Goal: Task Accomplishment & Management: Use online tool/utility

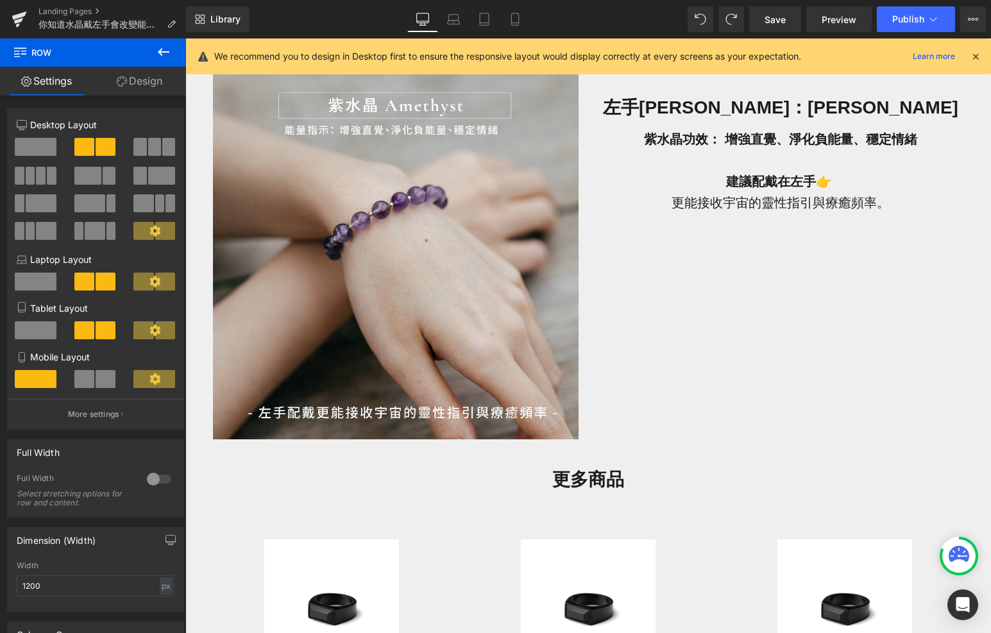
scroll to position [689, 0]
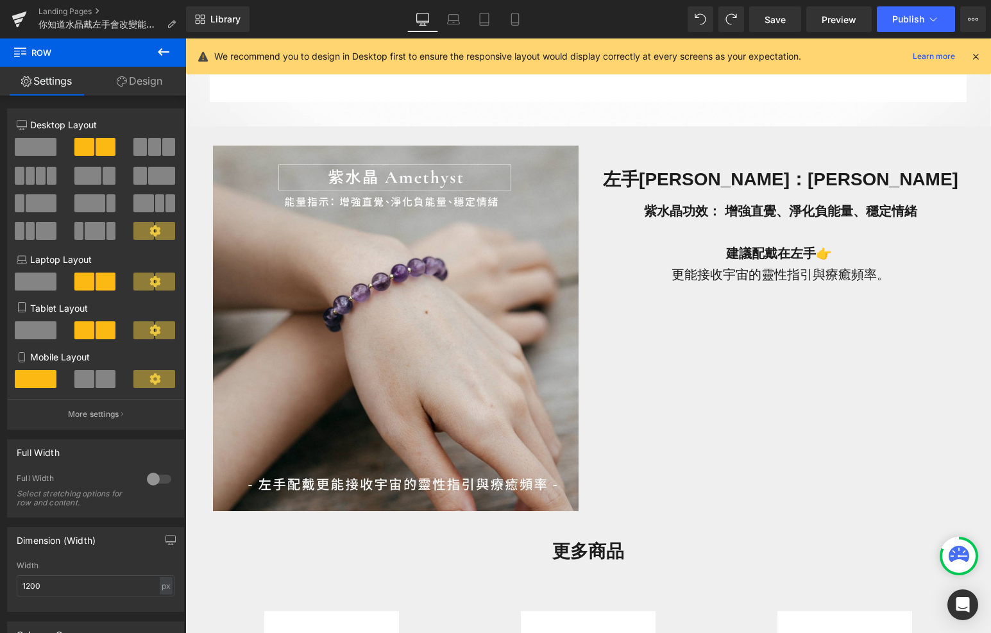
click at [150, 57] on button at bounding box center [163, 53] width 45 height 28
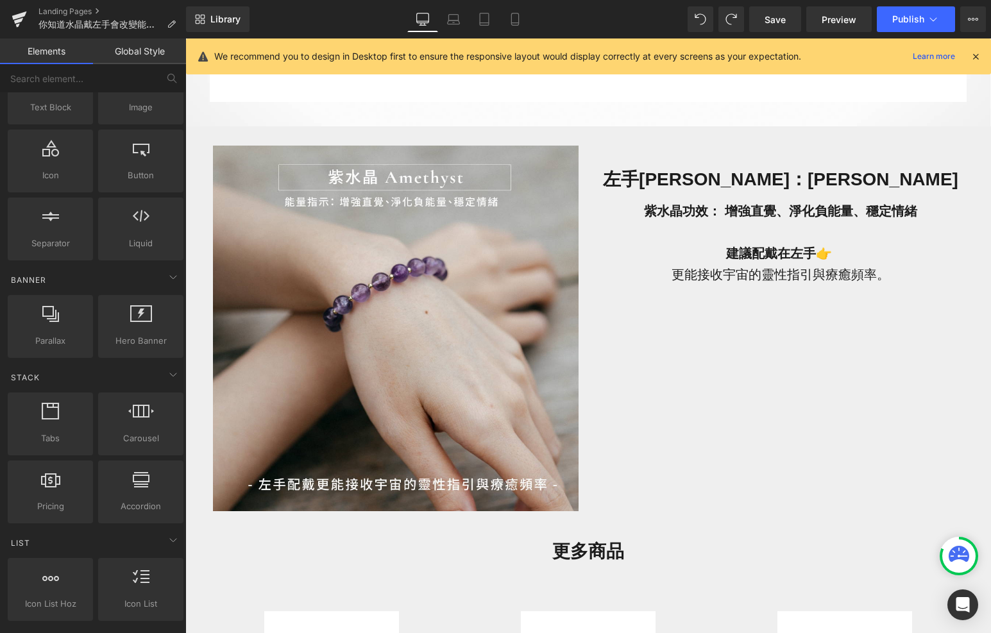
scroll to position [0, 0]
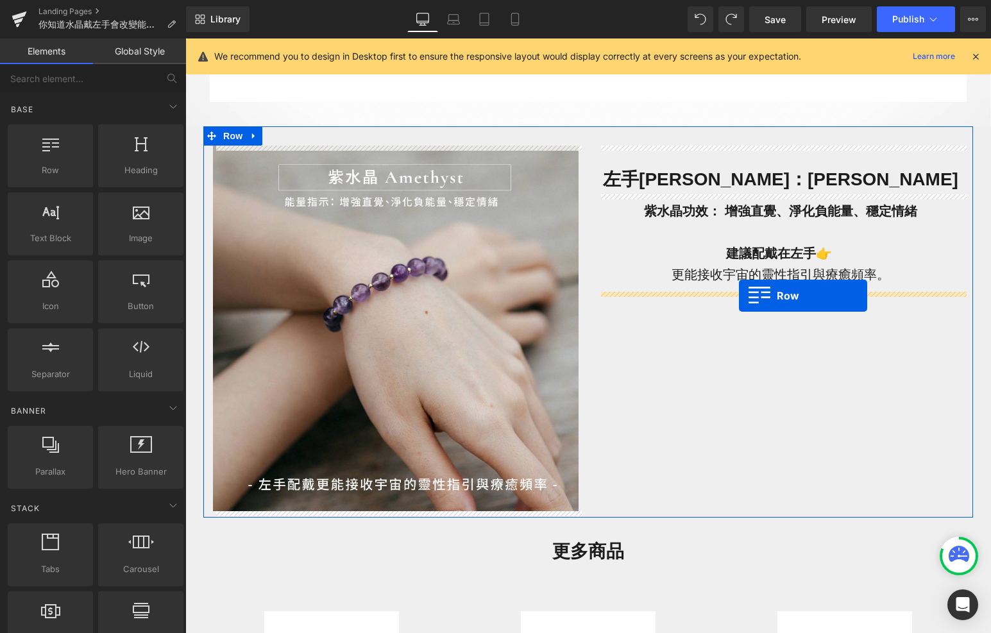
drag, startPoint x: 236, startPoint y: 209, endPoint x: 739, endPoint y: 295, distance: 509.7
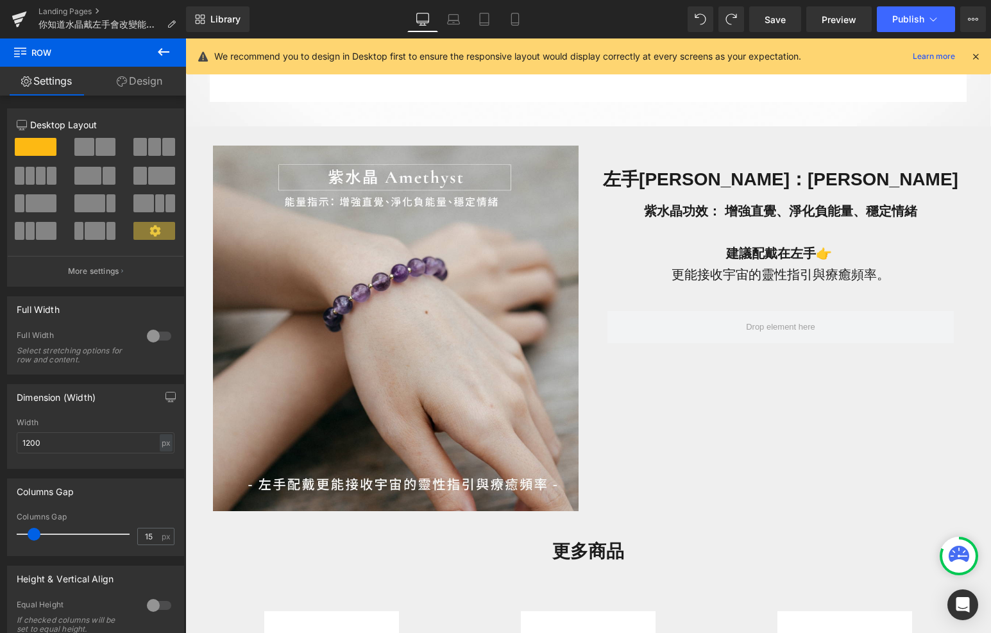
click at [169, 56] on icon at bounding box center [163, 51] width 15 height 15
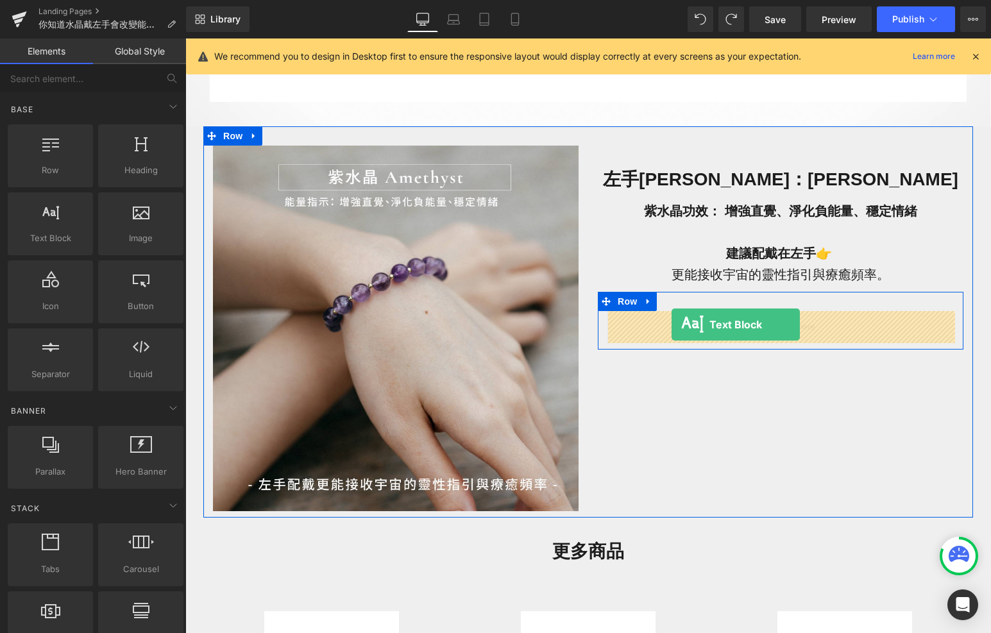
drag, startPoint x: 246, startPoint y: 238, endPoint x: 671, endPoint y: 323, distance: 433.9
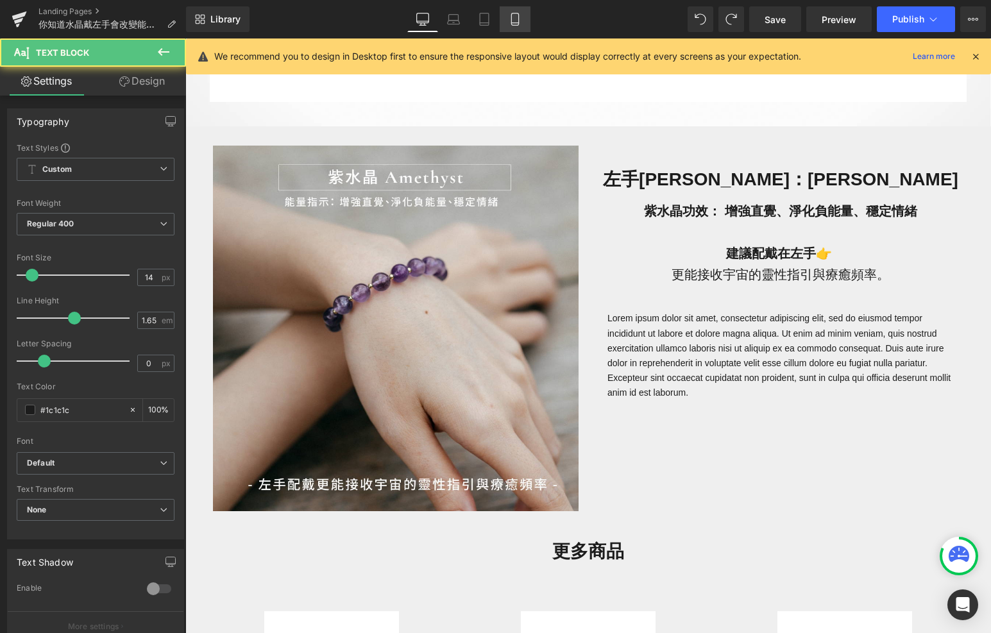
click at [512, 29] on link "Mobile" at bounding box center [515, 19] width 31 height 26
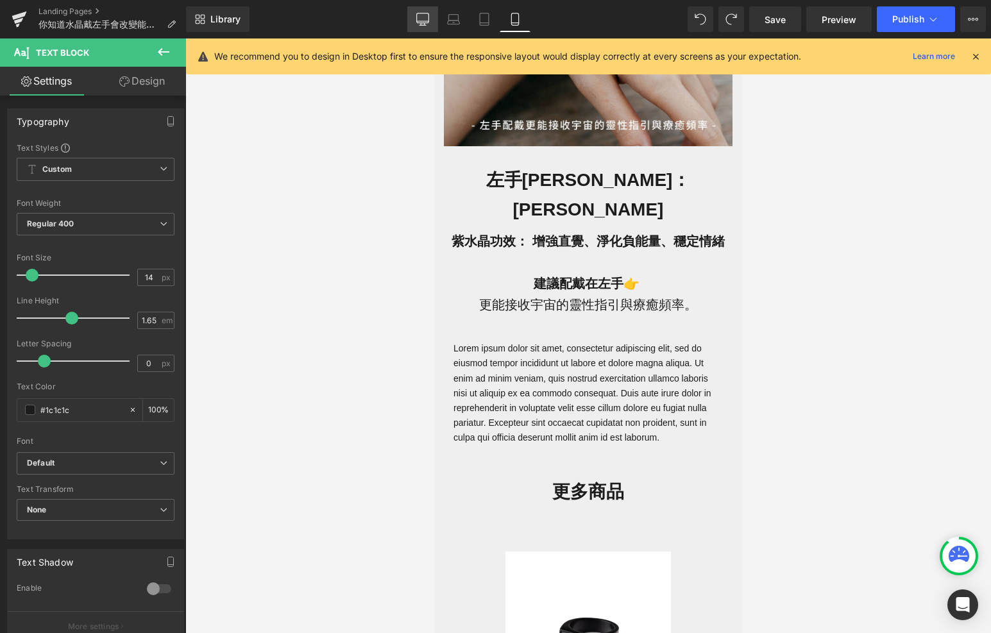
click at [426, 16] on icon at bounding box center [422, 19] width 13 height 13
type input "100"
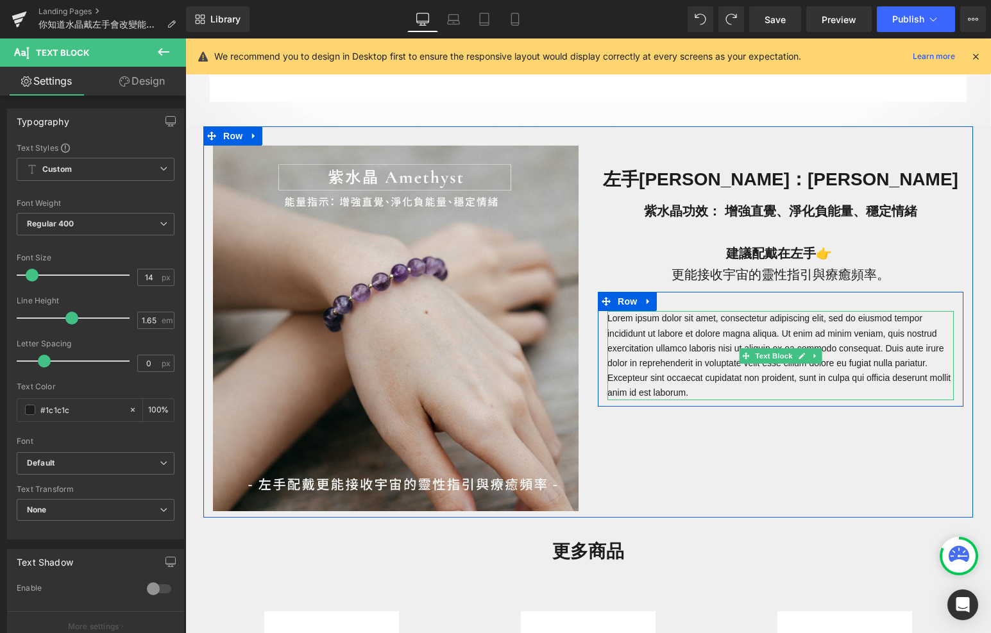
click at [678, 334] on p "Lorem ipsum dolor sit amet, consectetur adipiscing elit, sed do eiusmod tempor …" at bounding box center [781, 355] width 347 height 89
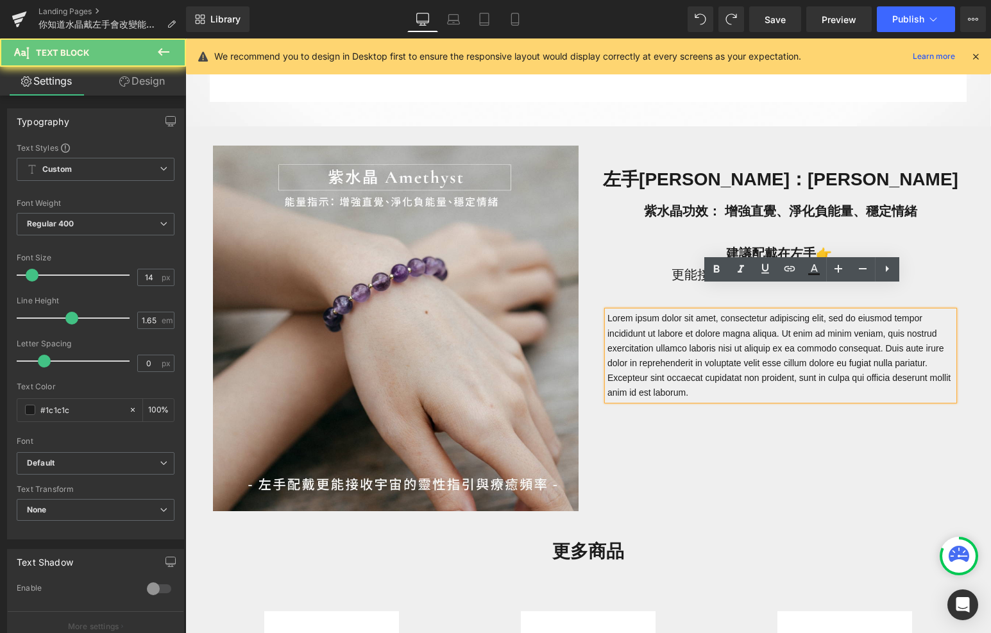
click at [716, 351] on p "Lorem ipsum dolor sit amet, consectetur adipiscing elit, sed do eiusmod tempor …" at bounding box center [781, 355] width 347 height 89
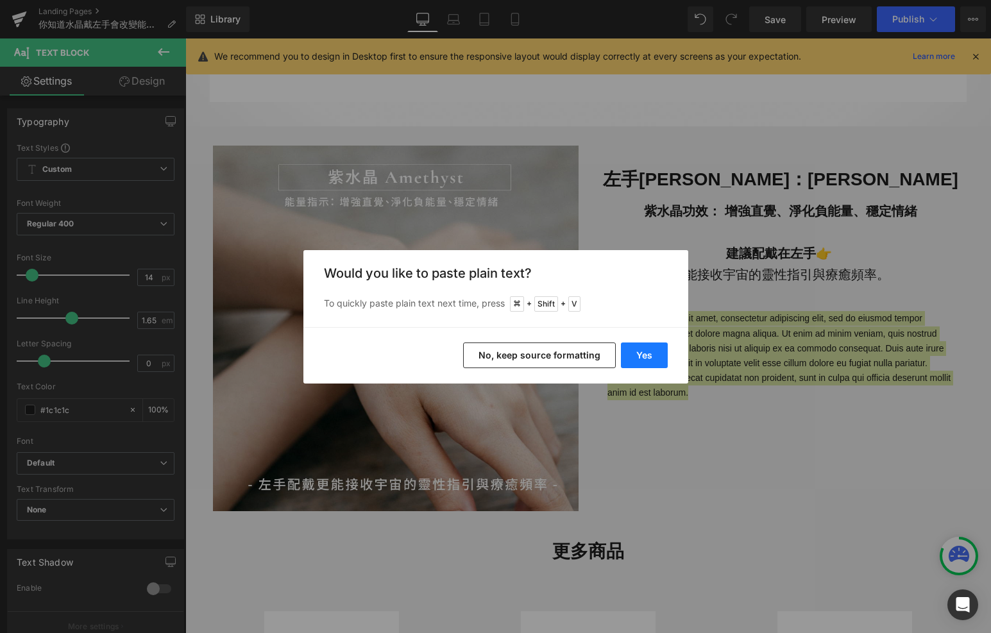
click at [643, 356] on button "Yes" at bounding box center [644, 356] width 47 height 26
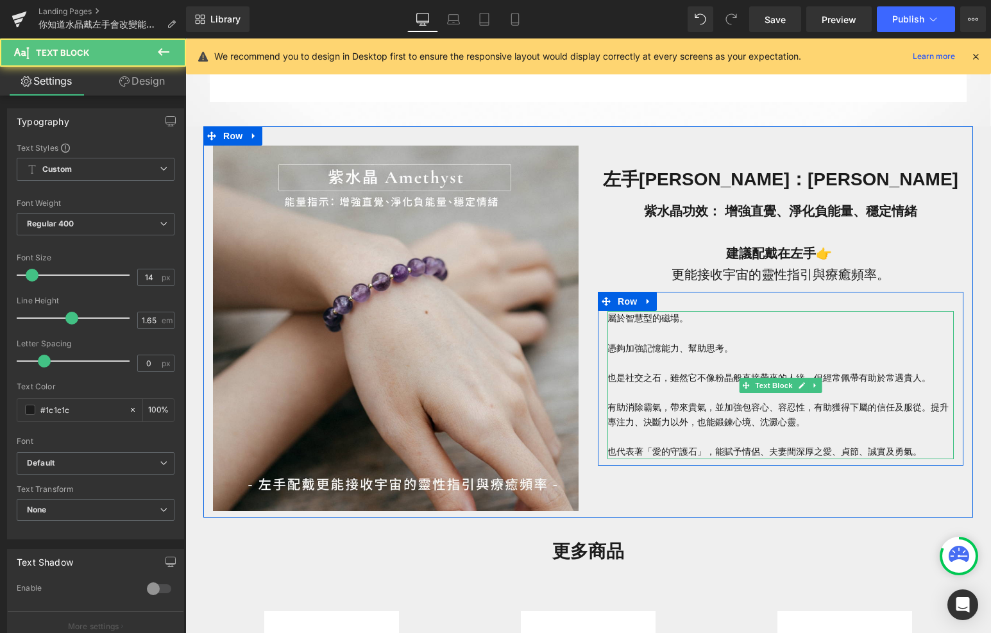
click at [633, 341] on p "憑夠加強記憶能力、幫助思考。" at bounding box center [781, 348] width 347 height 15
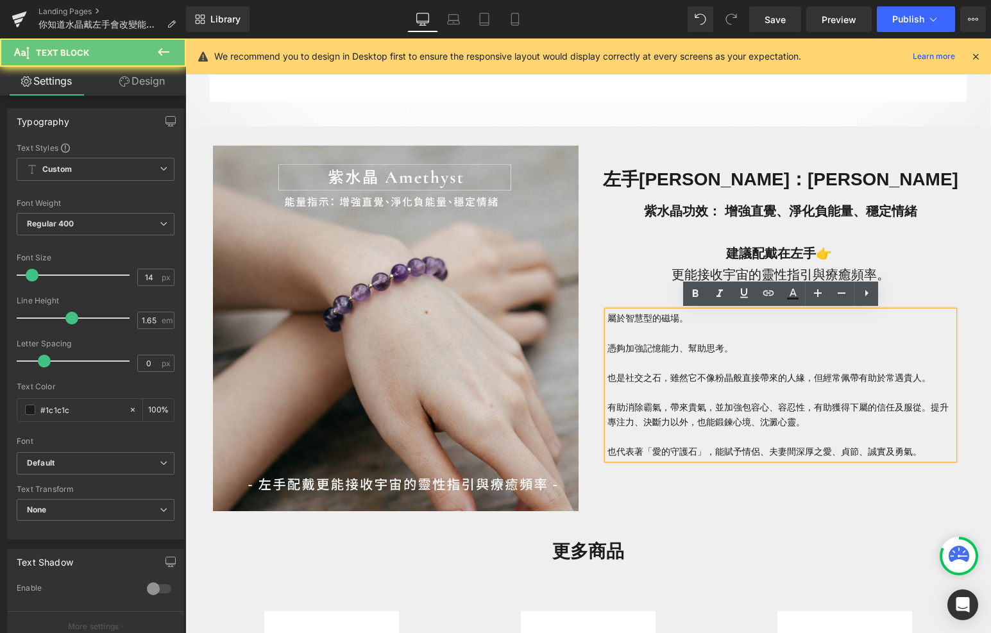
click at [626, 334] on p at bounding box center [781, 334] width 347 height 15
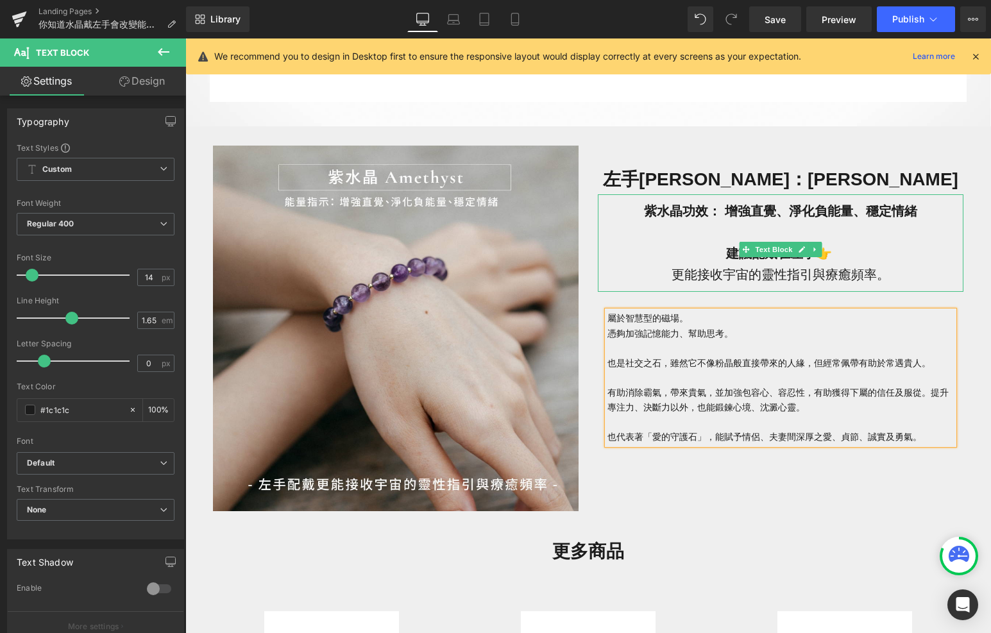
click at [705, 213] on strong "紫水晶功效： 增強直覺、淨化負能量、穩定情緒" at bounding box center [780, 211] width 273 height 14
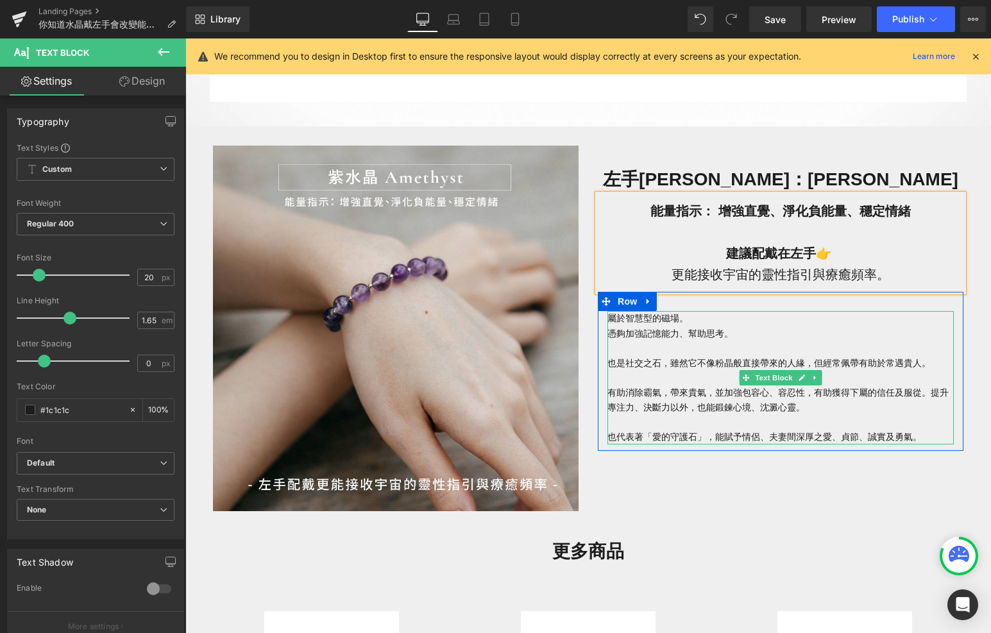
click at [614, 322] on p "屬於智慧型的磁場。" at bounding box center [781, 318] width 347 height 15
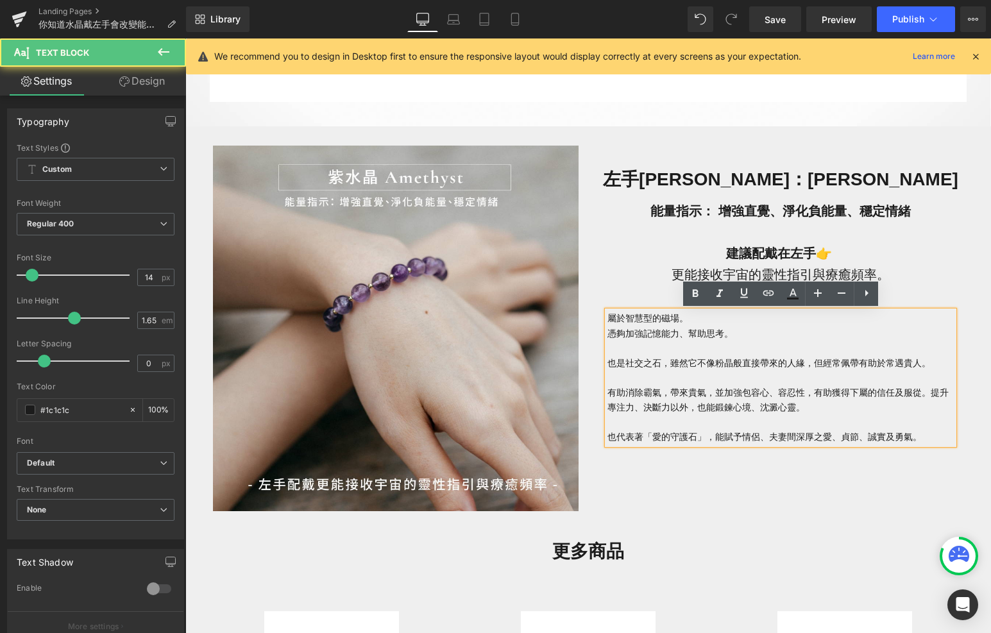
click at [610, 321] on p "屬於智慧型的磁場。" at bounding box center [781, 318] width 347 height 15
click at [608, 336] on p "憑夠加強記憶能力、幫助思考。" at bounding box center [781, 334] width 347 height 15
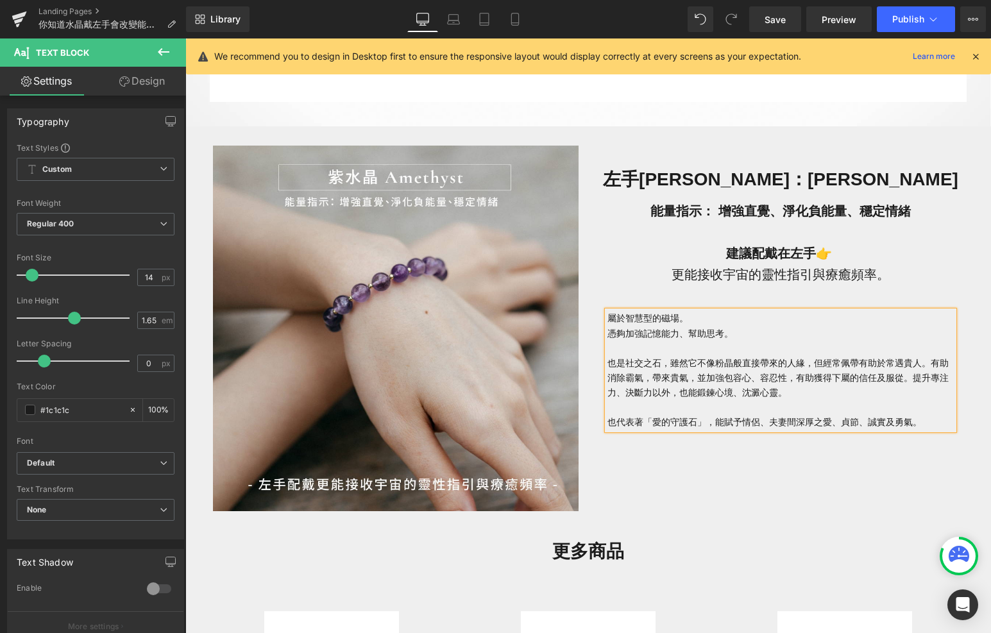
click at [610, 365] on p "也是社交之石，雖然它不像粉晶般直接帶來的人緣，但經常佩帶有助於常遇貴人。 有助消除霸氣，帶來貴氣，並加強包容心、容忍性，有助獲得下屬的信任及服從。提升專注力、…" at bounding box center [781, 378] width 347 height 44
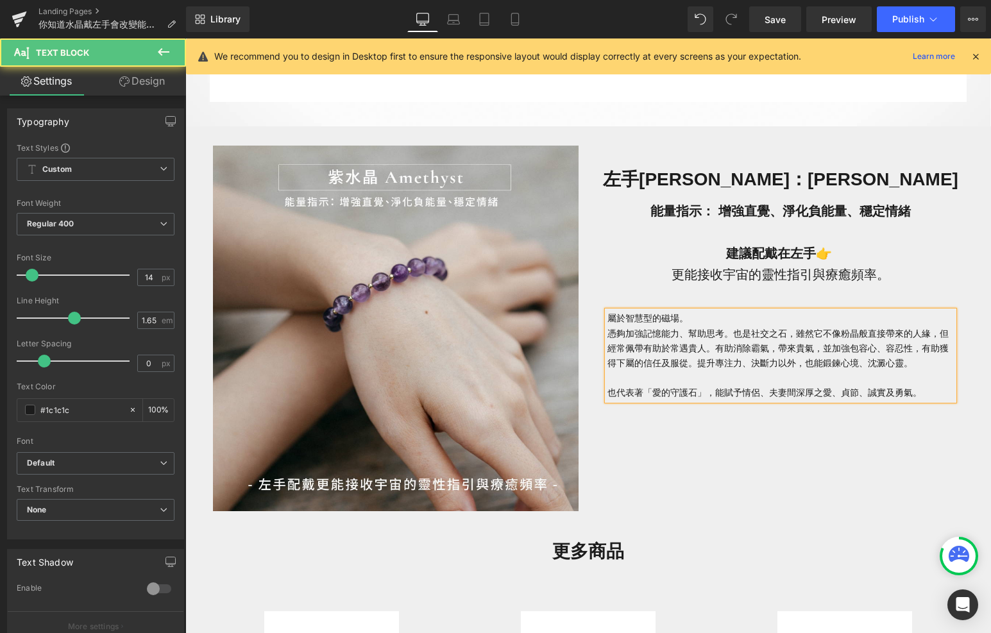
click at [609, 330] on span "憑夠加強記憶能力、幫助思考。" at bounding box center [671, 334] width 126 height 10
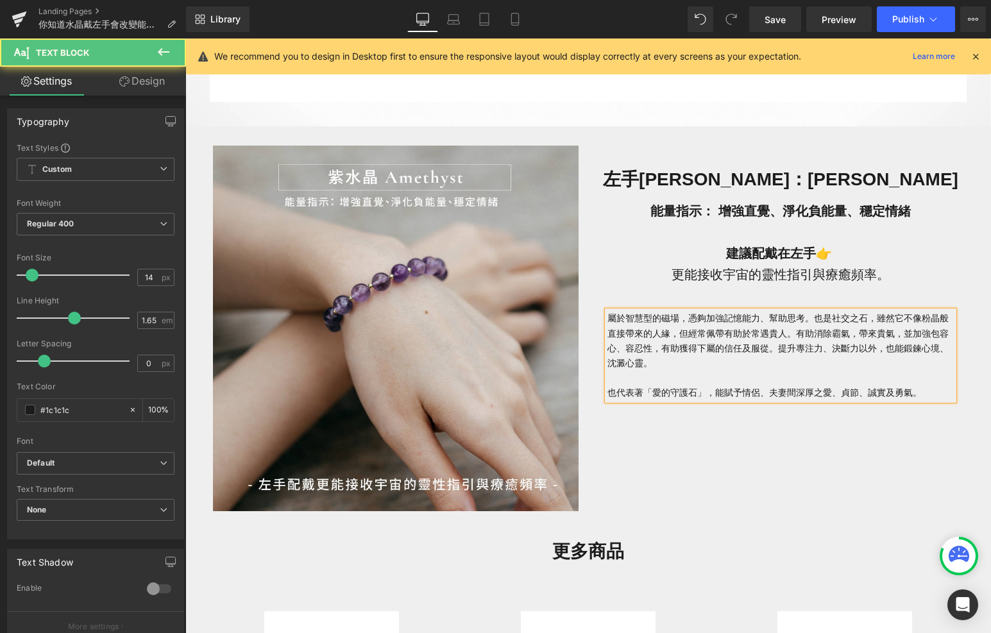
click at [814, 320] on span "也是社交之石，雖然它不像粉晶般直接帶來的人緣，但經常佩帶有助於常遇貴人。" at bounding box center [778, 325] width 341 height 25
click at [934, 354] on p "屬於智慧型的磁場， 憑夠加強記憶能力、幫助思考。 同時 也是社交之石，雖然它不像粉晶般直接帶來的人緣，但經常佩帶有助於常遇貴人。 有助消除霸氣，帶來貴氣，並加…" at bounding box center [781, 340] width 347 height 59
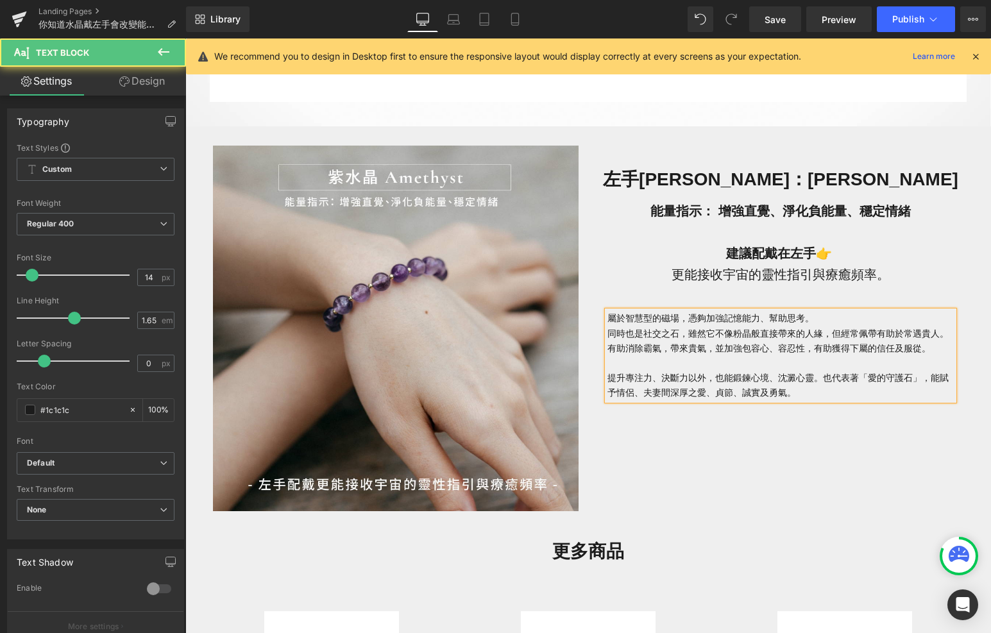
click at [667, 368] on p "屬於智慧型的磁場， 憑夠加強記憶能力、幫助思考。 同時 也是社交之石，雖然它不像粉晶般直接帶來的人緣，但經常佩帶有助於常遇貴人。 有助消除霸氣，帶來貴氣，並加…" at bounding box center [781, 355] width 347 height 89
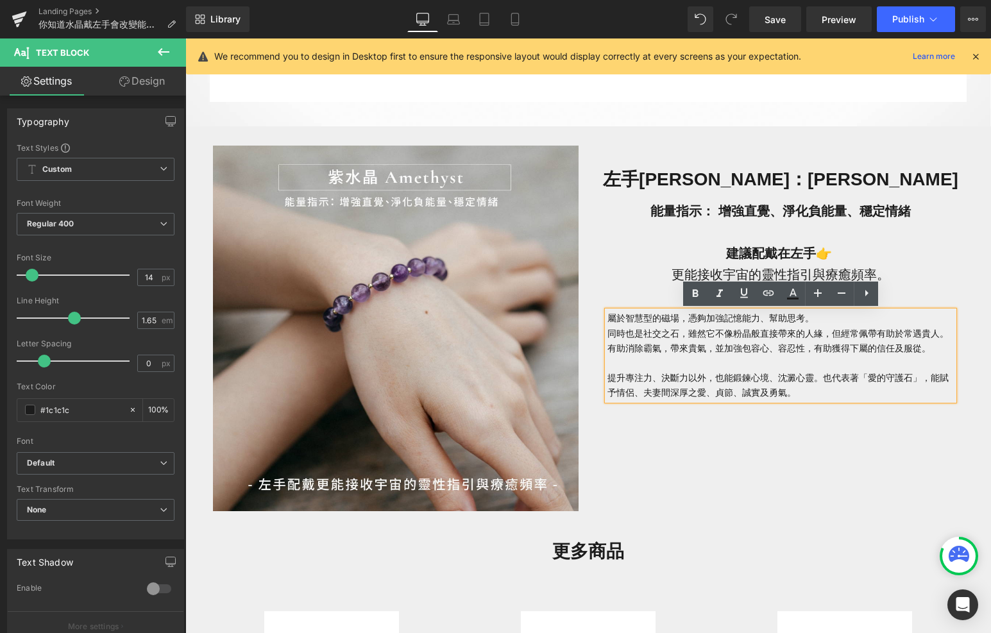
click at [610, 336] on span "憑夠加強記憶能力、幫助思考。 同時" at bounding box center [711, 325] width 207 height 25
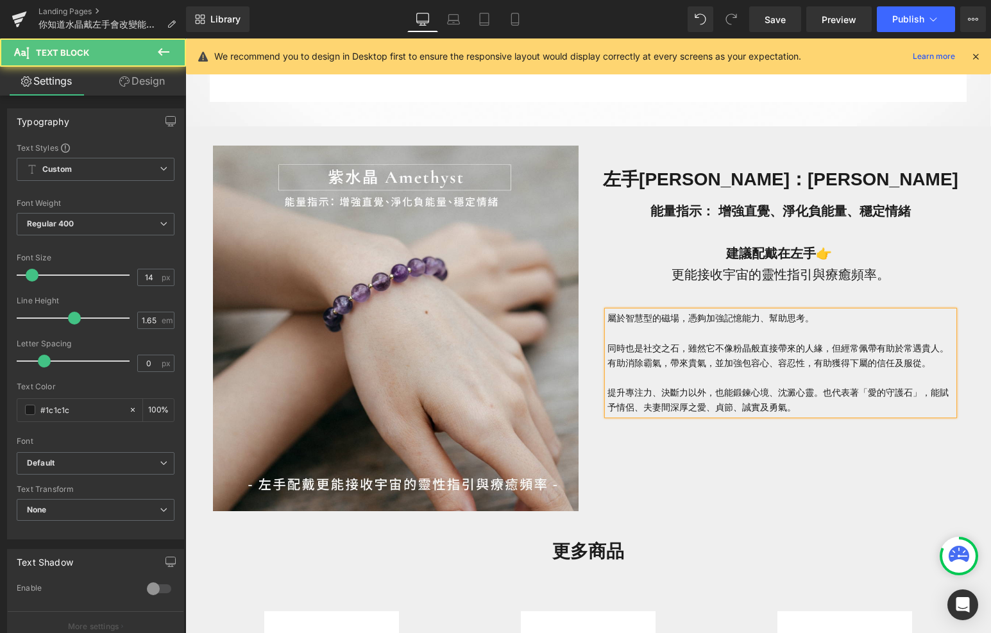
click at [688, 421] on div "屬於智慧型的磁場， 憑夠加強記憶能力、幫助思考。 同時 也是社交之石，雖然它不像粉晶般直接帶來的人緣，但經常佩帶有助於常遇貴人。 有助消除霸氣，帶來貴氣，並加…" at bounding box center [781, 357] width 366 height 130
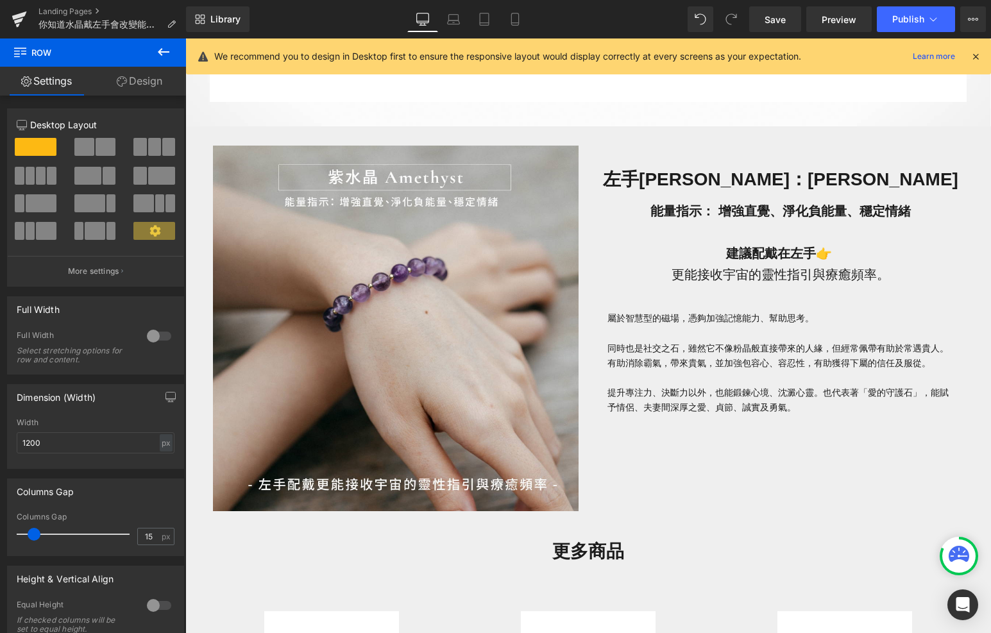
click at [174, 52] on button at bounding box center [163, 53] width 45 height 28
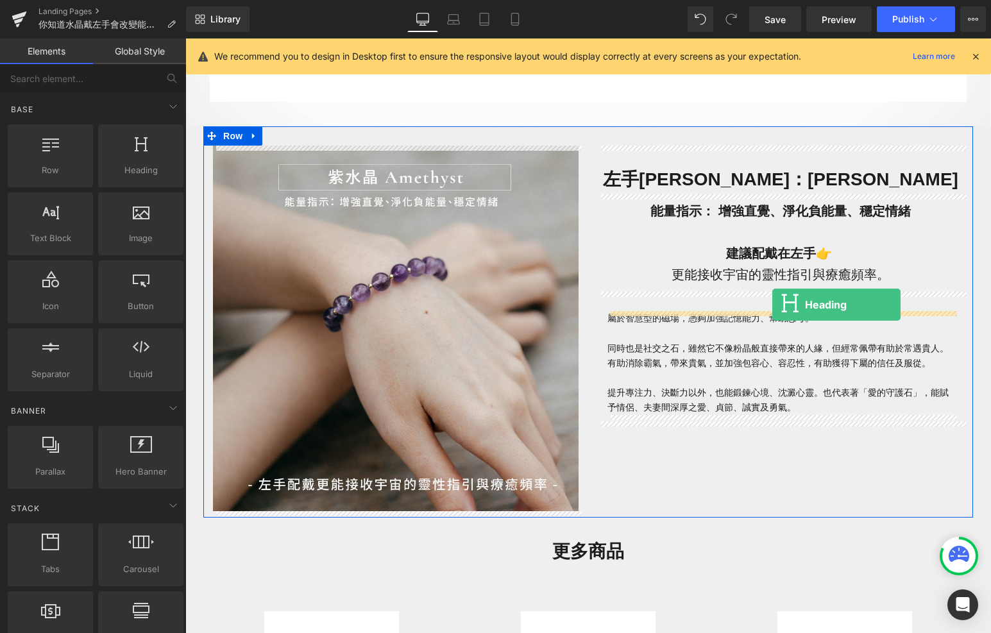
drag, startPoint x: 316, startPoint y: 210, endPoint x: 773, endPoint y: 302, distance: 466.0
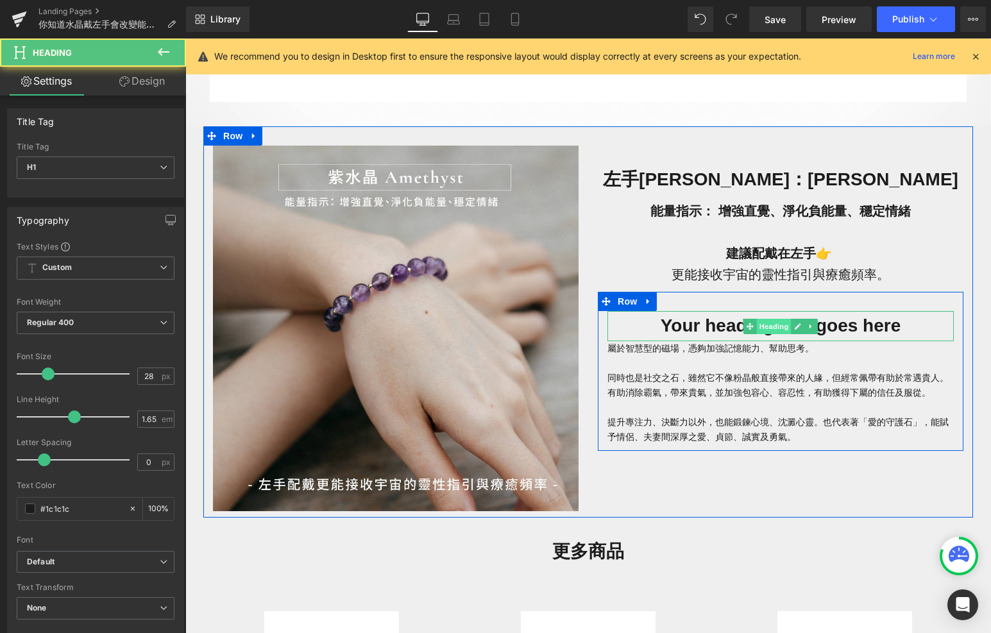
click at [768, 327] on span "Heading" at bounding box center [774, 326] width 35 height 15
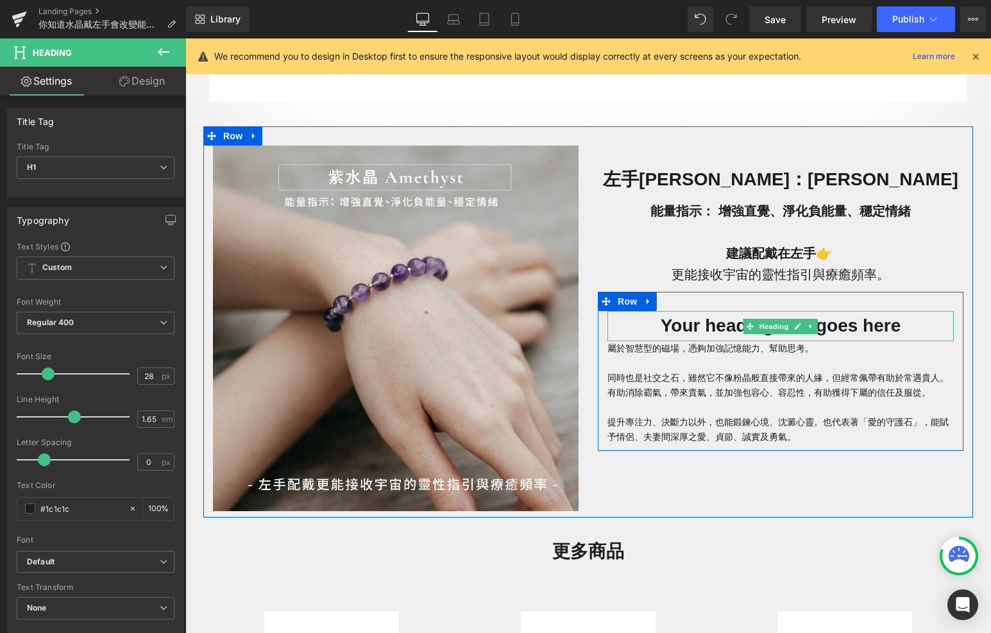
click at [875, 327] on h1 "Your heading text goes here" at bounding box center [781, 326] width 347 height 30
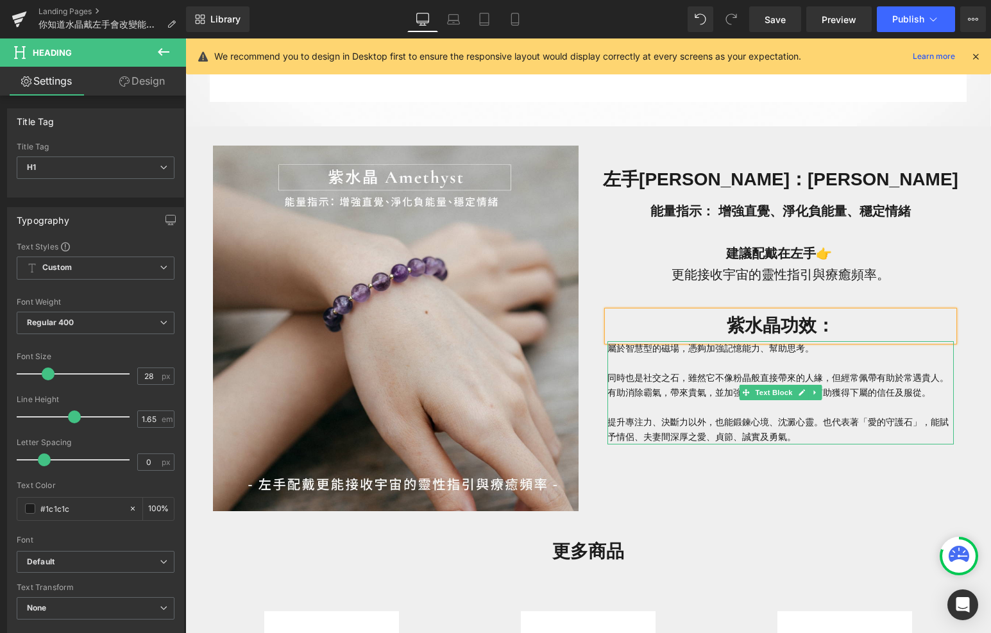
click at [876, 420] on span "也代表著「愛的守護石」，能賦予情侶、夫妻間深厚之愛、貞節、誠實及勇氣。" at bounding box center [778, 429] width 341 height 25
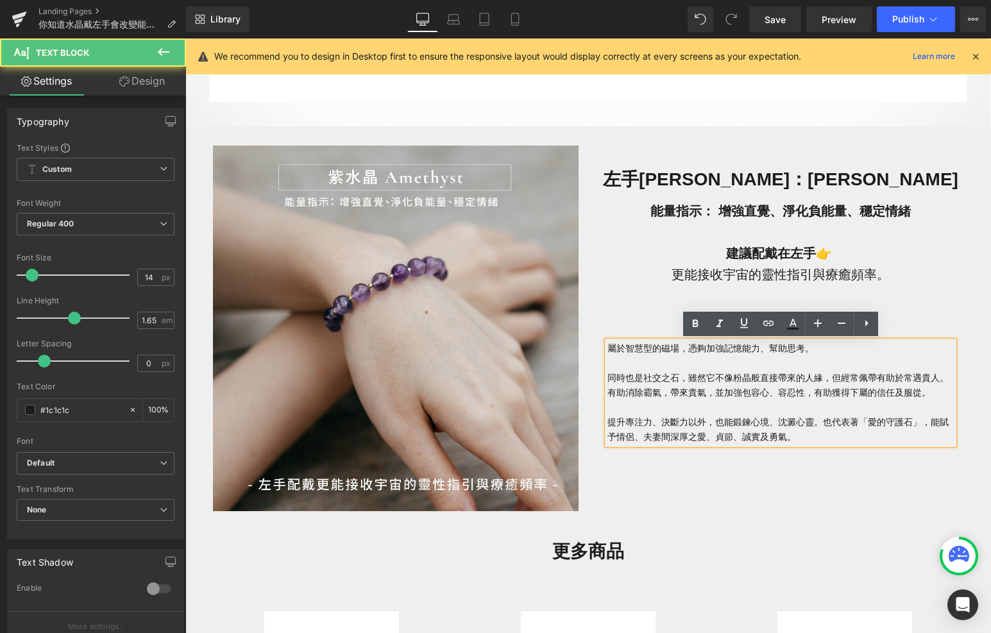
click at [843, 375] on span "也是社交之石，雖然它不像粉晶般直接帶來的人緣，但經常佩帶有助於常遇貴人。" at bounding box center [787, 378] width 323 height 10
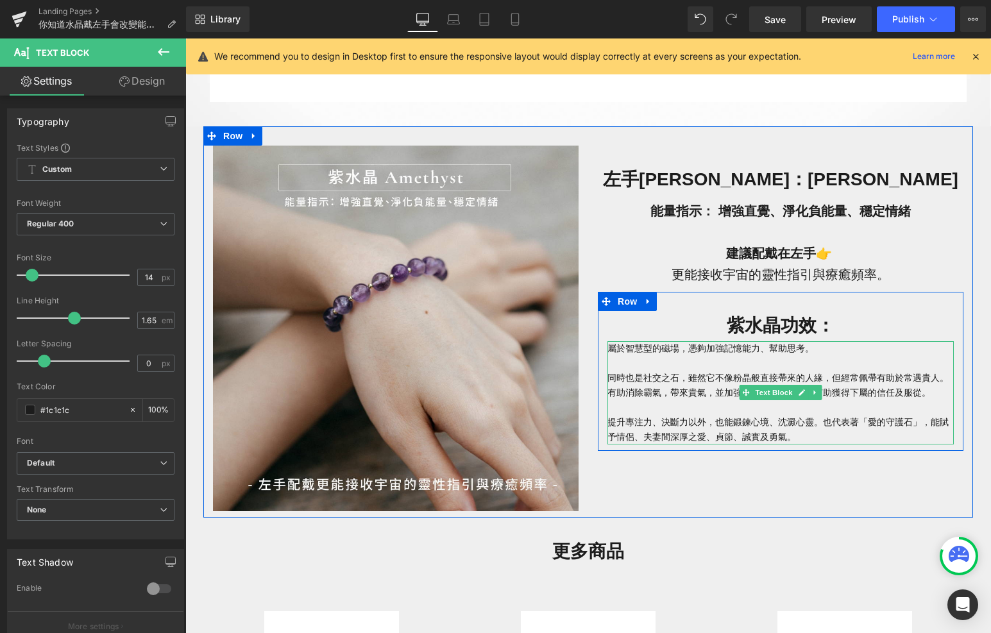
click at [739, 390] on span "有助消除霸氣，帶來貴氣，並加強包容心、容忍性，有助獲得下屬的信任及服從。 提升專注力、決斷力以外，也能鍛鍊心境、沈澱心靈。" at bounding box center [769, 408] width 323 height 40
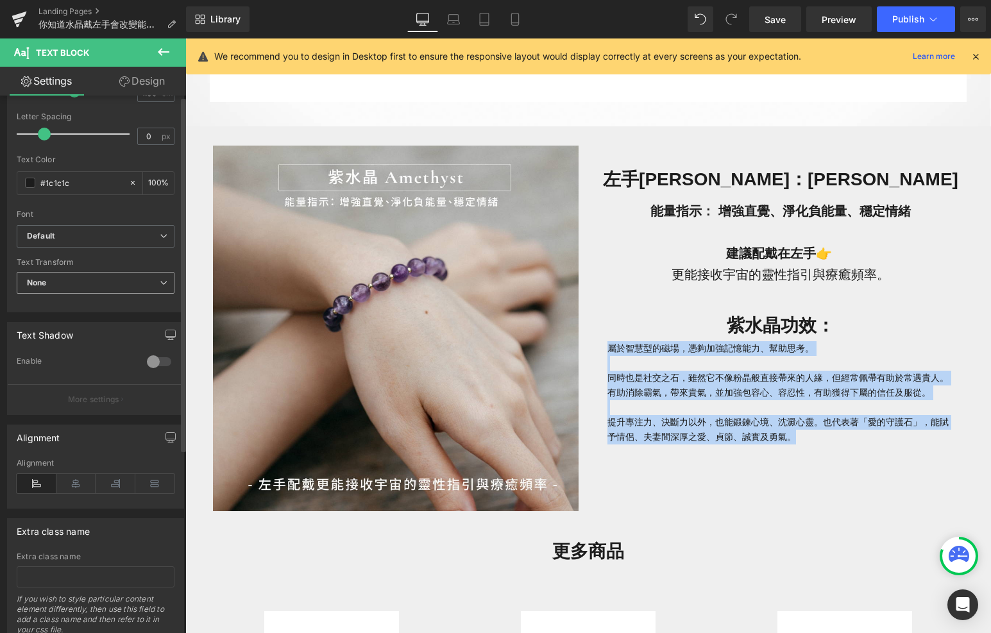
scroll to position [276, 0]
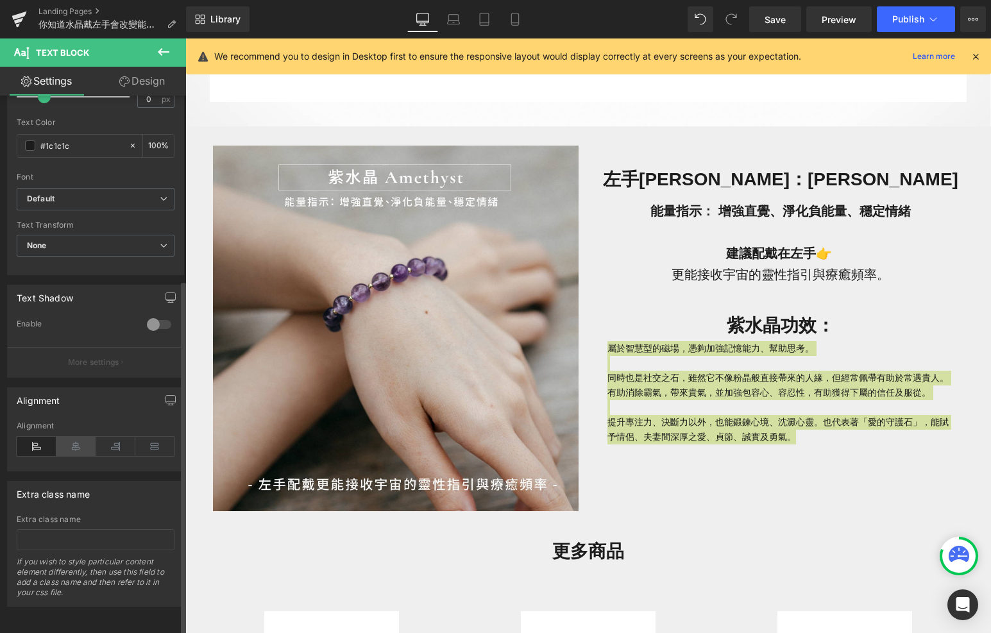
click at [61, 437] on icon at bounding box center [76, 446] width 40 height 19
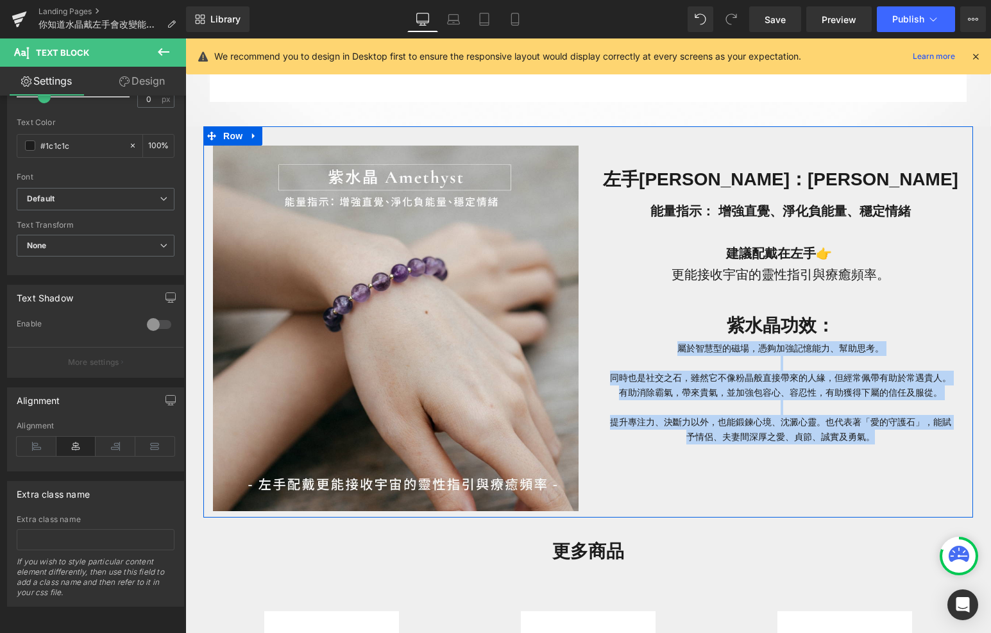
click at [724, 488] on div "Image 左手[PERSON_NAME]：[PERSON_NAME] Heading 能量指示： 增強直覺、淨化負能量、穩定情緒 建議配戴在左手👉 更能接收…" at bounding box center [588, 321] width 770 height 391
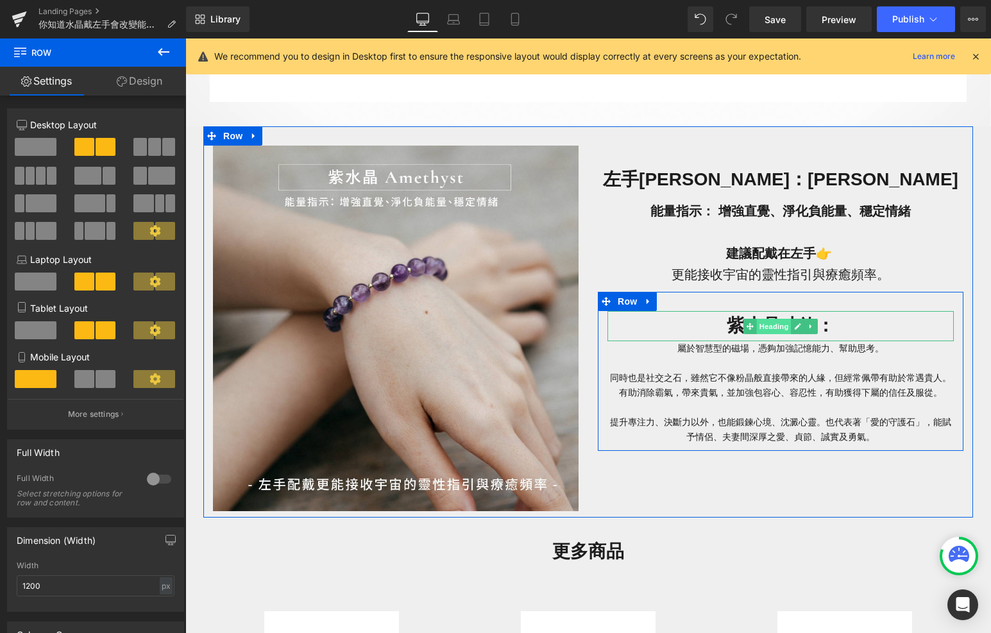
click at [775, 330] on span "Heading" at bounding box center [774, 326] width 35 height 15
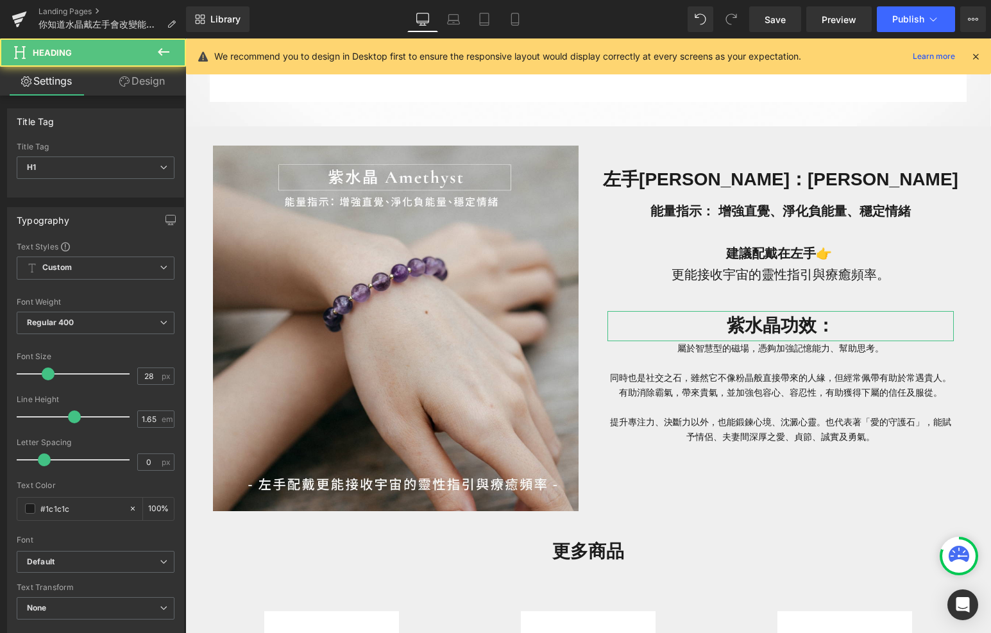
click at [137, 80] on link "Design" at bounding box center [142, 81] width 93 height 29
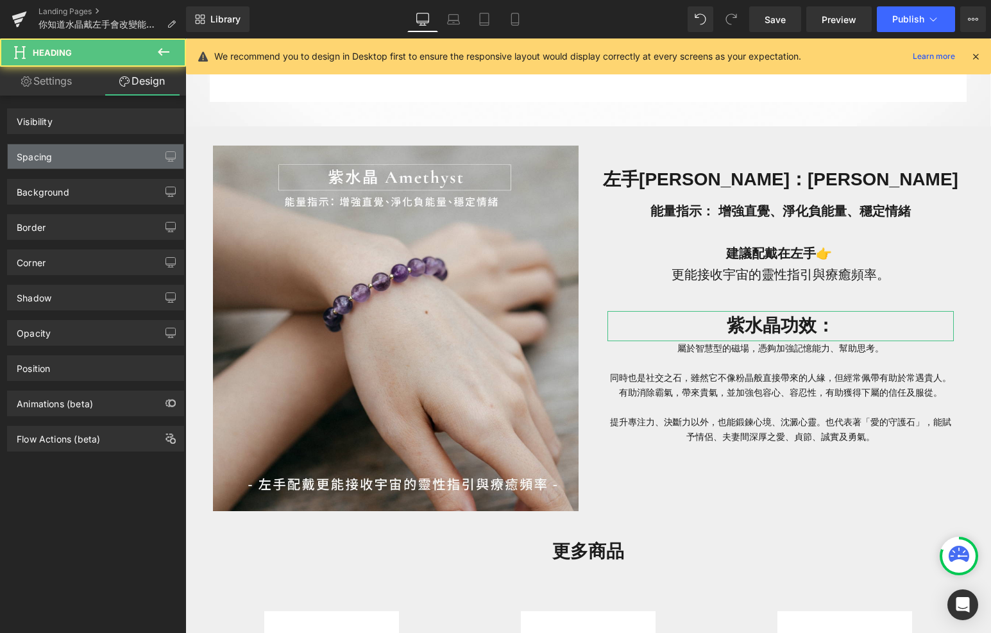
click at [114, 163] on div "Spacing" at bounding box center [96, 156] width 176 height 24
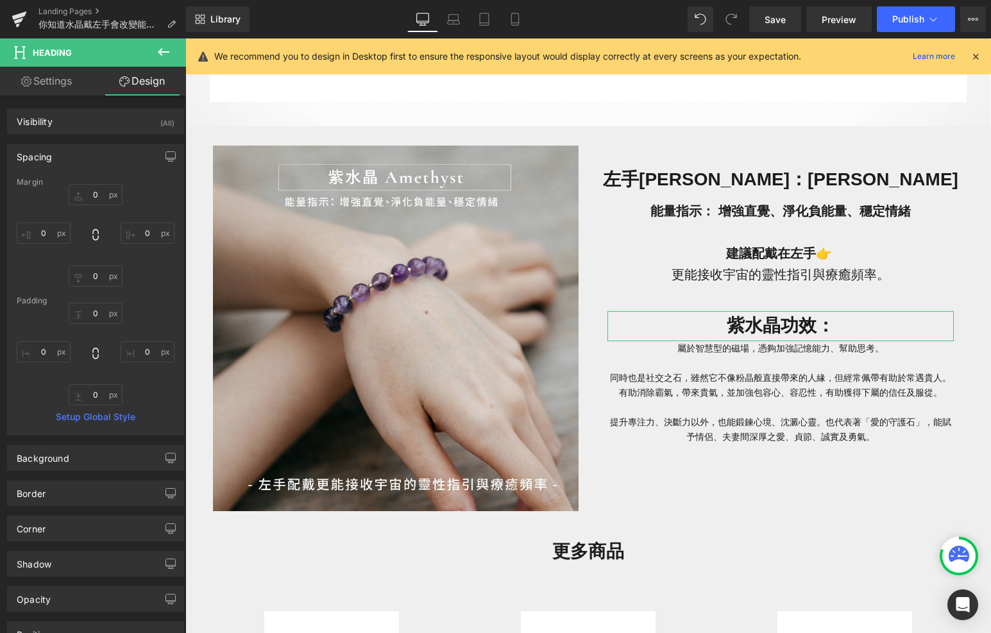
type input "0"
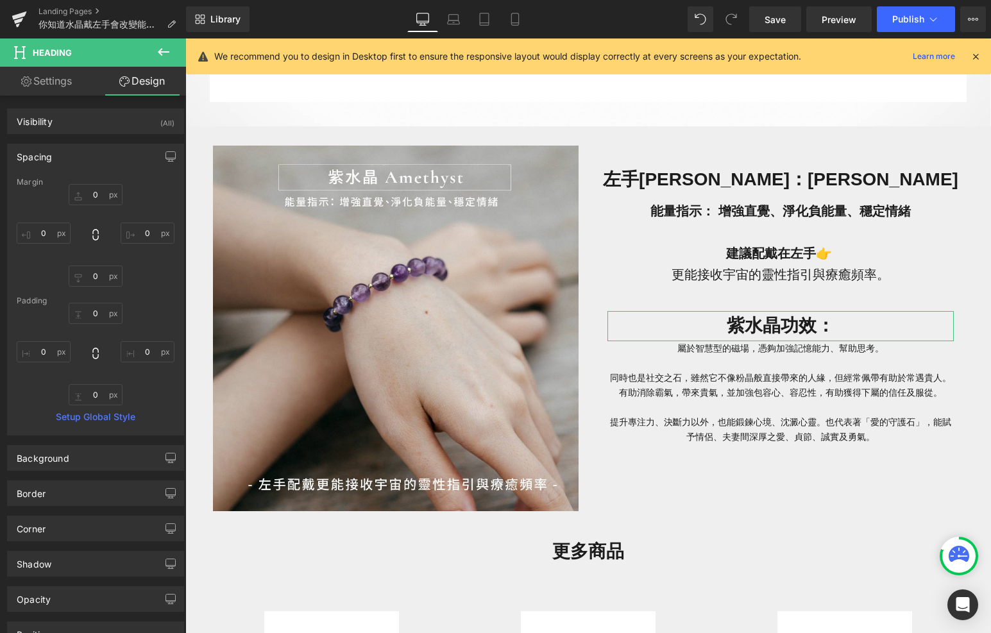
type input "0"
click at [99, 398] on input "0" at bounding box center [96, 394] width 54 height 21
type input "ㄅ"
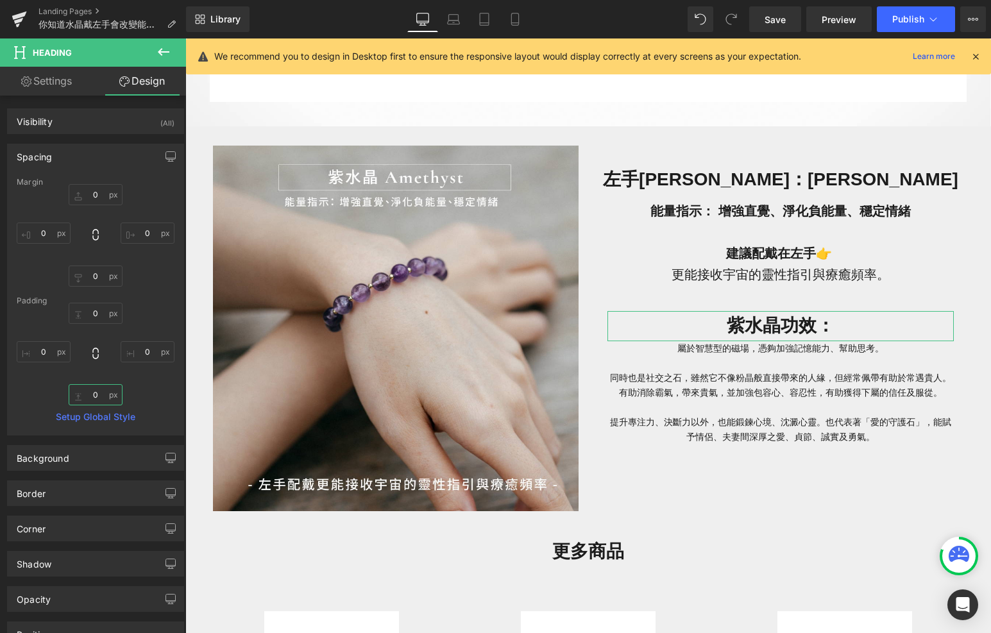
type input "ㄅㄢ"
type input "ㄅ"
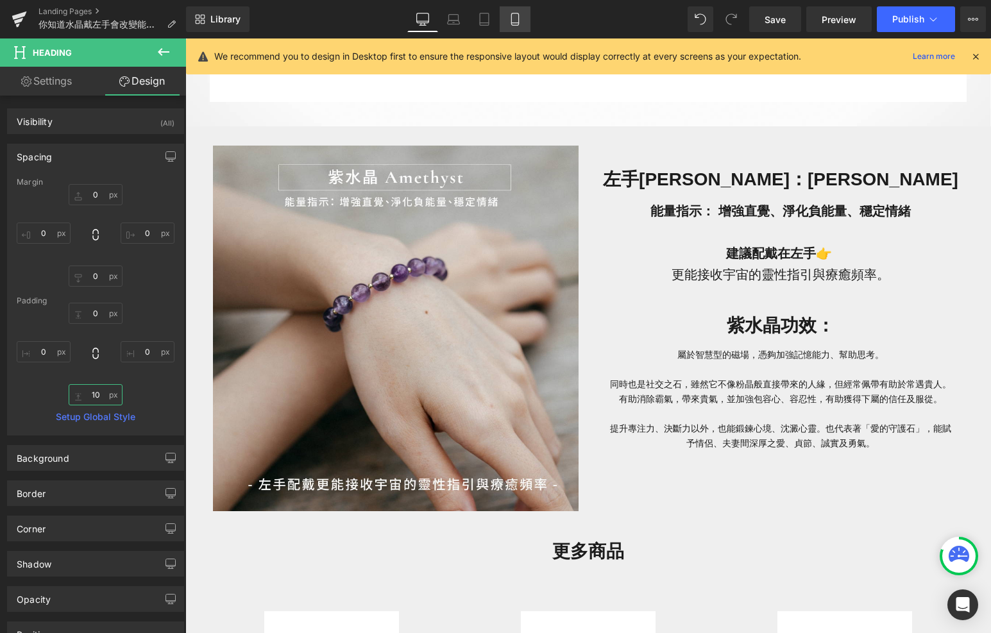
type input "10"
click at [524, 21] on link "Mobile" at bounding box center [515, 19] width 31 height 26
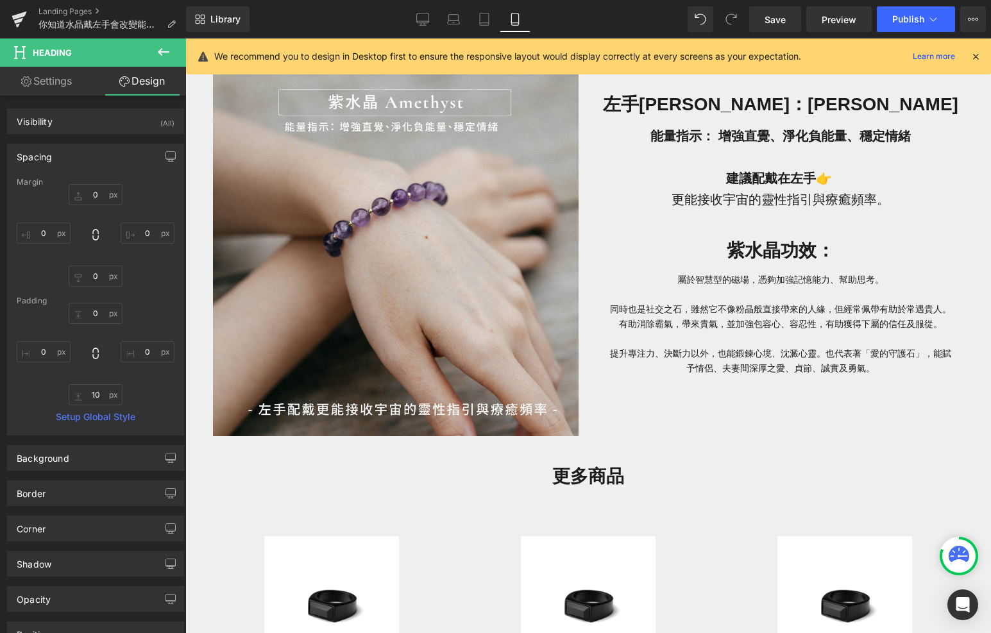
type input "0"
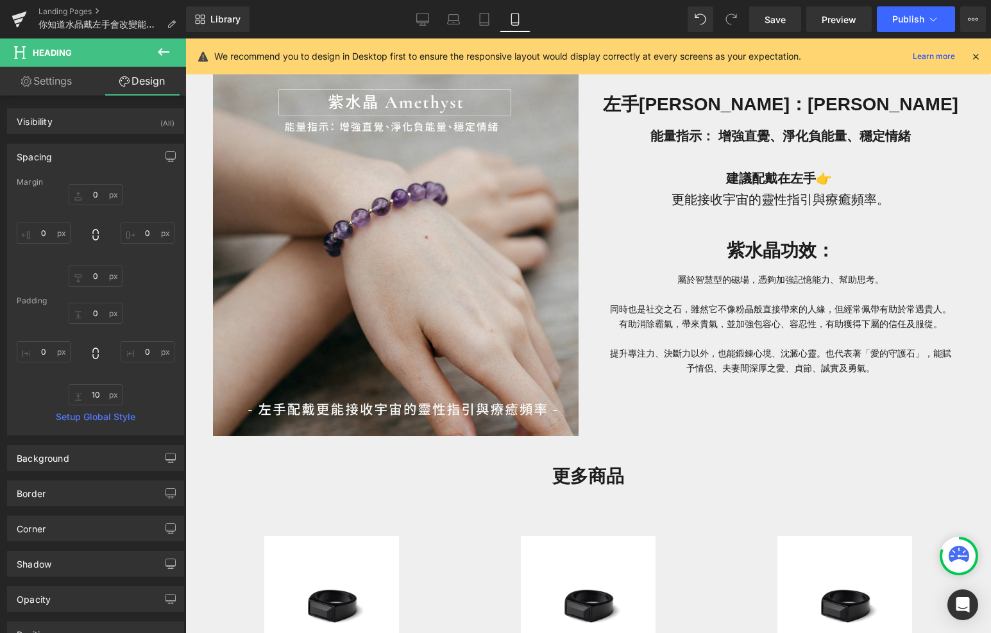
type input "0"
type input "10"
type input "0"
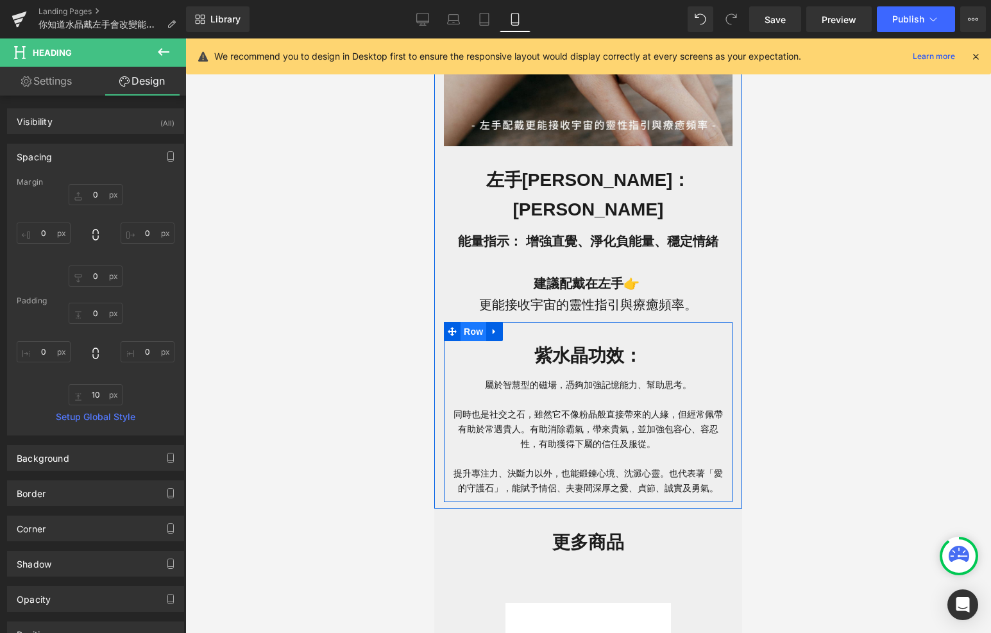
click at [468, 322] on span "Row" at bounding box center [474, 331] width 26 height 19
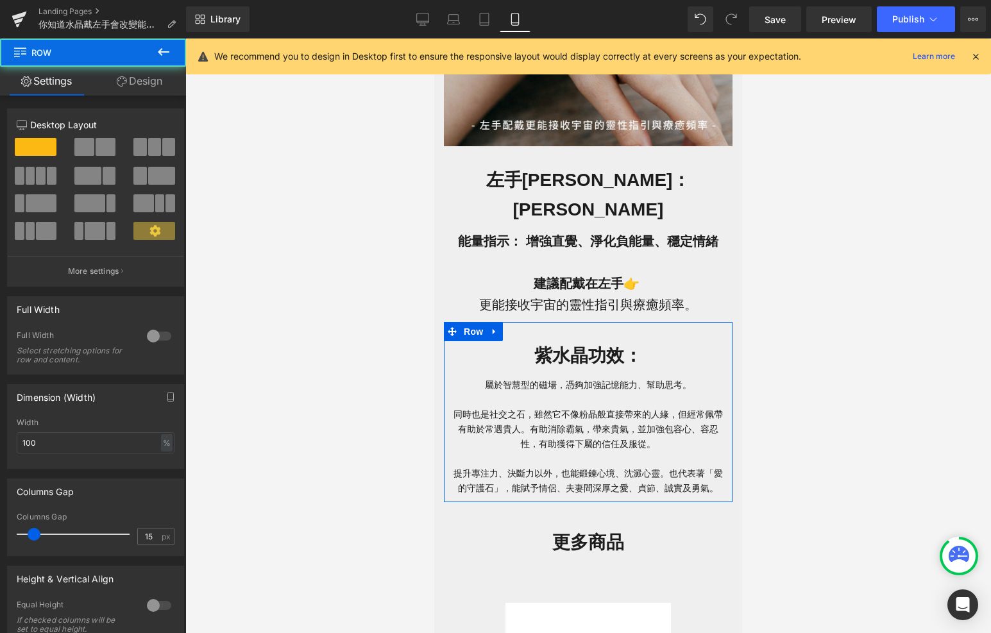
click at [148, 92] on link "Design" at bounding box center [139, 81] width 93 height 29
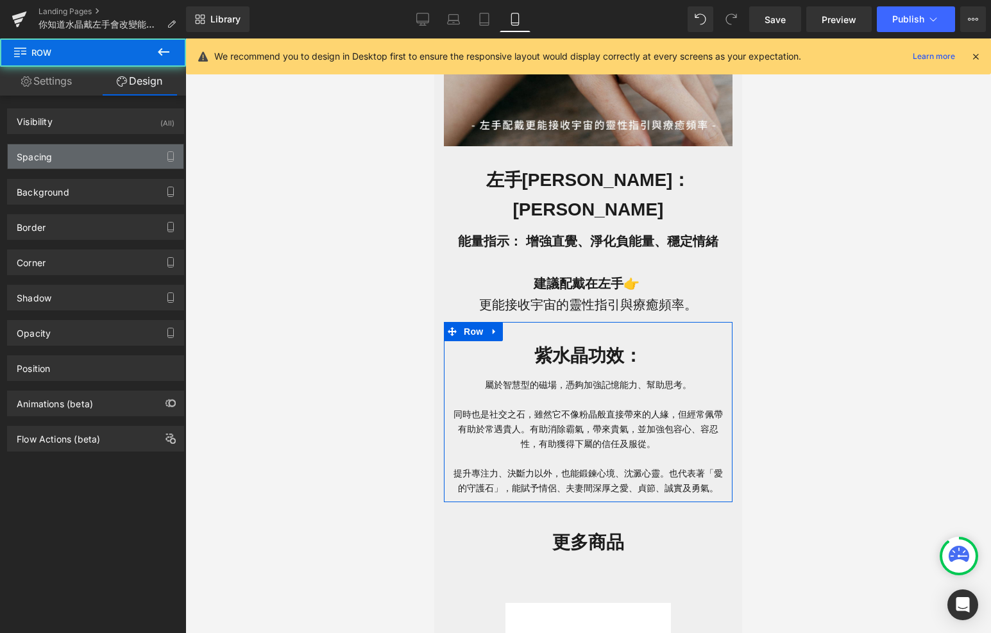
click at [132, 153] on div "Spacing" at bounding box center [96, 156] width 176 height 24
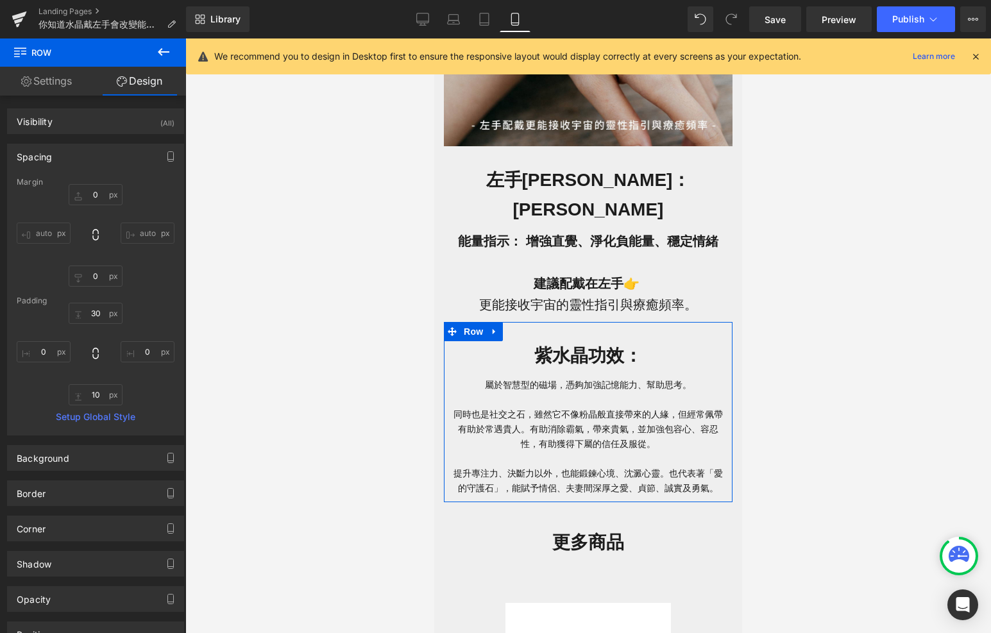
type input "0"
type input "30"
type input "0"
type input "10"
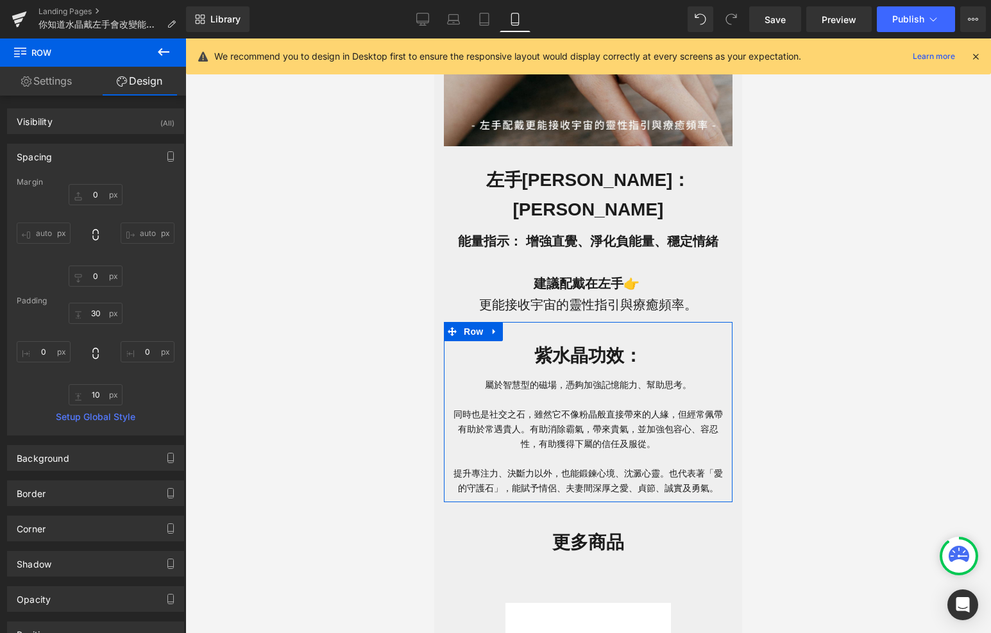
type input "0"
click at [102, 315] on input "30" at bounding box center [96, 313] width 54 height 21
type input "10"
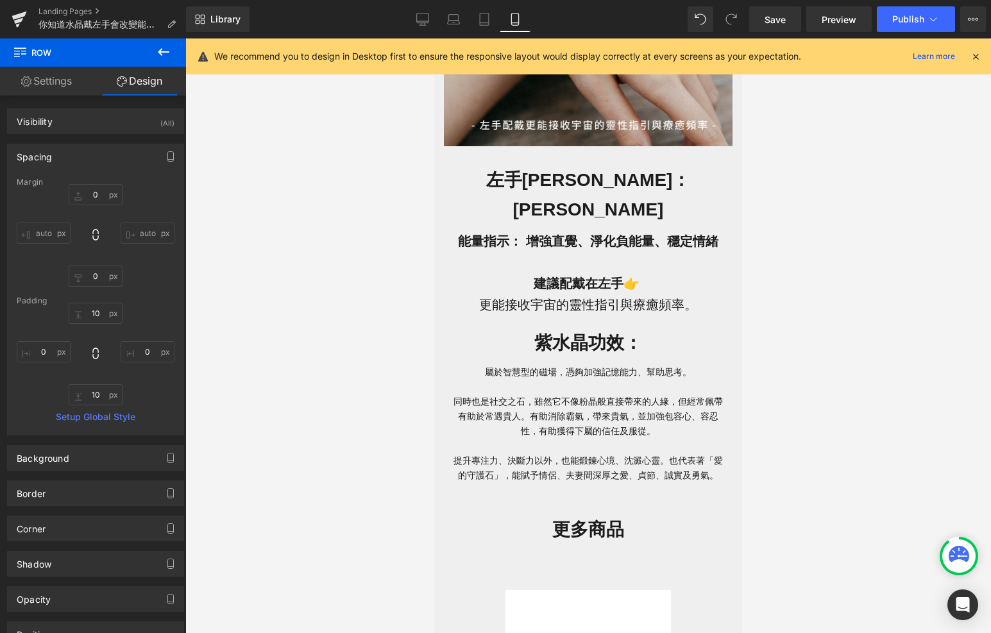
click at [247, 418] on div at bounding box center [588, 336] width 806 height 595
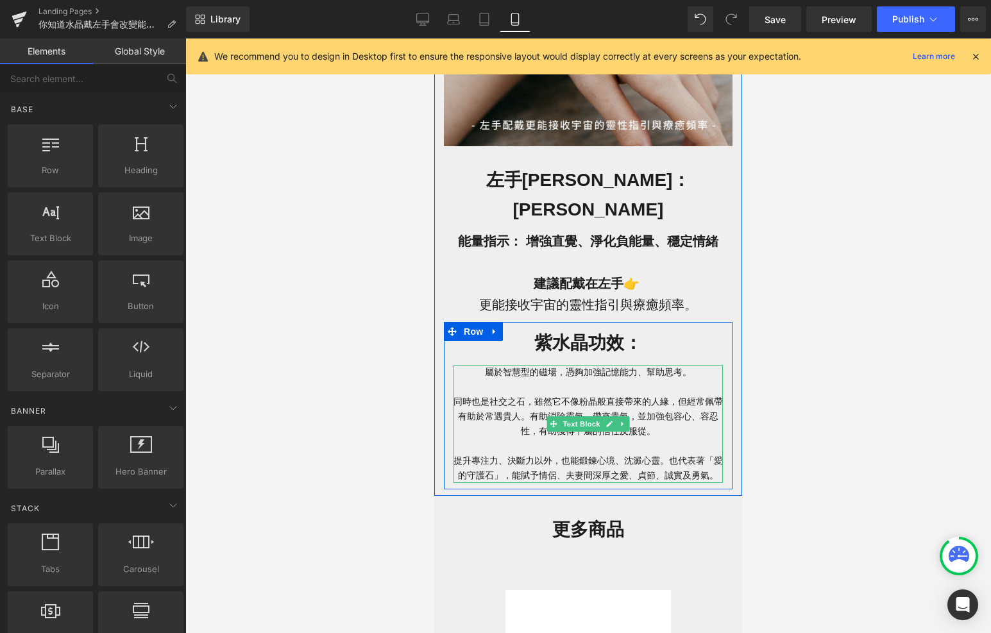
click at [648, 365] on p "屬於智慧型的磁場， 憑夠加強記憶能力、幫助思考。 同時 也是社交之石，雖然它不像粉晶般直接帶來的人緣，但經常佩帶有助於常遇貴人。 有助消除霸氣，帶來貴氣，並加…" at bounding box center [589, 424] width 270 height 119
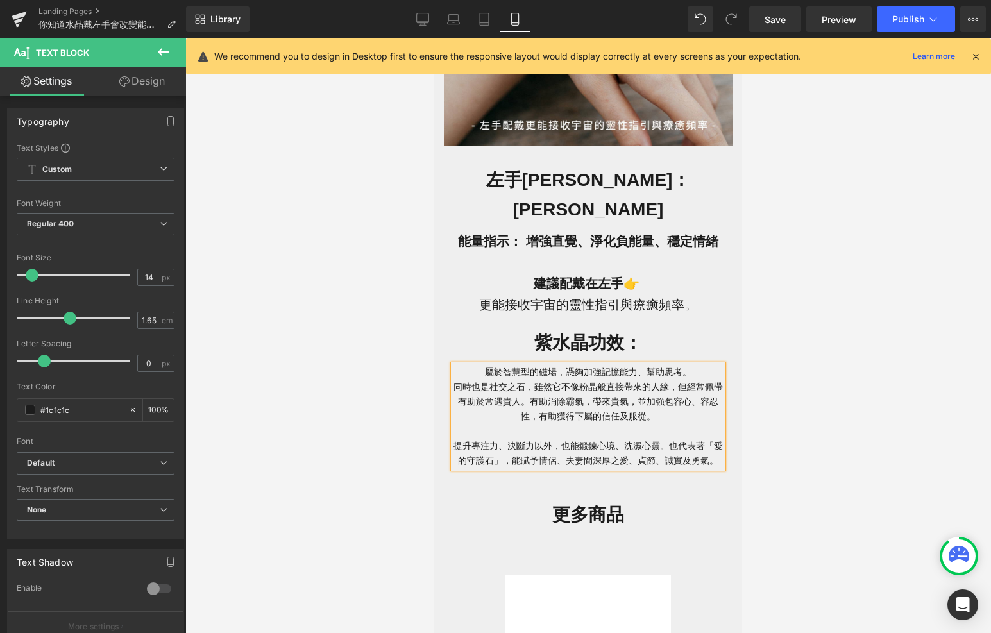
click at [595, 406] on p "屬於智慧型的磁場， 憑夠加強記憶能力、幫助思考。 同時 也是社交之石，雖然它不像粉晶般直接帶來的人緣，但經常佩帶有助於常遇貴人。 有助消除霸氣，帶來貴氣，並加…" at bounding box center [589, 417] width 270 height 104
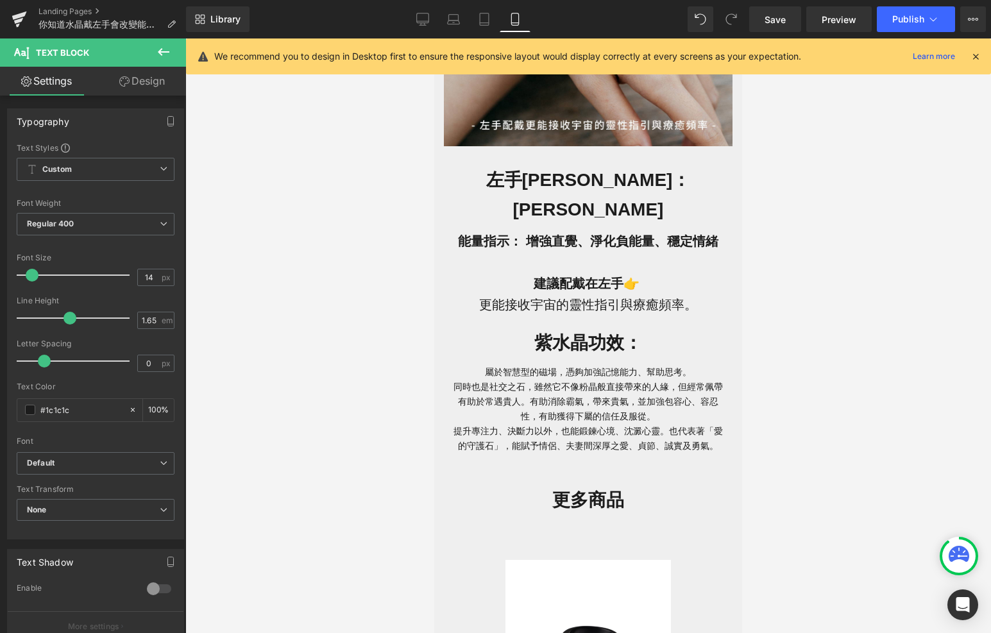
click at [326, 510] on div at bounding box center [588, 336] width 806 height 595
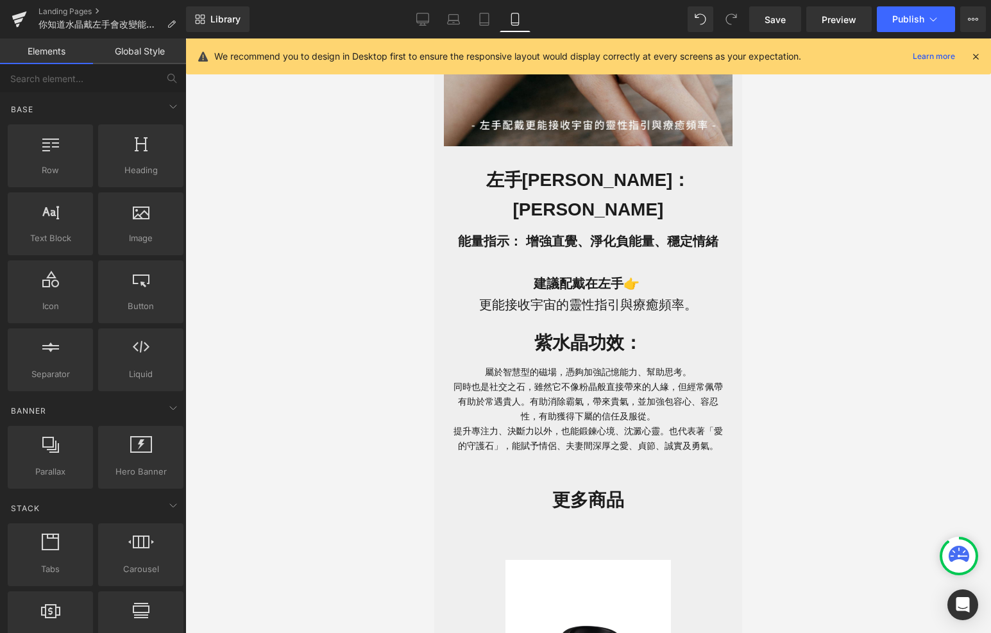
click at [633, 397] on span "有助消除霸氣，帶來貴氣，並加強包容心、容忍性，有助獲得下屬的信任及服從。 提升專注力、決斷力以外，也能鍛鍊心境、沈澱心靈。" at bounding box center [586, 417] width 265 height 40
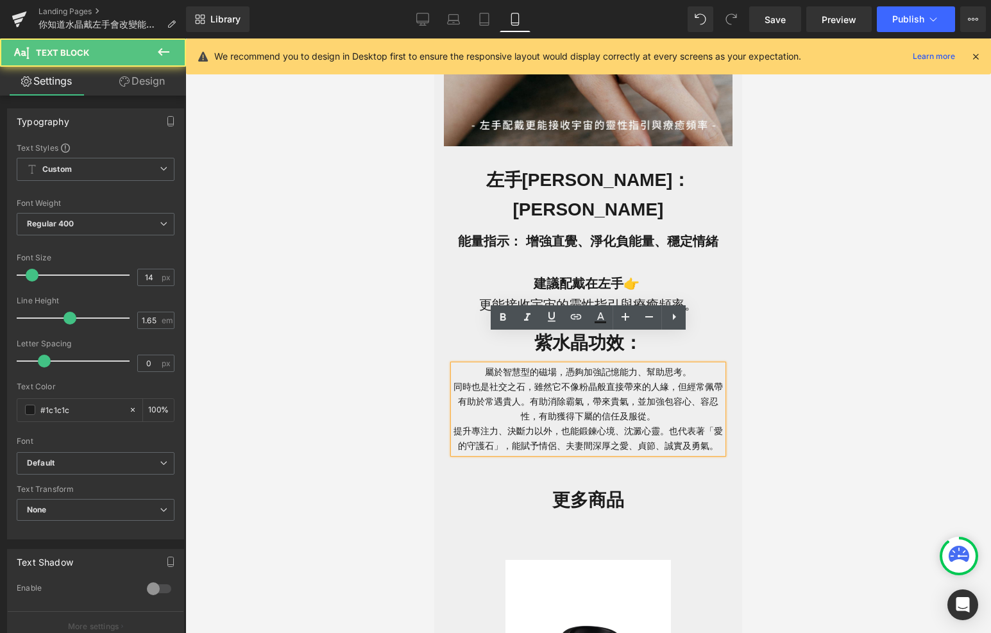
click at [657, 386] on p "屬於智慧型的磁場， 憑夠加強記憶能力、幫助思考。 同時 也是社交之石，雖然它不像粉晶般直接帶來的人緣，但經常佩帶有助於常遇貴人。 有助消除霸氣，帶來貴氣，並加…" at bounding box center [589, 409] width 270 height 89
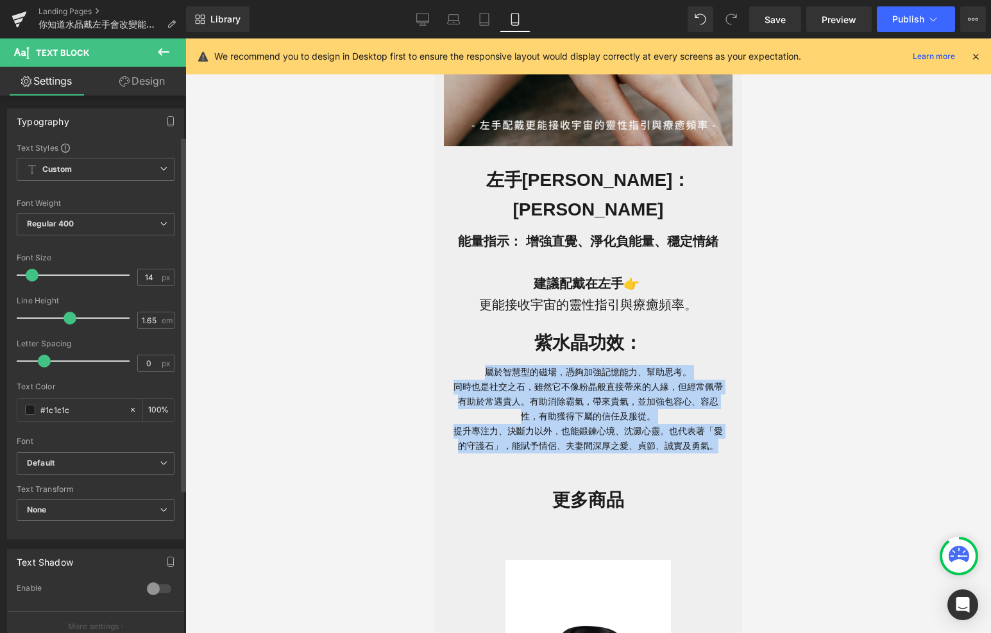
scroll to position [276, 0]
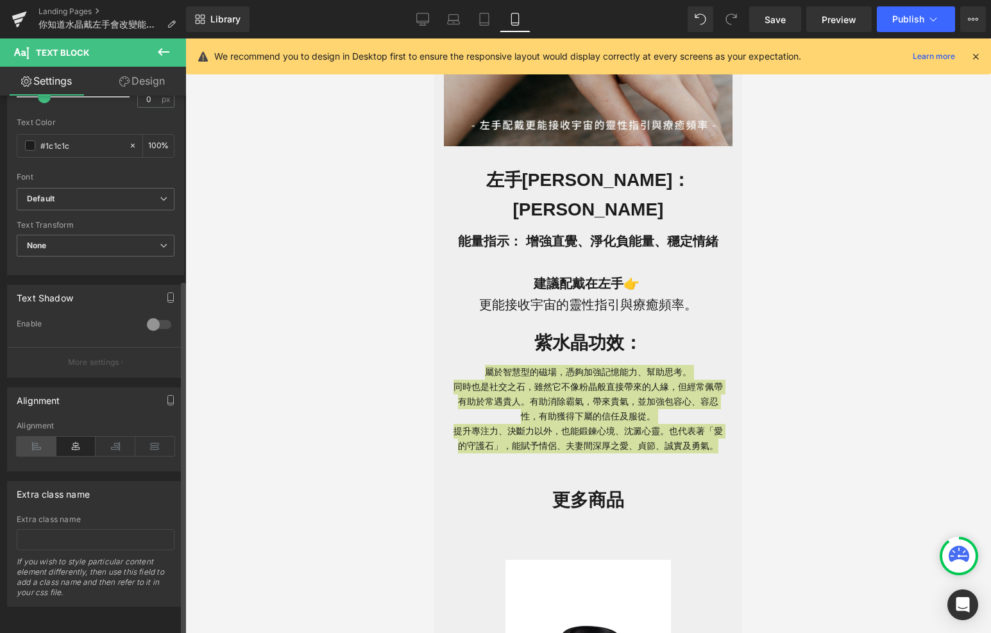
click at [30, 437] on icon at bounding box center [37, 446] width 40 height 19
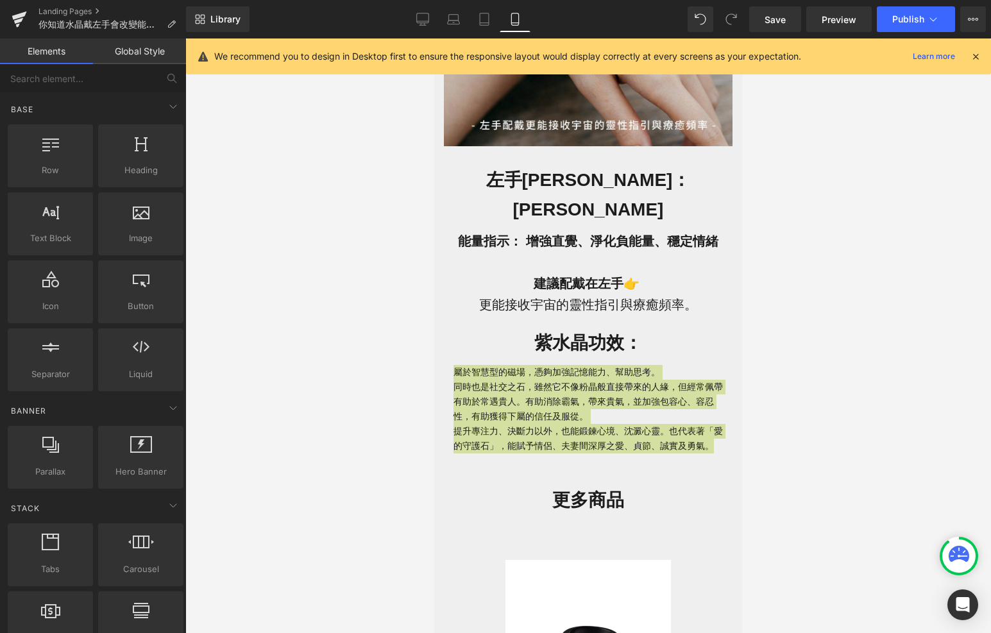
click at [313, 453] on div at bounding box center [588, 336] width 806 height 595
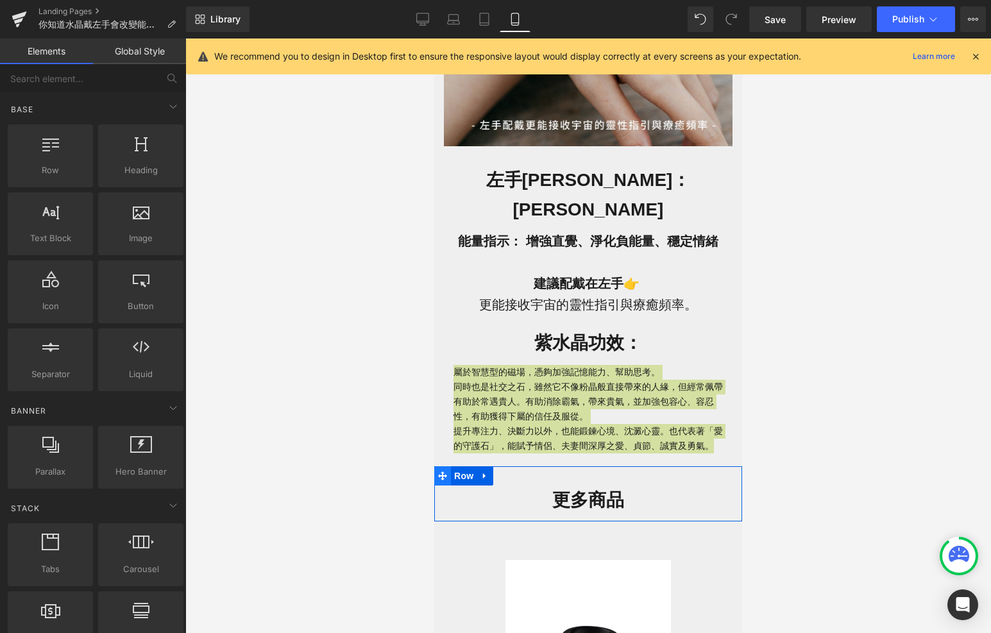
drag, startPoint x: 449, startPoint y: 452, endPoint x: 814, endPoint y: 502, distance: 368.6
click at [449, 467] on span at bounding box center [442, 476] width 17 height 19
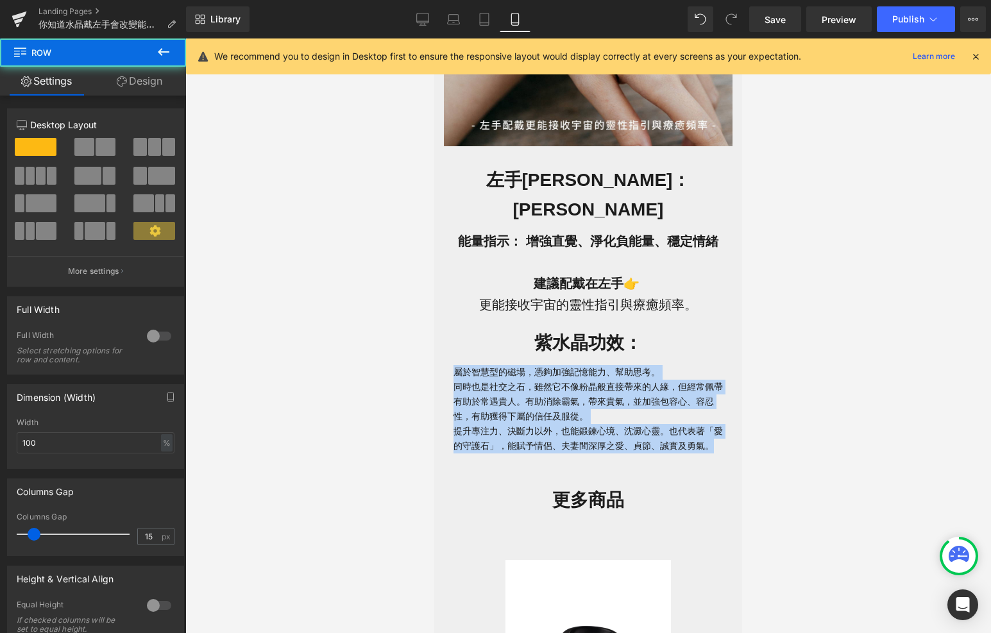
click at [472, 379] on p "屬於智慧型的磁場， 憑夠加強記憶能力、幫助思考。 同時 也是社交之石，雖然它不像粉晶般直接帶來的人緣，但經常佩帶有助於常遇貴人。 有助消除霸氣，帶來貴氣，並加…" at bounding box center [589, 409] width 270 height 89
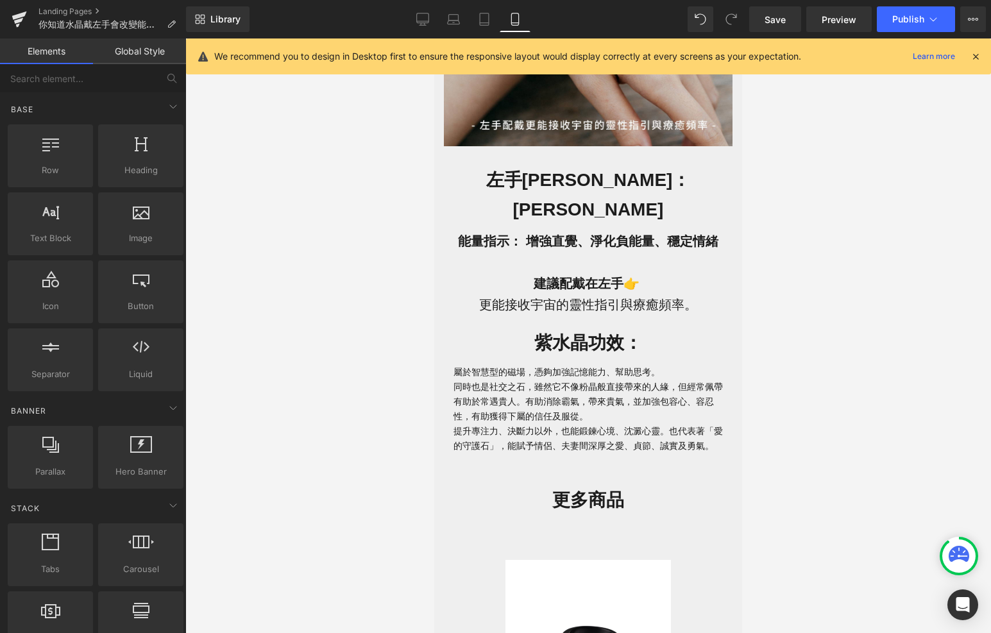
click at [796, 377] on div at bounding box center [588, 336] width 806 height 595
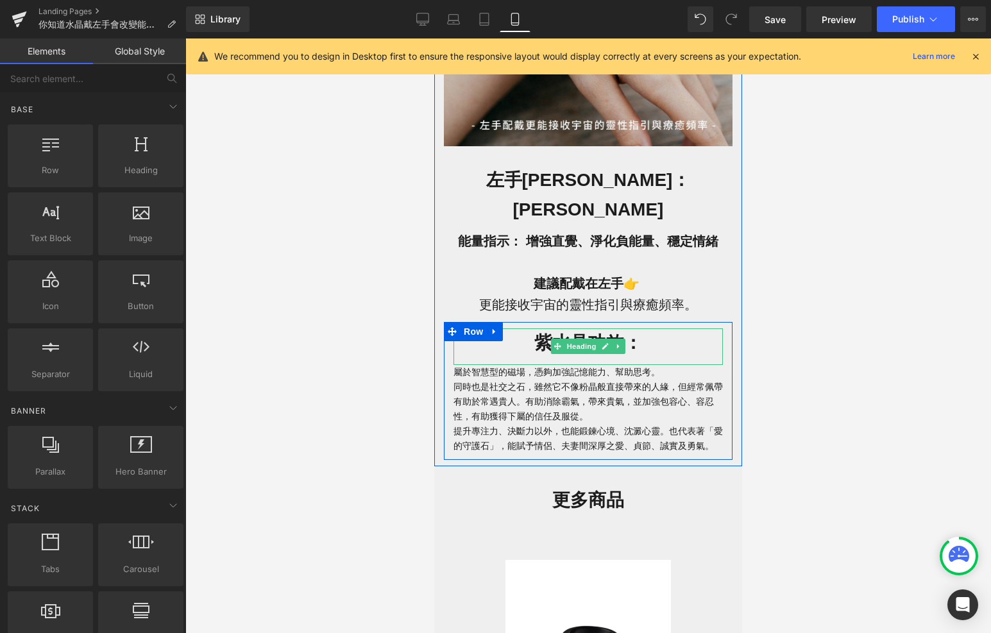
click at [589, 339] on span "Heading" at bounding box center [582, 346] width 35 height 15
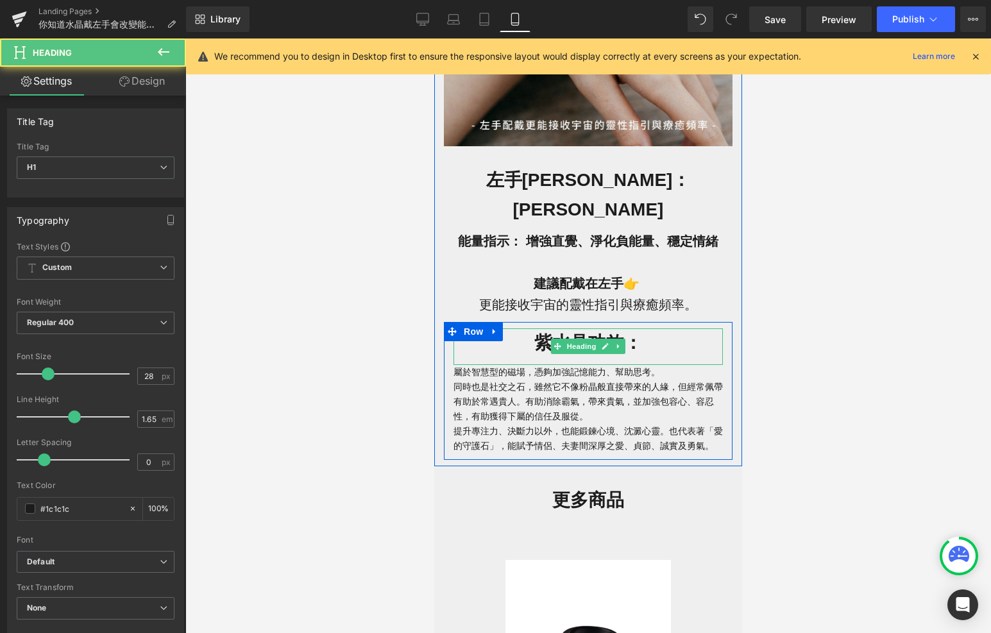
click at [646, 329] on h1 "紫水晶功效：" at bounding box center [589, 344] width 270 height 30
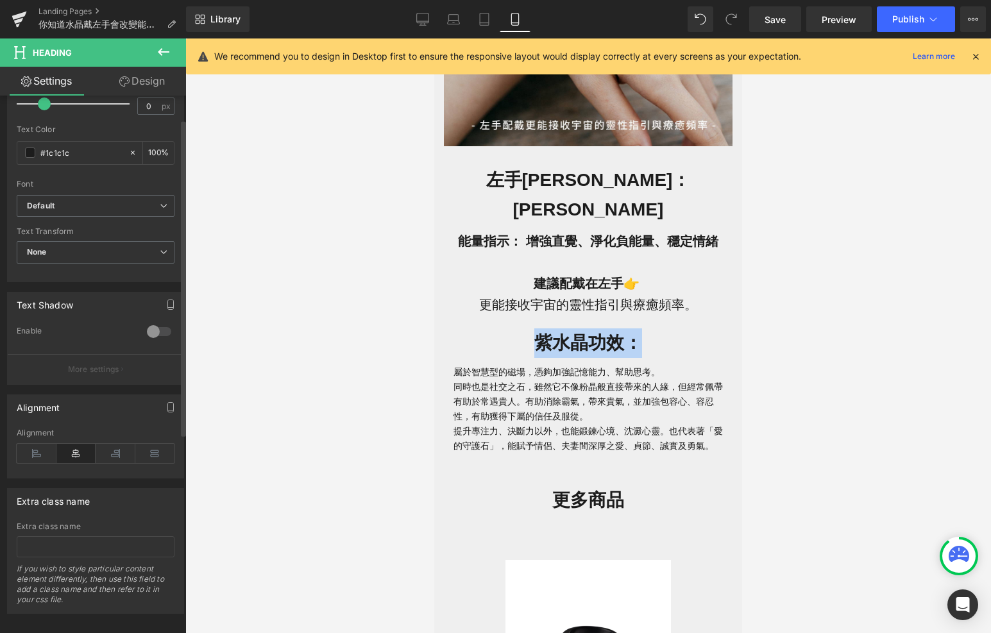
scroll to position [374, 0]
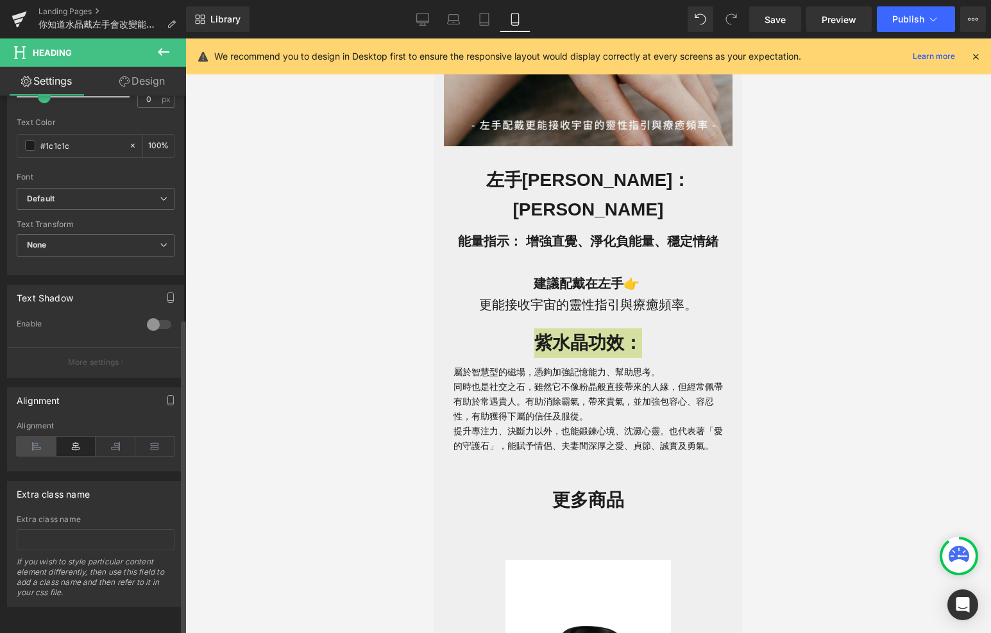
click at [42, 440] on icon at bounding box center [37, 446] width 40 height 19
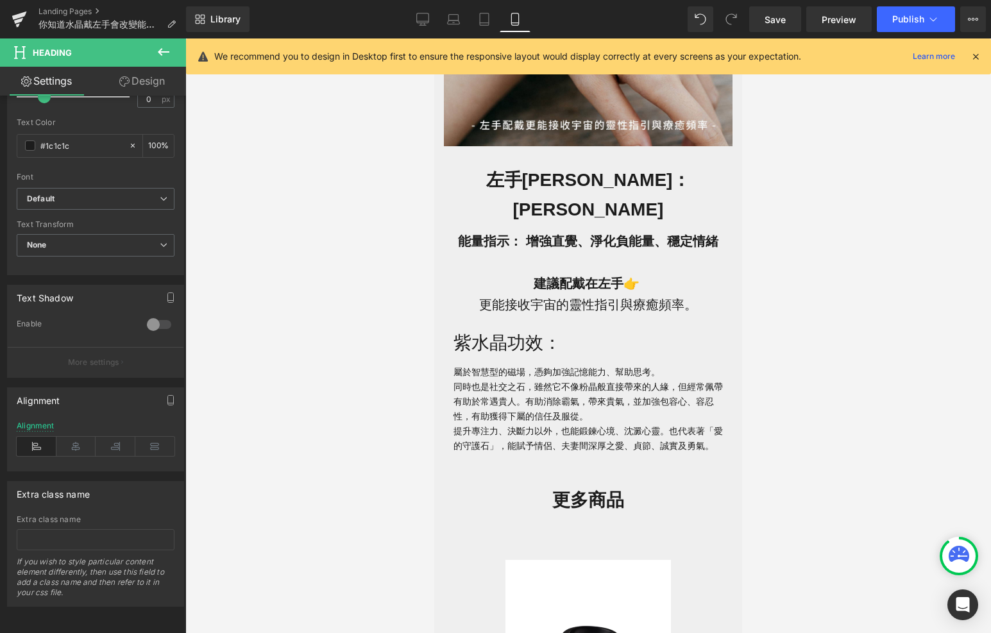
click at [275, 422] on div at bounding box center [588, 336] width 806 height 595
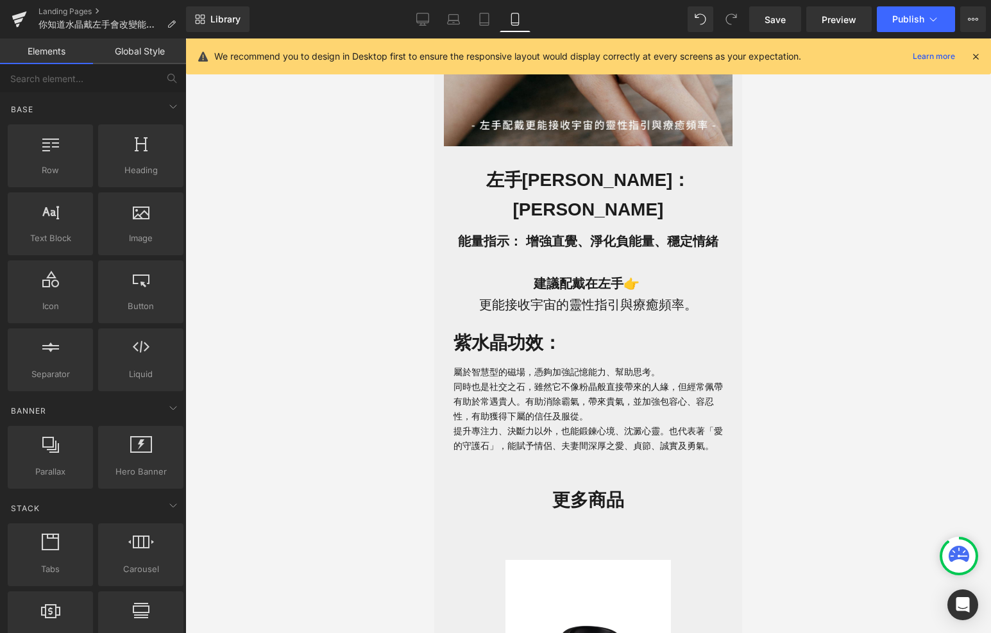
click at [905, 354] on div at bounding box center [588, 336] width 806 height 595
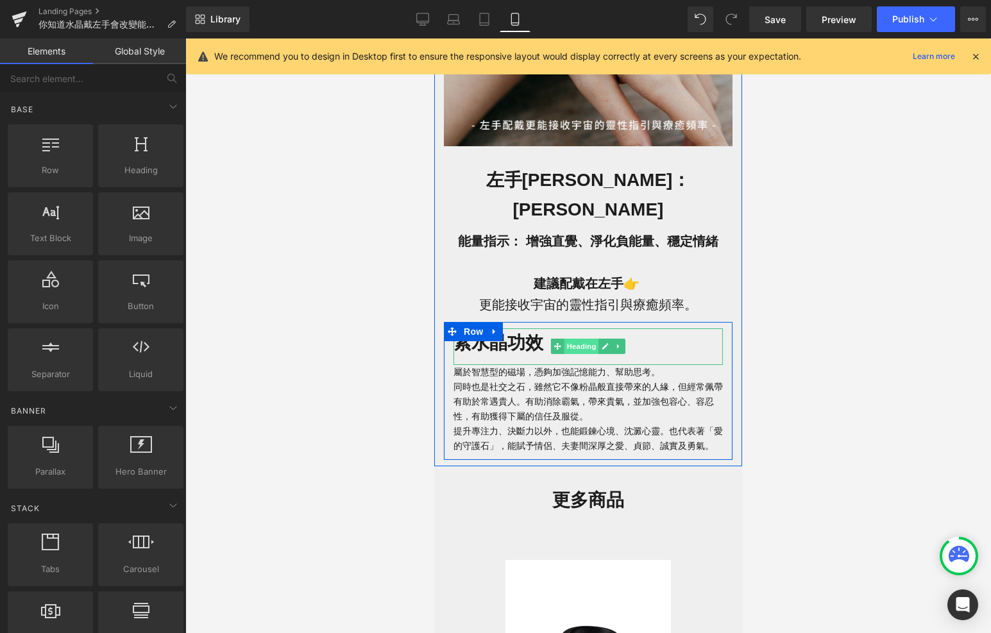
click at [580, 339] on span "Heading" at bounding box center [582, 346] width 35 height 15
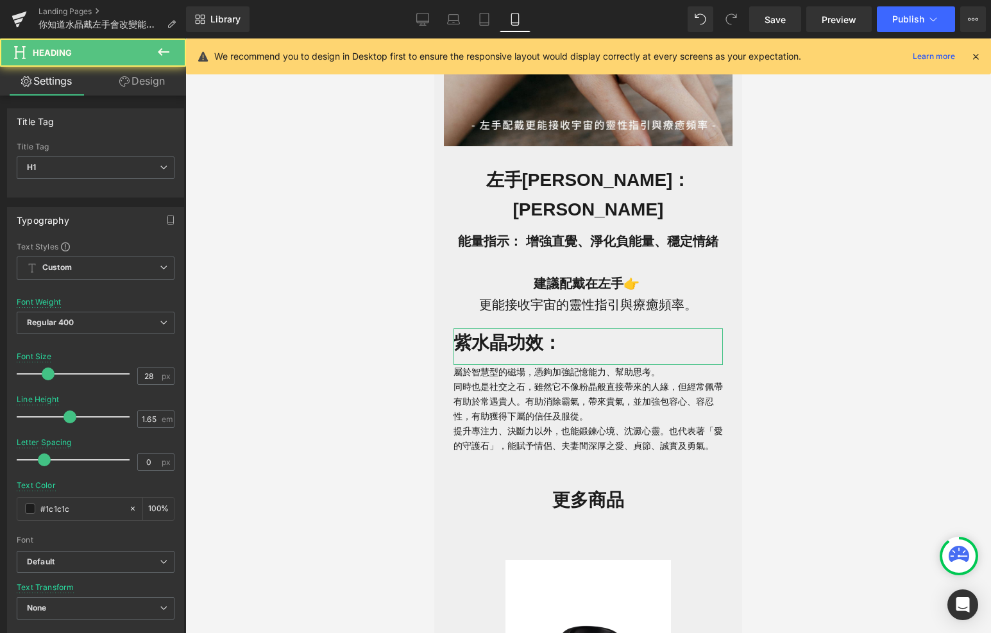
click at [150, 80] on link "Design" at bounding box center [142, 81] width 93 height 29
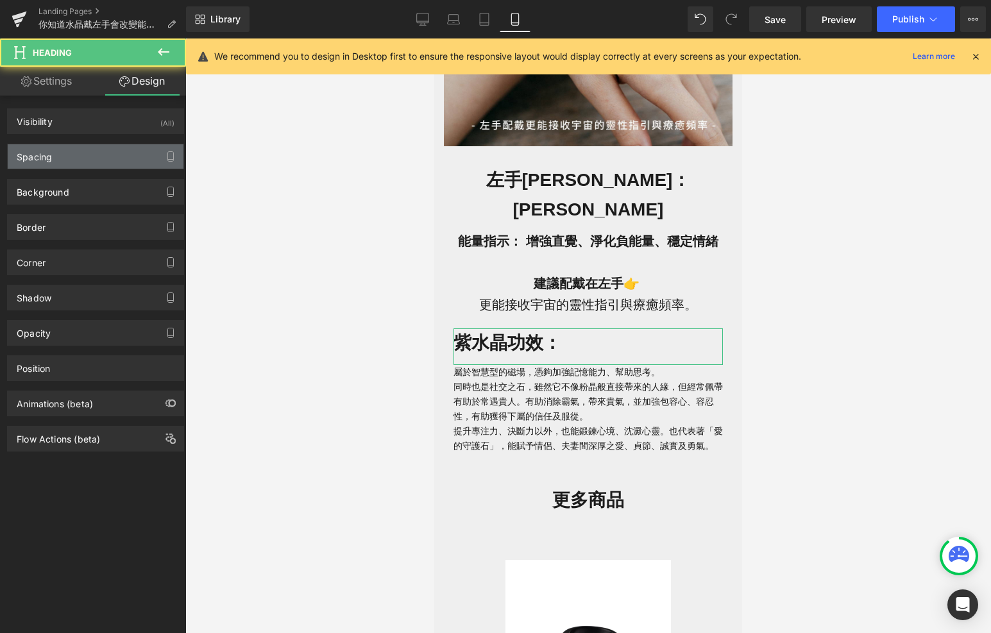
click at [80, 158] on div "Spacing" at bounding box center [96, 156] width 176 height 24
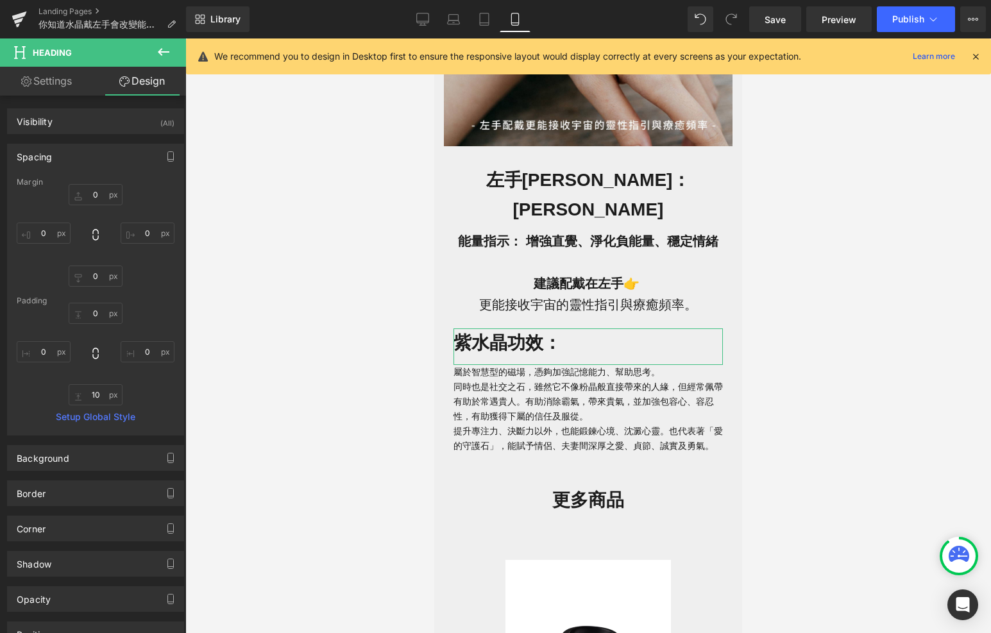
type input "0"
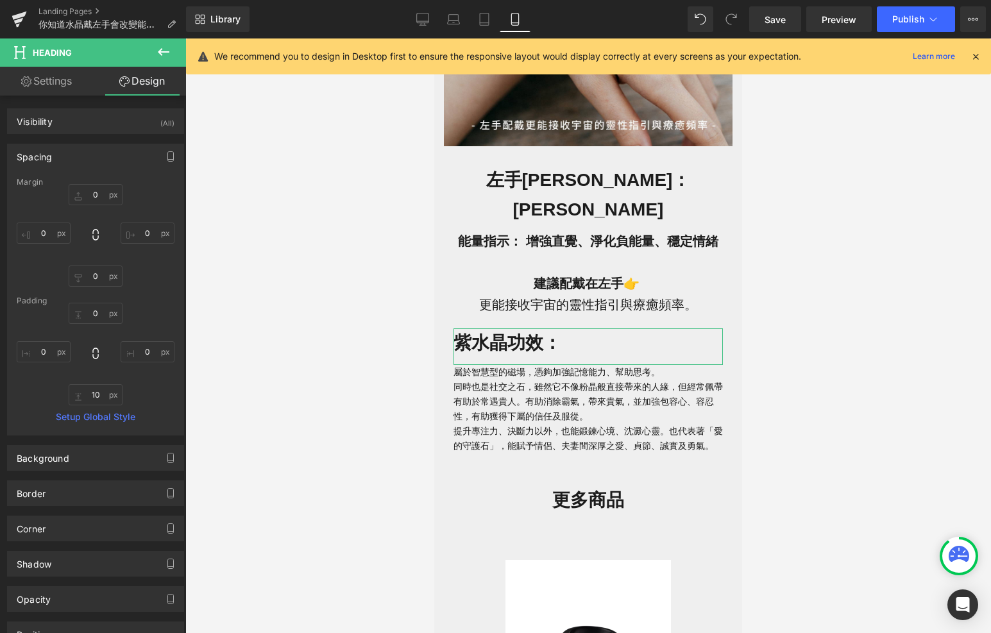
type input "0"
type input "10"
type input "0"
click at [101, 396] on input "10" at bounding box center [96, 394] width 54 height 21
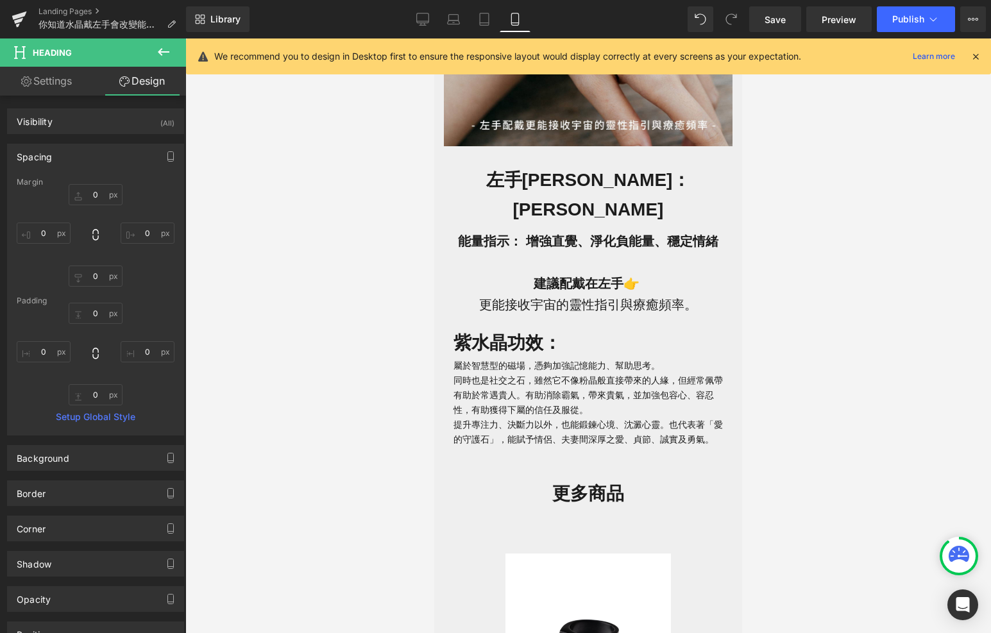
click at [348, 343] on div at bounding box center [588, 336] width 806 height 595
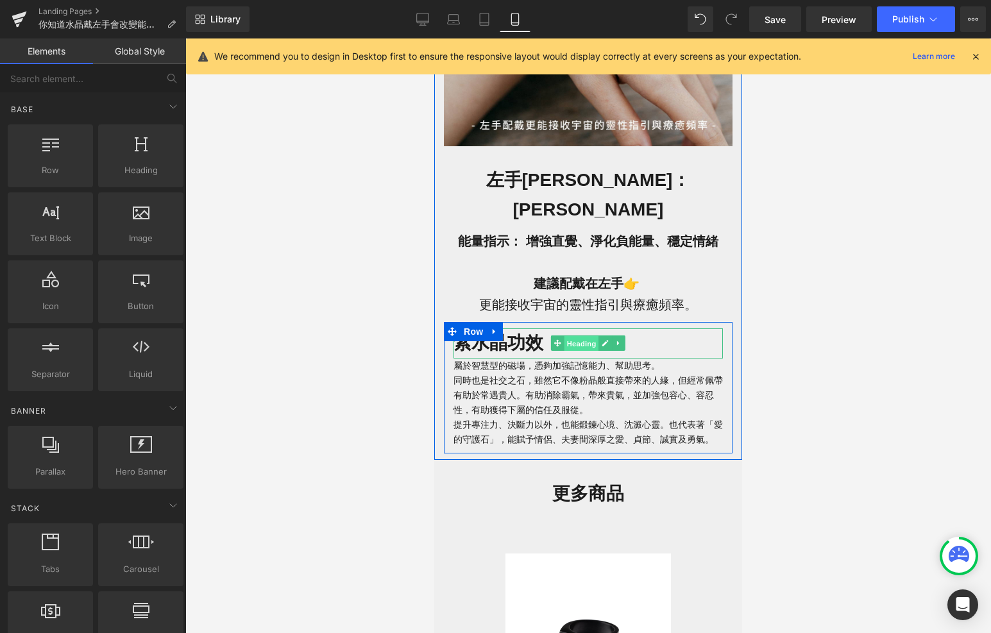
click at [580, 336] on span "Heading" at bounding box center [582, 343] width 35 height 15
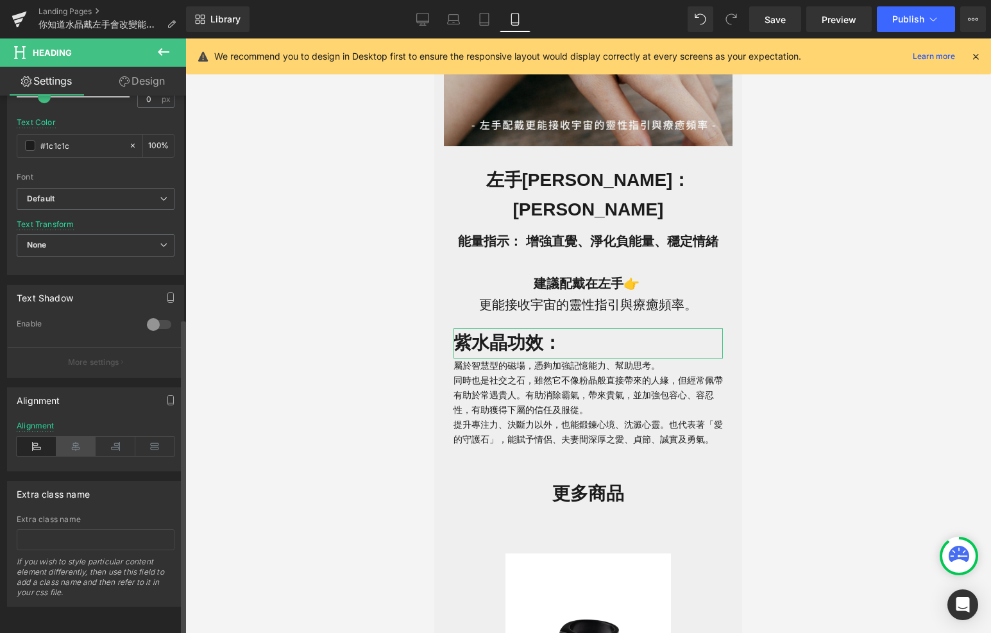
click at [71, 437] on icon at bounding box center [76, 446] width 40 height 19
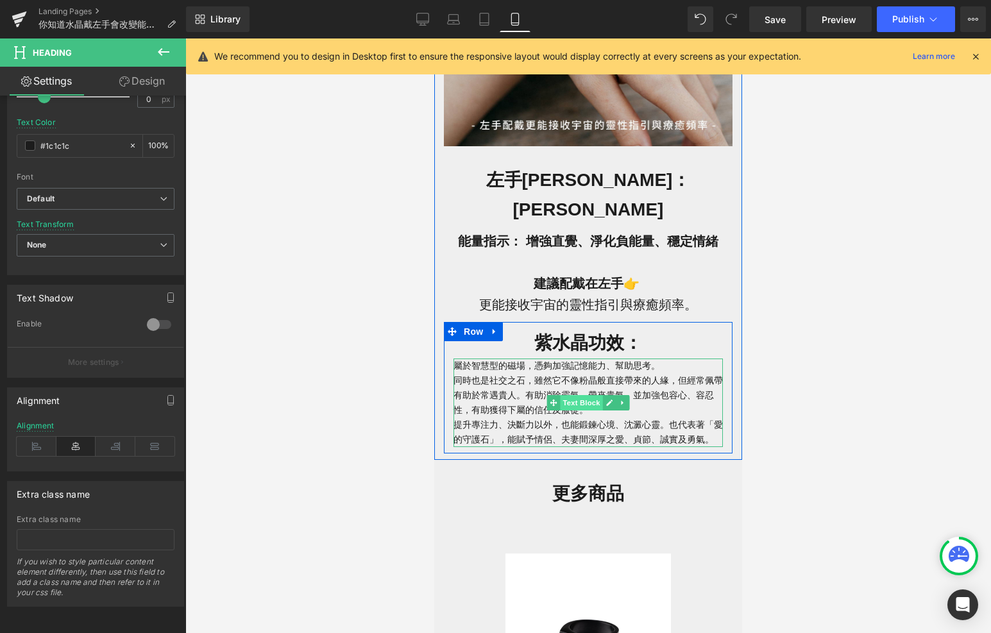
click at [587, 395] on span "Text Block" at bounding box center [581, 402] width 42 height 15
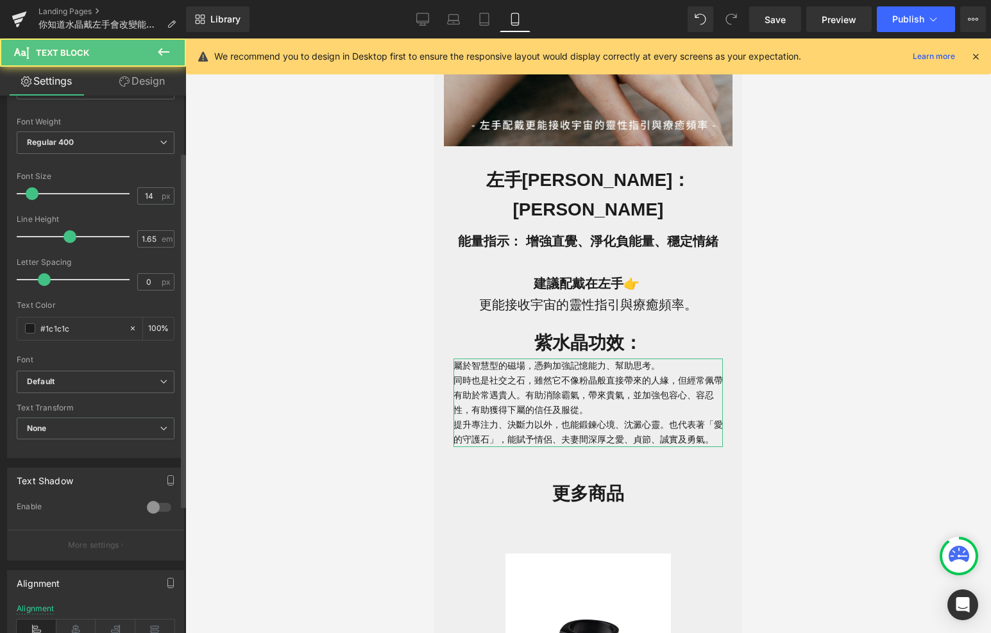
scroll to position [276, 0]
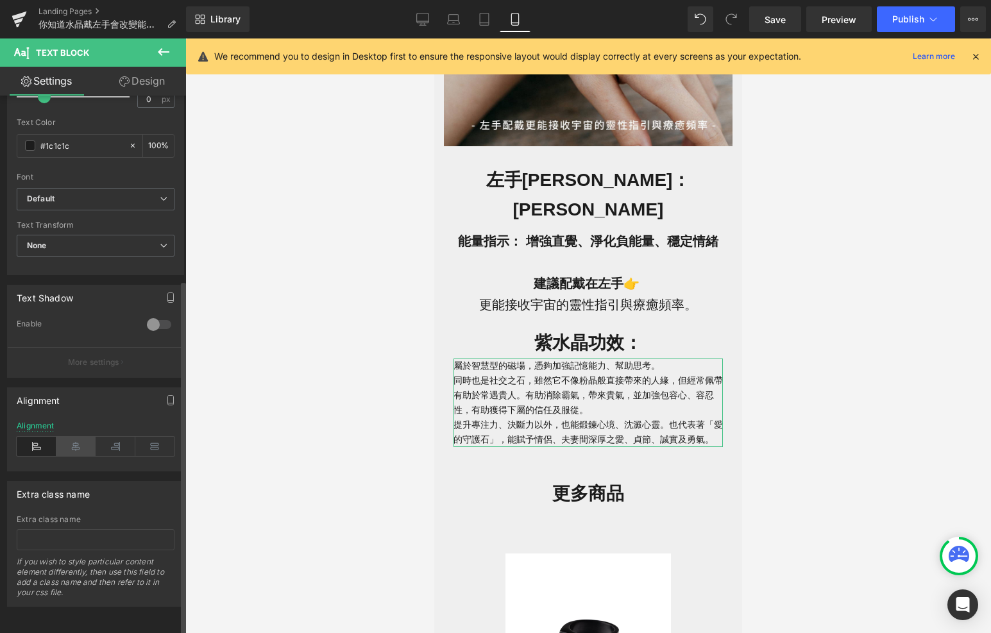
click at [71, 439] on icon at bounding box center [76, 446] width 40 height 19
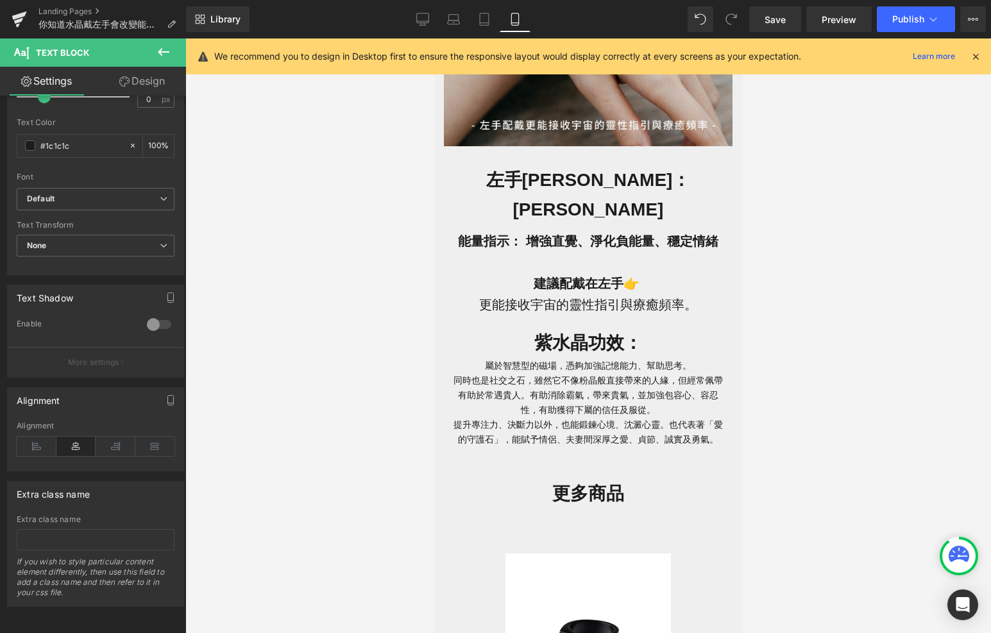
click at [287, 452] on div at bounding box center [588, 336] width 806 height 595
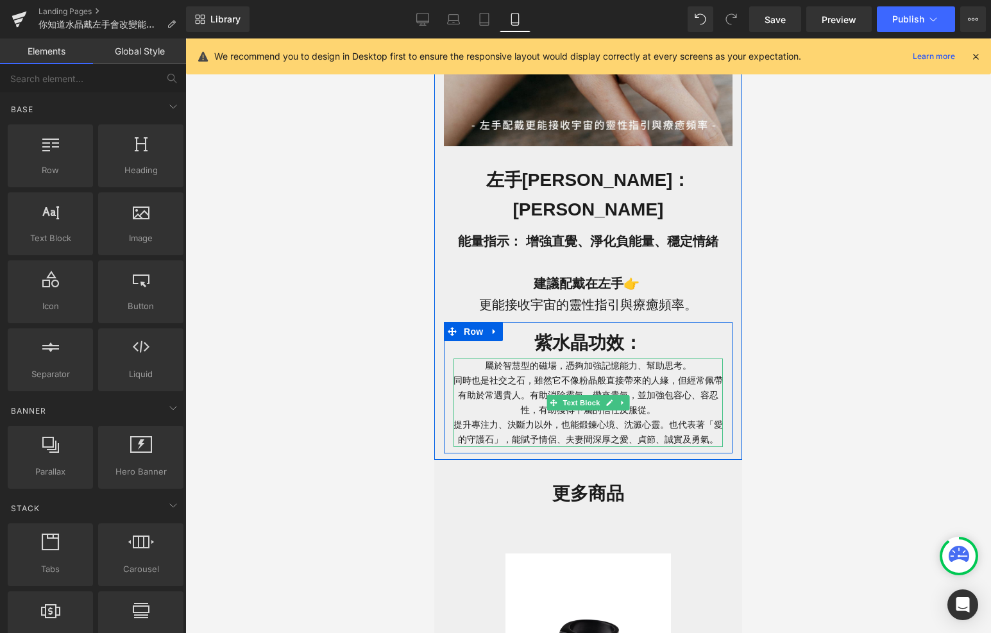
click at [696, 359] on p "屬於智慧型的磁場， 憑夠加強記憶能力、幫助思考。 同時 也是社交之石，雖然它不像粉晶般直接帶來的人緣，但經常佩帶有助於常遇貴人。 有助消除霸氣，帶來貴氣，並加…" at bounding box center [589, 403] width 270 height 89
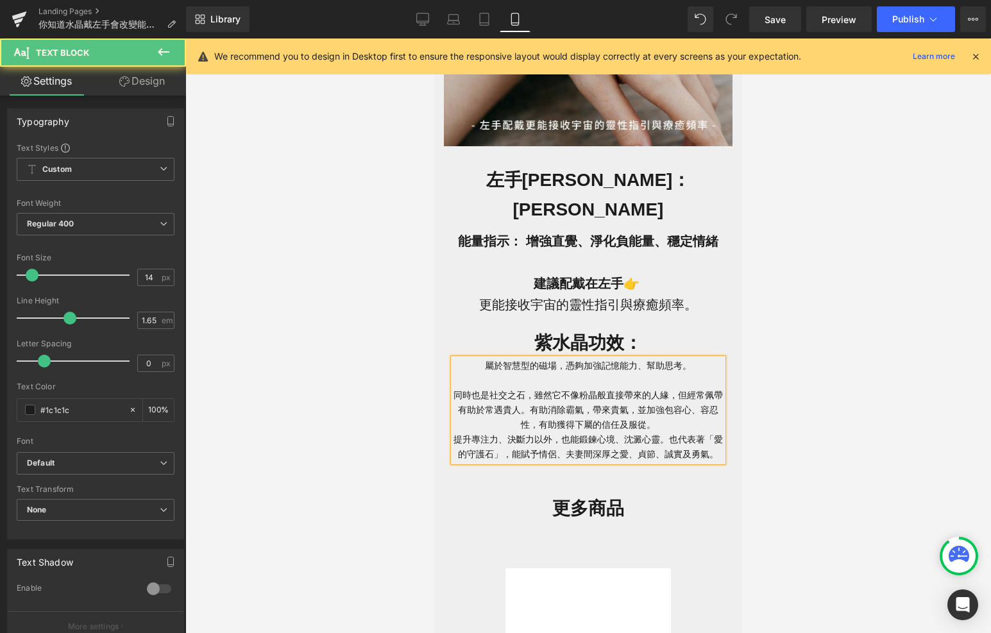
click at [689, 395] on p "屬於智慧型的磁場， 憑夠加強記憶能力、幫助思考。 同時 也是社交之石，雖然它不像粉晶般直接帶來的人緣，但經常佩帶有助於常遇貴人。 有助消除霸氣，帶來貴氣，並加…" at bounding box center [589, 411] width 270 height 104
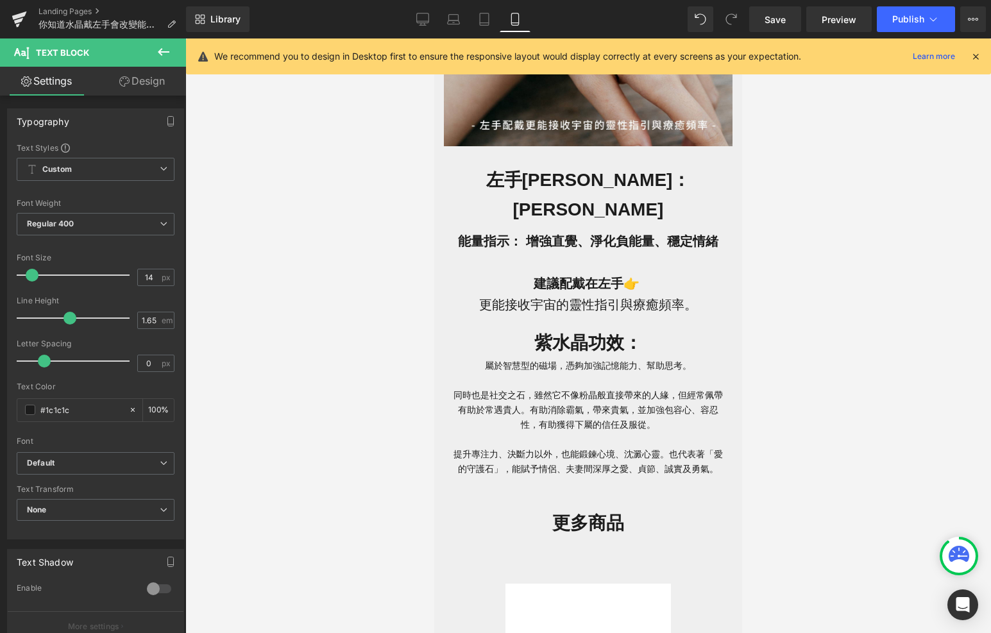
click at [300, 397] on div at bounding box center [588, 336] width 806 height 595
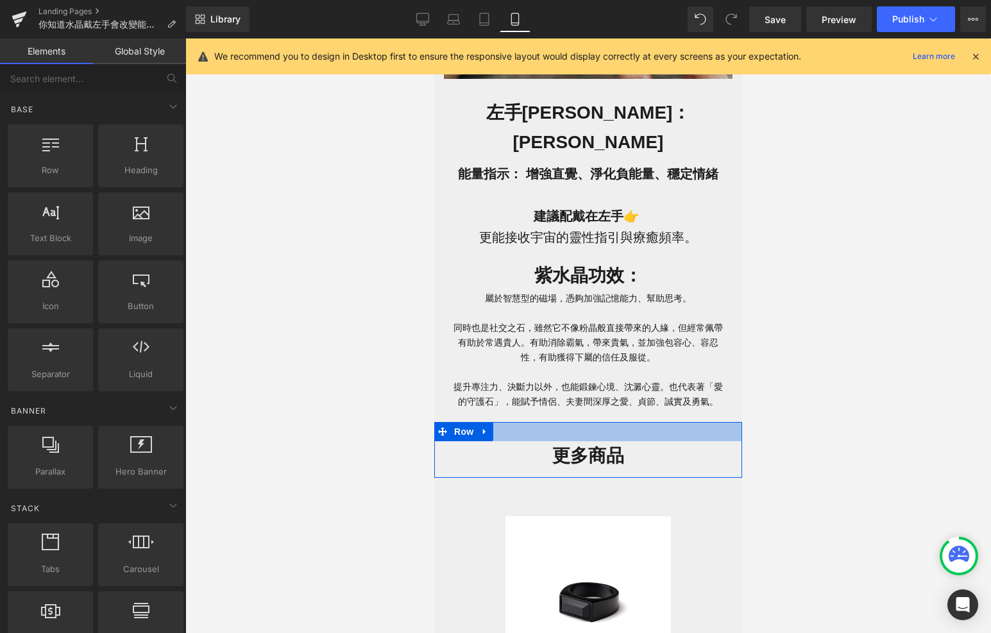
scroll to position [837, 0]
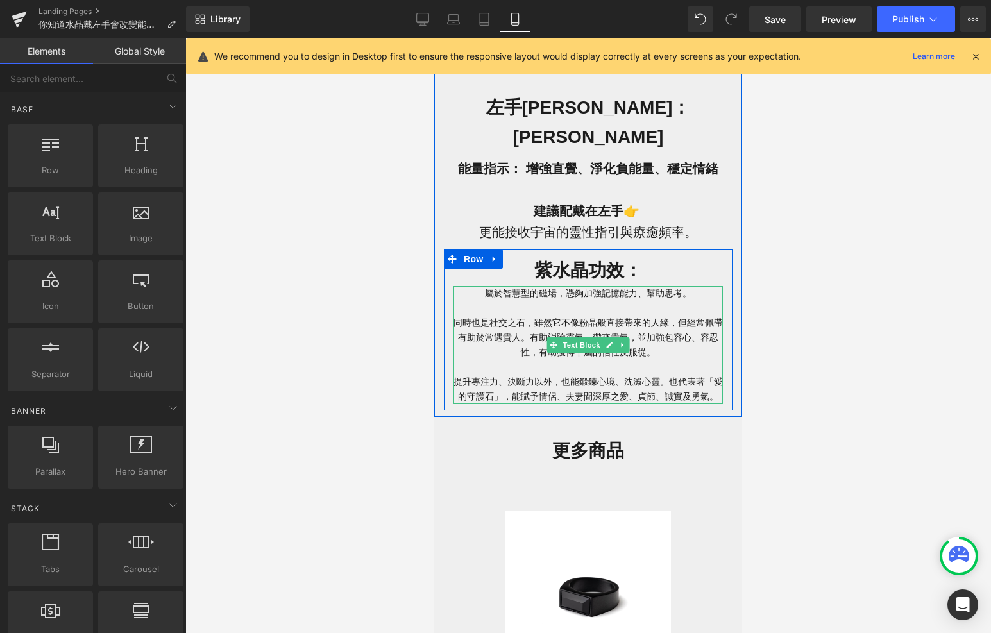
click at [477, 286] on p "屬於智慧型的磁場， 憑夠加強記憶能力、幫助思考。 同時 也是社交之石，雖然它不像粉晶般直接帶來的人緣，但經常佩帶有助於常遇貴人。 有助消除霸氣，帶來貴氣，並加…" at bounding box center [589, 345] width 270 height 119
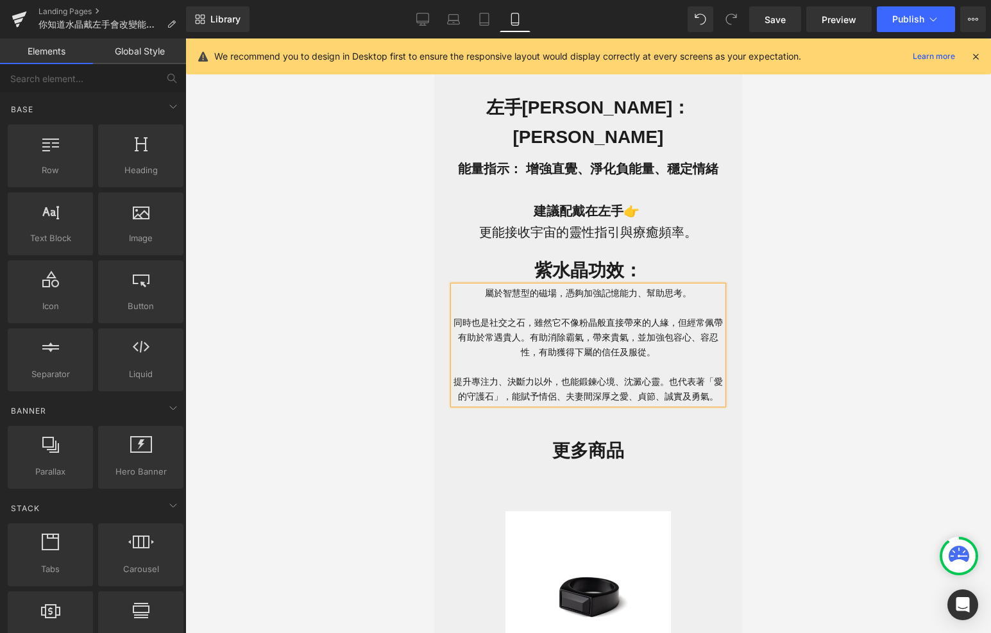
click at [341, 363] on div at bounding box center [588, 336] width 806 height 595
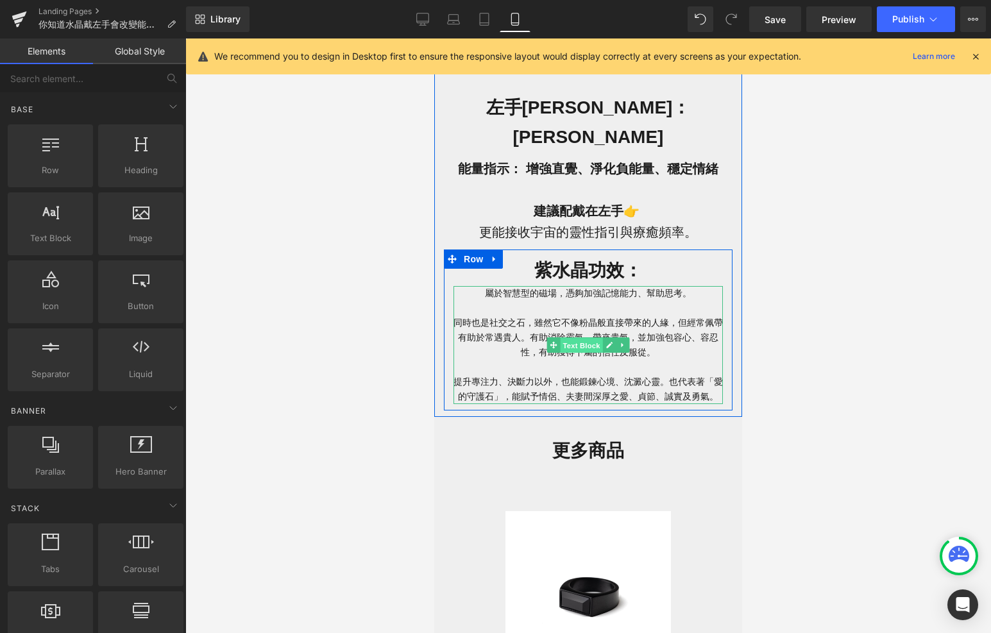
click at [580, 338] on span "Text Block" at bounding box center [581, 345] width 42 height 15
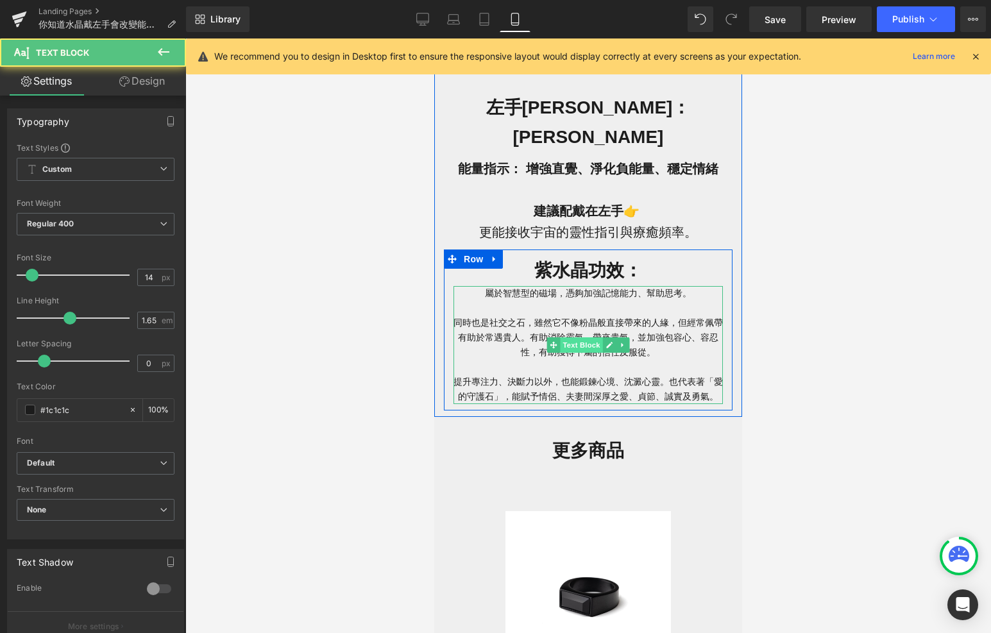
click at [574, 338] on span "Text Block" at bounding box center [581, 345] width 42 height 15
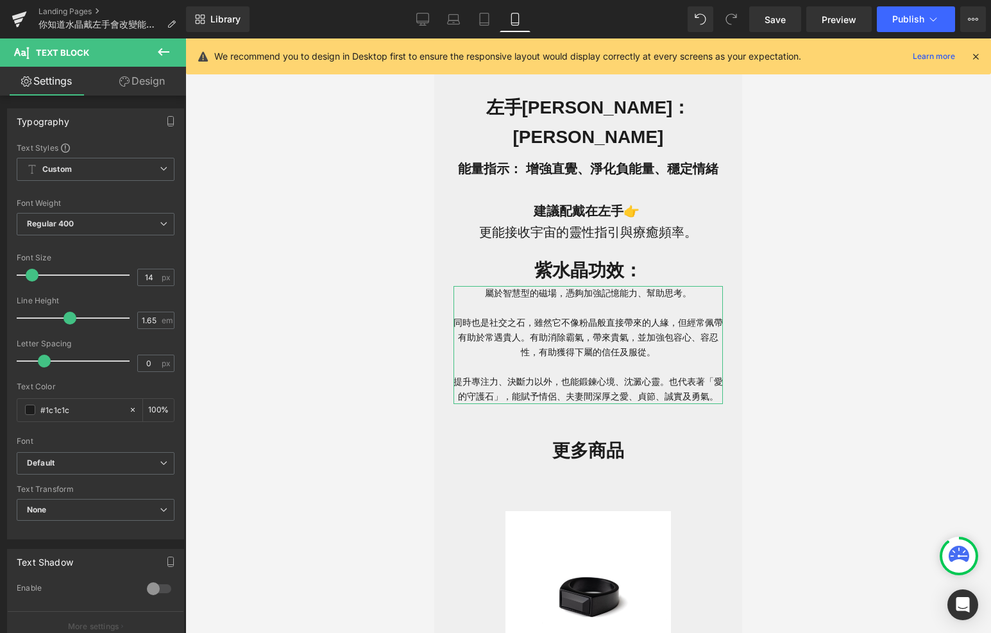
click at [141, 78] on link "Design" at bounding box center [142, 81] width 93 height 29
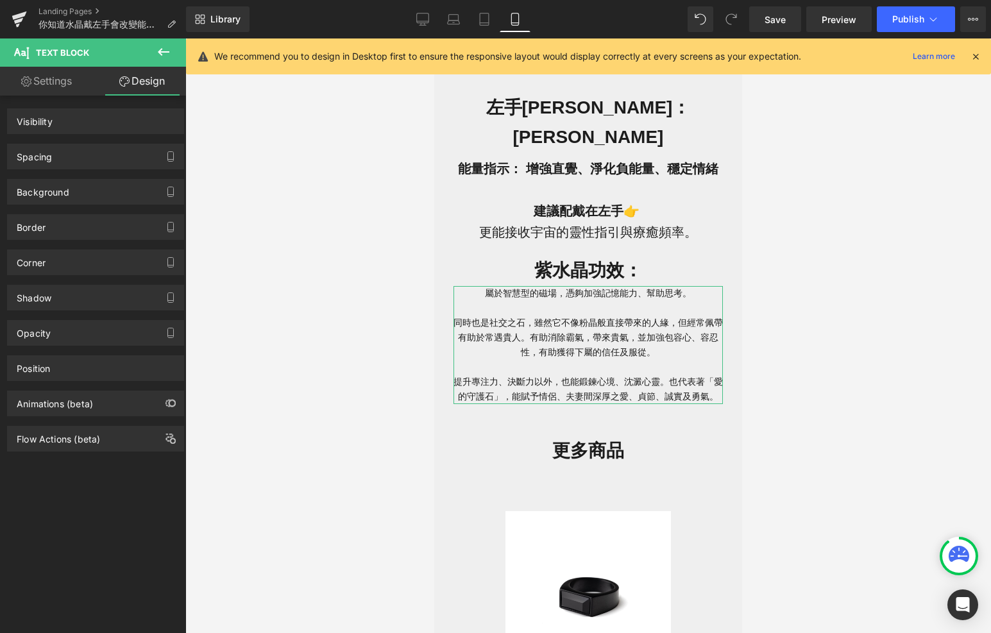
click at [126, 152] on div "Spacing" at bounding box center [96, 156] width 176 height 24
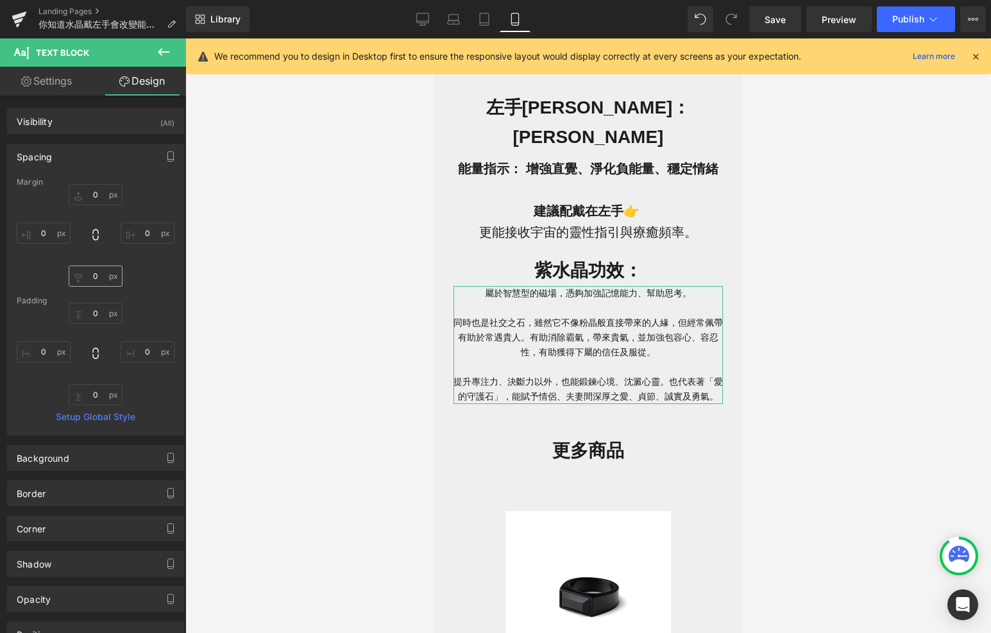
type input "0"
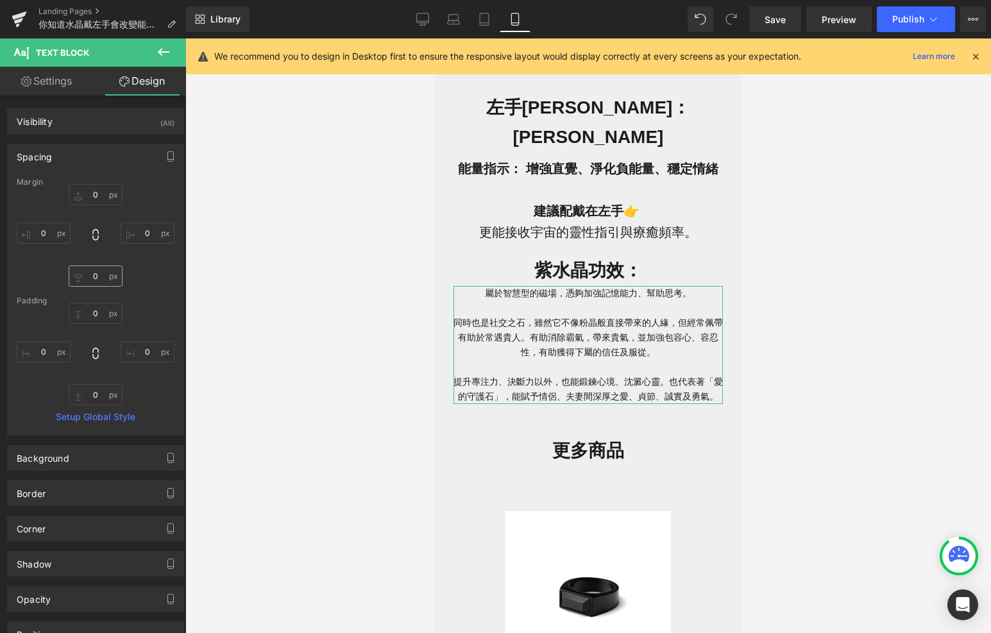
type input "0"
click at [103, 309] on input "0" at bounding box center [96, 313] width 54 height 21
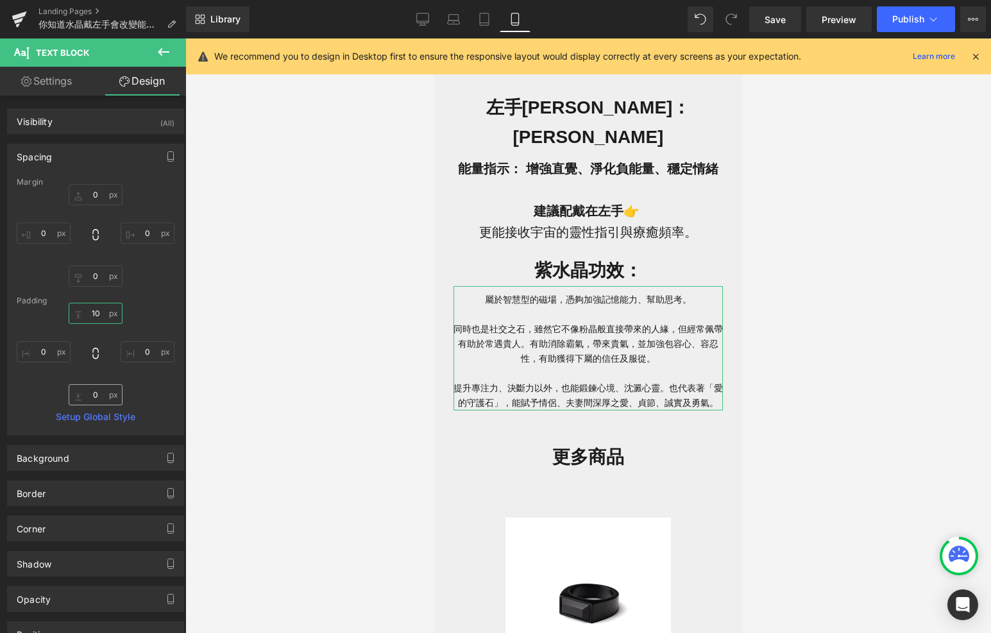
type input "10"
click at [100, 393] on input "0" at bounding box center [96, 394] width 54 height 21
click at [252, 397] on div at bounding box center [588, 336] width 806 height 595
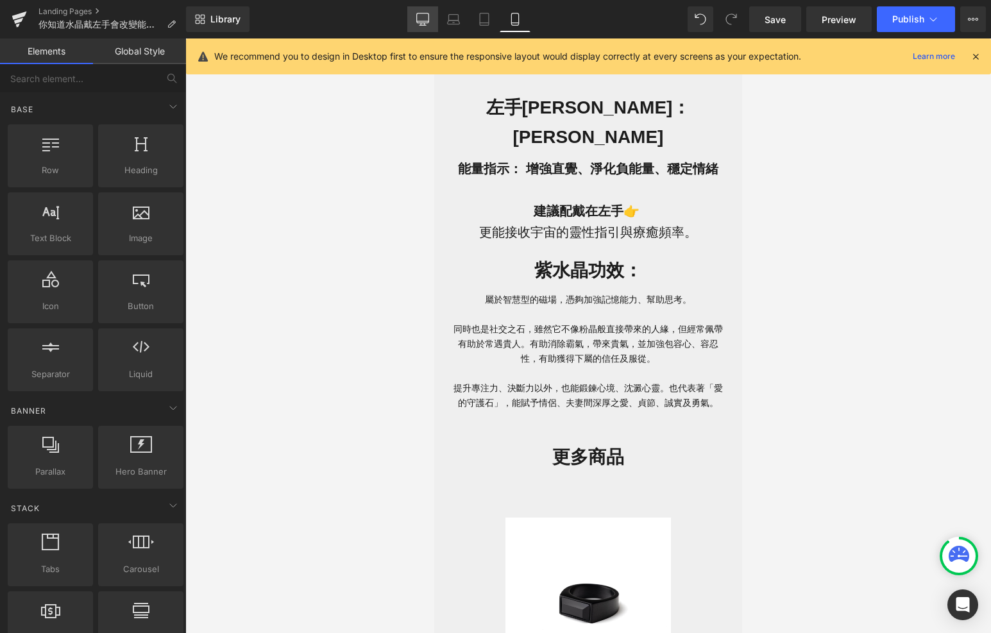
click at [424, 20] on icon at bounding box center [422, 19] width 13 height 13
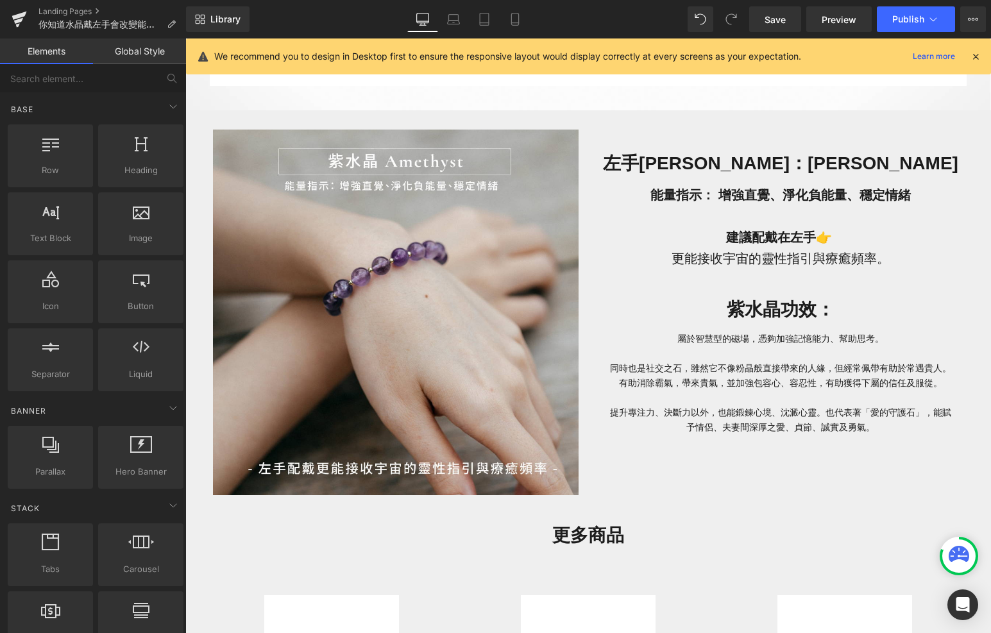
scroll to position [734, 0]
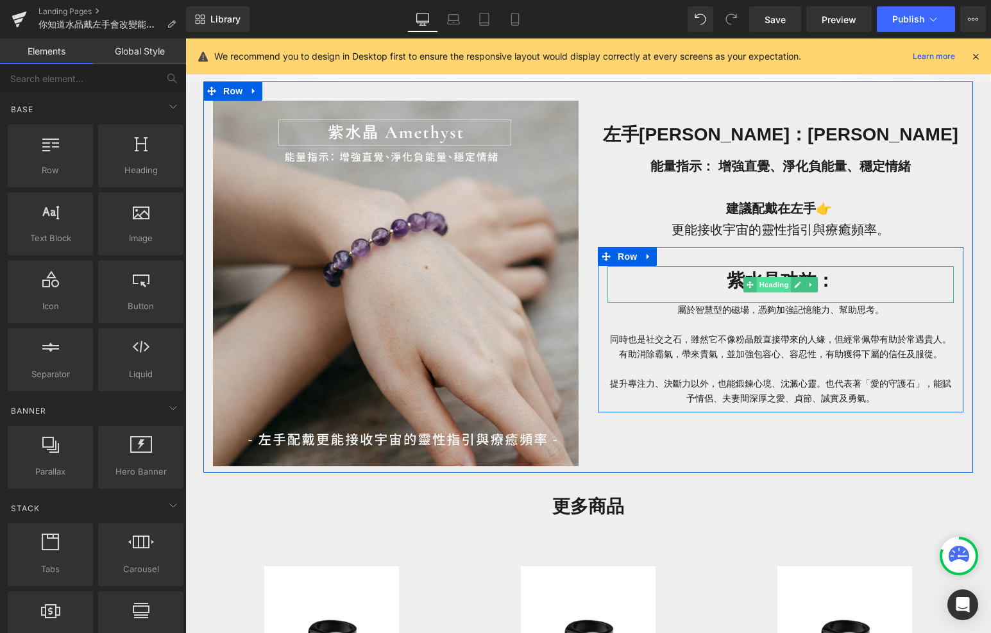
click at [778, 282] on span "Heading" at bounding box center [774, 284] width 35 height 15
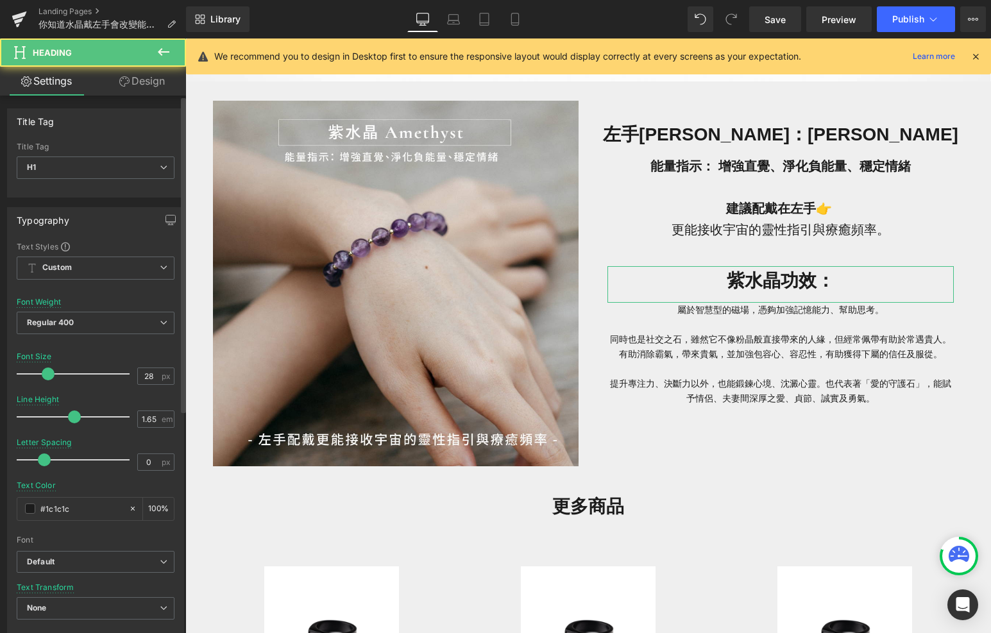
scroll to position [374, 0]
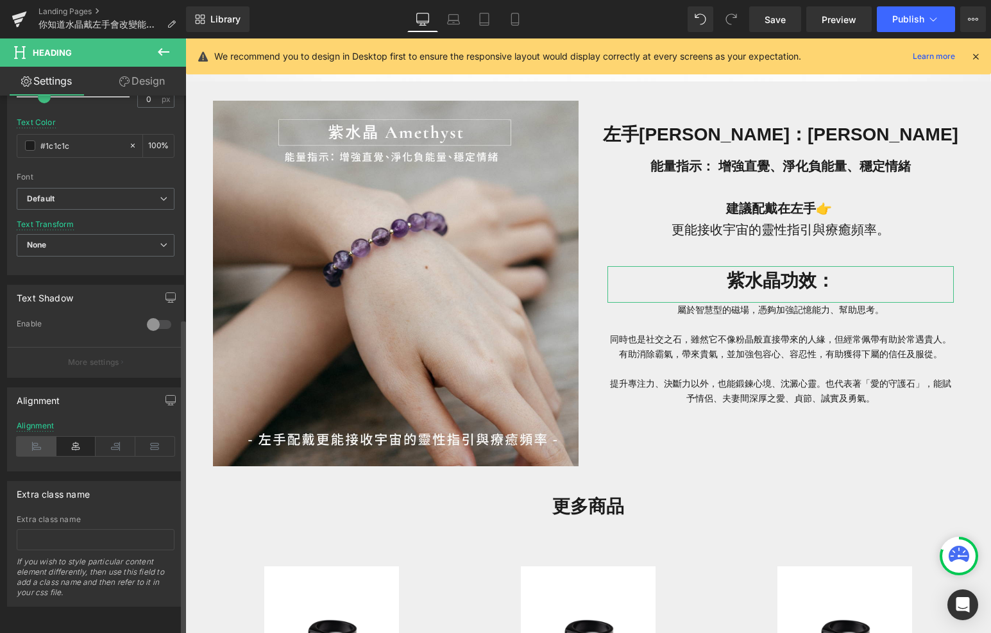
click at [42, 437] on icon at bounding box center [37, 446] width 40 height 19
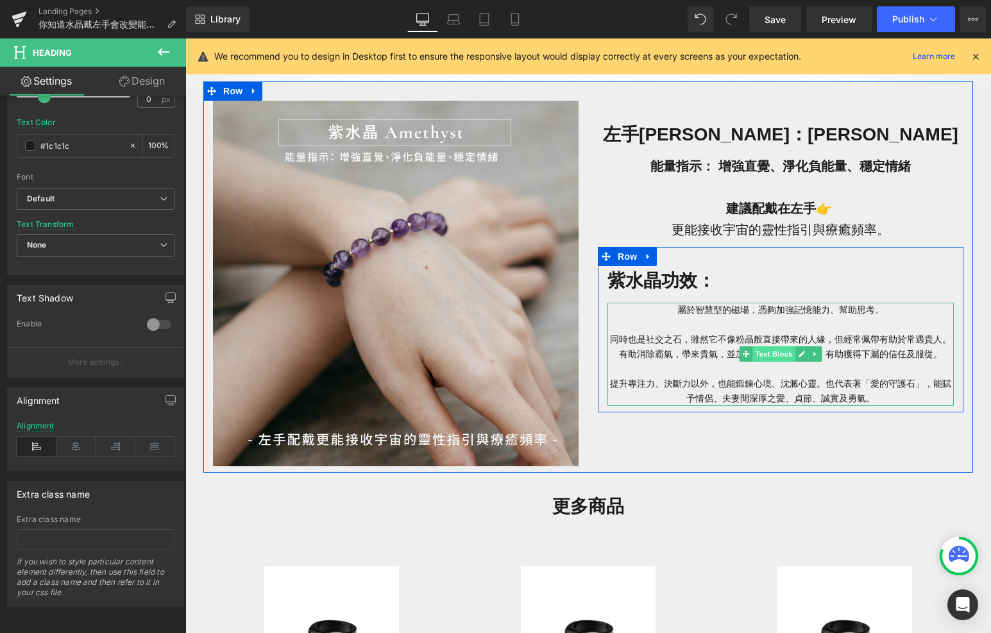
click at [776, 358] on span "Text Block" at bounding box center [774, 354] width 42 height 15
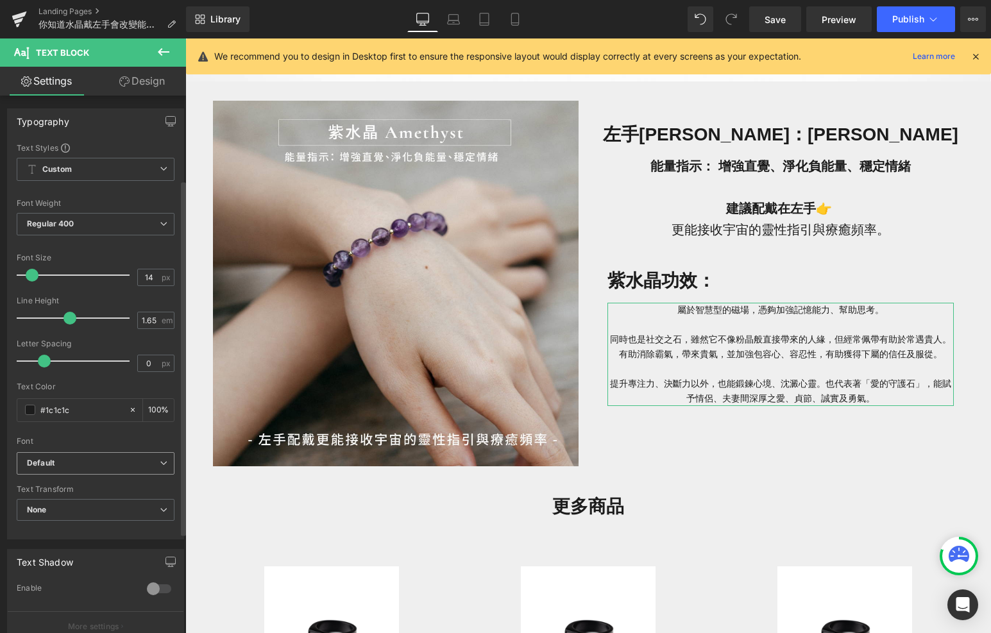
scroll to position [276, 0]
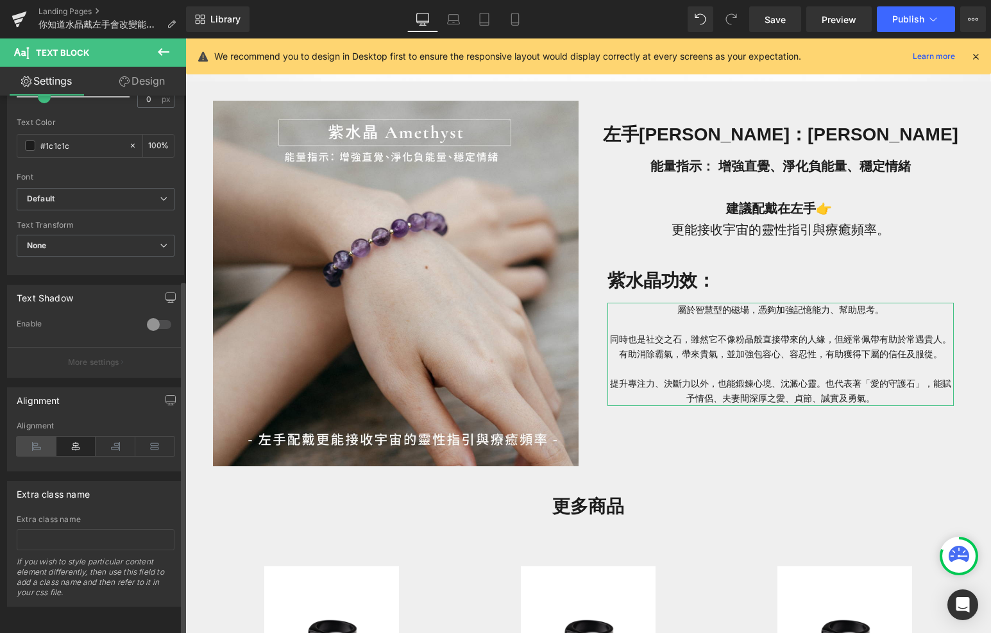
click at [37, 437] on icon at bounding box center [37, 446] width 40 height 19
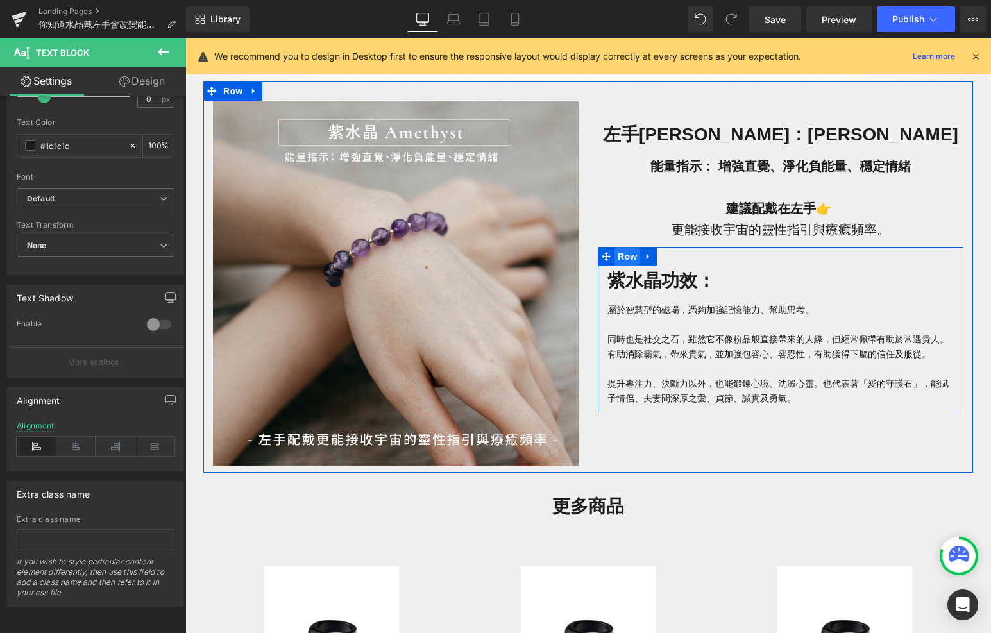
click at [621, 263] on span "Row" at bounding box center [628, 256] width 26 height 19
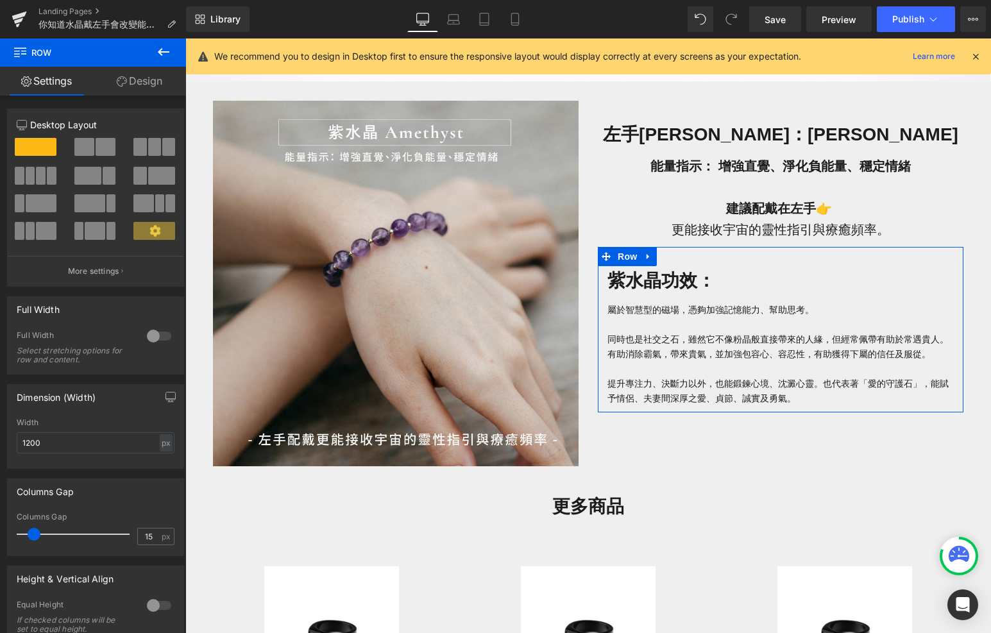
click at [160, 85] on link "Design" at bounding box center [139, 81] width 93 height 29
click at [0, 0] on div "Spacing" at bounding box center [0, 0] width 0 height 0
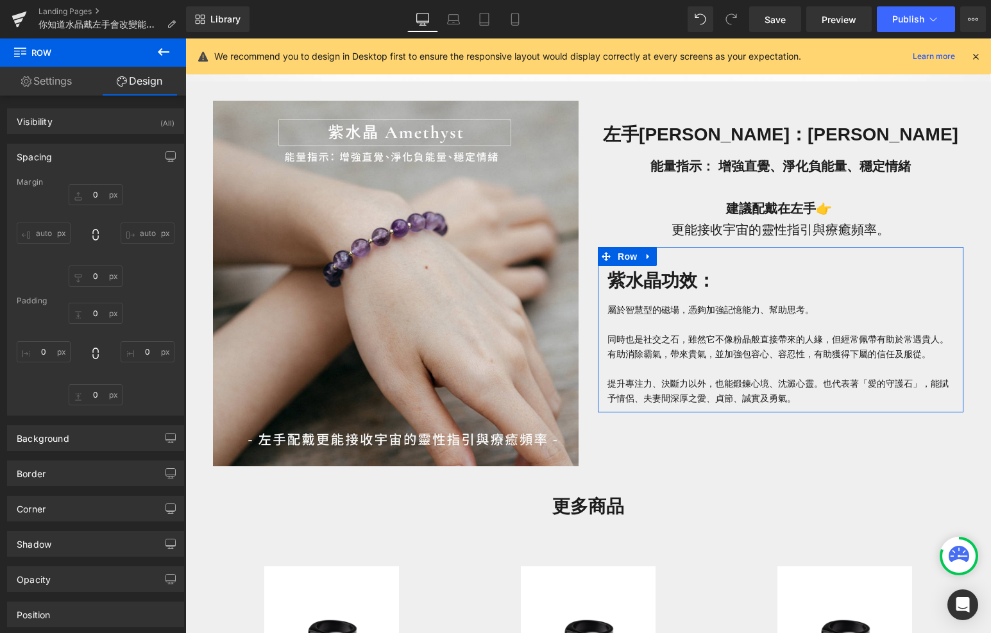
type input "0"
type input "30"
type input "0"
type input "10"
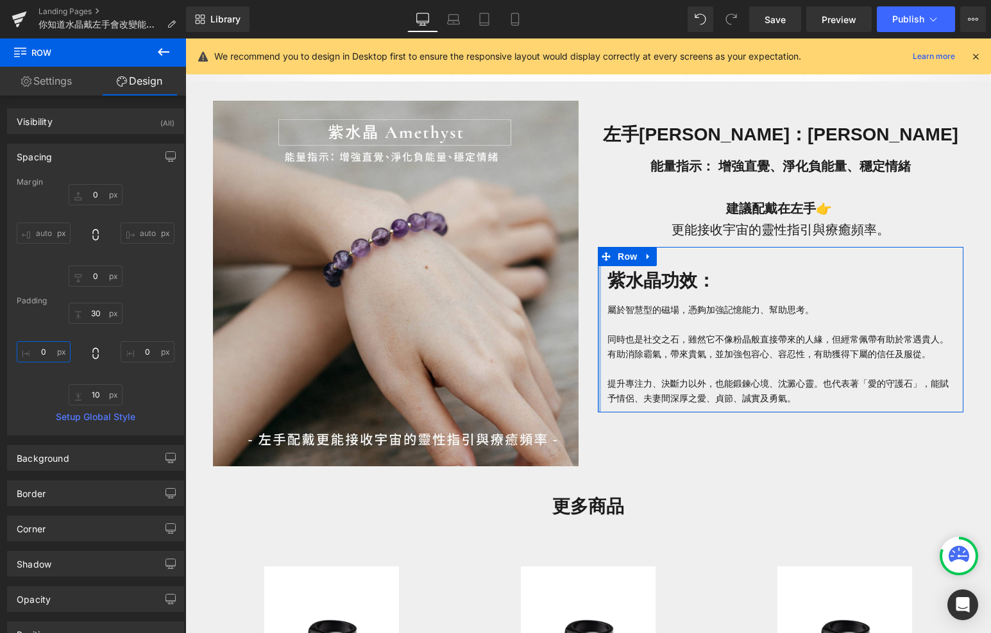
click at [49, 351] on input "0" at bounding box center [44, 351] width 54 height 21
type input "1"
type input "2"
type input "30"
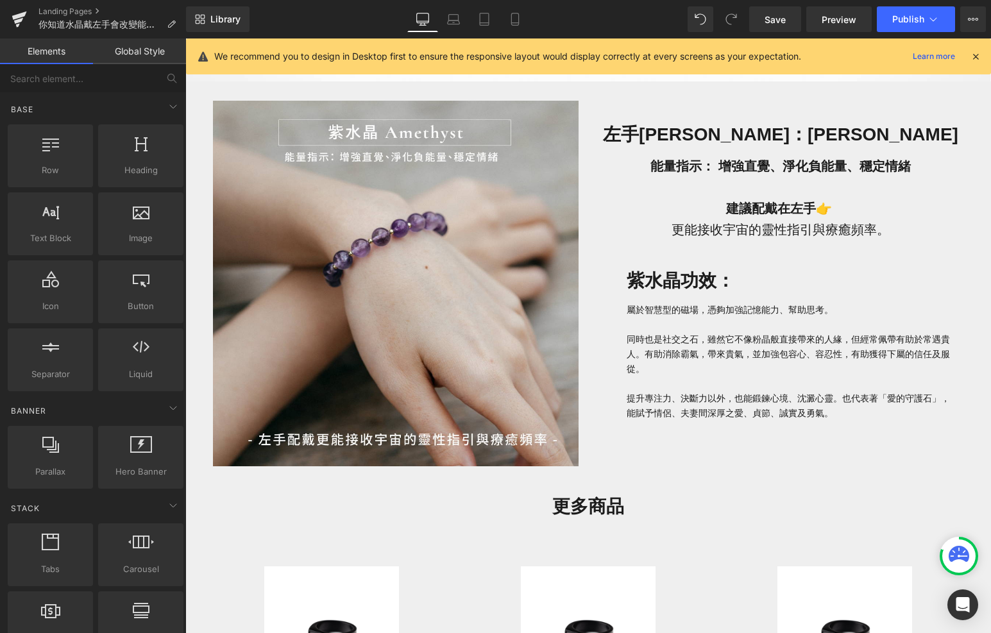
click at [198, 415] on div "左手[PERSON_NAME] Top 3：財運、戀愛運、防小人全攻略 Heading 左撇子日限定！不論你是不是左撇子，左手戴對水晶，都能改變能量流向。 T…" at bounding box center [588, 373] width 806 height 1979
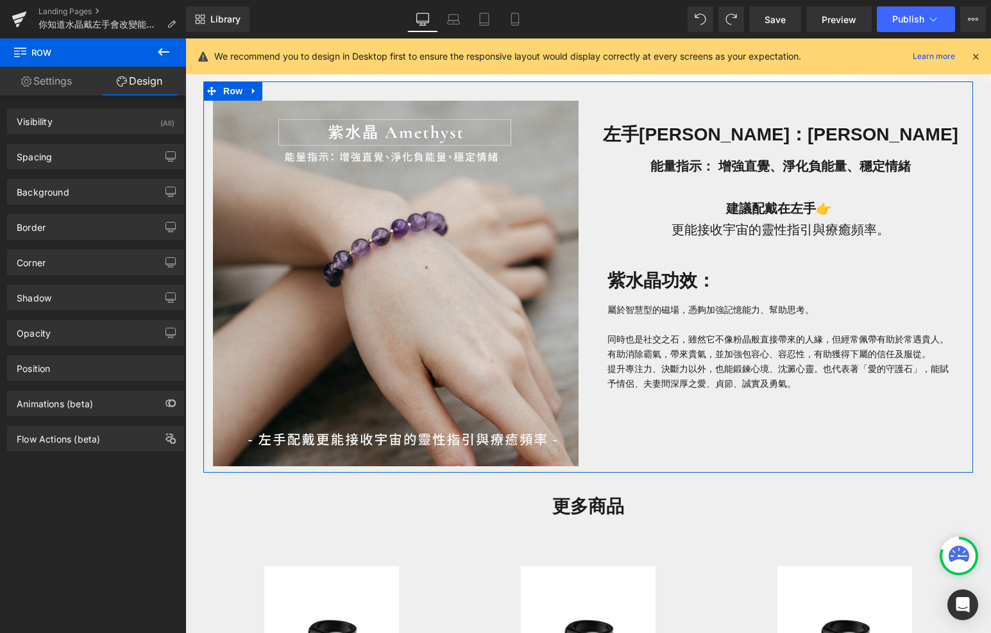
type input "0"
type input "30"
type input "0"
type input "10"
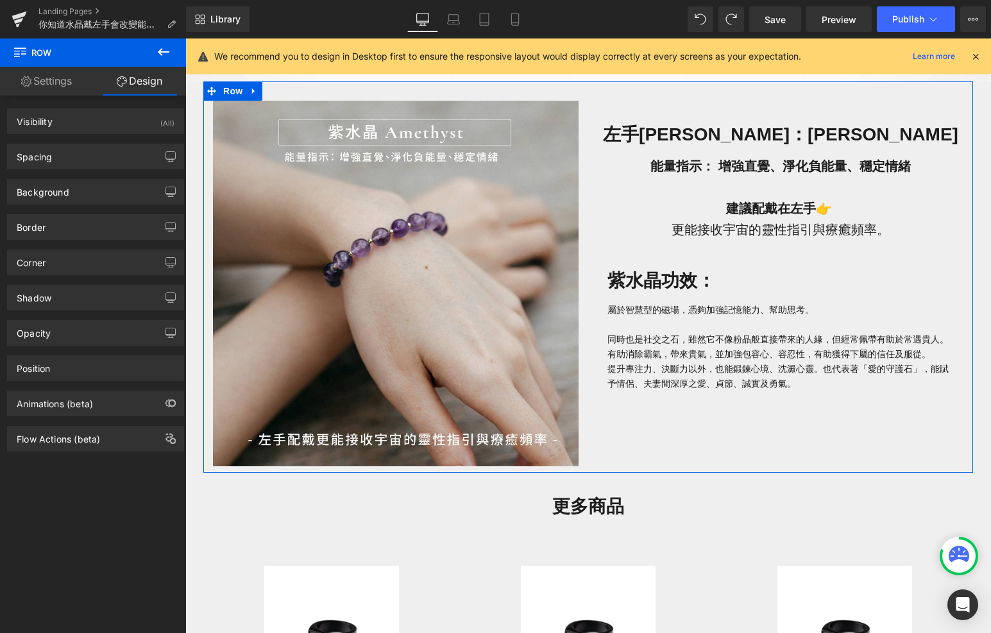
type input "30"
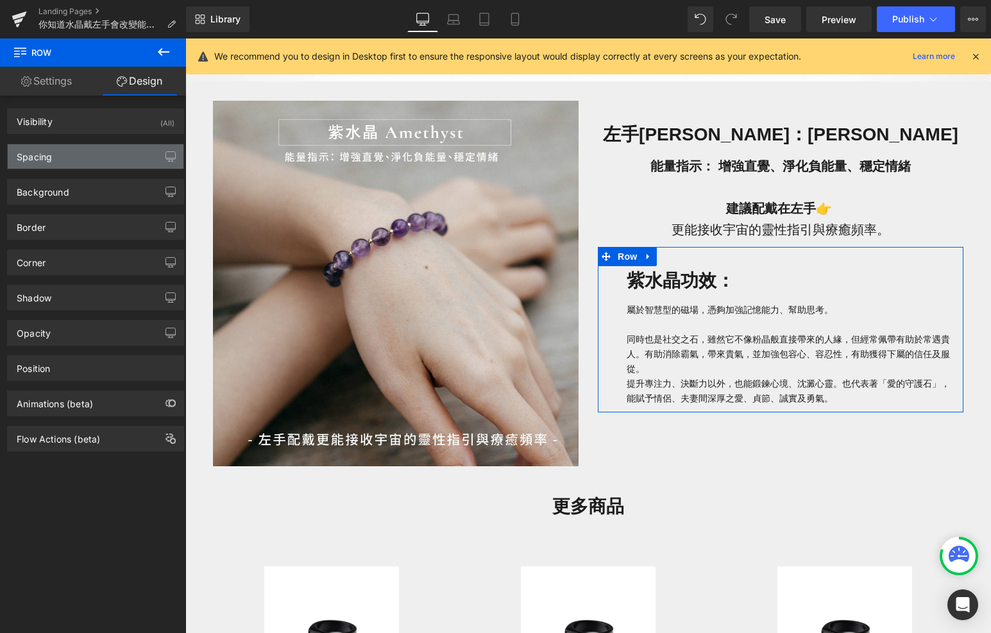
click at [83, 160] on div "Spacing" at bounding box center [96, 156] width 176 height 24
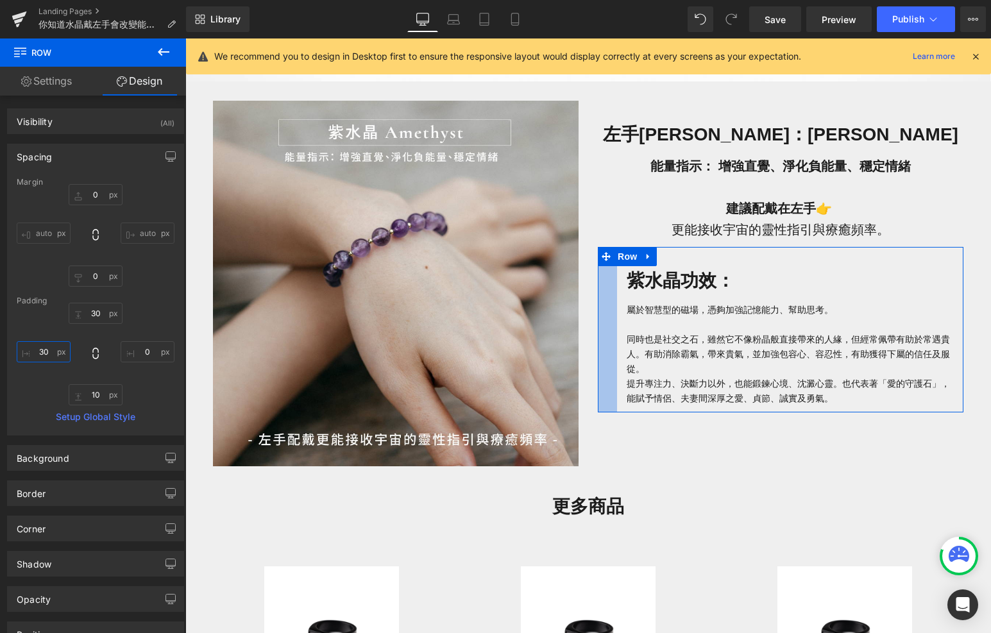
click at [50, 348] on input "30" at bounding box center [44, 351] width 54 height 21
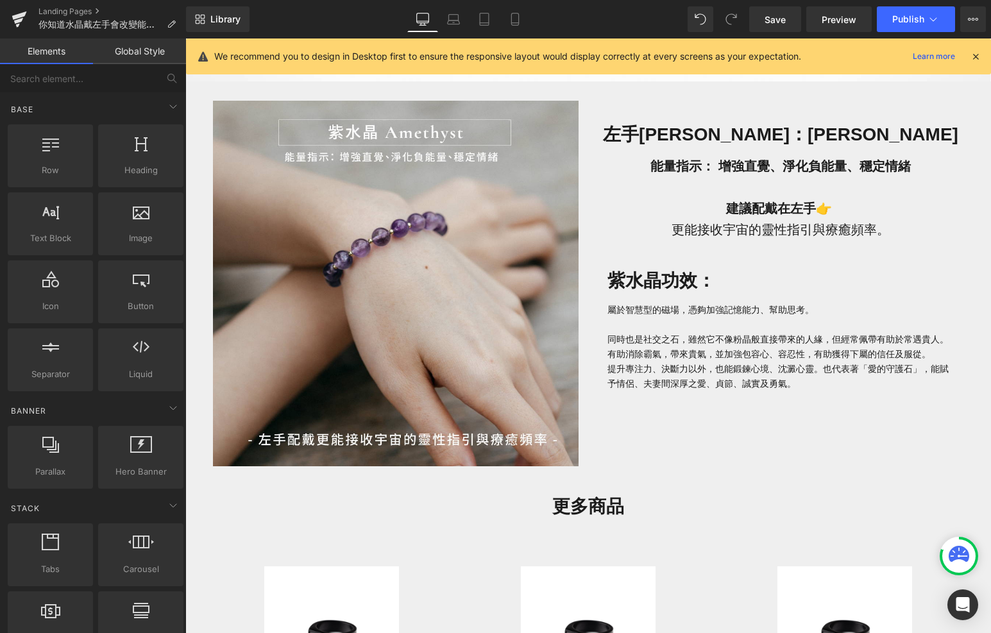
click at [200, 417] on div "左手[PERSON_NAME] Top 3：財運、戀愛運、防小人全攻略 Heading 左撇子日限定！不論你是不是左撇子，左手戴對水晶，都能改變能量流向。 T…" at bounding box center [588, 373] width 806 height 1979
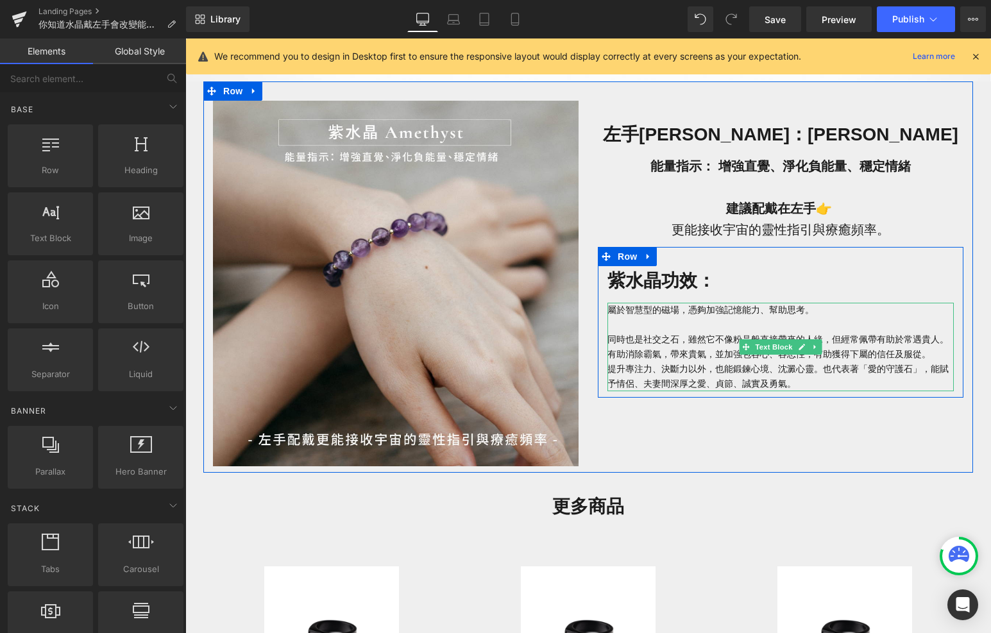
click at [939, 356] on p "屬於智慧型的磁場， 憑夠加強記憶能力、幫助思考。 同時 也是社交之石，雖然它不像粉晶般直接帶來的人緣，但經常佩帶有助於常遇貴人。 有助消除霸氣，帶來貴氣，並加…" at bounding box center [781, 347] width 347 height 89
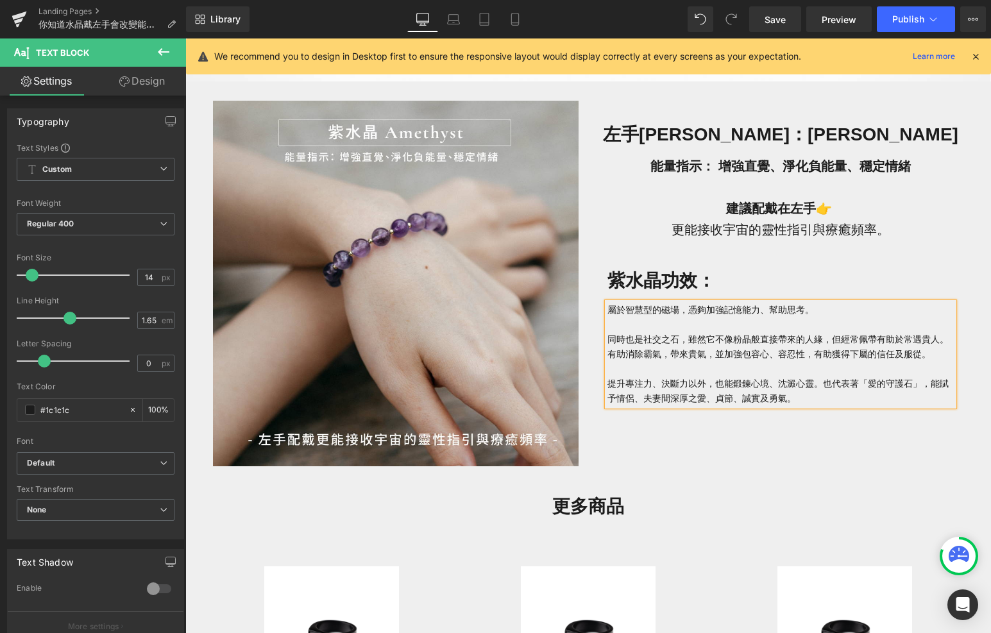
click at [986, 437] on div "左手[PERSON_NAME] Top 3：財運、戀愛運、防小人全攻略 Heading 左撇子日限定！不論你是不是左撇子，左手戴對水晶，都能改變能量流向。 T…" at bounding box center [588, 373] width 806 height 1979
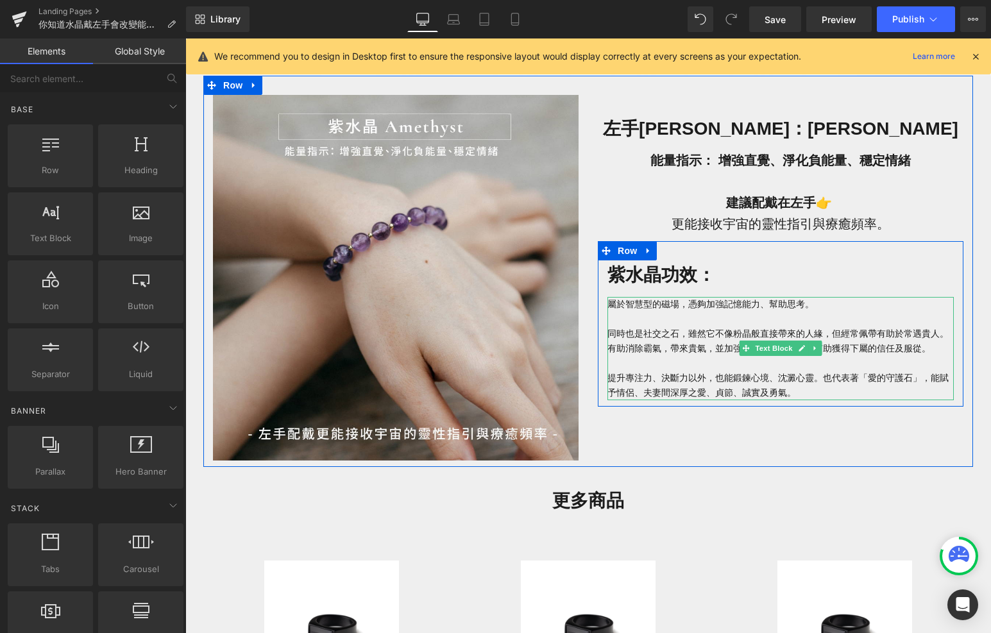
scroll to position [737, 0]
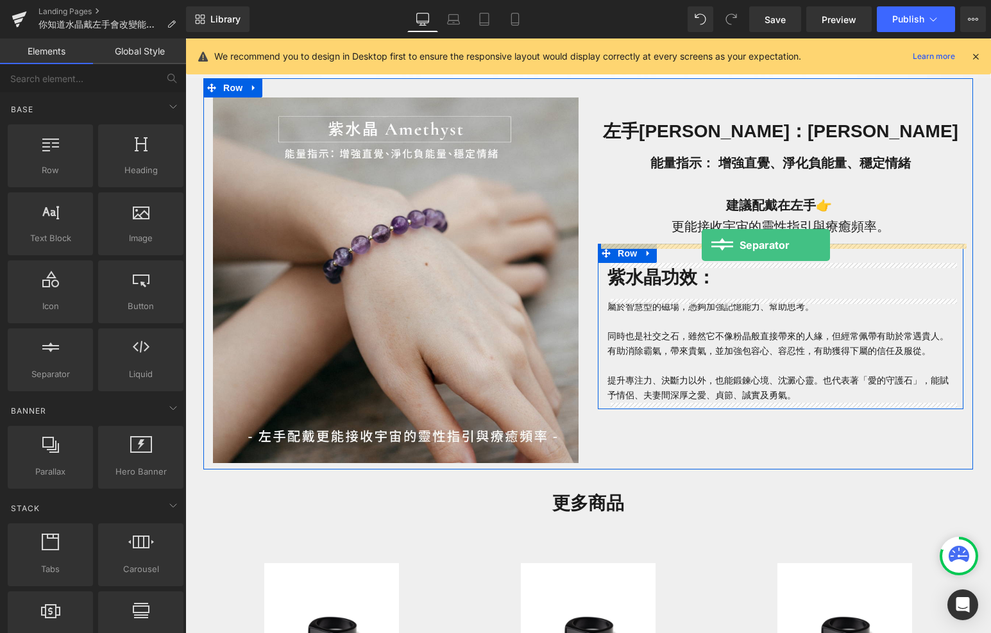
drag, startPoint x: 307, startPoint y: 395, endPoint x: 703, endPoint y: 246, distance: 423.0
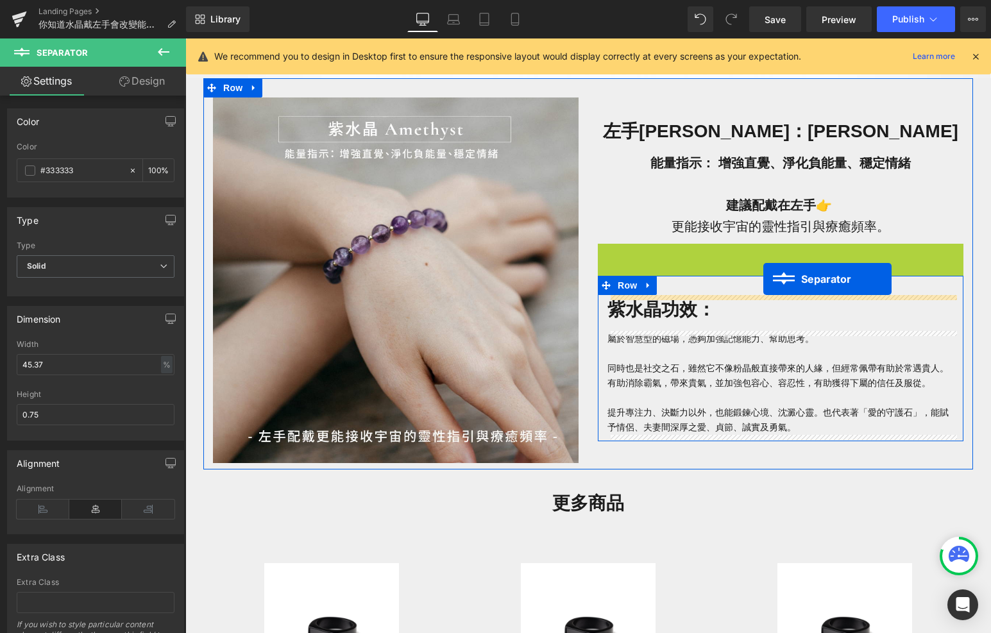
drag, startPoint x: 765, startPoint y: 250, endPoint x: 764, endPoint y: 279, distance: 29.5
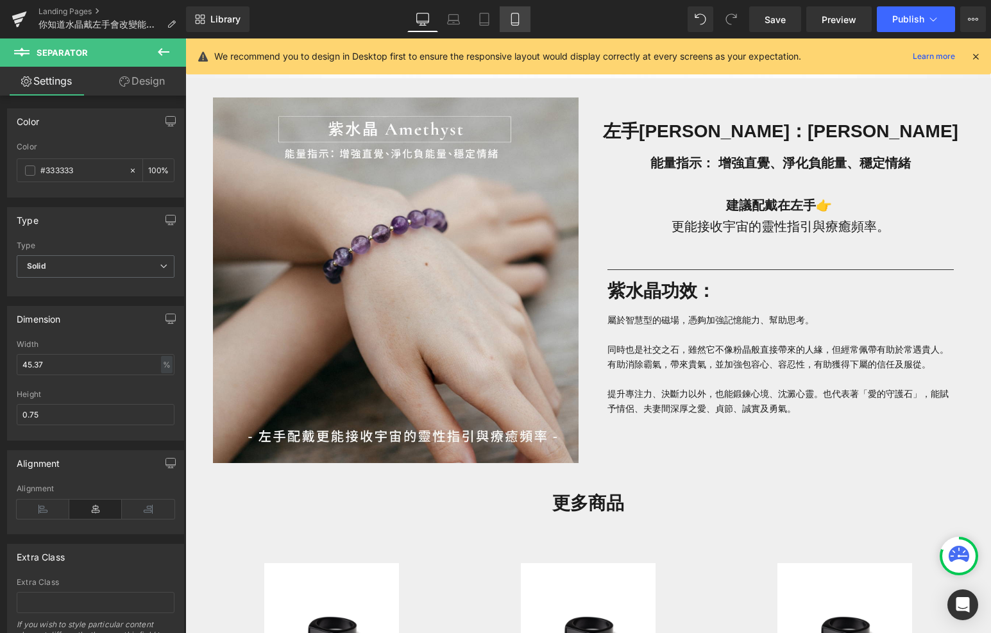
click at [506, 22] on link "Mobile" at bounding box center [515, 19] width 31 height 26
type input "100"
type input "87.5"
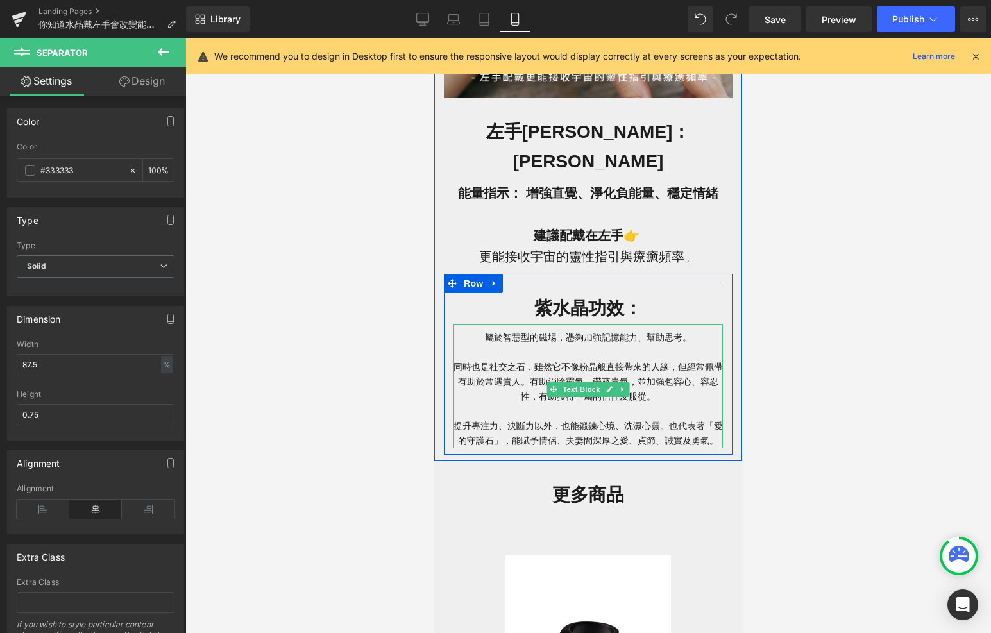
scroll to position [816, 0]
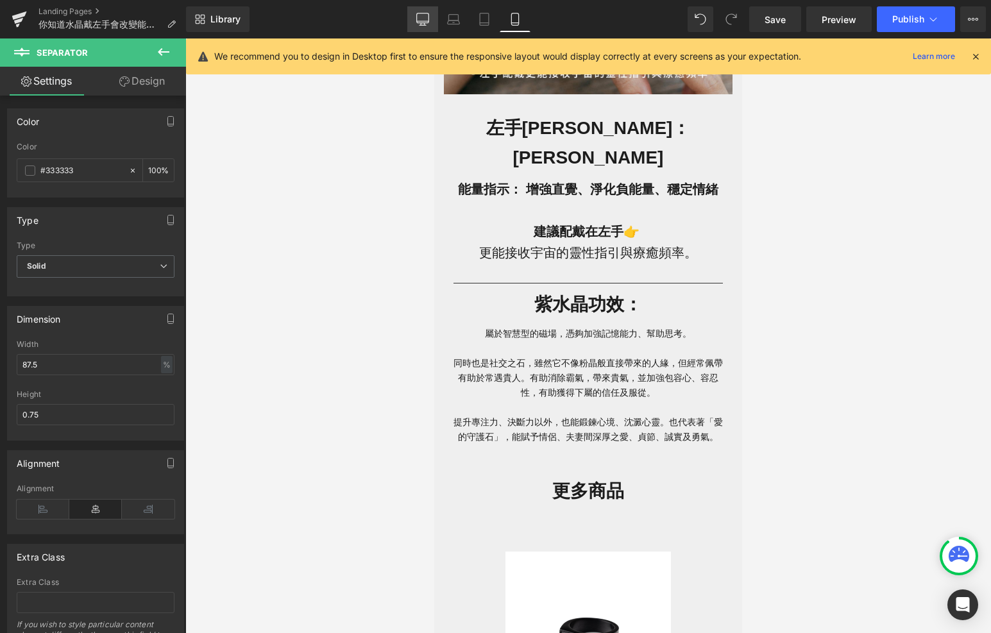
click at [418, 13] on icon at bounding box center [422, 19] width 13 height 13
type input "100"
type input "42.98"
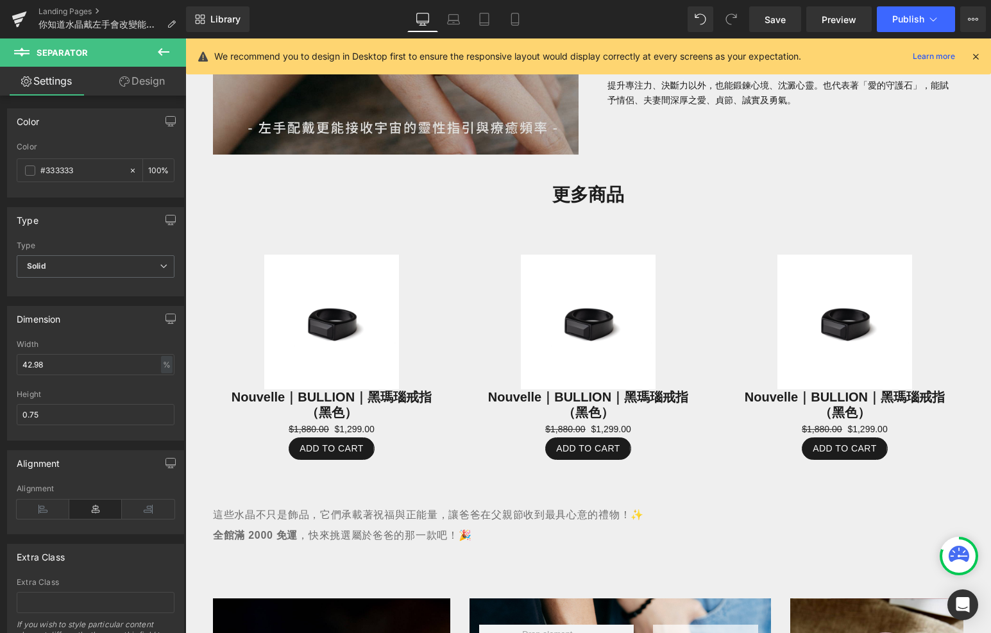
scroll to position [1073, 0]
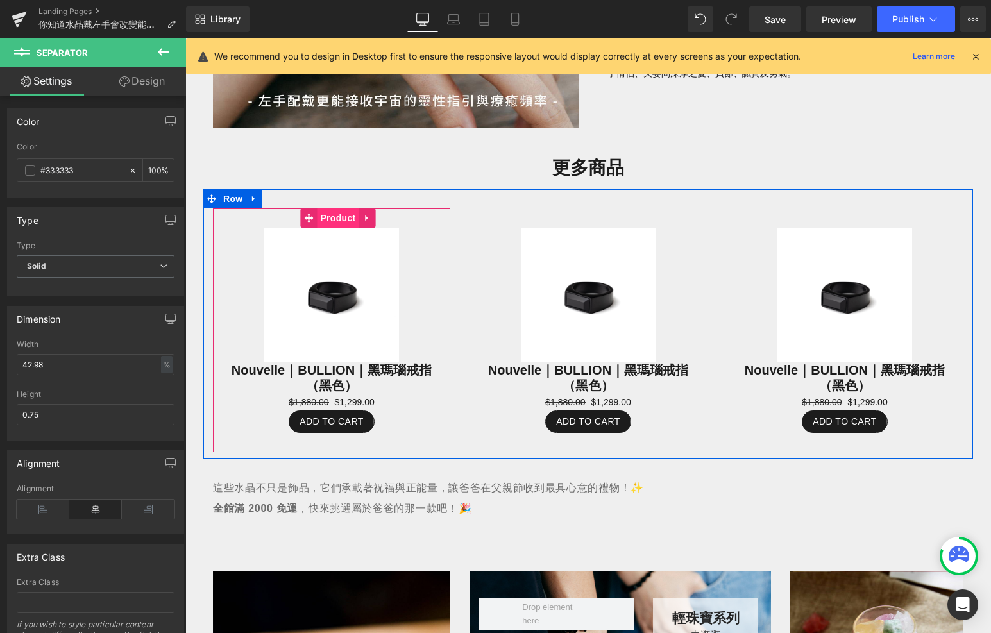
click at [337, 216] on span "Product" at bounding box center [338, 218] width 42 height 19
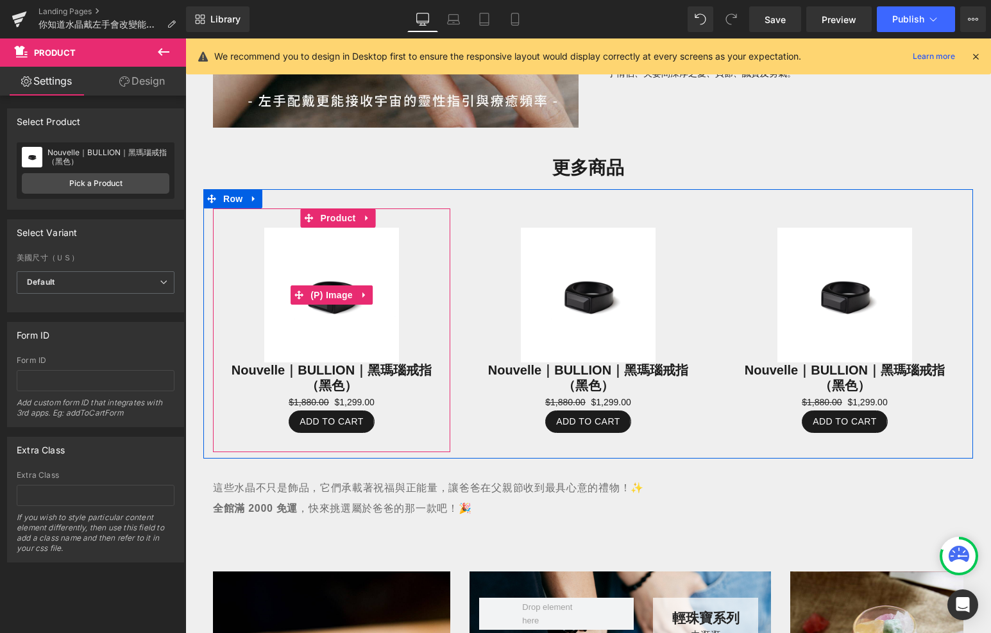
drag, startPoint x: 327, startPoint y: 300, endPoint x: 334, endPoint y: 358, distance: 58.3
click at [327, 300] on span "(P) Image" at bounding box center [331, 295] width 49 height 19
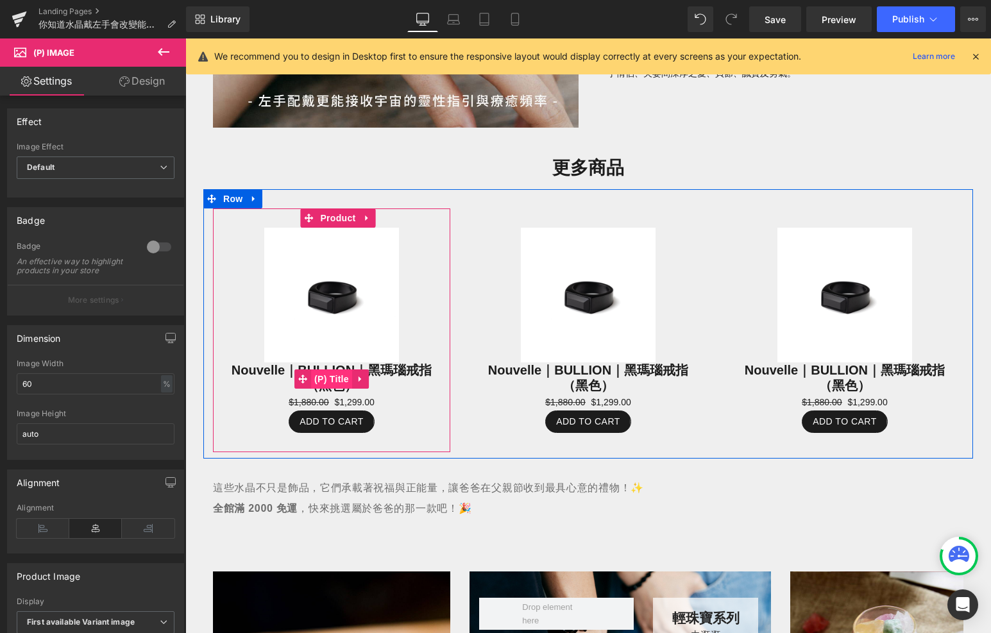
click at [332, 380] on span "(P) Title" at bounding box center [331, 379] width 41 height 19
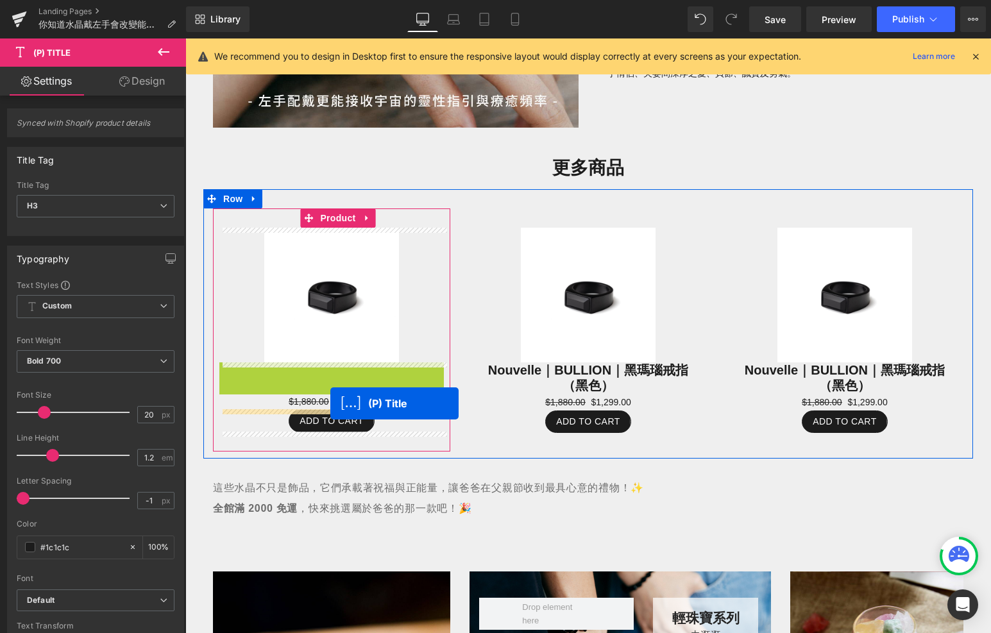
drag, startPoint x: 330, startPoint y: 379, endPoint x: 330, endPoint y: 404, distance: 24.4
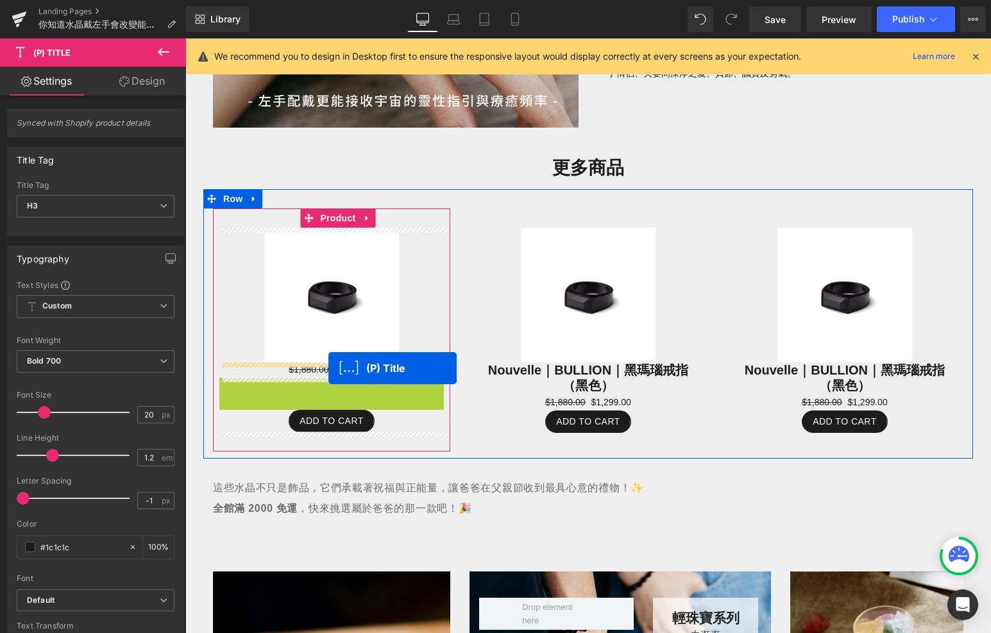
drag, startPoint x: 329, startPoint y: 393, endPoint x: 327, endPoint y: 365, distance: 28.3
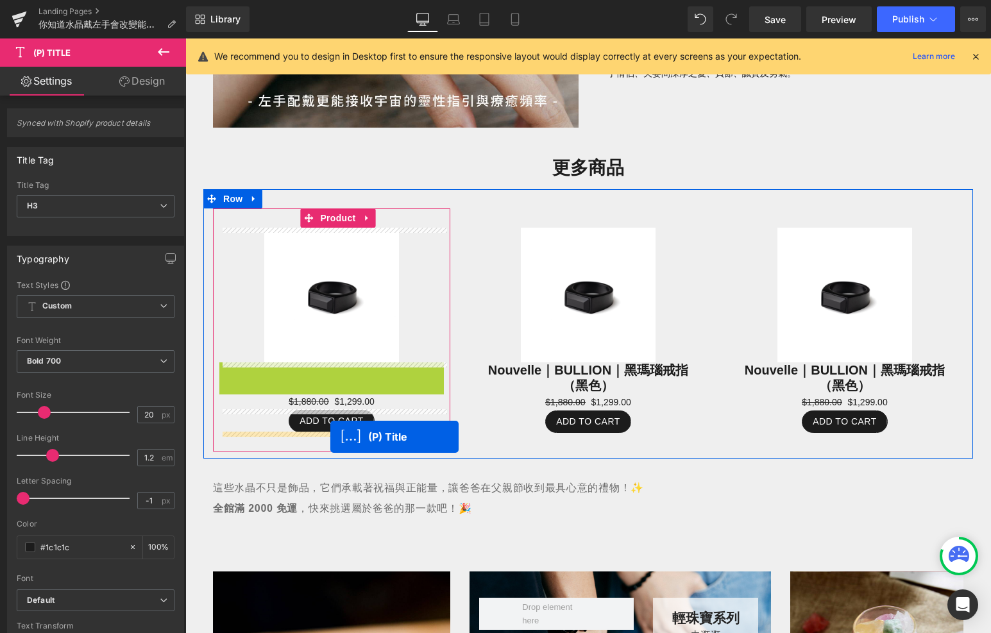
drag, startPoint x: 330, startPoint y: 371, endPoint x: 330, endPoint y: 440, distance: 68.7
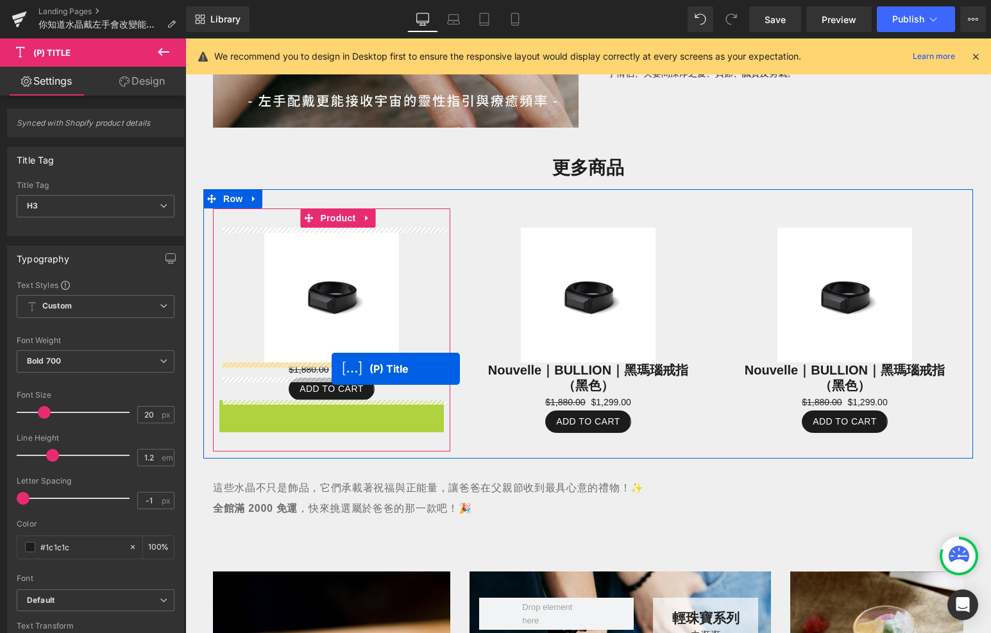
drag, startPoint x: 333, startPoint y: 416, endPoint x: 332, endPoint y: 368, distance: 47.5
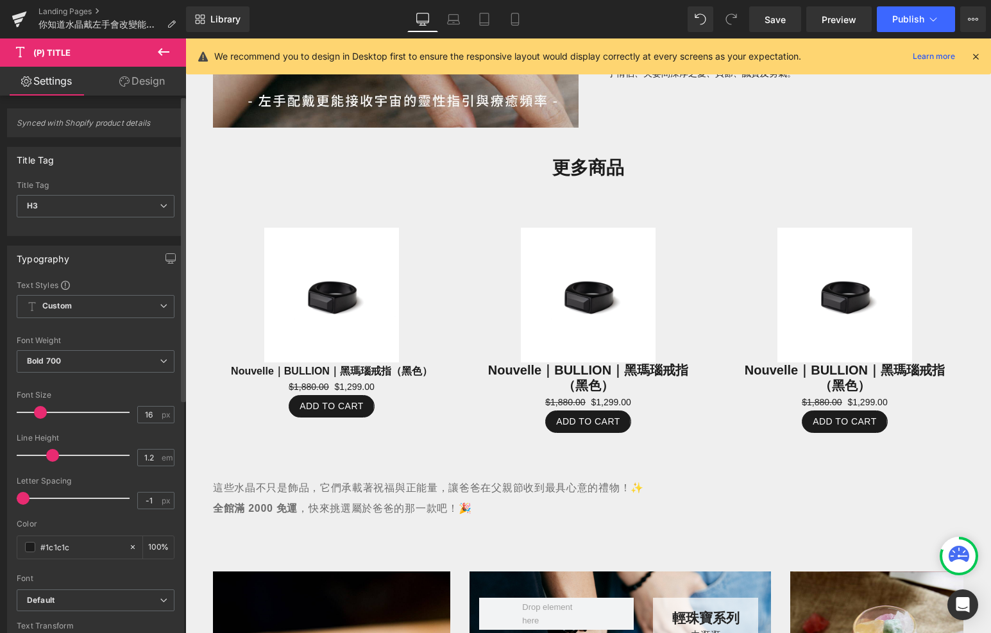
click at [38, 409] on span at bounding box center [40, 412] width 13 height 13
type input "19"
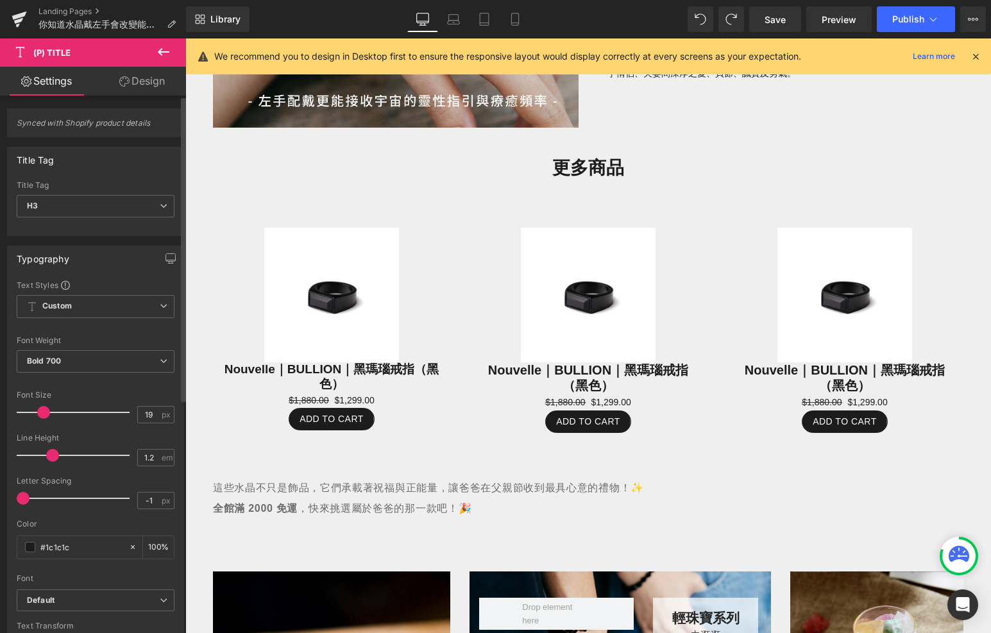
click at [40, 410] on span at bounding box center [43, 412] width 13 height 13
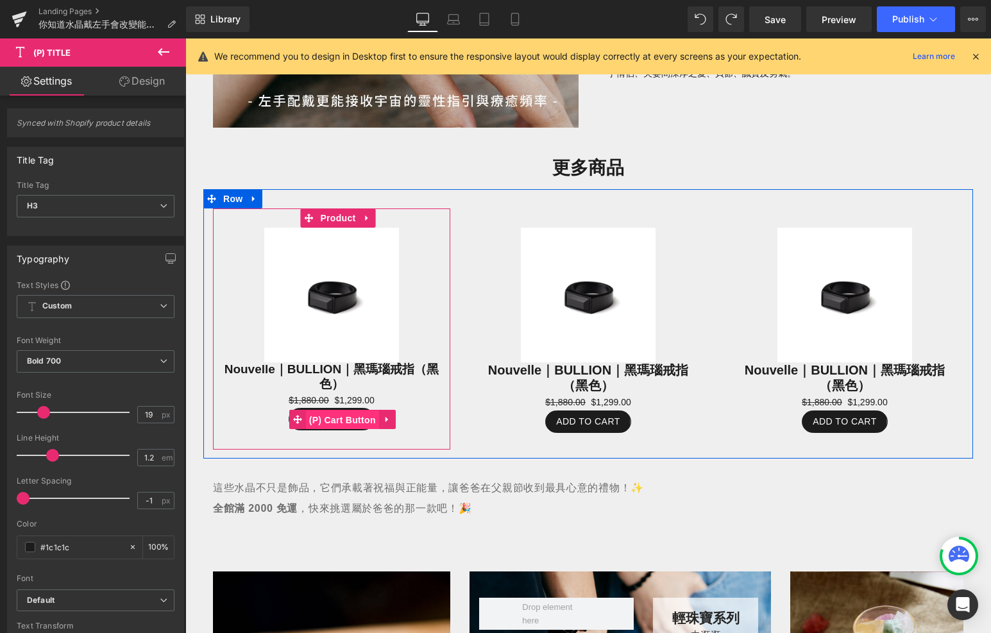
click at [336, 421] on span "(P) Cart Button" at bounding box center [342, 420] width 73 height 19
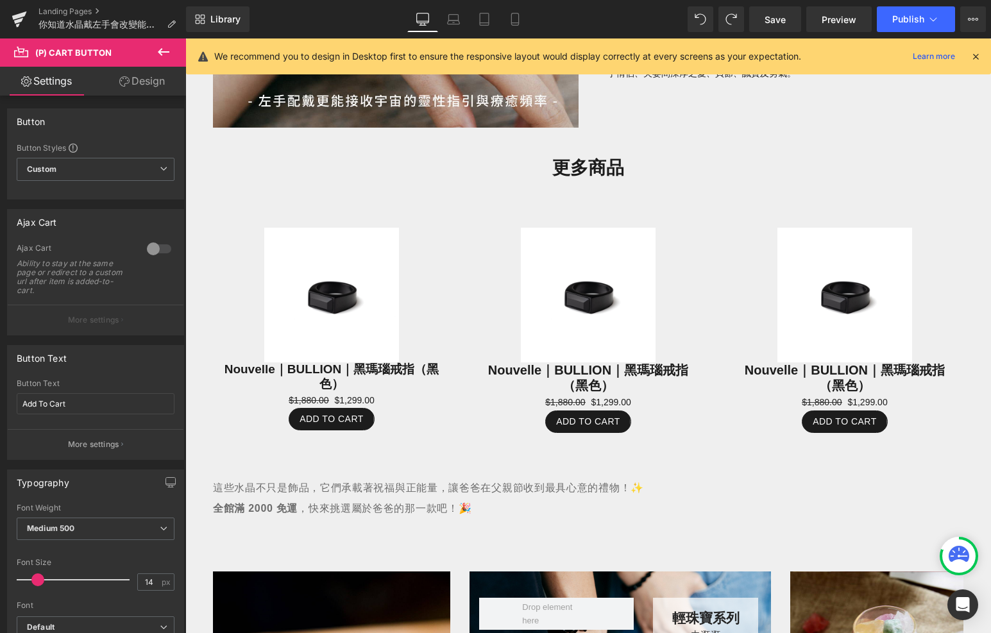
click at [133, 91] on link "Design" at bounding box center [142, 81] width 93 height 29
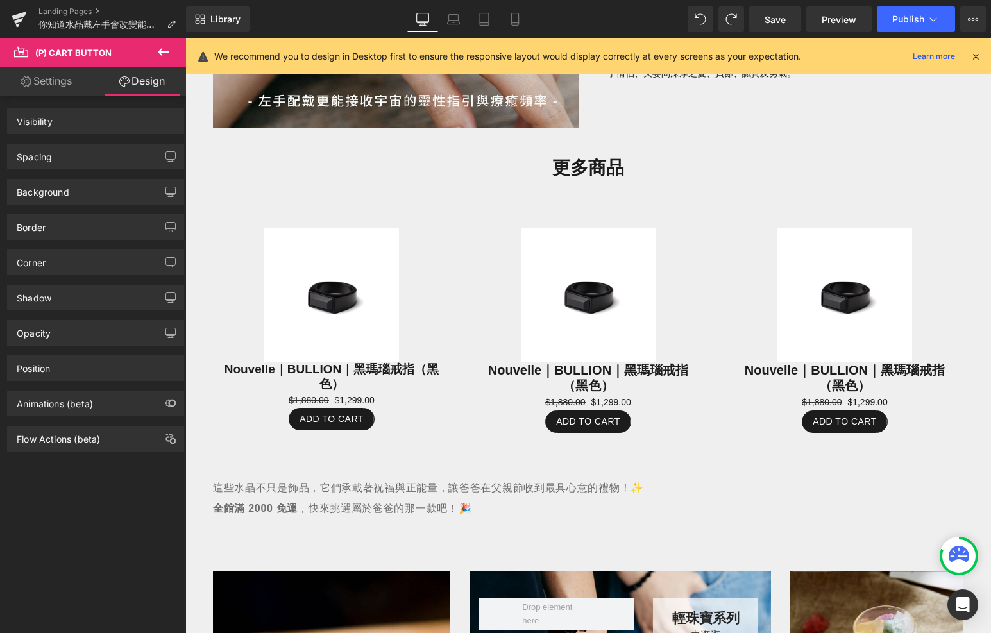
drag, startPoint x: 130, startPoint y: 159, endPoint x: 130, endPoint y: 213, distance: 53.9
click at [130, 159] on div "Spacing" at bounding box center [96, 156] width 176 height 24
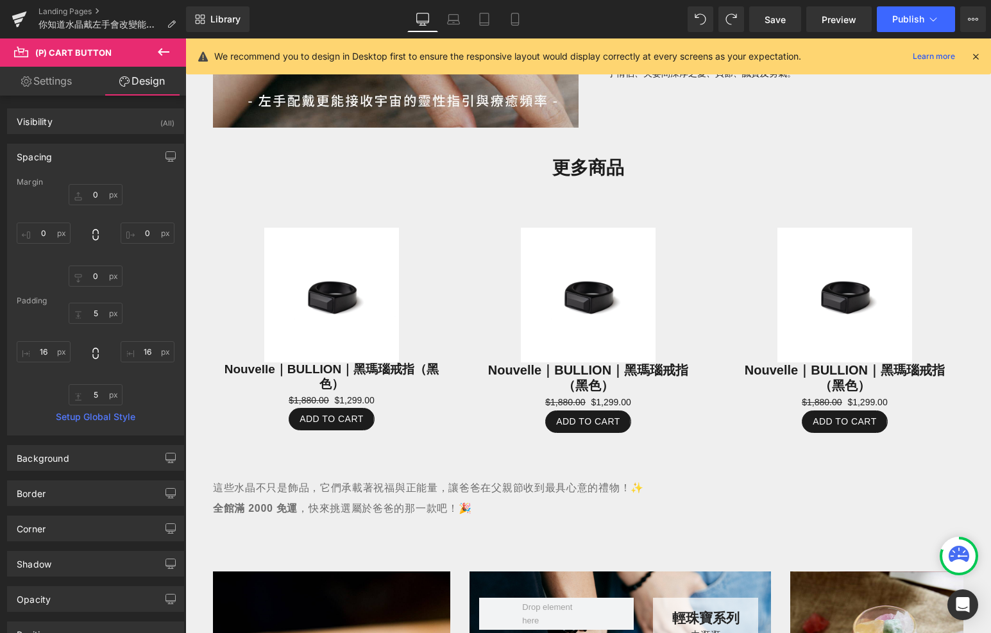
type input "0"
type input "5"
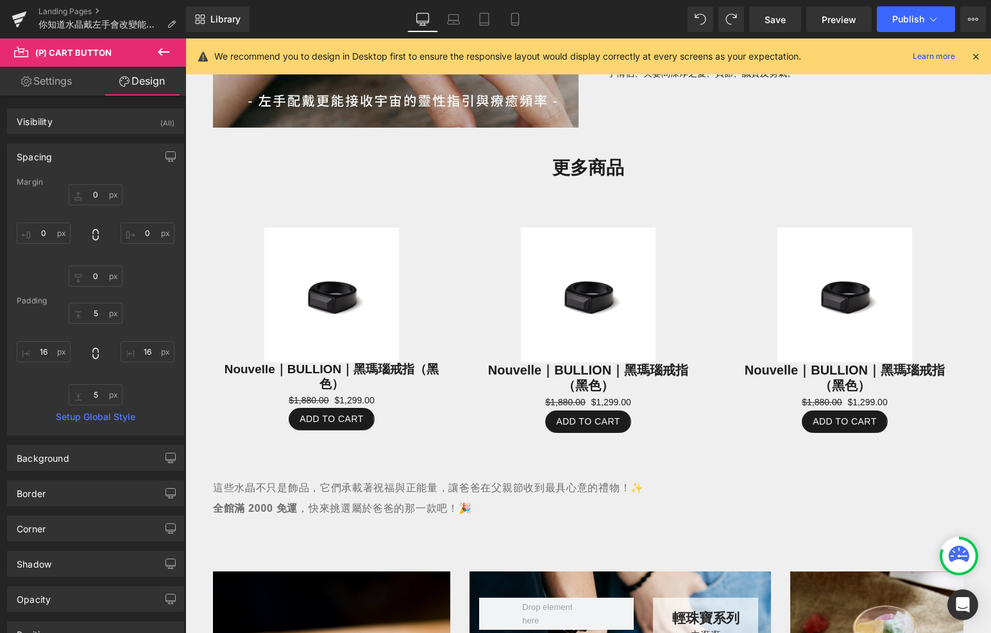
type input "16"
type input "5"
type input "16"
click at [99, 314] on input "5" at bounding box center [96, 313] width 54 height 21
type input "5"
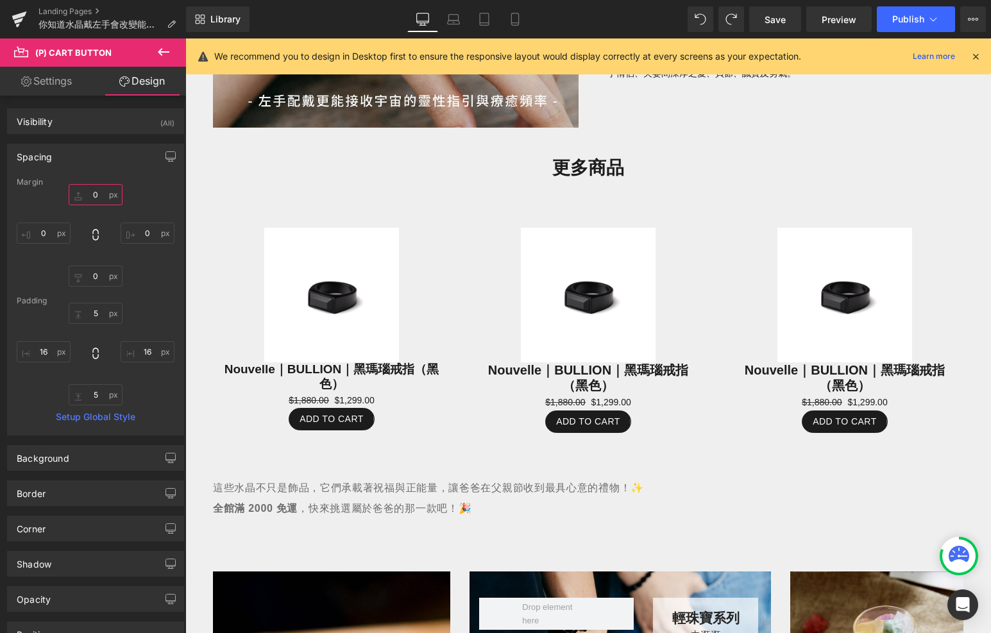
click at [92, 187] on input "0" at bounding box center [96, 194] width 54 height 21
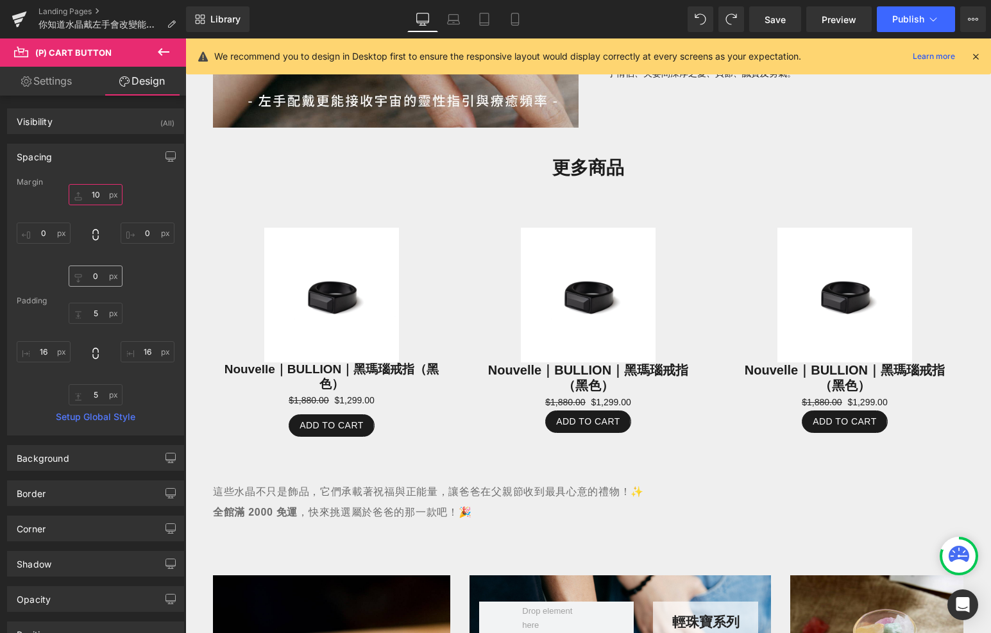
type input "10"
click at [99, 273] on input "0" at bounding box center [96, 276] width 54 height 21
type input "10"
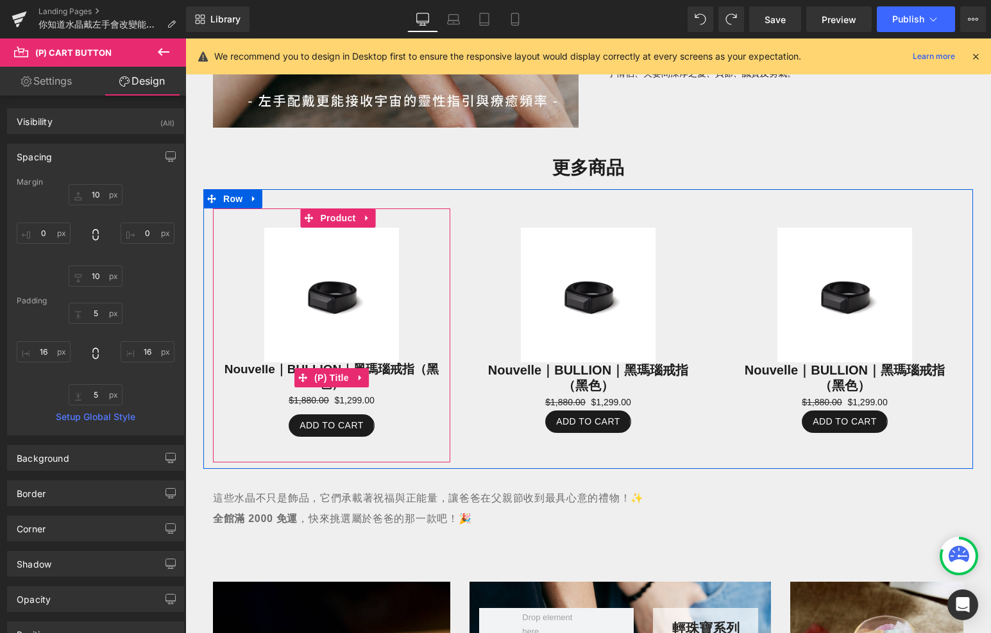
click at [336, 373] on span "(P) Title" at bounding box center [331, 377] width 41 height 19
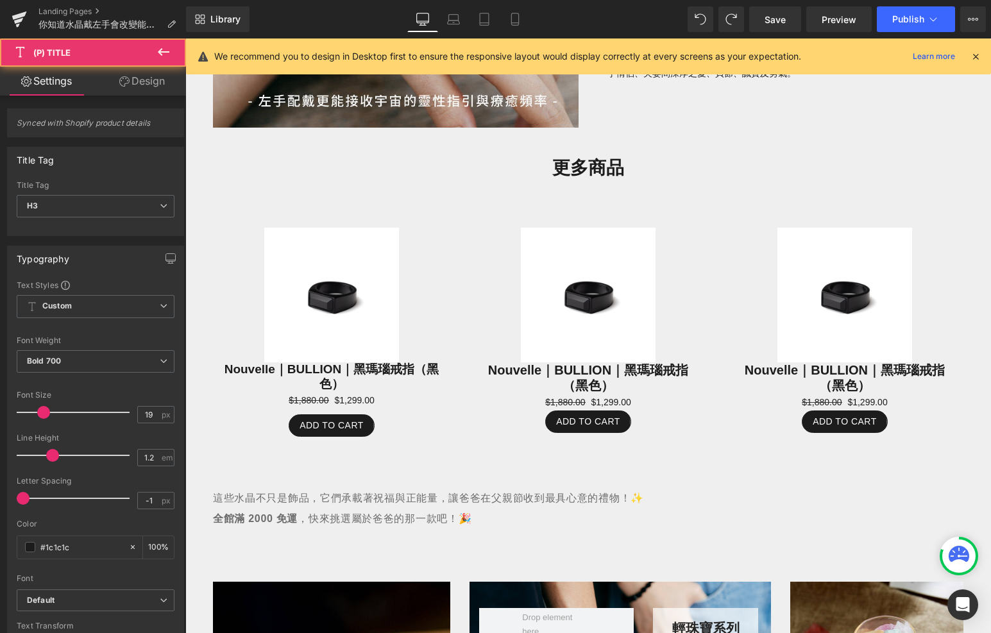
click at [137, 87] on link "Design" at bounding box center [142, 81] width 93 height 29
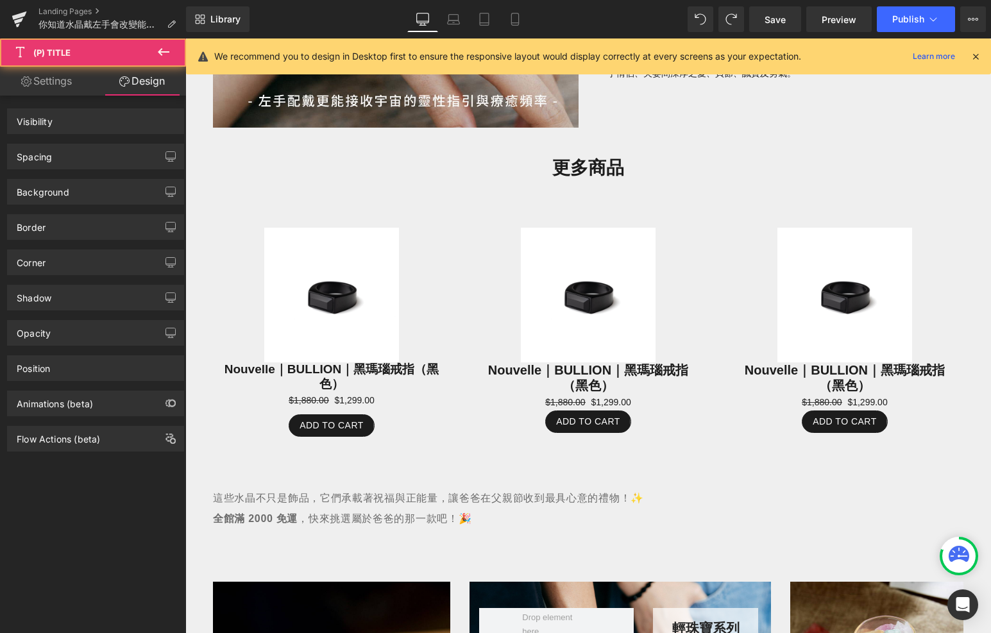
click at [129, 165] on div "Spacing" at bounding box center [96, 156] width 176 height 24
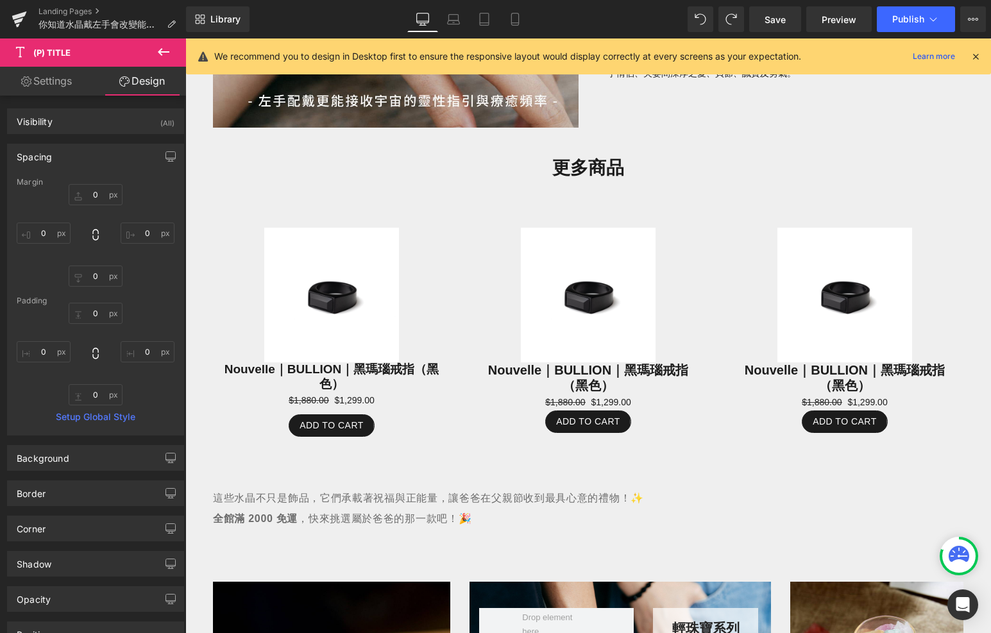
type input "0"
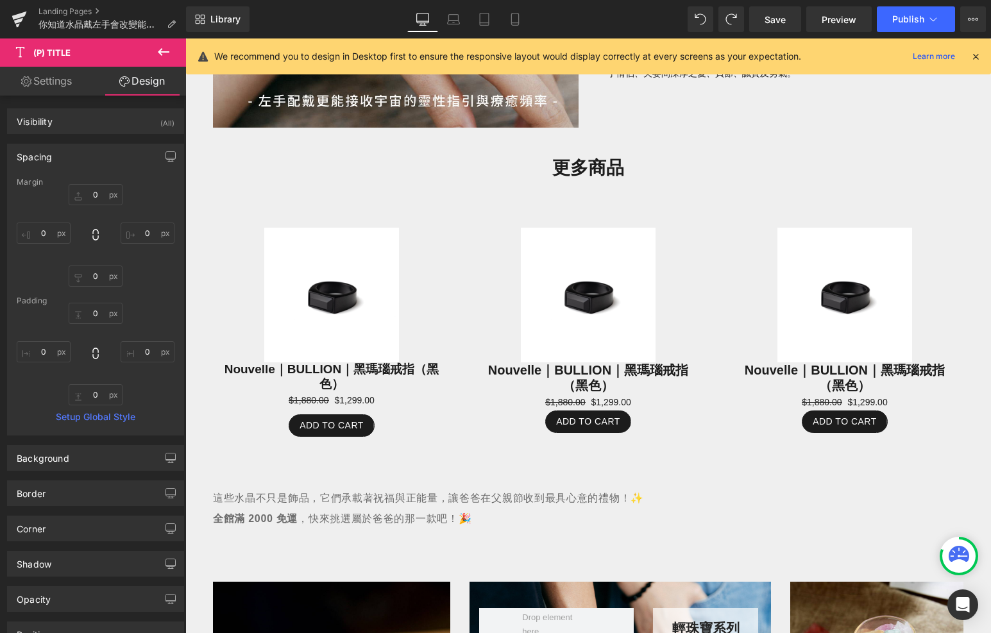
type input "0"
click at [91, 193] on input "0" at bounding box center [96, 194] width 54 height 21
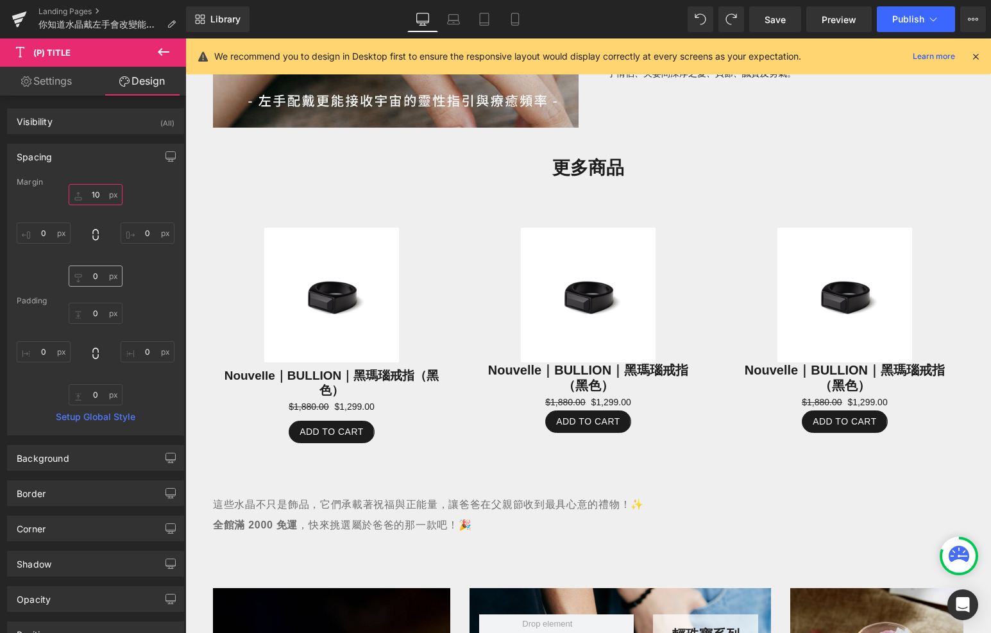
type input "10"
click at [90, 279] on input "0" at bounding box center [96, 276] width 54 height 21
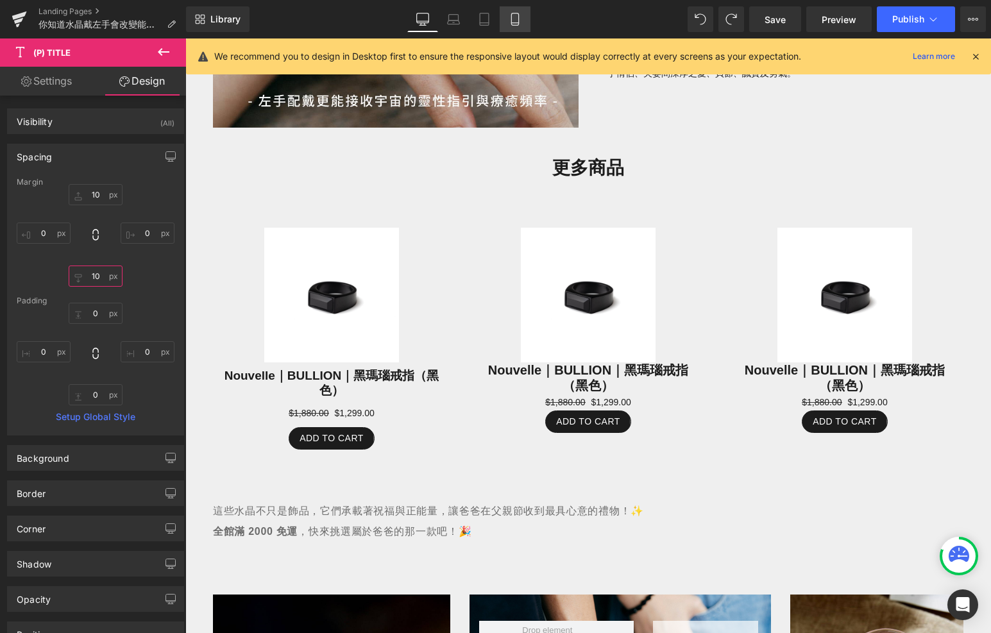
type input "10"
click at [506, 21] on link "Mobile" at bounding box center [515, 19] width 31 height 26
type input "10"
type input "0"
type input "10"
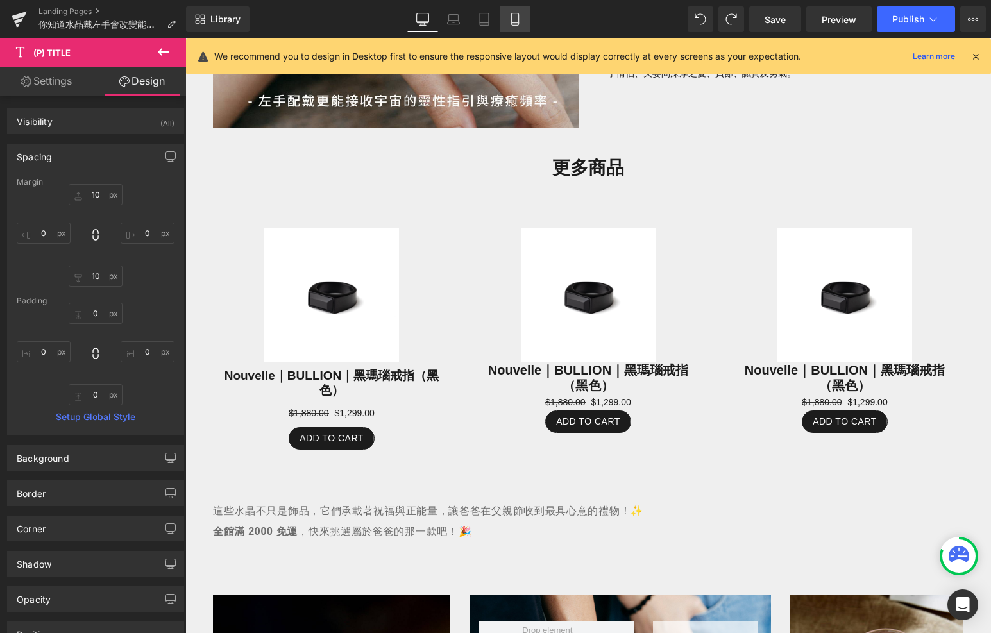
type input "0"
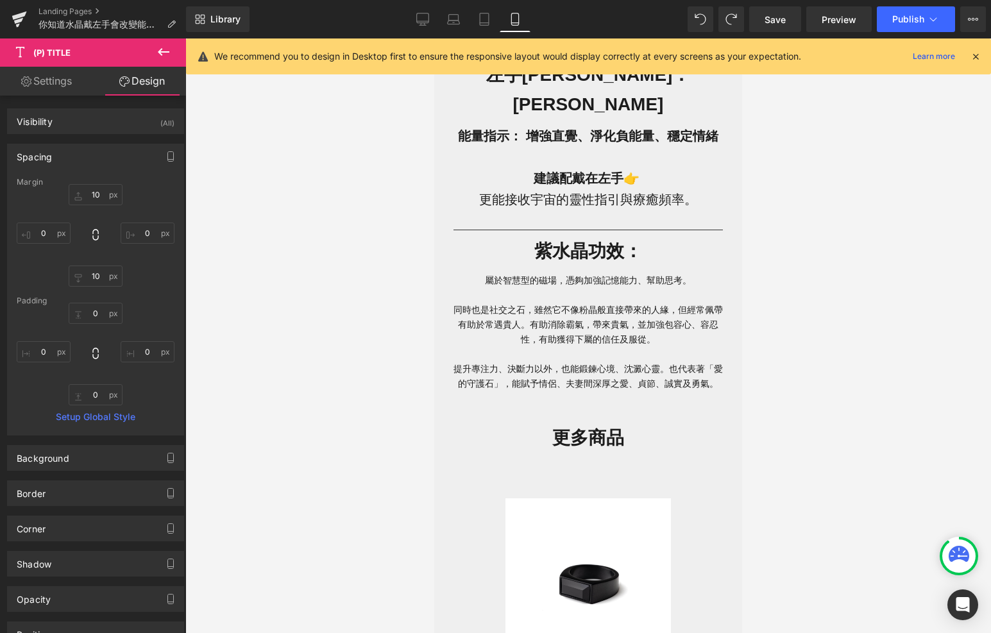
scroll to position [841, 0]
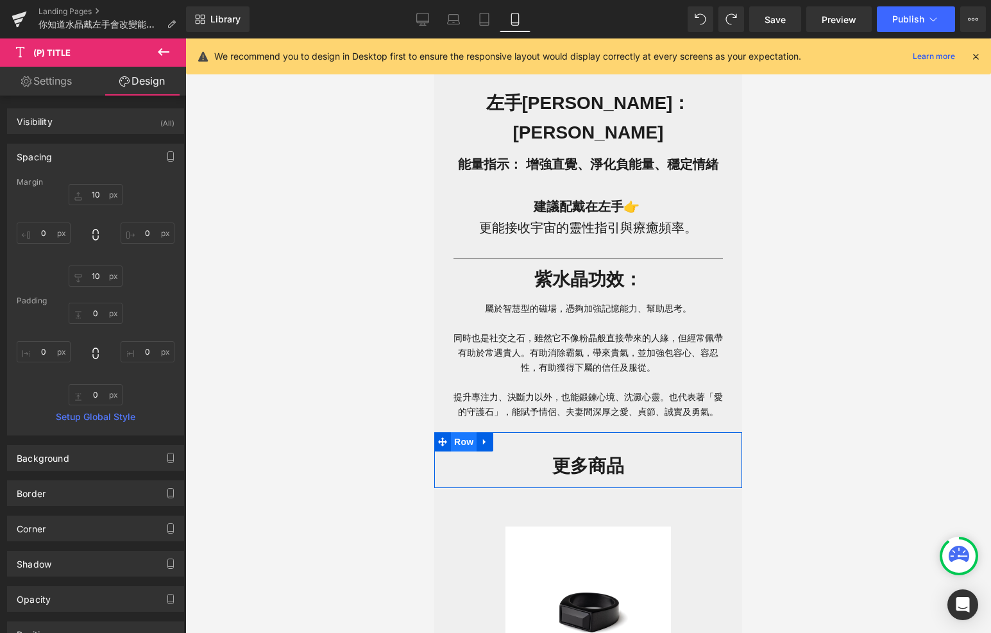
click at [470, 433] on span "Row" at bounding box center [464, 442] width 26 height 19
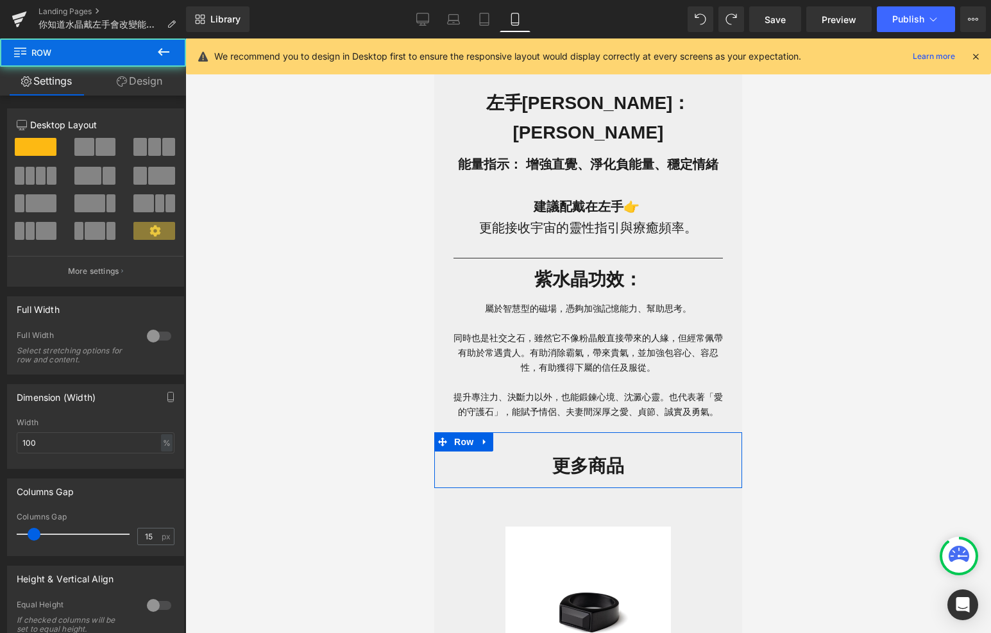
click at [151, 90] on link "Design" at bounding box center [139, 81] width 93 height 29
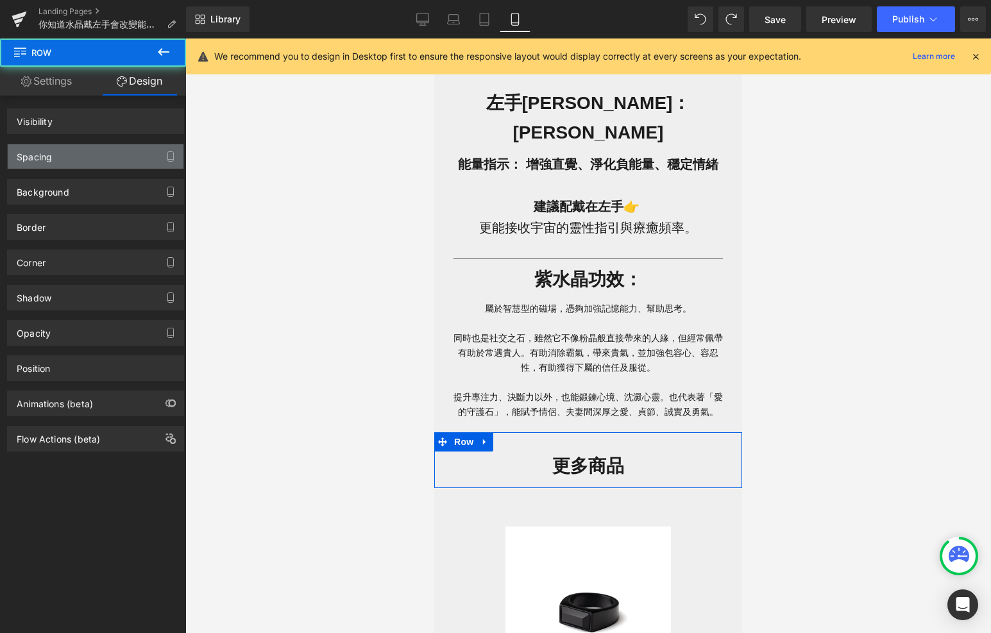
click at [103, 162] on div "Spacing" at bounding box center [96, 156] width 176 height 24
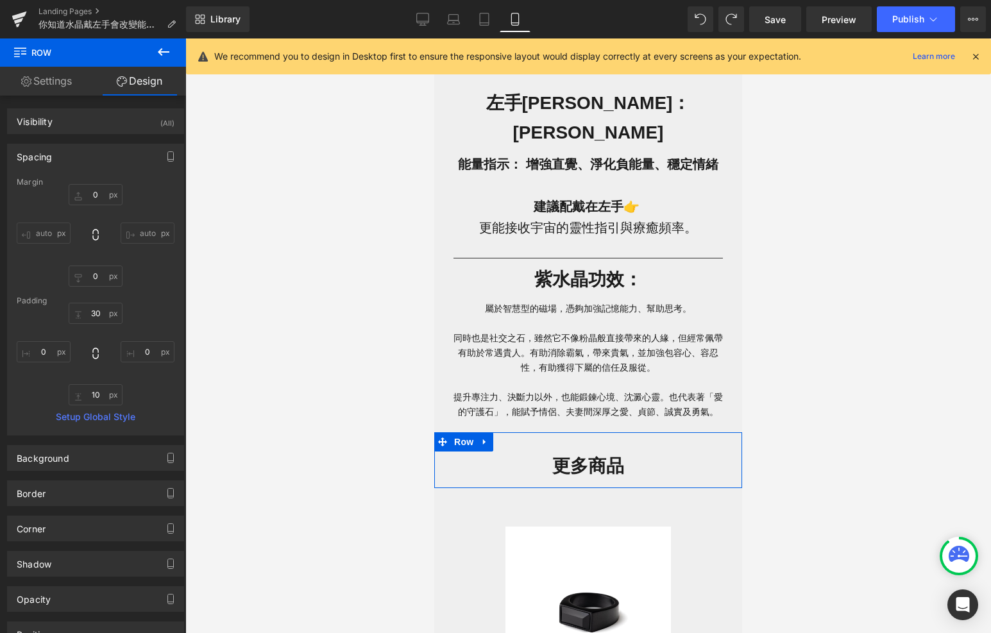
type input "0"
type input "30"
type input "0"
type input "10"
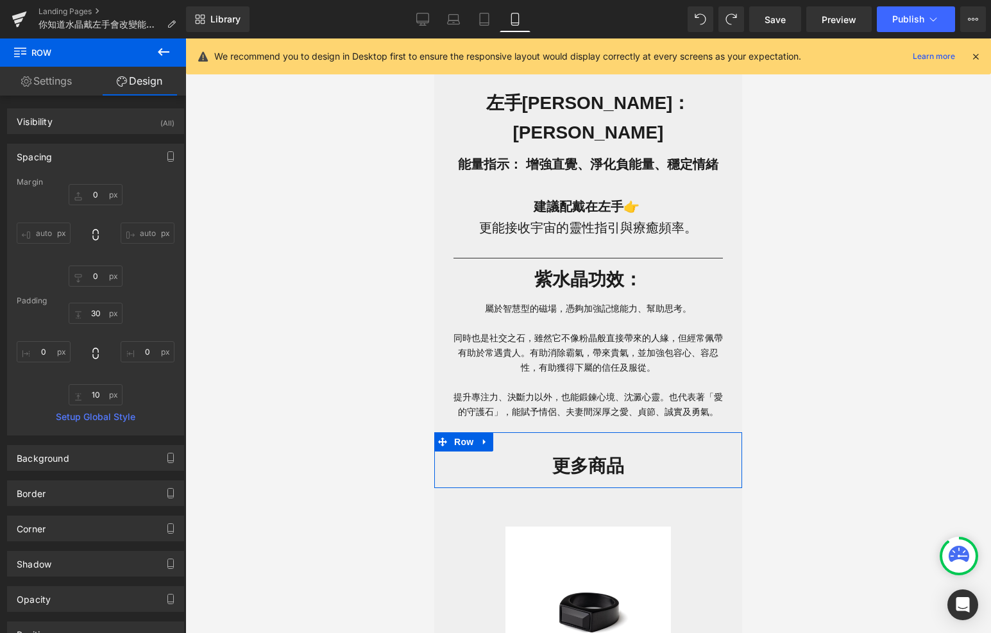
type input "0"
click at [101, 308] on input "30" at bounding box center [96, 313] width 54 height 21
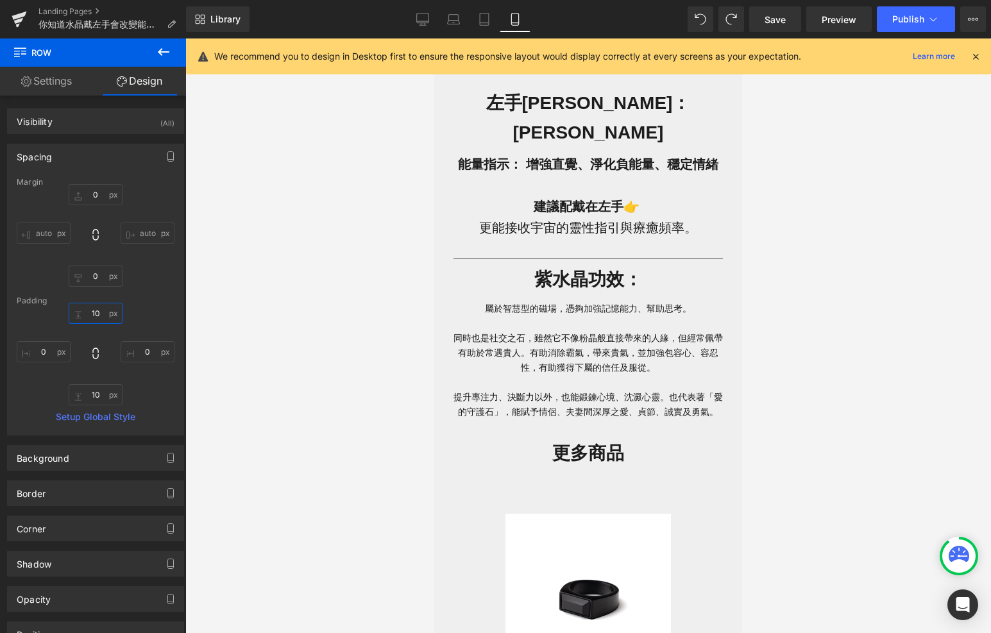
type input "1"
type input "20"
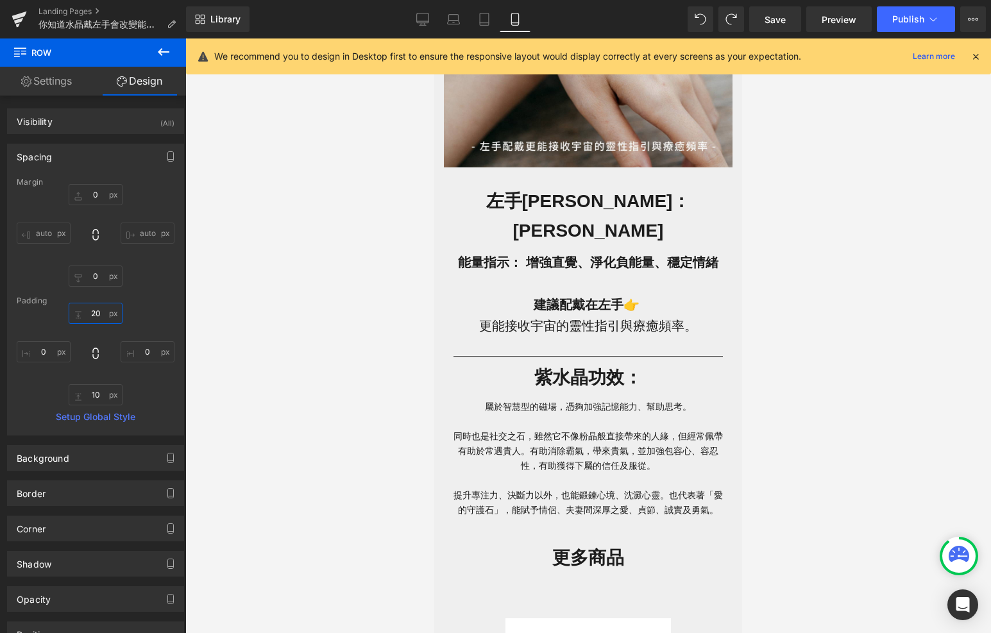
scroll to position [749, 0]
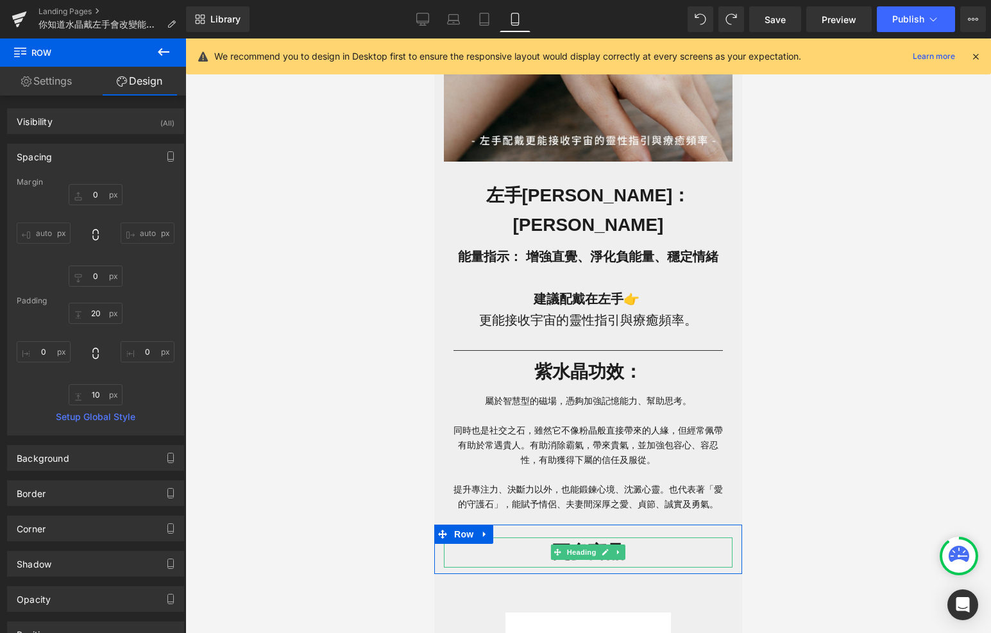
click at [644, 538] on h1 "更多商品" at bounding box center [588, 553] width 289 height 30
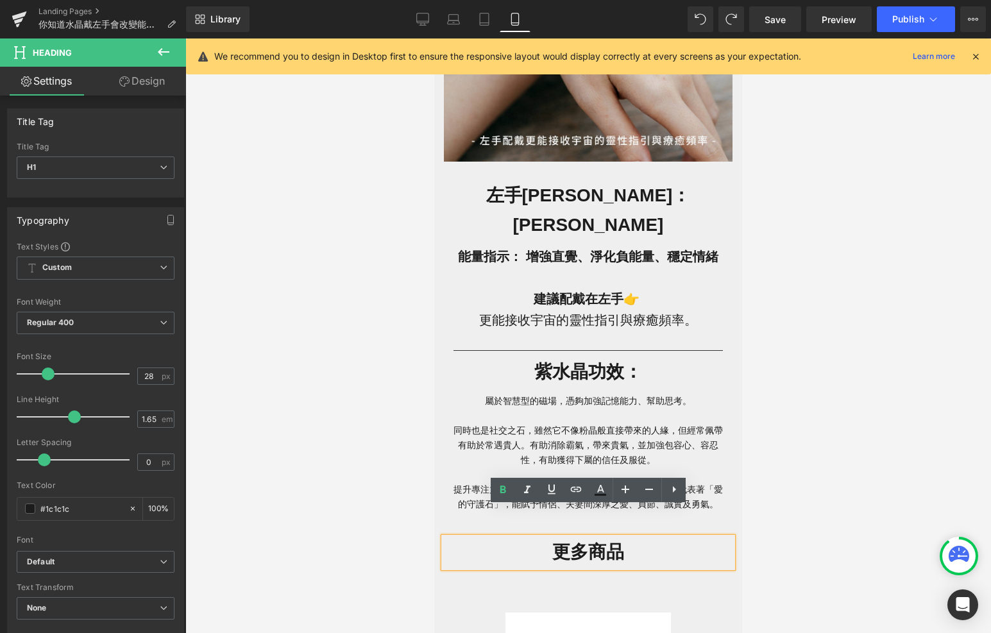
click at [588, 538] on h1 "更多商品" at bounding box center [588, 553] width 289 height 30
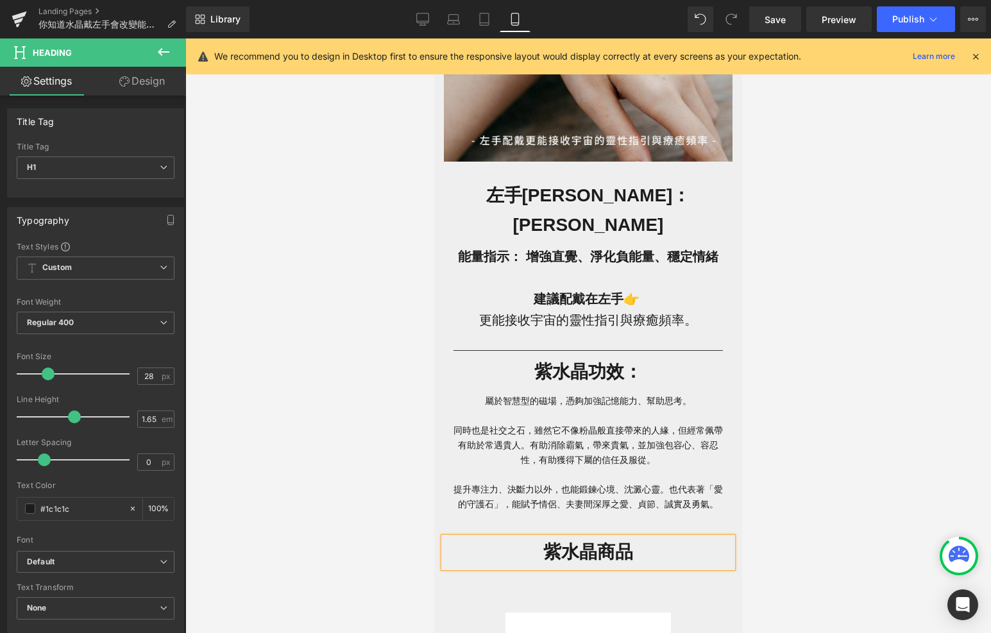
click at [384, 500] on div at bounding box center [588, 336] width 806 height 595
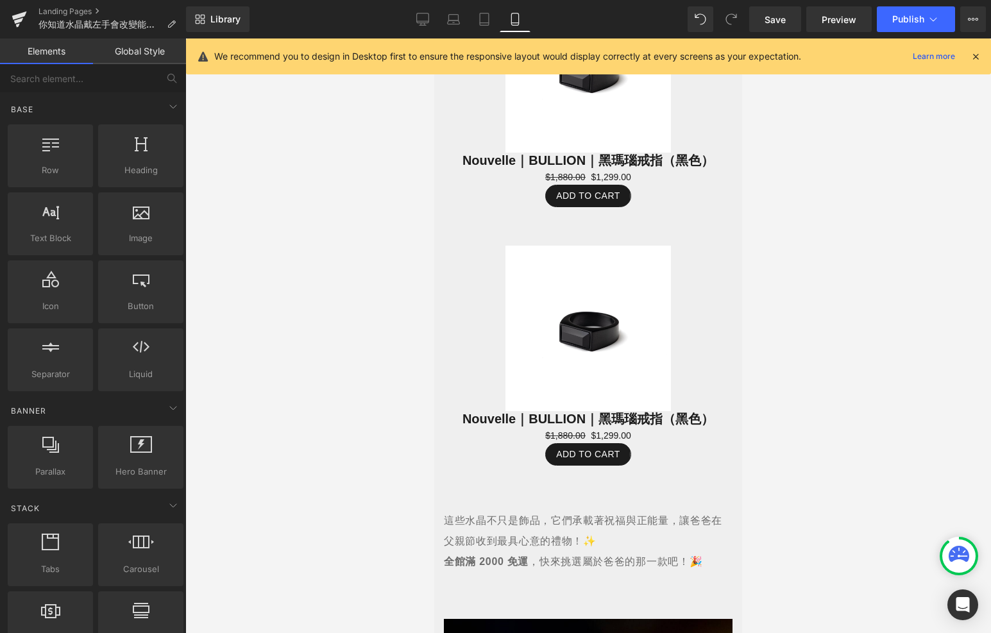
scroll to position [1684, 0]
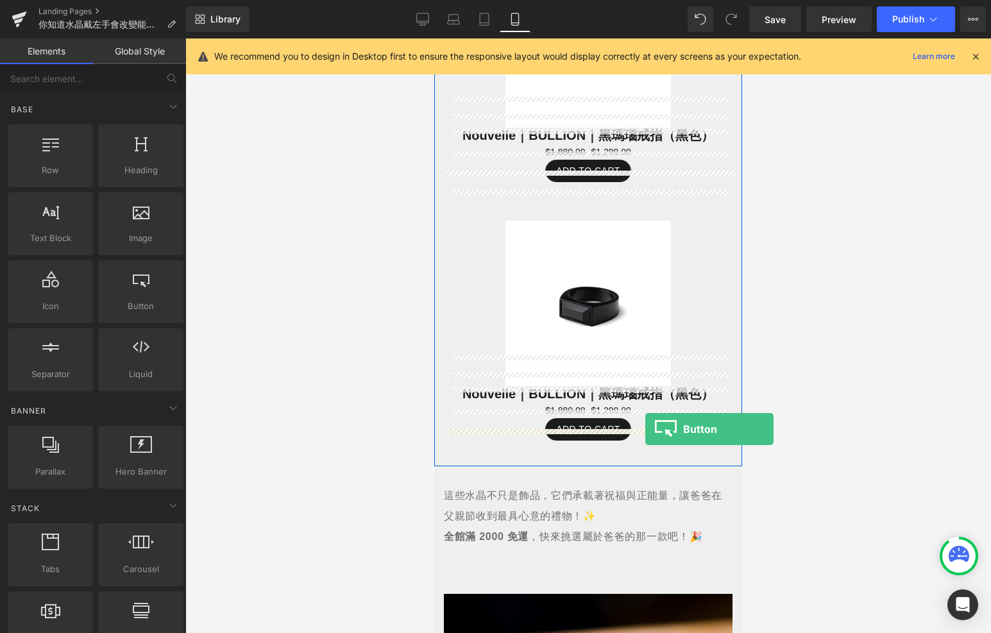
drag, startPoint x: 558, startPoint y: 345, endPoint x: 646, endPoint y: 429, distance: 121.6
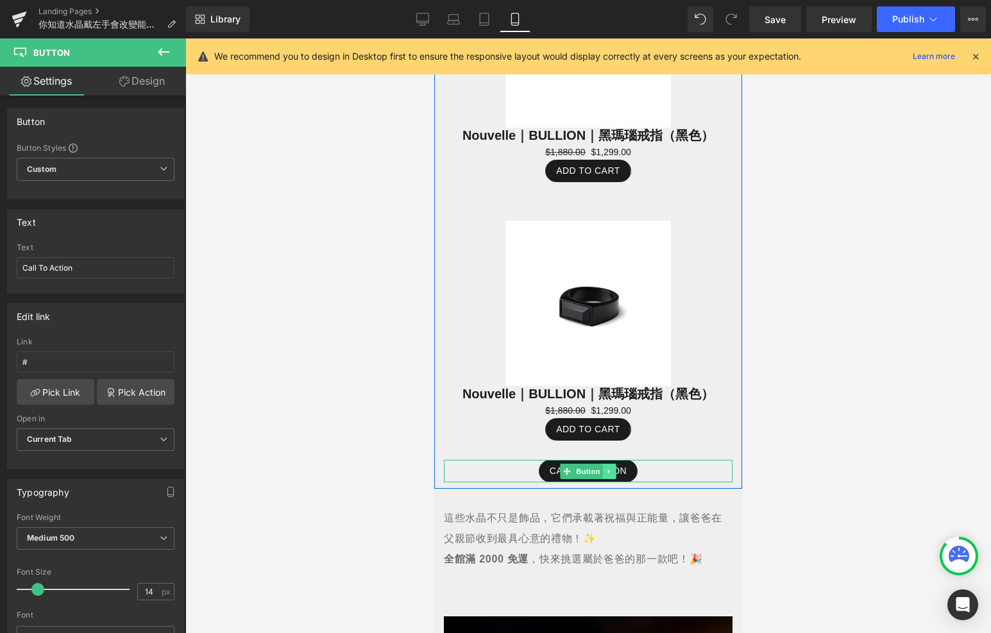
click at [612, 468] on icon at bounding box center [609, 472] width 7 height 8
click at [616, 464] on link at bounding box center [616, 471] width 13 height 15
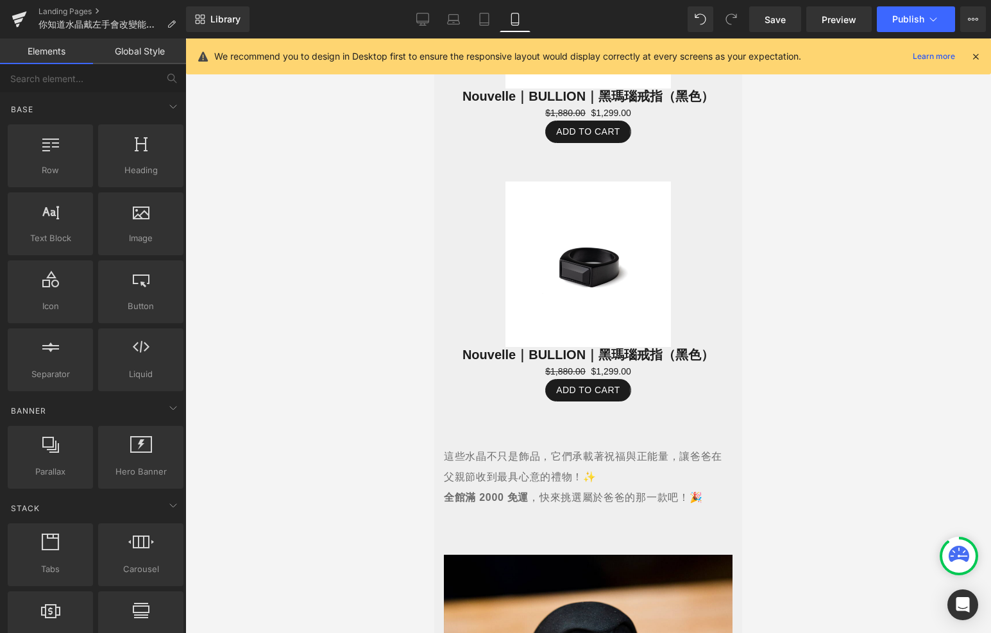
scroll to position [1765, 0]
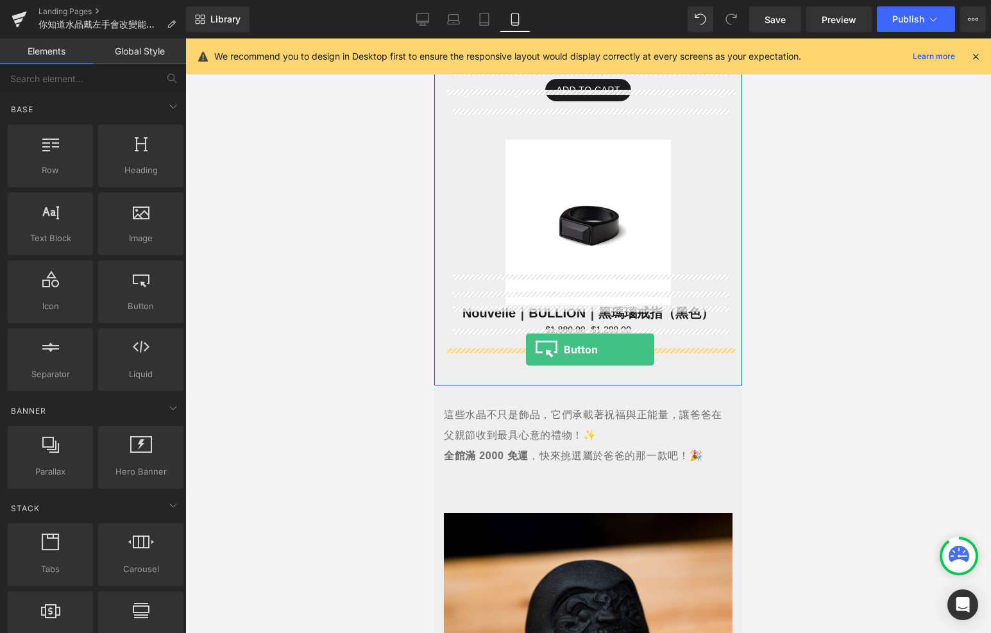
drag, startPoint x: 562, startPoint y: 341, endPoint x: 526, endPoint y: 350, distance: 36.9
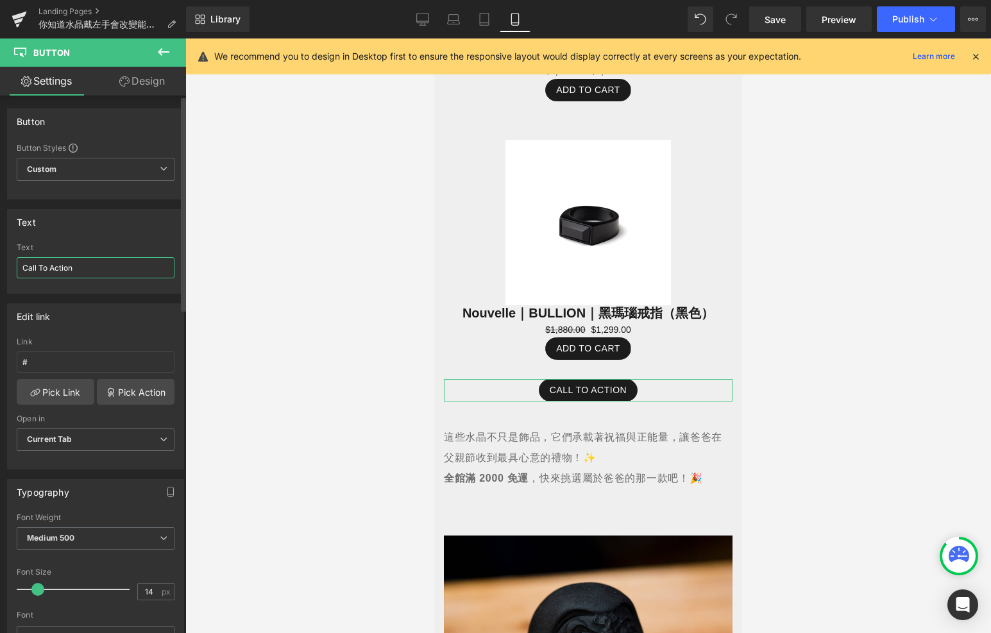
click at [109, 266] on input "Call To Action" at bounding box center [96, 267] width 158 height 21
type input "ㄎ"
type input "看更多 >>>"
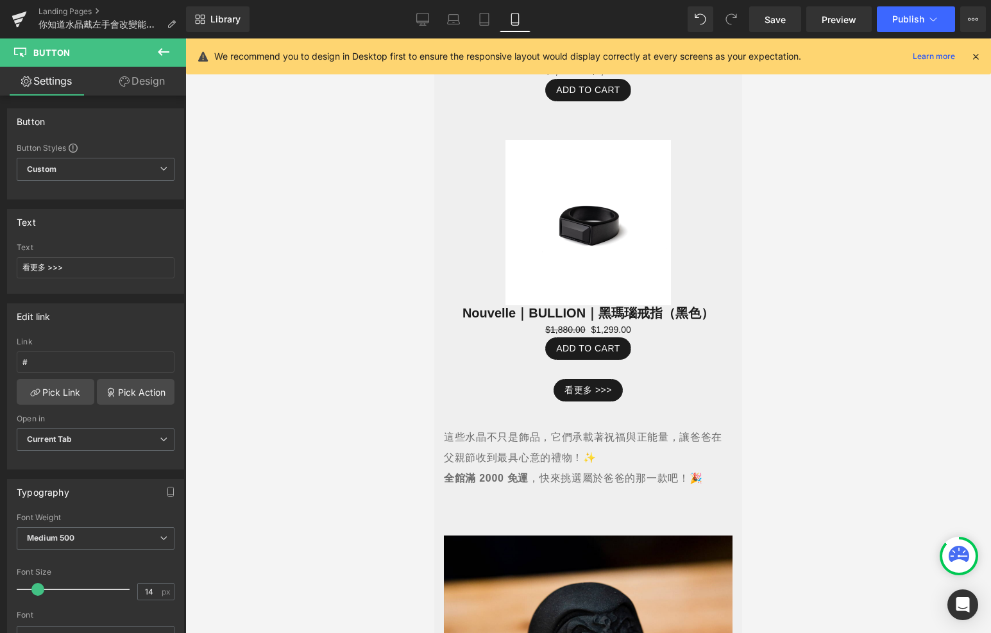
click at [259, 337] on div at bounding box center [588, 336] width 806 height 595
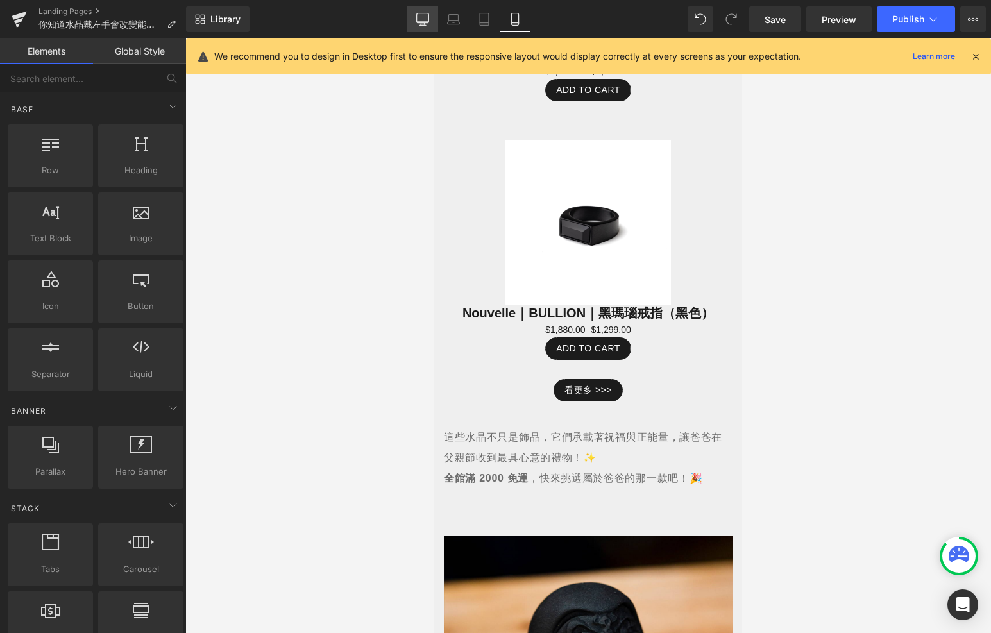
click at [416, 21] on link "Desktop" at bounding box center [422, 19] width 31 height 26
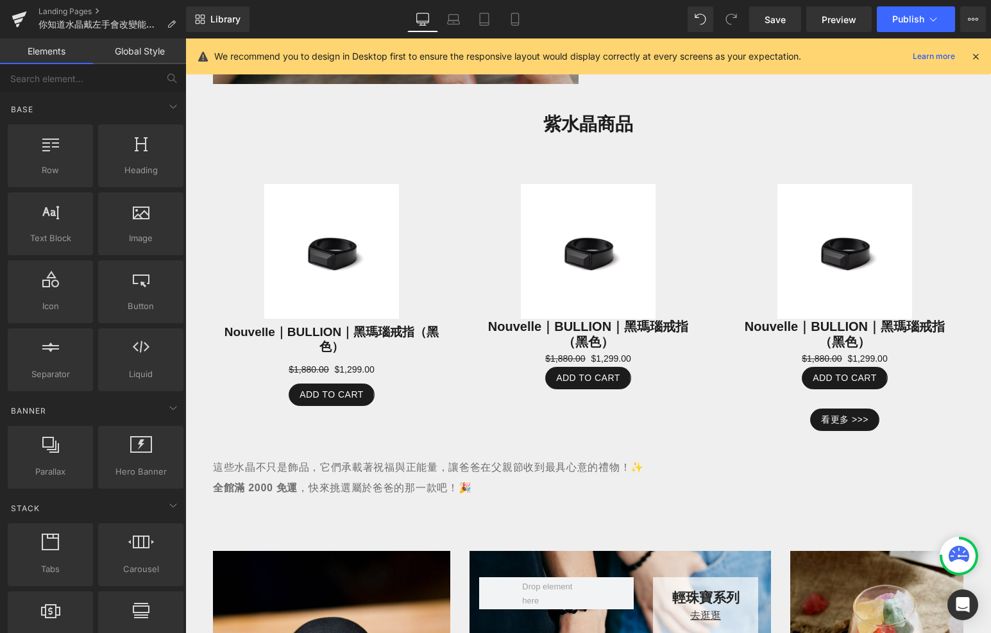
scroll to position [1095, 0]
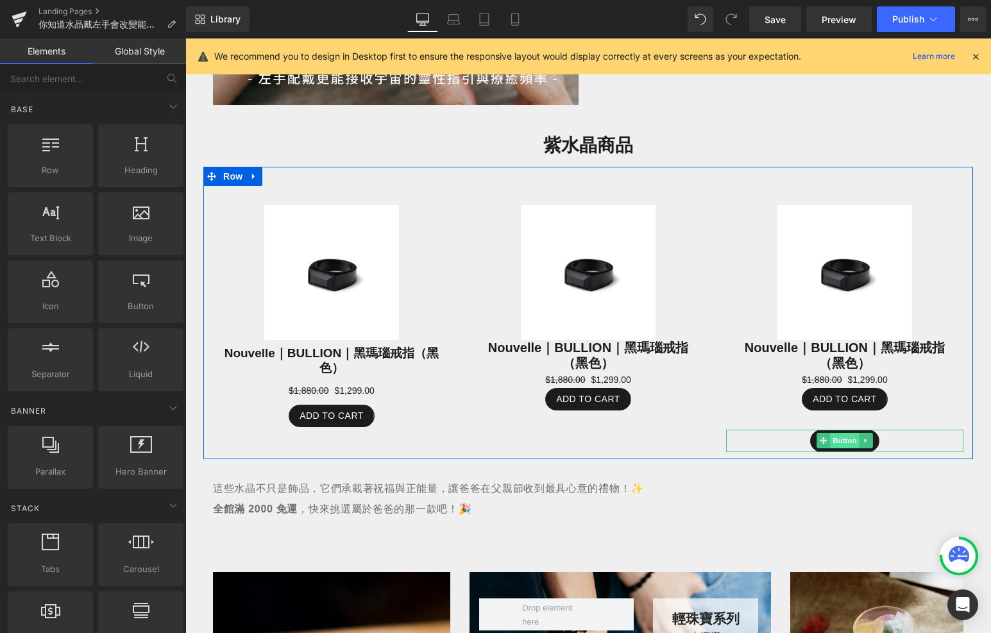
click at [845, 440] on span "Button" at bounding box center [845, 440] width 30 height 15
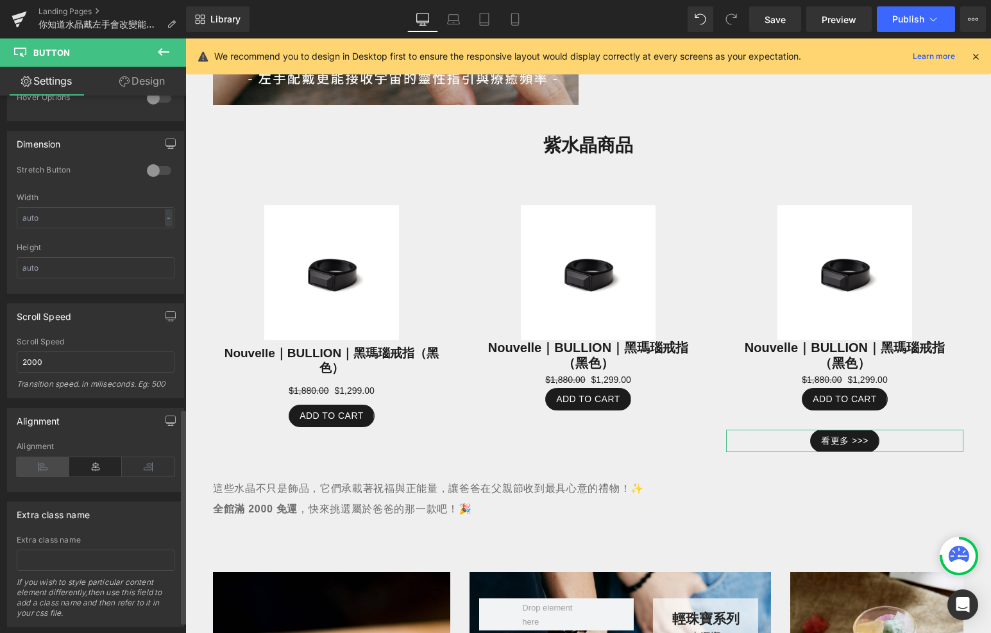
scroll to position [803, 0]
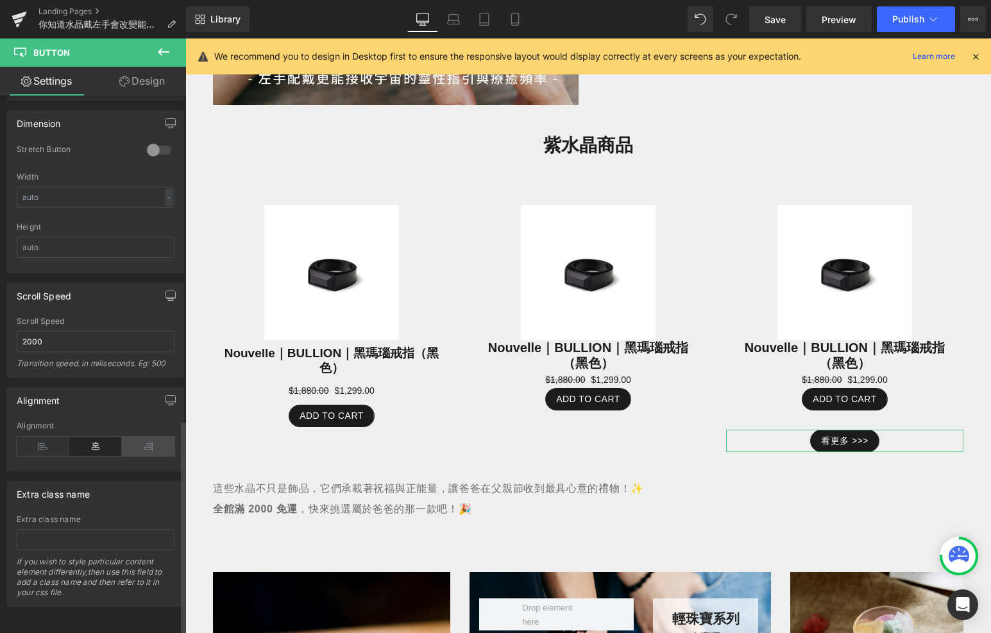
click at [153, 437] on icon at bounding box center [148, 446] width 53 height 19
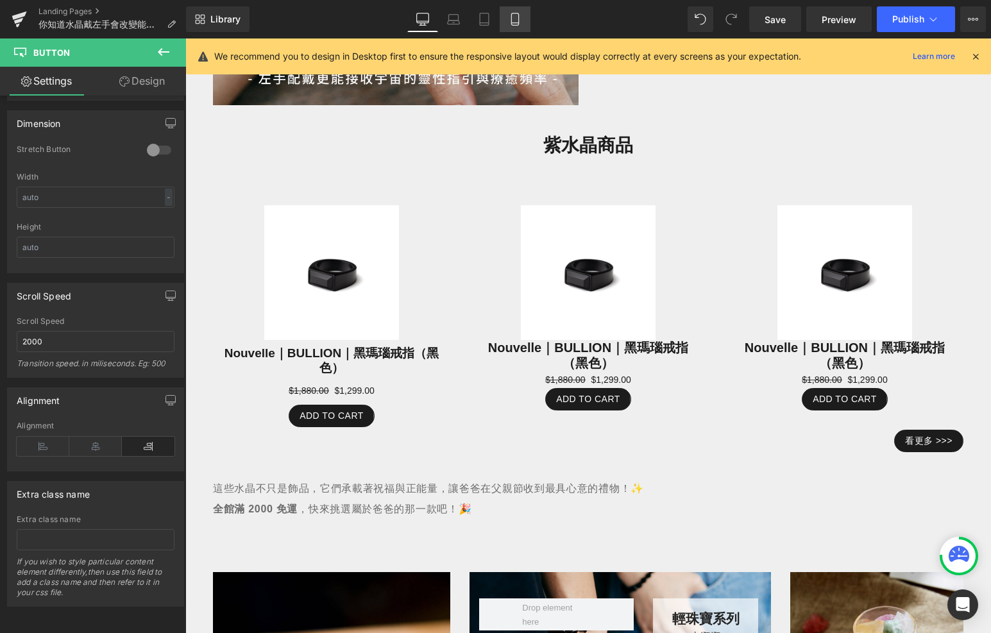
click at [518, 25] on icon at bounding box center [514, 19] width 7 height 12
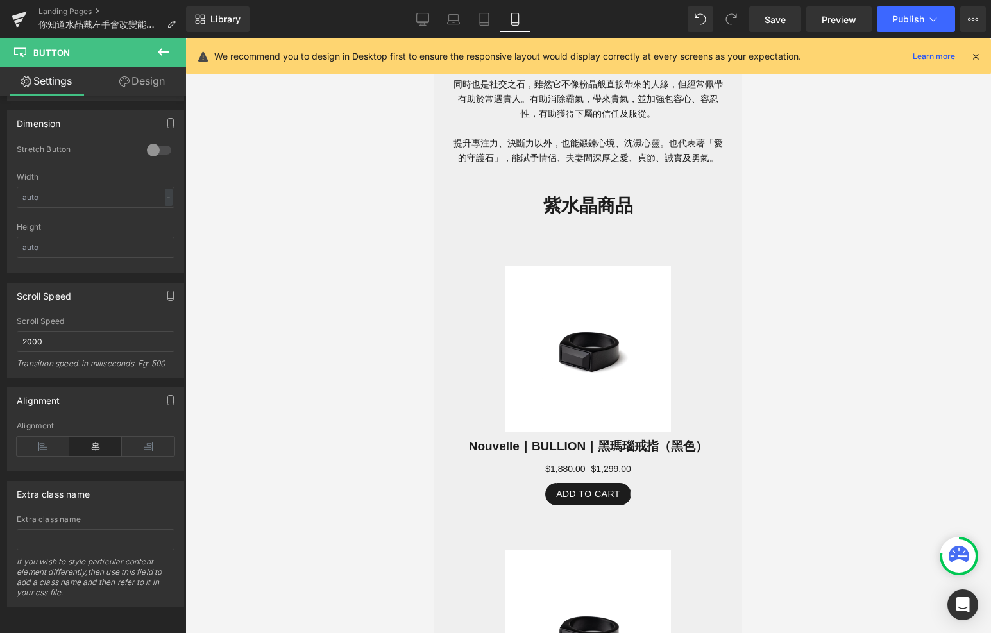
scroll to position [1685, 0]
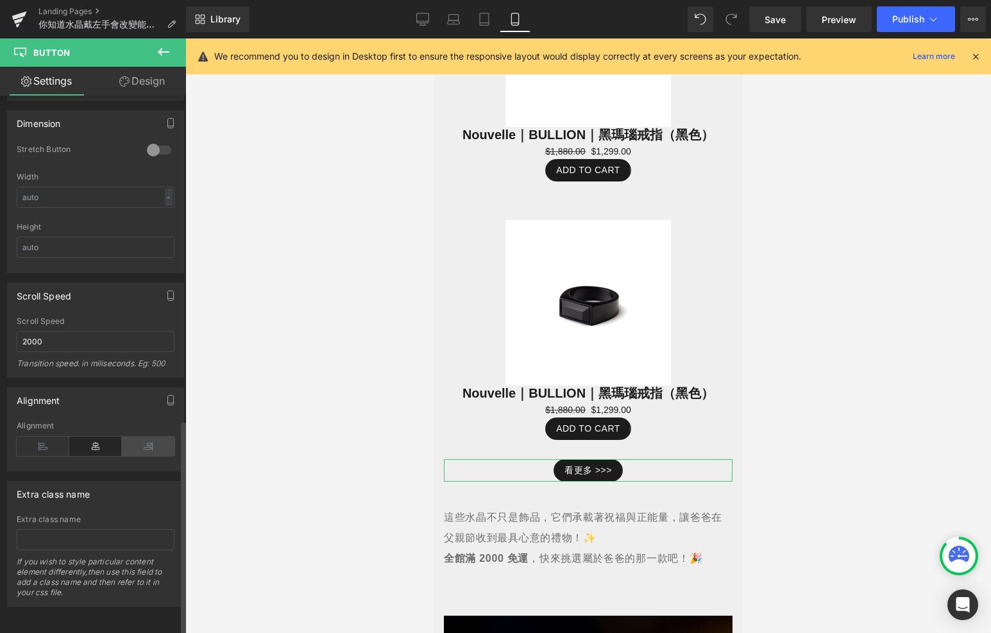
click at [130, 440] on icon at bounding box center [148, 446] width 53 height 19
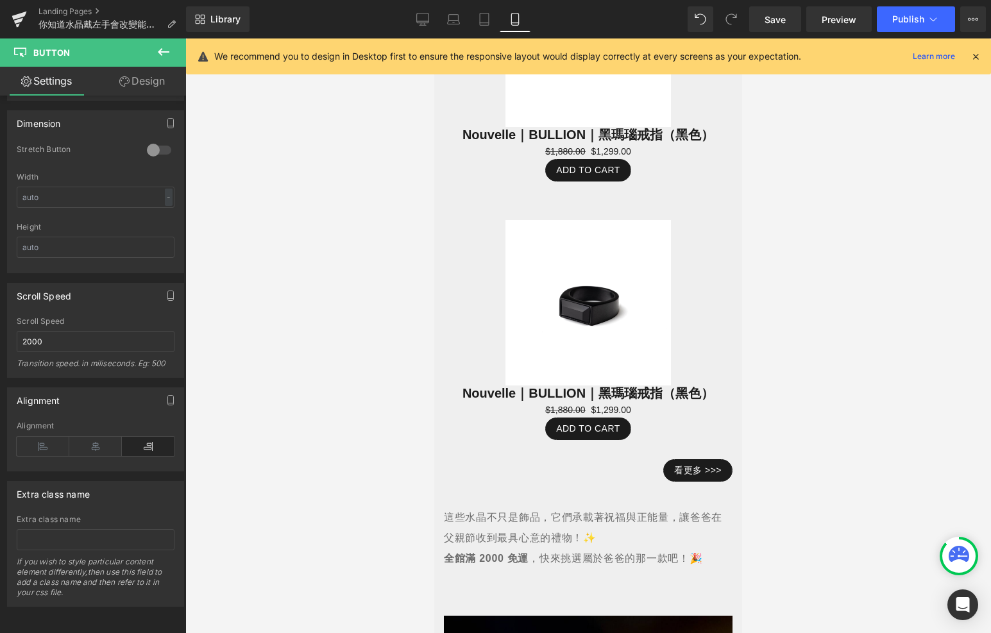
click at [363, 434] on div at bounding box center [588, 336] width 806 height 595
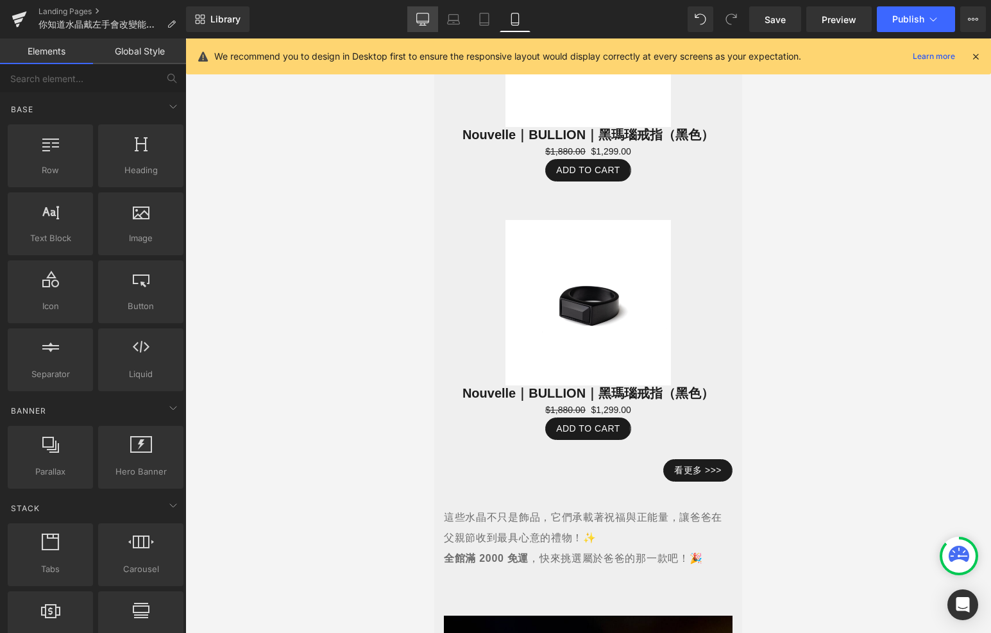
click at [415, 15] on link "Desktop" at bounding box center [422, 19] width 31 height 26
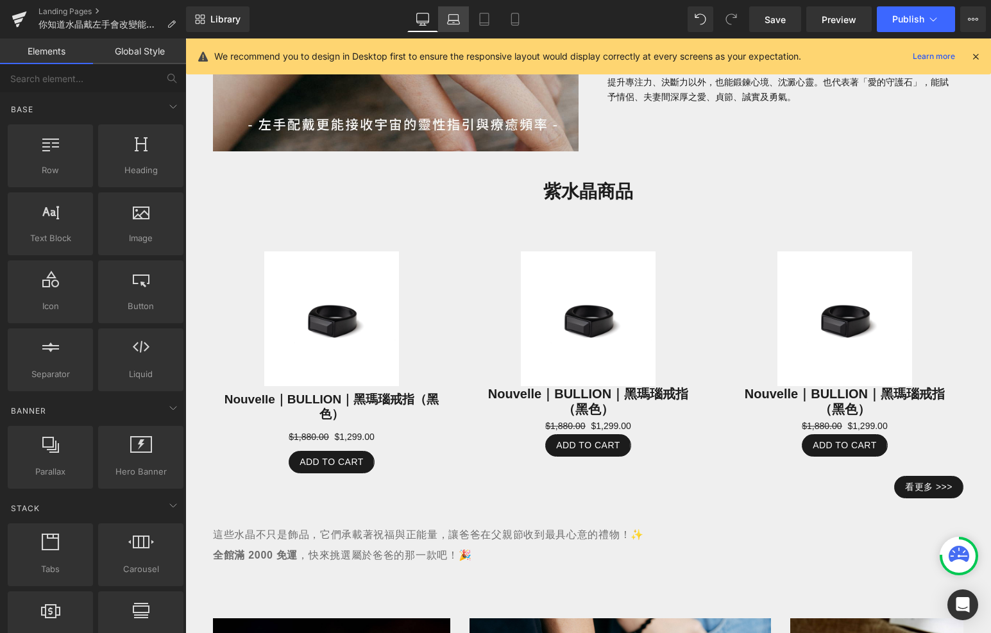
click at [459, 21] on icon at bounding box center [453, 23] width 12 height 4
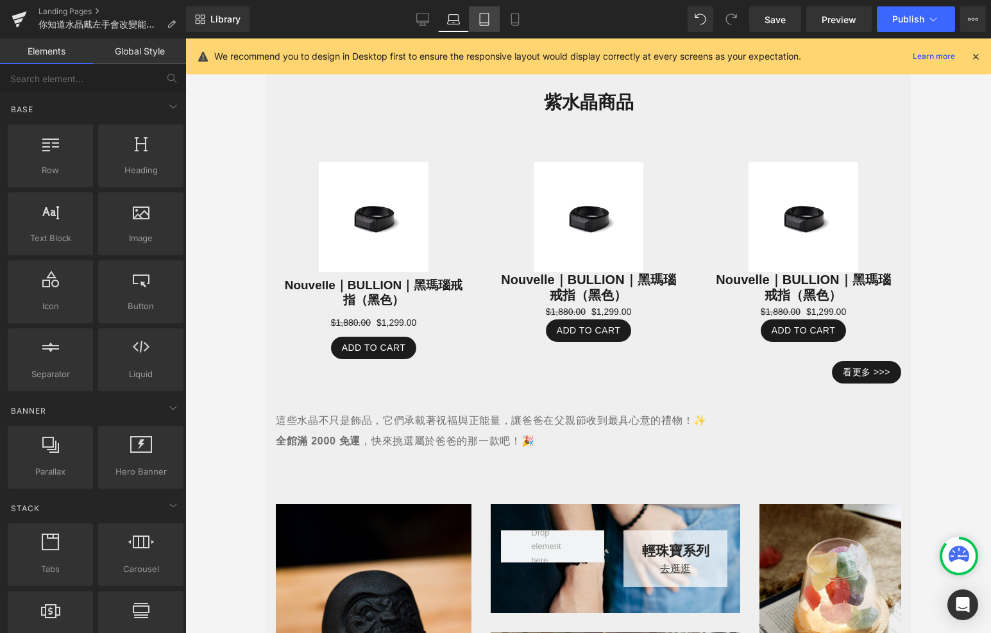
click at [492, 19] on link "Tablet" at bounding box center [484, 19] width 31 height 26
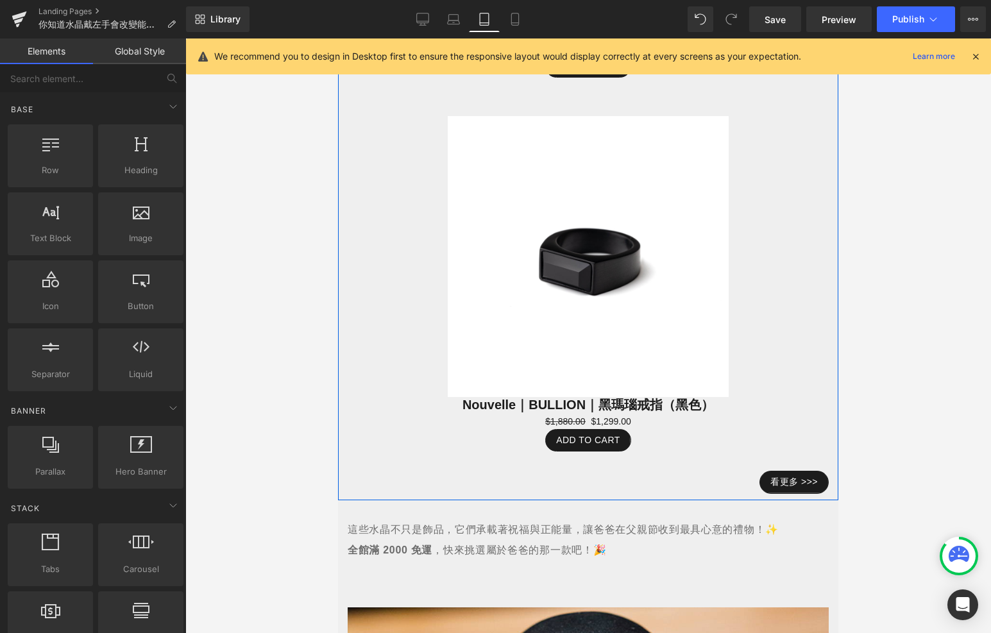
scroll to position [1901, 0]
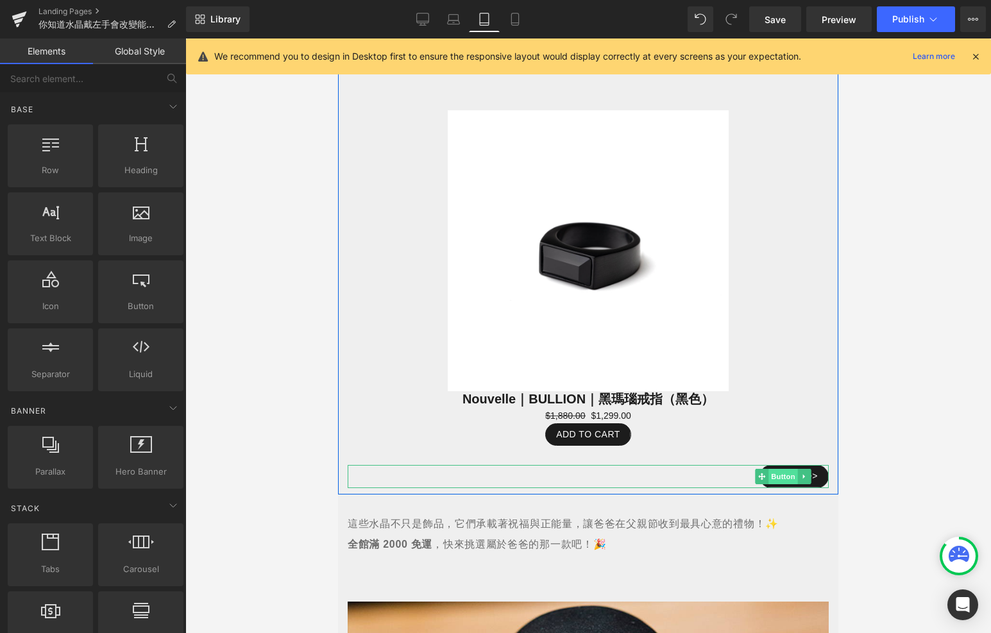
drag, startPoint x: 796, startPoint y: 416, endPoint x: 562, endPoint y: 468, distance: 239.9
click at [796, 469] on span "Button" at bounding box center [784, 476] width 30 height 15
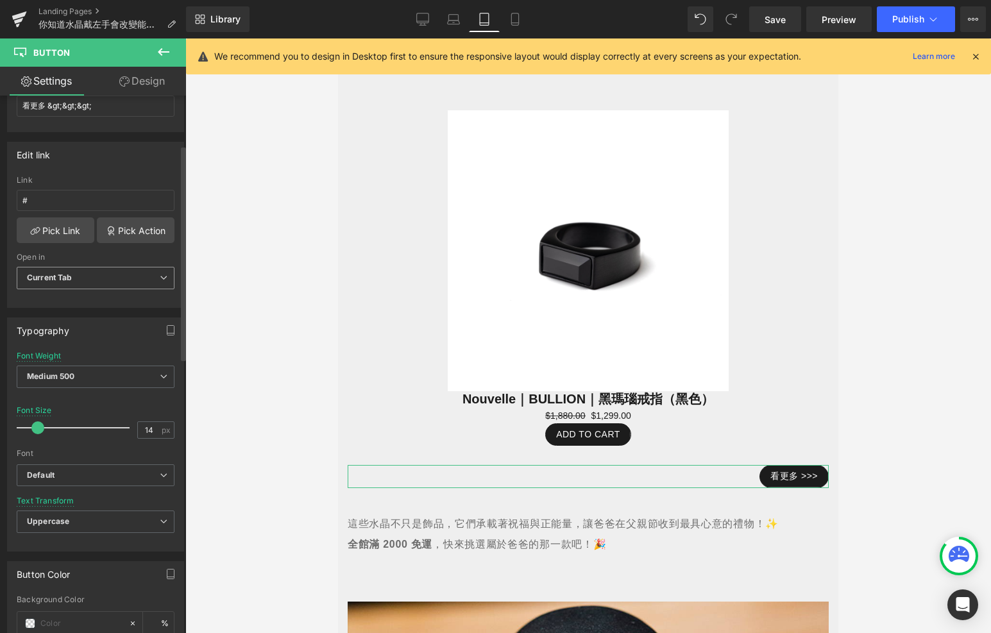
scroll to position [187, 0]
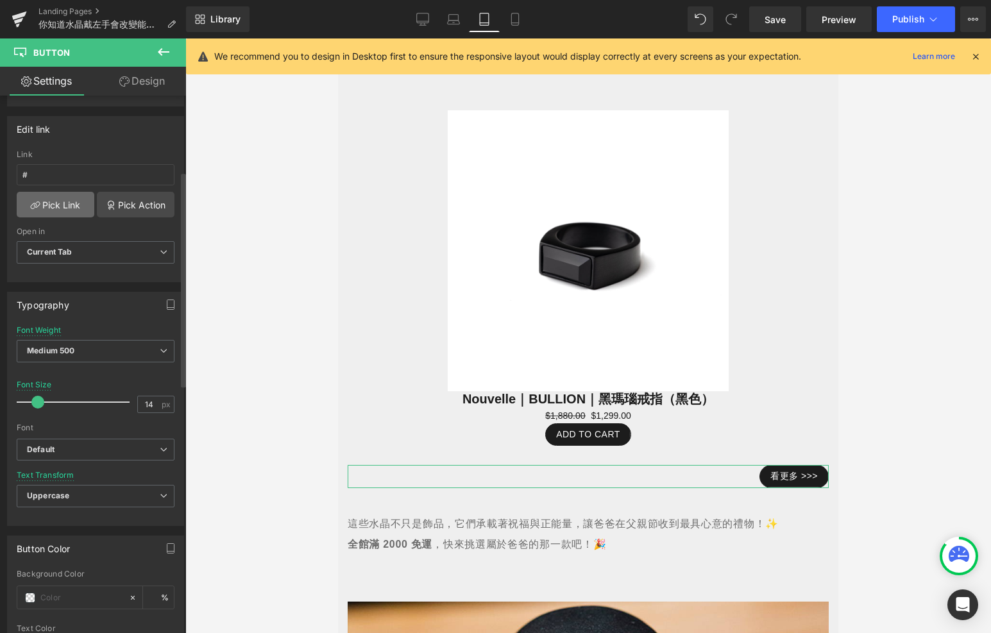
click at [82, 196] on link "Pick Link" at bounding box center [56, 205] width 78 height 26
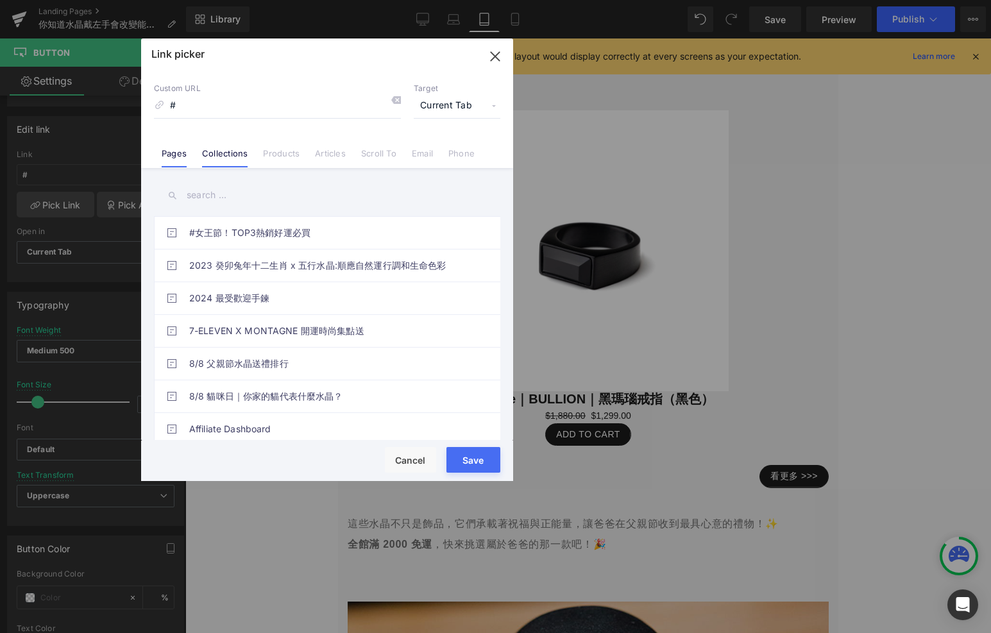
click at [228, 154] on link "Collections" at bounding box center [225, 157] width 46 height 19
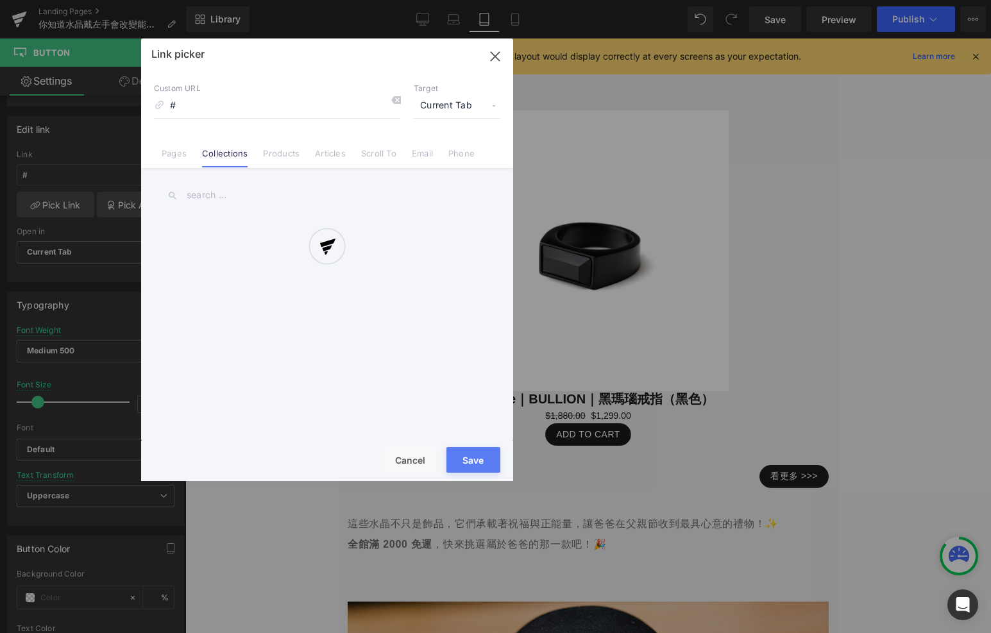
click at [214, 114] on div at bounding box center [327, 260] width 372 height 443
click at [201, 111] on input "#" at bounding box center [277, 106] width 247 height 24
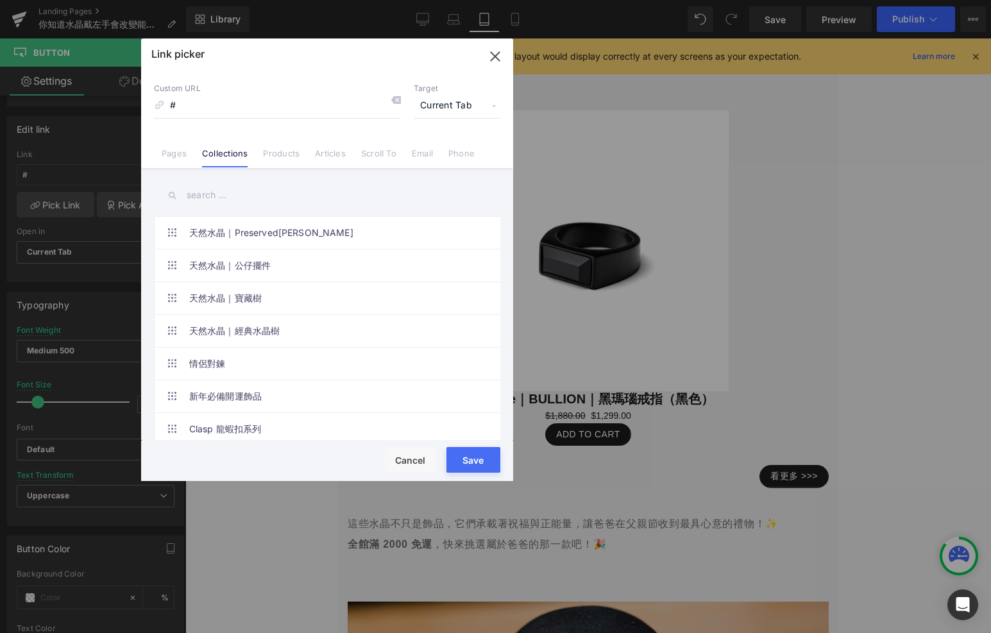
click at [218, 193] on input "text" at bounding box center [327, 195] width 347 height 29
type input "f"
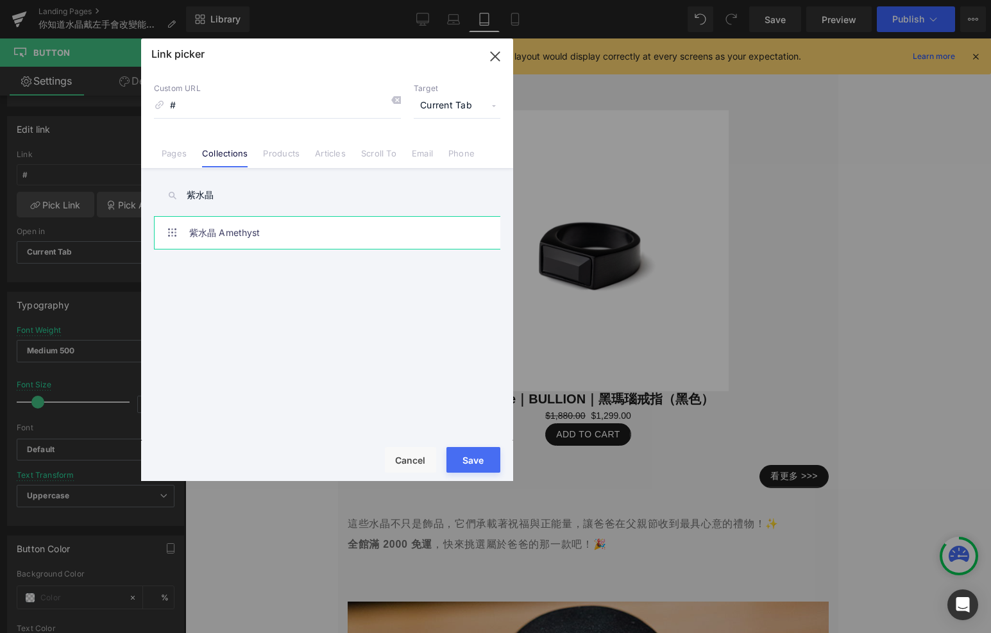
type input "紫水晶"
click at [267, 238] on link "紫水晶 Amethyst" at bounding box center [330, 233] width 282 height 32
type input "/collections/紫水晶"
click at [475, 465] on button "Save" at bounding box center [474, 460] width 54 height 26
type input "/collections/紫水晶"
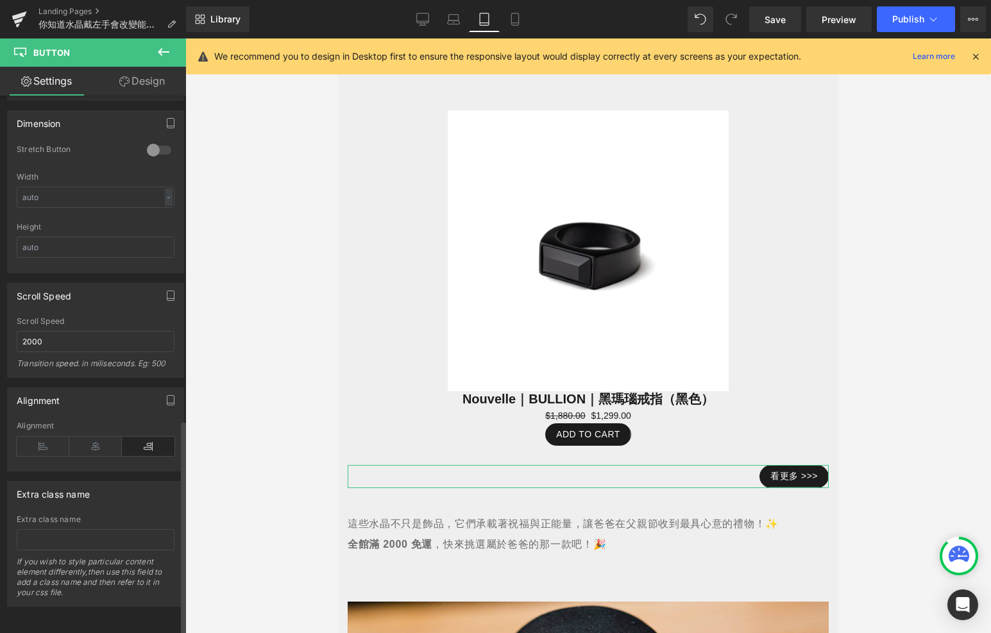
scroll to position [803, 0]
click at [142, 79] on link "Design" at bounding box center [142, 81] width 93 height 29
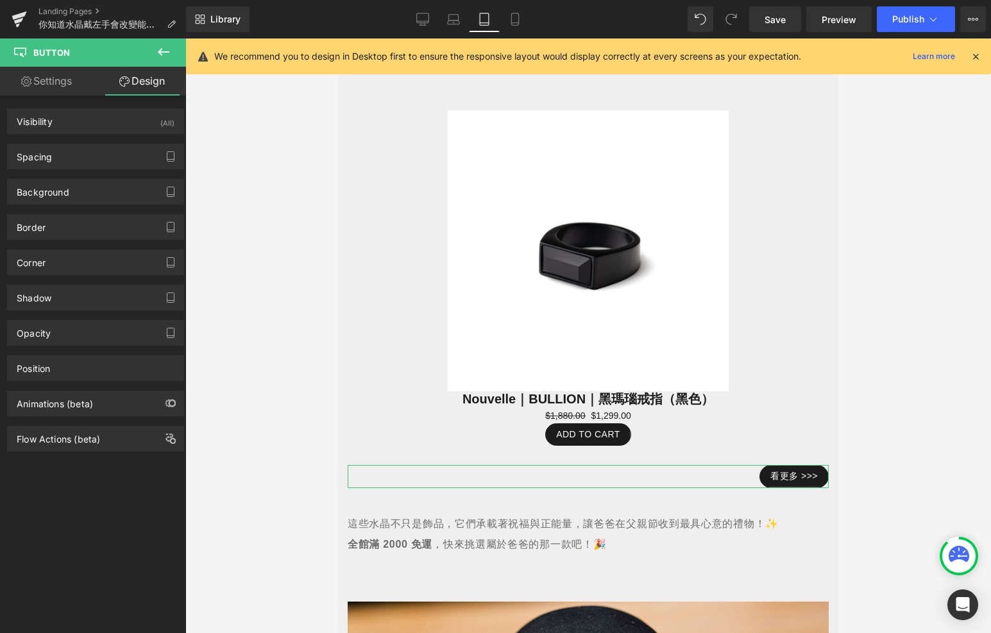
type input "transparent"
type input "0"
type input "#1c1c1c"
type input "100"
type input "0.75"
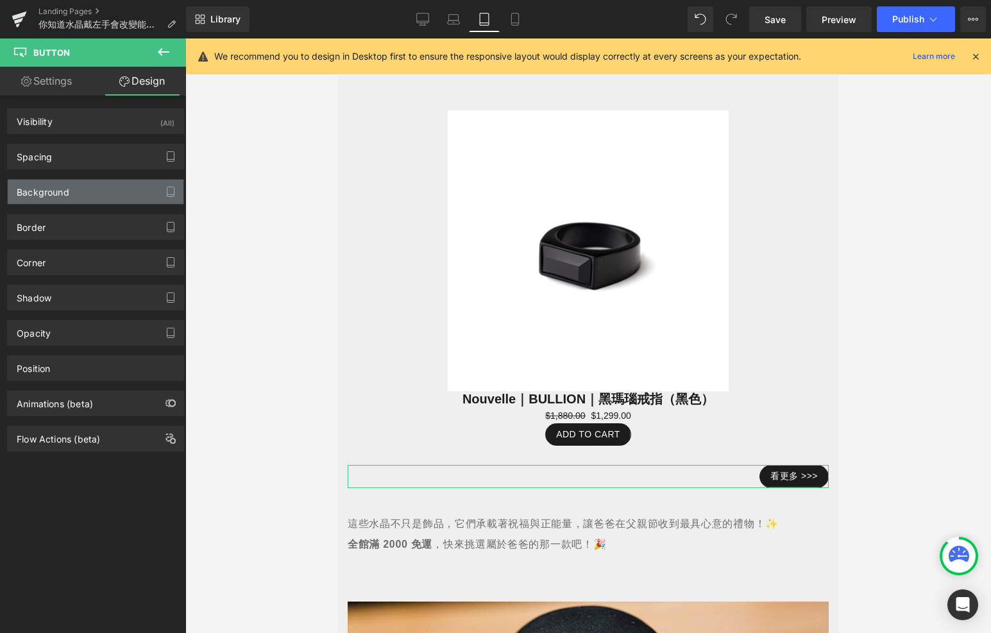
click at [97, 198] on div "Background" at bounding box center [96, 192] width 176 height 24
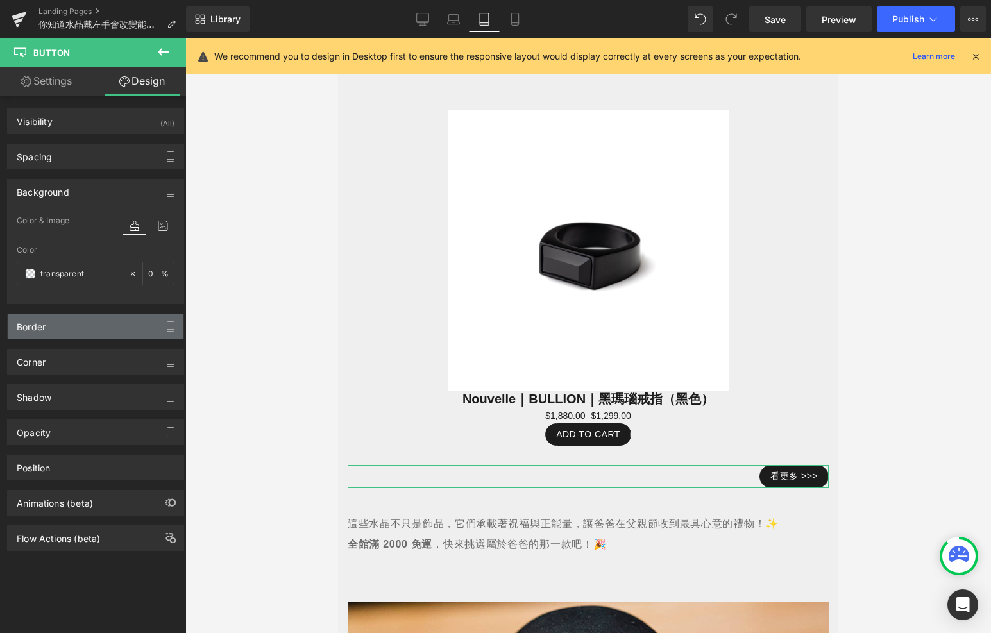
click at [105, 330] on div "Border" at bounding box center [96, 326] width 176 height 24
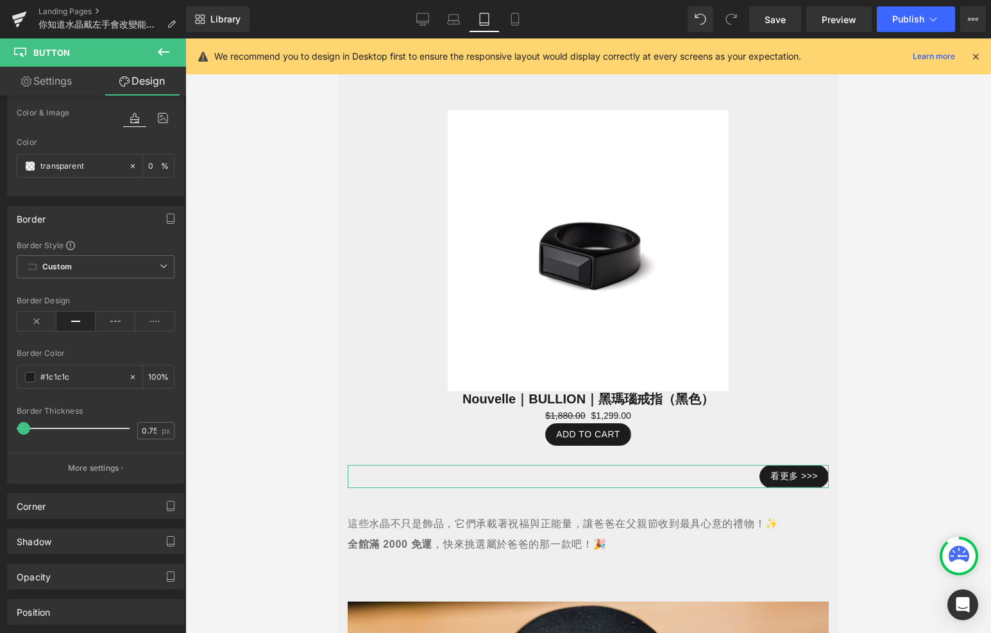
scroll to position [116, 0]
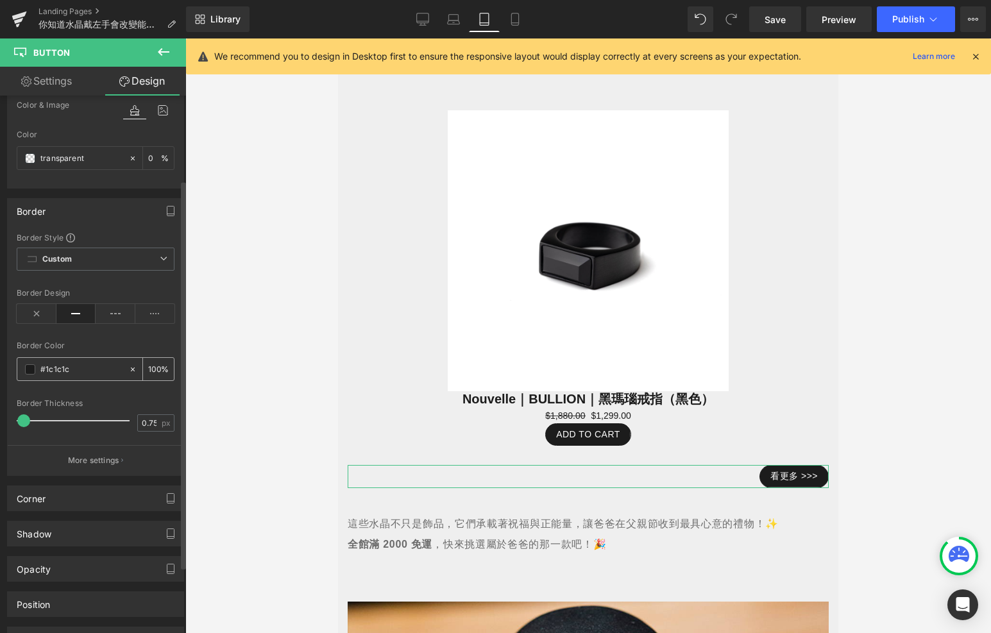
click at [128, 368] on icon at bounding box center [132, 369] width 9 height 9
type input "none"
type input "0"
type input "#"
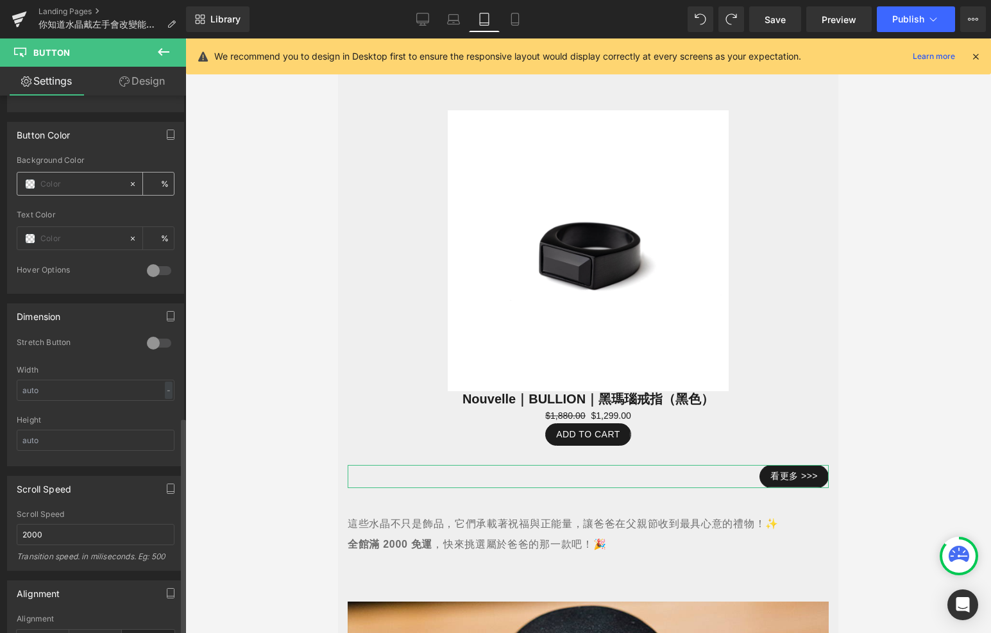
scroll to position [589, 0]
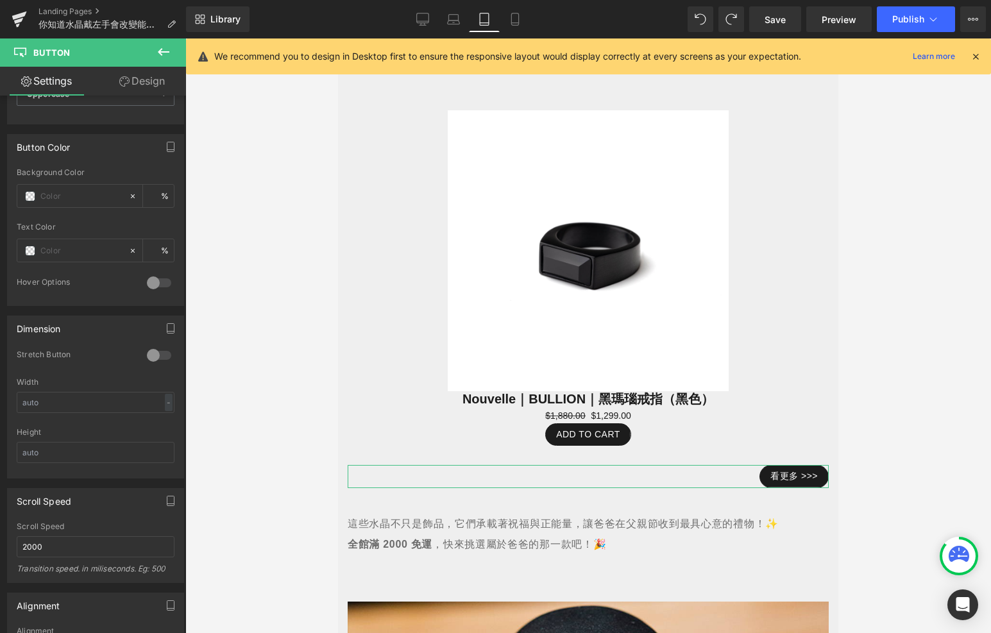
click at [162, 78] on link "Design" at bounding box center [142, 81] width 93 height 29
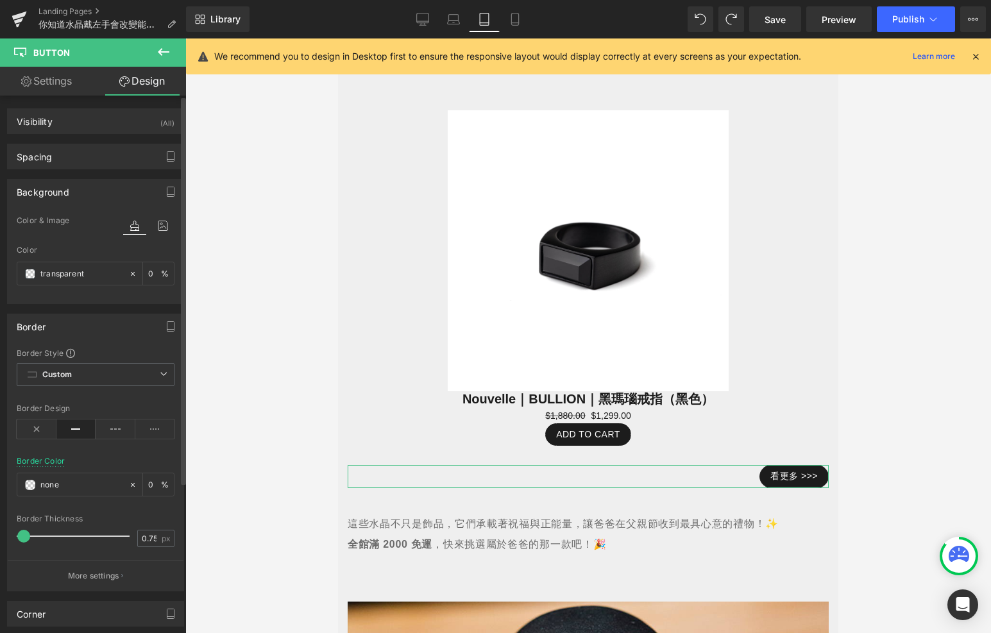
type input "0"
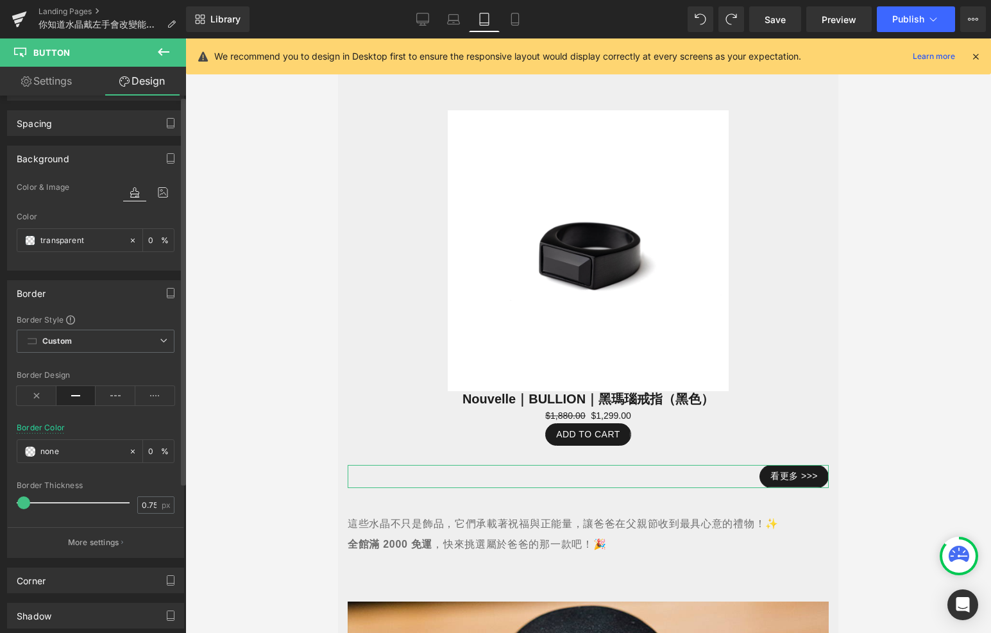
scroll to position [207, 0]
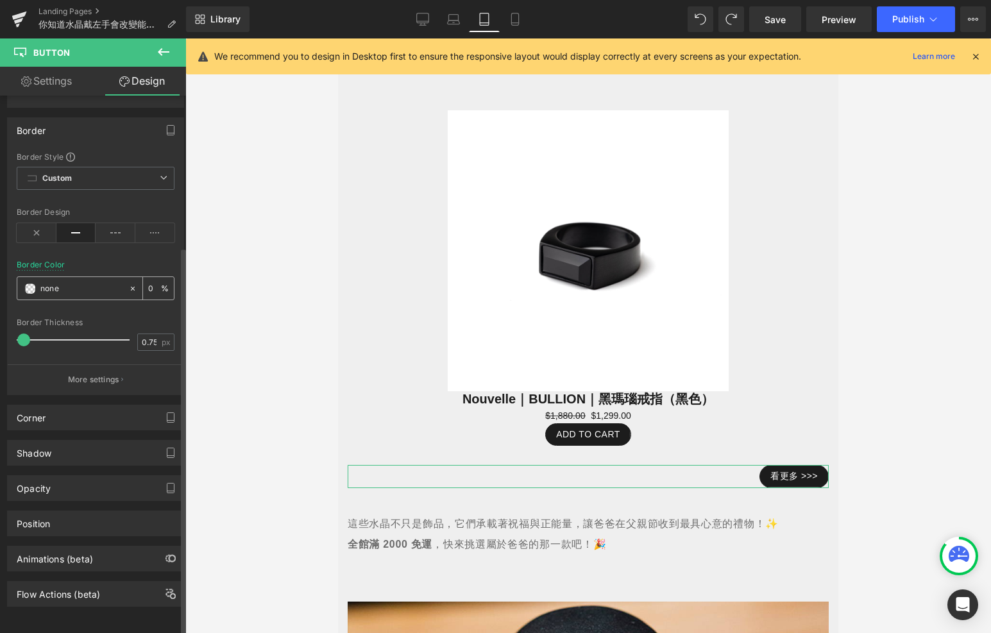
click at [33, 284] on span at bounding box center [30, 289] width 10 height 10
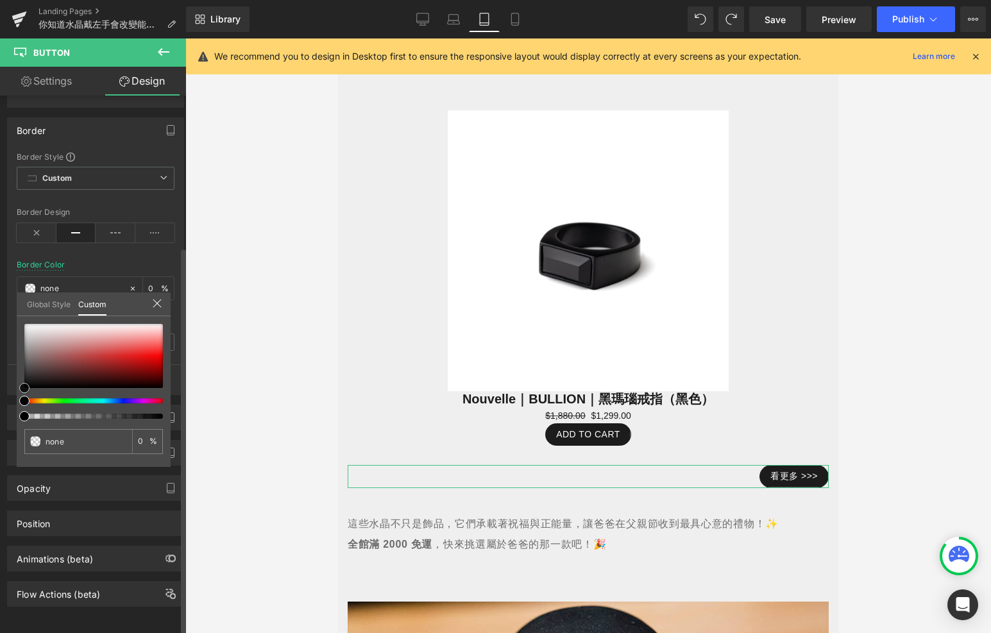
click at [26, 386] on span at bounding box center [24, 388] width 10 height 10
type input "#000000"
type input "4"
type input "#000000"
type input "4"
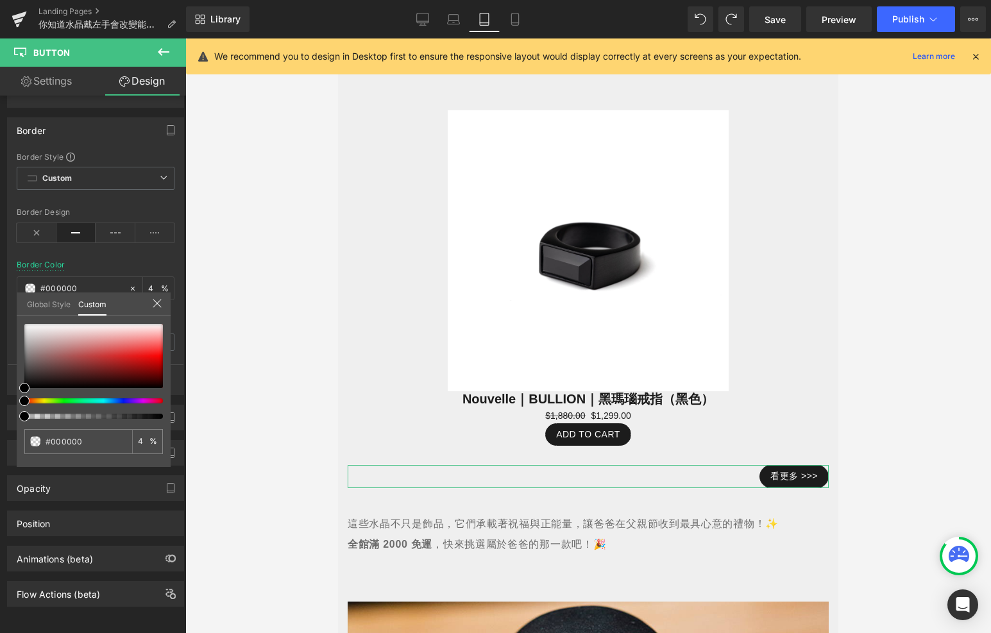
type input "29"
type input "50"
type input "100"
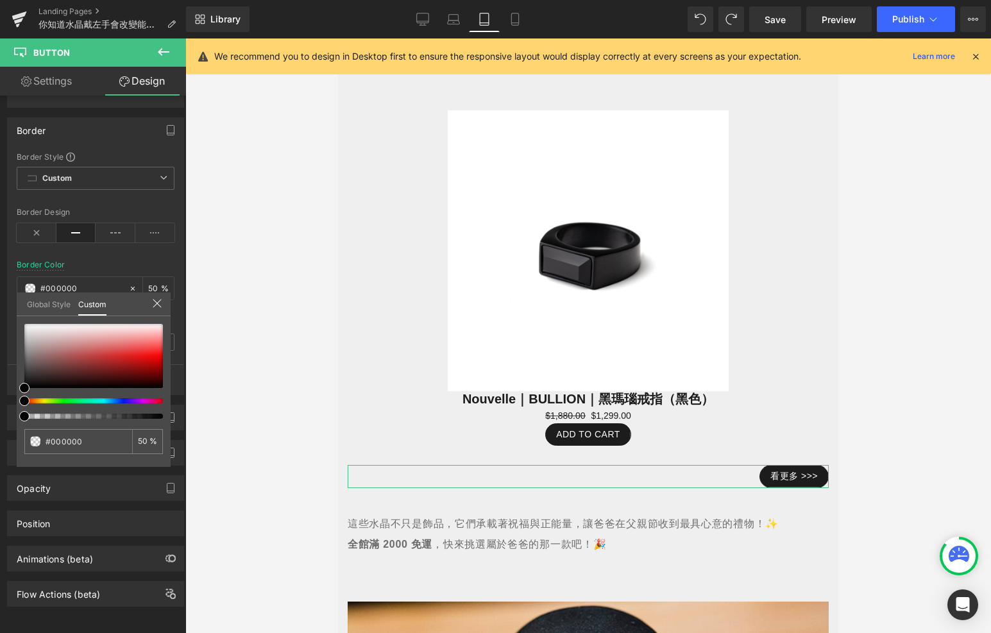
type input "100"
drag, startPoint x: 24, startPoint y: 416, endPoint x: 312, endPoint y: 422, distance: 287.5
click at [313, 422] on div "Button You are previewing how the will restyle your page. You can not edit Elem…" at bounding box center [495, 327] width 991 height 655
click at [271, 408] on div at bounding box center [588, 336] width 806 height 595
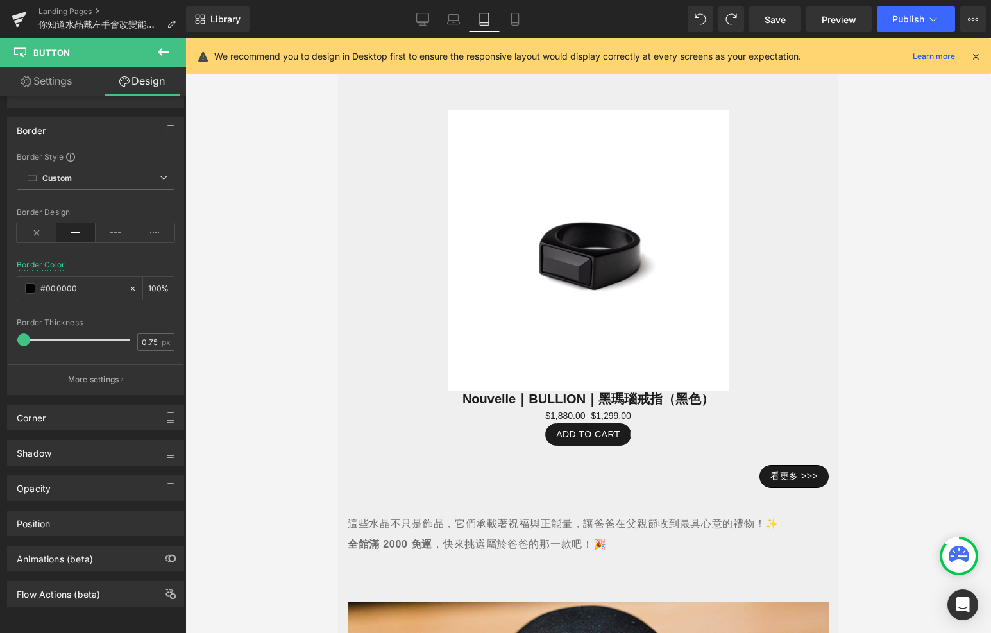
click at [292, 411] on div at bounding box center [588, 336] width 806 height 595
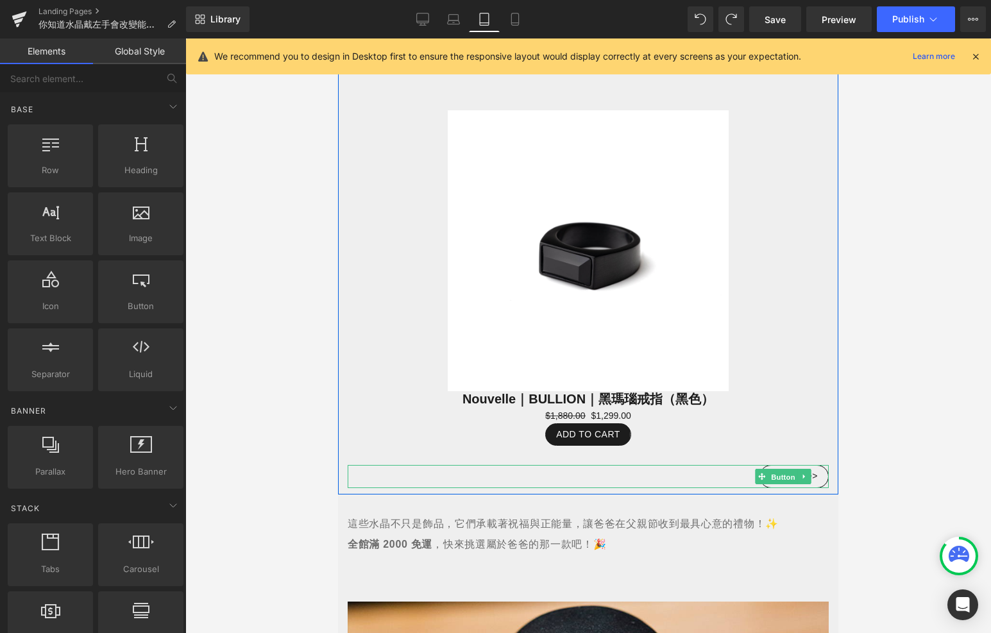
click at [776, 470] on span "Button" at bounding box center [784, 477] width 30 height 15
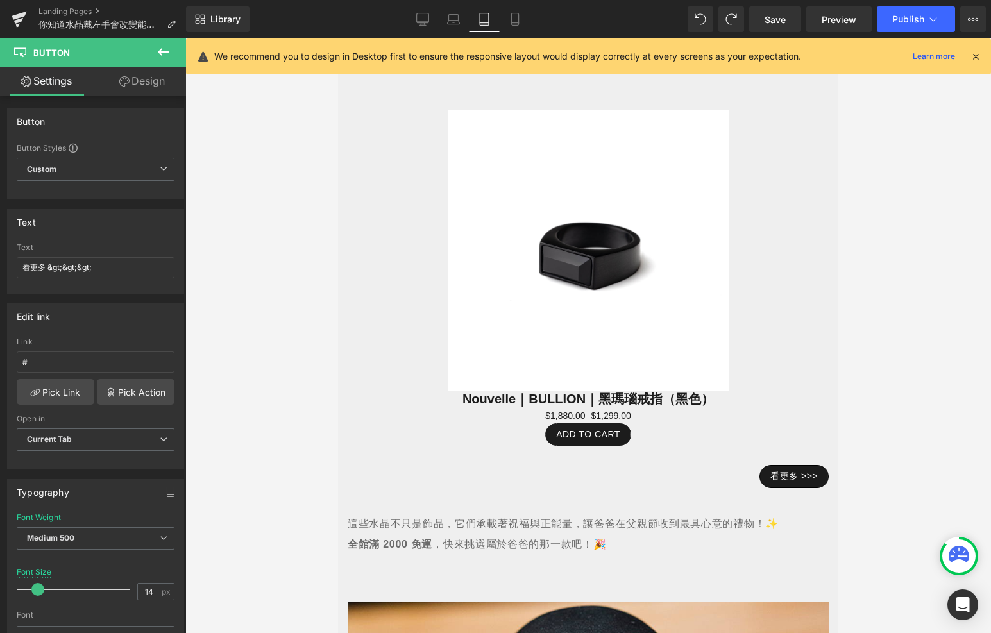
click at [428, 5] on div "Library Tablet Desktop Laptop Tablet Mobile Save Preview Publish Scheduled View…" at bounding box center [588, 19] width 805 height 39
click at [428, 8] on link "Desktop" at bounding box center [422, 19] width 31 height 26
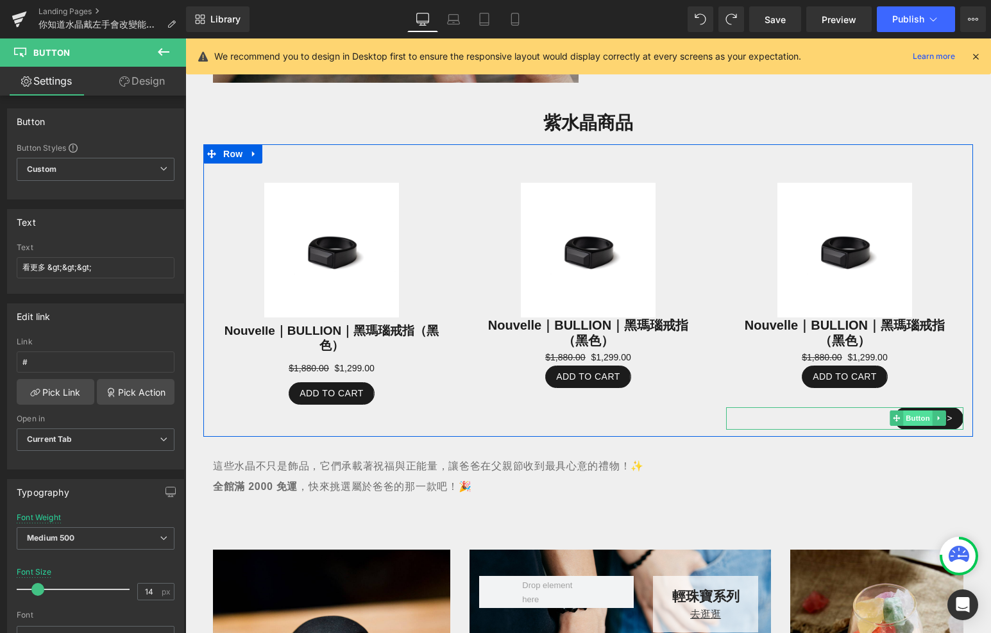
click at [923, 416] on span "Button" at bounding box center [919, 418] width 30 height 15
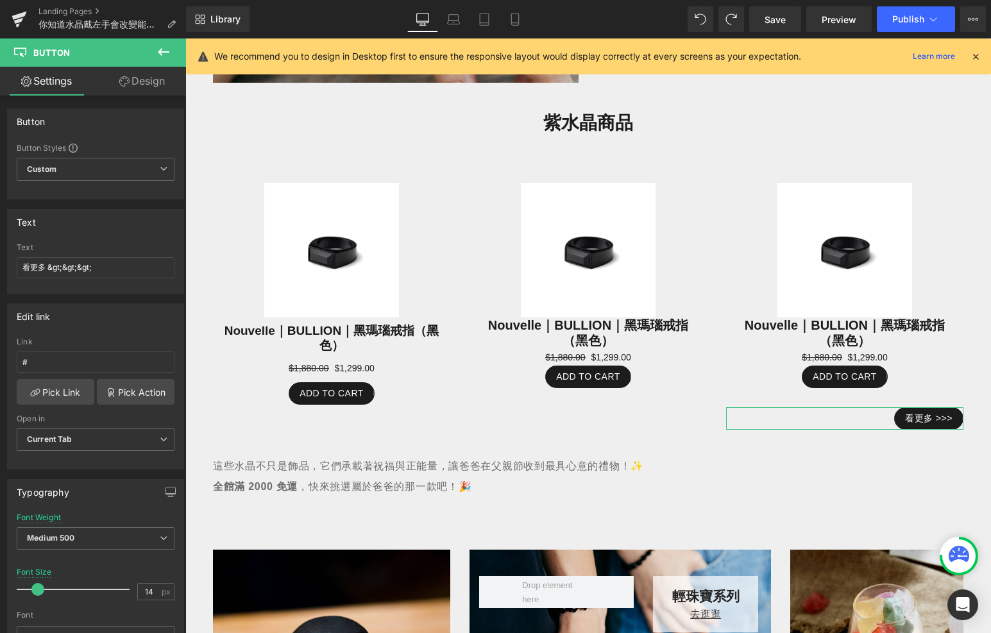
click at [124, 79] on icon at bounding box center [124, 81] width 10 height 10
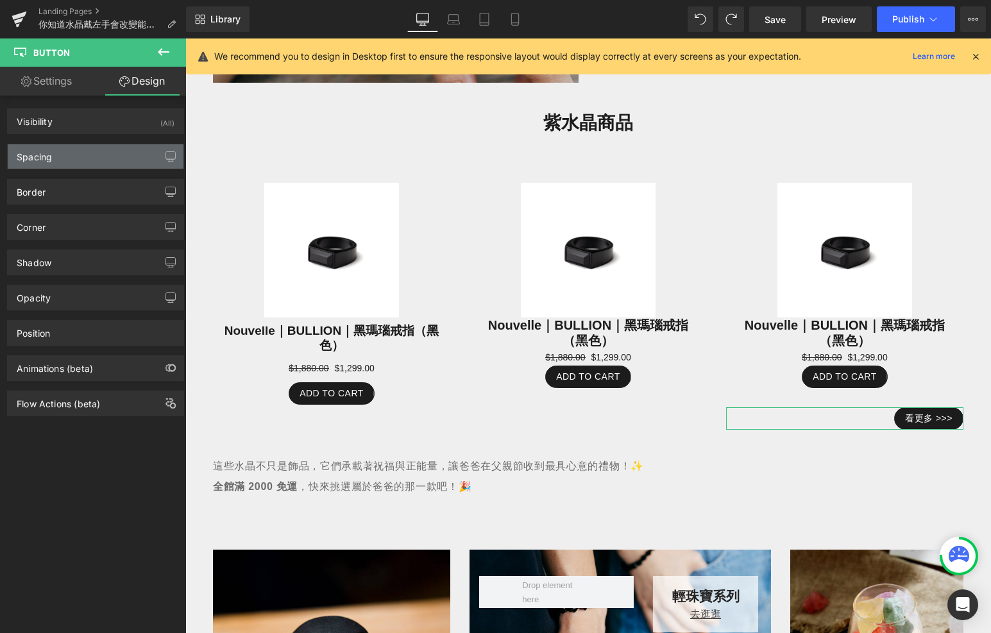
click at [80, 158] on div "Spacing" at bounding box center [96, 156] width 176 height 24
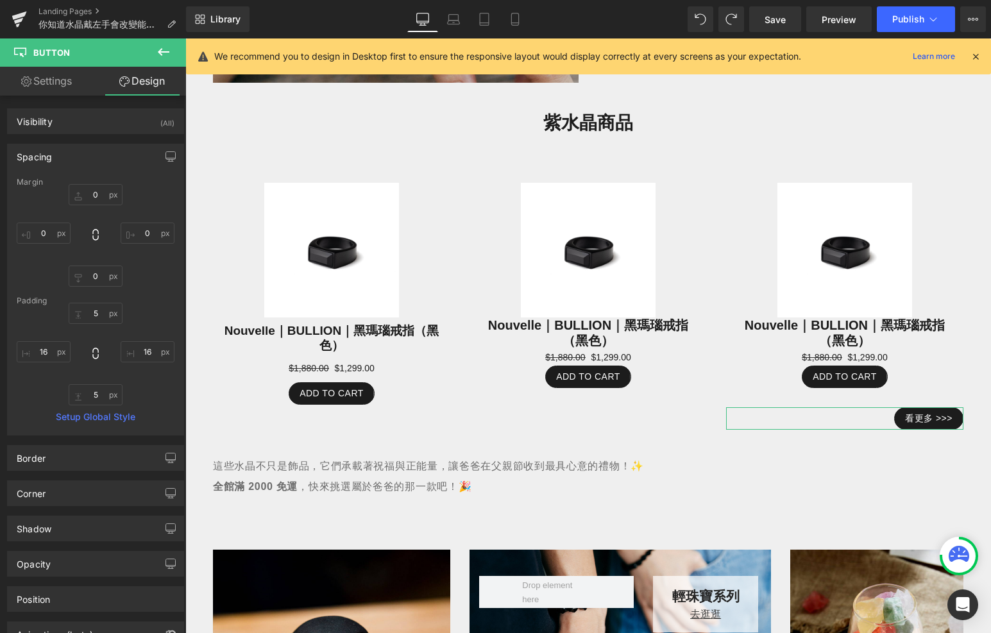
type input "0"
type input "5"
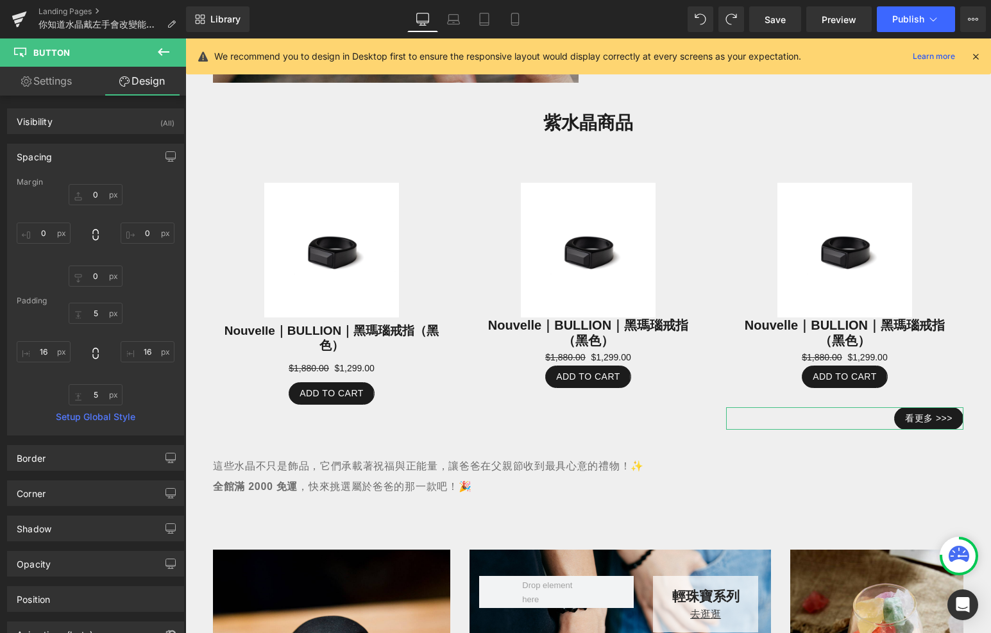
type input "16"
type input "5"
type input "16"
click at [75, 153] on div "Spacing" at bounding box center [96, 156] width 176 height 24
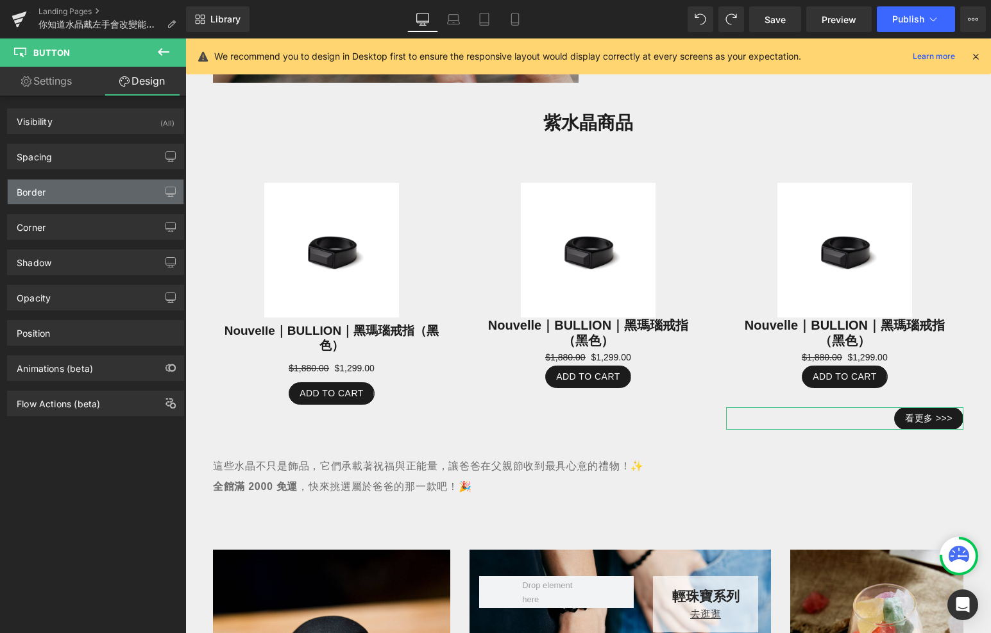
click at [92, 189] on div "Border" at bounding box center [96, 192] width 176 height 24
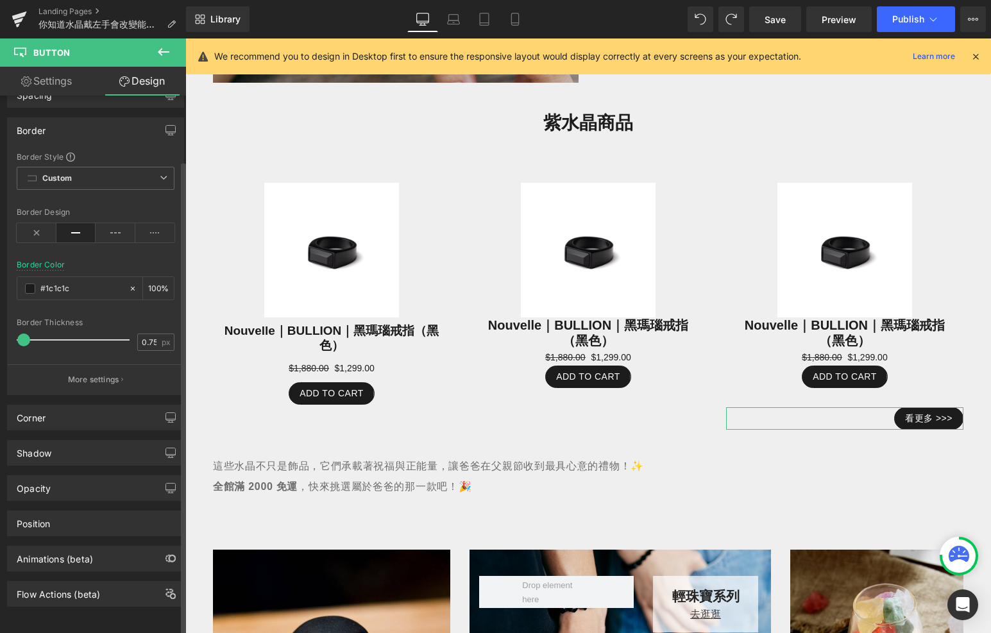
scroll to position [44, 0]
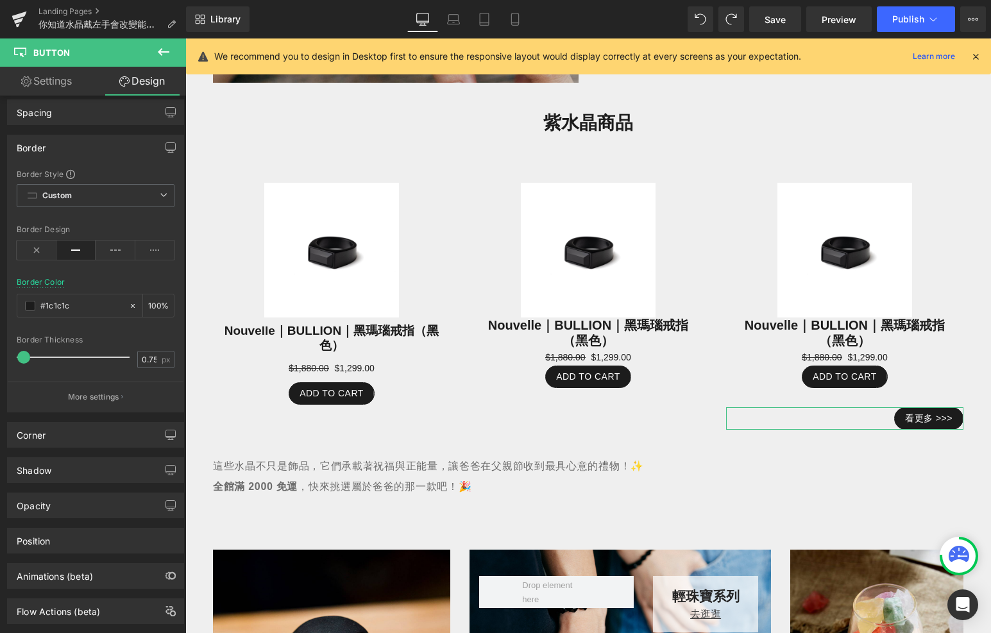
click at [67, 77] on link "Settings" at bounding box center [46, 81] width 93 height 29
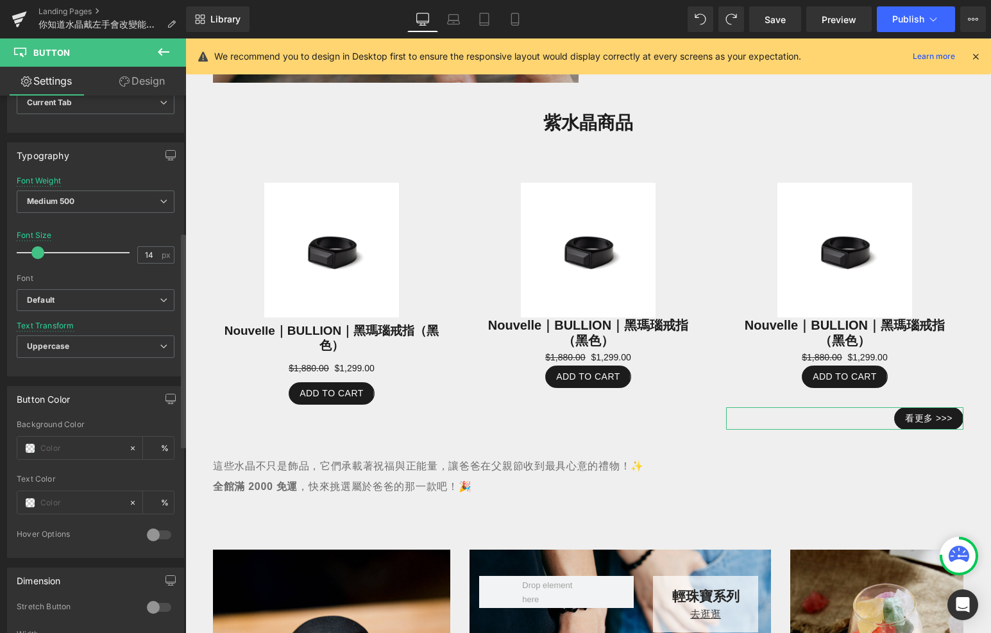
scroll to position [339, 0]
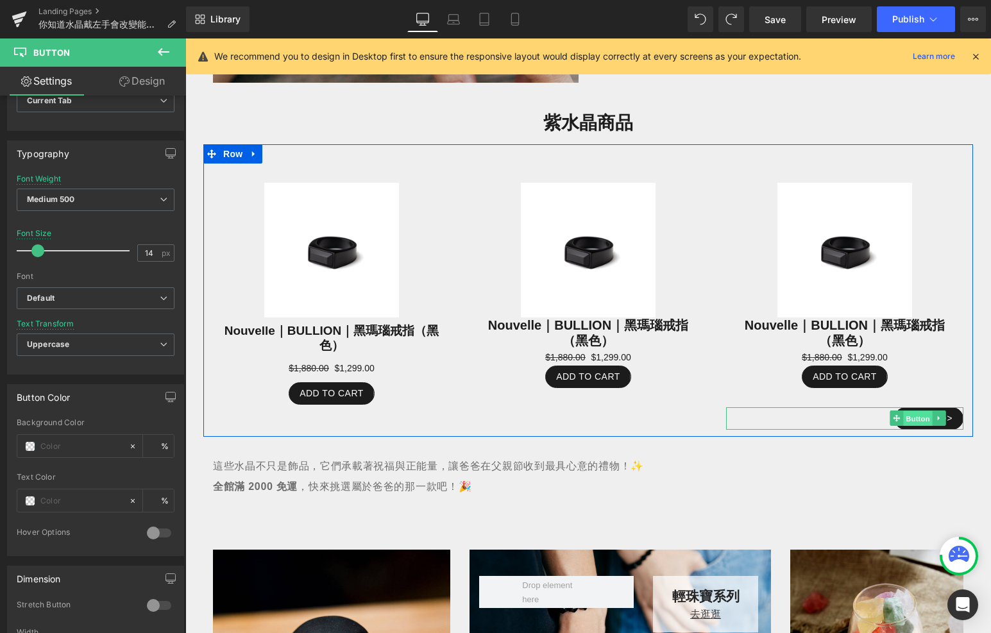
click at [917, 420] on span "Button" at bounding box center [919, 418] width 30 height 15
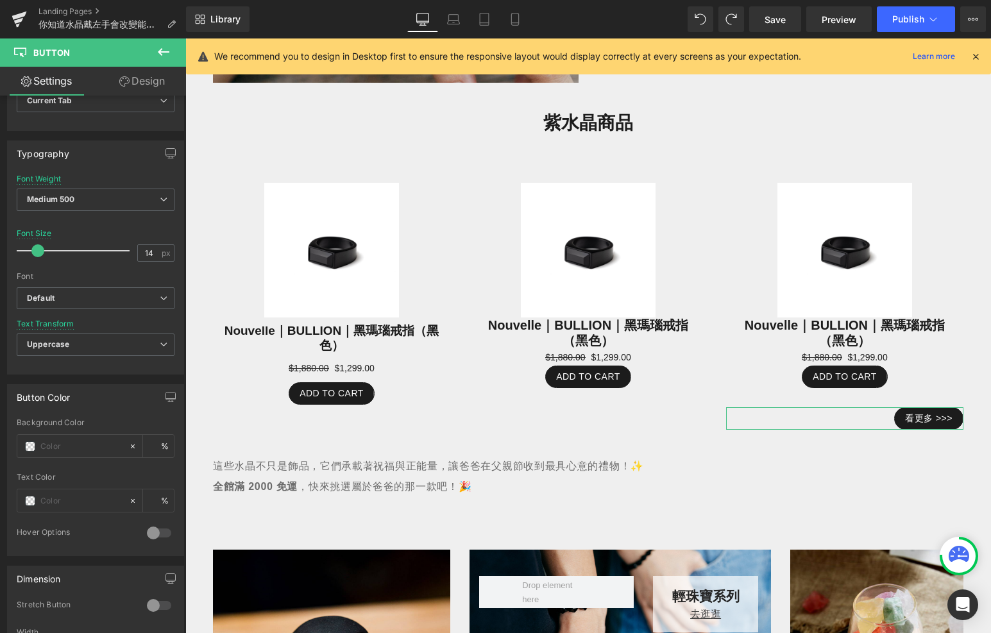
click at [141, 78] on link "Design" at bounding box center [142, 81] width 93 height 29
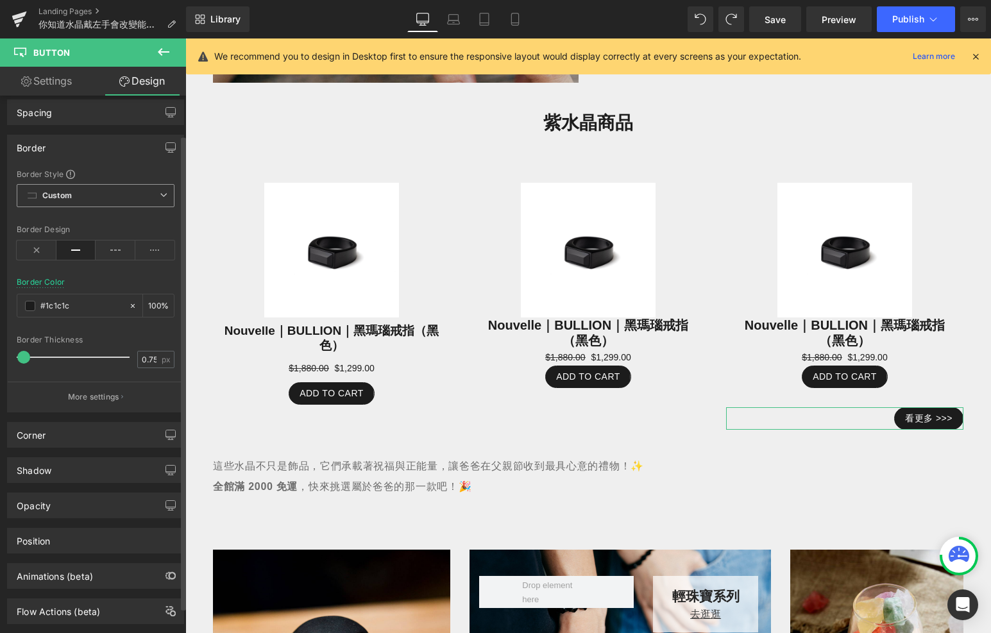
scroll to position [73, 0]
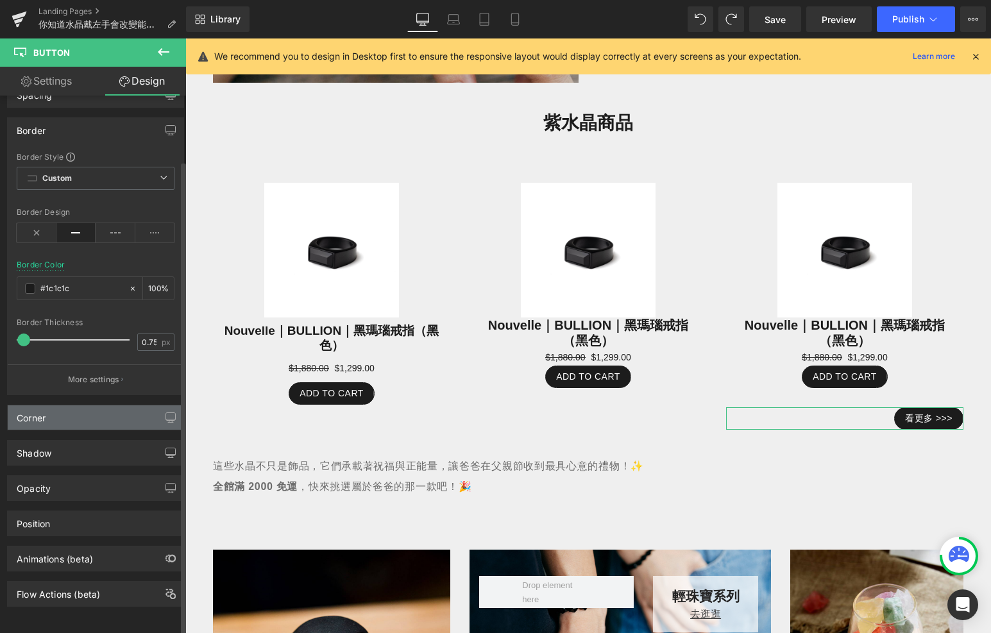
click at [65, 406] on div "Corner" at bounding box center [96, 418] width 176 height 24
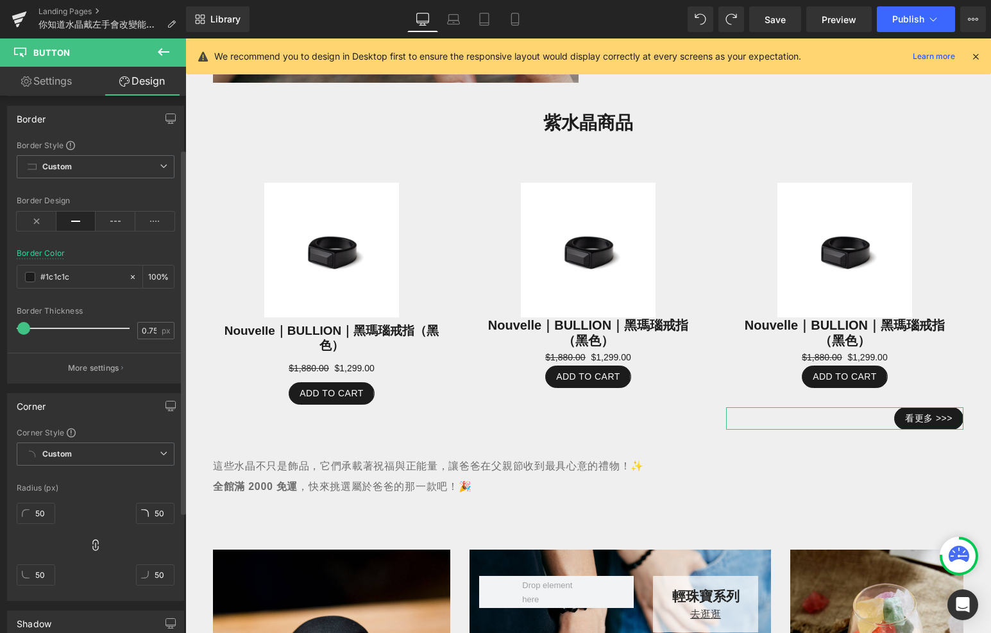
scroll to position [255, 0]
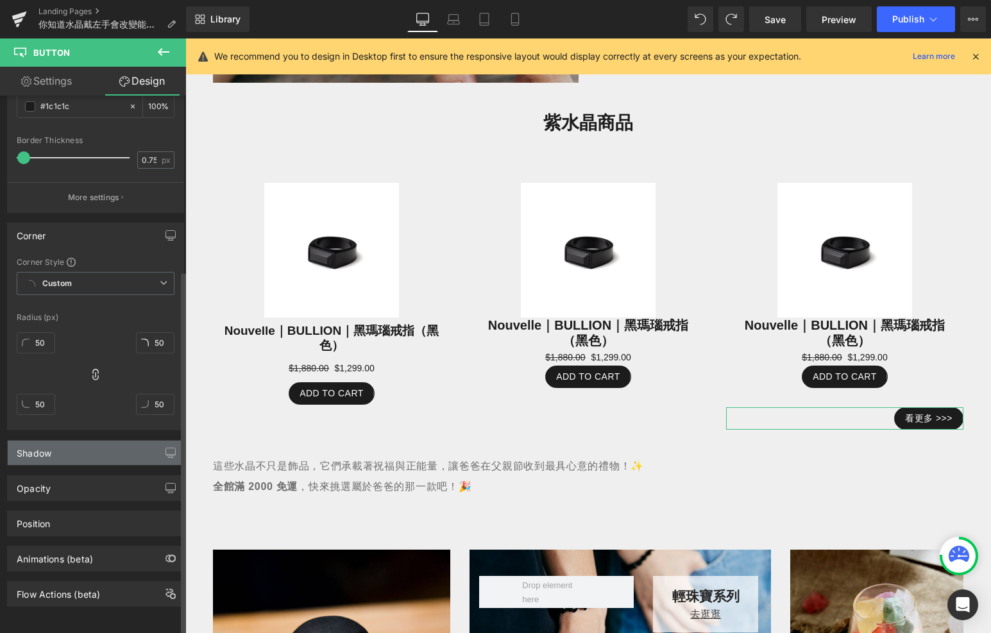
click at [60, 448] on div "Shadow" at bounding box center [96, 453] width 176 height 24
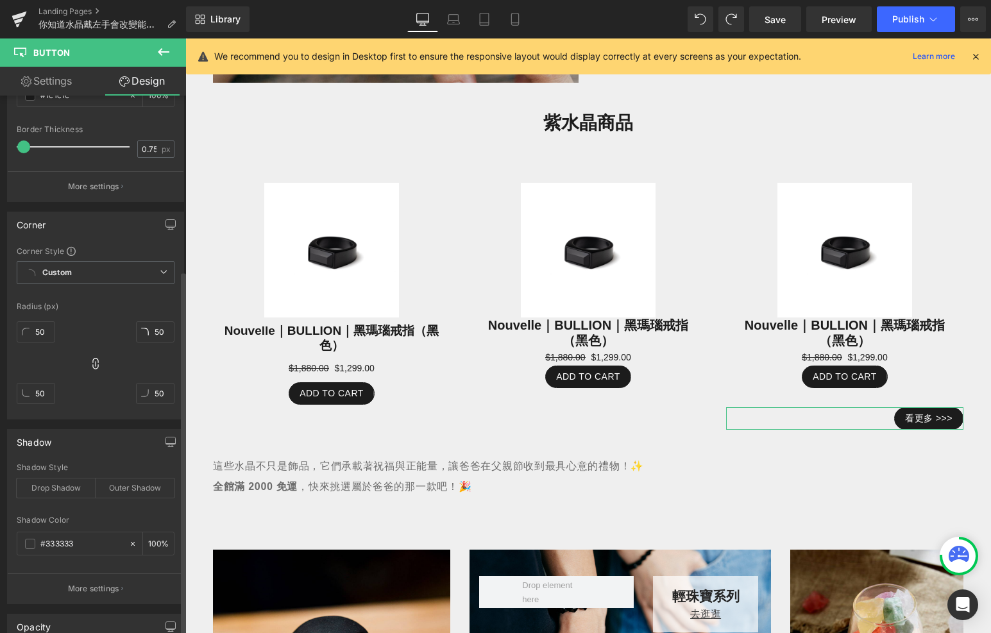
scroll to position [404, 0]
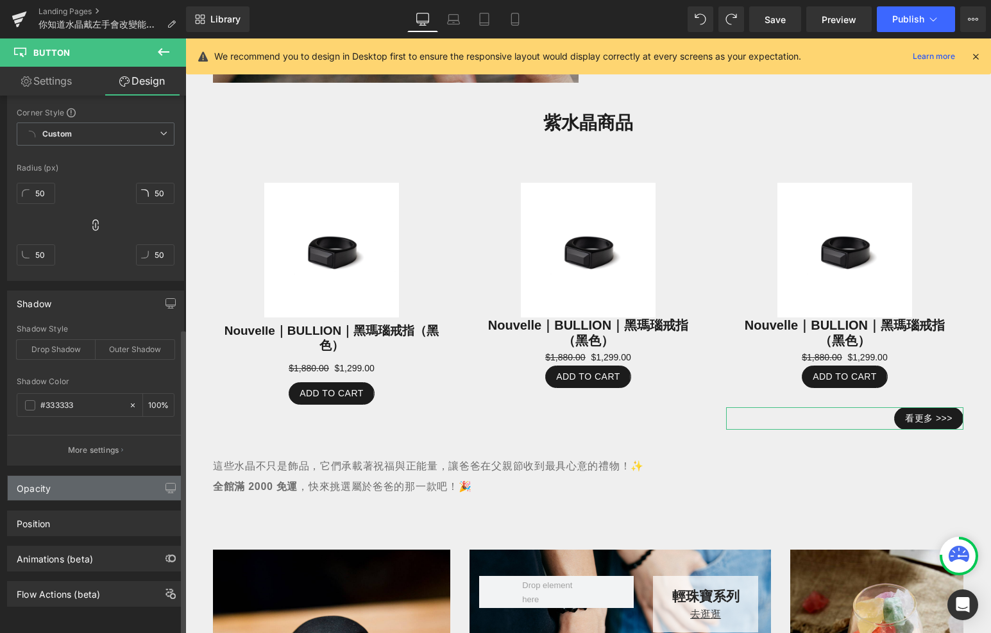
click at [78, 476] on div "Opacity" at bounding box center [96, 488] width 176 height 24
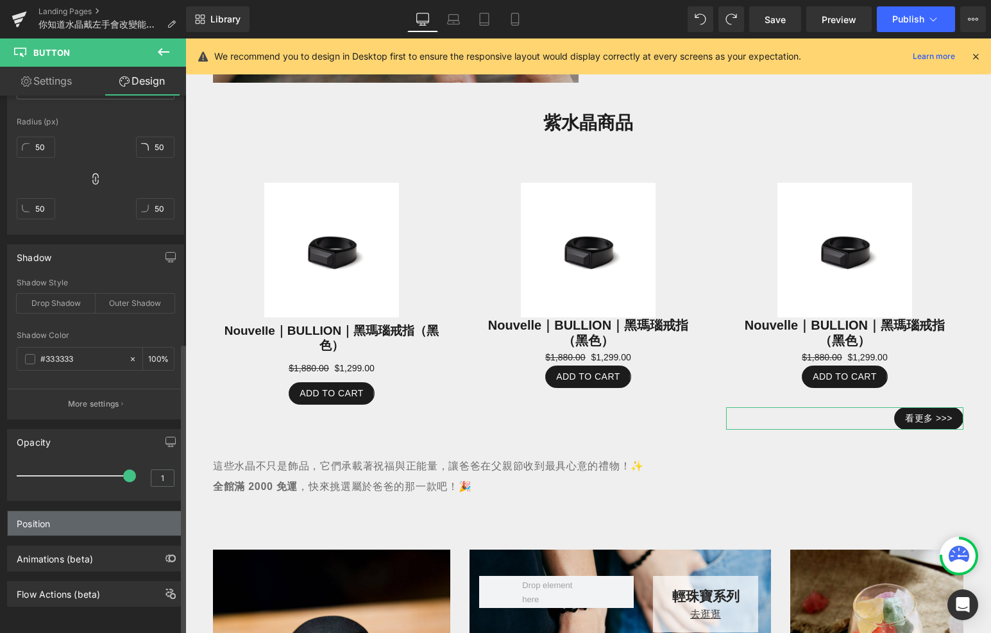
click at [79, 511] on div "Position" at bounding box center [96, 523] width 176 height 24
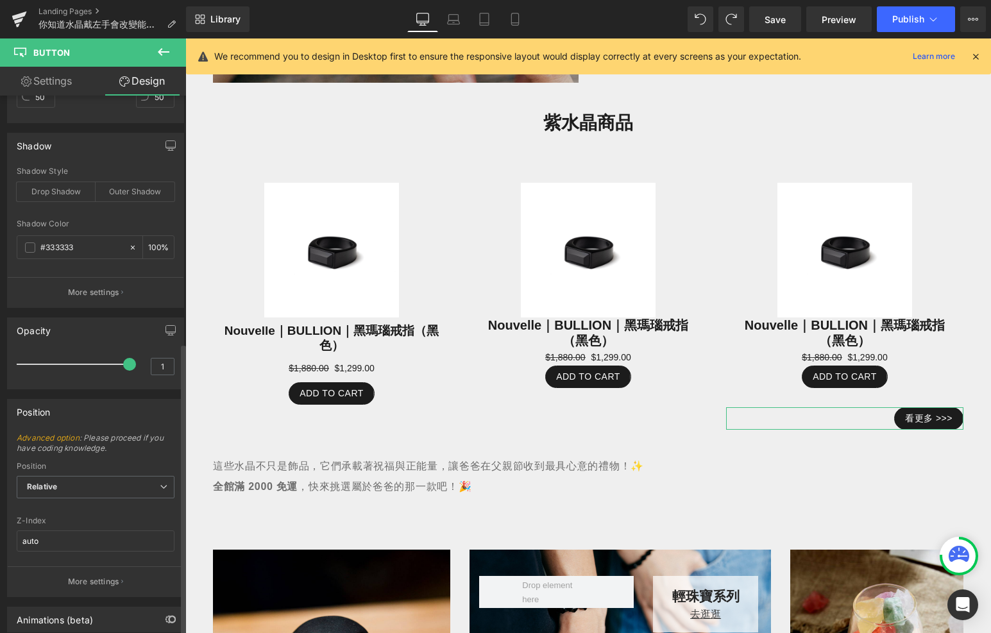
scroll to position [622, 0]
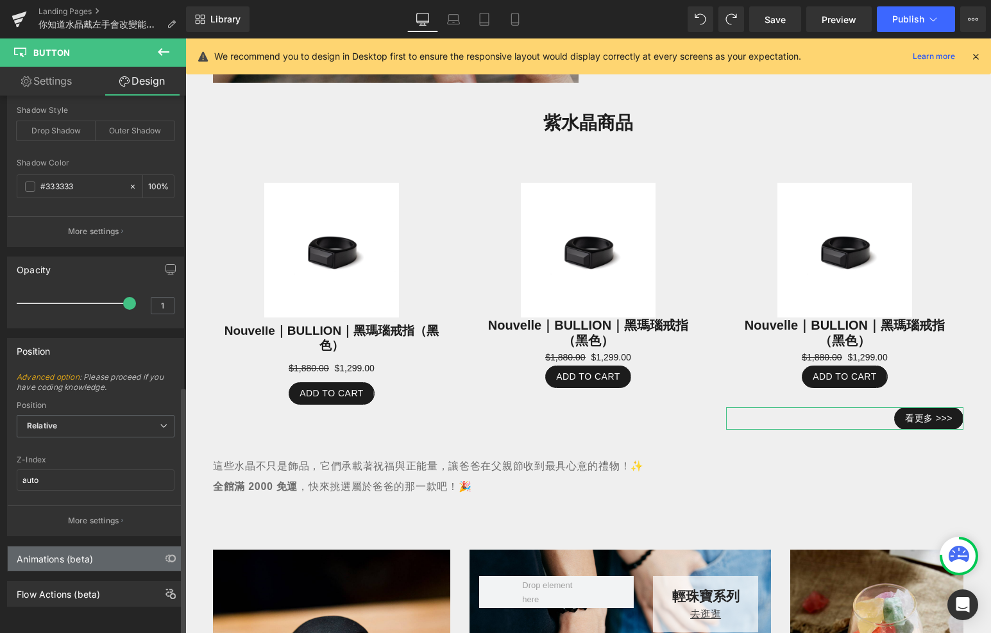
click at [75, 549] on div "Animations (beta)" at bounding box center [55, 556] width 76 height 18
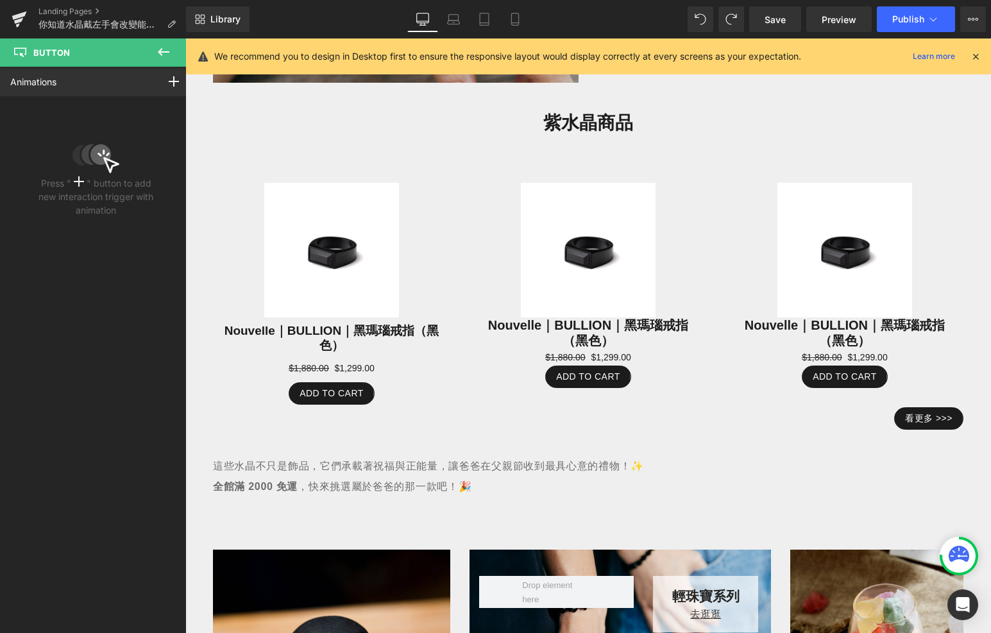
click at [162, 46] on icon at bounding box center [163, 51] width 15 height 15
type input "100"
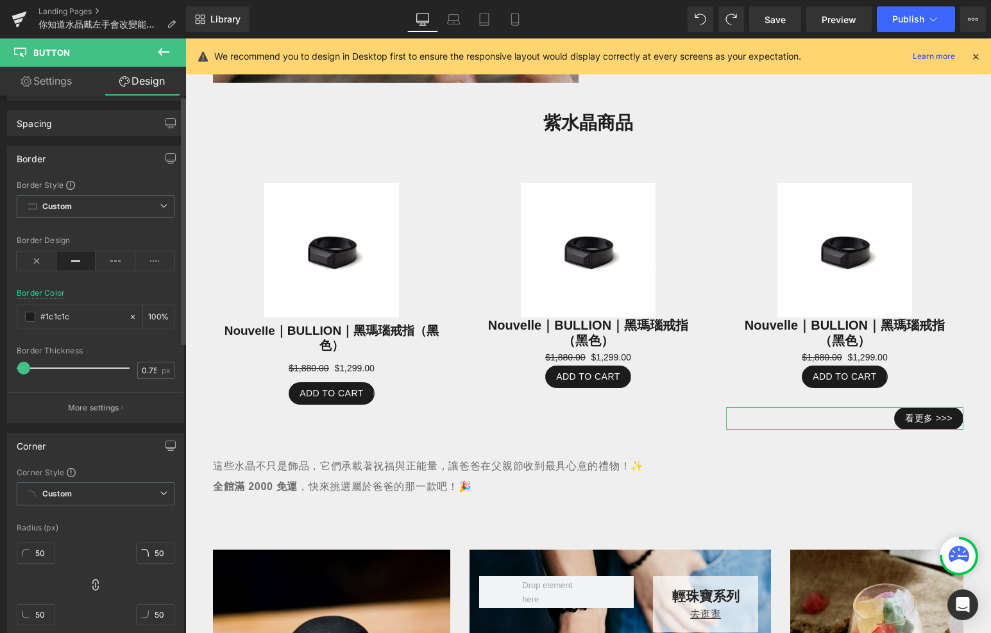
scroll to position [0, 0]
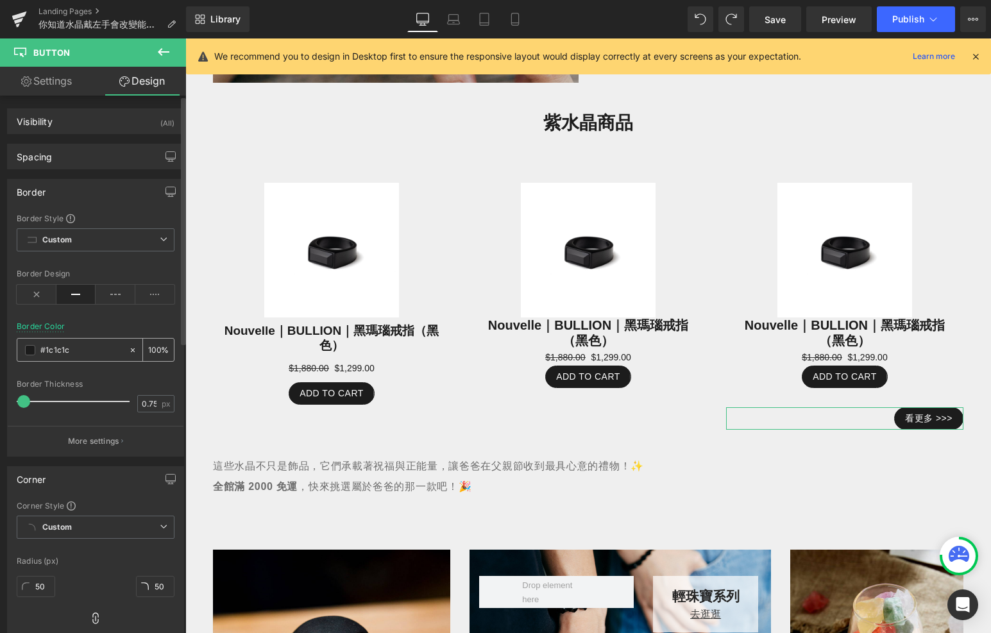
click at [30, 348] on span at bounding box center [30, 350] width 10 height 10
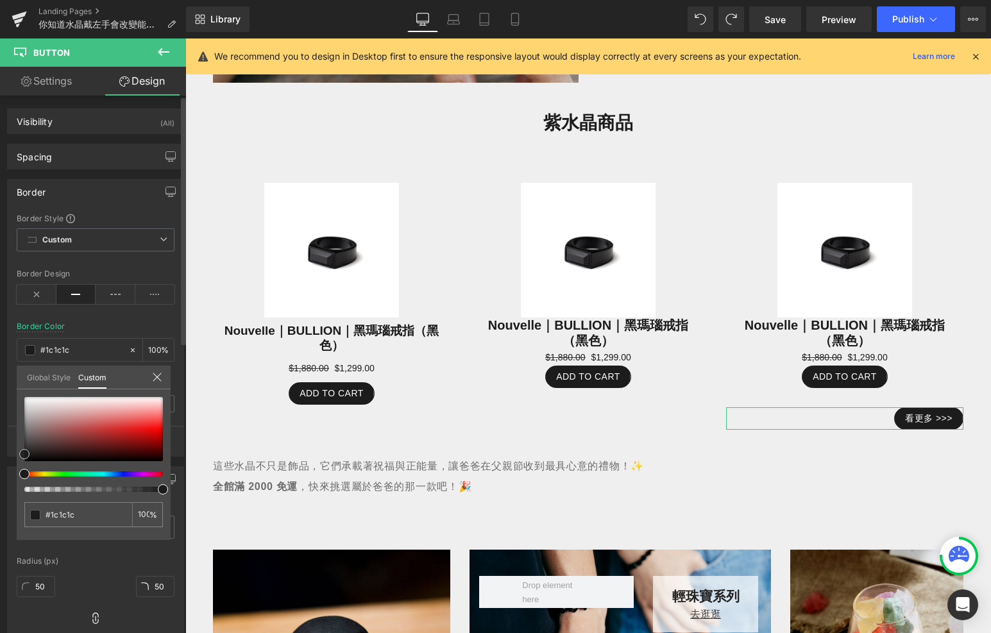
type input "#d94343"
click at [114, 425] on div at bounding box center [93, 429] width 139 height 64
type input "#cd2727"
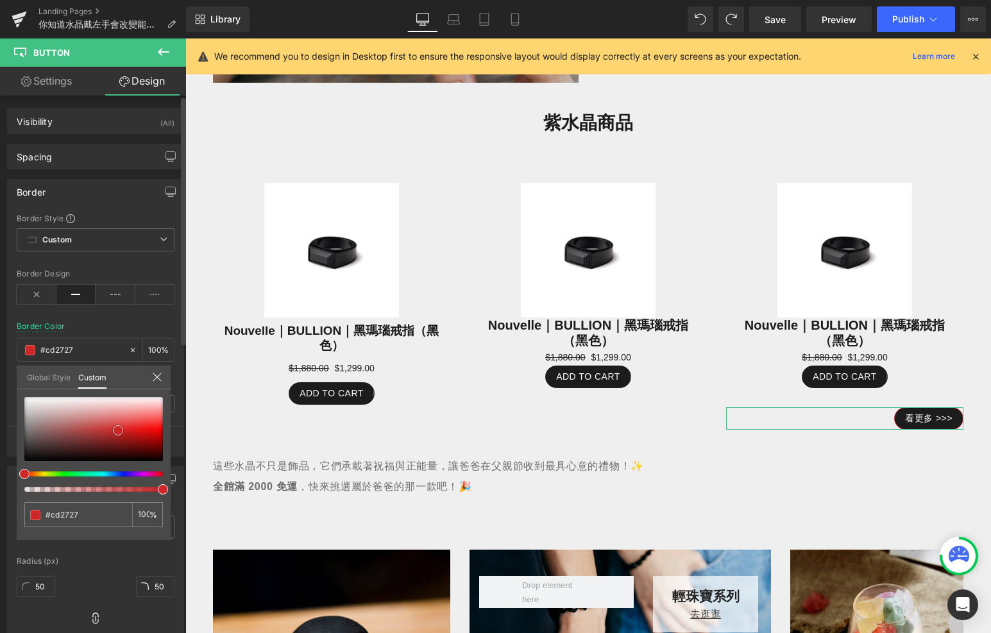
click at [118, 430] on div at bounding box center [93, 429] width 139 height 64
click at [154, 379] on icon at bounding box center [157, 377] width 8 height 8
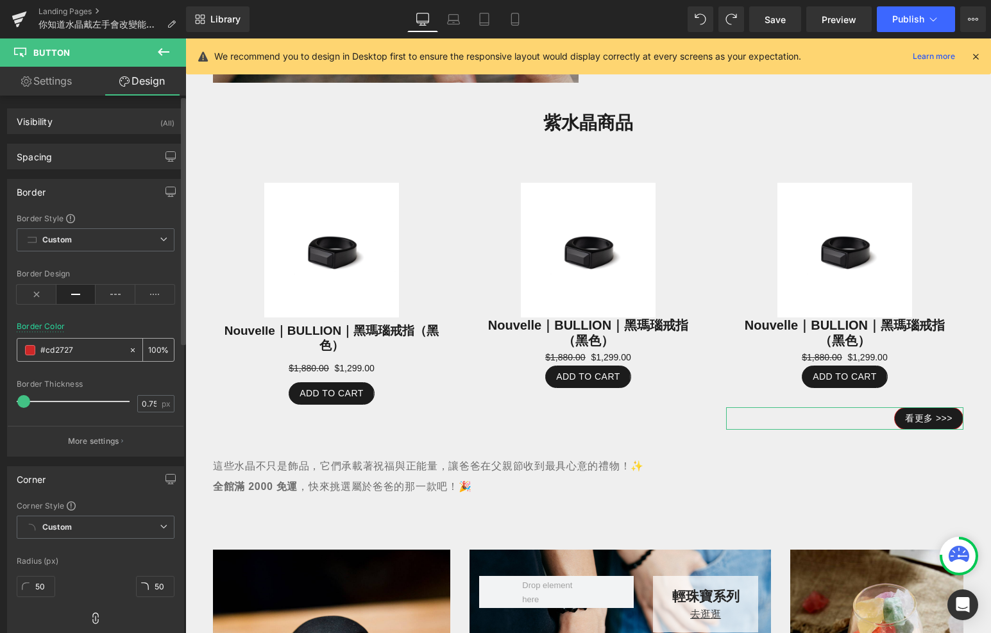
click at [121, 346] on div "#cd2727" at bounding box center [72, 350] width 111 height 22
click at [123, 347] on div "#cd2727" at bounding box center [72, 350] width 111 height 22
click at [130, 350] on icon at bounding box center [132, 350] width 9 height 9
type input "none"
type input "0"
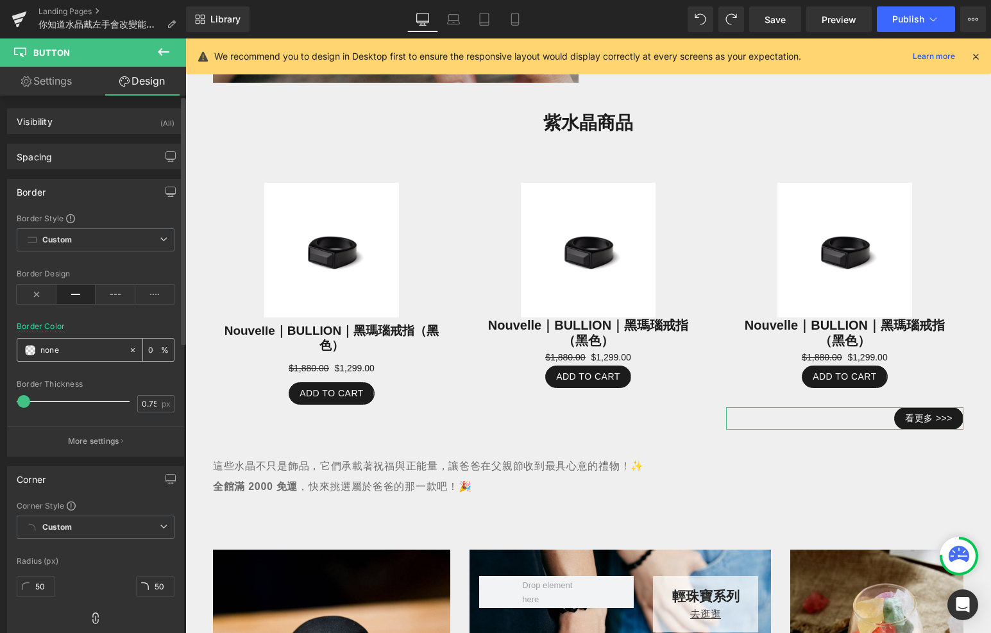
click at [32, 352] on span at bounding box center [30, 350] width 10 height 10
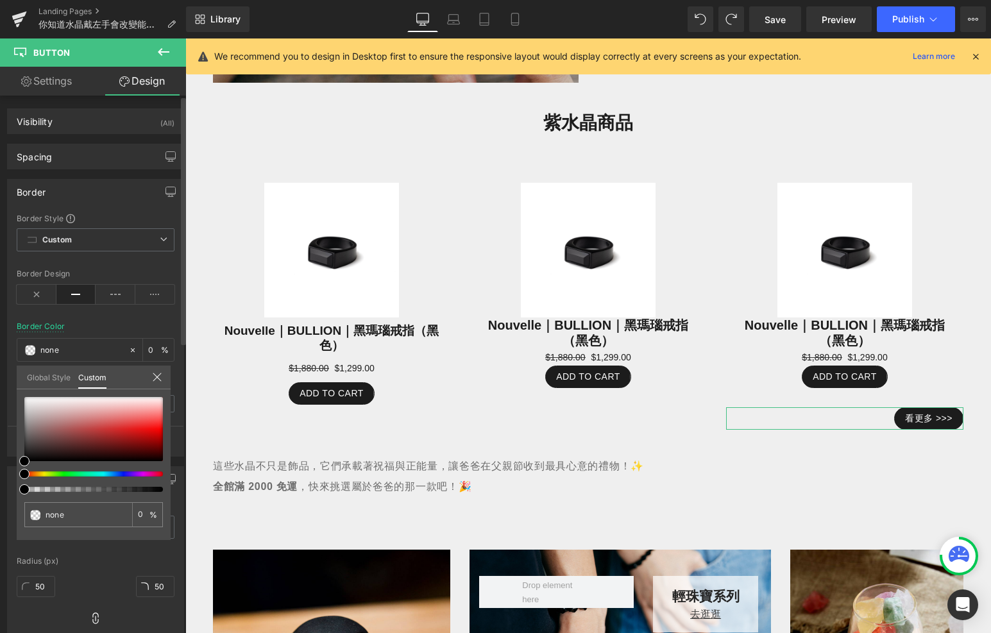
click at [137, 500] on div "none 0 %" at bounding box center [94, 468] width 154 height 143
click at [137, 499] on div "none 0 %" at bounding box center [94, 468] width 154 height 143
drag, startPoint x: 320, startPoint y: 533, endPoint x: 197, endPoint y: 495, distance: 128.9
click at [161, 489] on div at bounding box center [93, 489] width 139 height 5
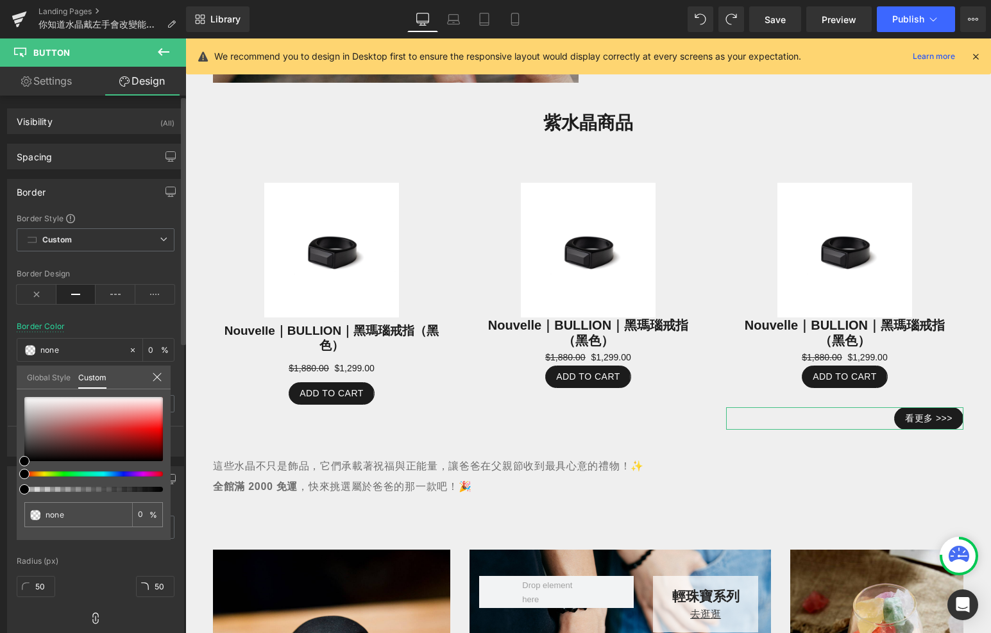
type input "#000000"
type input "3"
type input "#000000"
type input "3"
type input "4"
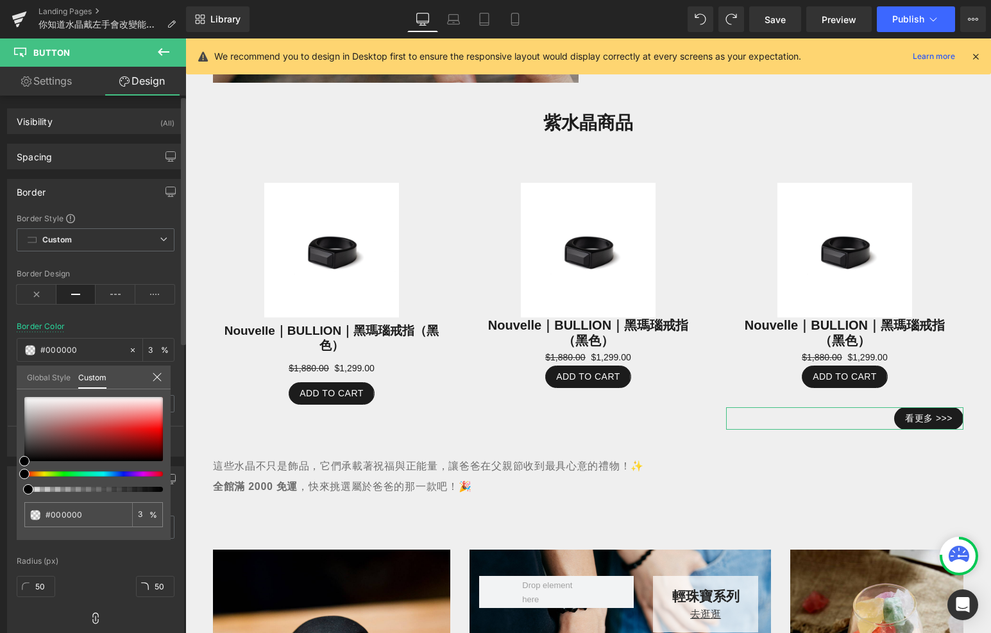
type input "4"
type input "7"
type input "17"
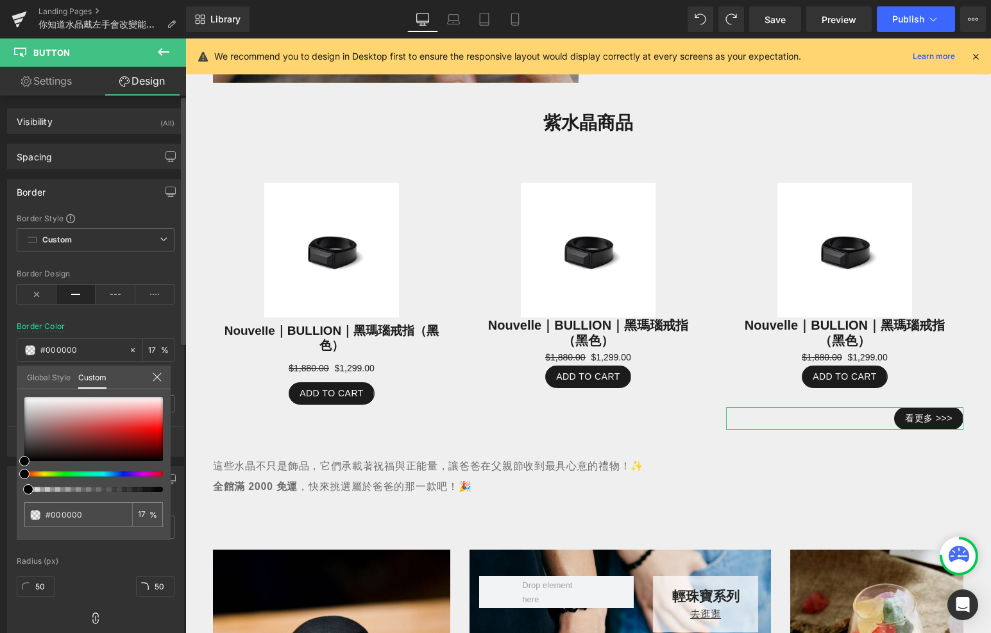
type input "34"
type input "60"
type input "84"
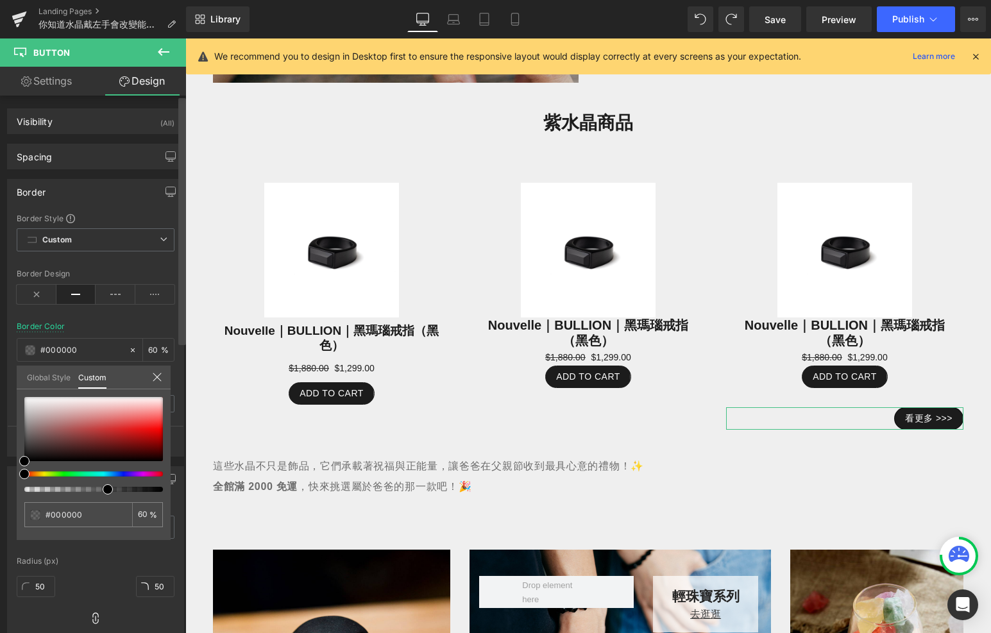
type input "84"
type input "100"
drag, startPoint x: 210, startPoint y: 530, endPoint x: 205, endPoint y: 485, distance: 45.2
click at [157, 375] on icon at bounding box center [157, 377] width 10 height 10
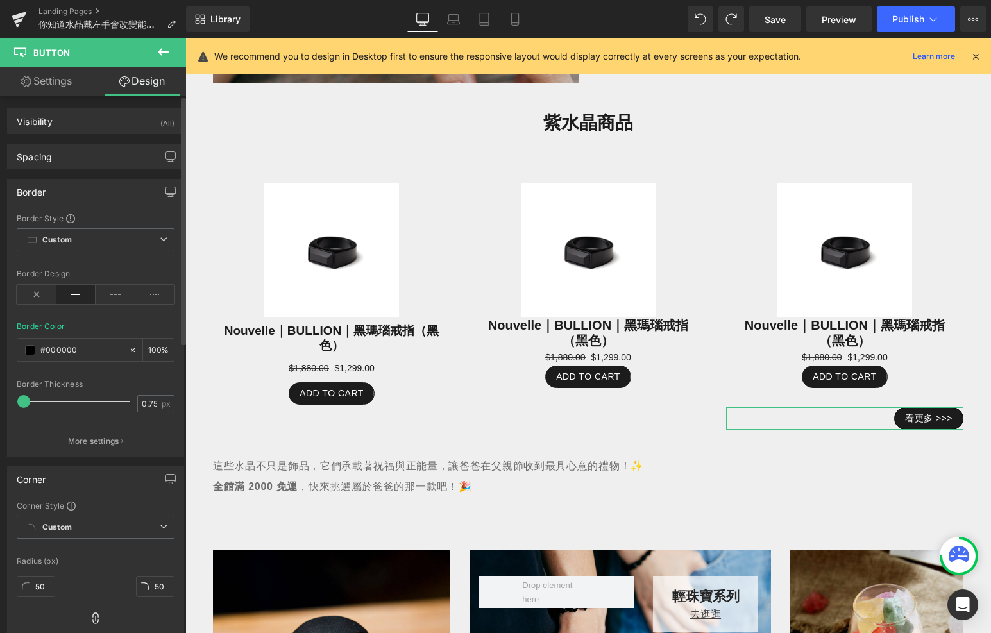
click at [63, 80] on link "Settings" at bounding box center [46, 81] width 93 height 29
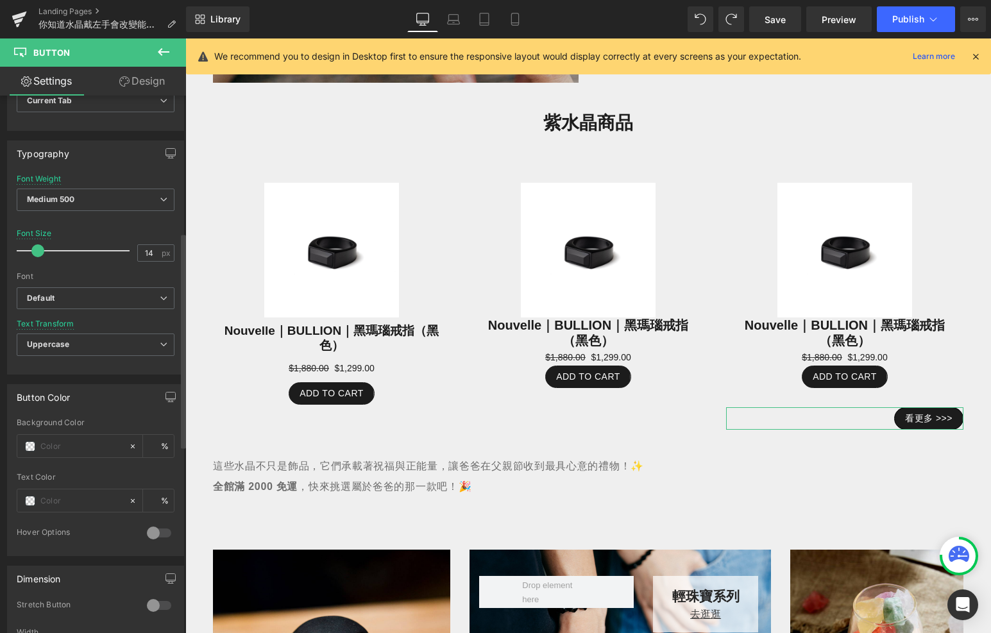
scroll to position [526, 0]
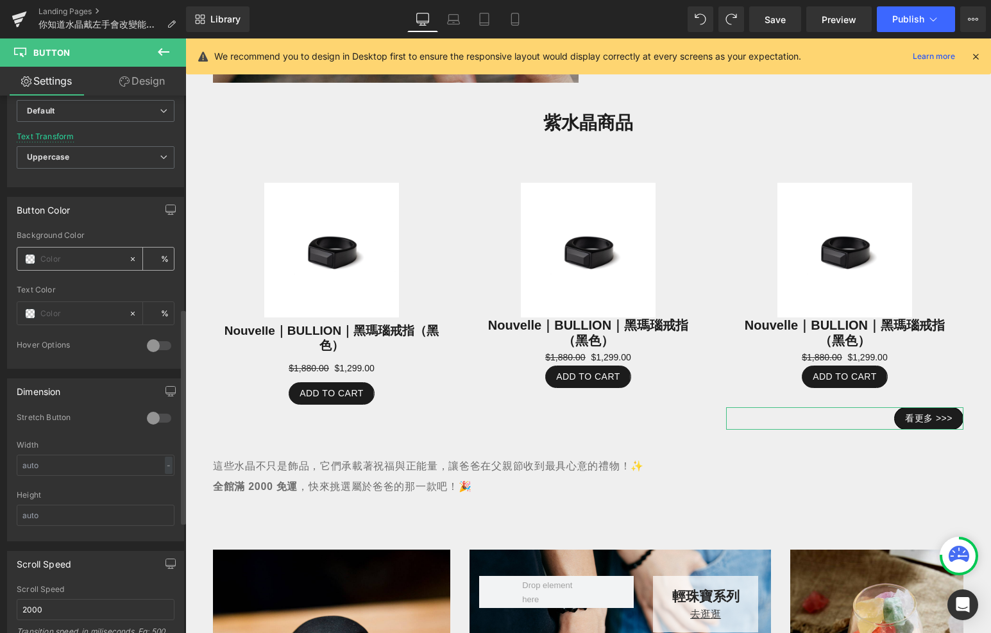
click at [31, 255] on span at bounding box center [30, 259] width 10 height 10
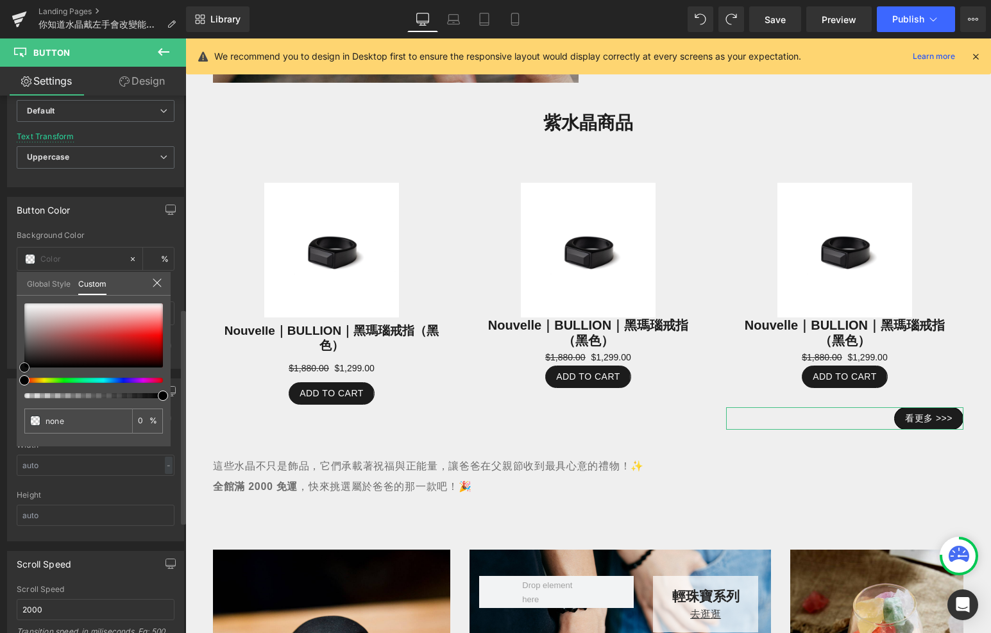
type input "#9f9797"
type input "100"
type input "#9f9797"
type input "100"
type input "#a49c9c"
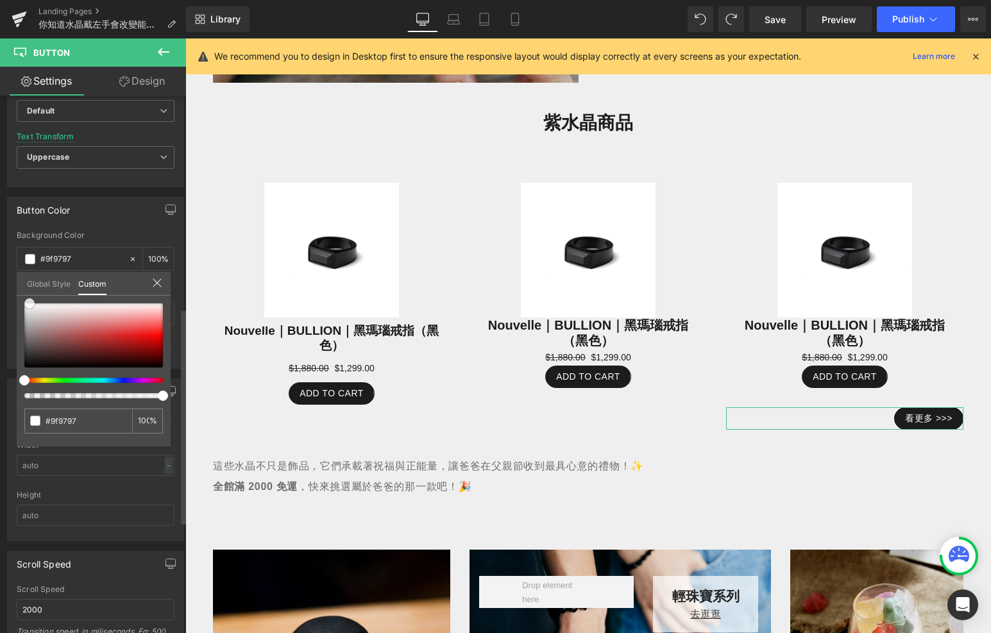
type input "#a49c9c"
type input "#ffffff"
drag, startPoint x: 30, startPoint y: 328, endPoint x: 14, endPoint y: 284, distance: 46.9
click at [14, 284] on div "Button Color rgba(255, 255, 255, 1) Background Color #ffffff 100 % Text Color %…" at bounding box center [96, 278] width 192 height 182
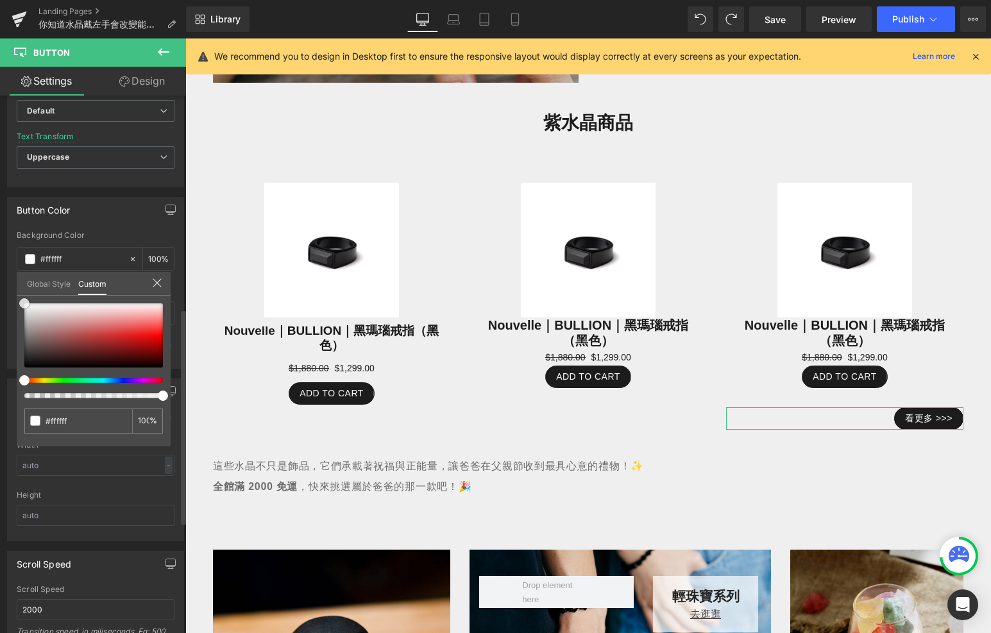
click at [25, 301] on span at bounding box center [24, 303] width 10 height 10
click at [161, 282] on icon at bounding box center [157, 283] width 10 height 10
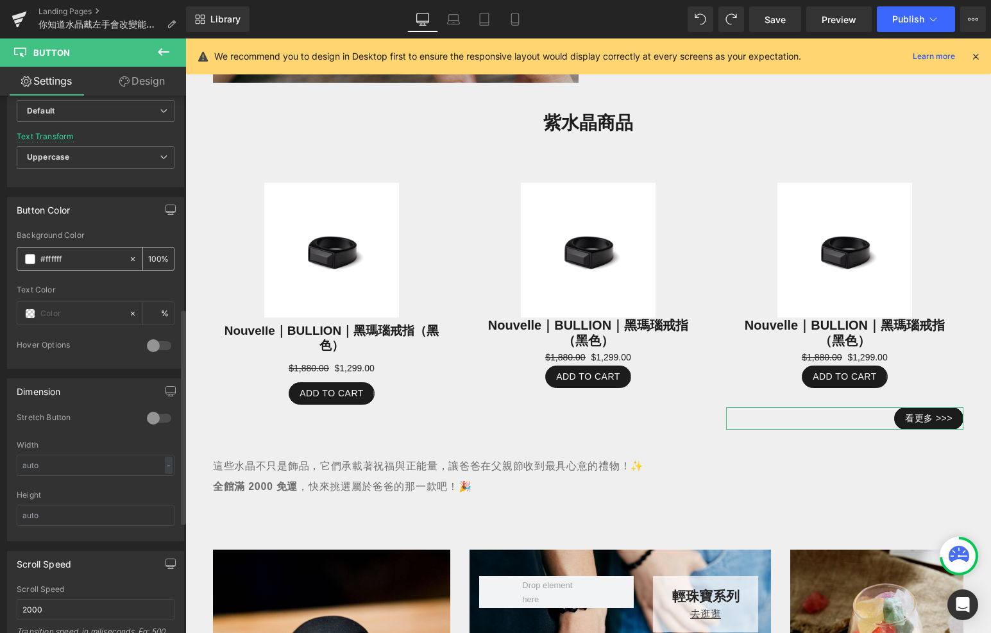
click at [128, 255] on icon at bounding box center [132, 259] width 9 height 9
type input "none"
type input "0"
click at [129, 90] on link "Design" at bounding box center [142, 81] width 93 height 29
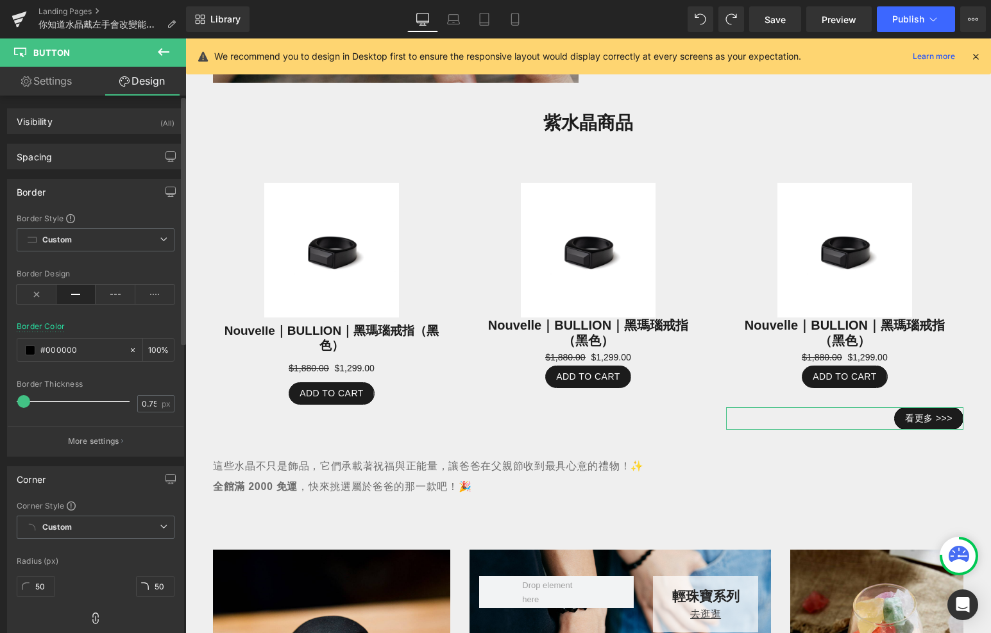
type input "100"
click at [129, 347] on icon at bounding box center [132, 350] width 9 height 9
type input "none"
type input "0"
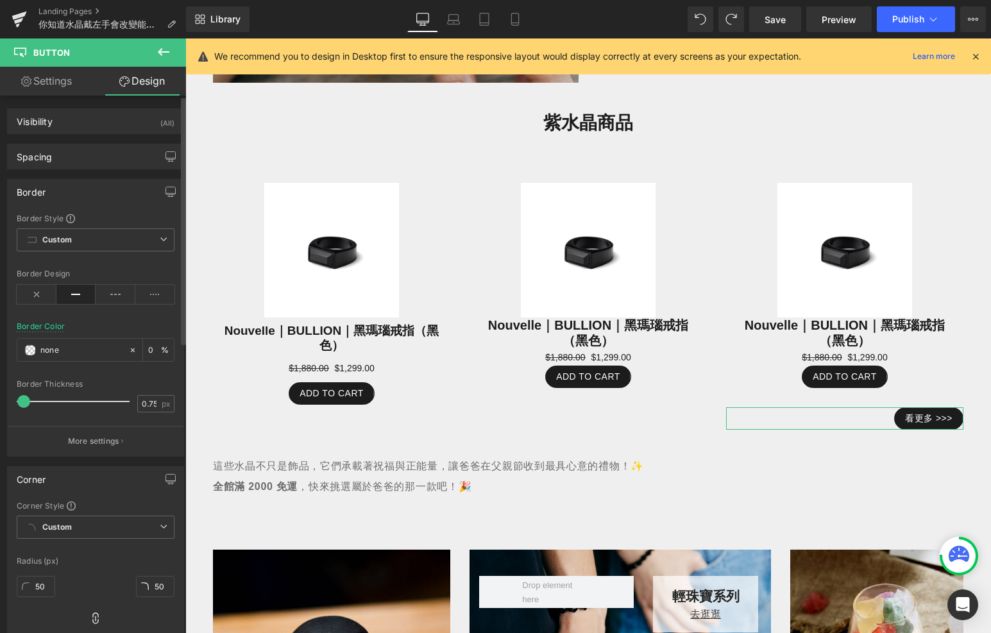
click at [137, 373] on div at bounding box center [96, 372] width 158 height 8
click at [27, 346] on span at bounding box center [30, 350] width 10 height 10
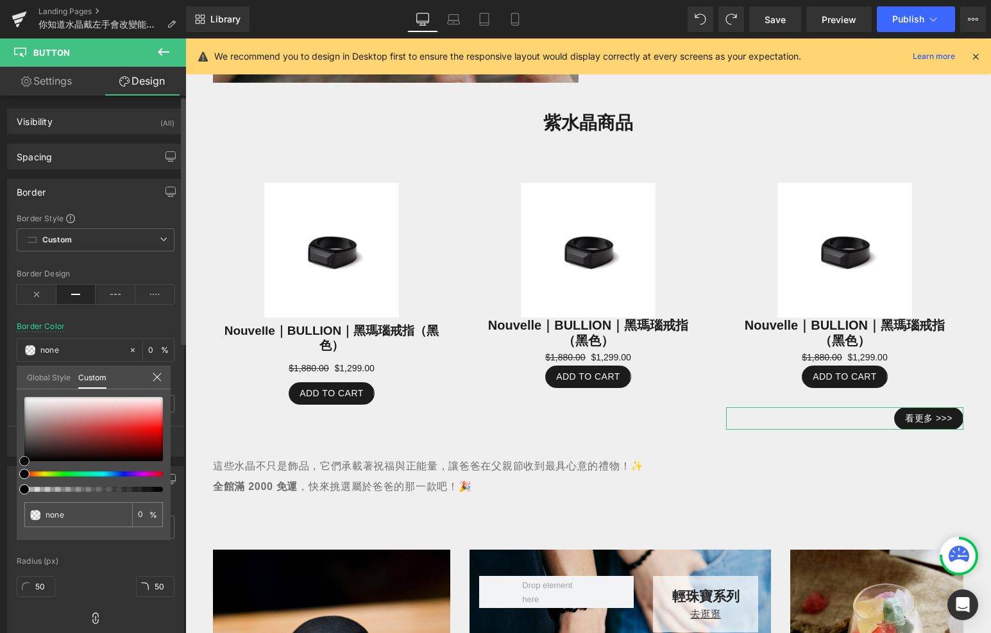
click at [24, 460] on span at bounding box center [24, 461] width 10 height 10
type input "#000000"
type input "4"
type input "#000000"
type input "4"
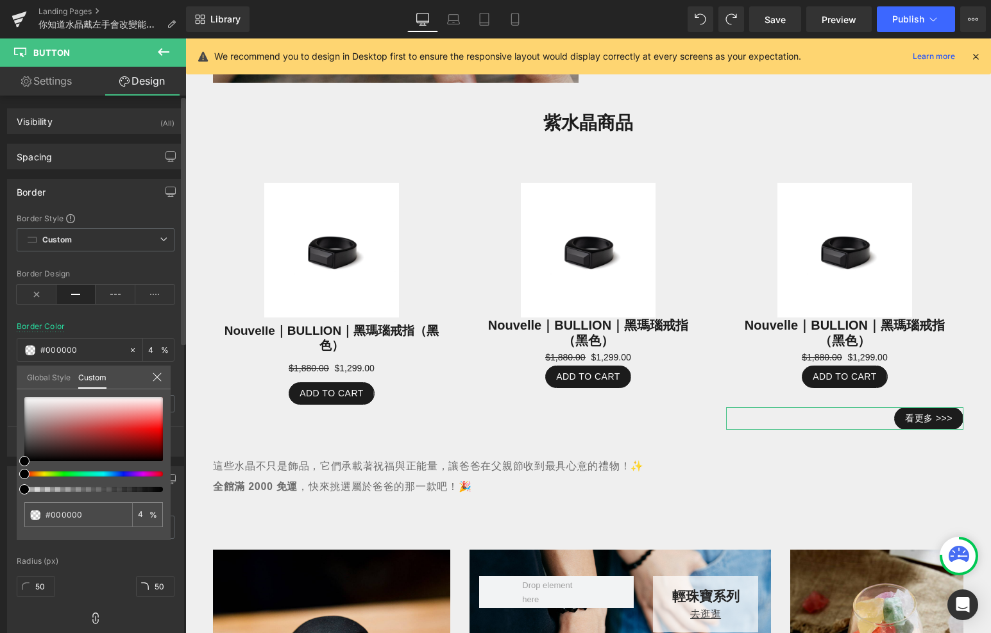
type input "12"
type input "29"
type input "46"
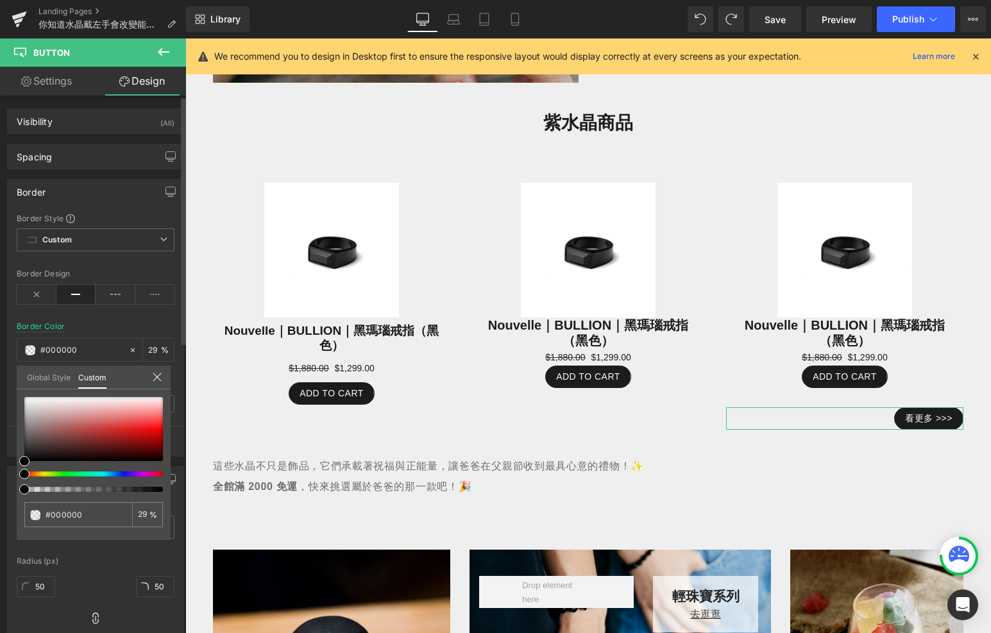
type input "46"
type input "70"
type input "80"
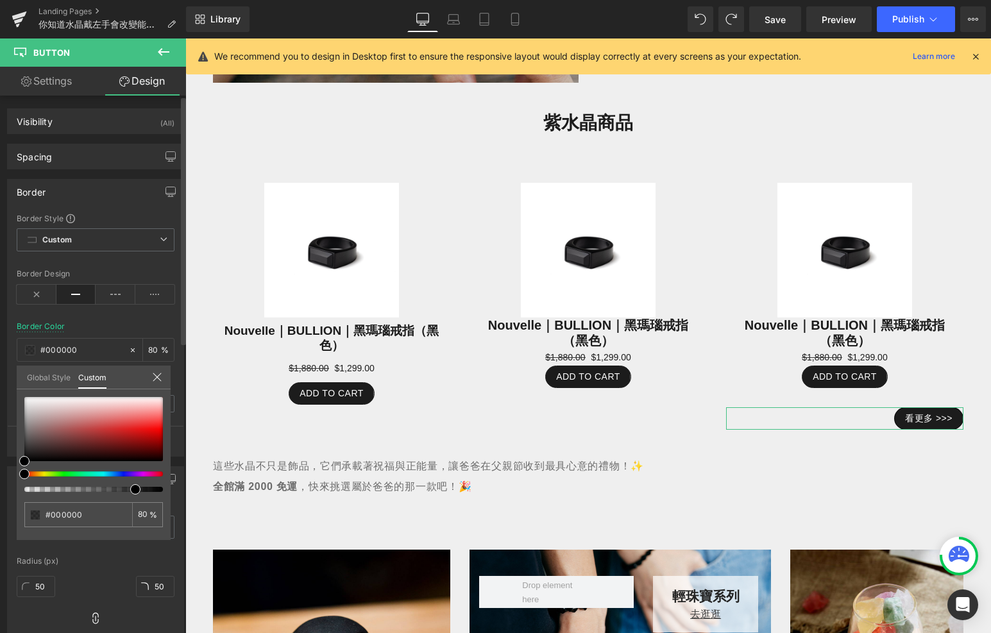
type input "88"
type input "96"
drag, startPoint x: 208, startPoint y: 529, endPoint x: 187, endPoint y: 495, distance: 39.7
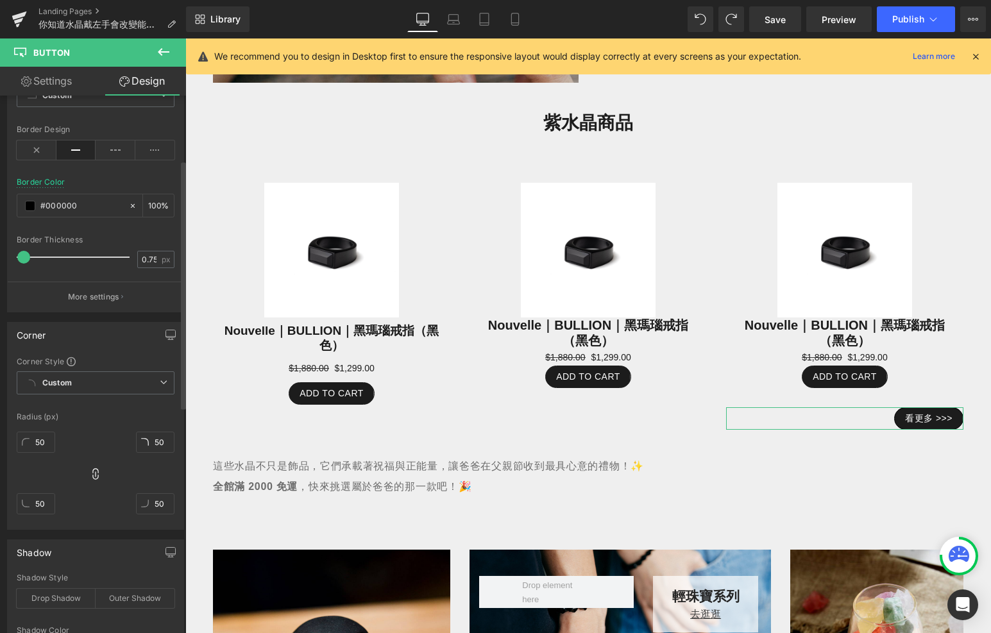
scroll to position [146, 0]
click at [71, 295] on p "More settings" at bounding box center [93, 295] width 51 height 12
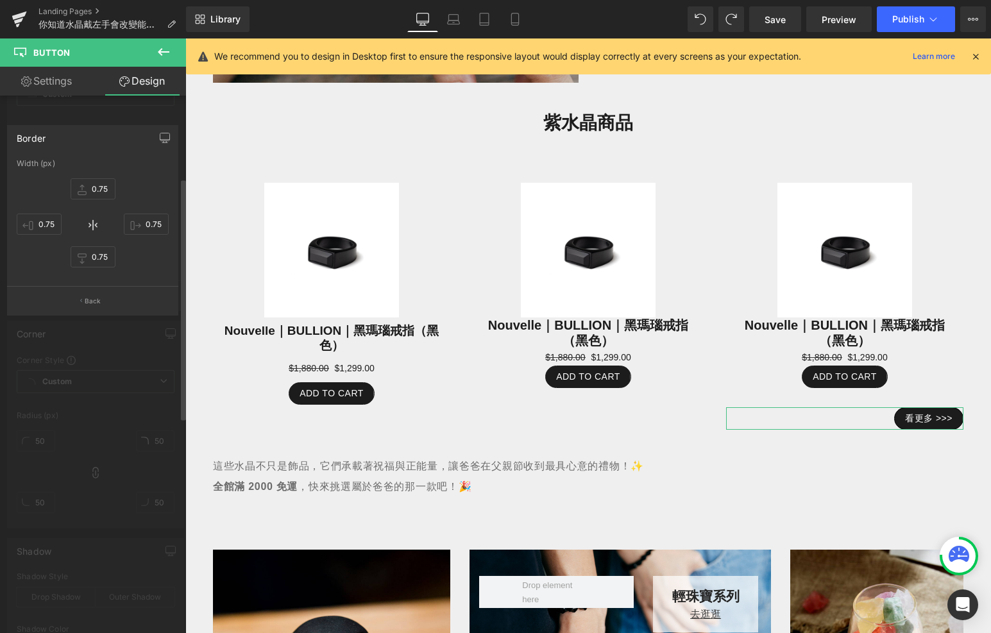
click at [166, 110] on div at bounding box center [93, 339] width 186 height 601
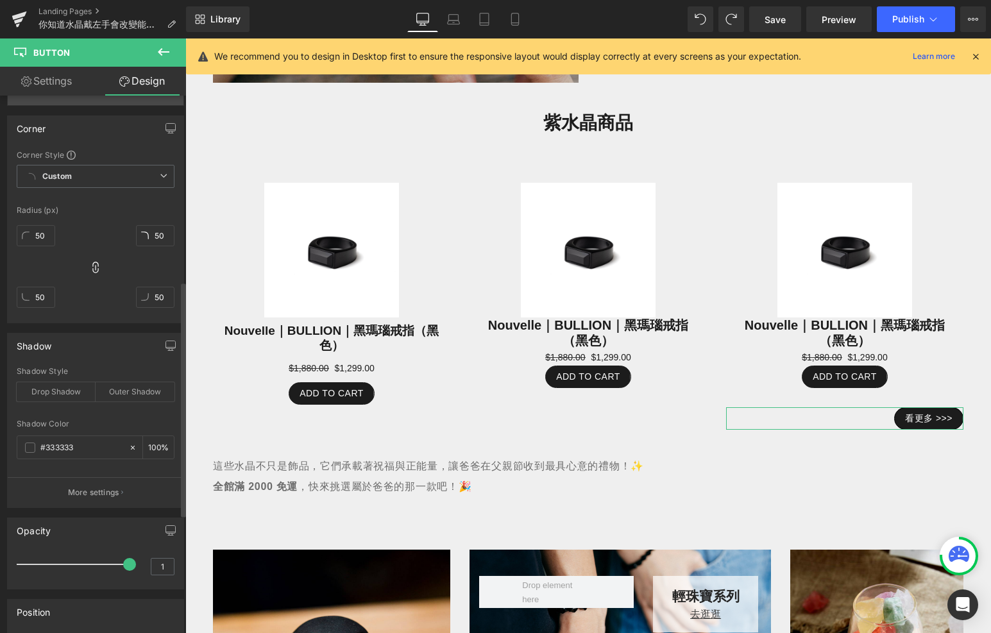
scroll to position [422, 0]
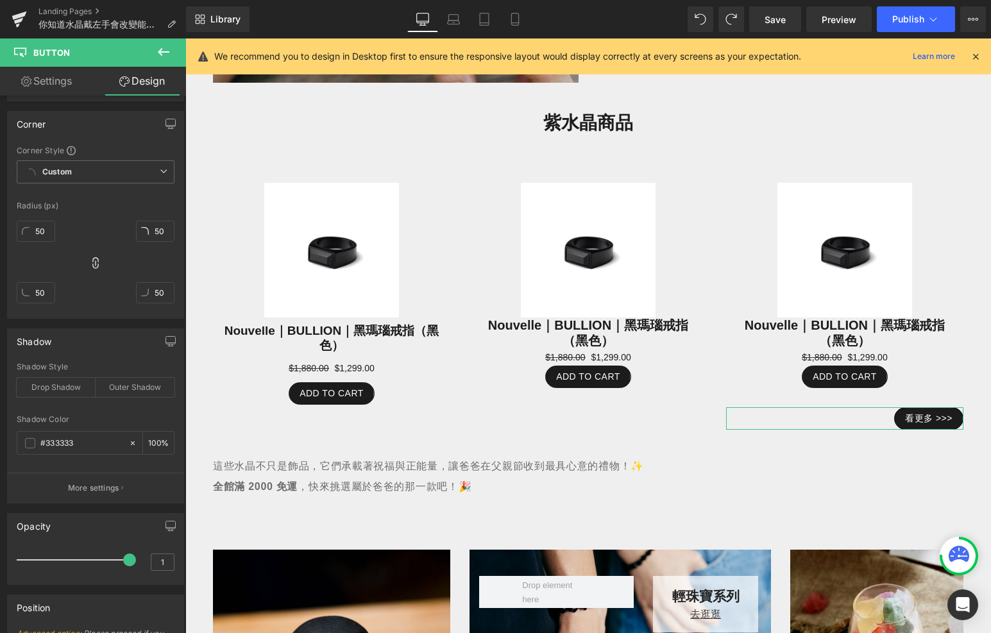
click at [55, 89] on link "Settings" at bounding box center [46, 81] width 93 height 29
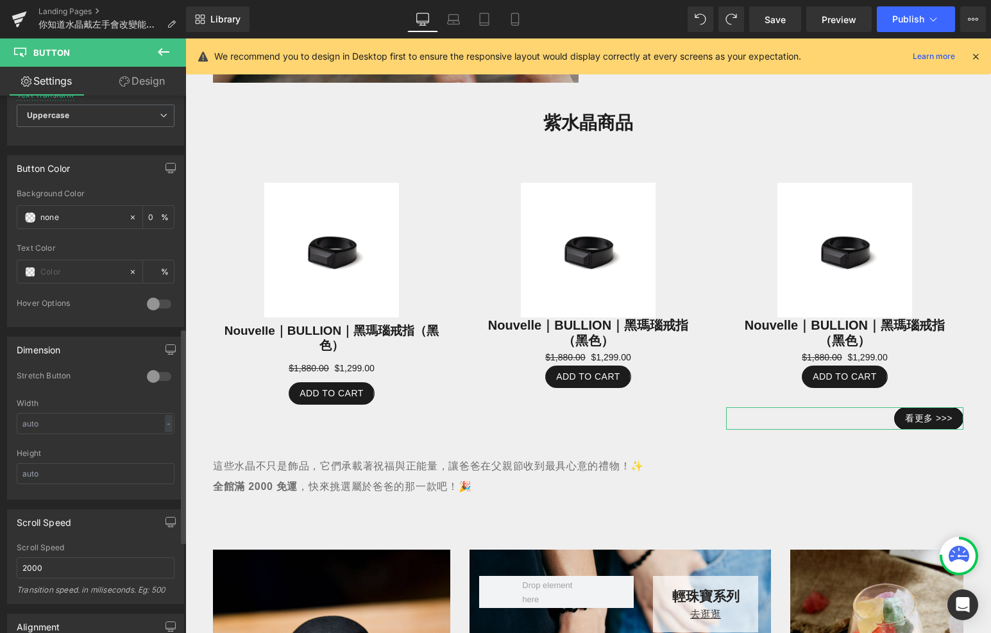
scroll to position [585, 0]
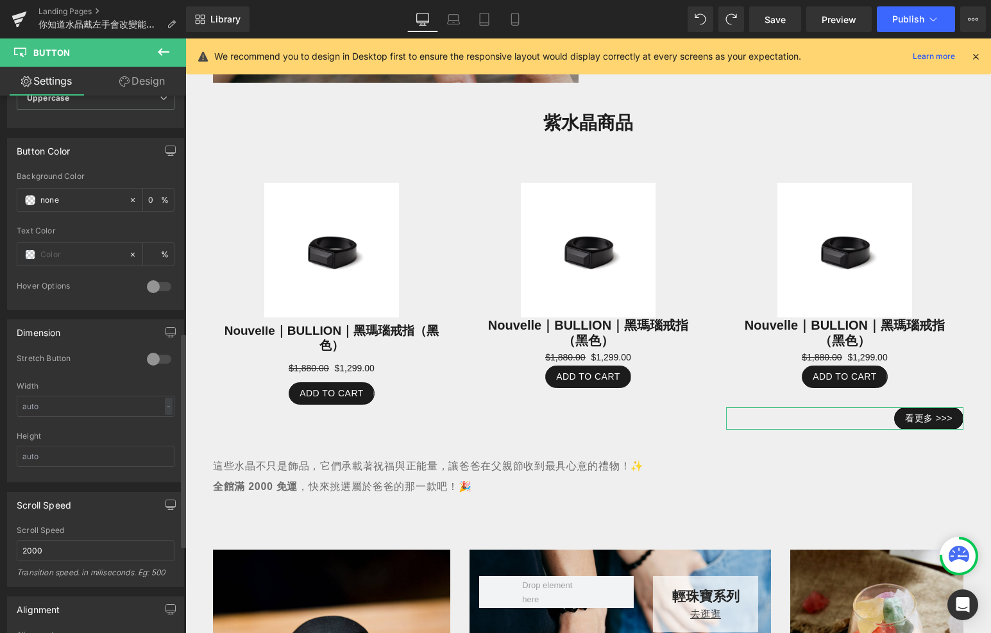
click at [149, 289] on div at bounding box center [159, 287] width 31 height 21
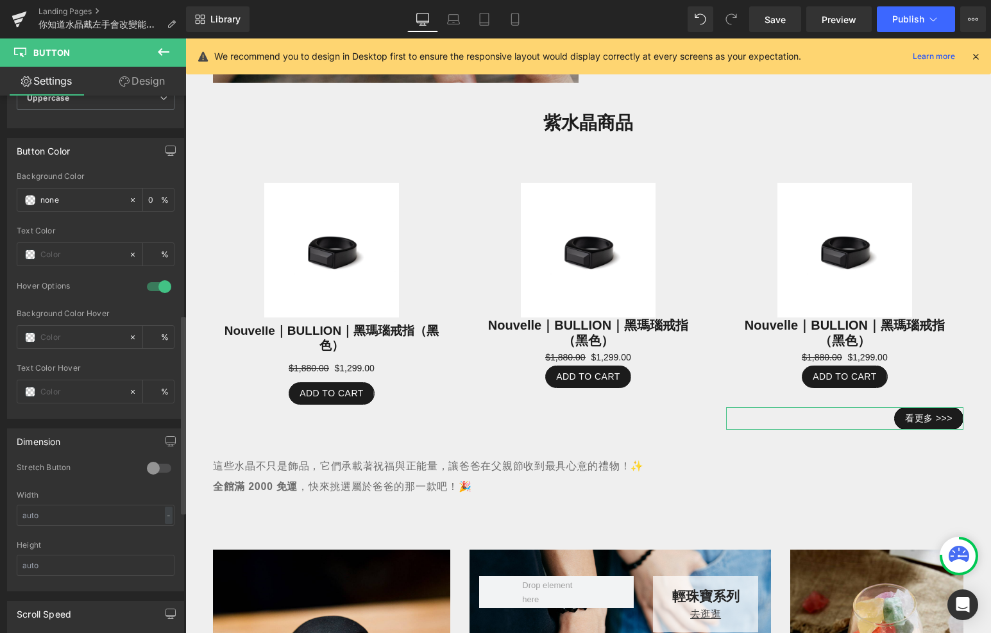
click at [148, 289] on div at bounding box center [159, 287] width 31 height 21
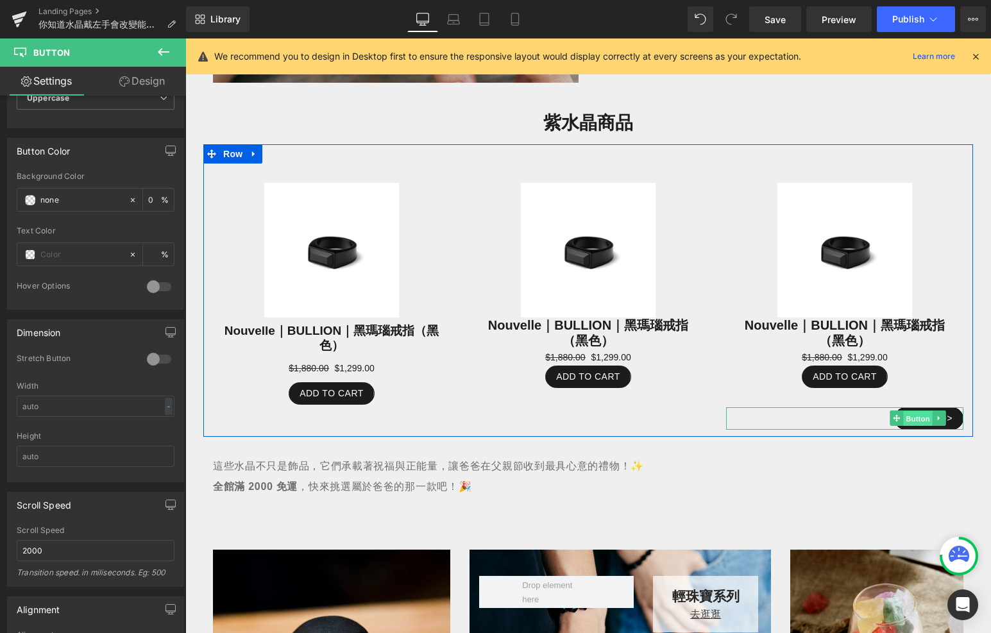
click at [928, 415] on span "Button" at bounding box center [919, 418] width 30 height 15
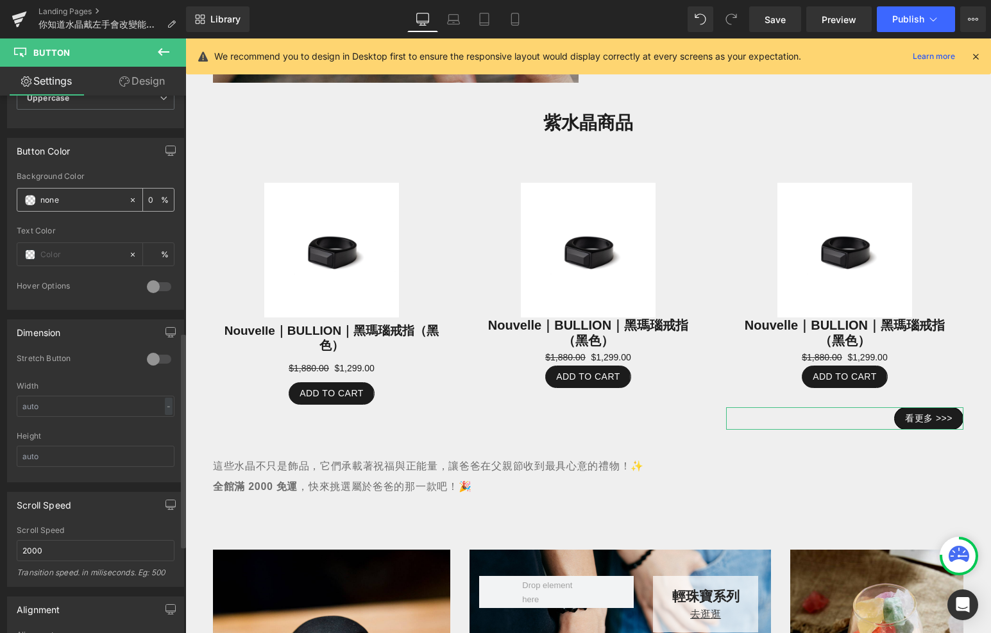
click at [35, 196] on div "none" at bounding box center [72, 200] width 111 height 22
click at [34, 196] on span at bounding box center [30, 200] width 10 height 10
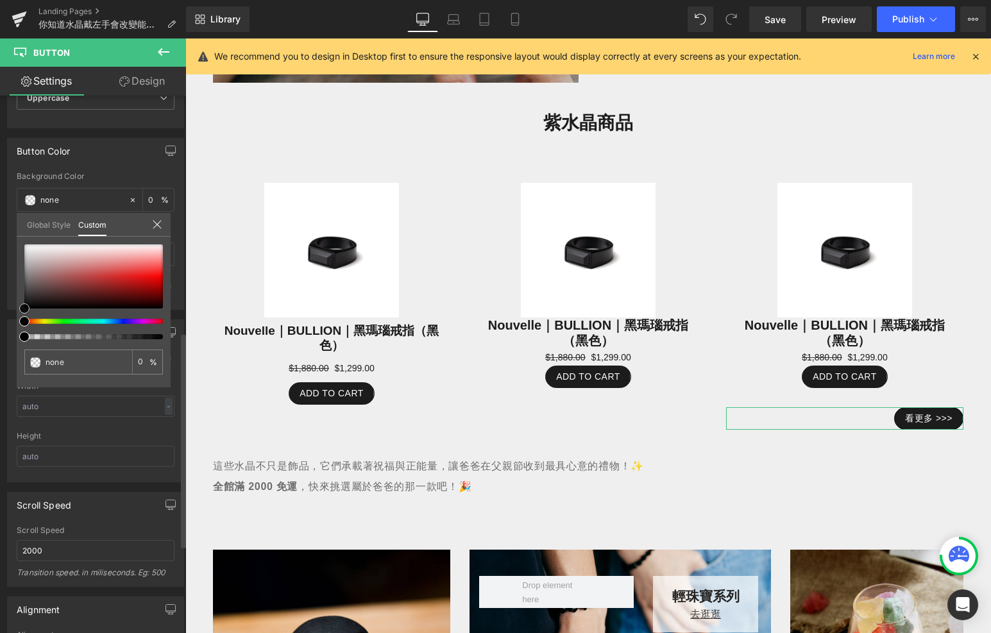
click at [106, 264] on div at bounding box center [93, 276] width 139 height 64
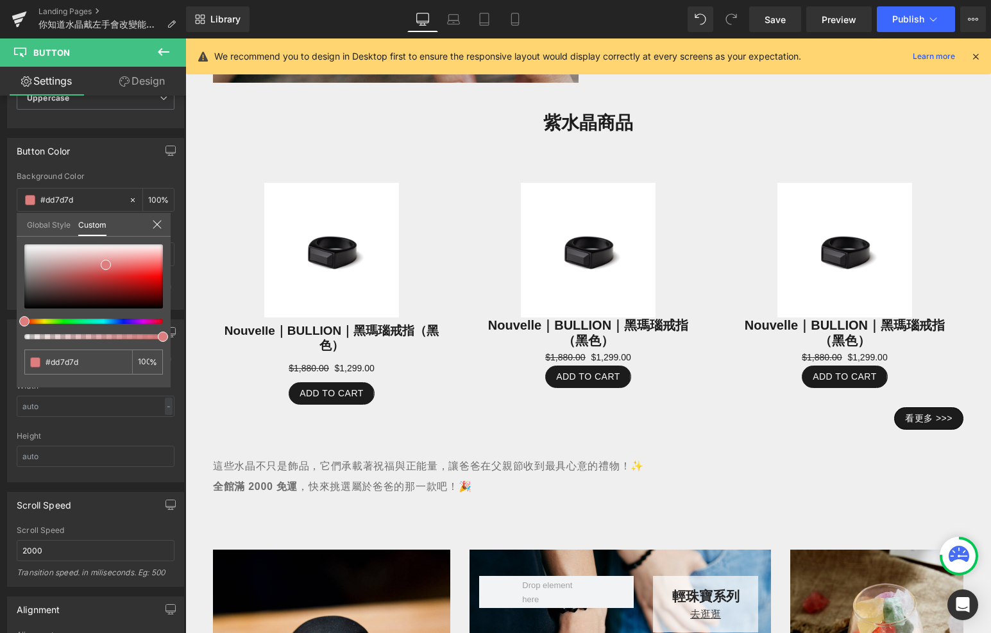
click at [954, 427] on body "跳至內容 全館7折起，滿2000免運 [GEOGRAPHIC_DATA][PERSON_NAME] 選單 首頁 最新商品 商品系列 所有商品 原石飾品｜輕珠寶…" at bounding box center [588, 351] width 806 height 2860
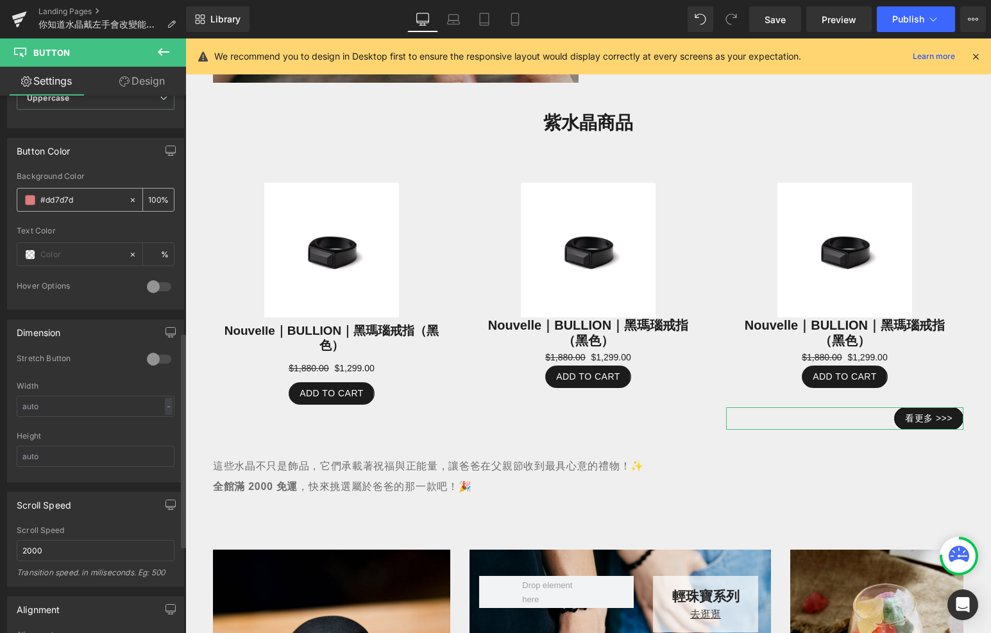
click at [128, 198] on icon at bounding box center [132, 200] width 9 height 9
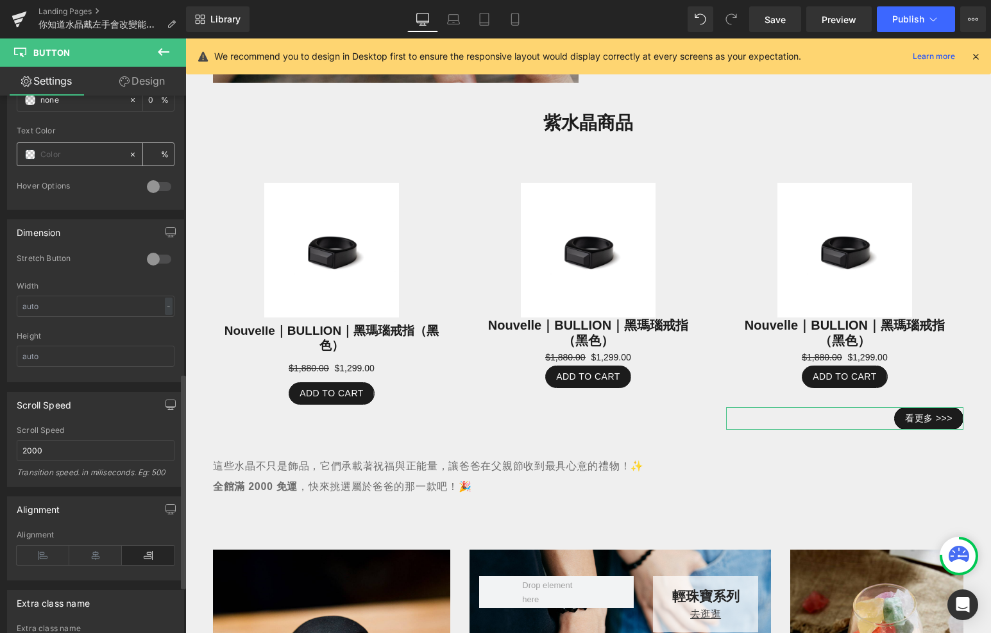
scroll to position [686, 0]
click at [157, 176] on div at bounding box center [159, 186] width 31 height 21
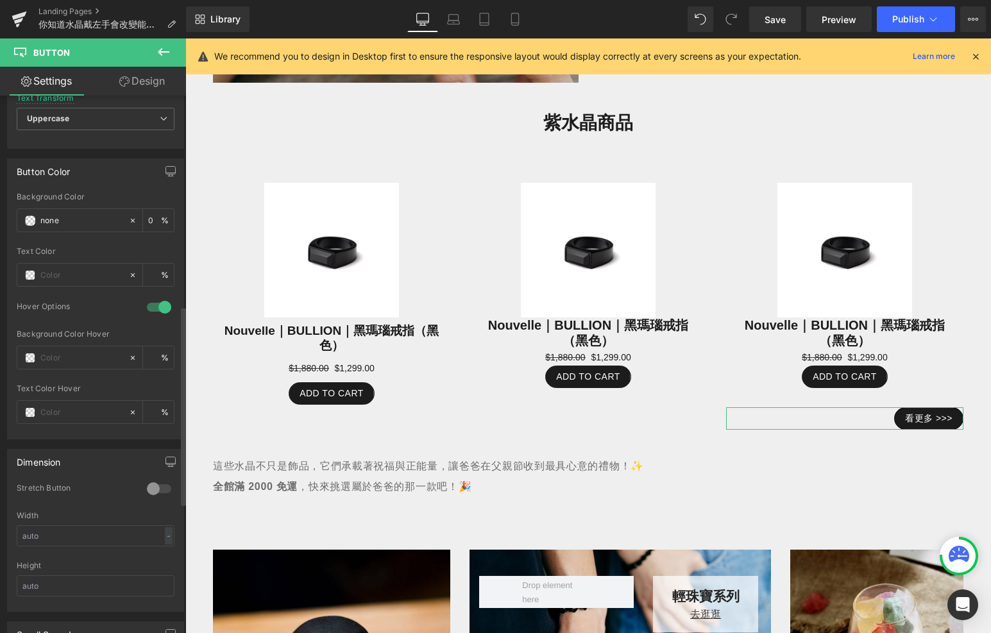
scroll to position [545, 0]
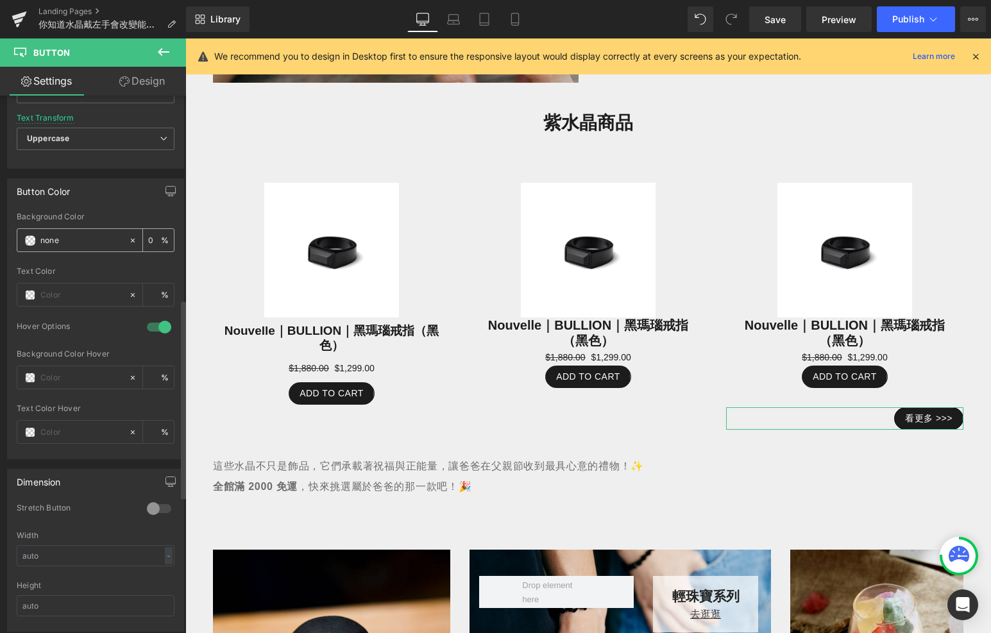
click at [29, 236] on span at bounding box center [30, 241] width 10 height 10
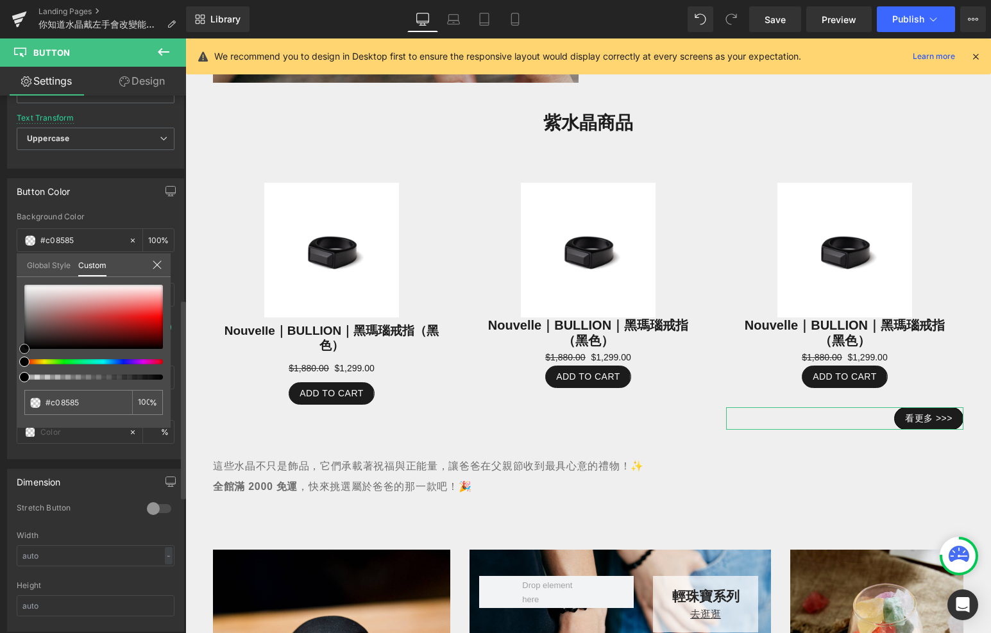
click at [69, 307] on div at bounding box center [93, 317] width 139 height 64
drag, startPoint x: 56, startPoint y: 300, endPoint x: 13, endPoint y: 274, distance: 50.4
click at [13, 274] on div "Button Color rgba(249, 249, 249, 1) Background Color #f9f9f9 100 % Text Color %…" at bounding box center [96, 314] width 192 height 291
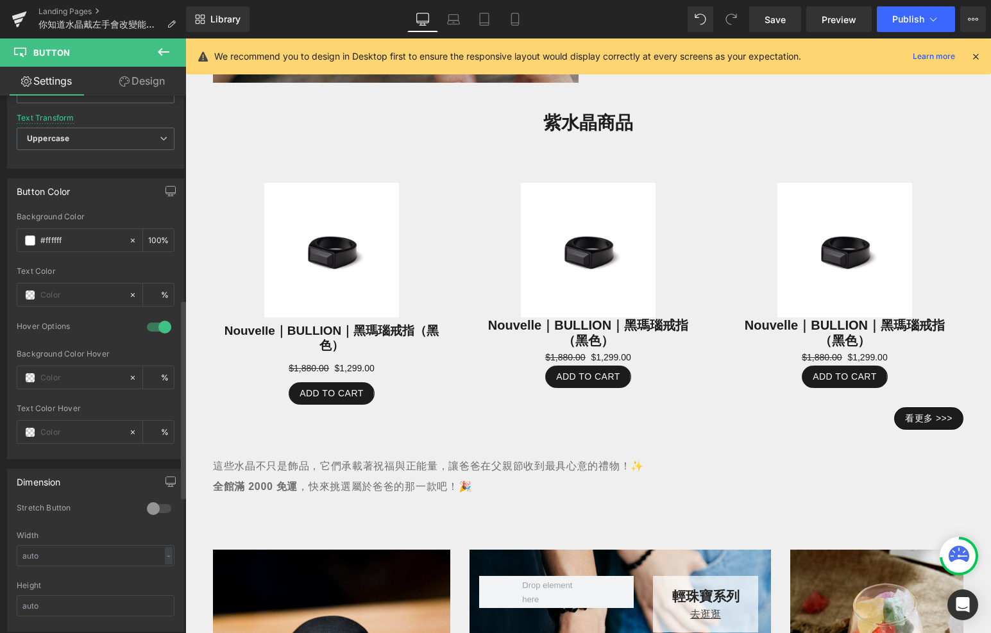
click at [953, 420] on body "跳至內容 全館7折起，滿2000免運 [GEOGRAPHIC_DATA][PERSON_NAME] 選單 首頁 最新商品 商品系列 所有商品 原石飾品｜輕珠寶…" at bounding box center [588, 351] width 806 height 2860
click at [130, 236] on icon at bounding box center [132, 240] width 9 height 9
click at [157, 324] on div at bounding box center [159, 327] width 31 height 21
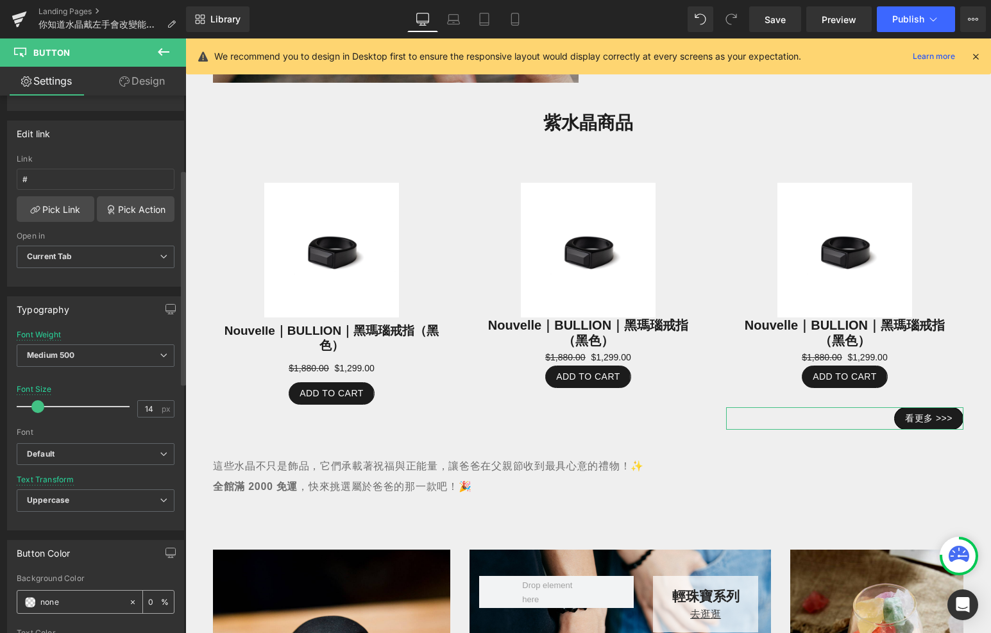
scroll to position [0, 0]
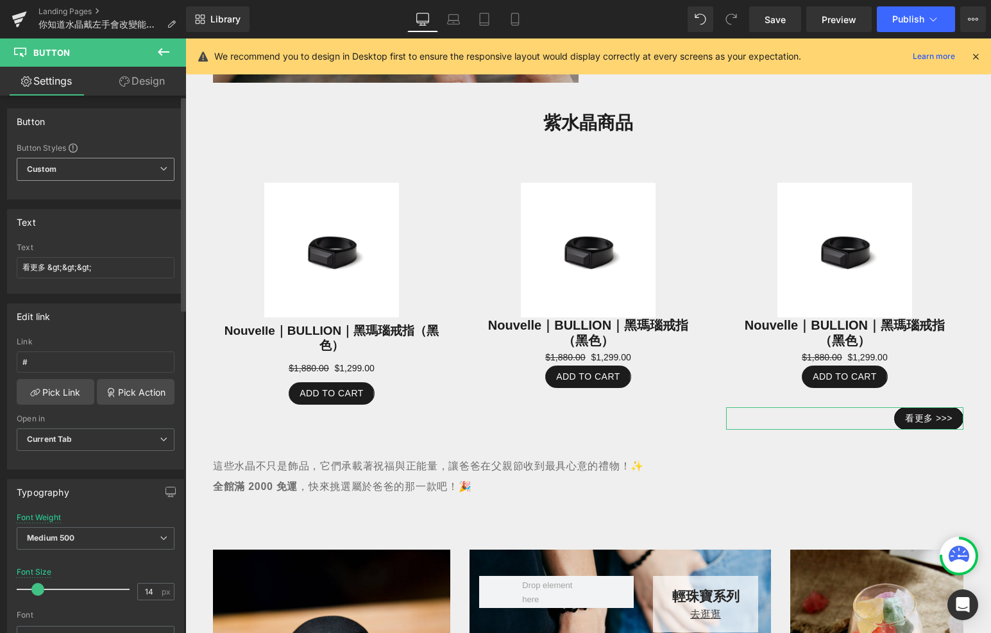
click at [154, 169] on span "Custom Setup Global Style" at bounding box center [96, 169] width 158 height 23
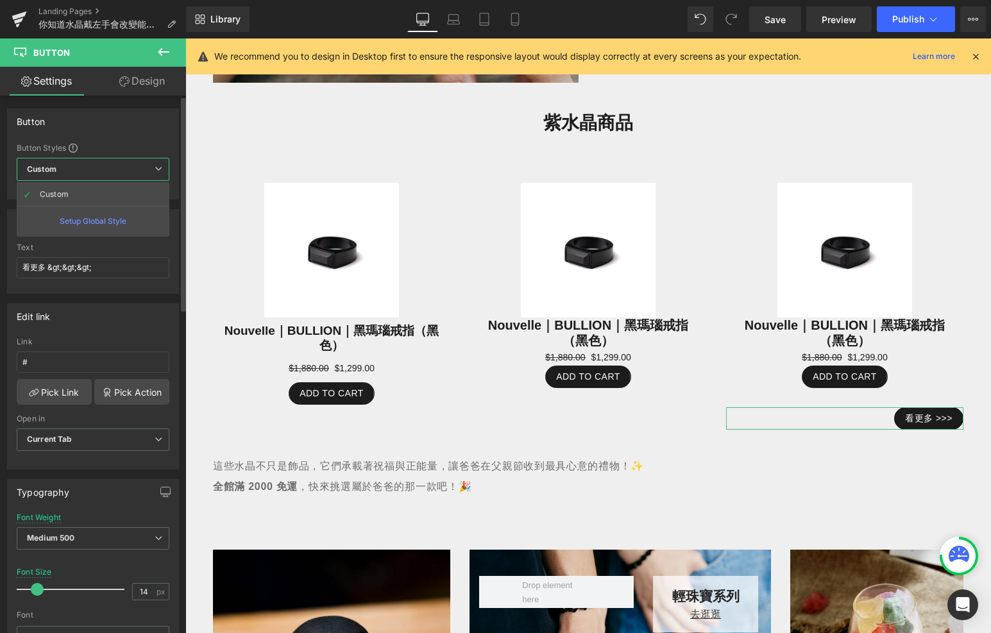
click at [109, 243] on div "Text" at bounding box center [93, 247] width 153 height 9
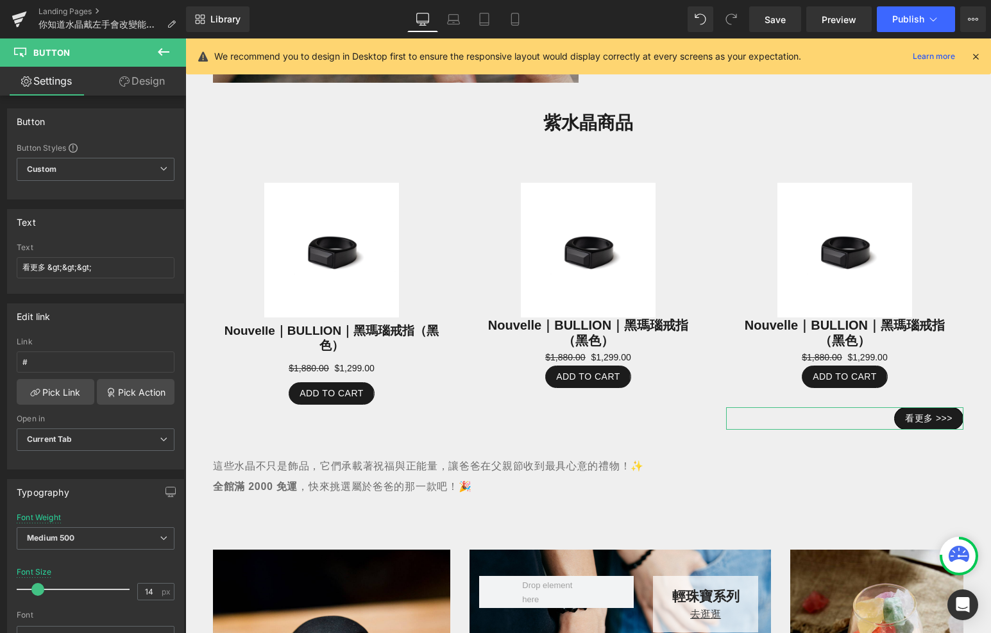
click at [148, 87] on link "Design" at bounding box center [142, 81] width 93 height 29
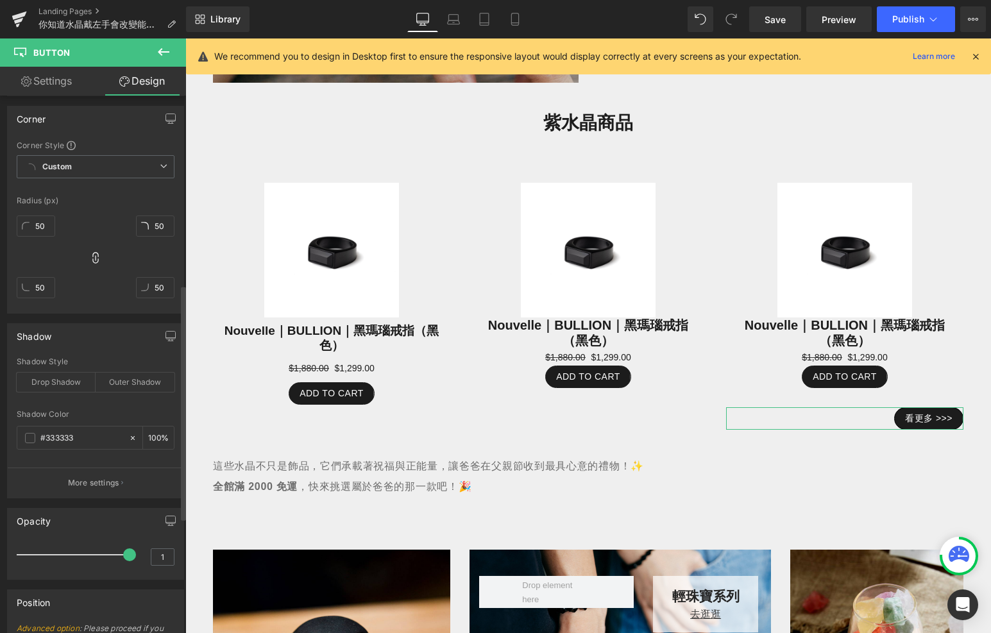
scroll to position [432, 0]
click at [128, 165] on span "Custom Setup Global Style" at bounding box center [96, 162] width 158 height 23
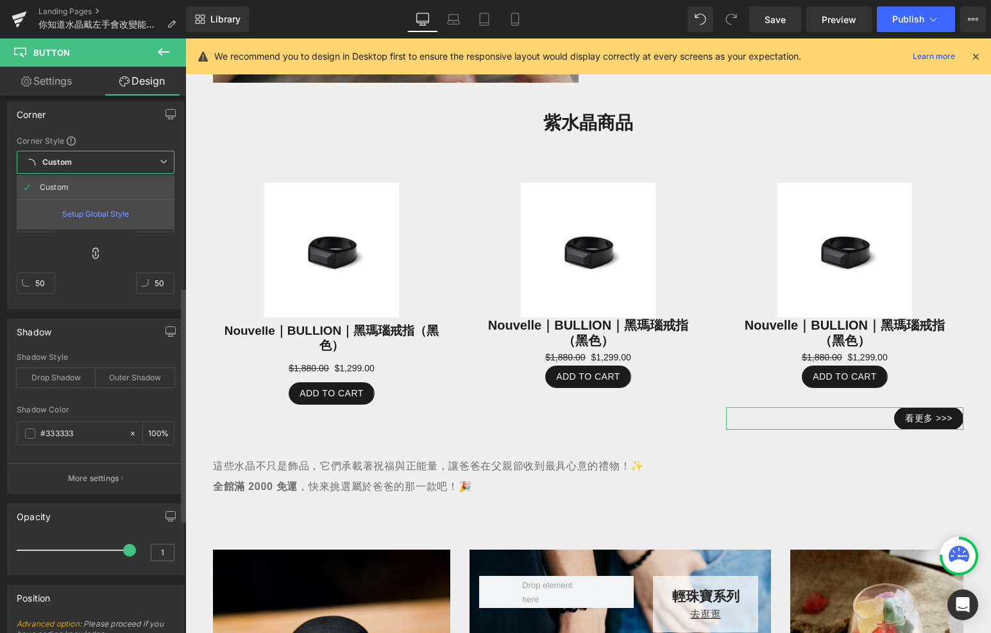
click at [132, 165] on span "Custom Setup Global Style" at bounding box center [96, 162] width 158 height 23
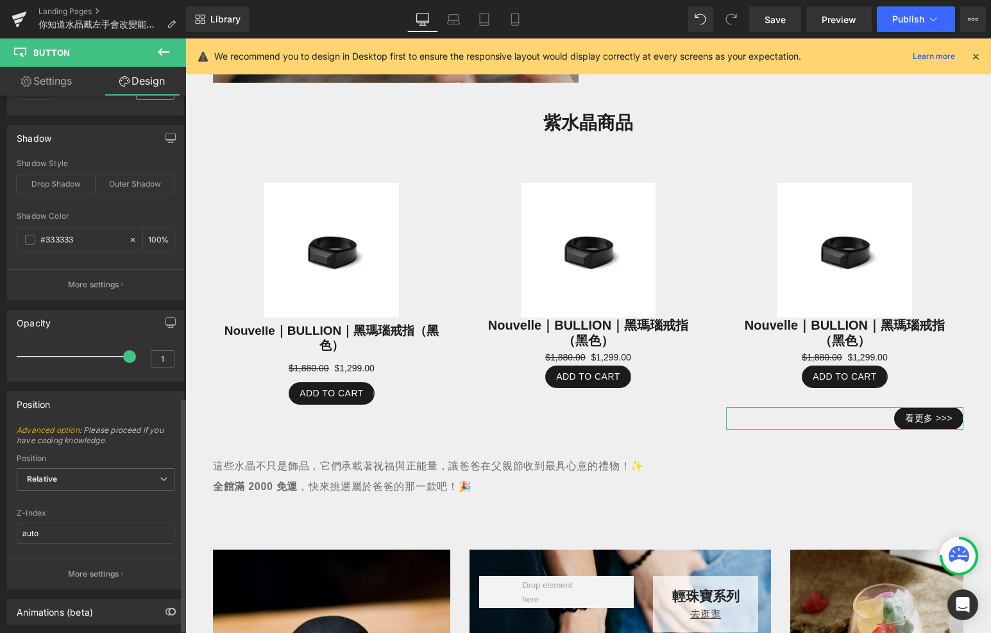
scroll to position [688, 0]
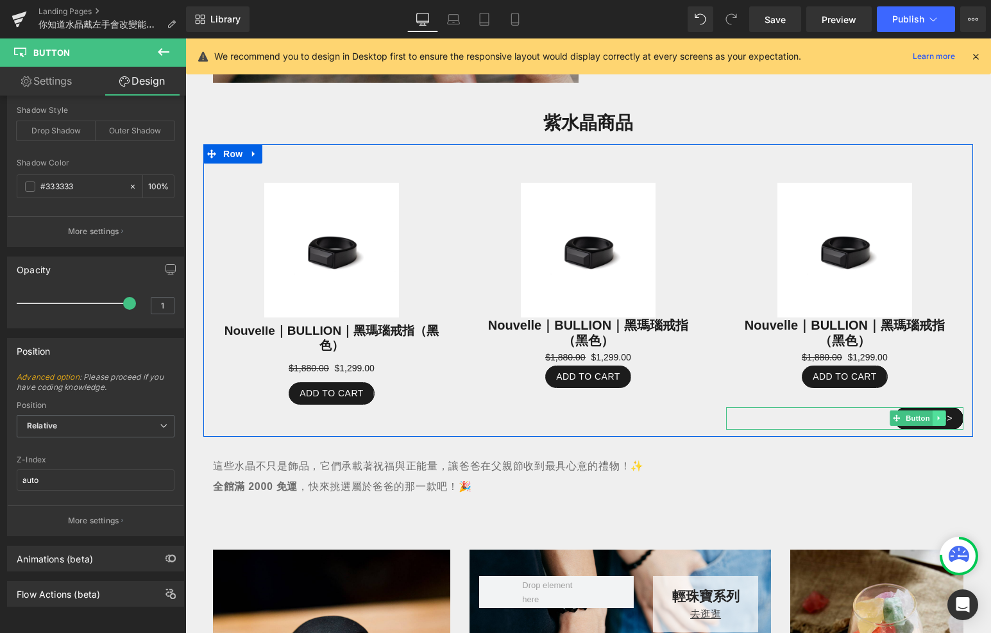
click at [942, 415] on icon at bounding box center [939, 419] width 7 height 8
click at [944, 420] on icon at bounding box center [946, 418] width 7 height 7
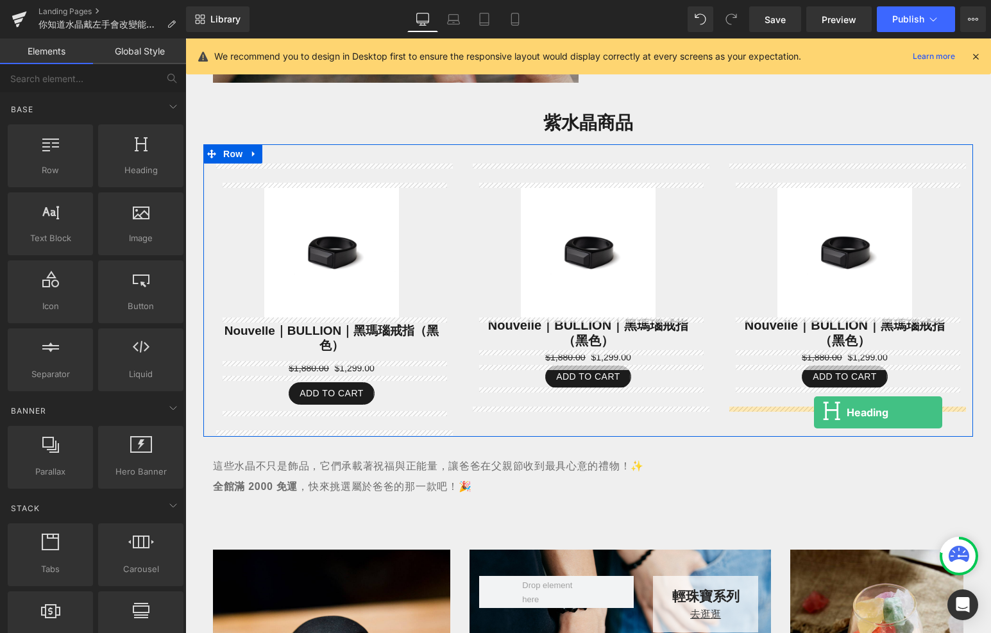
drag, startPoint x: 318, startPoint y: 208, endPoint x: 814, endPoint y: 413, distance: 536.6
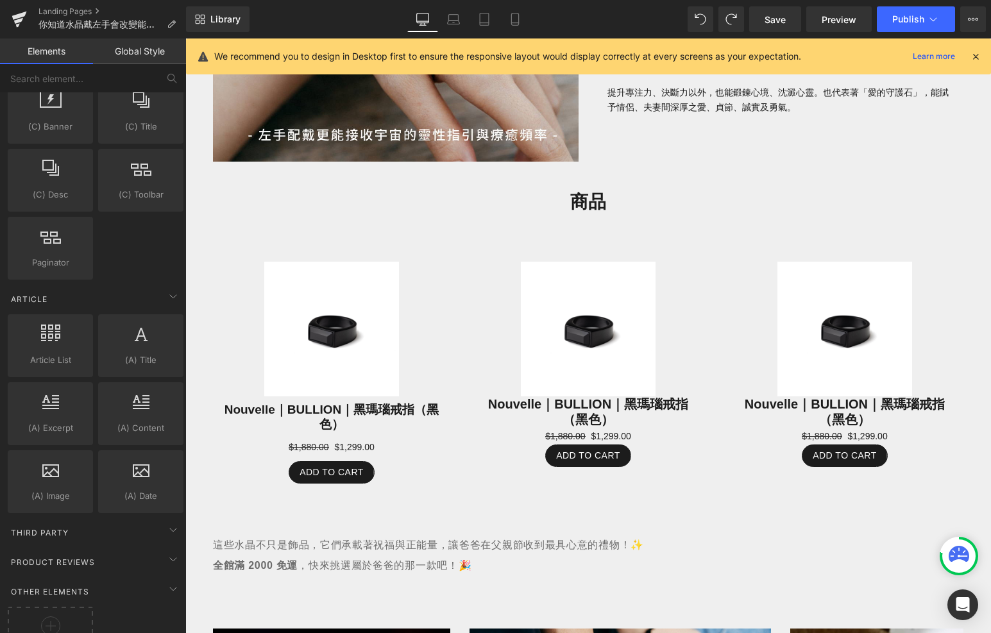
scroll to position [1045, 0]
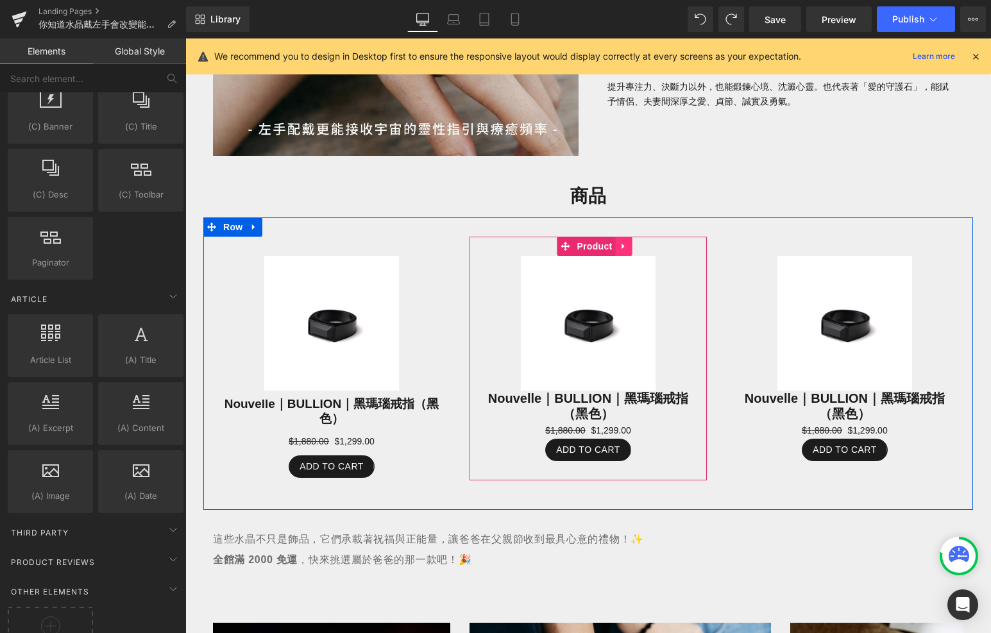
click at [627, 246] on icon at bounding box center [623, 247] width 9 height 10
click at [633, 246] on icon at bounding box center [632, 246] width 9 height 9
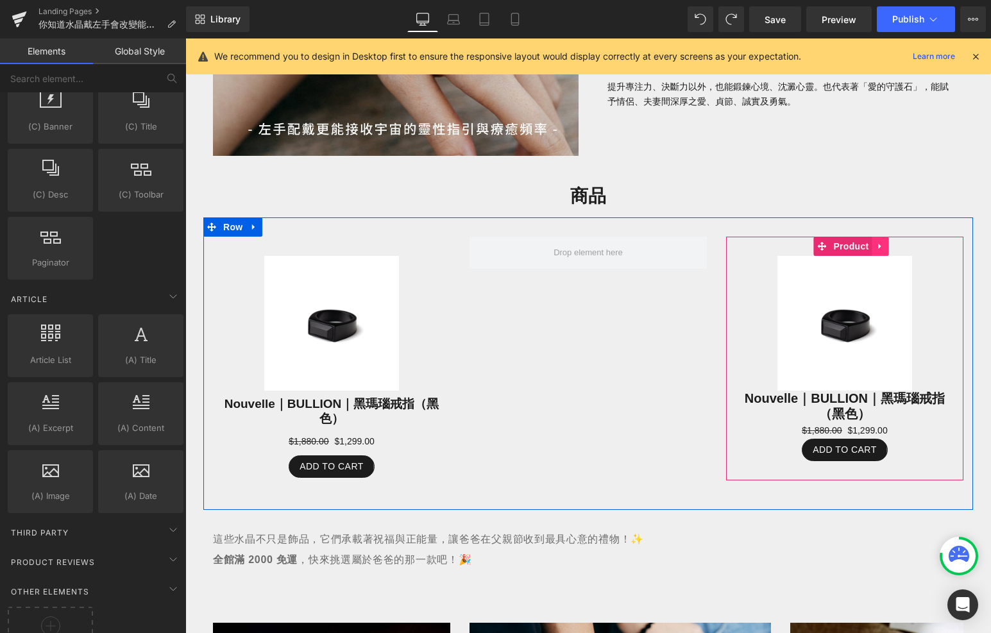
click at [876, 249] on icon at bounding box center [880, 247] width 9 height 10
click at [881, 250] on link at bounding box center [888, 246] width 17 height 19
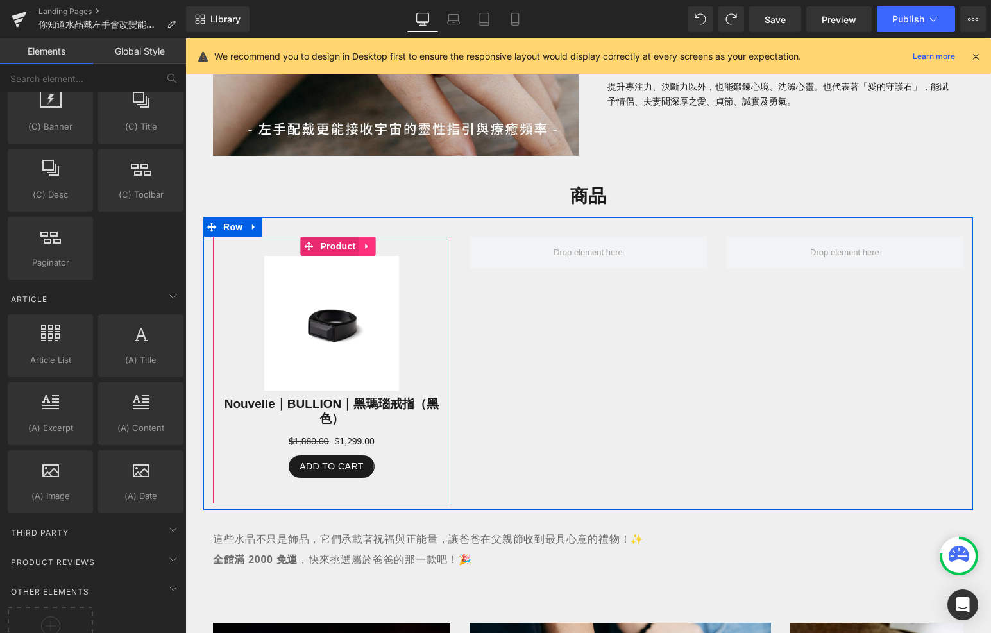
click at [371, 246] on icon at bounding box center [367, 247] width 9 height 10
click at [359, 243] on icon at bounding box center [358, 246] width 9 height 9
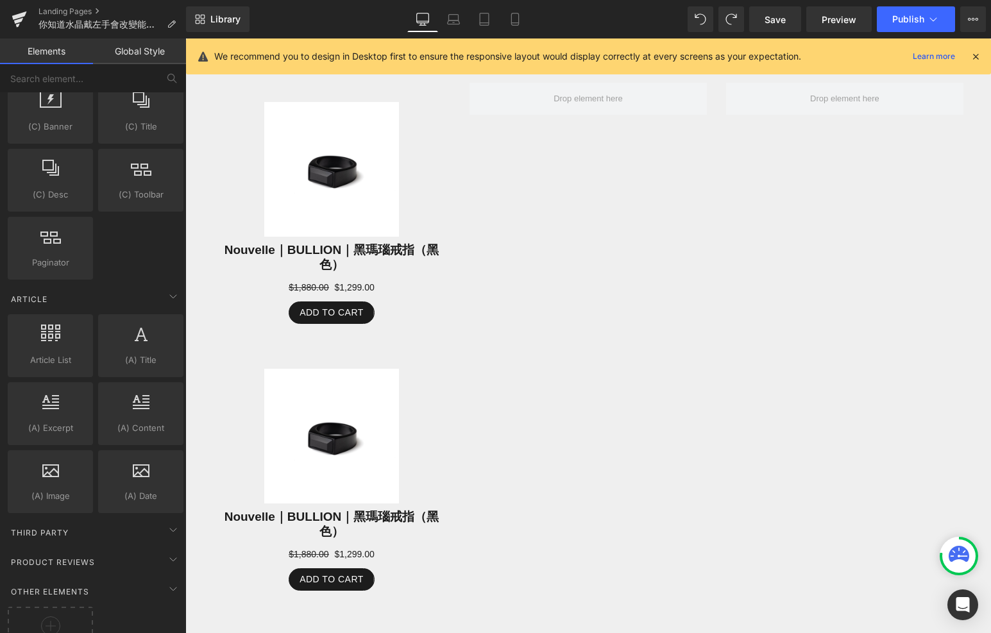
scroll to position [1110, 0]
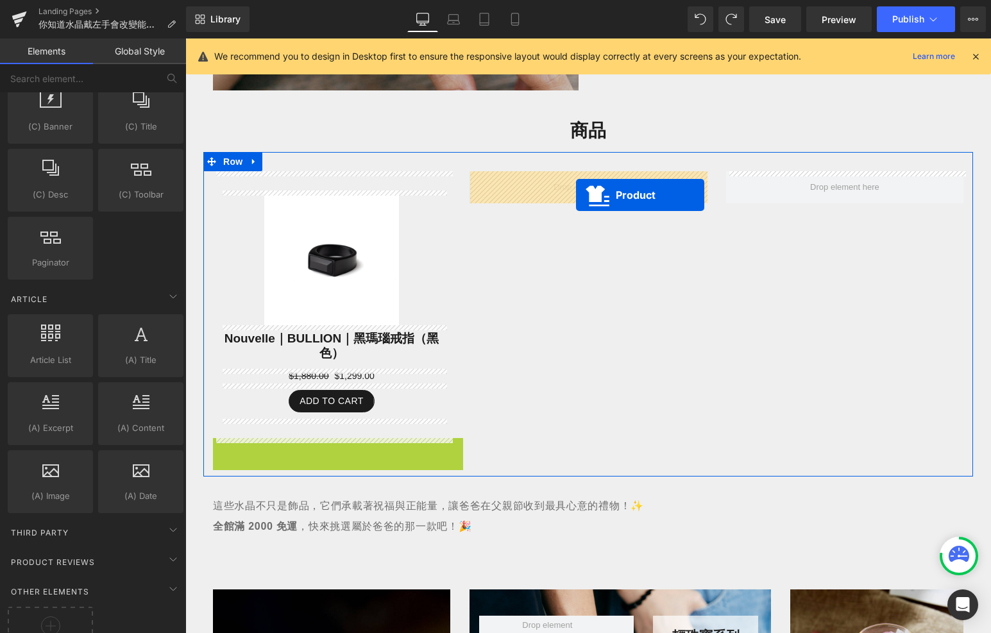
drag, startPoint x: 307, startPoint y: 446, endPoint x: 578, endPoint y: 192, distance: 371.8
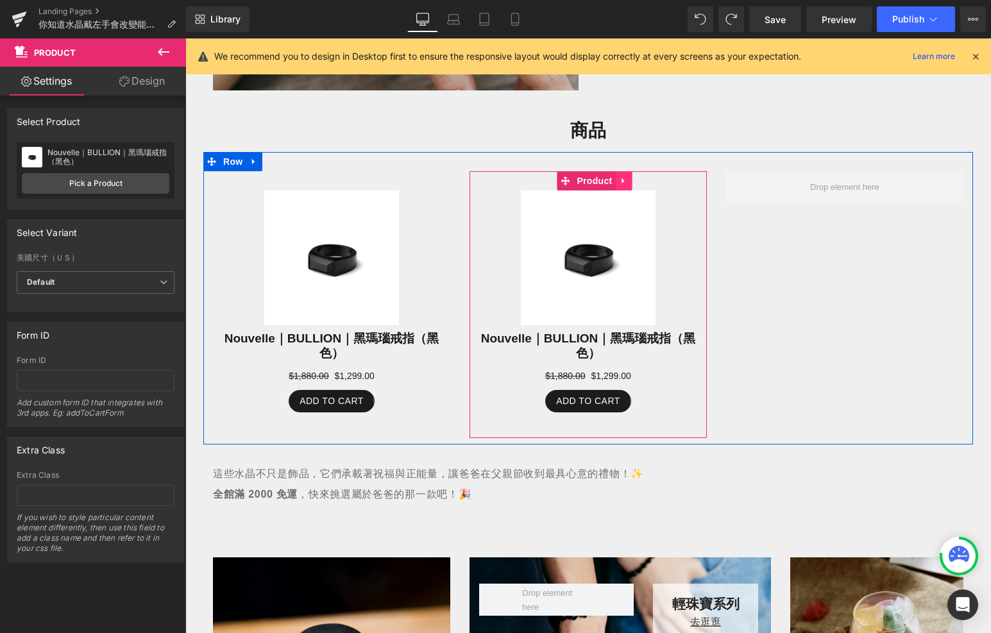
click at [626, 184] on icon at bounding box center [623, 181] width 9 height 10
click at [617, 183] on icon at bounding box center [615, 180] width 9 height 9
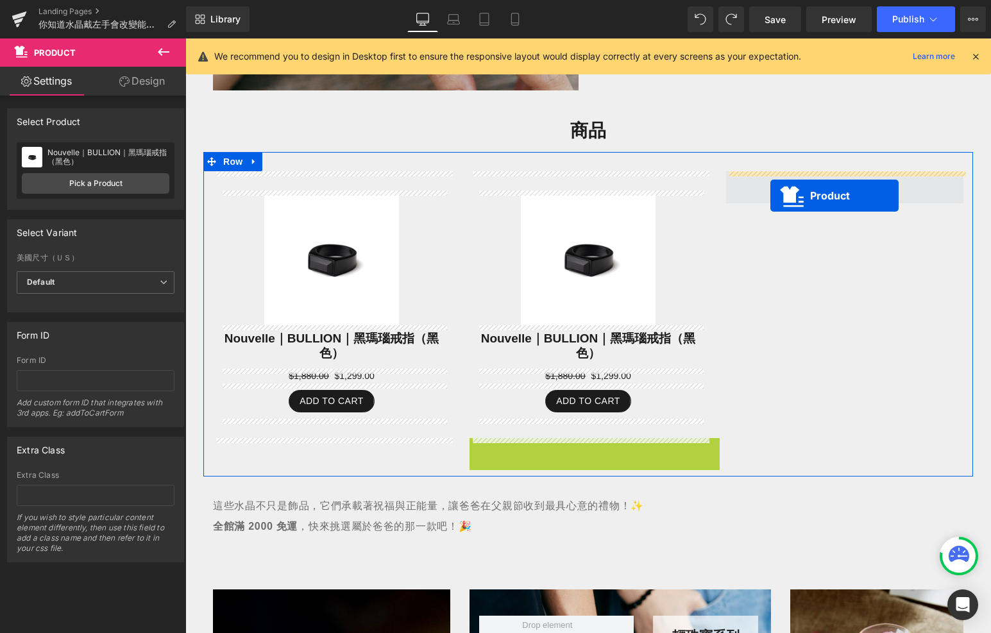
drag, startPoint x: 563, startPoint y: 450, endPoint x: 768, endPoint y: 194, distance: 327.3
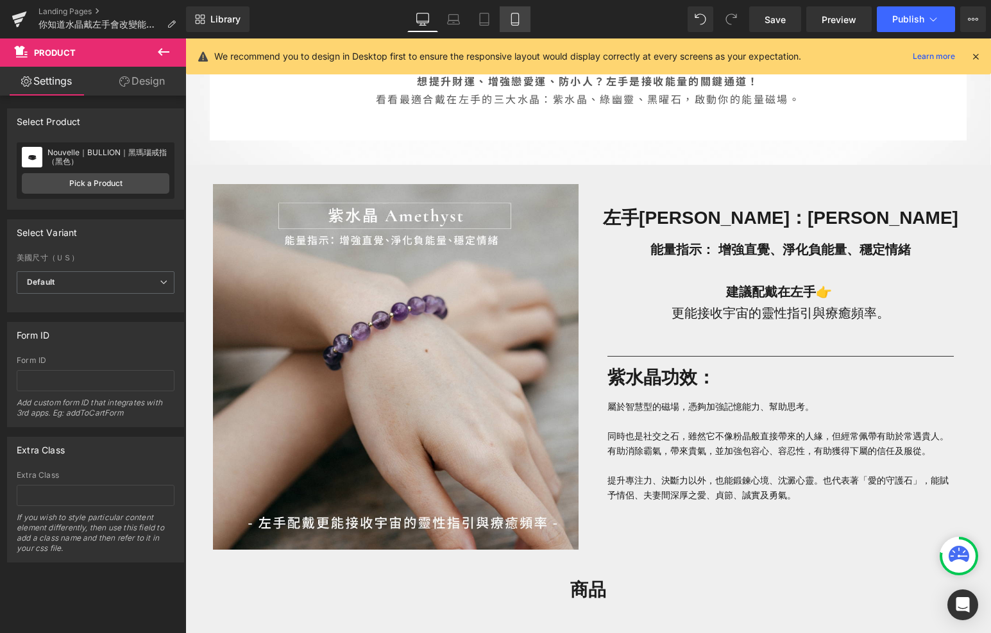
click at [506, 19] on link "Mobile" at bounding box center [515, 19] width 31 height 26
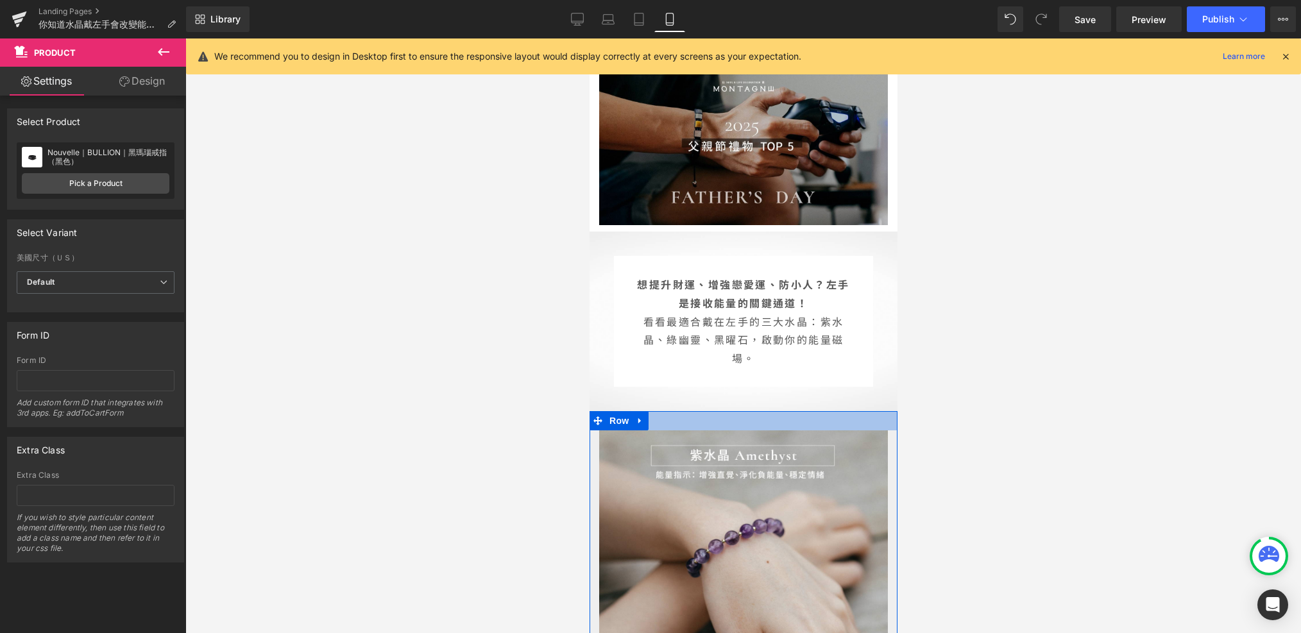
scroll to position [189, 0]
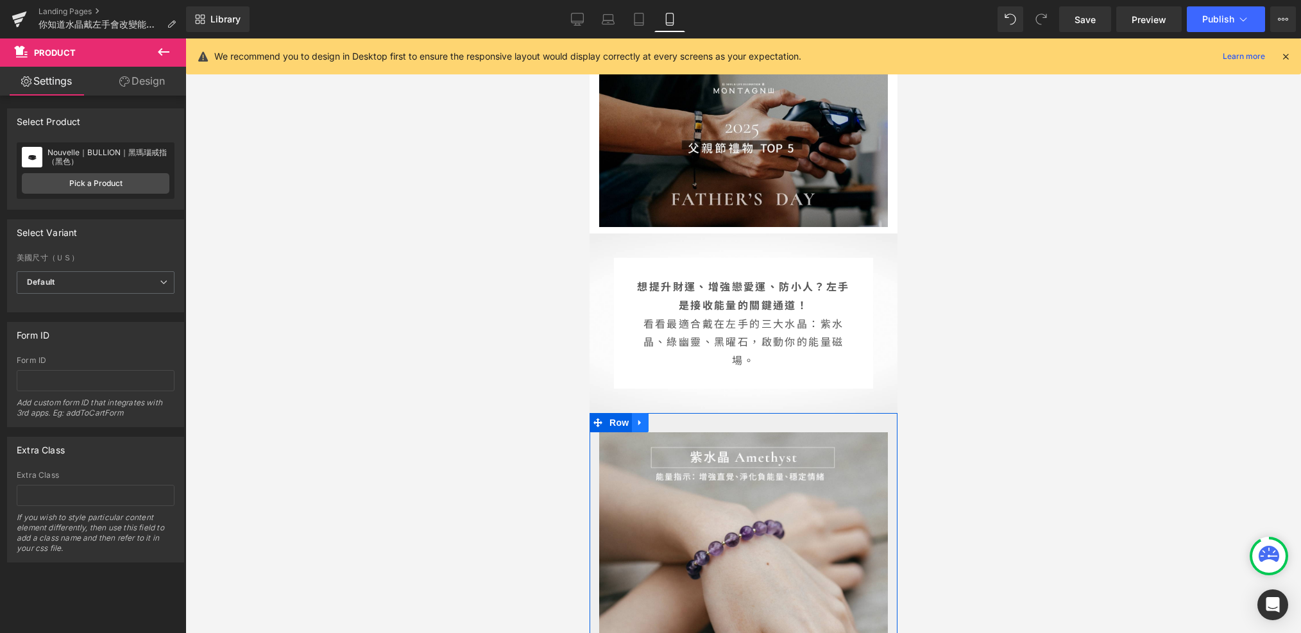
click at [643, 418] on icon at bounding box center [639, 423] width 9 height 10
click at [660, 425] on icon at bounding box center [656, 422] width 9 height 9
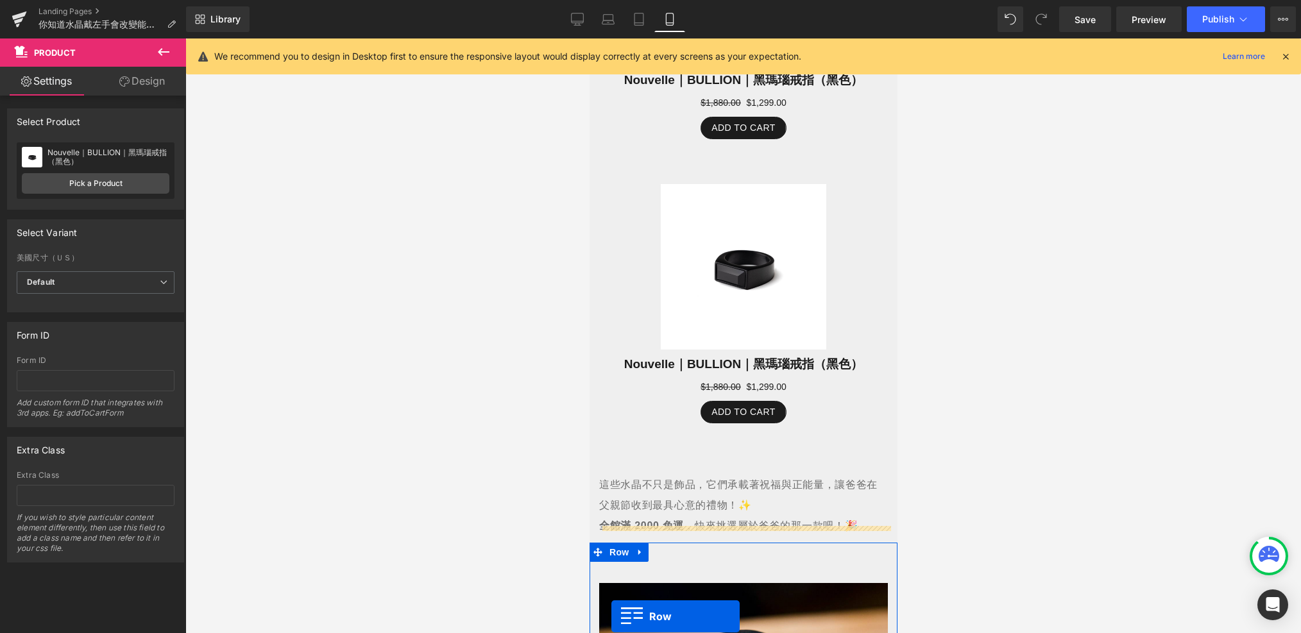
scroll to position [1973, 0]
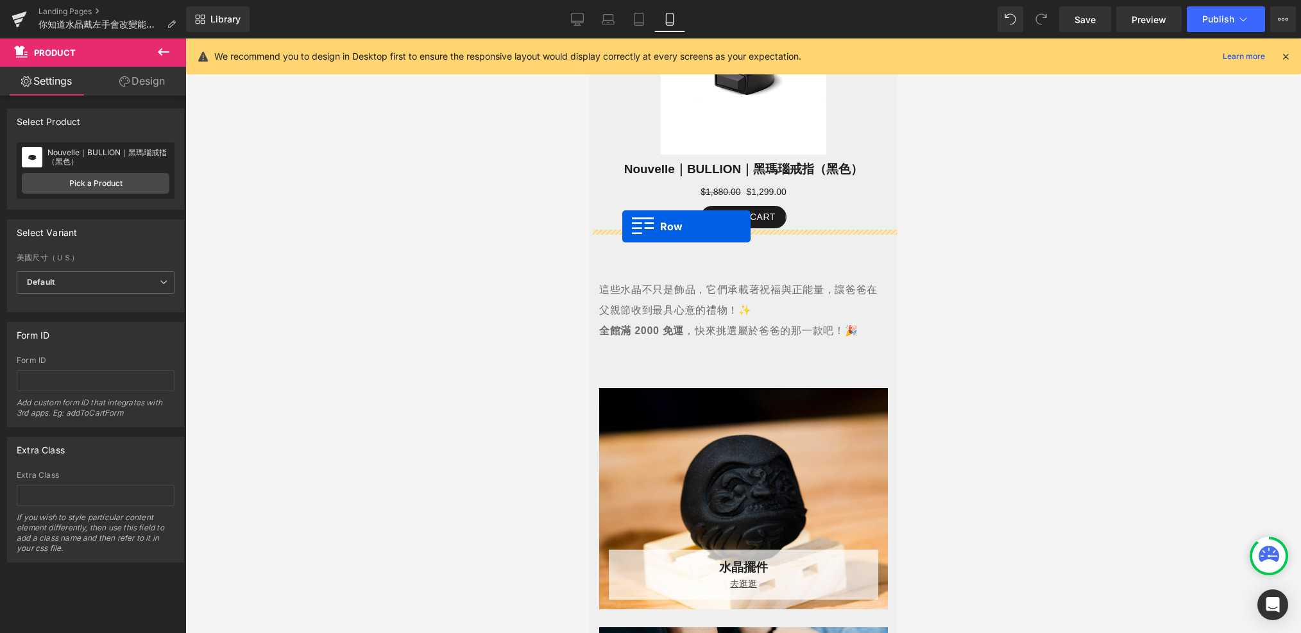
drag, startPoint x: 601, startPoint y: 162, endPoint x: 622, endPoint y: 227, distance: 67.8
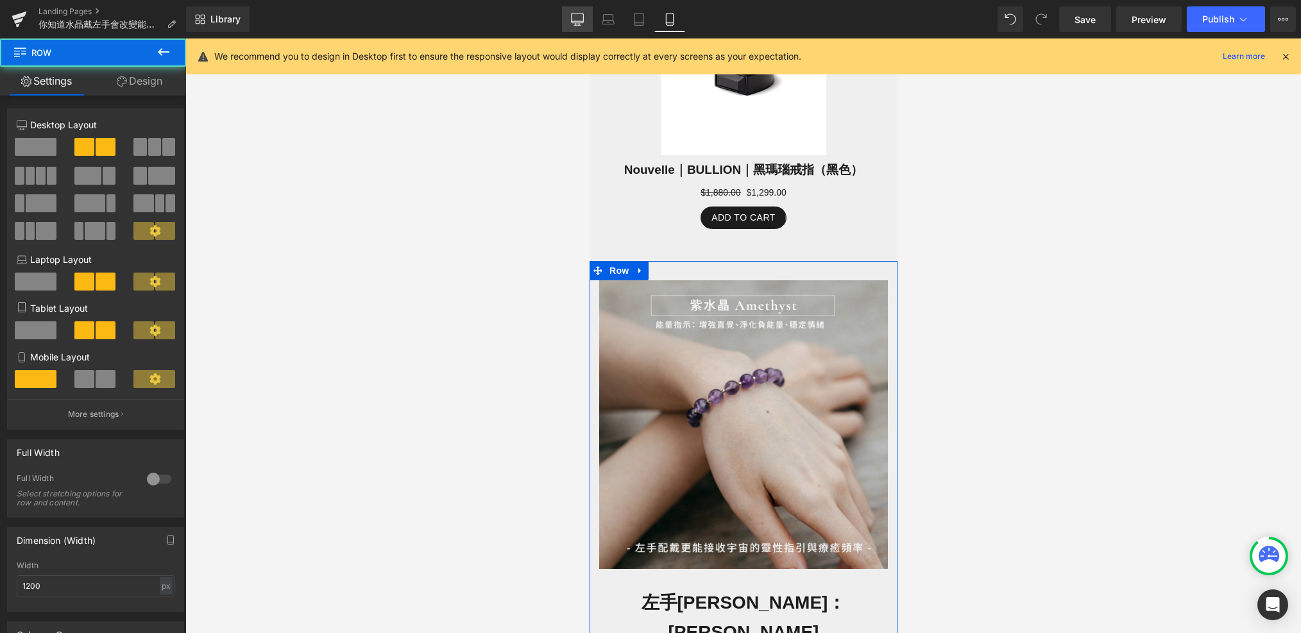
click at [579, 24] on icon at bounding box center [577, 19] width 13 height 13
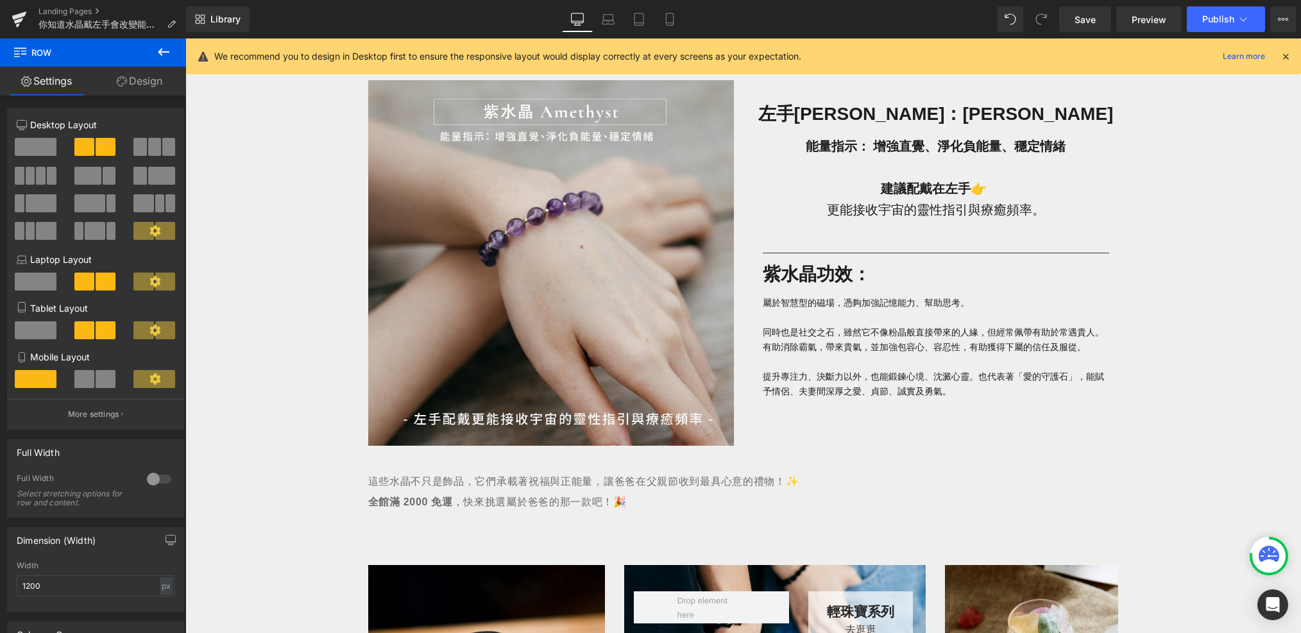
scroll to position [1492, 0]
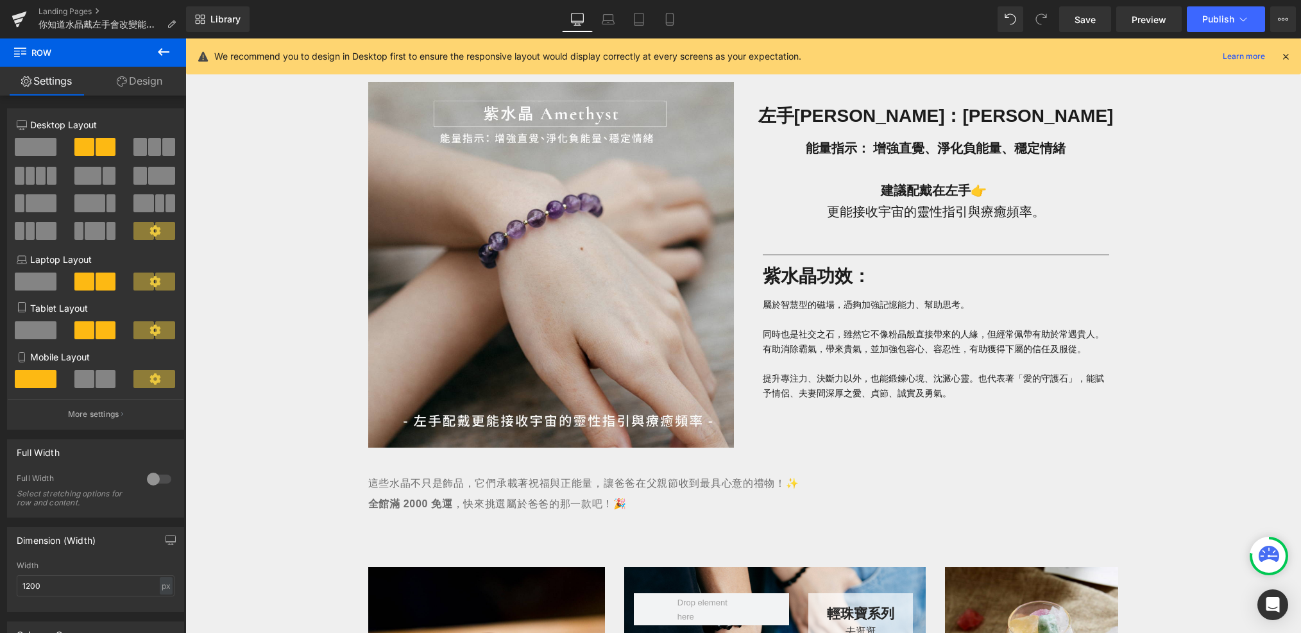
click at [537, 266] on div "Image" at bounding box center [551, 265] width 366 height 366
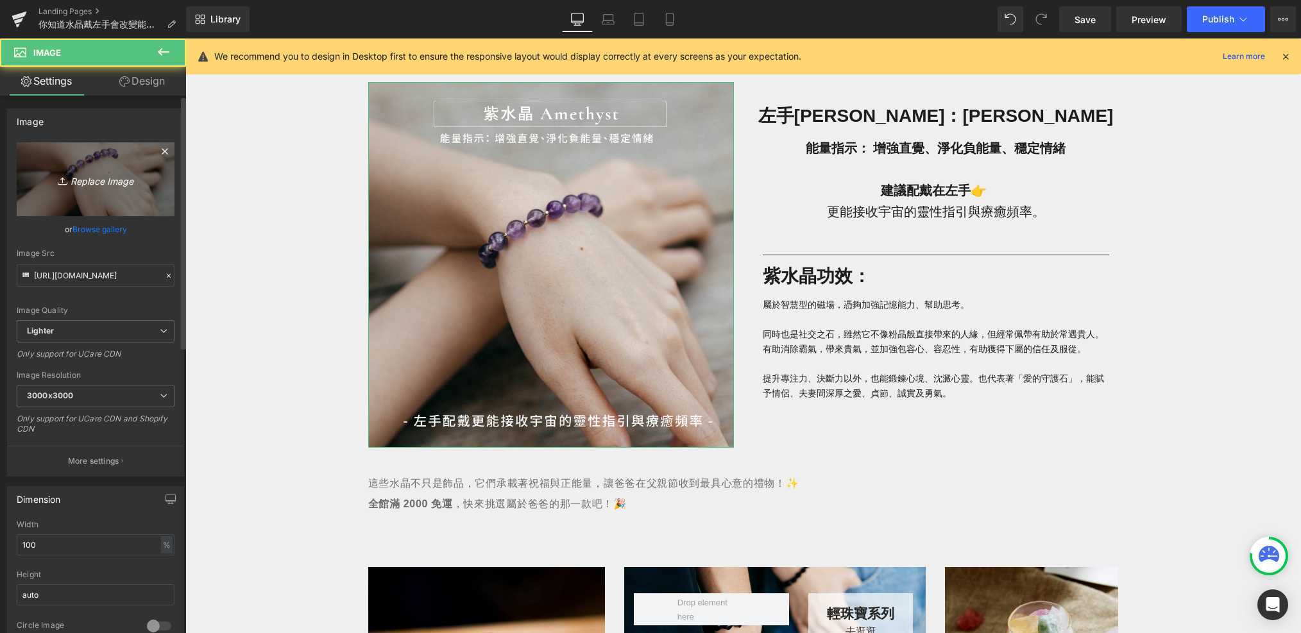
click at [121, 183] on icon "Replace Image" at bounding box center [95, 179] width 103 height 16
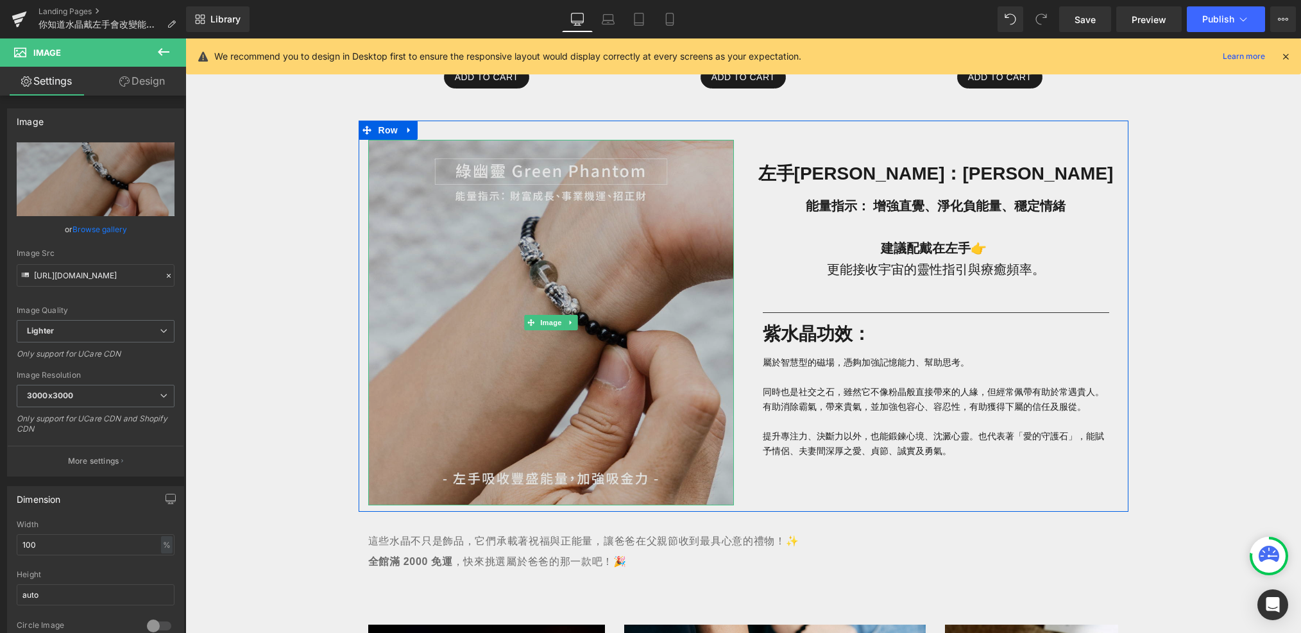
scroll to position [1430, 0]
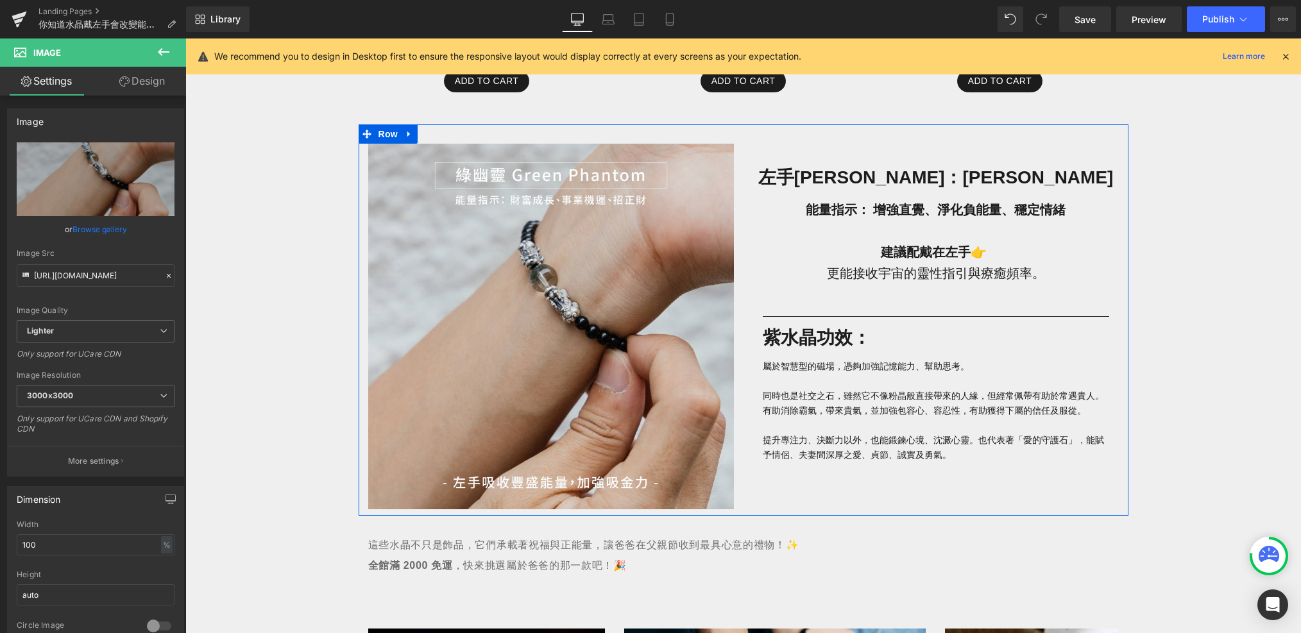
click at [1016, 180] on h1 "左手[PERSON_NAME]：[PERSON_NAME]" at bounding box center [936, 178] width 366 height 30
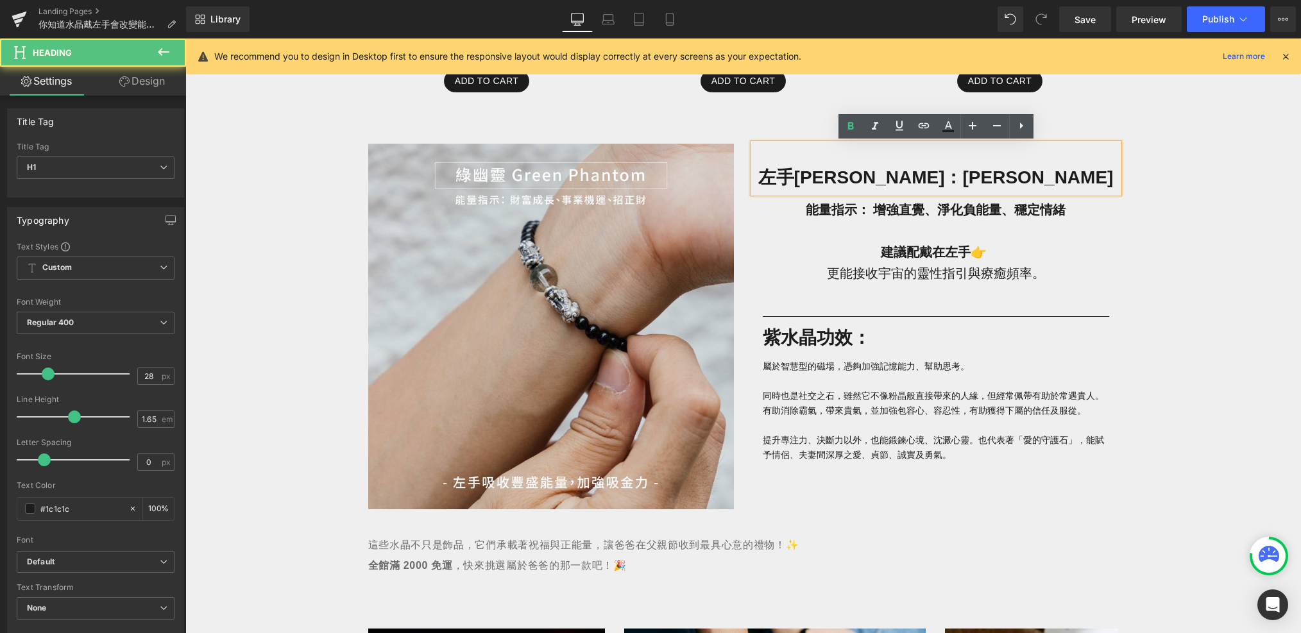
click at [1011, 176] on h1 "左手[PERSON_NAME]：[PERSON_NAME]" at bounding box center [936, 178] width 366 height 30
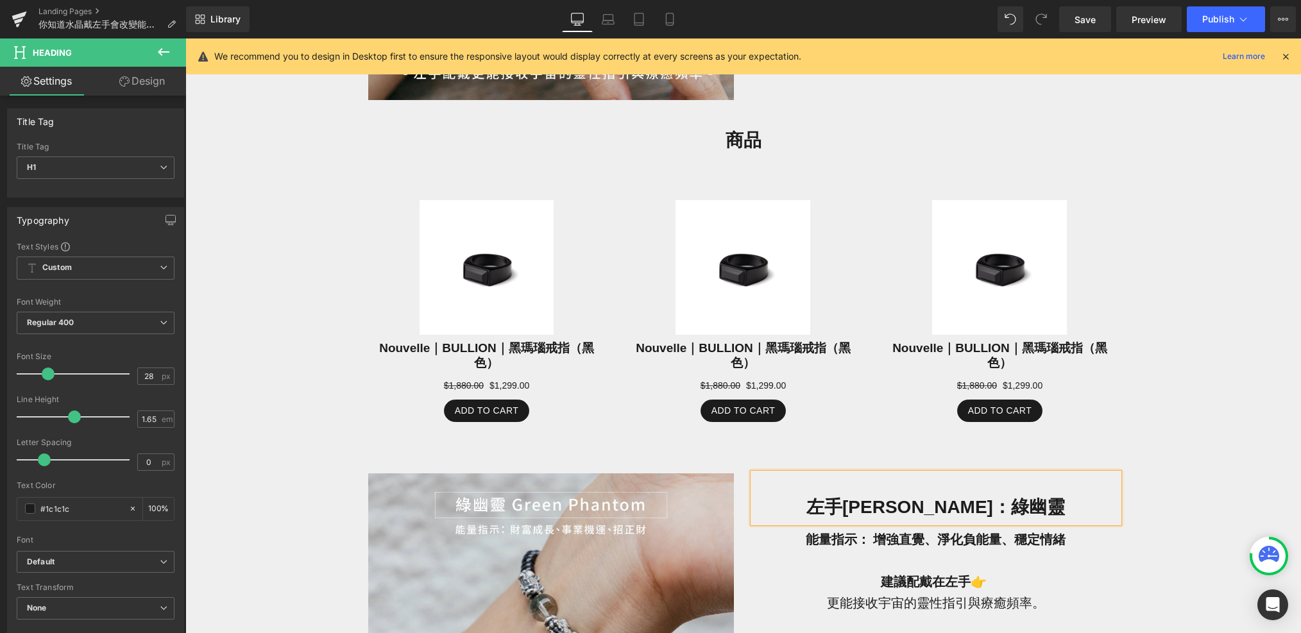
scroll to position [1045, 0]
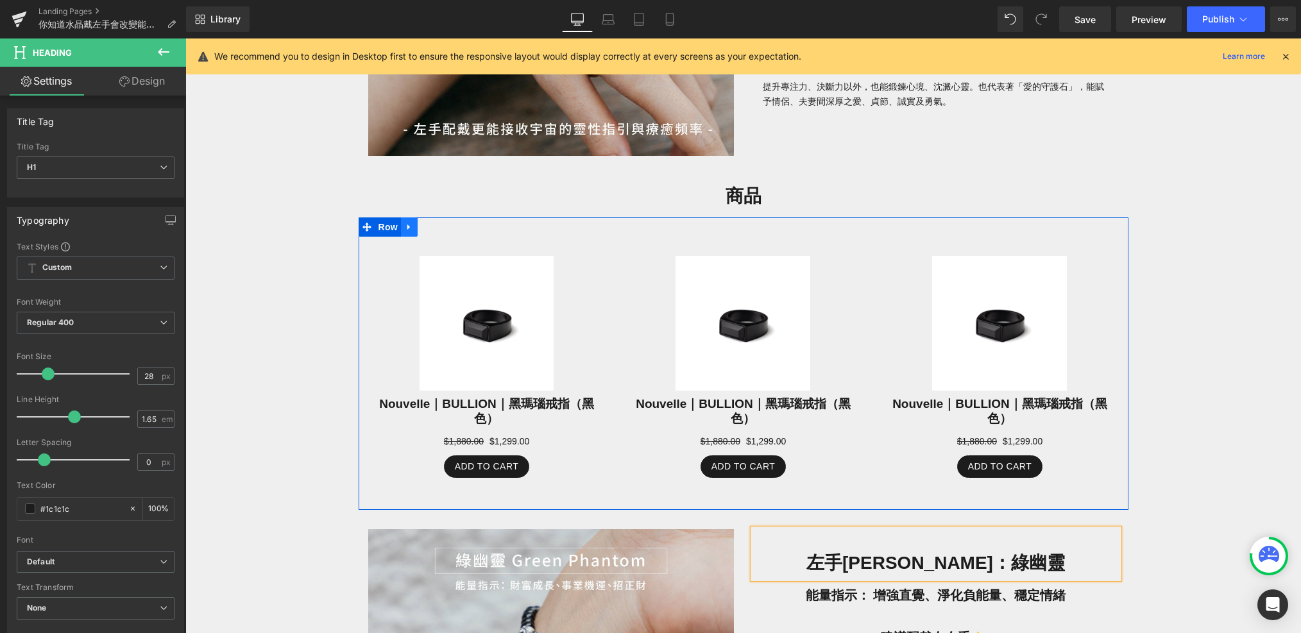
click at [409, 223] on icon at bounding box center [409, 228] width 9 height 10
click at [440, 227] on icon at bounding box center [442, 227] width 9 height 9
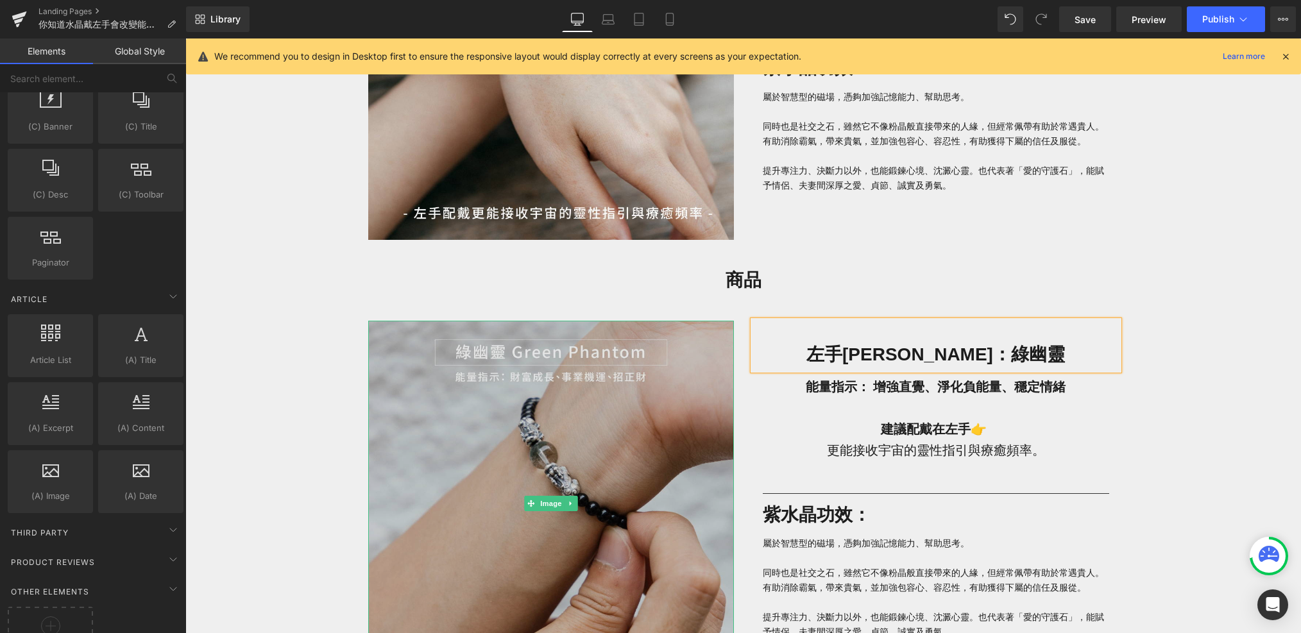
scroll to position [956, 0]
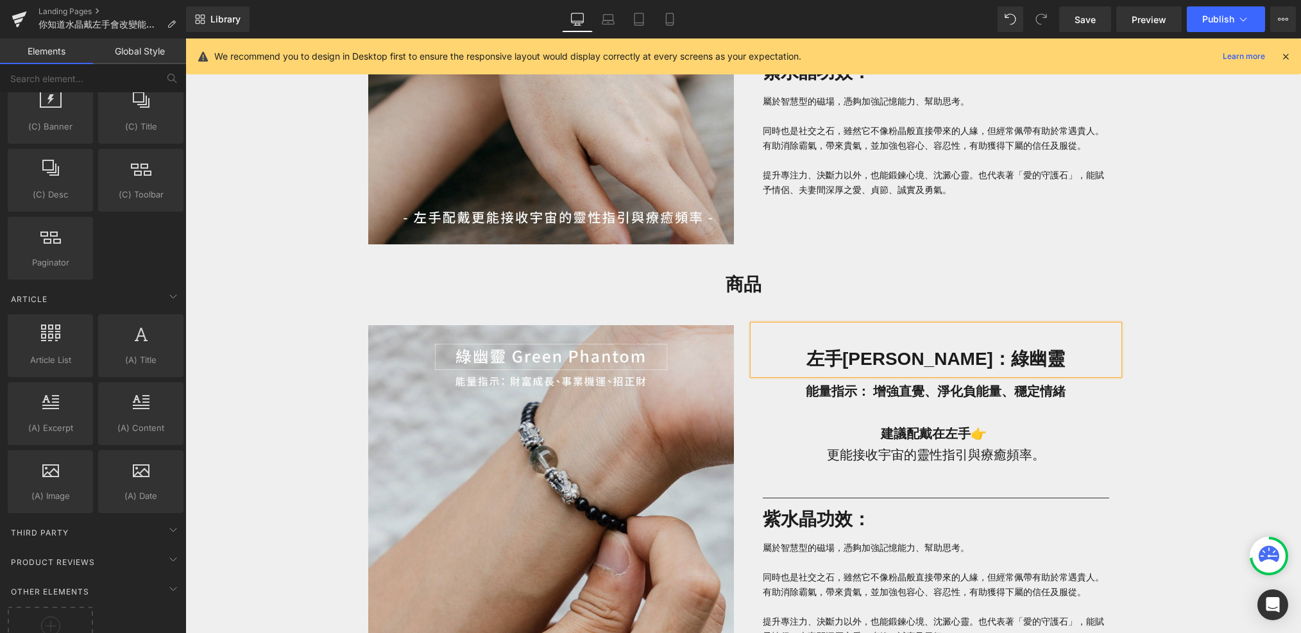
click at [719, 285] on div "商品 Heading" at bounding box center [743, 285] width 751 height 30
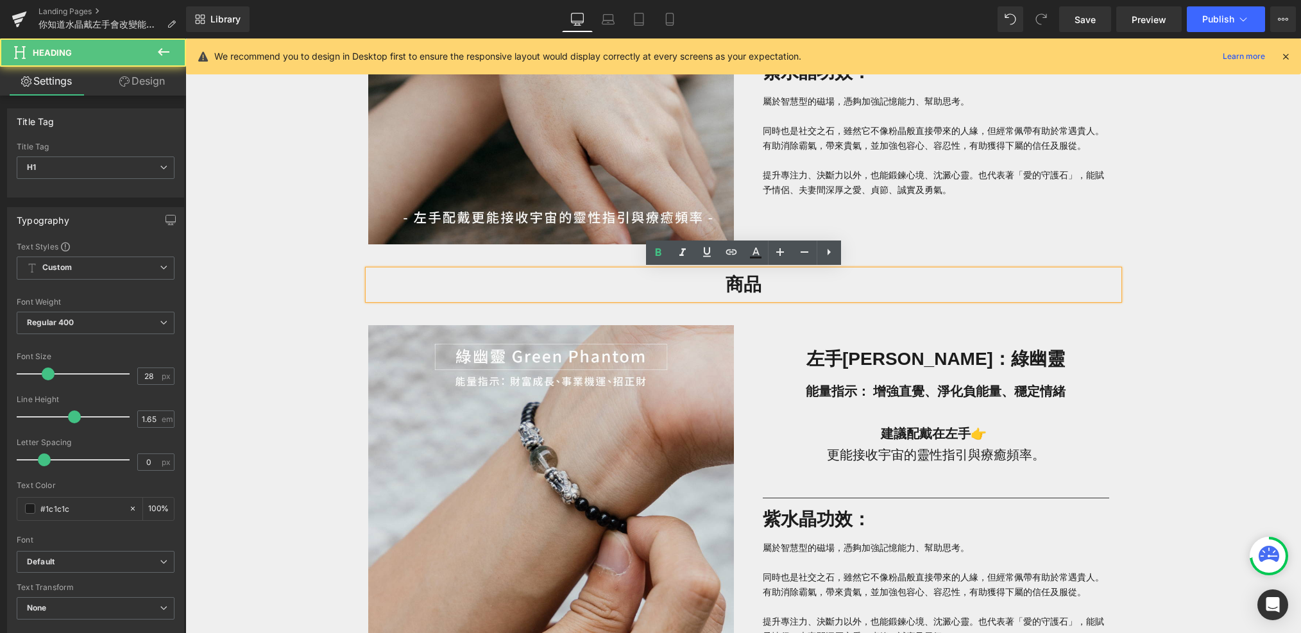
click at [726, 287] on h1 "商品" at bounding box center [743, 285] width 751 height 30
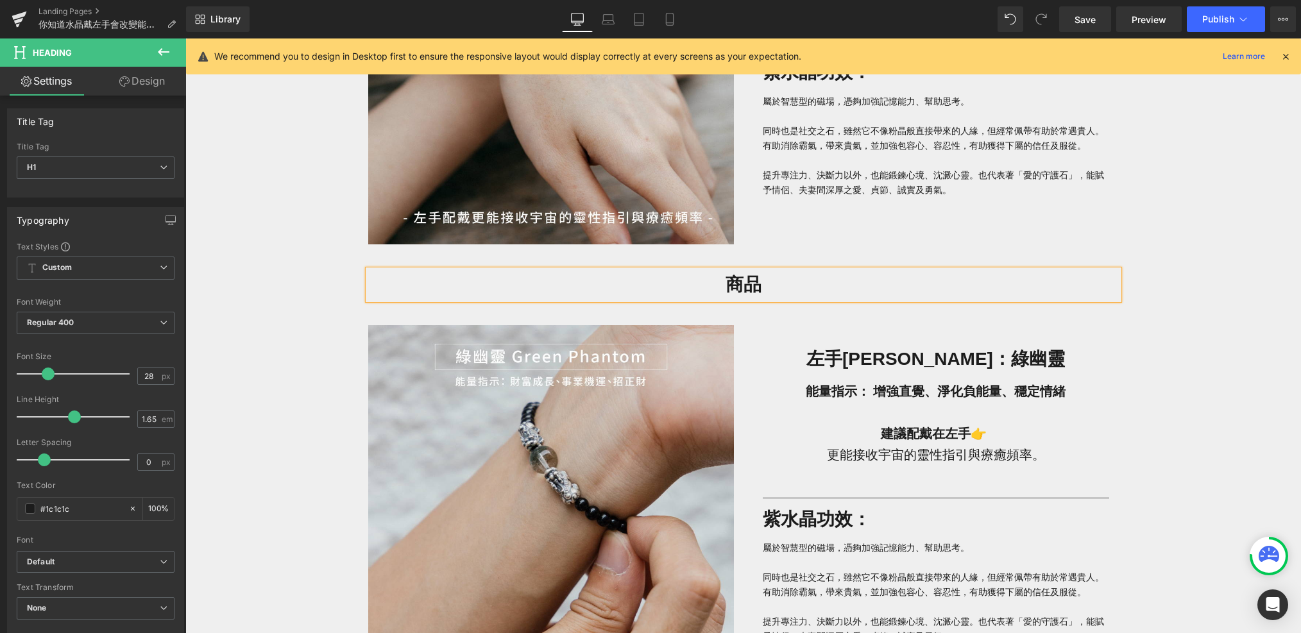
click at [350, 266] on div "左手[PERSON_NAME] Top 3：財運、戀愛運、防小人全攻略 Heading 左撇子日限定！不論你是不是左撇子，左手戴對水晶，都能改變能量流向。 T…" at bounding box center [743, 213] width 1116 height 2102
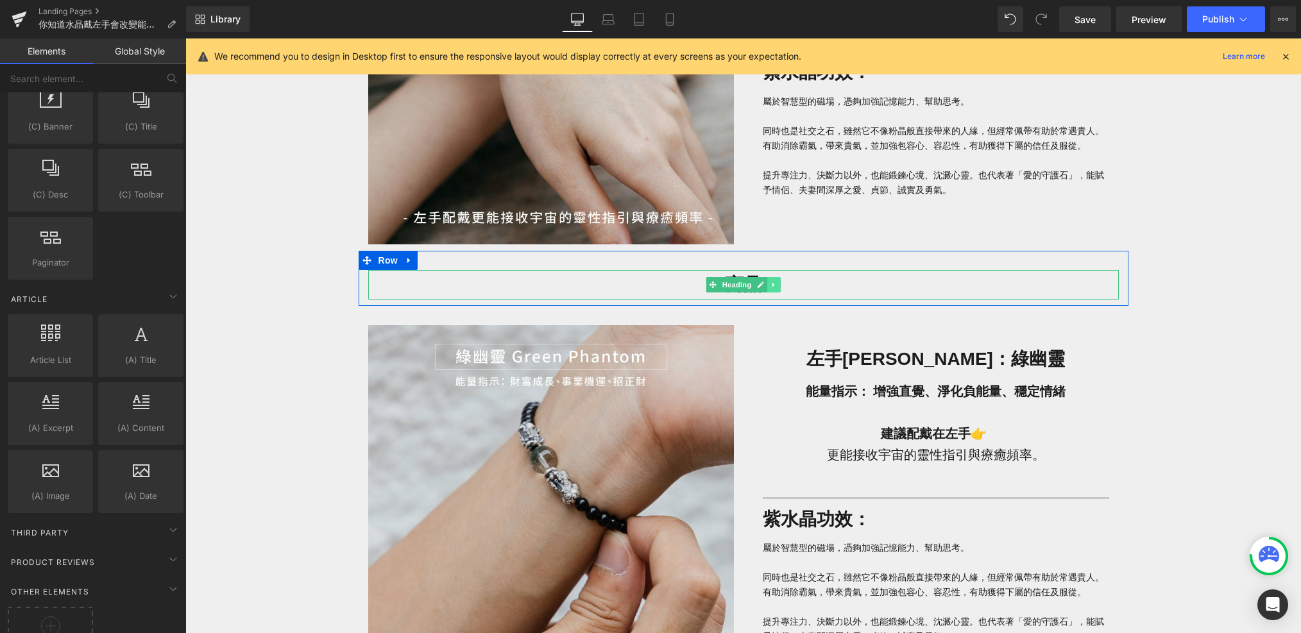
click at [771, 287] on icon at bounding box center [774, 285] width 7 height 8
click at [775, 287] on link at bounding box center [780, 284] width 13 height 15
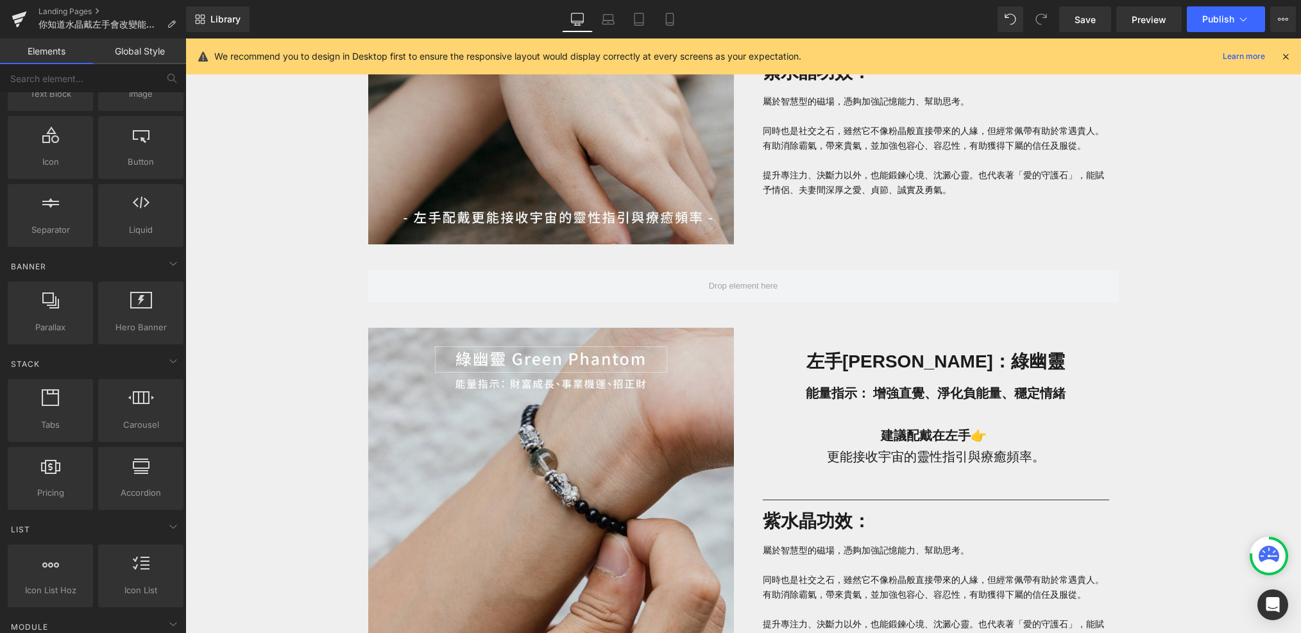
scroll to position [0, 0]
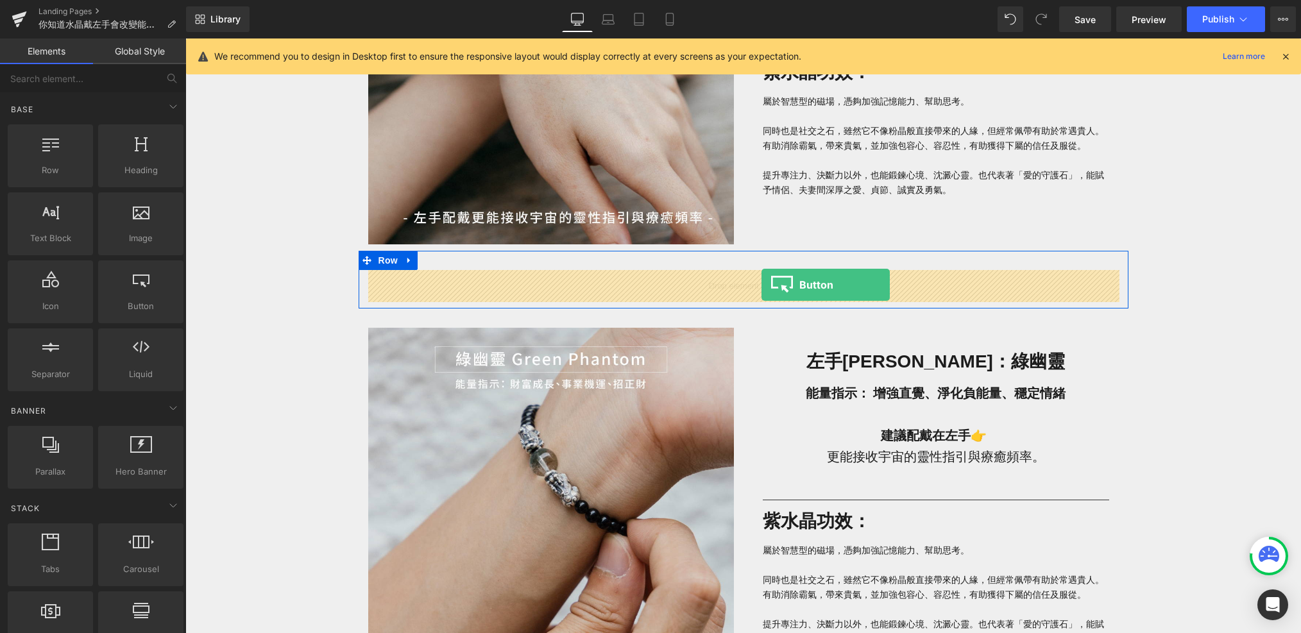
drag, startPoint x: 334, startPoint y: 322, endPoint x: 761, endPoint y: 284, distance: 429.1
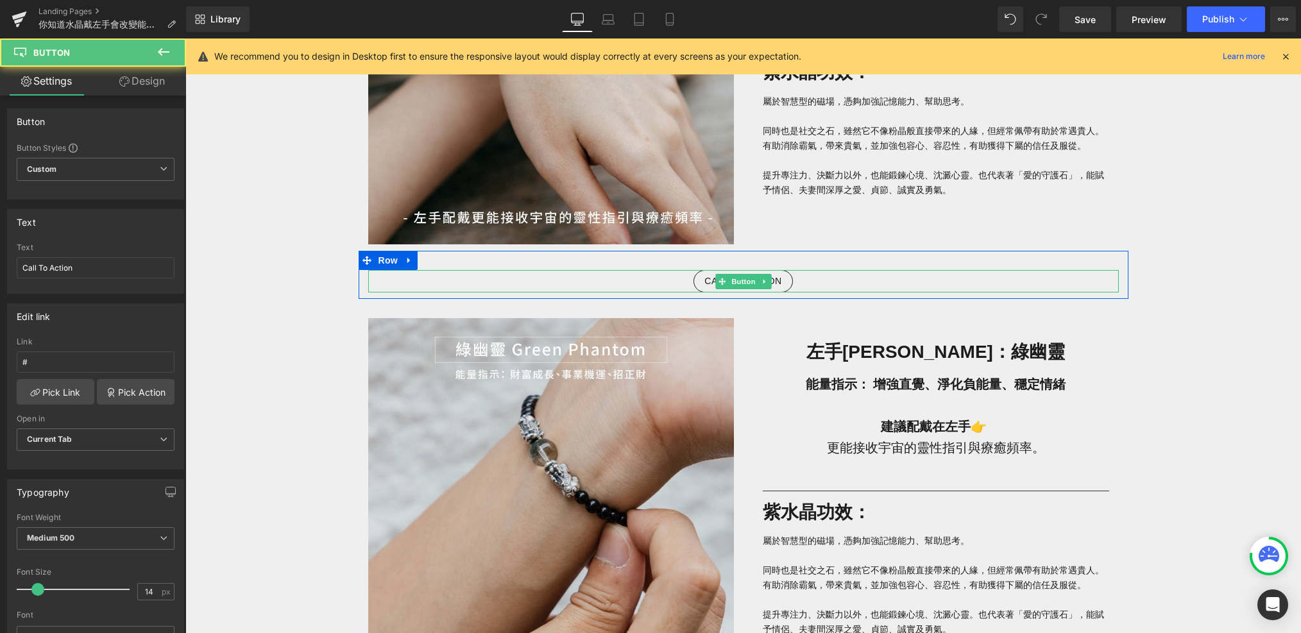
click at [782, 282] on link "Call To Action" at bounding box center [743, 281] width 99 height 22
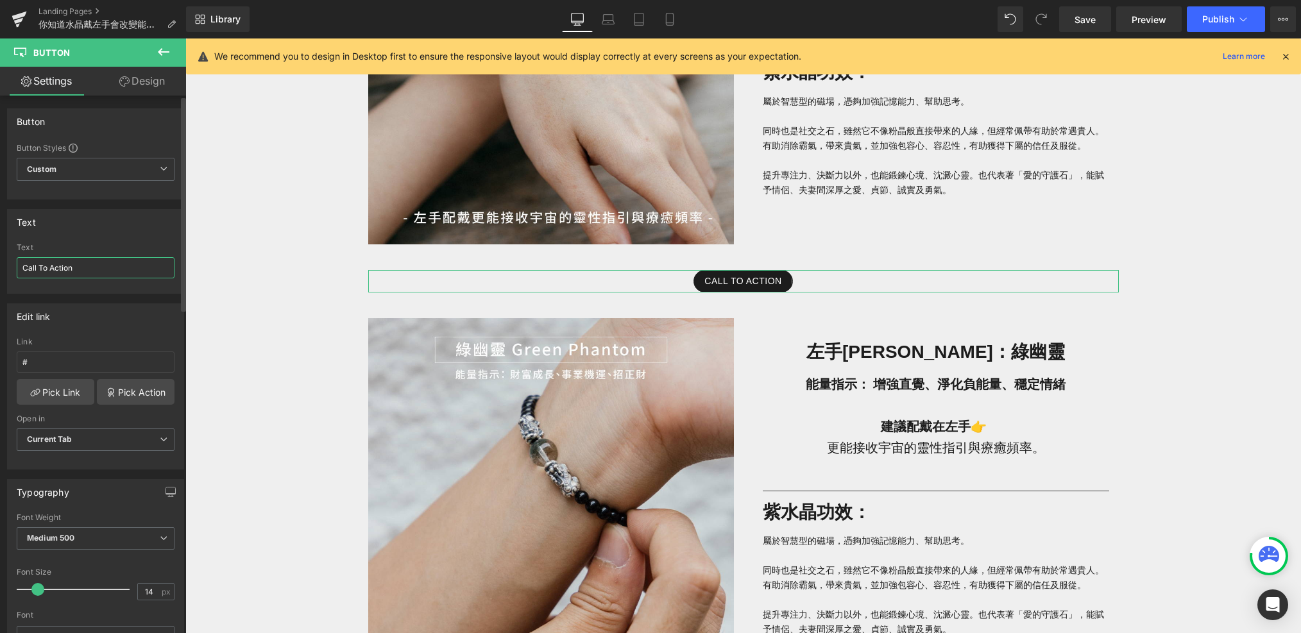
drag, startPoint x: 88, startPoint y: 270, endPoint x: 0, endPoint y: 269, distance: 87.9
click at [0, 269] on div "Text Call To Action Text Call To Action" at bounding box center [96, 247] width 192 height 94
click at [280, 210] on div "左手[PERSON_NAME] Top 3：財運、戀愛運、防小人全攻略 Heading 左撇子日限定！不論你是不是左撇子，左手戴對水晶，都能改變能量流向。 T…" at bounding box center [743, 209] width 1116 height 2095
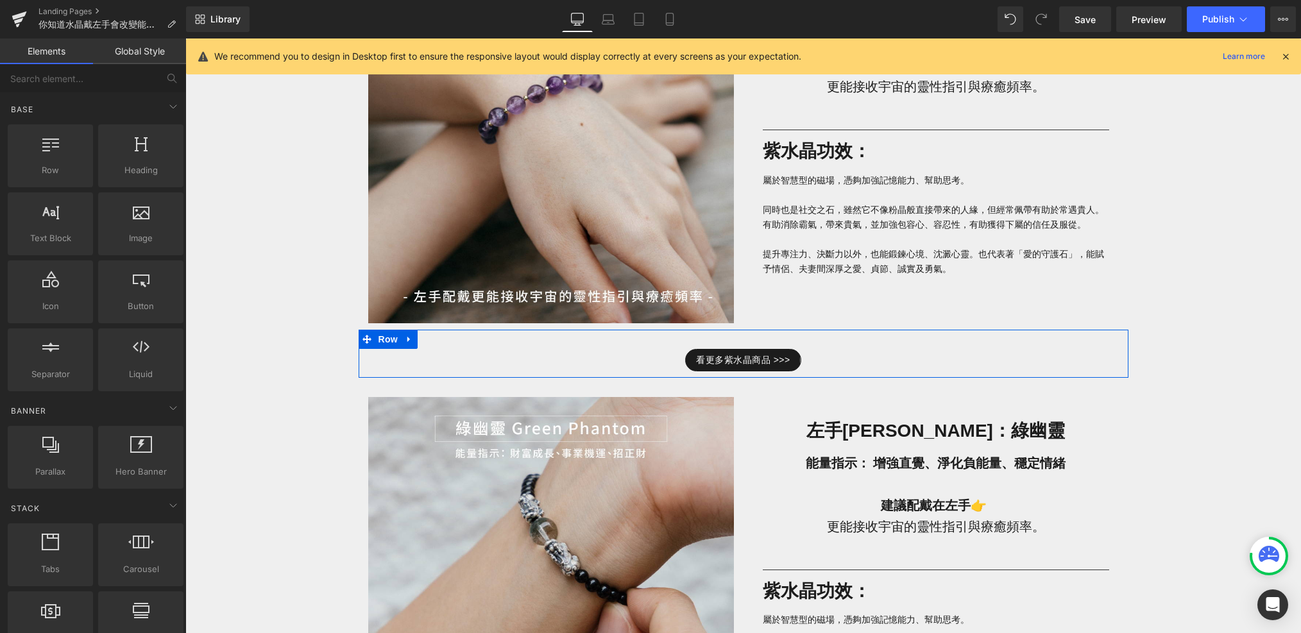
scroll to position [873, 0]
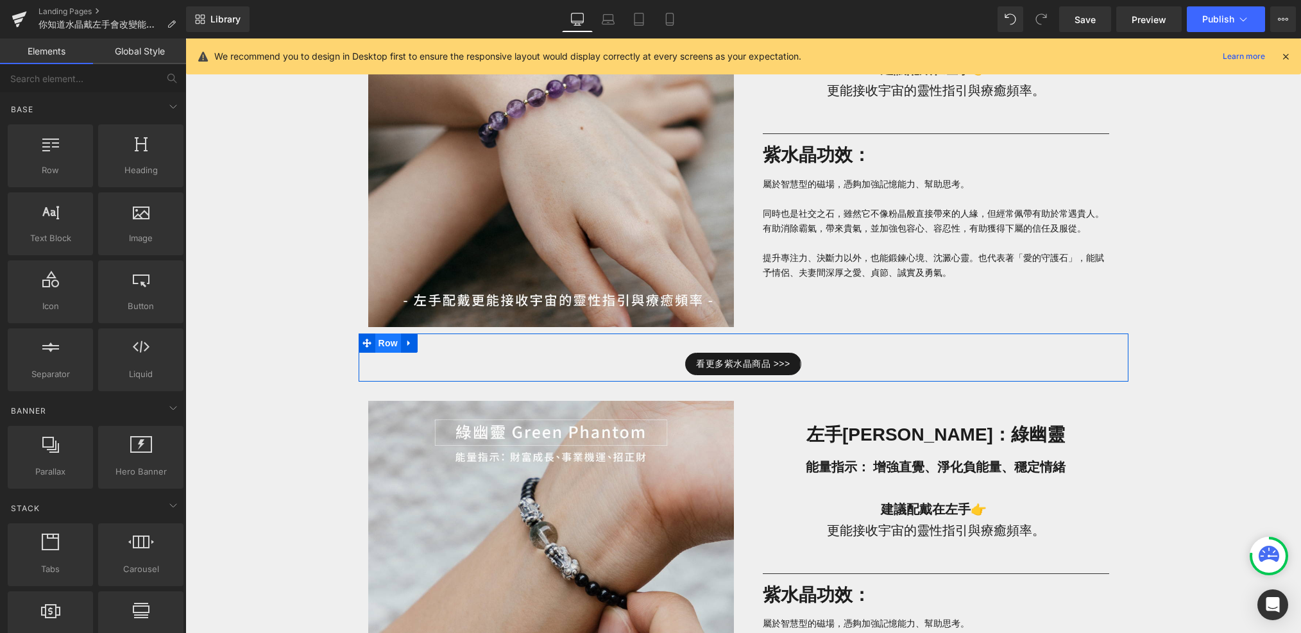
click at [383, 343] on span "Row" at bounding box center [388, 343] width 26 height 19
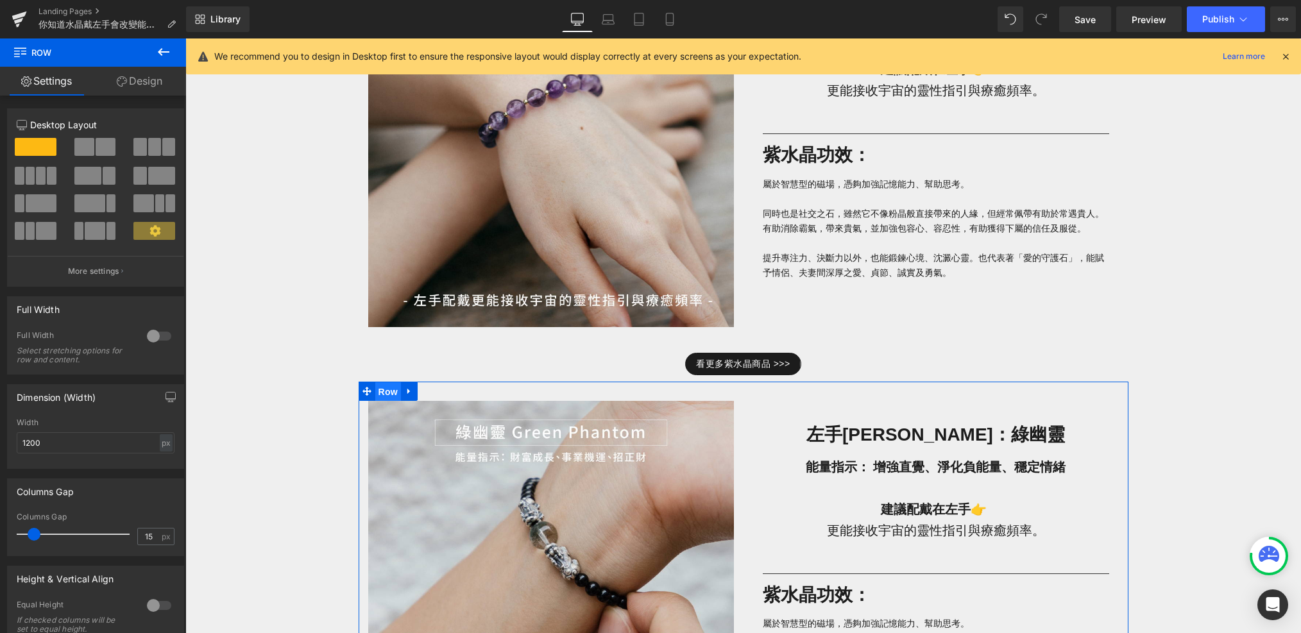
click at [388, 392] on span "Row" at bounding box center [388, 391] width 26 height 19
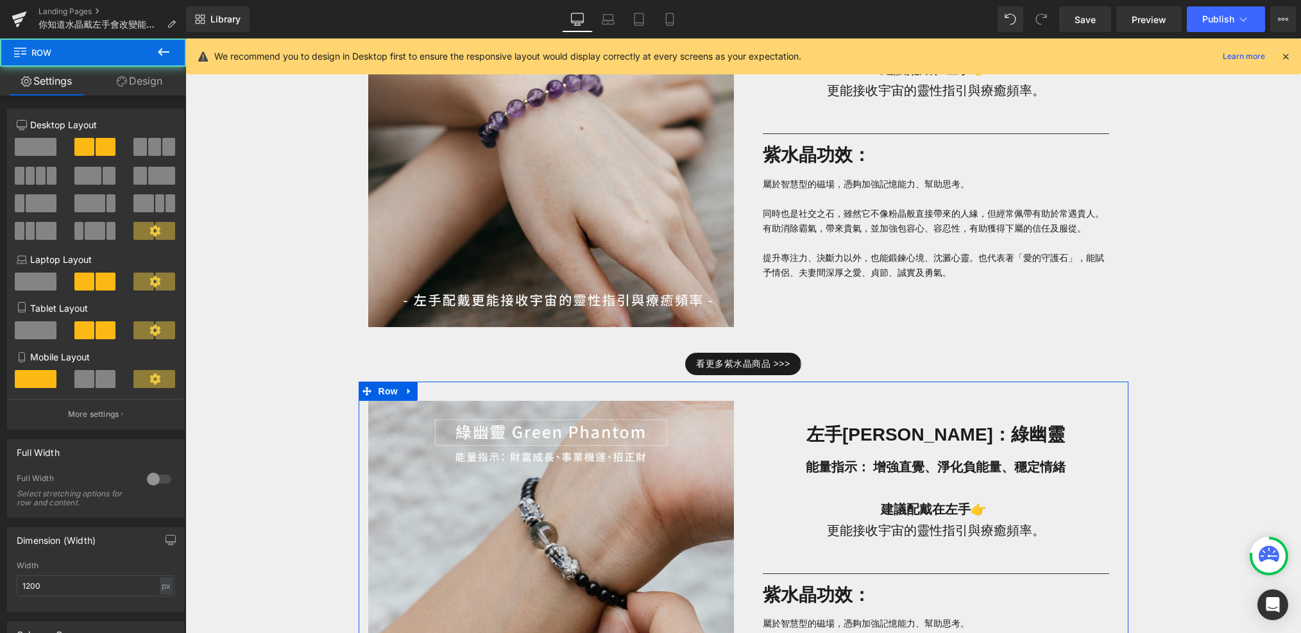
click at [132, 74] on link "Design" at bounding box center [139, 81] width 93 height 29
click at [0, 0] on div "Spacing" at bounding box center [0, 0] width 0 height 0
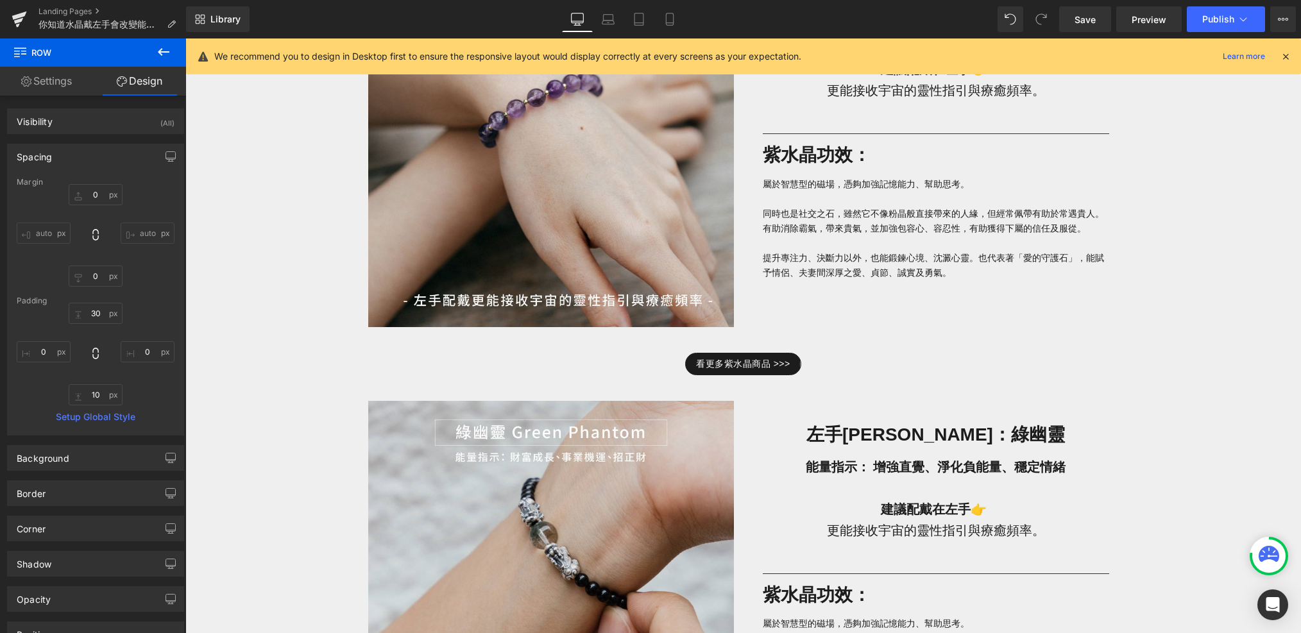
click at [256, 378] on div "左手[PERSON_NAME] Top 3：財運、戀愛運、防小人全攻略 Heading 左撇子日限定！不論你是不是左撇子，左手戴對水晶，都能改變能量流向。 T…" at bounding box center [743, 292] width 1116 height 2095
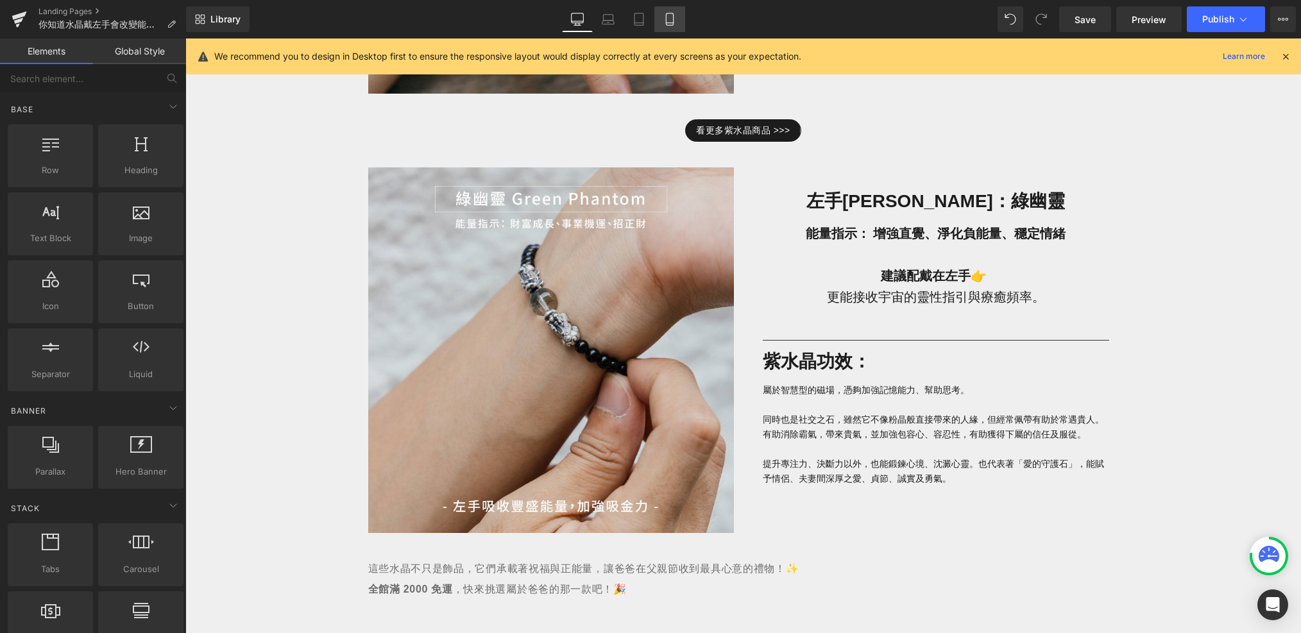
click at [667, 19] on icon at bounding box center [670, 19] width 13 height 13
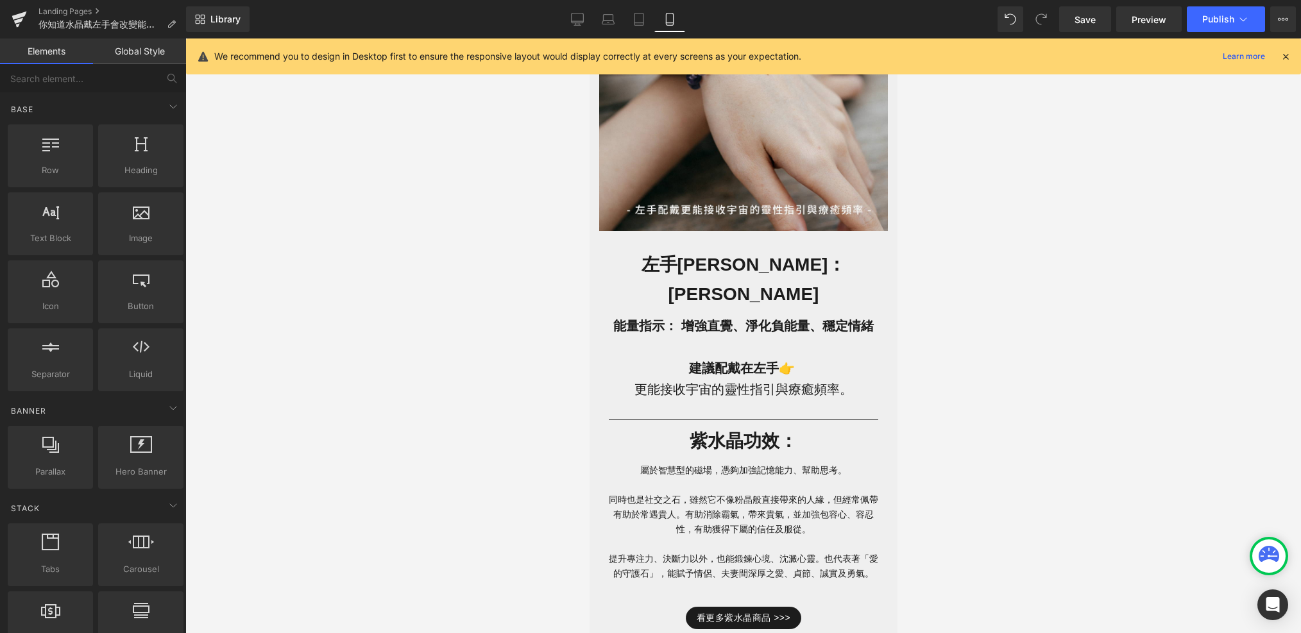
scroll to position [652, 0]
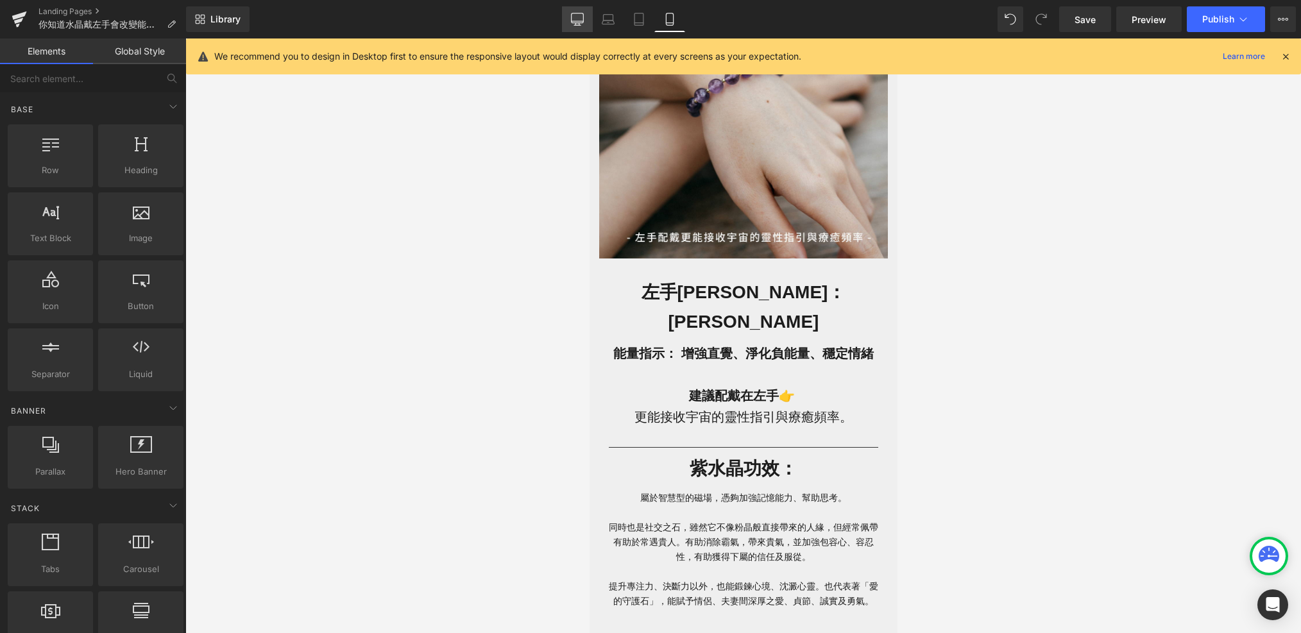
drag, startPoint x: 585, startPoint y: 17, endPoint x: 402, endPoint y: 163, distance: 233.8
click at [584, 17] on icon at bounding box center [578, 18] width 12 height 10
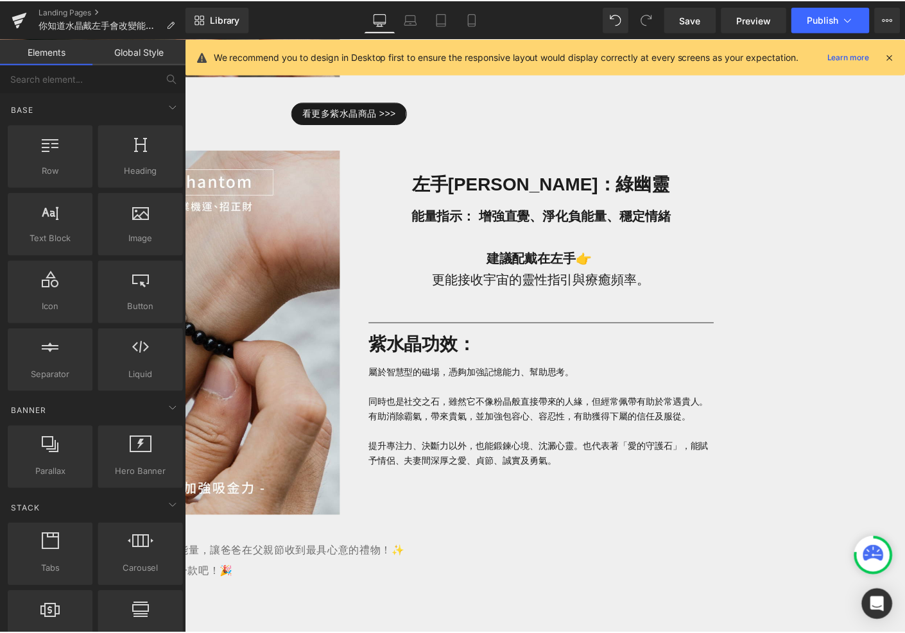
scroll to position [1142, 0]
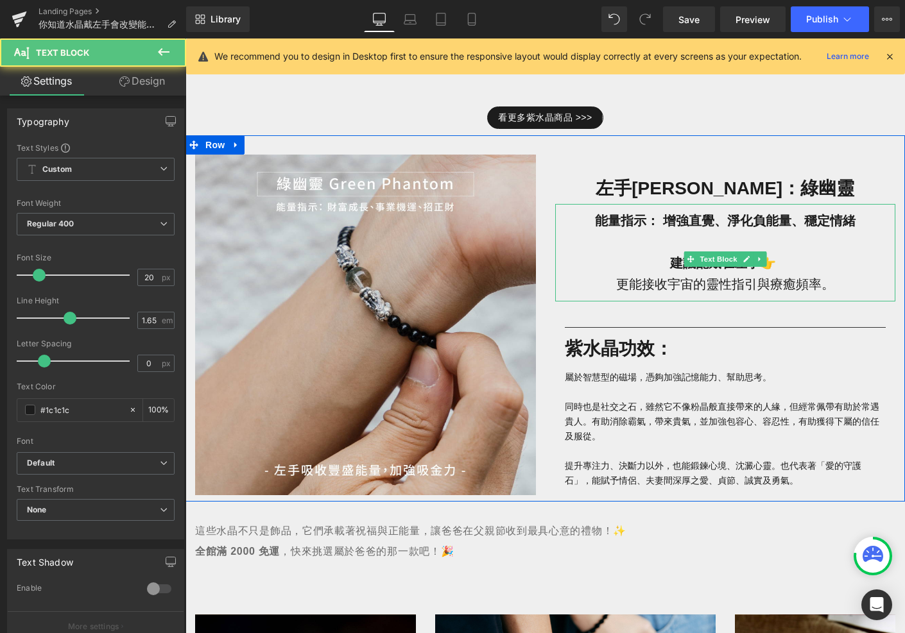
drag, startPoint x: 620, startPoint y: 191, endPoint x: 602, endPoint y: 189, distance: 18.1
click at [603, 210] on p "能量指示： 增強直覺、淨化負能量、穩定情緒" at bounding box center [725, 220] width 341 height 21
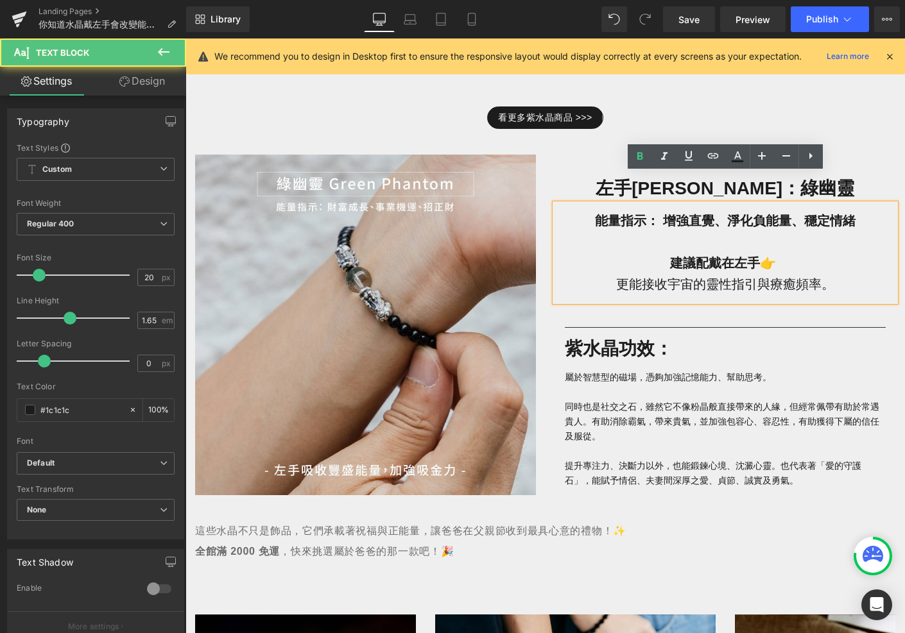
click at [594, 210] on p "能量指示： 增強直覺、淨化負能量、穩定情緒" at bounding box center [725, 220] width 341 height 21
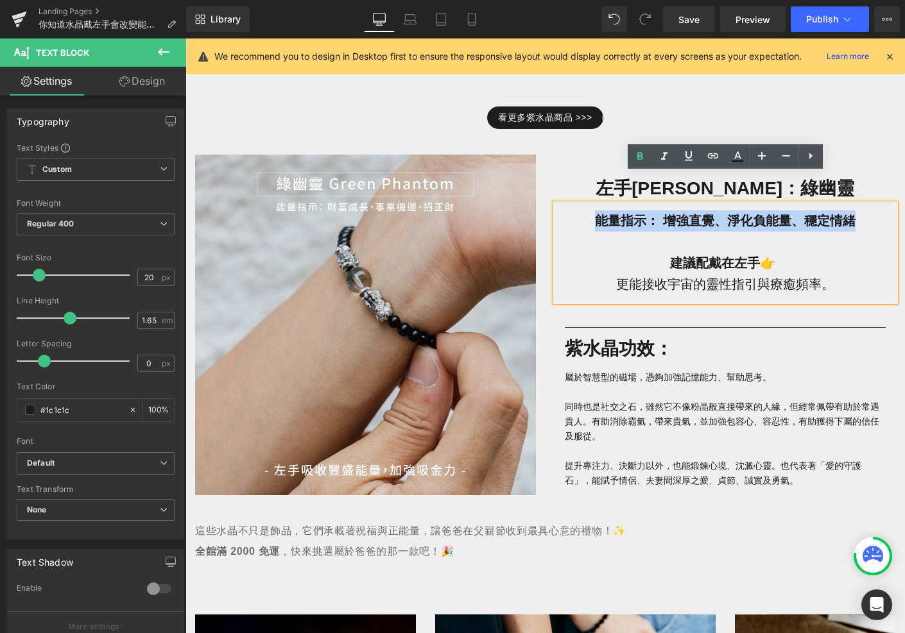
drag, startPoint x: 594, startPoint y: 191, endPoint x: 853, endPoint y: 189, distance: 259.3
click at [853, 210] on p "能量指示： 增強直覺、淨化負能量、穩定情緒" at bounding box center [725, 220] width 341 height 21
paste div
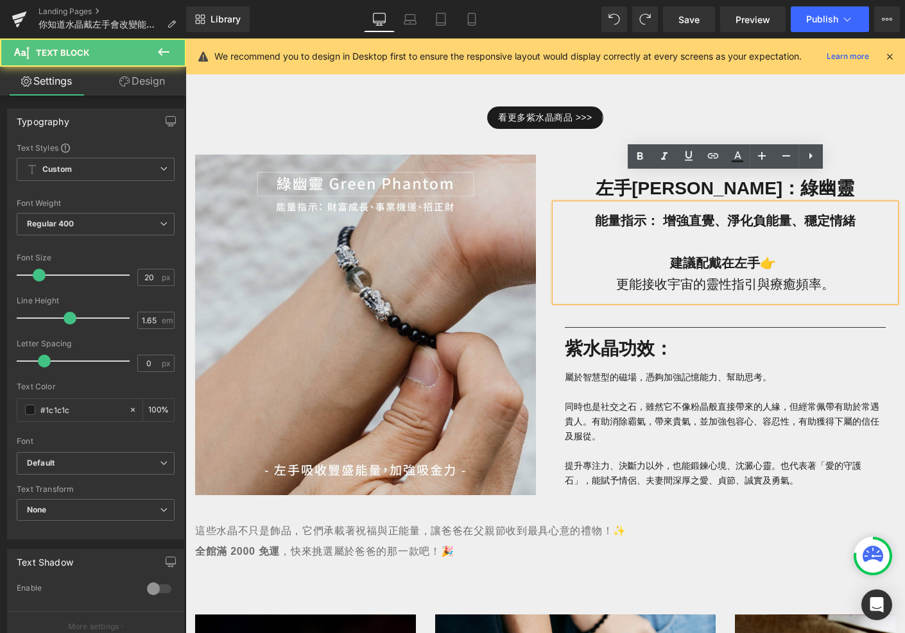
click at [819, 214] on strong "能量指示： 增強直覺、淨化負能量、穩定情緒" at bounding box center [725, 221] width 261 height 14
click at [846, 214] on strong "能量指示： 增強直覺、淨化負能量、穩定情緒" at bounding box center [725, 221] width 261 height 14
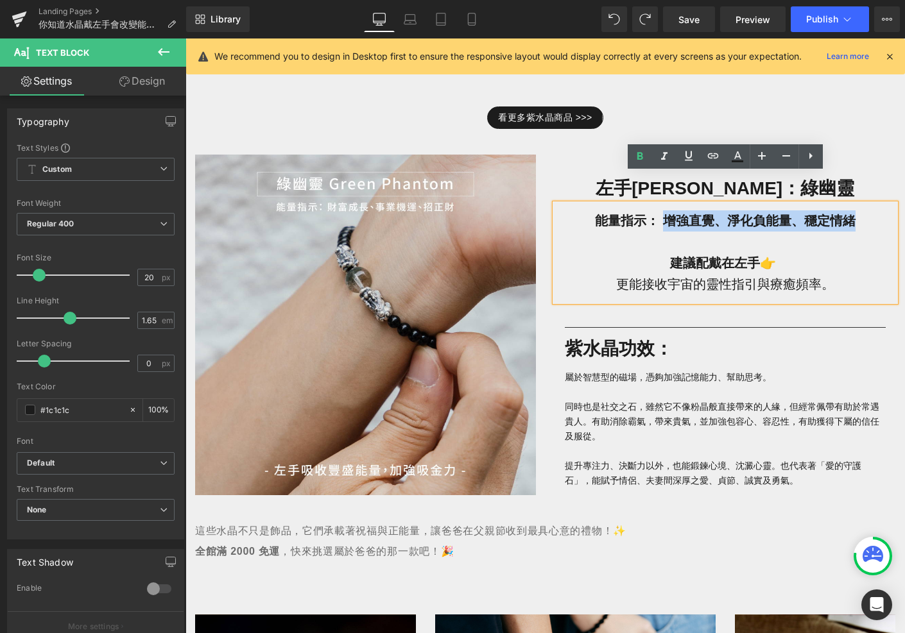
drag, startPoint x: 862, startPoint y: 194, endPoint x: 664, endPoint y: 191, distance: 198.3
click at [664, 210] on p "能量指示： 增強直覺、淨化負能量、穩定情緒" at bounding box center [725, 220] width 341 height 21
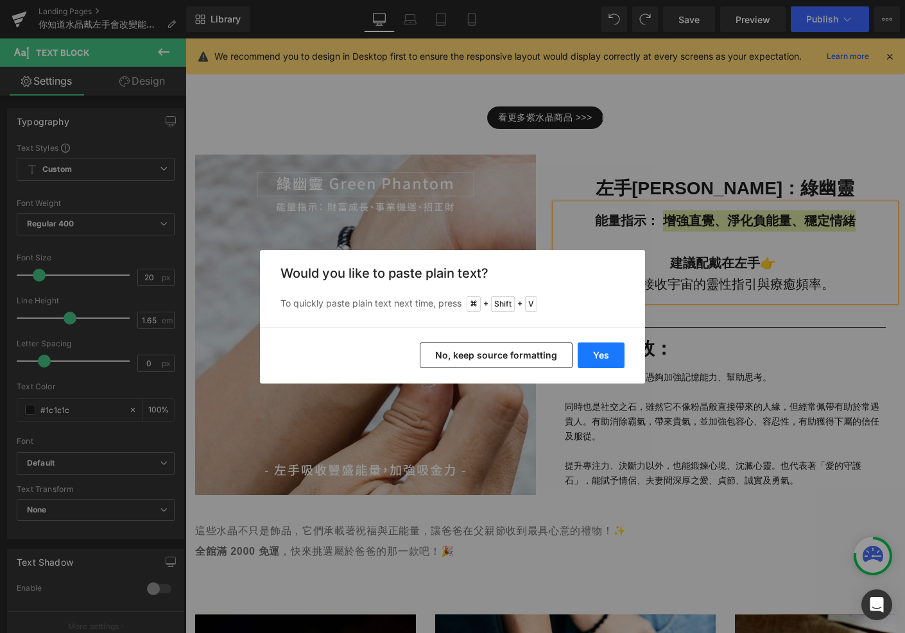
drag, startPoint x: 603, startPoint y: 349, endPoint x: 418, endPoint y: 310, distance: 189.5
click at [603, 349] on button "Yes" at bounding box center [601, 356] width 47 height 26
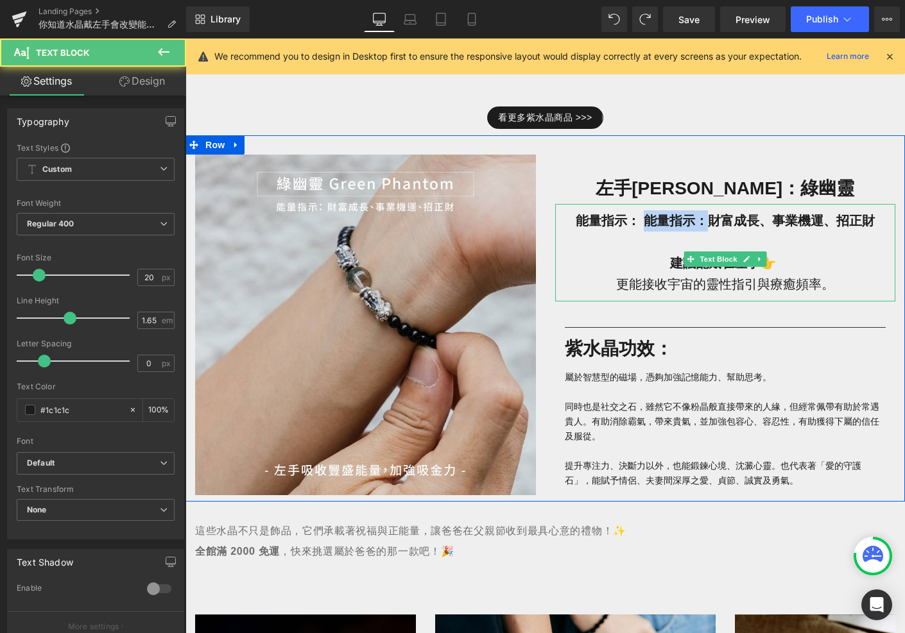
drag, startPoint x: 707, startPoint y: 188, endPoint x: 642, endPoint y: 187, distance: 64.8
click at [642, 214] on strong "能量指示： 能量指示：財富成長、事業機運、招正財" at bounding box center [725, 221] width 299 height 14
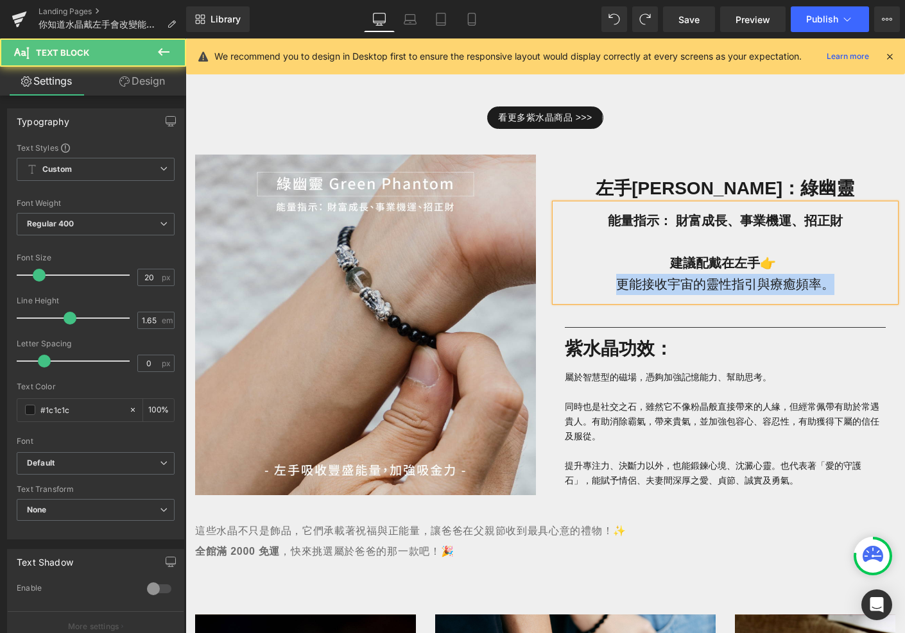
drag, startPoint x: 830, startPoint y: 254, endPoint x: 617, endPoint y: 257, distance: 212.4
click at [617, 274] on p "更能接收宇宙的靈性指引與療癒頻率。" at bounding box center [725, 284] width 341 height 21
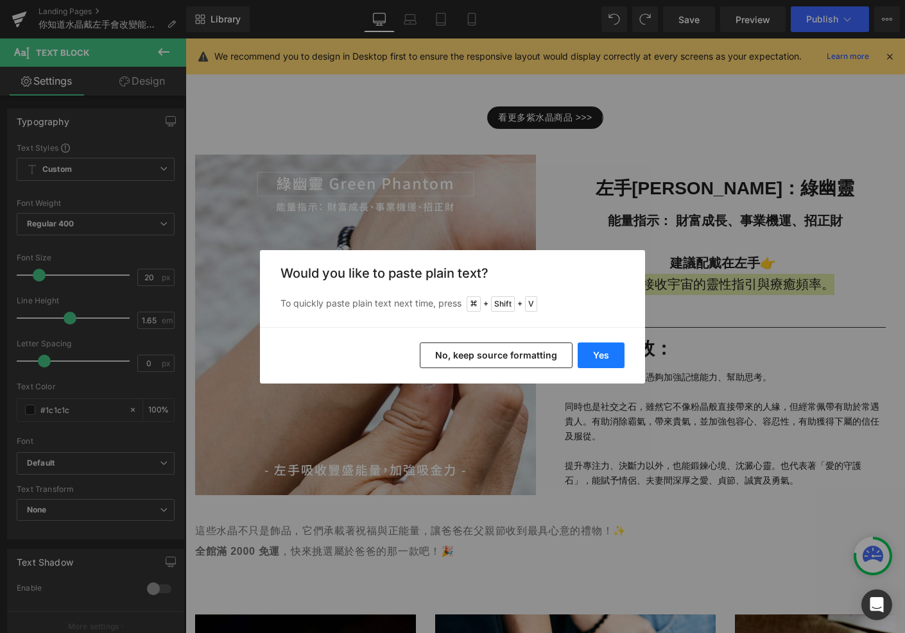
click at [607, 355] on button "Yes" at bounding box center [601, 356] width 47 height 26
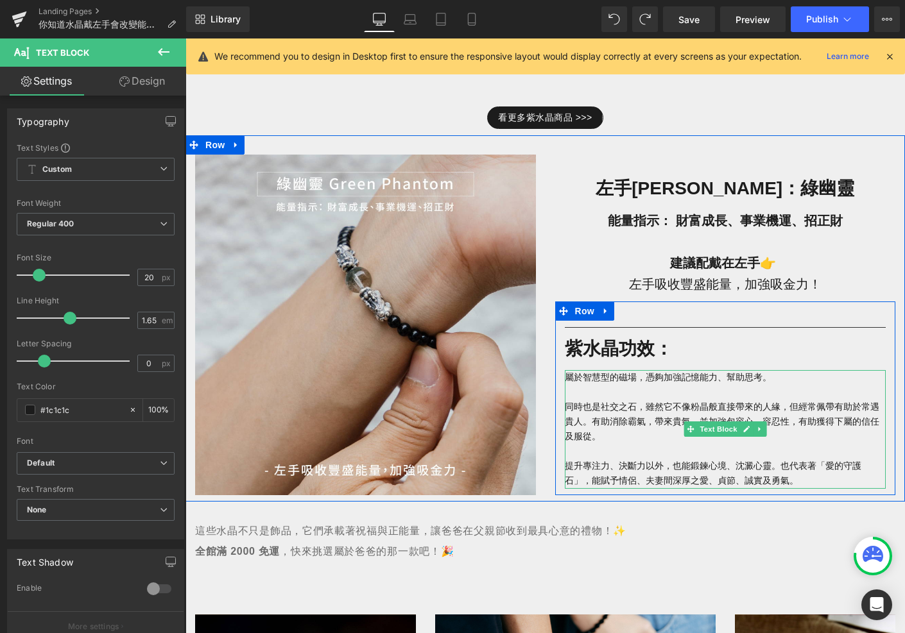
click at [698, 409] on p "屬於智慧型的磁場， 憑夠加強記憶能力、幫助思考。 同時 也是社交之石，雖然它不像粉晶般直接帶來的人緣，但經常佩帶有助於常遇貴人。 有助消除霸氣，帶來貴氣，並加…" at bounding box center [726, 429] width 322 height 119
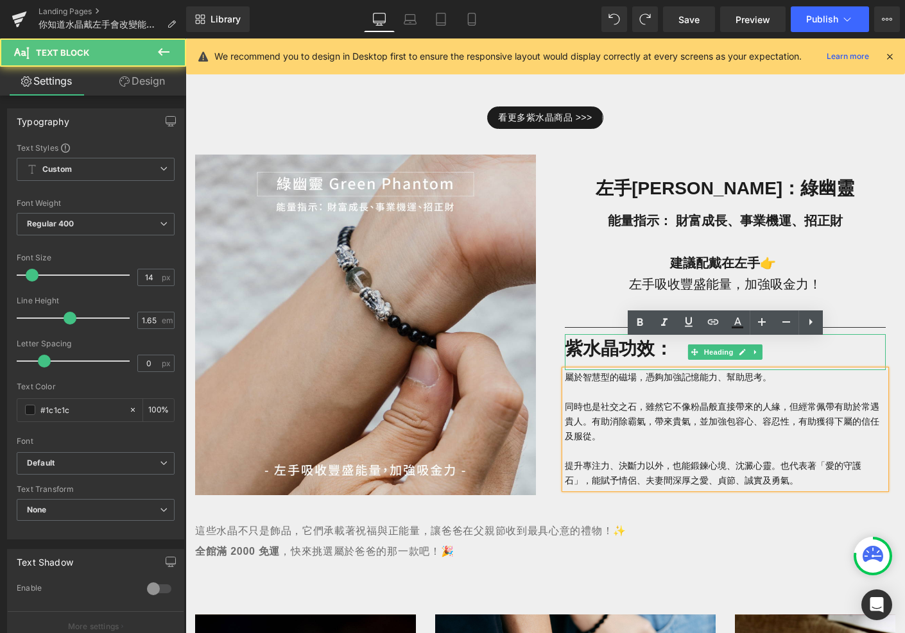
click at [615, 339] on strong "紫水晶功效：" at bounding box center [619, 349] width 108 height 20
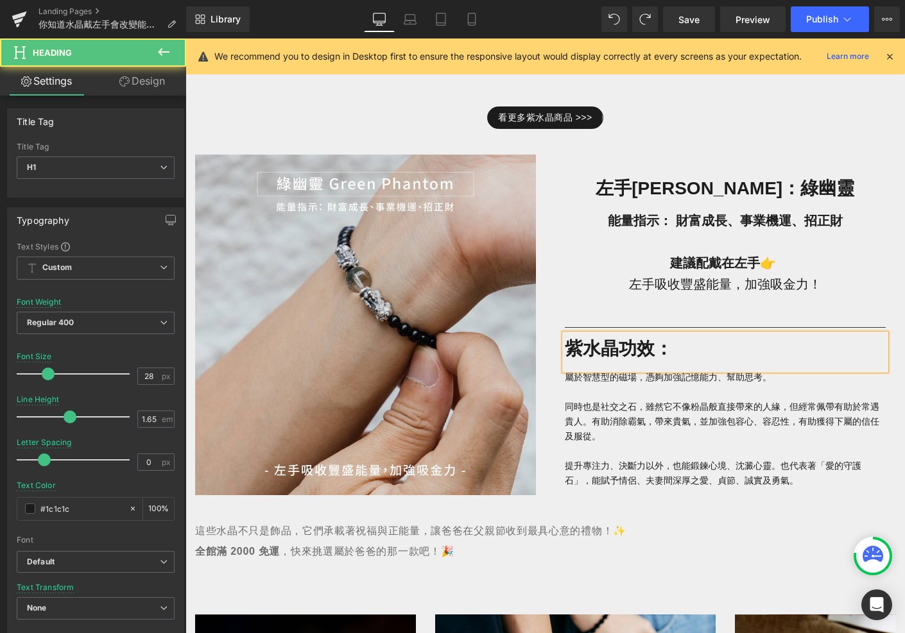
click at [615, 339] on strong "紫水晶功效：" at bounding box center [619, 349] width 108 height 20
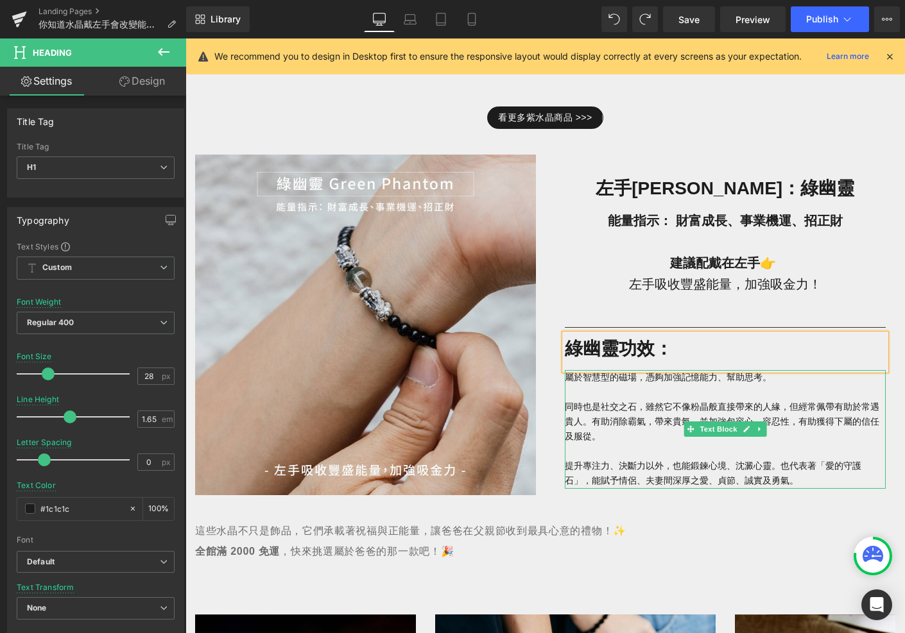
drag, startPoint x: 612, startPoint y: 380, endPoint x: 660, endPoint y: 402, distance: 53.1
click at [612, 402] on span "也是社交之石，雖然它不像粉晶般直接帶來的人緣，但經常佩帶有助於常遇貴人。" at bounding box center [722, 414] width 314 height 25
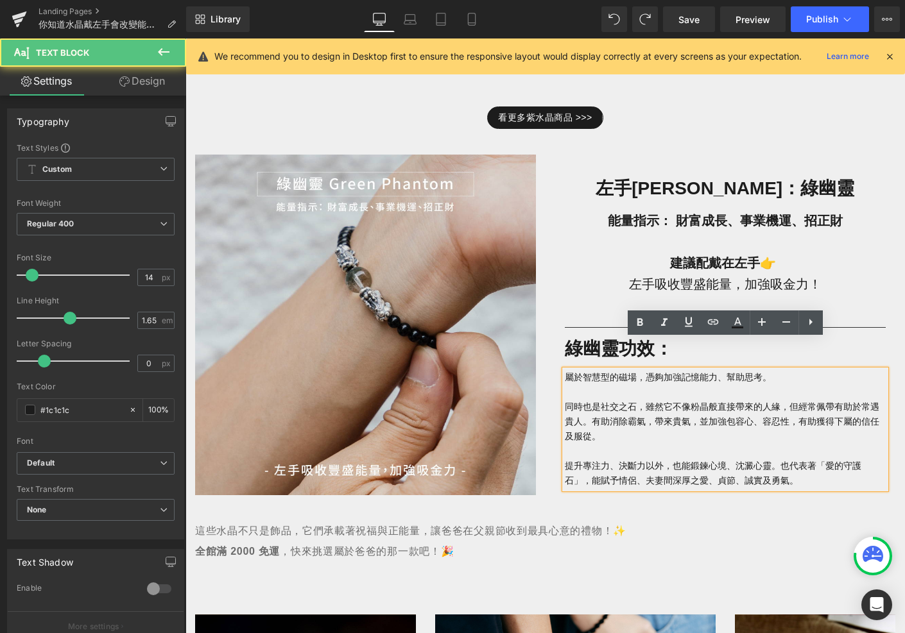
click at [667, 436] on span "有助消除霸氣，帶來貴氣，並加強包容心、容忍性，有助獲得下屬的信任及服從。 提升專注力、決斷力以外，也能鍛鍊心境、沈澱心靈。" at bounding box center [722, 443] width 314 height 55
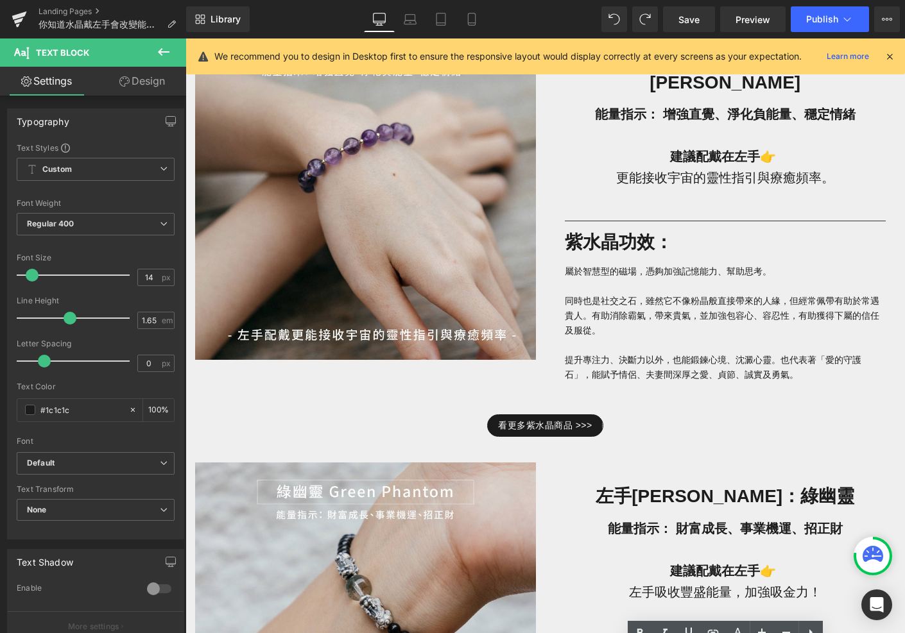
scroll to position [831, 0]
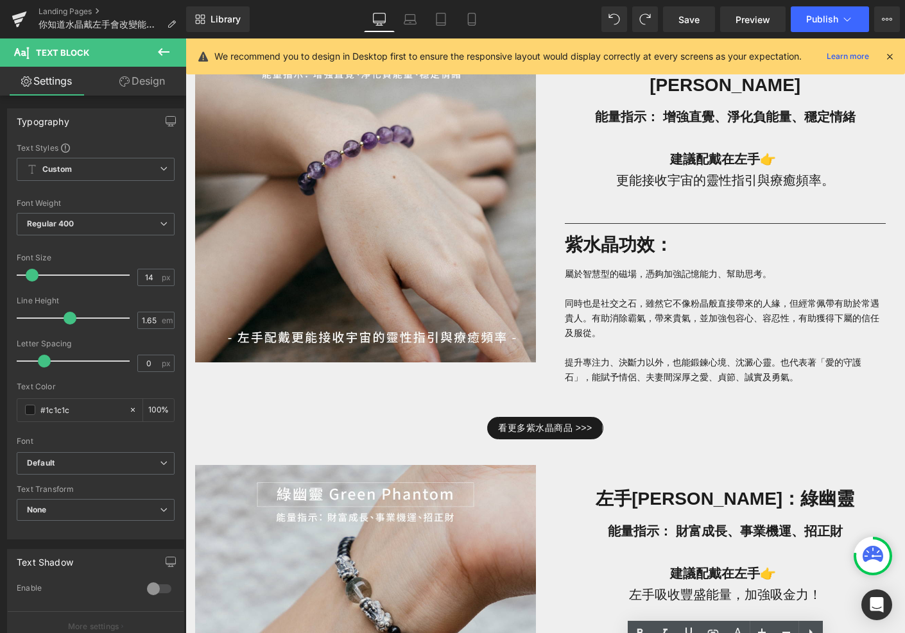
click at [637, 313] on span "有助消除霸氣，帶來貴氣，並加強包容心、容忍性，有助獲得下屬的信任及服從。 提升專注力、決斷力以外，也能鍛鍊心境、沈澱心靈。" at bounding box center [722, 340] width 314 height 55
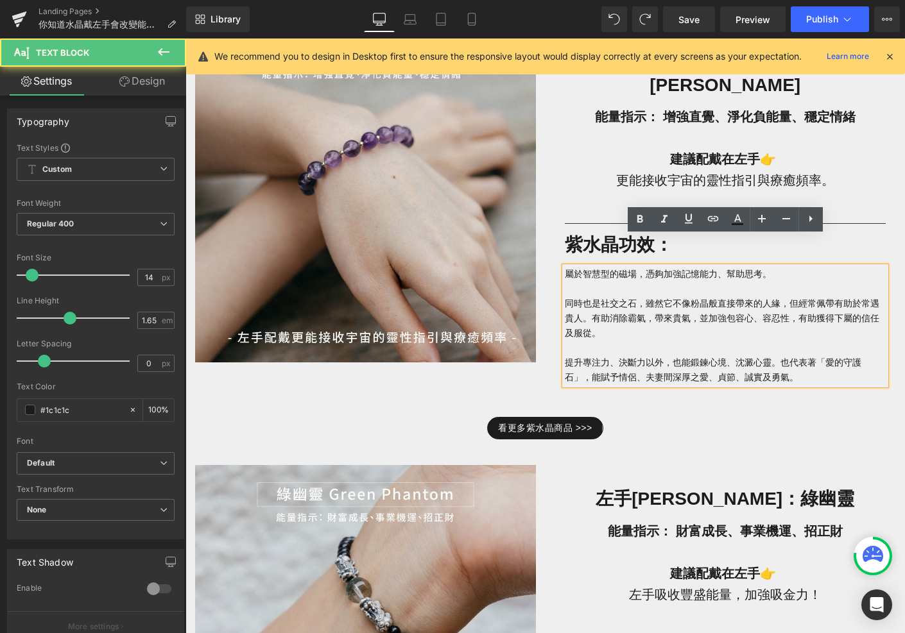
click at [686, 282] on p "屬於智慧型的磁場， 憑夠加強記憶能力、幫助思考。 同時 也是社交之石，雖然它不像粉晶般直接帶來的人緣，但經常佩帶有助於常遇貴人。 有助消除霸氣，帶來貴氣，並加…" at bounding box center [726, 326] width 322 height 119
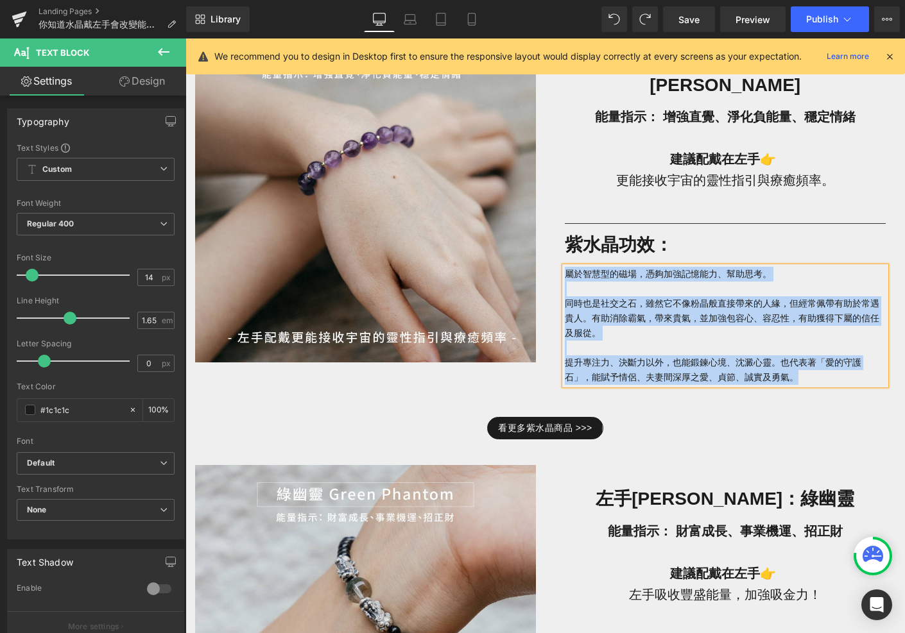
copy p "屬於智慧型的磁場， 憑夠加強記憶能力、幫助思考。 同時 也是社交之石，雖然它不像粉晶般直接帶來的人緣，但經常佩帶有助於常遇貴人。 有助消除霸氣，帶來貴氣，並加…"
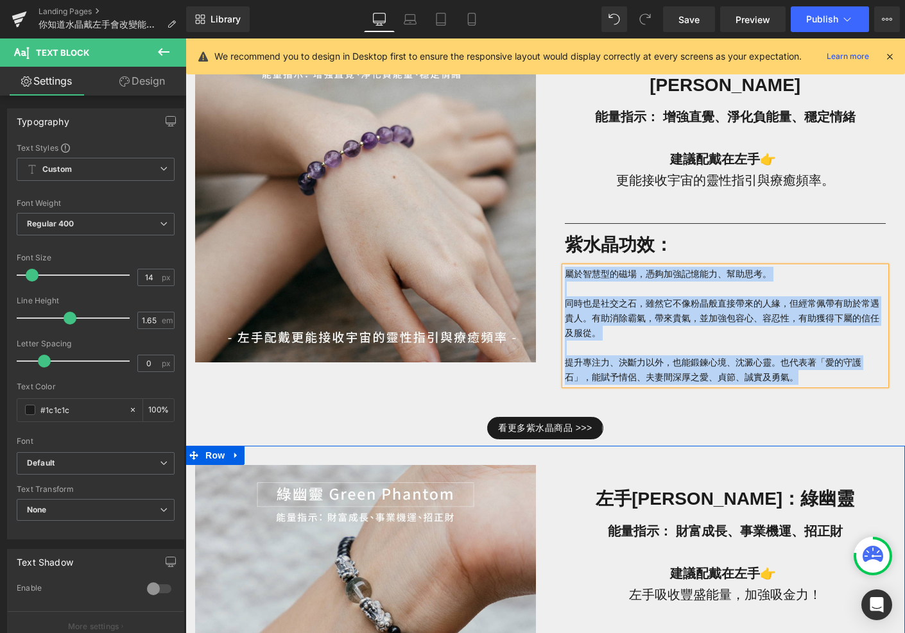
click at [695, 524] on strong "能量指示： 財富成長、事業機運、招正財" at bounding box center [725, 531] width 235 height 14
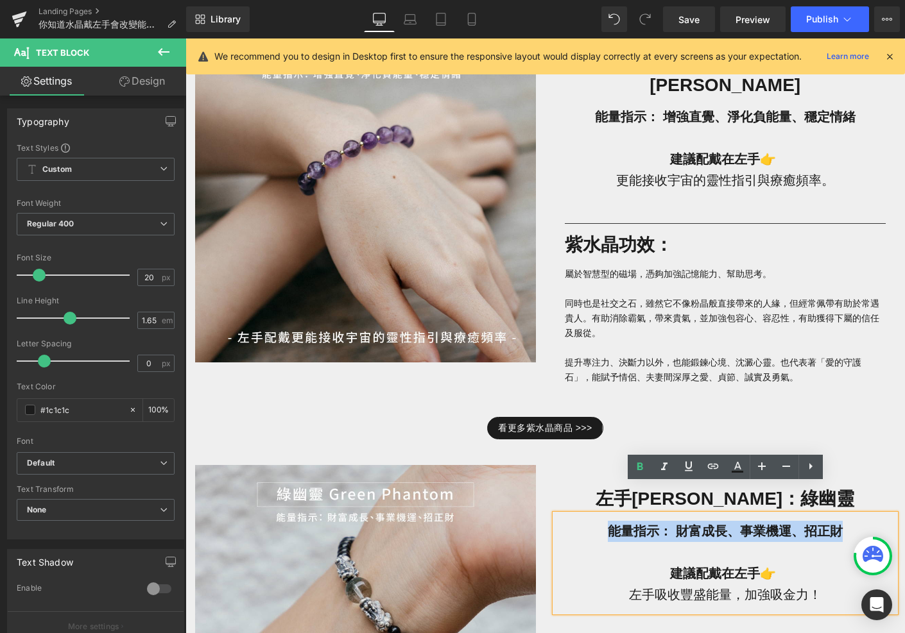
drag, startPoint x: 859, startPoint y: 502, endPoint x: 594, endPoint y: 499, distance: 265.1
click at [594, 521] on p "能量指示： 財富成長、事業機運、招正財" at bounding box center [725, 531] width 341 height 21
copy strong "能量指示： 財富成長、事業機運、招正財"
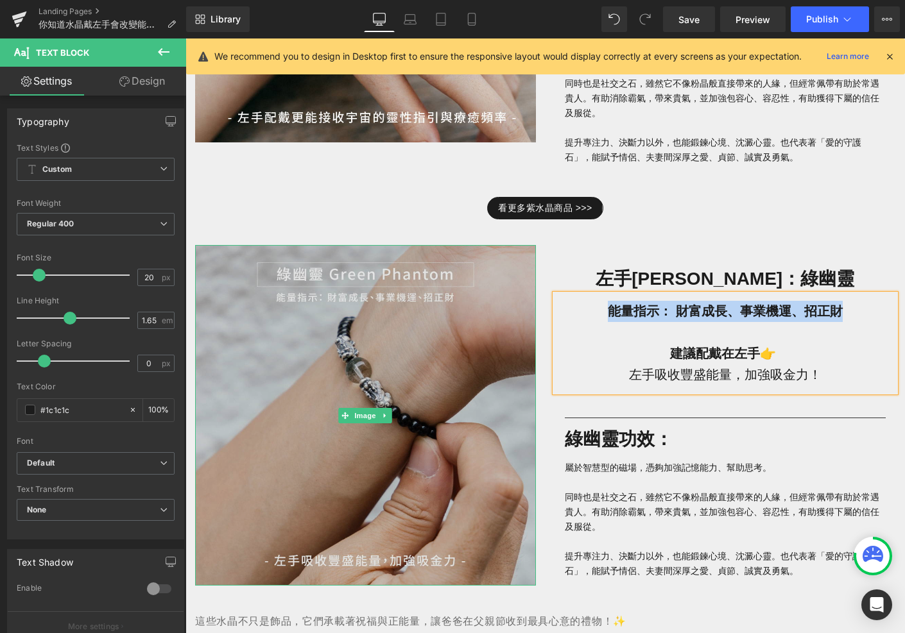
scroll to position [1065, 0]
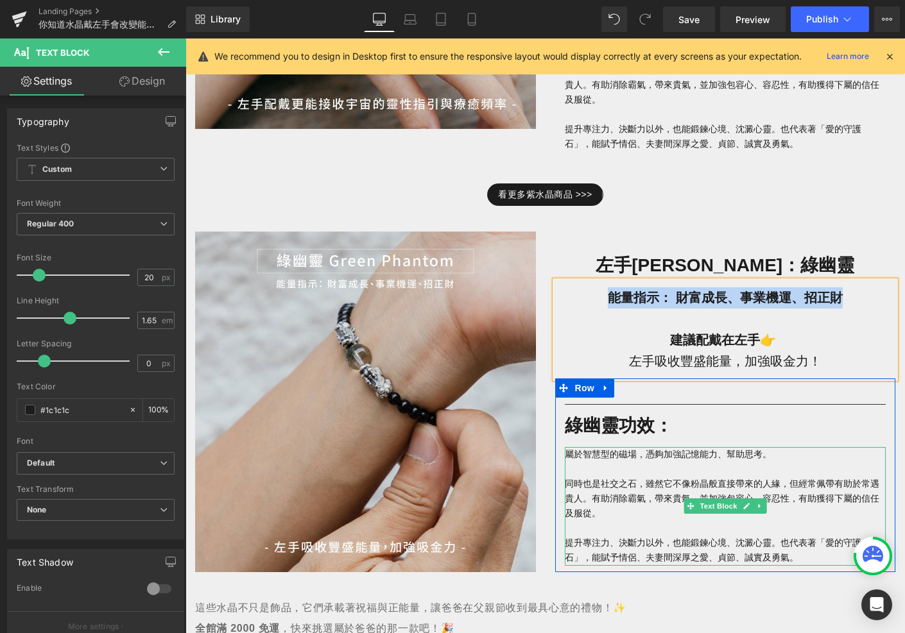
click at [630, 447] on p "屬於智慧型的磁場， 憑夠加強記憶能力、幫助思考。 同時 也是社交之石，雖然它不像粉晶般直接帶來的人緣，但經常佩帶有助於常遇貴人。 有助消除霸氣，帶來貴氣，並加…" at bounding box center [726, 506] width 322 height 119
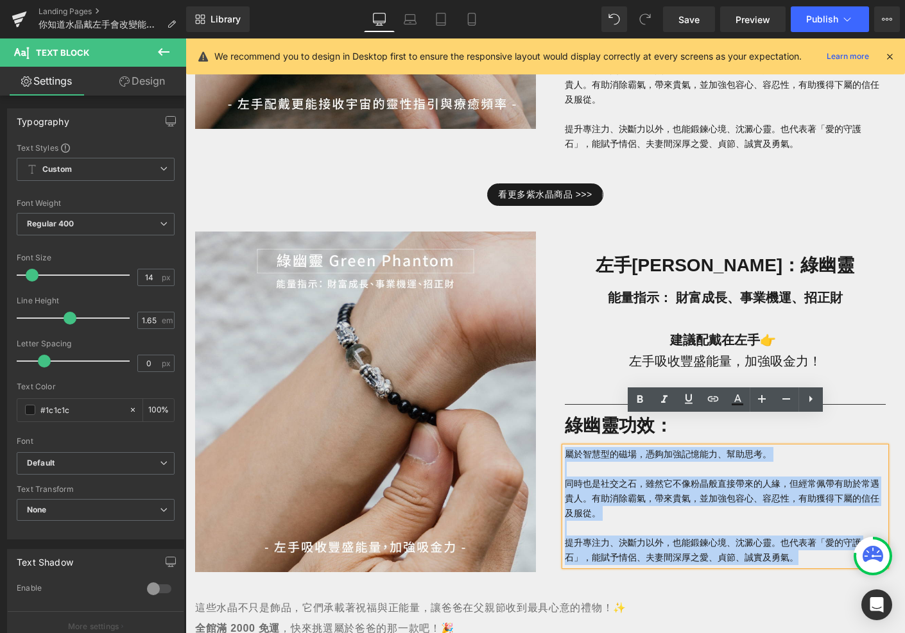
drag, startPoint x: 565, startPoint y: 427, endPoint x: 846, endPoint y: 534, distance: 300.6
click at [846, 534] on p "屬於智慧型的磁場， 憑夠加強記憶能力、幫助思考。 同時 也是社交之石，雖然它不像粉晶般直接帶來的人緣，但經常佩帶有助於常遇貴人。 有助消除霸氣，帶來貴氣，並加…" at bounding box center [726, 506] width 322 height 119
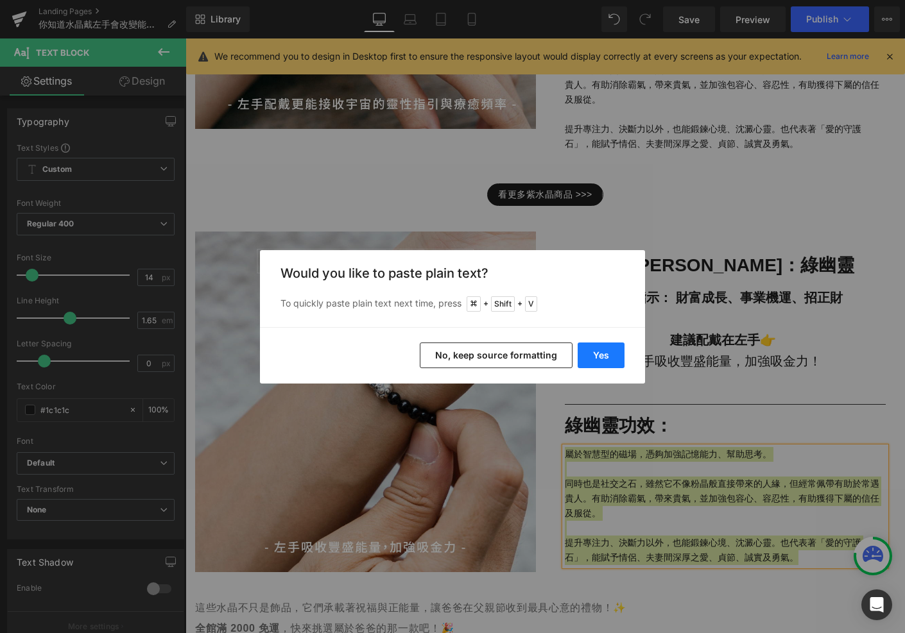
click at [615, 347] on button "Yes" at bounding box center [601, 356] width 47 height 26
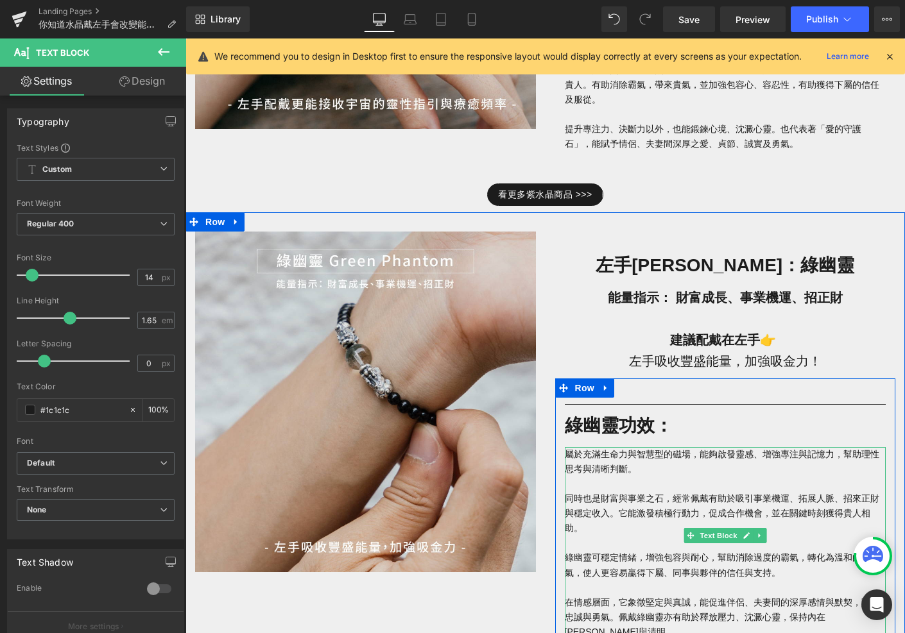
scroll to position [1086, 0]
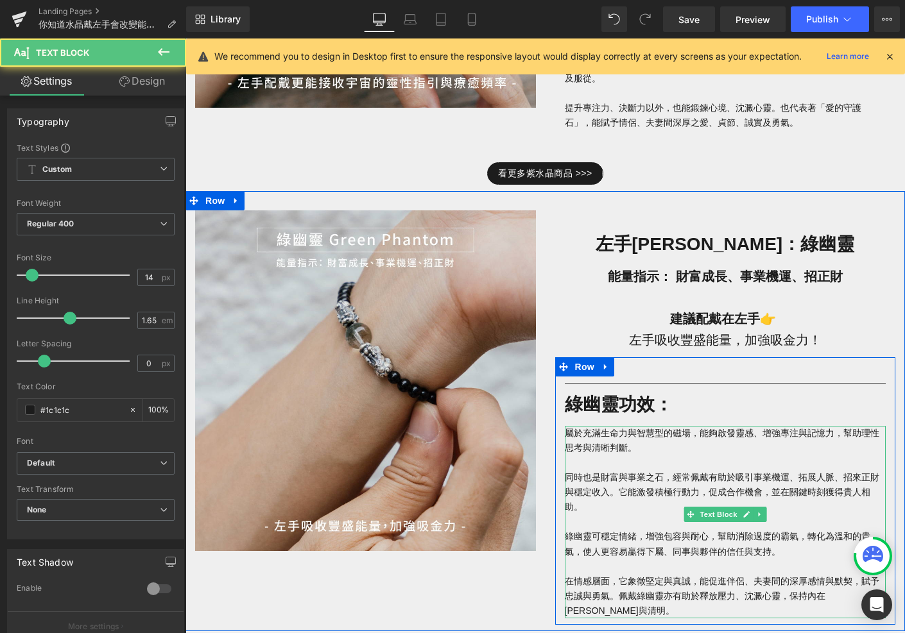
click at [602, 456] on p at bounding box center [726, 463] width 322 height 15
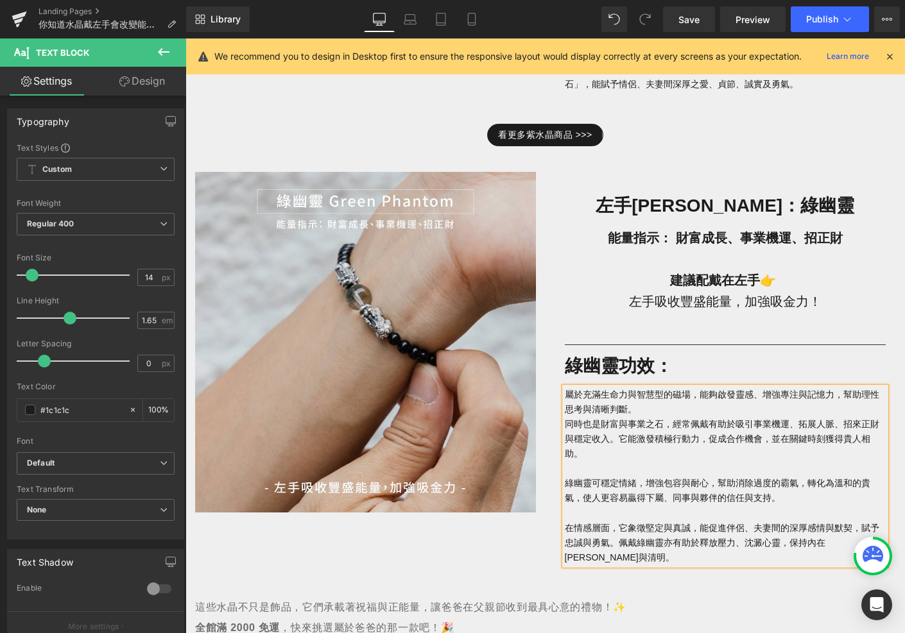
scroll to position [1132, 0]
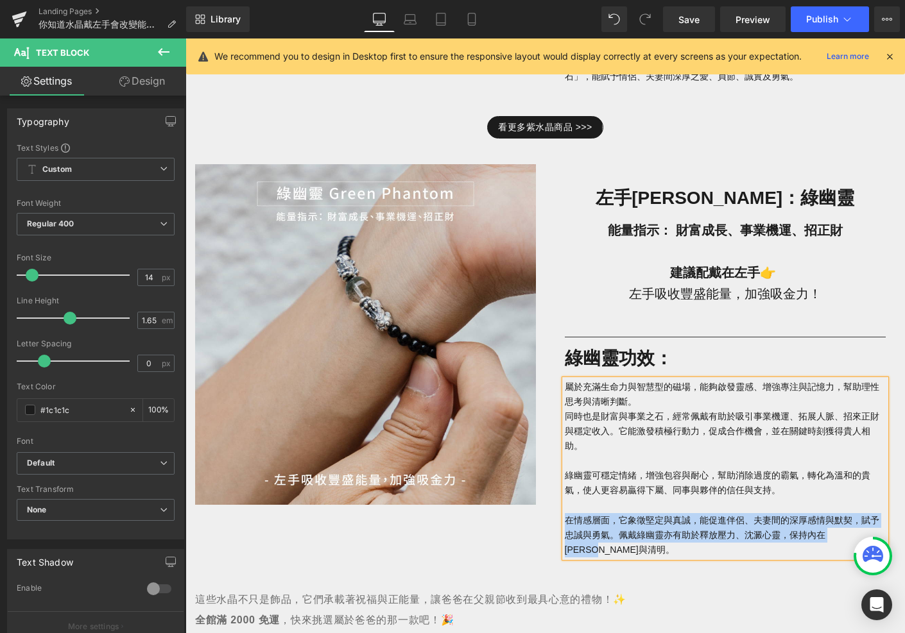
drag, startPoint x: 882, startPoint y: 506, endPoint x: 560, endPoint y: 484, distance: 322.9
click at [560, 485] on div "Separator 綠幽靈功效： Heading 屬於充滿生命力與智慧型的磁場，能夠啟發靈感、增強專注與記憶力，幫助理性思考與清晰判斷。 同時也是財富與事業之…" at bounding box center [725, 443] width 341 height 227
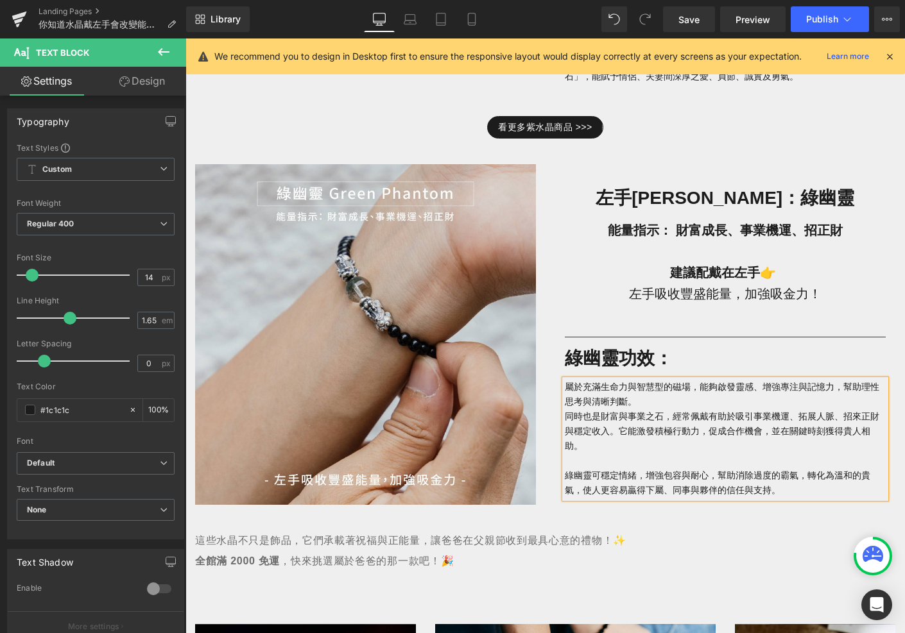
click at [641, 380] on p "屬於充滿生命力與智慧型的磁場，能夠啟發靈感、增強專注與記憶力，幫助理性思考與清晰判斷。" at bounding box center [726, 395] width 322 height 30
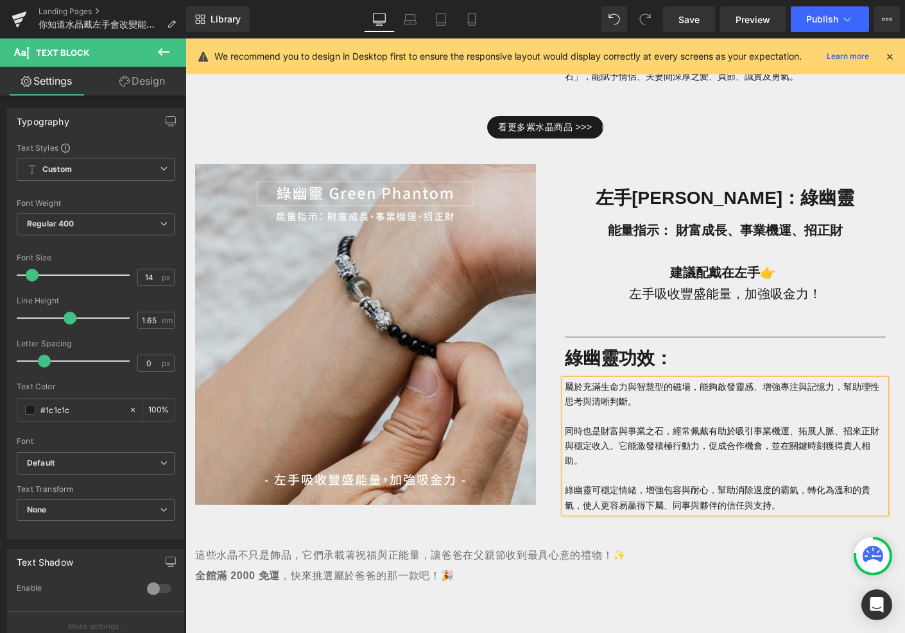
click at [522, 492] on div "Image 左手[PERSON_NAME]：綠幽靈 Heading 能量指示： 財富成長、事業機運、招正財 建議配戴在左手👉 左手吸收豐盛能量，加強吸金力！ …" at bounding box center [544, 335] width 719 height 381
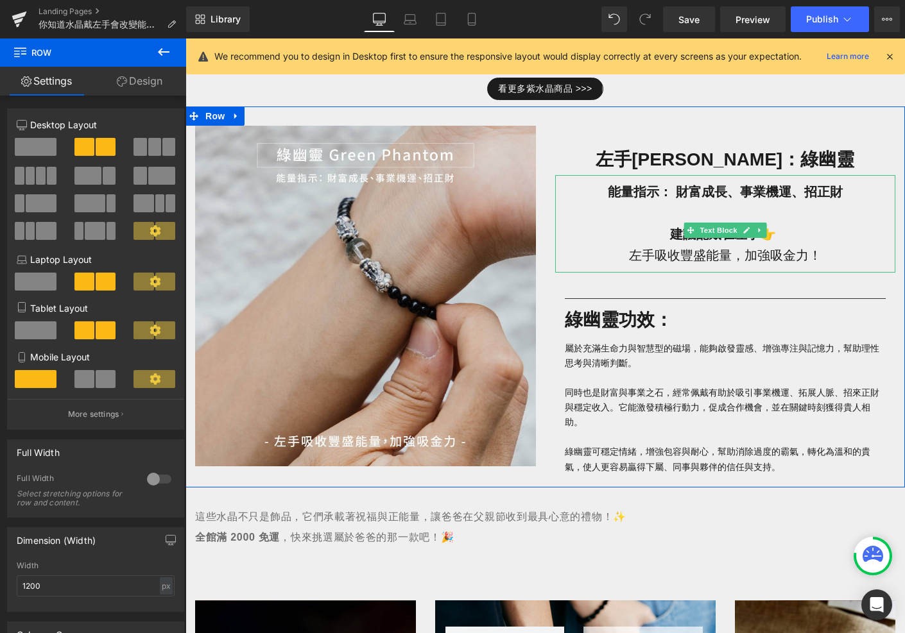
scroll to position [1174, 0]
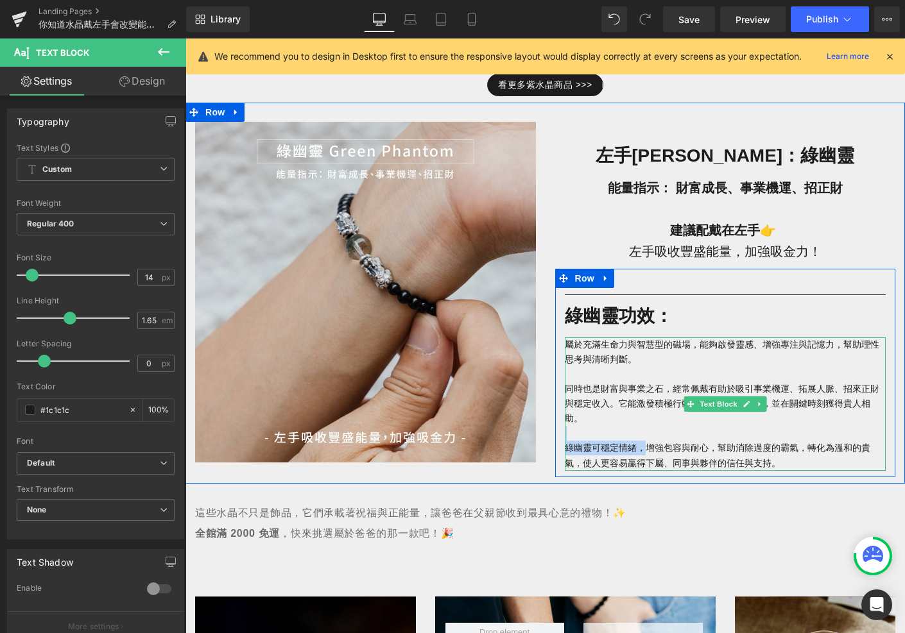
drag, startPoint x: 645, startPoint y: 421, endPoint x: 570, endPoint y: 408, distance: 76.2
click at [570, 408] on div "屬於充滿生命力與智慧型的磁場，能夠啟發靈感、增強專注與記憶力，幫助理性思考與清晰判斷。 同時也是財富與事業之石，經常佩戴有助於吸引事業機運、拓展人脈、招來正財…" at bounding box center [726, 404] width 322 height 133
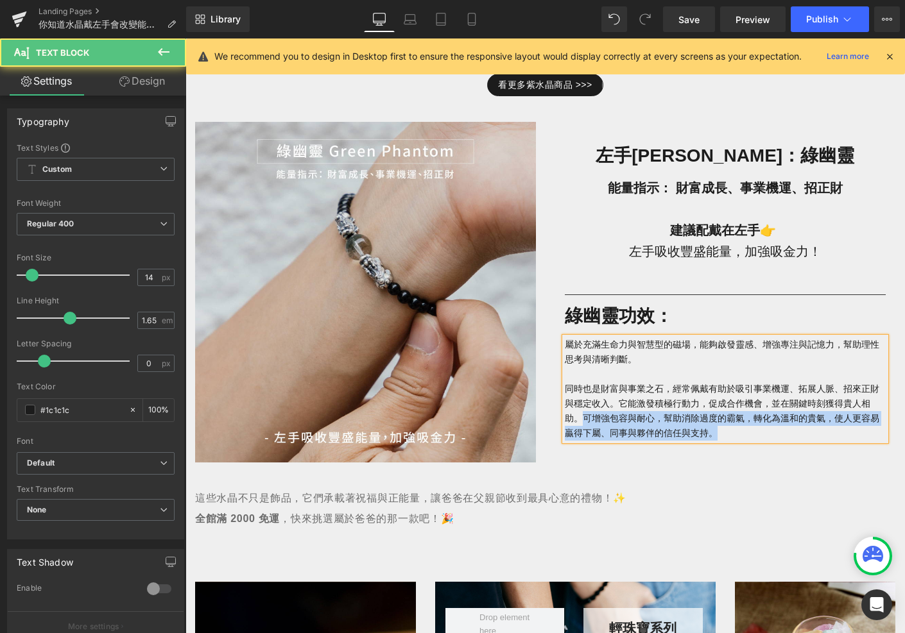
drag, startPoint x: 581, startPoint y: 388, endPoint x: 781, endPoint y: 411, distance: 201.0
click at [781, 411] on div "屬於充滿生命力與智慧型的磁場，能夠啟發靈感、增強專注與記憶力，幫助理性思考與清晰判斷。 同時也是財富與事業之石，經常佩戴有助於吸引事業機運、拓展人脈、招來正財…" at bounding box center [726, 390] width 322 height 104
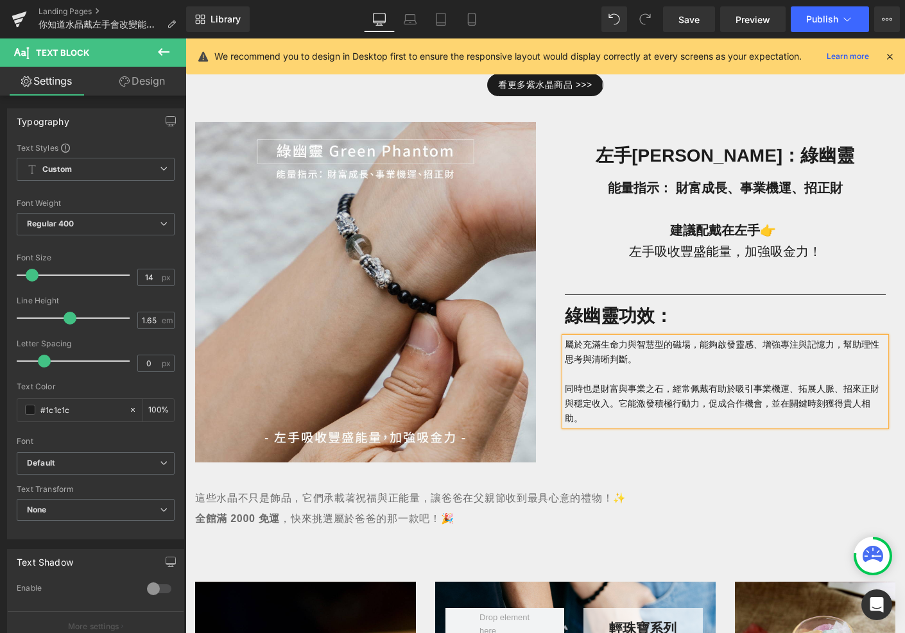
click at [175, 48] on button at bounding box center [163, 53] width 45 height 28
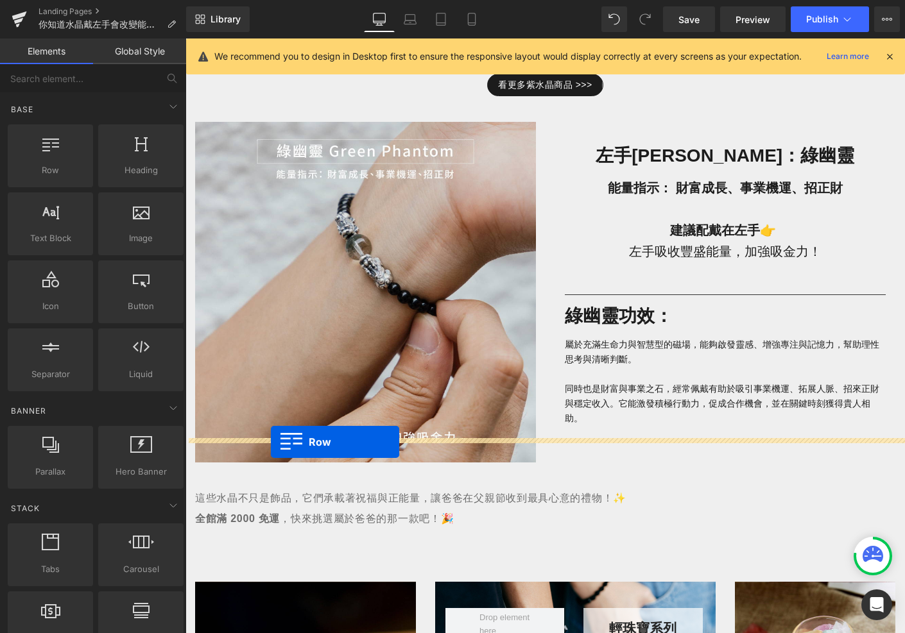
drag, startPoint x: 252, startPoint y: 191, endPoint x: 269, endPoint y: 440, distance: 249.5
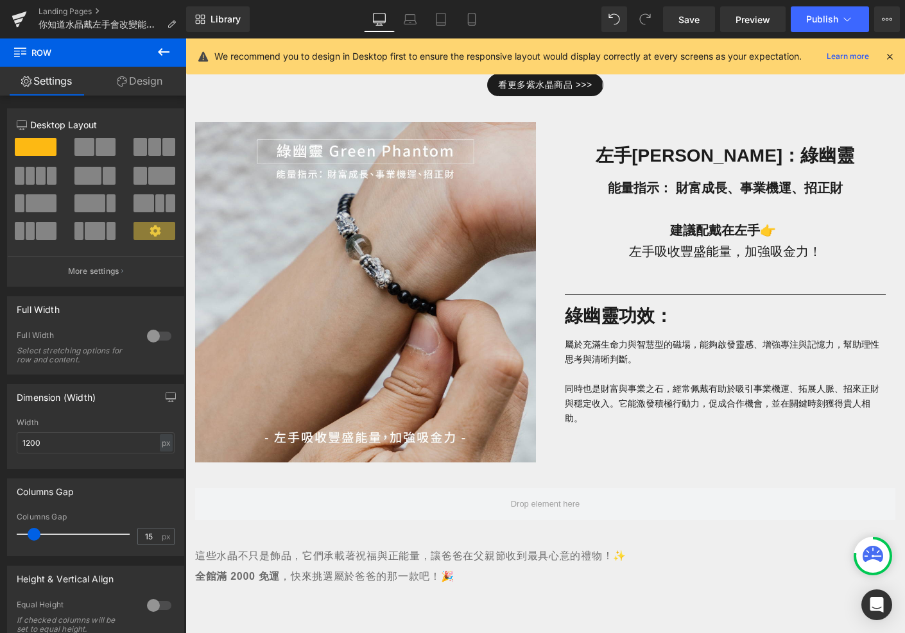
click at [162, 51] on icon at bounding box center [163, 51] width 15 height 15
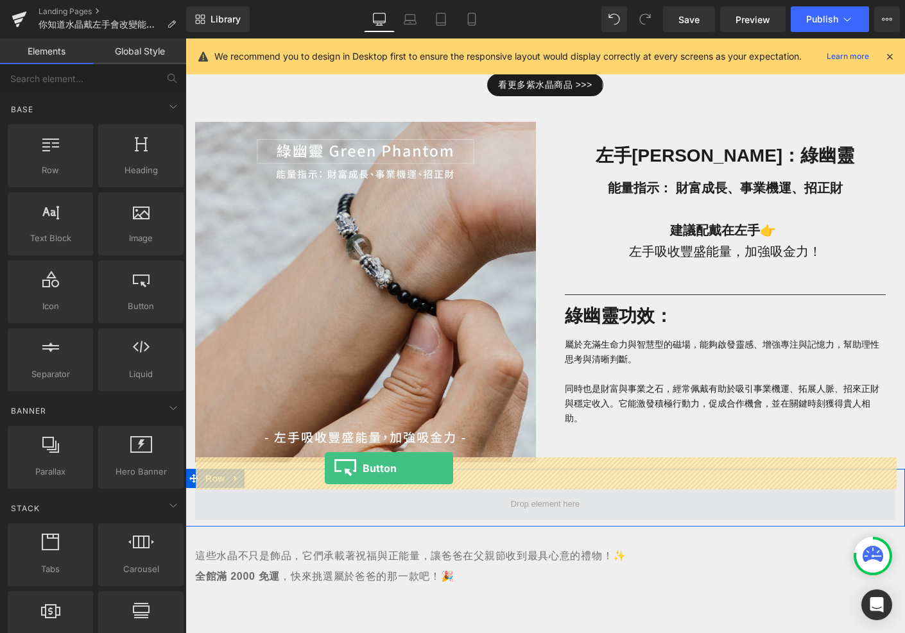
drag, startPoint x: 325, startPoint y: 322, endPoint x: 325, endPoint y: 468, distance: 147.0
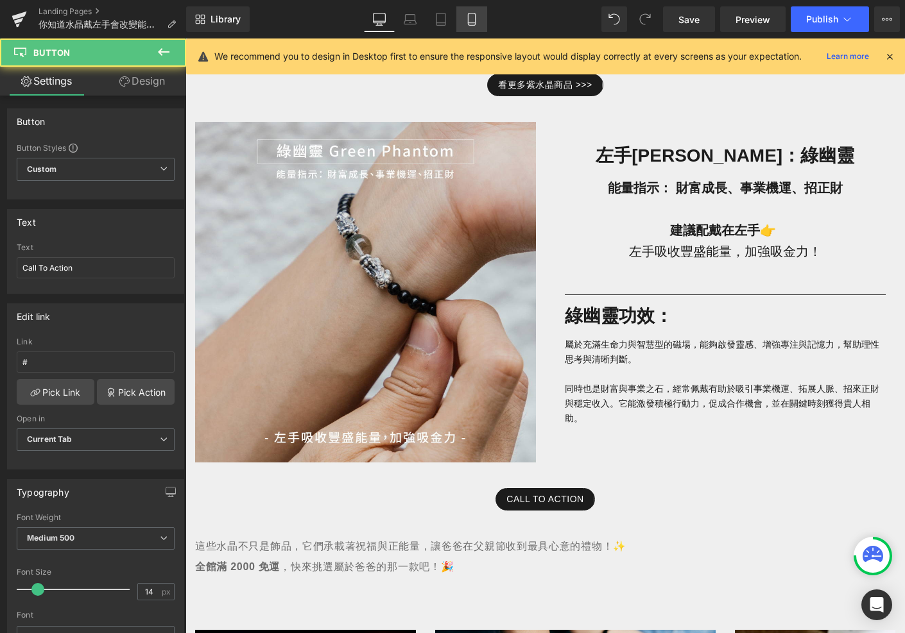
click at [468, 25] on icon at bounding box center [471, 19] width 7 height 12
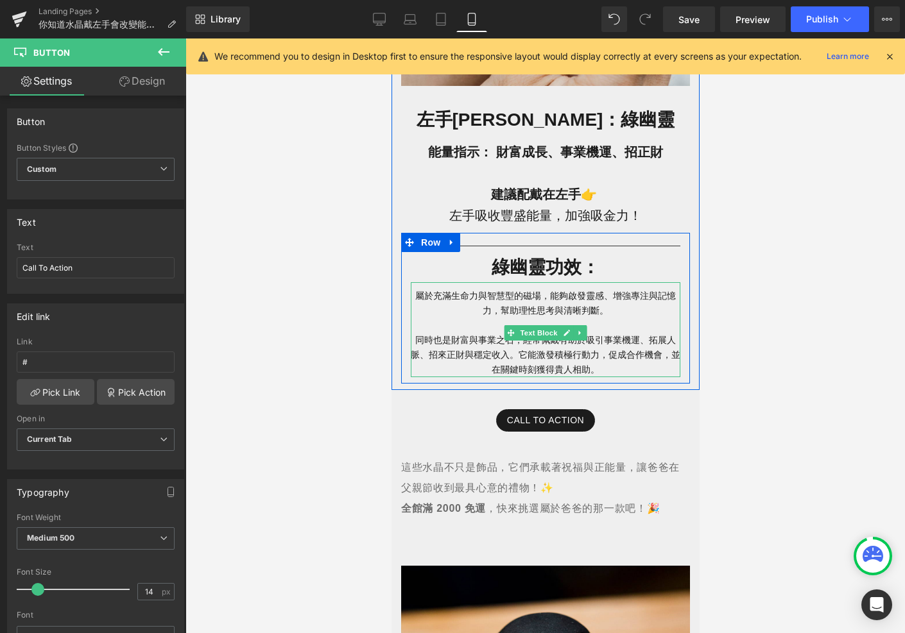
scroll to position [1540, 0]
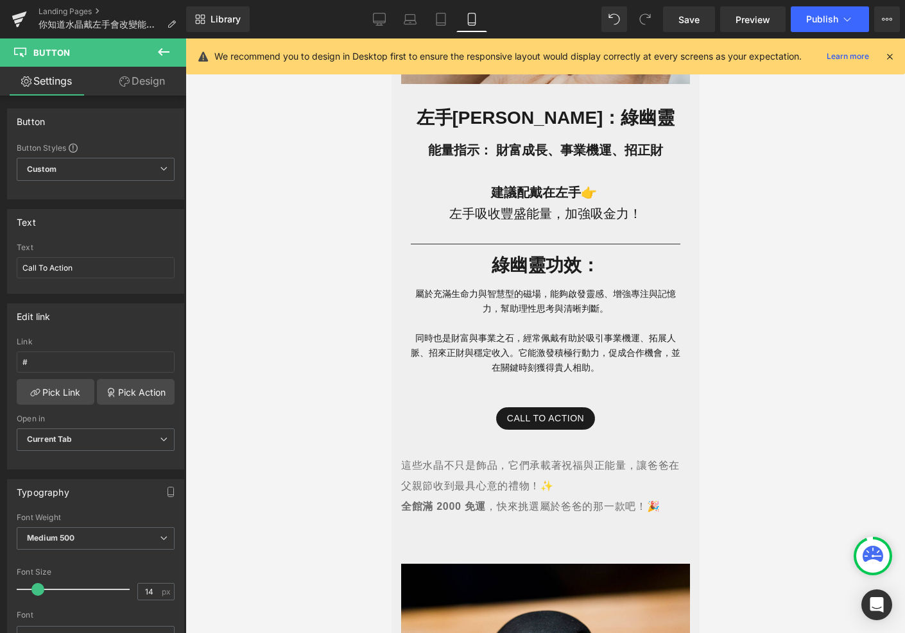
click at [365, 21] on div "Library Mobile Desktop Laptop Tablet Mobile Save Preview Publish Scheduled View…" at bounding box center [545, 19] width 719 height 26
click at [379, 21] on icon at bounding box center [379, 21] width 12 height 0
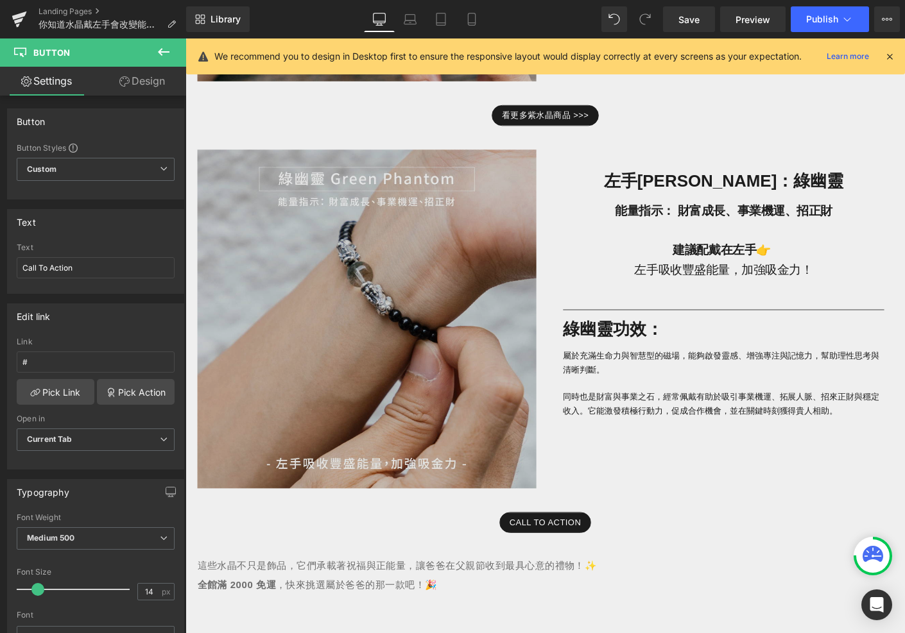
scroll to position [1214, 0]
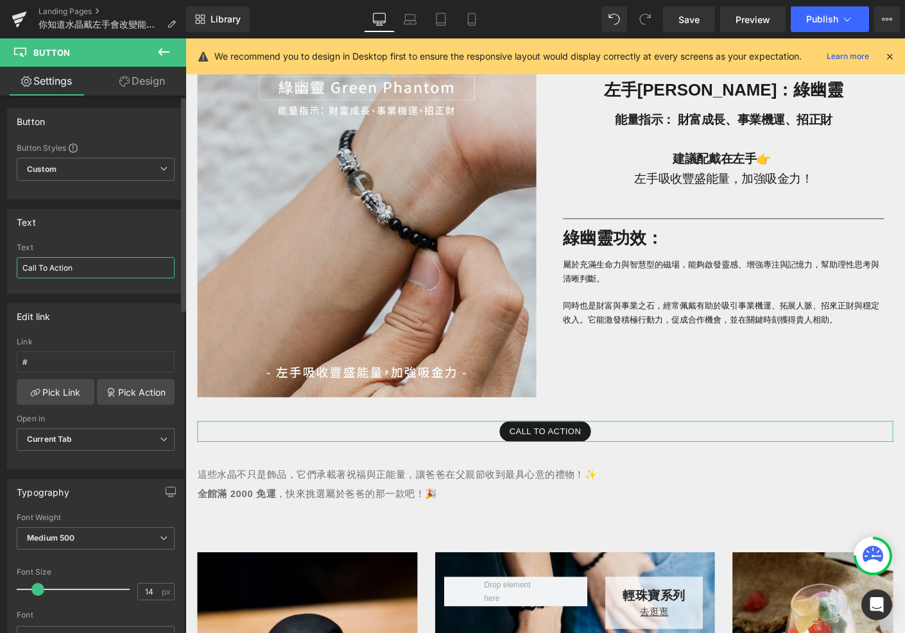
click at [80, 269] on input "Call To Action" at bounding box center [96, 267] width 158 height 21
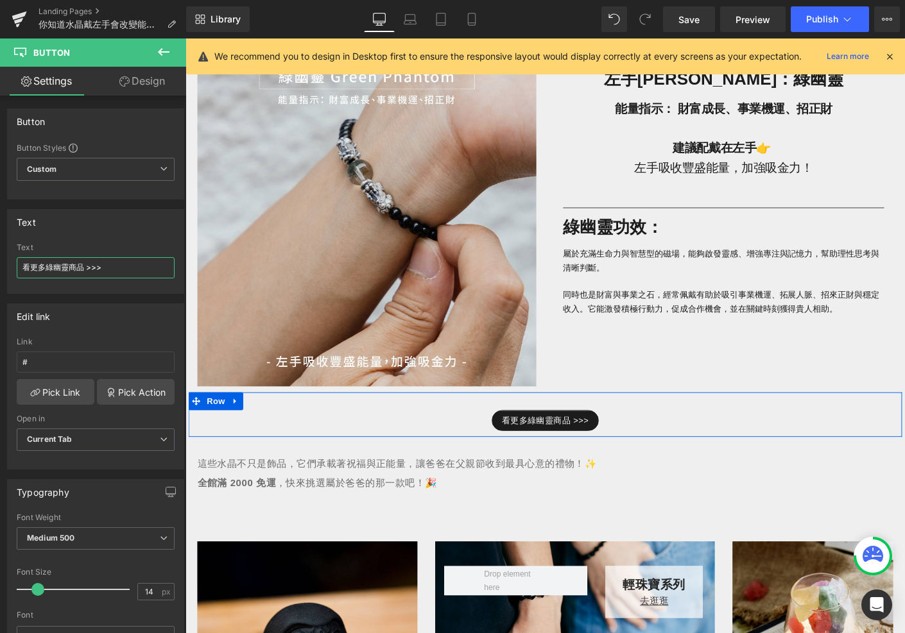
scroll to position [1126, 0]
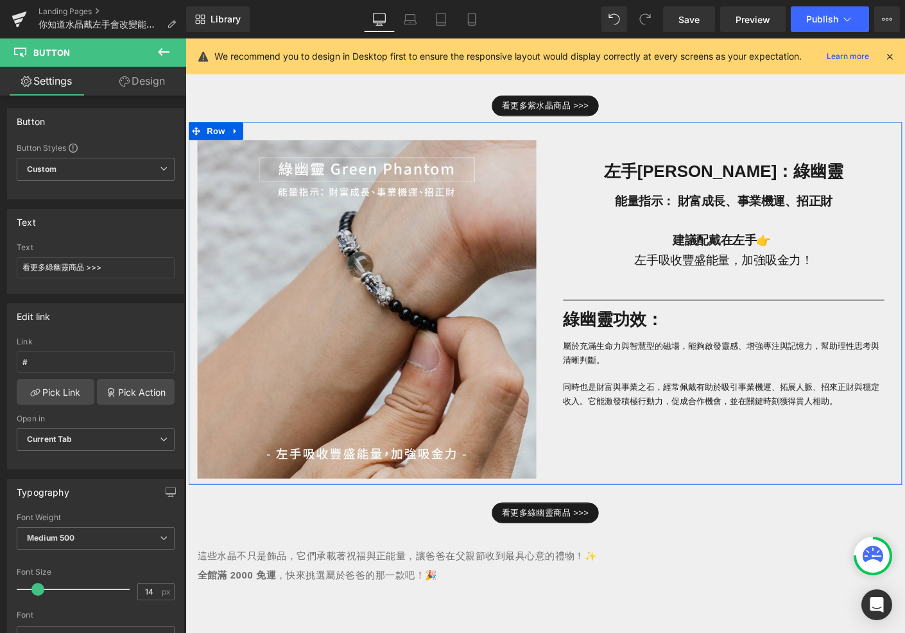
click at [237, 134] on icon at bounding box center [239, 139] width 9 height 10
click at [259, 132] on link at bounding box center [256, 138] width 17 height 19
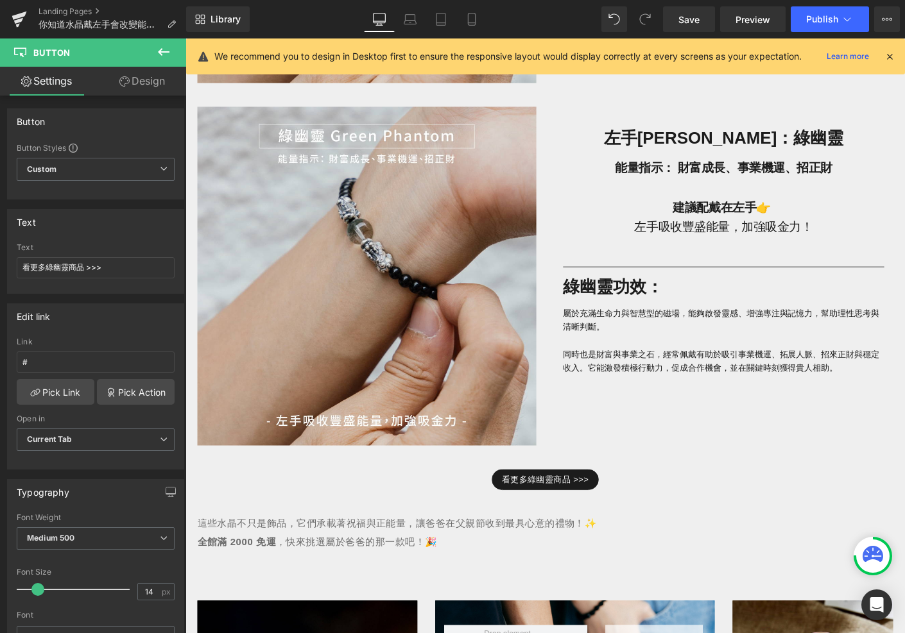
scroll to position [1566, 0]
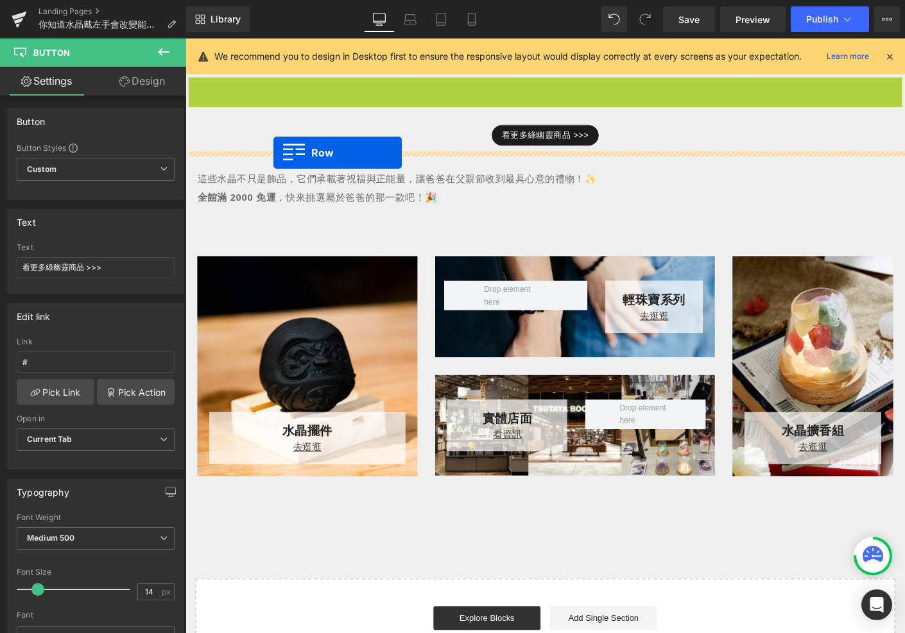
drag, startPoint x: 193, startPoint y: 89, endPoint x: 280, endPoint y: 162, distance: 113.9
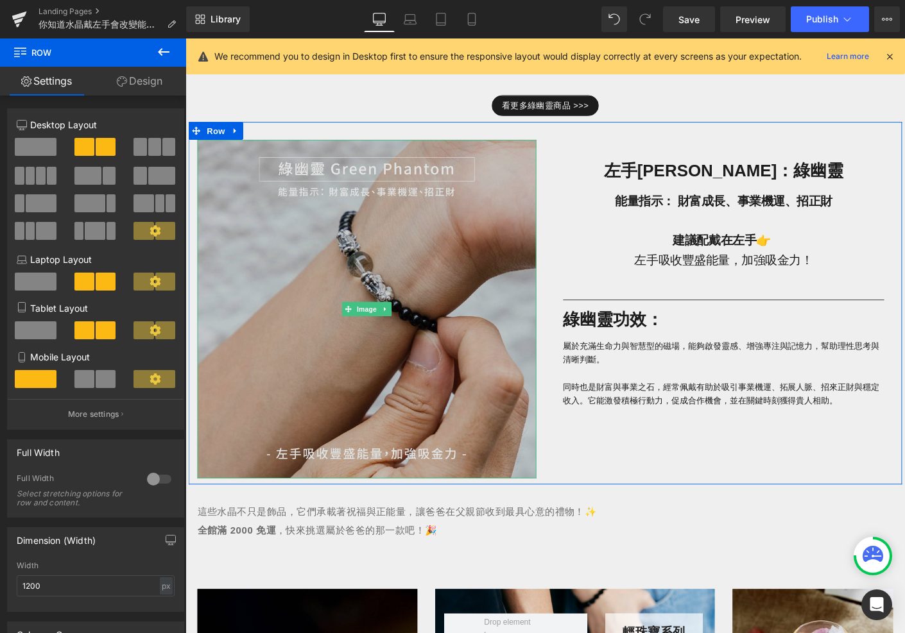
click at [350, 300] on img at bounding box center [381, 331] width 366 height 366
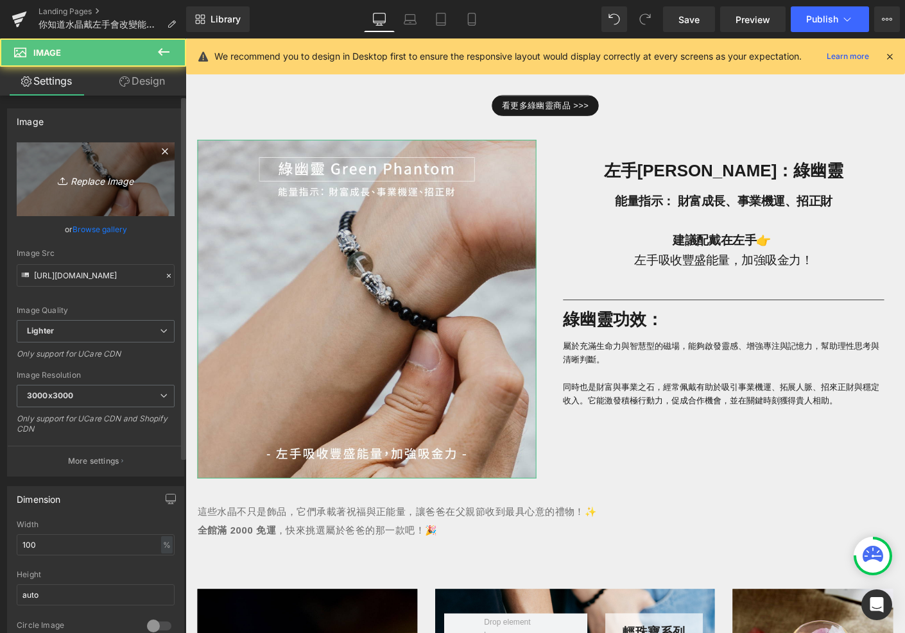
click at [133, 173] on icon "Replace Image" at bounding box center [95, 179] width 103 height 16
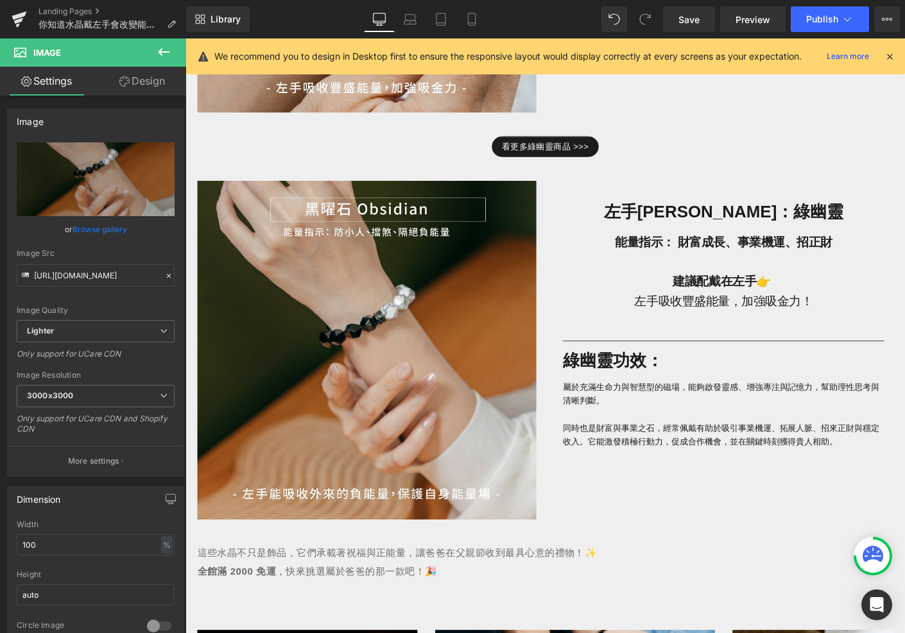
scroll to position [1520, 0]
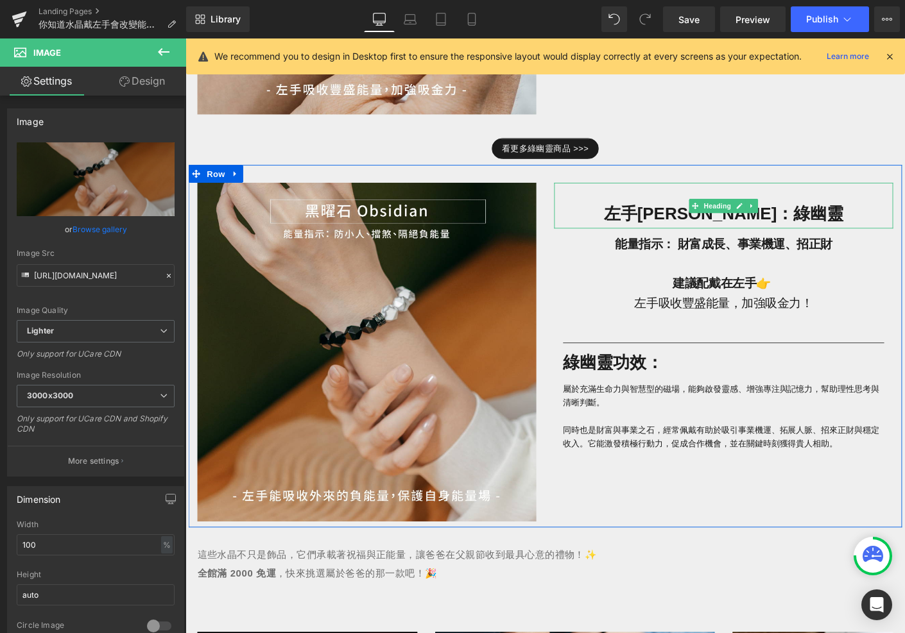
click at [839, 225] on h1 "左手[PERSON_NAME]：綠幽靈" at bounding box center [766, 229] width 366 height 30
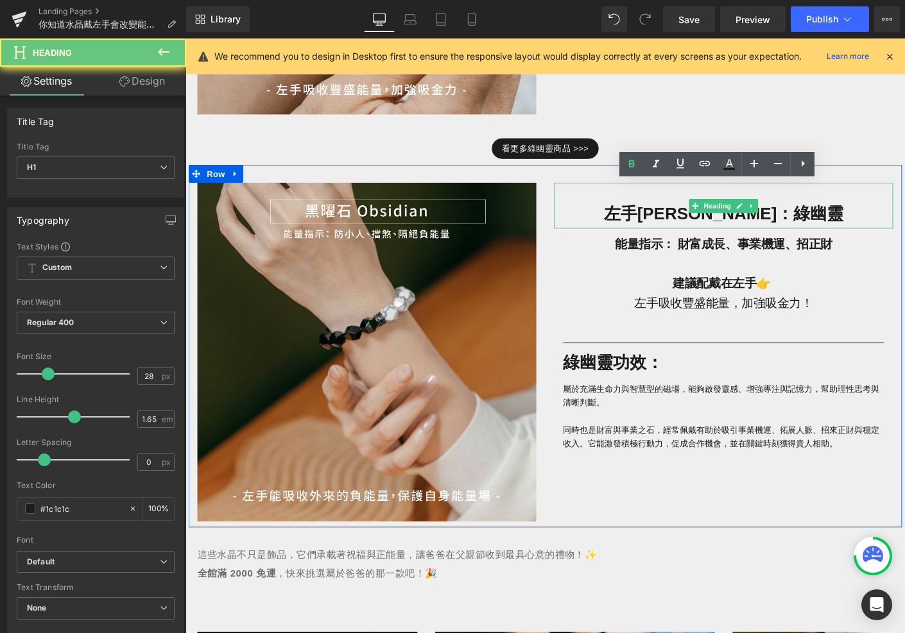
click at [847, 226] on h1 "左手[PERSON_NAME]：綠幽靈" at bounding box center [766, 229] width 366 height 30
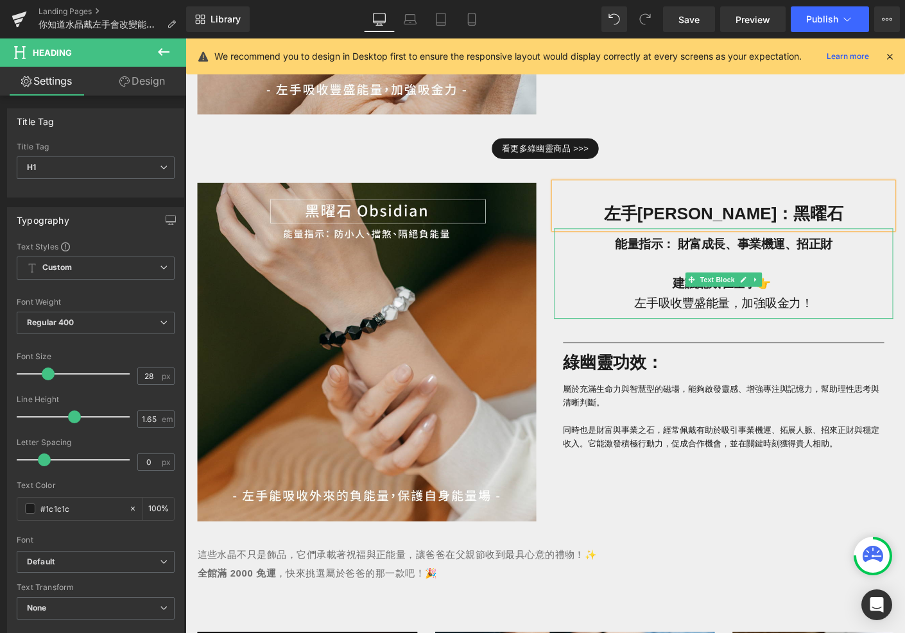
click at [739, 253] on strong "能量指示： 財富成長、事業機運、招正財" at bounding box center [766, 260] width 235 height 14
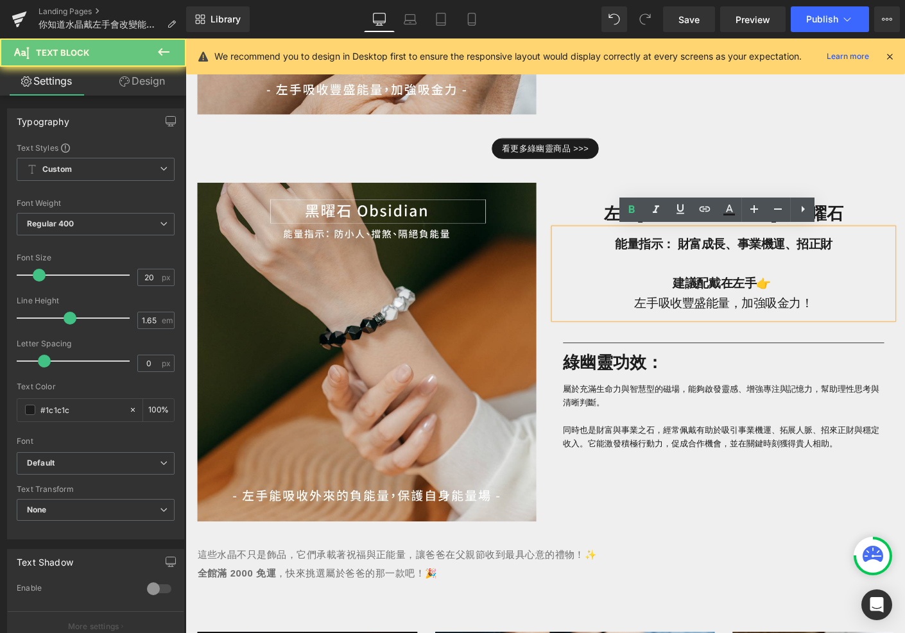
click at [864, 260] on strong "能量指示： 財富成長、事業機運、招正財" at bounding box center [766, 260] width 235 height 14
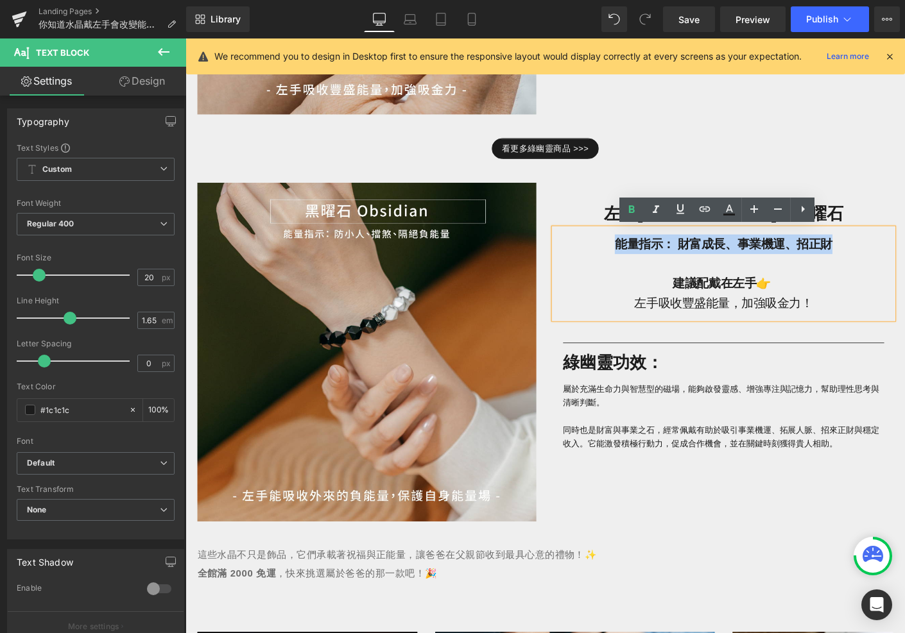
drag, startPoint x: 864, startPoint y: 261, endPoint x: 647, endPoint y: 260, distance: 217.5
click at [647, 260] on p "能量指示： 財富成長、事業機運、招正財" at bounding box center [766, 260] width 366 height 21
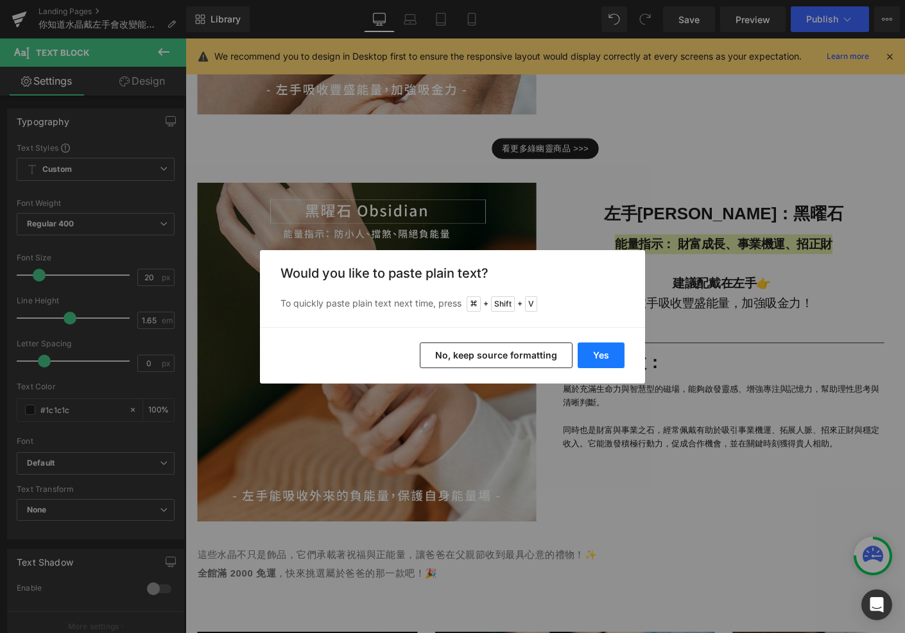
click at [612, 361] on button "Yes" at bounding box center [601, 356] width 47 height 26
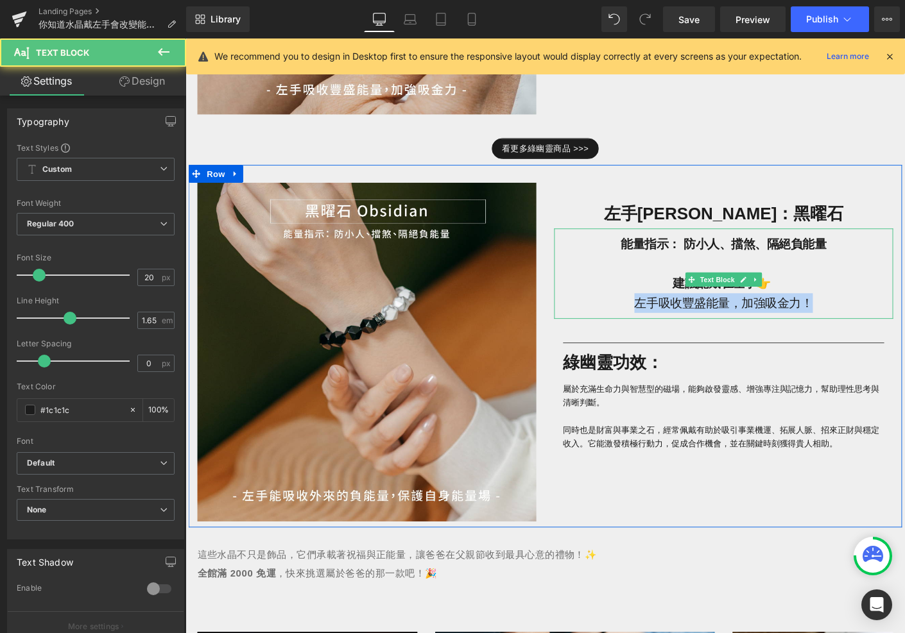
drag, startPoint x: 669, startPoint y: 325, endPoint x: 871, endPoint y: 328, distance: 201.5
click at [871, 328] on p "左手吸收豐盛能量，加強吸金力！" at bounding box center [766, 324] width 366 height 21
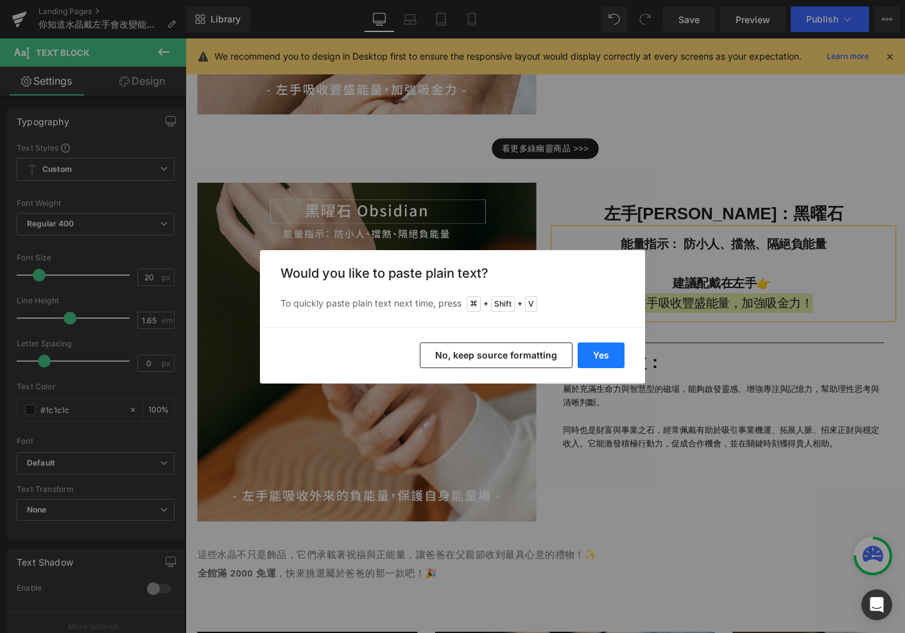
click at [579, 366] on button "Yes" at bounding box center [601, 356] width 47 height 26
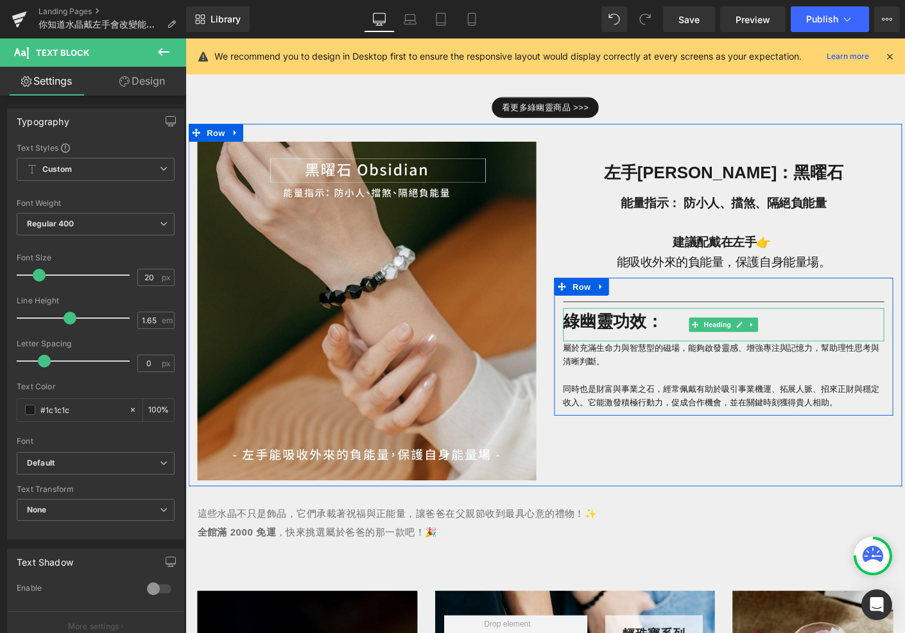
scroll to position [1577, 0]
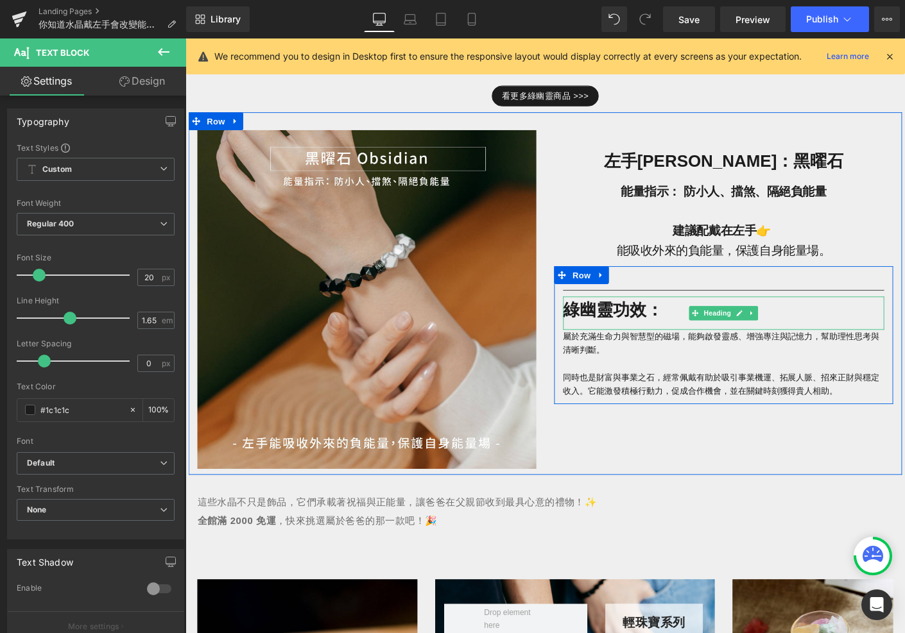
click at [640, 329] on strong "綠幽靈功效：" at bounding box center [647, 332] width 108 height 20
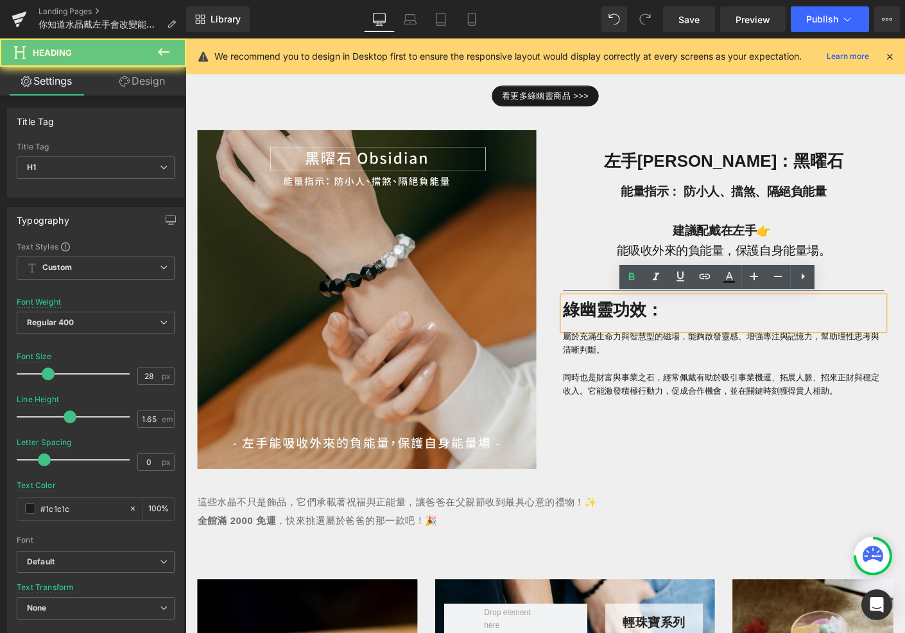
click at [644, 332] on strong "綠幽靈功效：" at bounding box center [647, 332] width 108 height 20
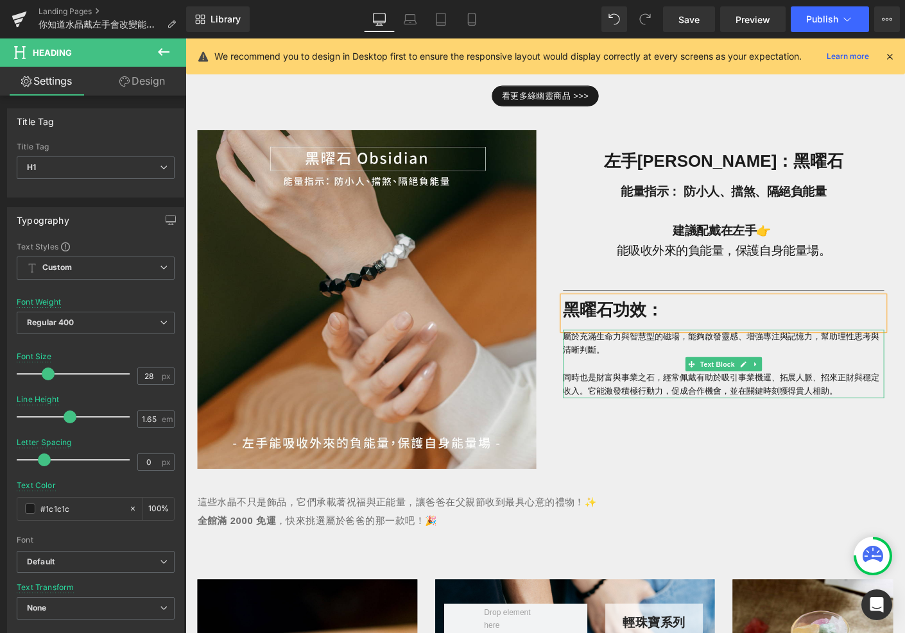
click at [630, 373] on p "屬於充滿生命力與智慧型的磁場，能夠啟發靈感、增強專注與記憶力，幫助理性思考與清晰判斷。" at bounding box center [766, 375] width 347 height 44
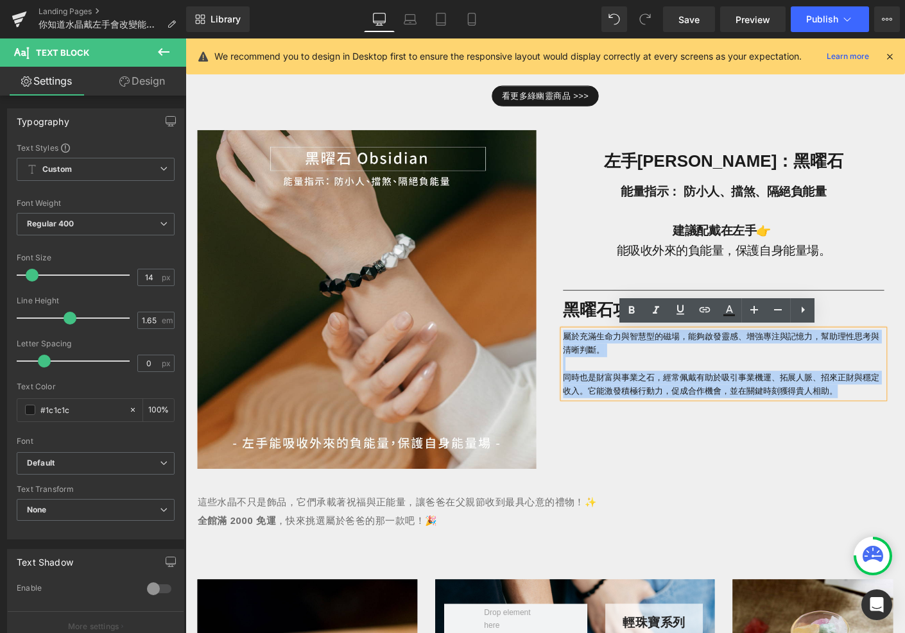
drag, startPoint x: 592, startPoint y: 358, endPoint x: 924, endPoint y: 422, distance: 337.9
click at [924, 422] on div "屬於充滿生命力與智慧型的磁場，能夠啟發靈感、增強專注與記憶力，幫助理性思考與清晰判斷。 同時也是財富與事業之石，經常佩戴有助於吸引事業機運、拓展人脈、招來正財…" at bounding box center [766, 390] width 347 height 74
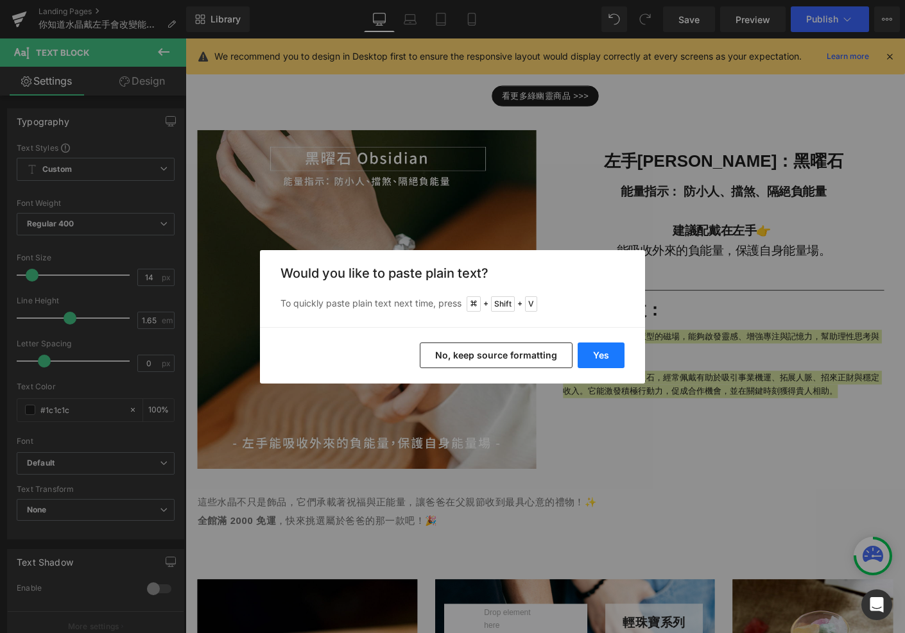
click at [613, 354] on button "Yes" at bounding box center [601, 356] width 47 height 26
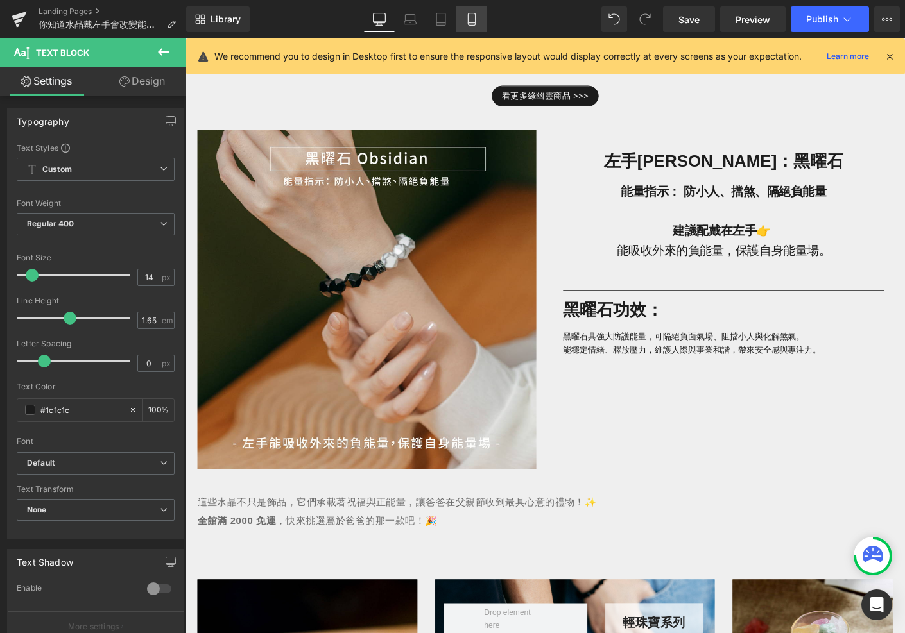
click at [472, 20] on icon at bounding box center [471, 19] width 13 height 13
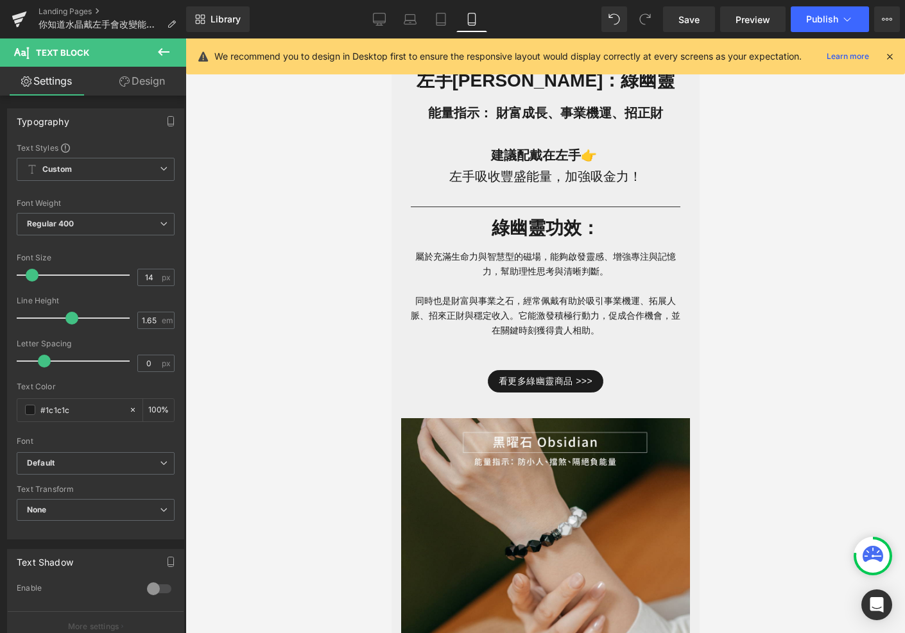
scroll to position [2097, 0]
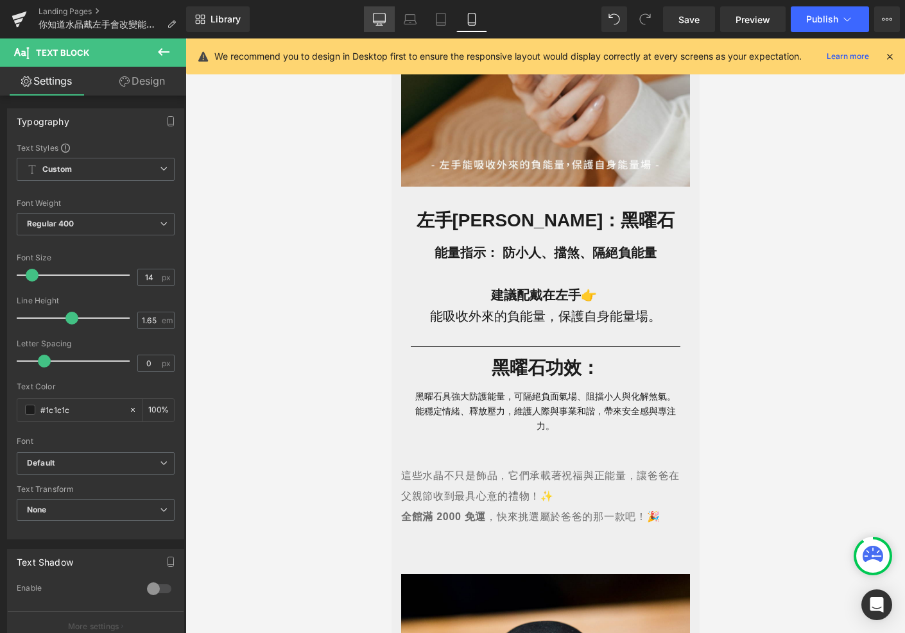
click at [381, 24] on icon at bounding box center [379, 19] width 13 height 13
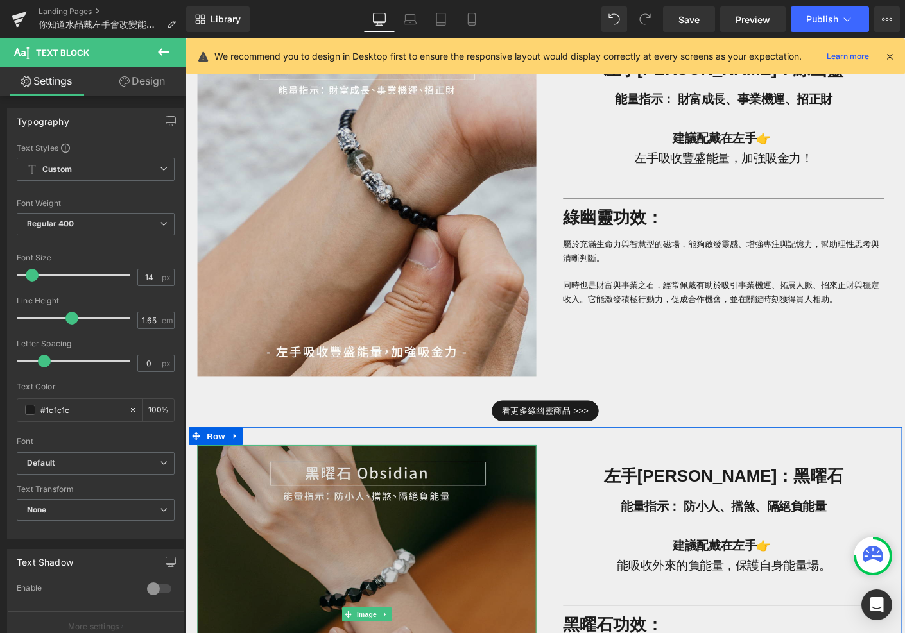
scroll to position [1203, 0]
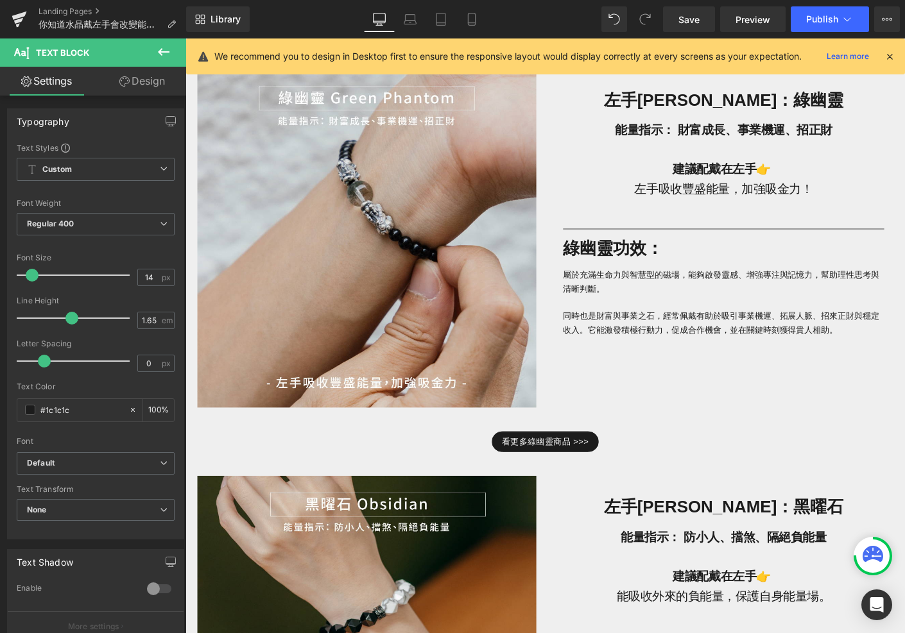
click at [642, 296] on p "屬於充滿生命力與智慧型的磁場，能夠啟發靈感、增強專注與記憶力，幫助理性思考與清晰判斷。" at bounding box center [766, 309] width 347 height 44
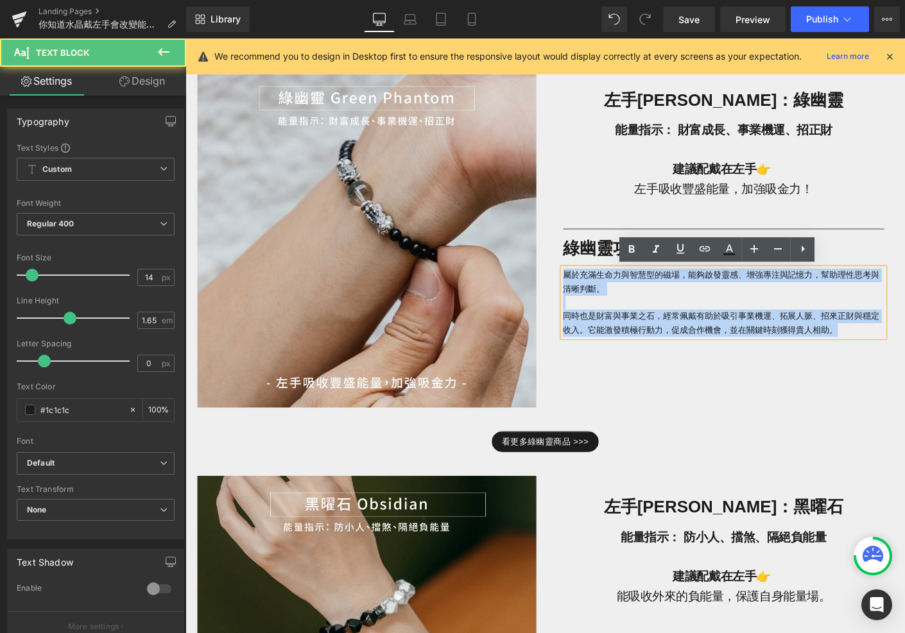
drag, startPoint x: 595, startPoint y: 295, endPoint x: 907, endPoint y: 352, distance: 317.2
click at [909, 352] on div "屬於充滿生命力與智慧型的磁場，能夠啟發靈感、增強專注與記憶力，幫助理性思考與清晰判斷。 同時也是財富與事業之石，經常佩戴有助於吸引事業機運、拓展人脈、招來正財…" at bounding box center [766, 324] width 347 height 74
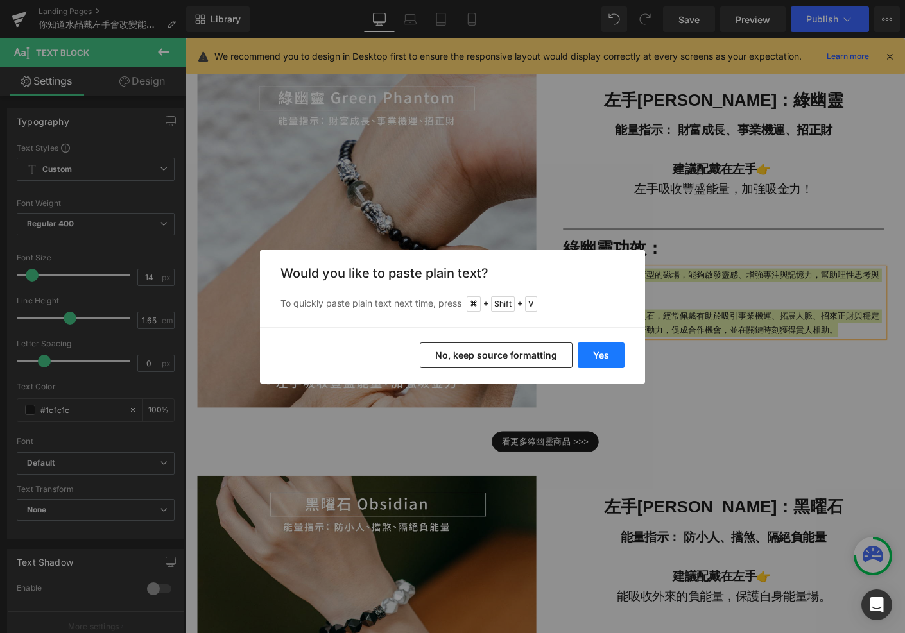
click at [598, 345] on button "Yes" at bounding box center [601, 356] width 47 height 26
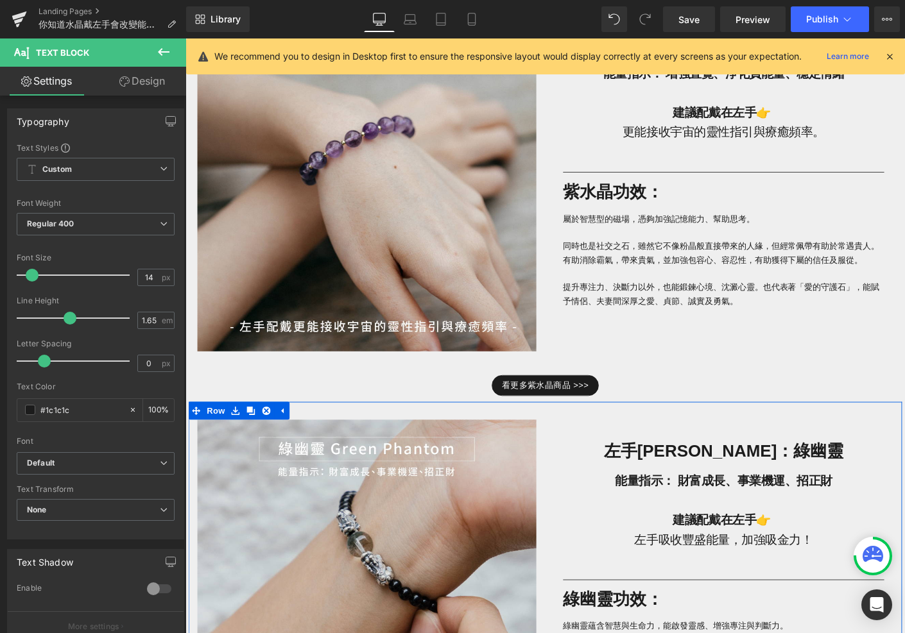
scroll to position [812, 0]
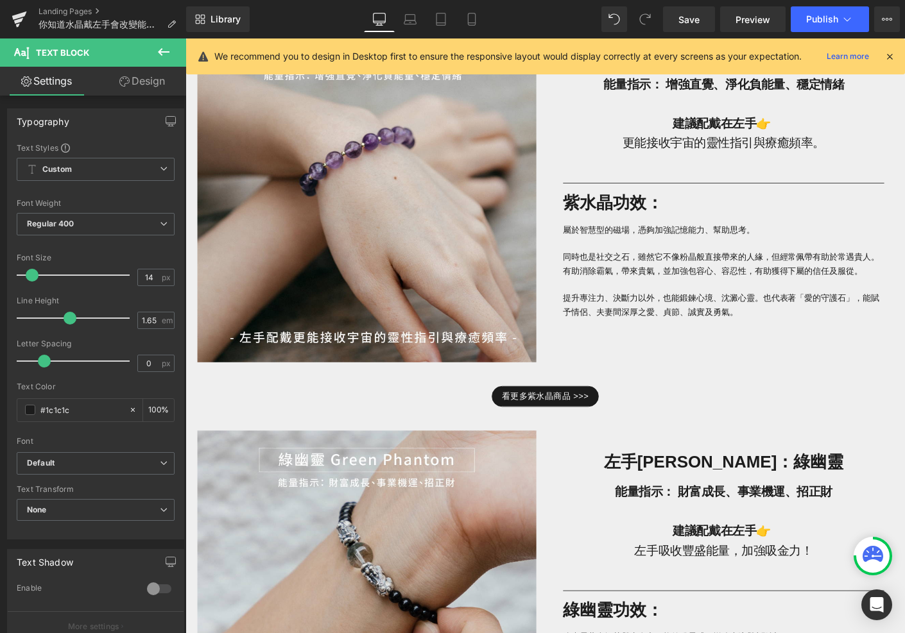
click at [663, 292] on span "有助消除霸氣，帶來貴氣，並加強包容心、容忍性，有助獲得下屬的信任及服從。 提升專注力、決斷力以外，也能鍛鍊心境、沈澱心靈。" at bounding box center [754, 304] width 323 height 40
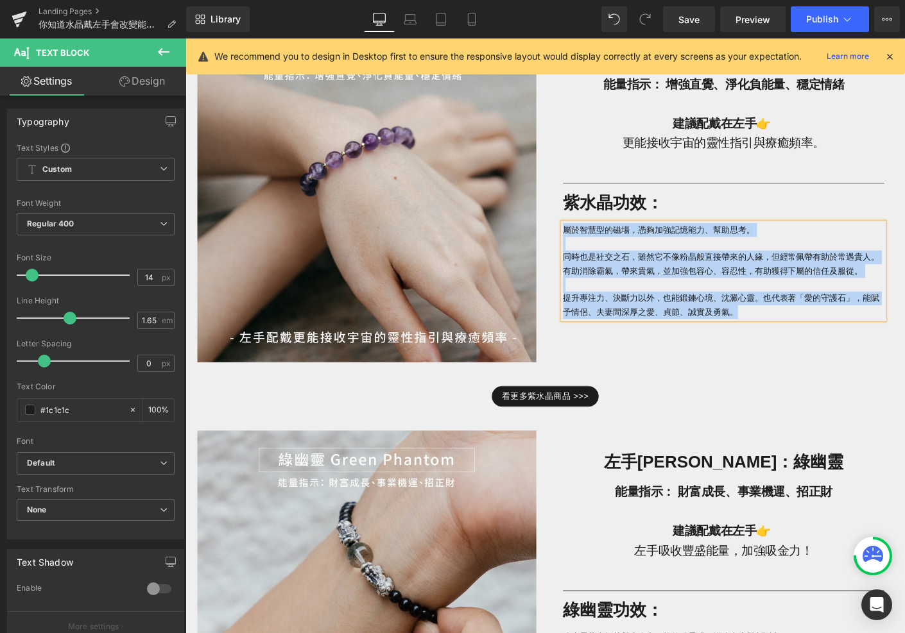
copy p "屬於智慧型的磁場， 憑夠加強記憶能力、幫助思考。 同時 也是社交之石，雖然它不像粉晶般直接帶來的人緣，但經常佩帶有助於常遇貴人。 有助消除霸氣，帶來貴氣，並加…"
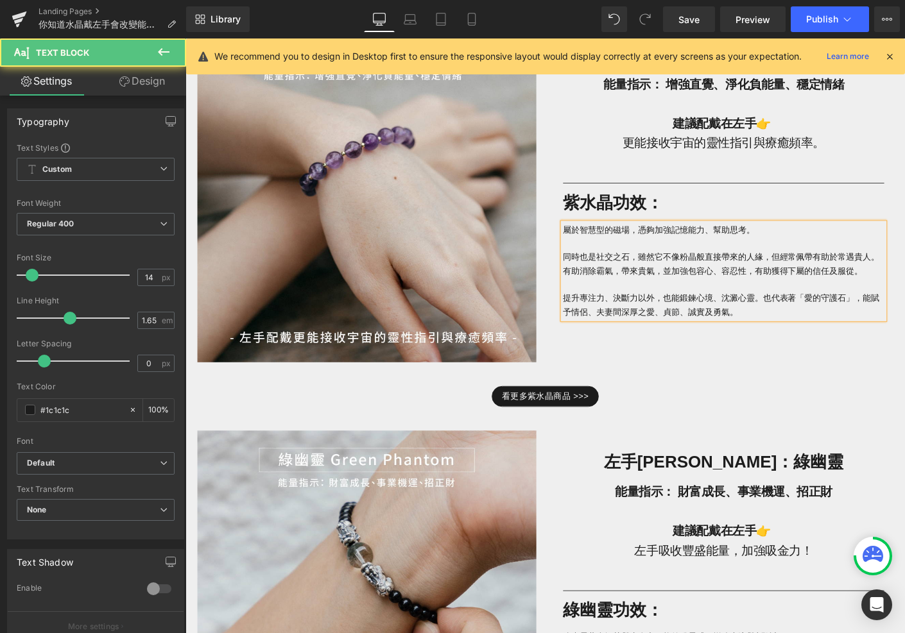
click at [820, 321] on span "也代表著「愛的守護石」，能賦予情侶、夫妻間深厚之愛、貞節、誠實及勇氣。" at bounding box center [763, 326] width 341 height 25
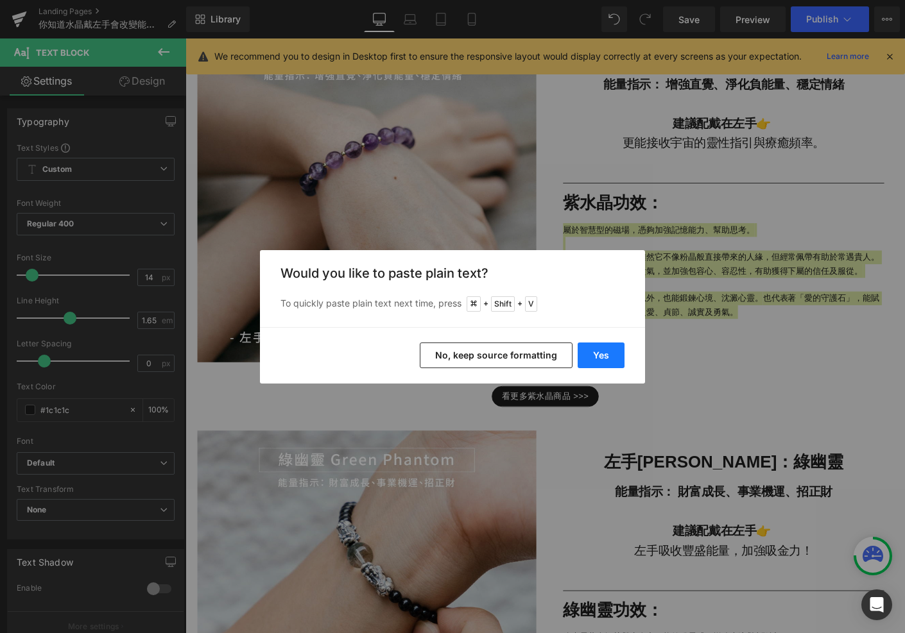
click at [608, 361] on button "Yes" at bounding box center [601, 356] width 47 height 26
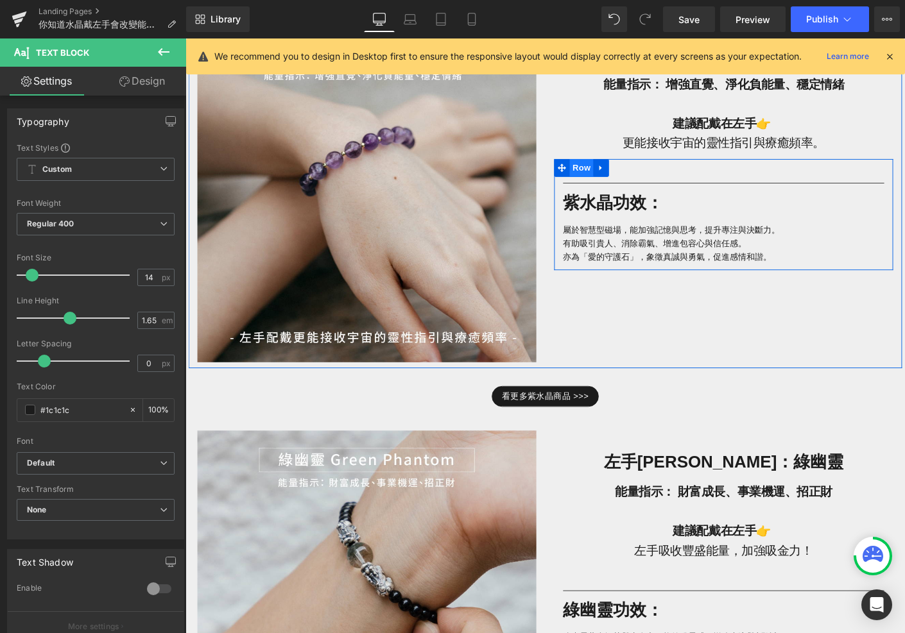
click at [604, 180] on span "Row" at bounding box center [613, 178] width 26 height 19
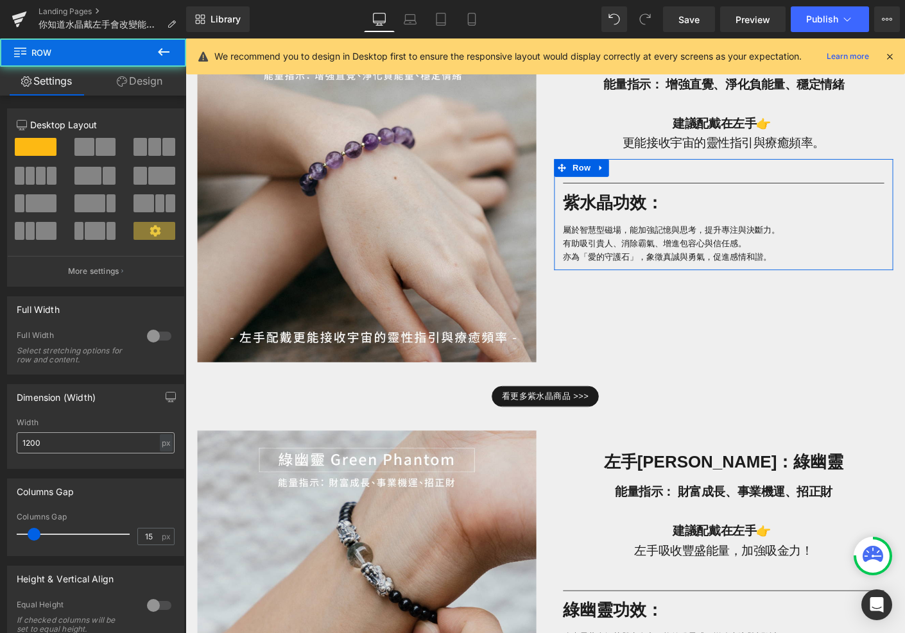
scroll to position [186, 0]
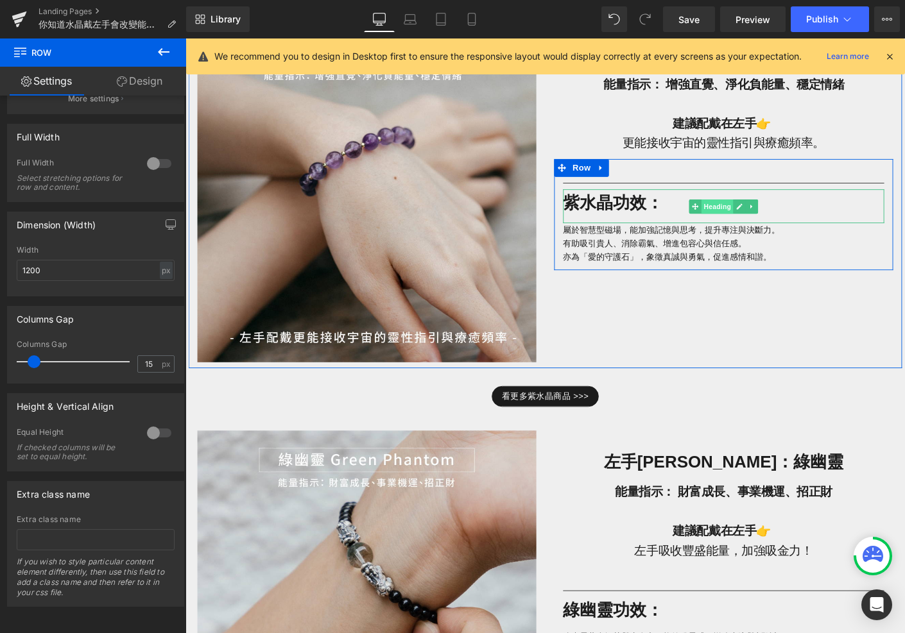
click at [768, 219] on span "Heading" at bounding box center [759, 219] width 35 height 15
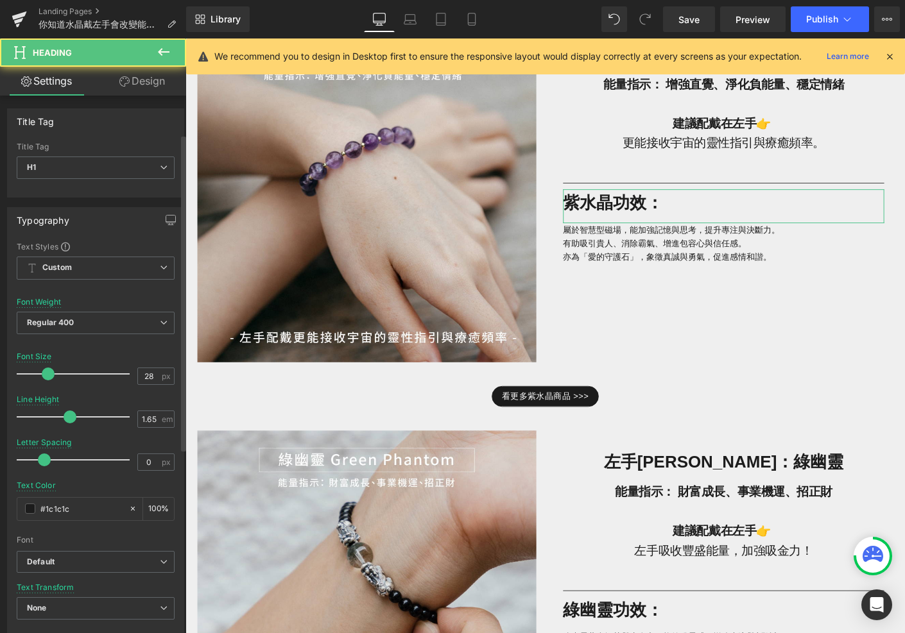
scroll to position [374, 0]
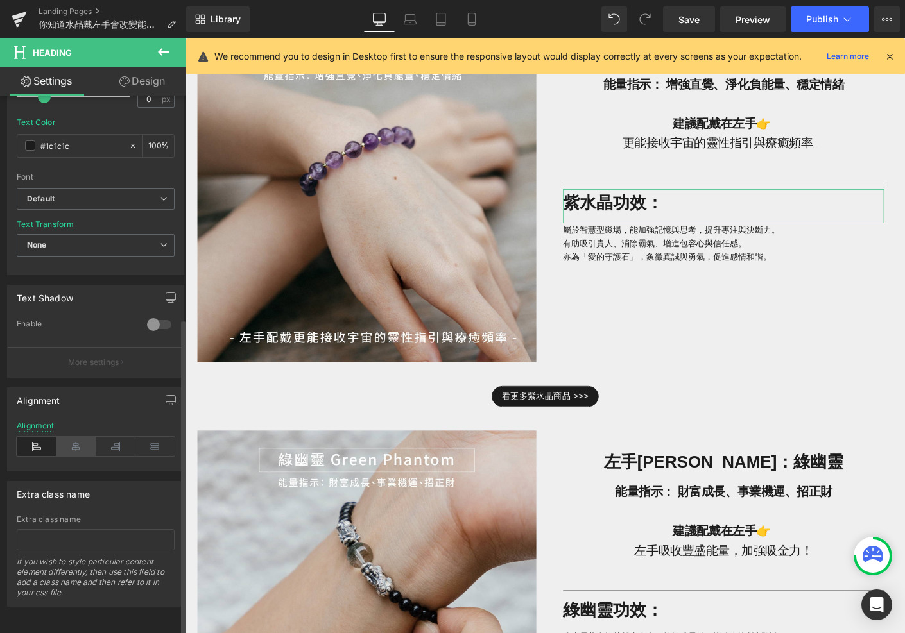
click at [83, 437] on icon at bounding box center [76, 446] width 40 height 19
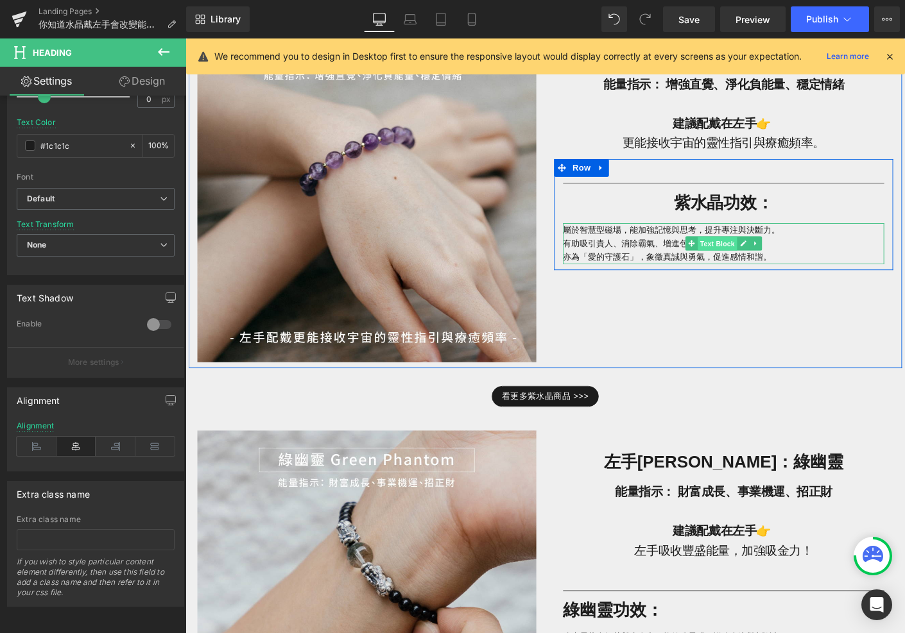
click at [755, 261] on span "Text Block" at bounding box center [759, 260] width 42 height 15
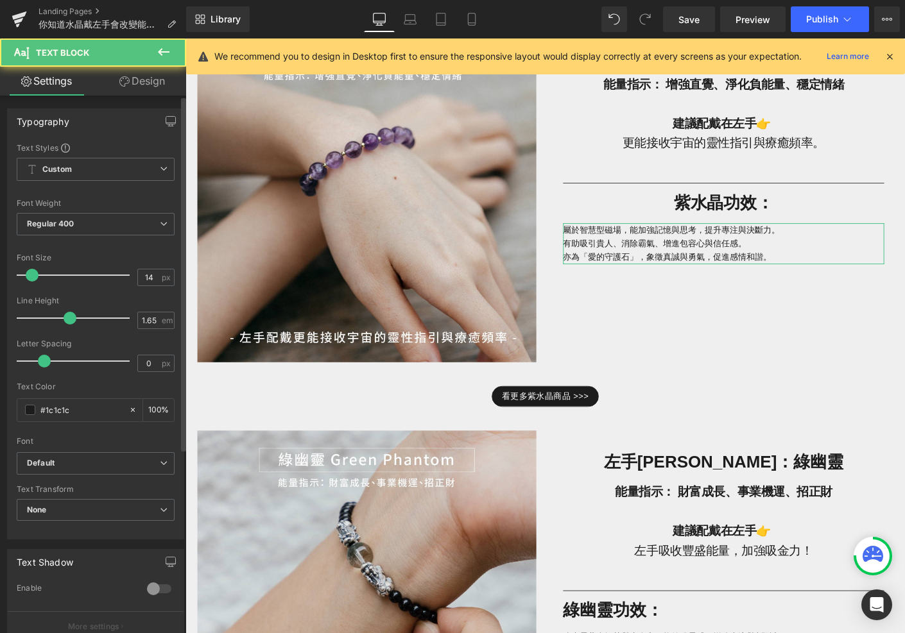
scroll to position [276, 0]
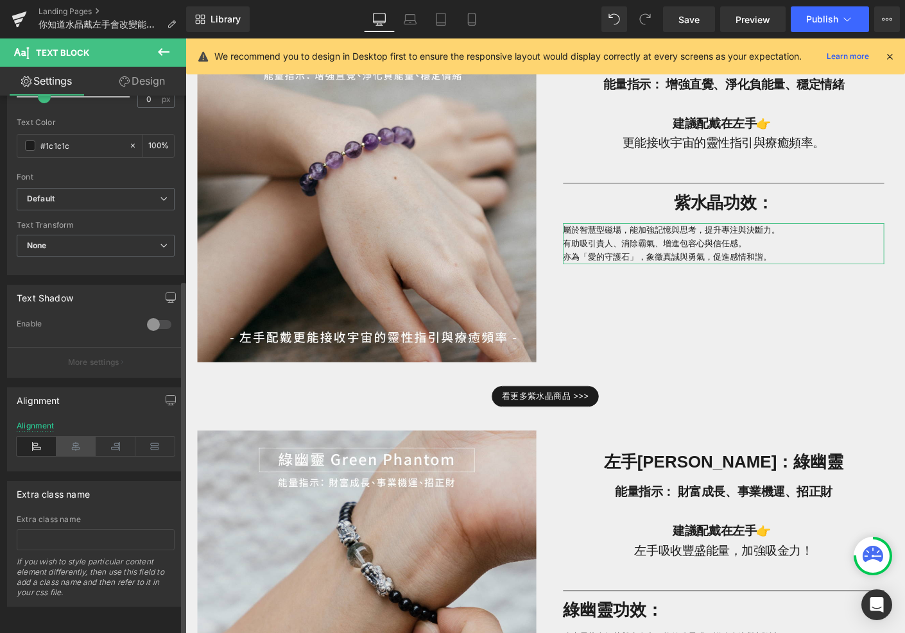
click at [78, 437] on icon at bounding box center [76, 446] width 40 height 19
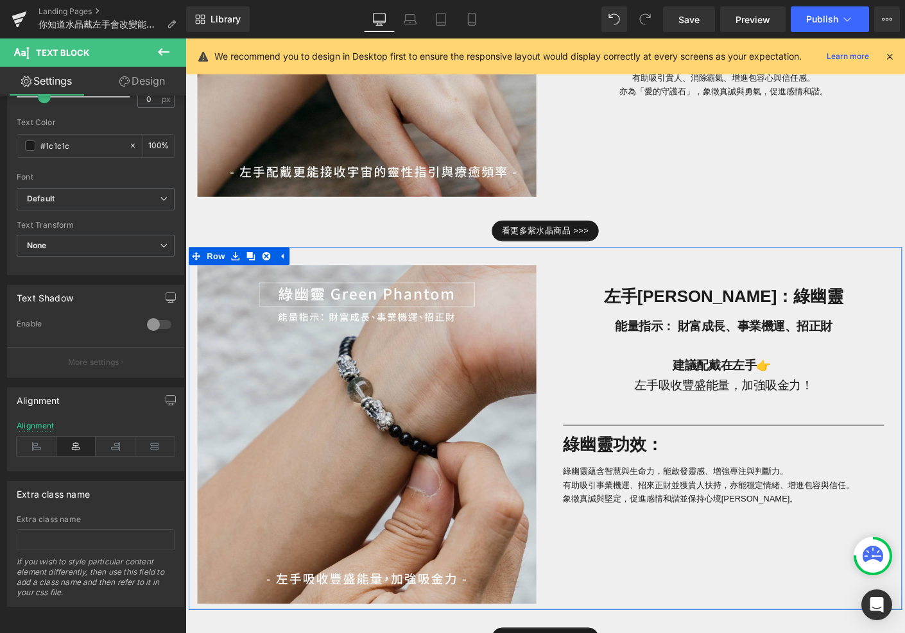
scroll to position [993, 0]
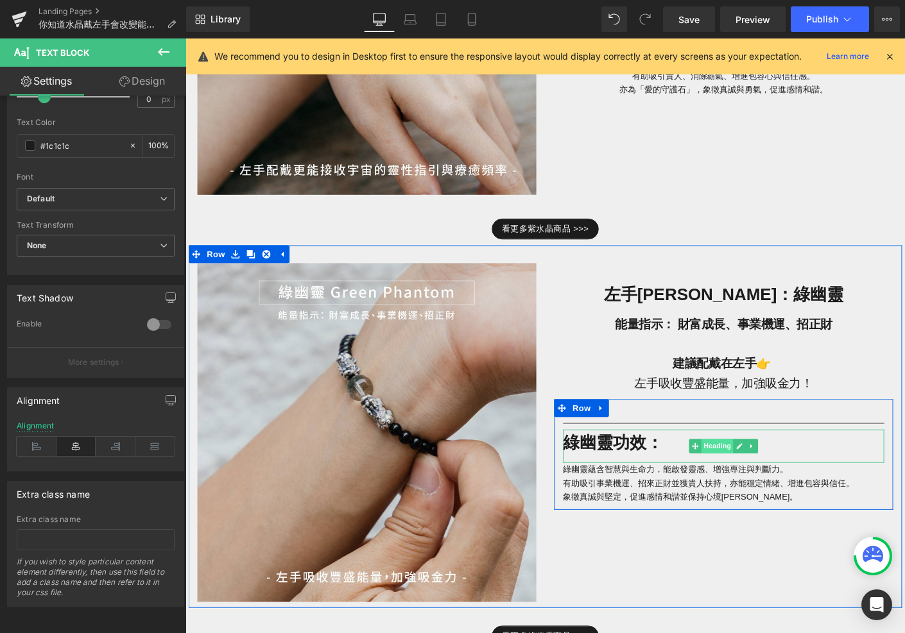
click at [762, 473] on span "Heading" at bounding box center [759, 478] width 35 height 15
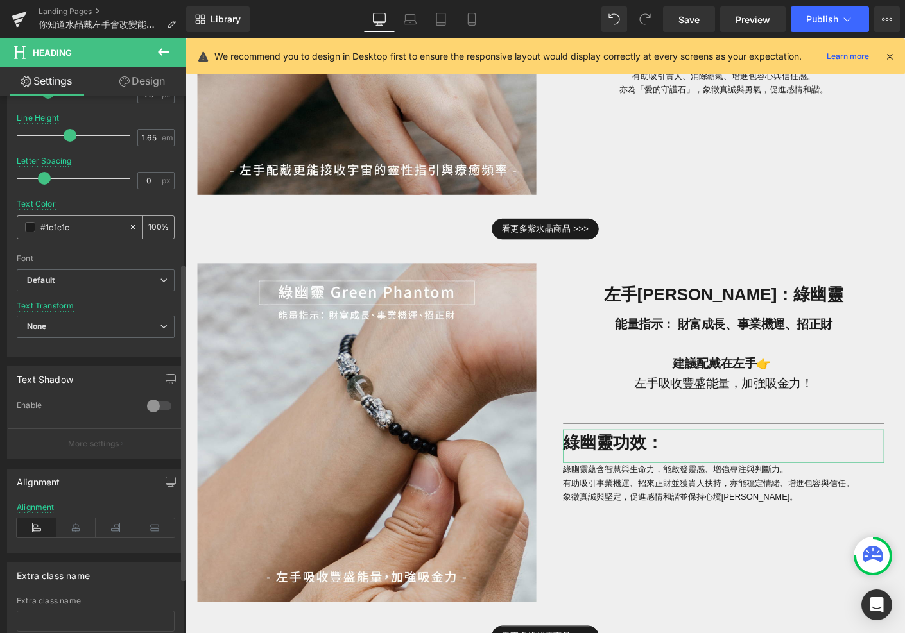
scroll to position [374, 0]
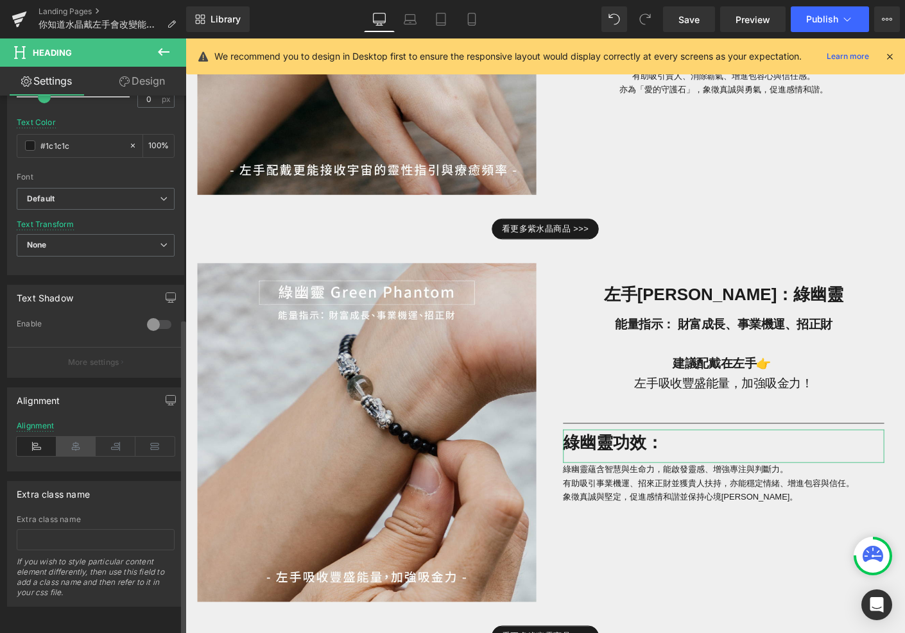
click at [78, 437] on icon at bounding box center [76, 446] width 40 height 19
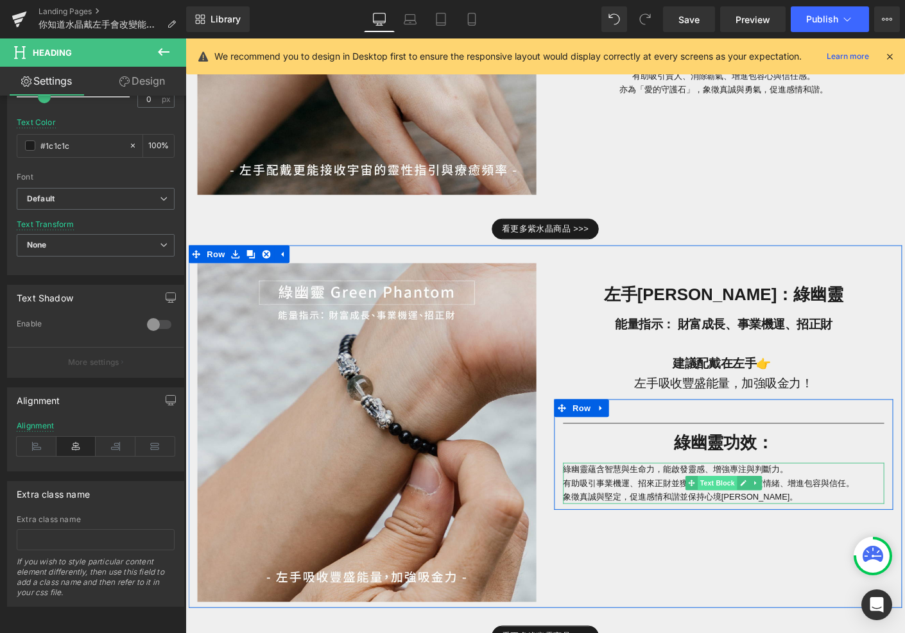
click at [750, 520] on span "Text Block" at bounding box center [759, 518] width 42 height 15
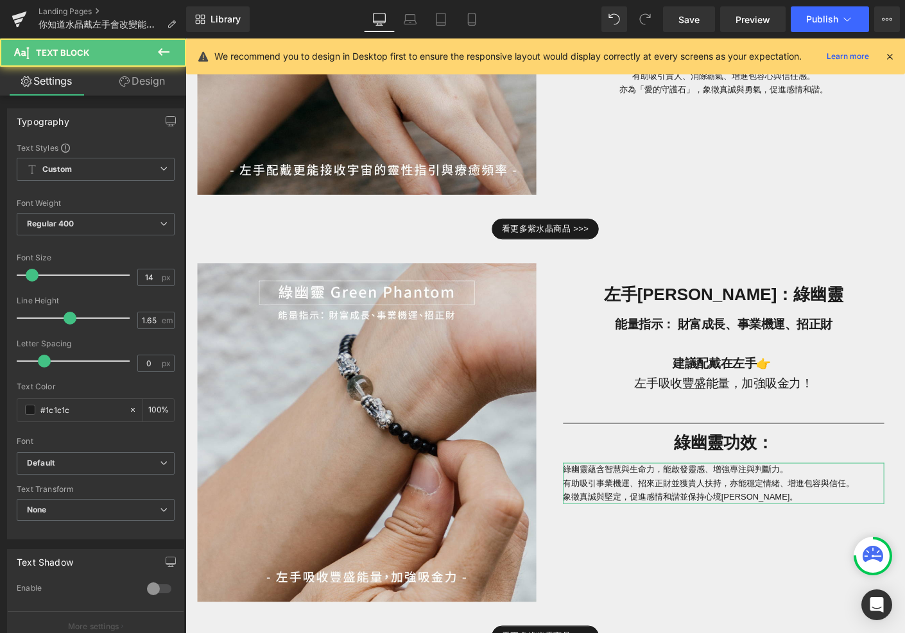
scroll to position [276, 0]
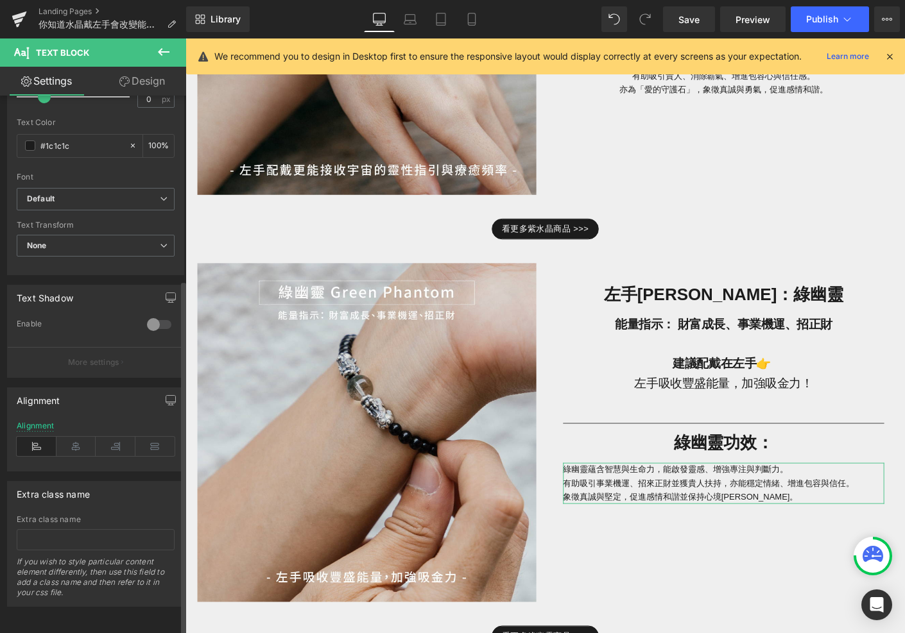
click at [67, 442] on div "Alignment" at bounding box center [96, 446] width 158 height 49
click at [67, 440] on icon at bounding box center [76, 446] width 40 height 19
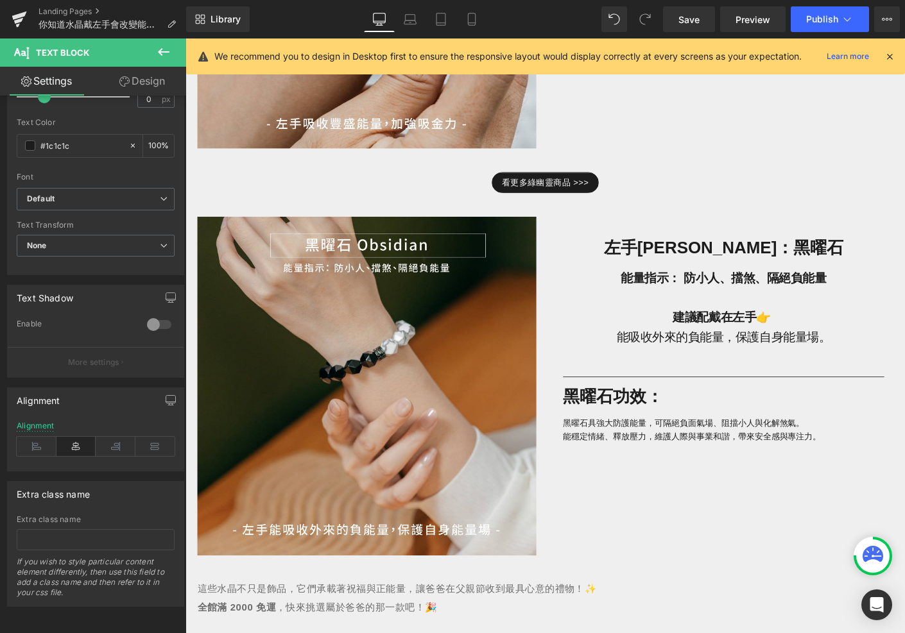
scroll to position [1495, 0]
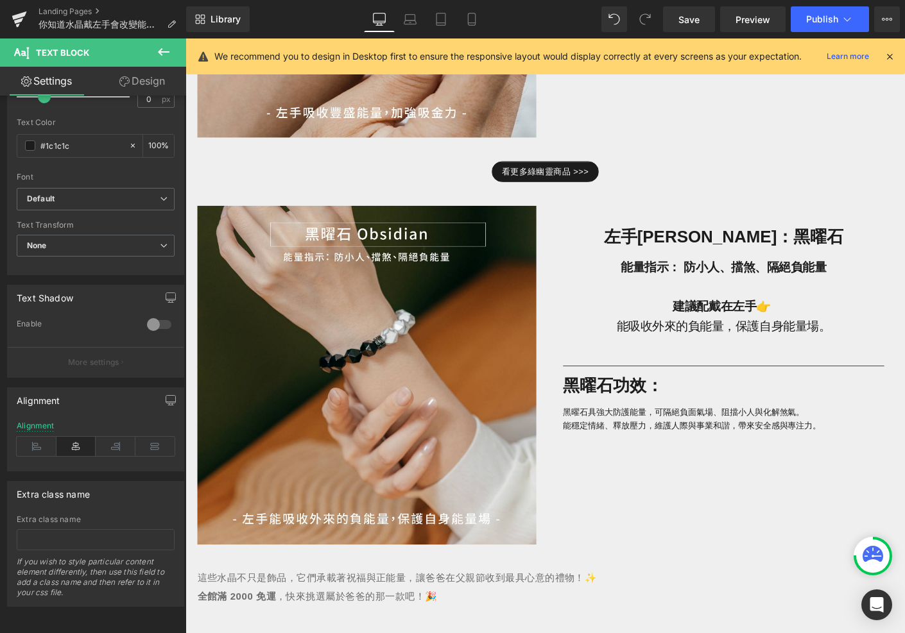
click at [649, 411] on strong "黑曜石功效：" at bounding box center [647, 414] width 108 height 20
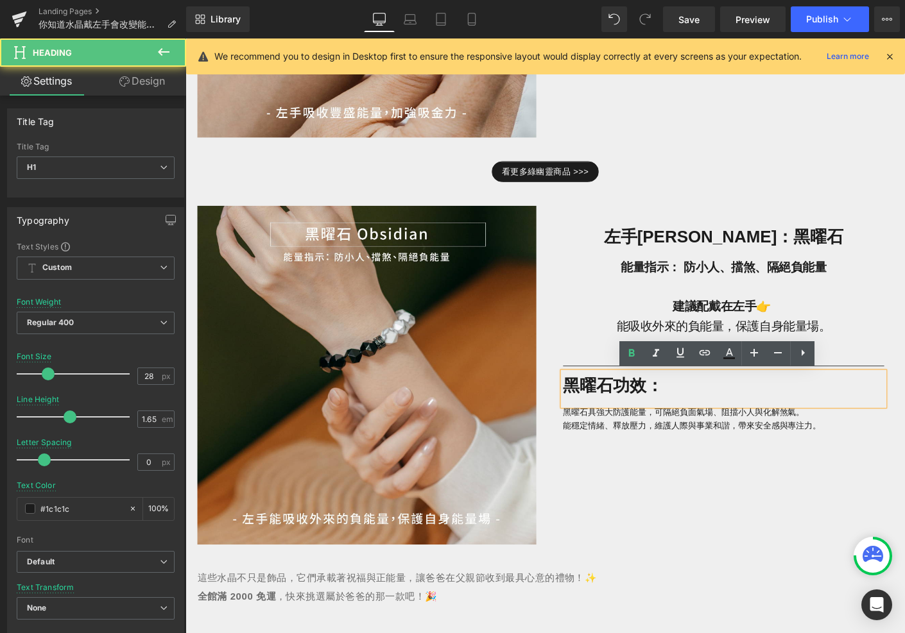
click at [761, 420] on h1 "黑曜石功效：" at bounding box center [766, 414] width 347 height 30
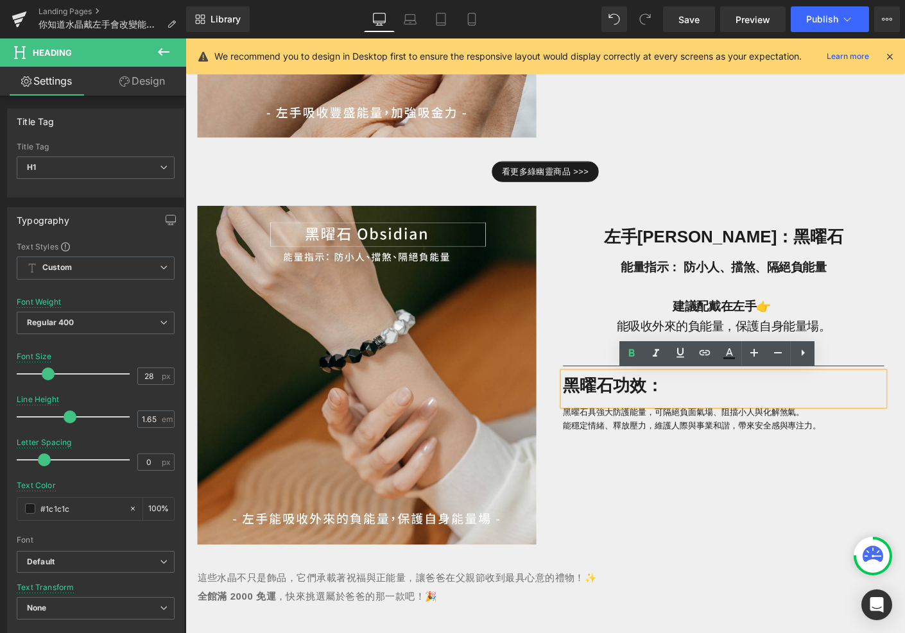
click at [626, 499] on div "Image 左手[PERSON_NAME]：黑曜石 Heading 能量指示： 防小人、擋煞、隔絕負能量 建議配戴在左手👉 能吸收外來的負能量，保護自身能量場…" at bounding box center [574, 395] width 770 height 391
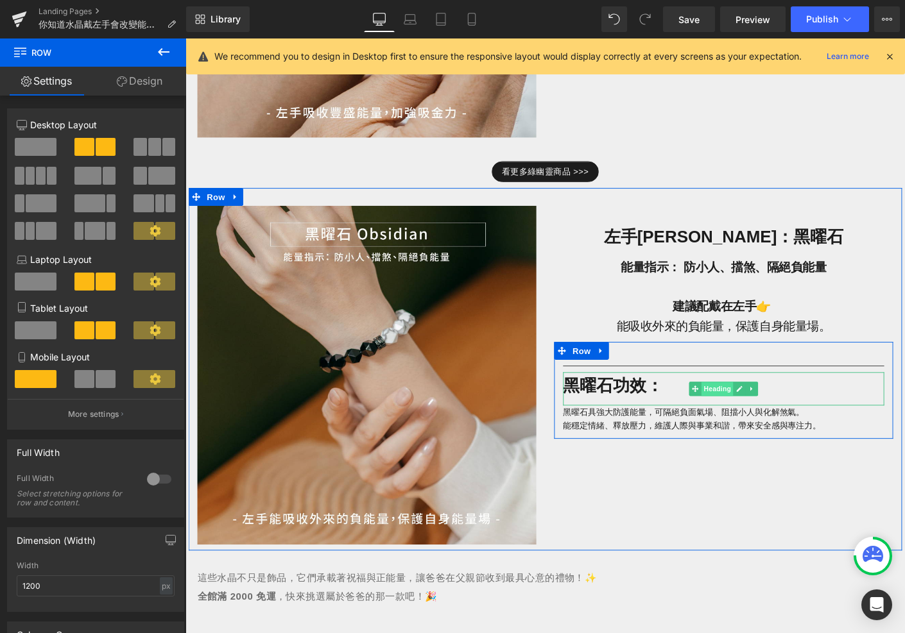
click at [751, 417] on span "Heading" at bounding box center [759, 416] width 35 height 15
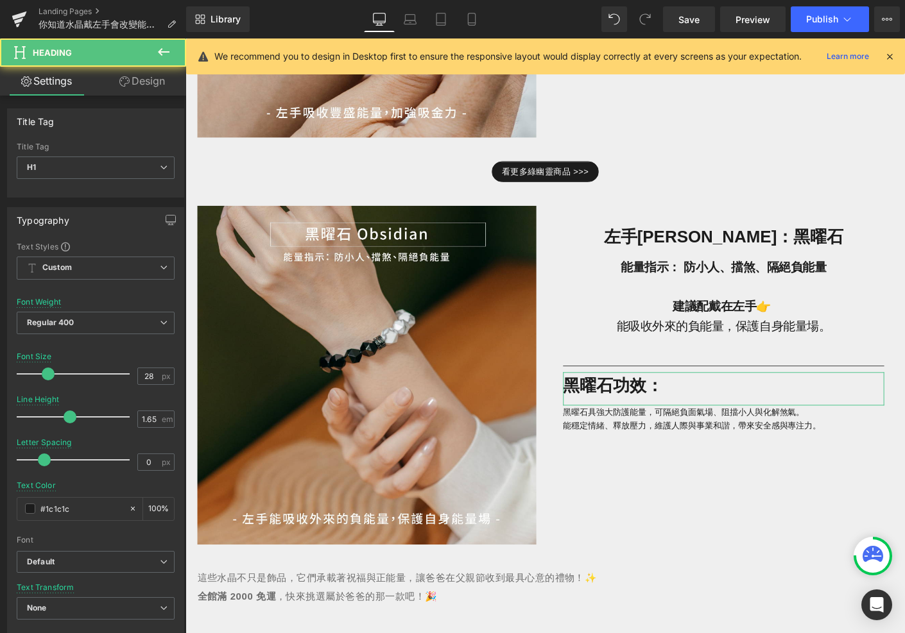
scroll to position [374, 0]
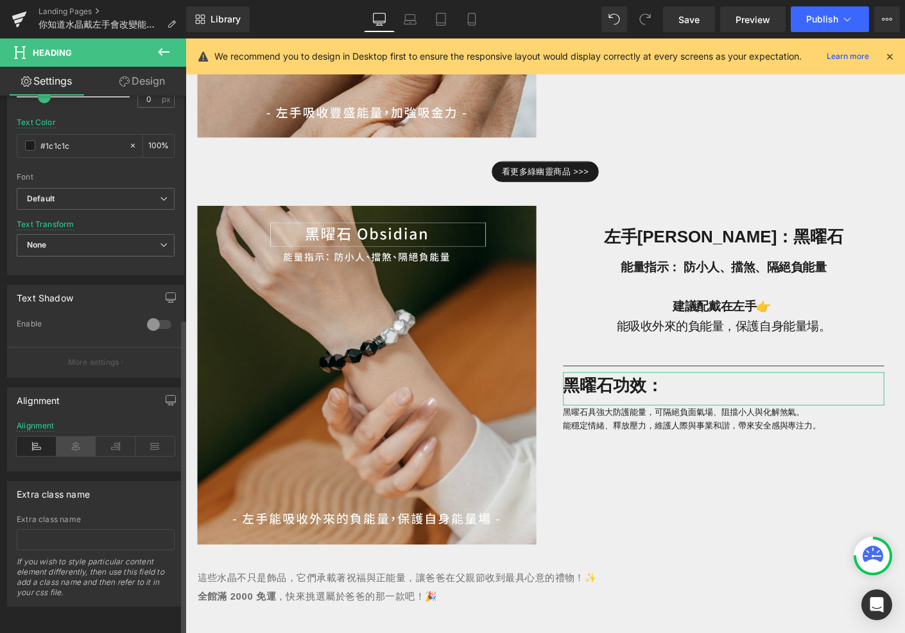
click at [77, 440] on icon at bounding box center [76, 446] width 40 height 19
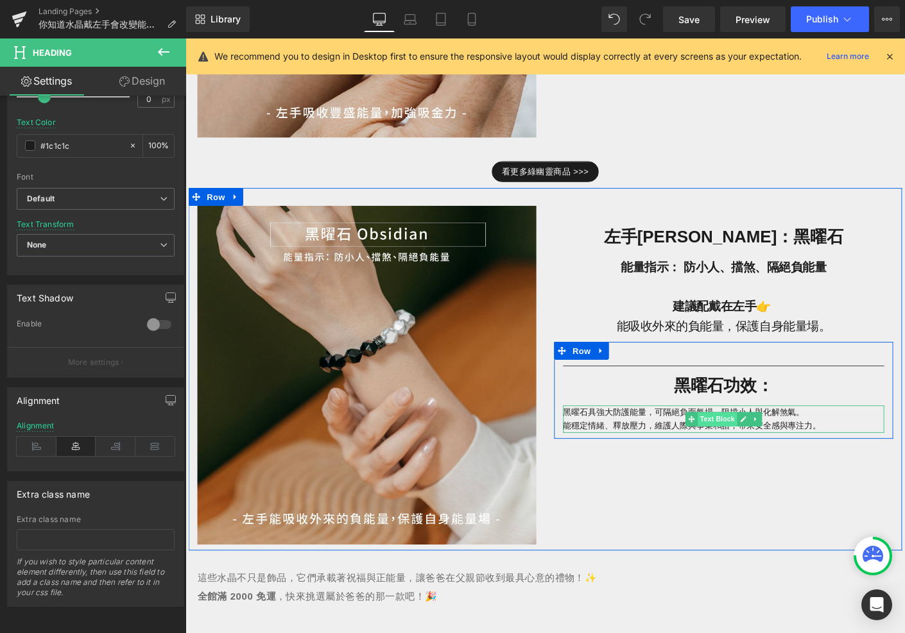
click at [757, 447] on span "Text Block" at bounding box center [759, 449] width 42 height 15
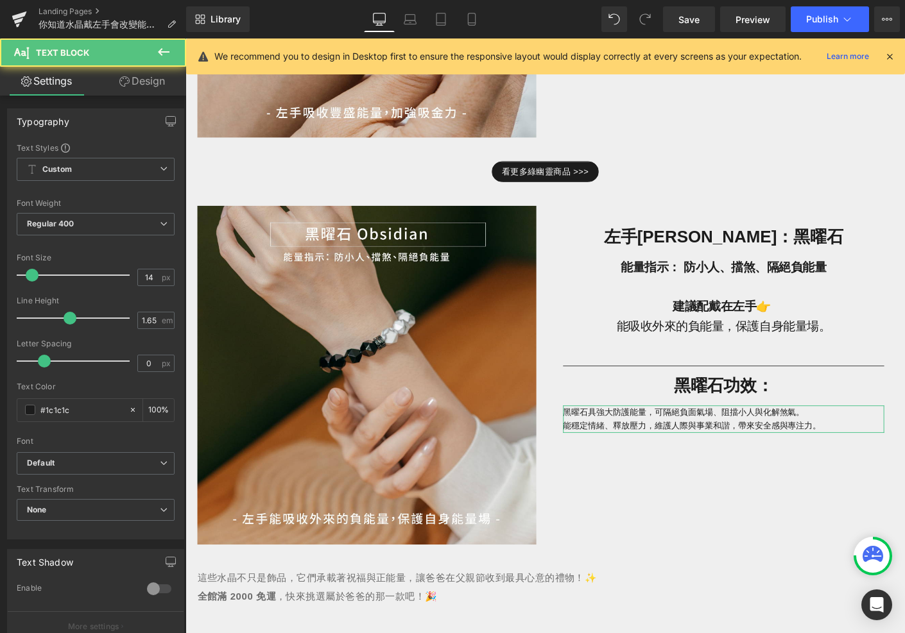
scroll to position [276, 0]
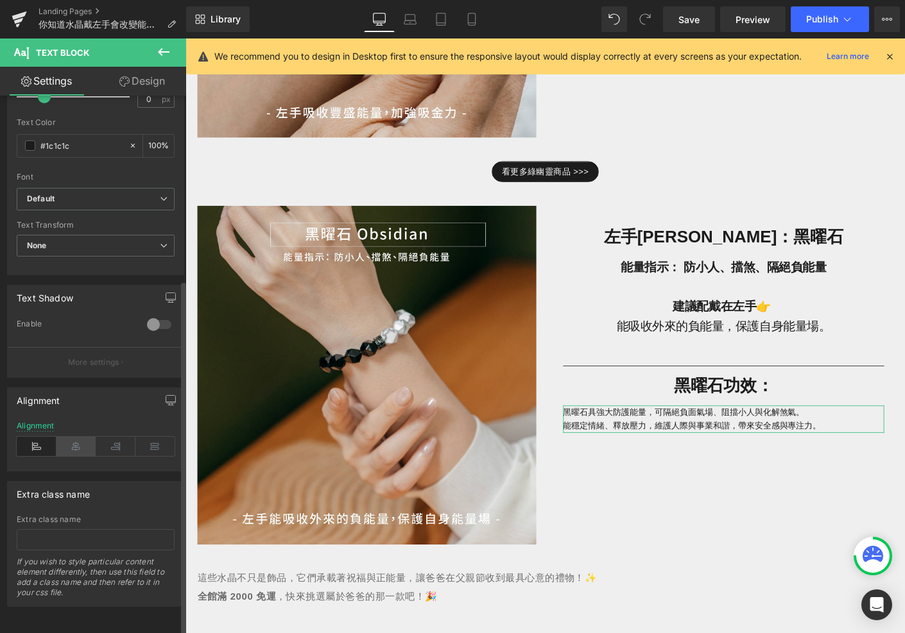
click at [77, 437] on icon at bounding box center [76, 446] width 40 height 19
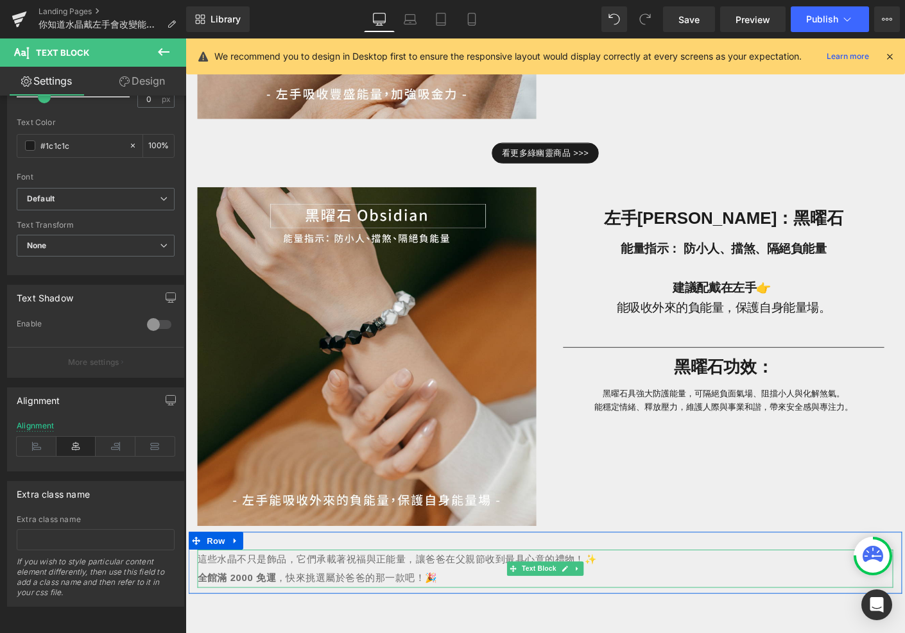
scroll to position [1517, 0]
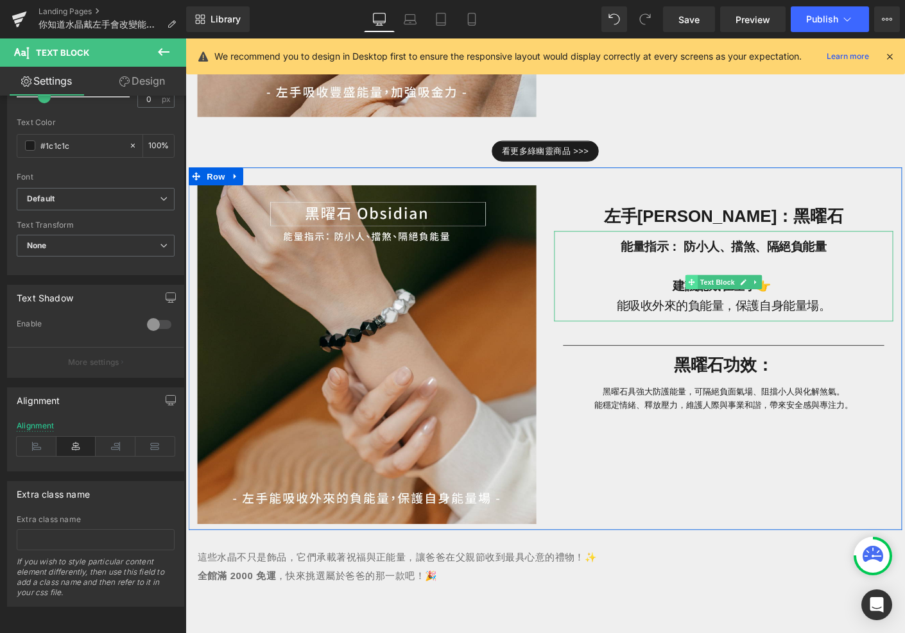
click at [732, 298] on icon at bounding box center [731, 301] width 7 height 7
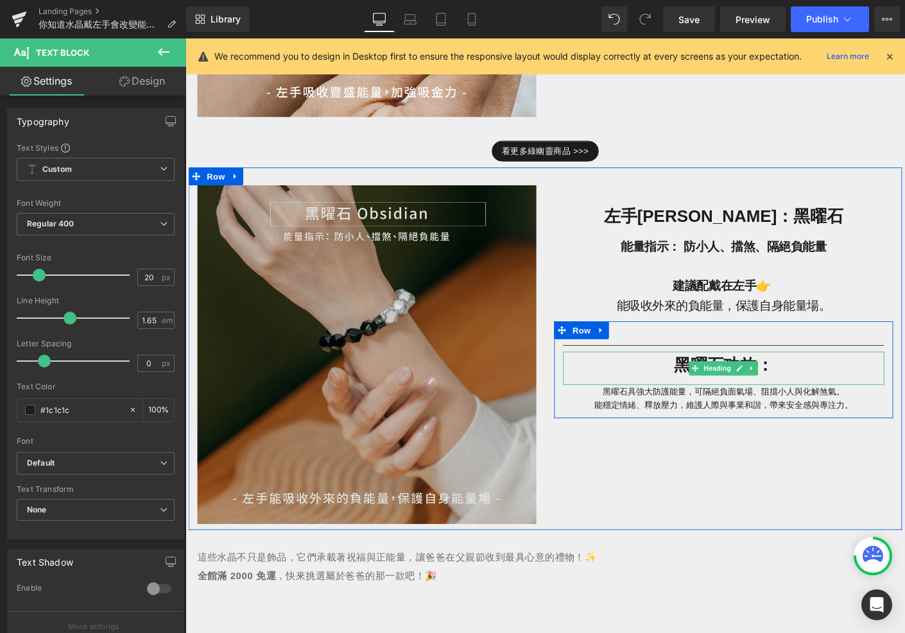
drag, startPoint x: 756, startPoint y: 392, endPoint x: 322, endPoint y: 206, distance: 472.6
click at [756, 392] on span "Heading" at bounding box center [759, 394] width 35 height 15
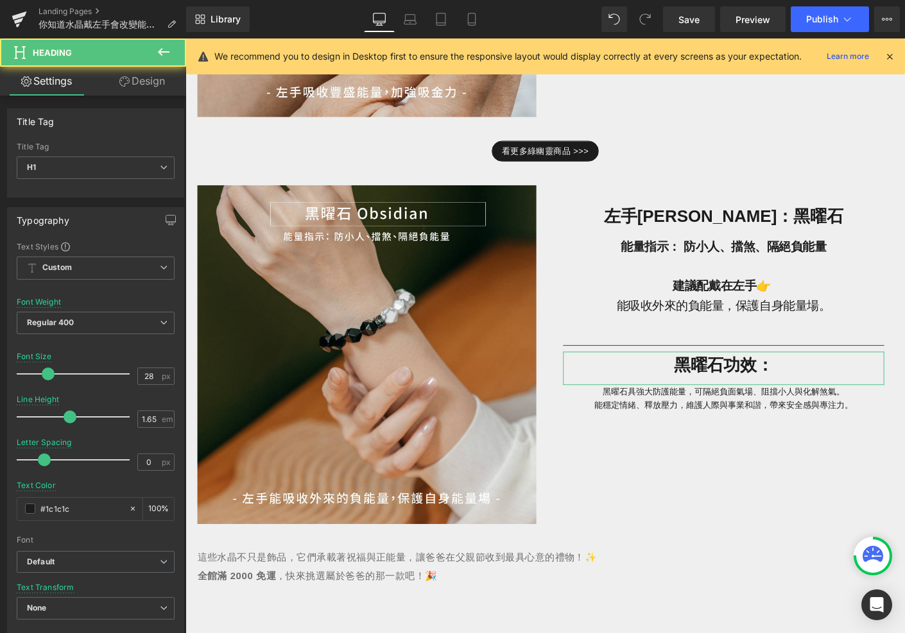
click at [125, 87] on icon at bounding box center [124, 81] width 10 height 10
click at [0, 0] on div "Spacing" at bounding box center [0, 0] width 0 height 0
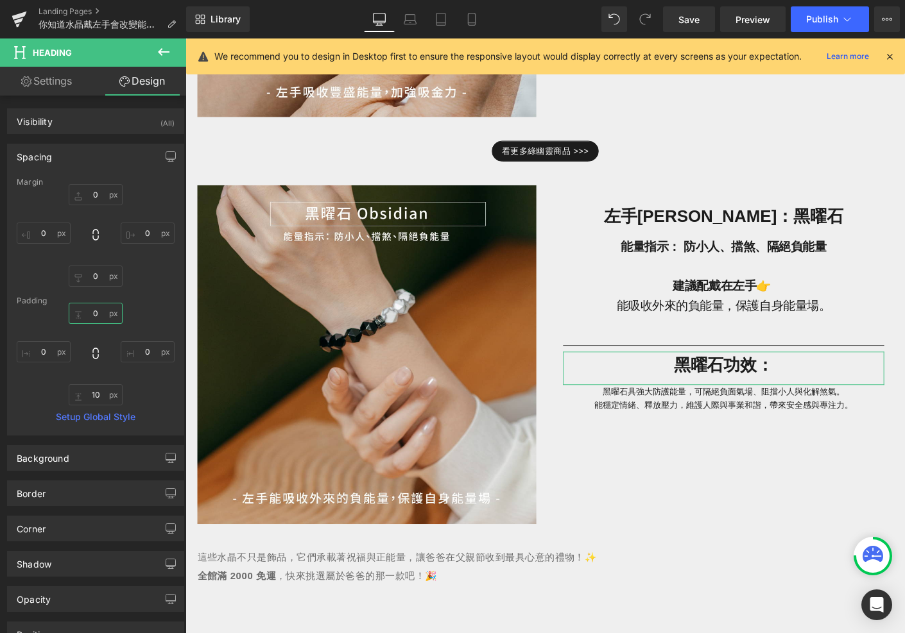
click at [99, 314] on input "0" at bounding box center [96, 313] width 54 height 21
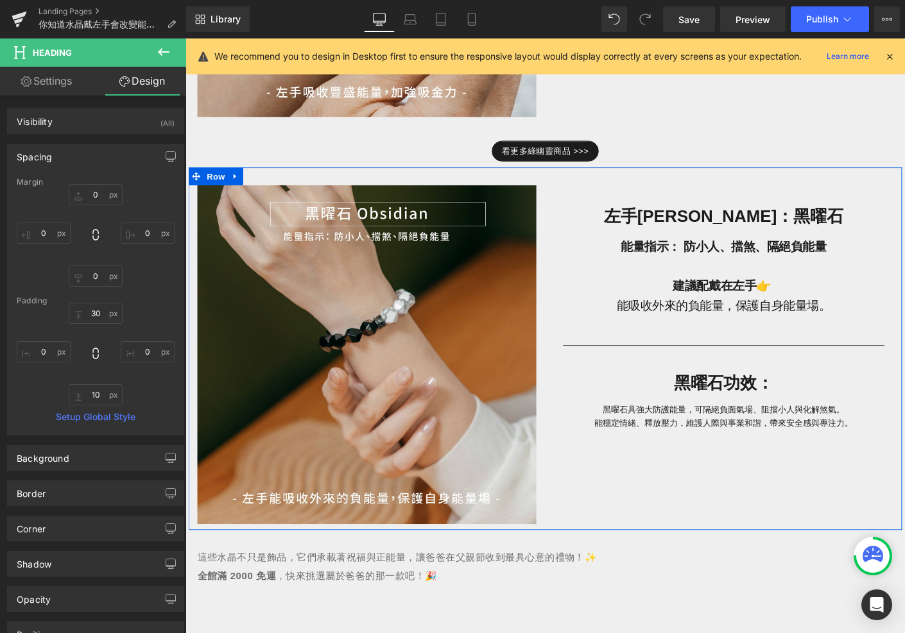
click at [599, 530] on div "Image 左手[PERSON_NAME]：黑曜石 Heading 能量指示： 防小人、擋煞、隔絕負能量 建議配戴在左手👉 能吸收外來的負能量，保護自身能量場…" at bounding box center [574, 373] width 770 height 391
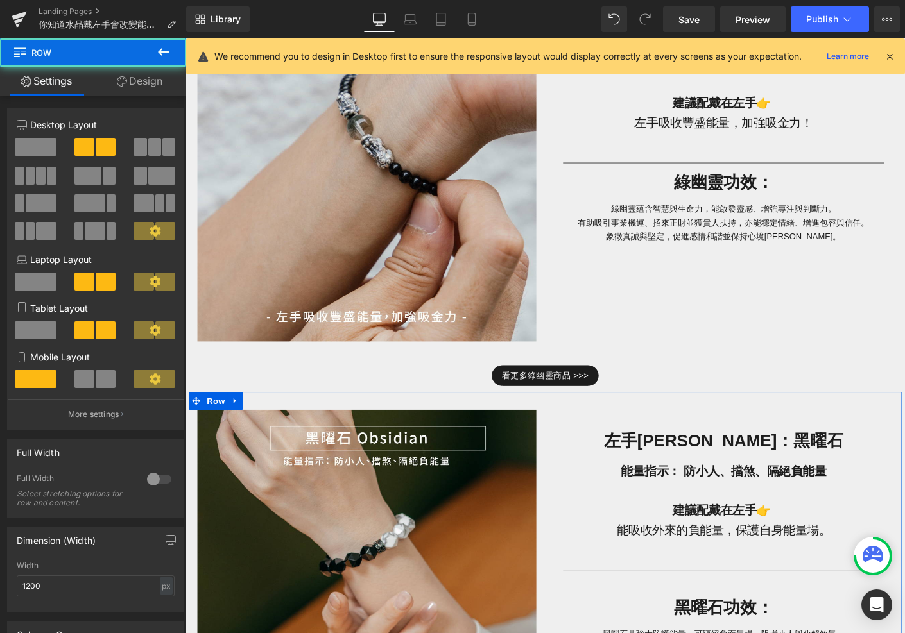
scroll to position [1181, 0]
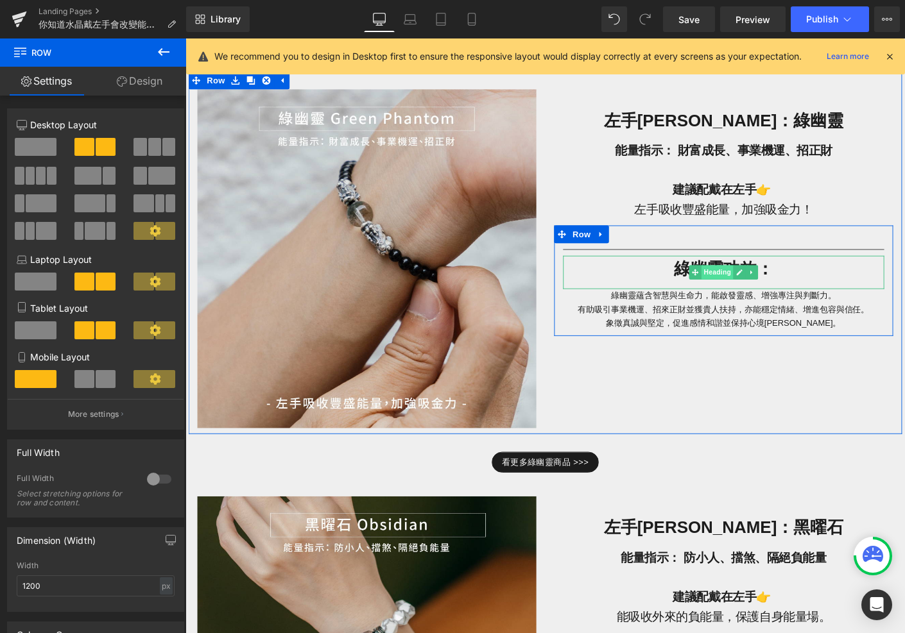
drag, startPoint x: 757, startPoint y: 286, endPoint x: 243, endPoint y: 69, distance: 557.9
click at [757, 286] on span "Heading" at bounding box center [759, 291] width 35 height 15
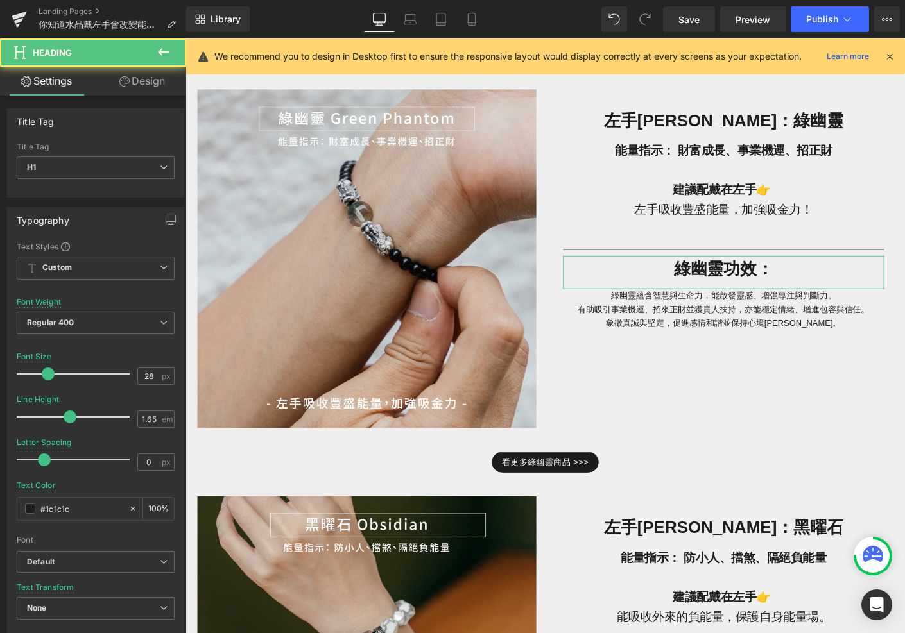
click at [151, 92] on link "Design" at bounding box center [142, 81] width 93 height 29
click at [0, 0] on div "Spacing" at bounding box center [0, 0] width 0 height 0
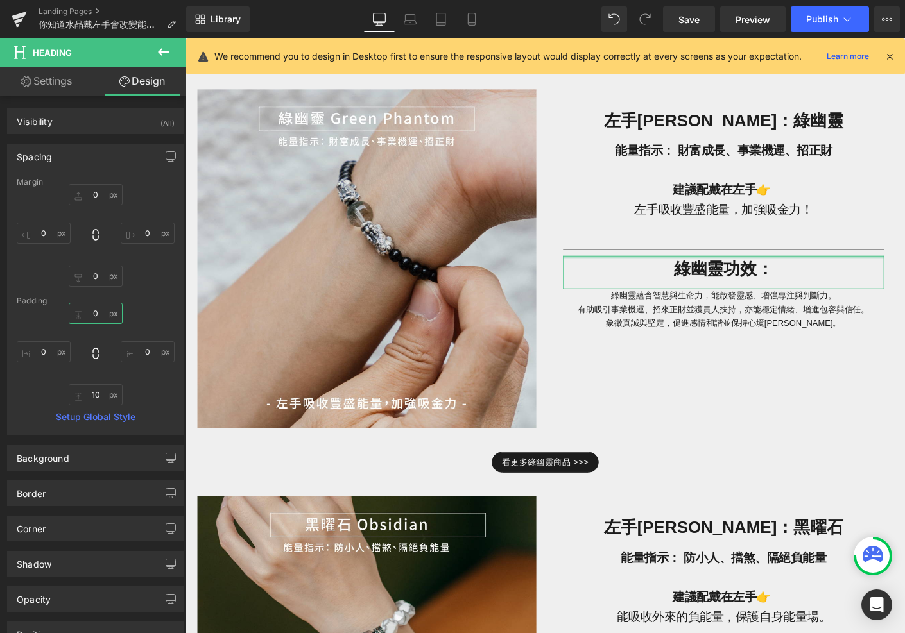
click at [100, 314] on input "0" at bounding box center [96, 313] width 54 height 21
paste input "3"
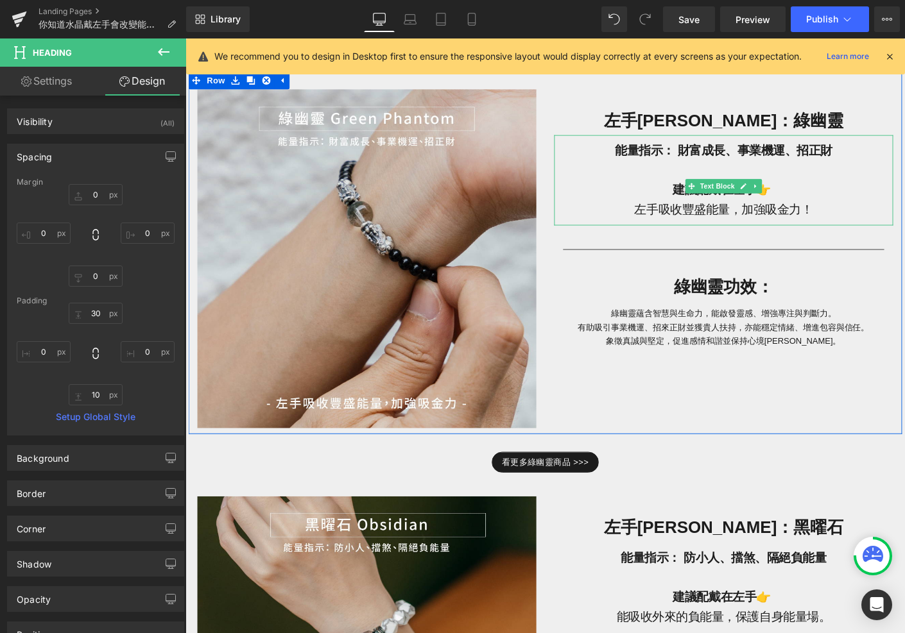
click at [621, 195] on p "建議配戴在左手👉" at bounding box center [766, 202] width 366 height 21
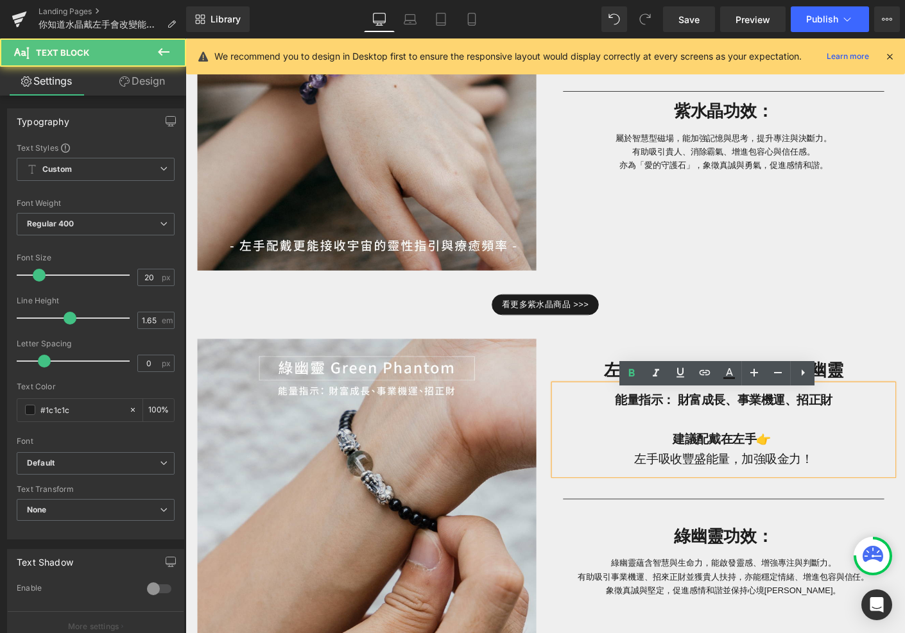
scroll to position [898, 0]
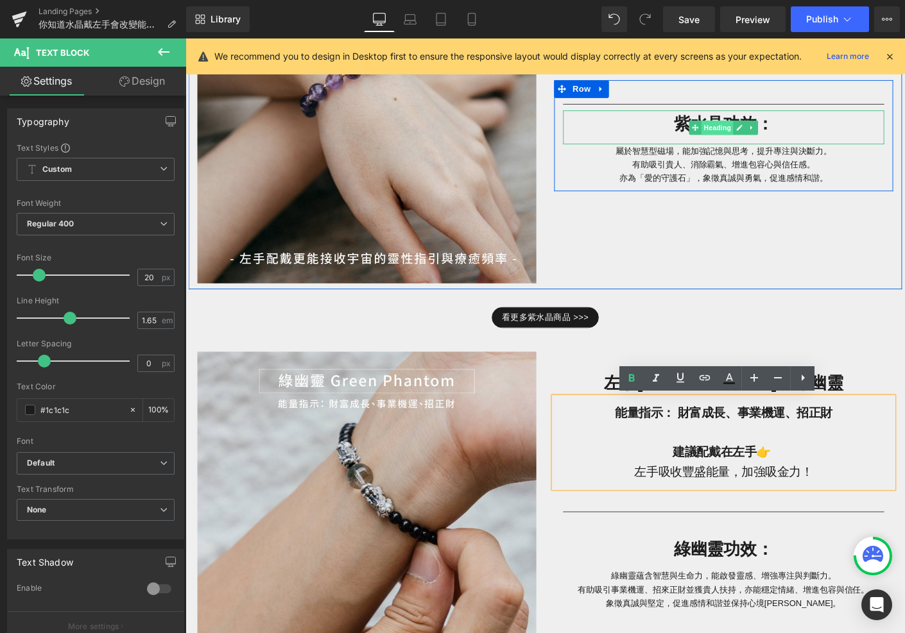
click at [760, 133] on span "Heading" at bounding box center [759, 134] width 35 height 15
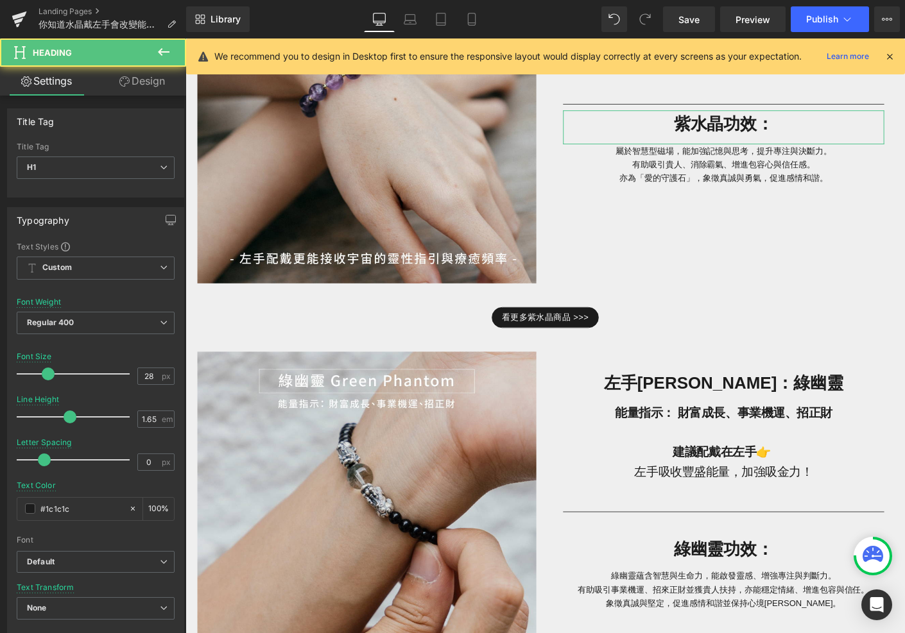
click at [142, 89] on link "Design" at bounding box center [142, 81] width 93 height 29
click at [0, 0] on div "Spacing" at bounding box center [0, 0] width 0 height 0
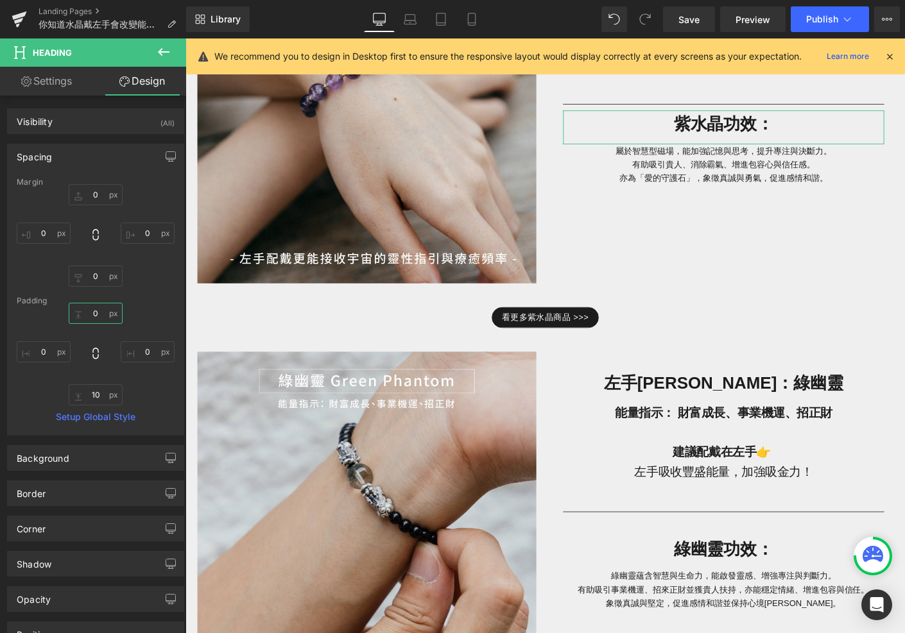
click at [101, 314] on input "0" at bounding box center [96, 313] width 54 height 21
paste input "3"
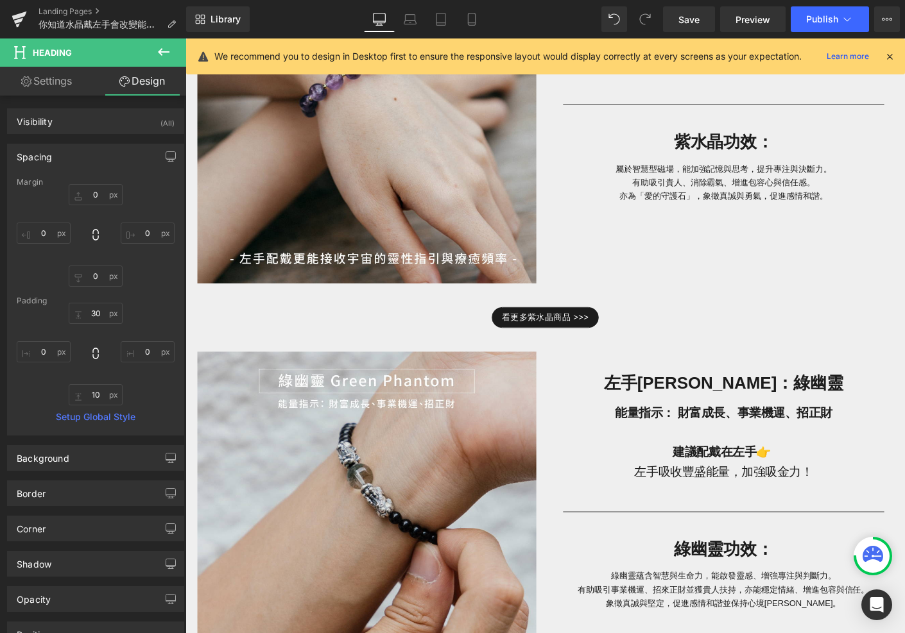
click at [622, 259] on div "Image 左手[PERSON_NAME]：[PERSON_NAME] Heading 能量指示： 增強直覺、淨化負能量、穩定情緒 建議配戴在左手👉 更能接收…" at bounding box center [574, 113] width 770 height 391
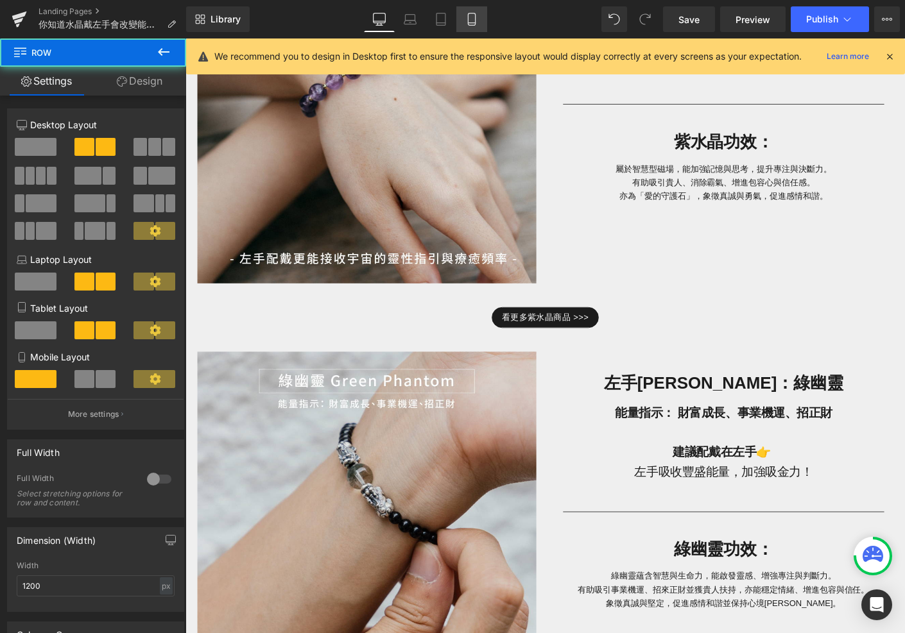
click at [465, 20] on icon at bounding box center [471, 19] width 13 height 13
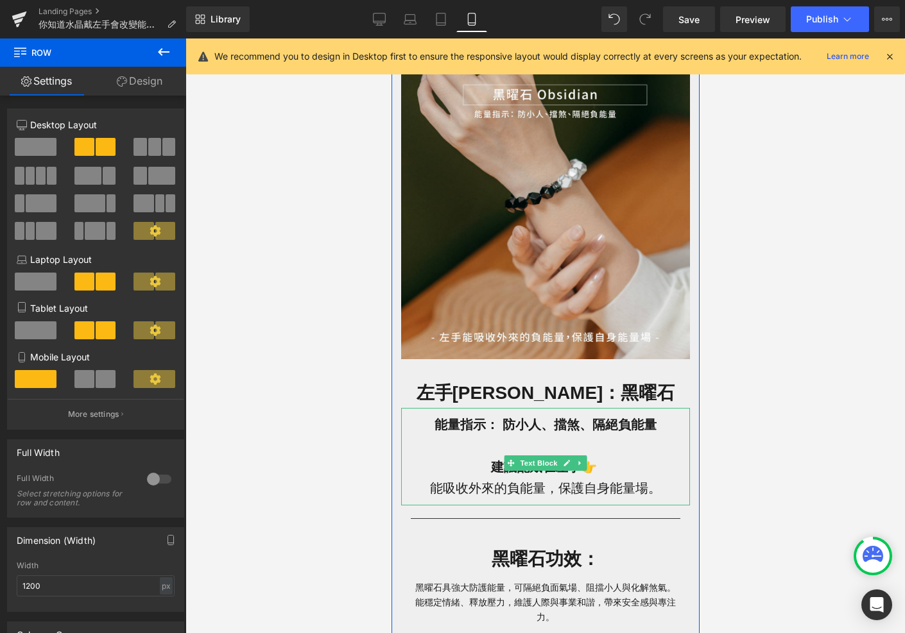
scroll to position [2001, 0]
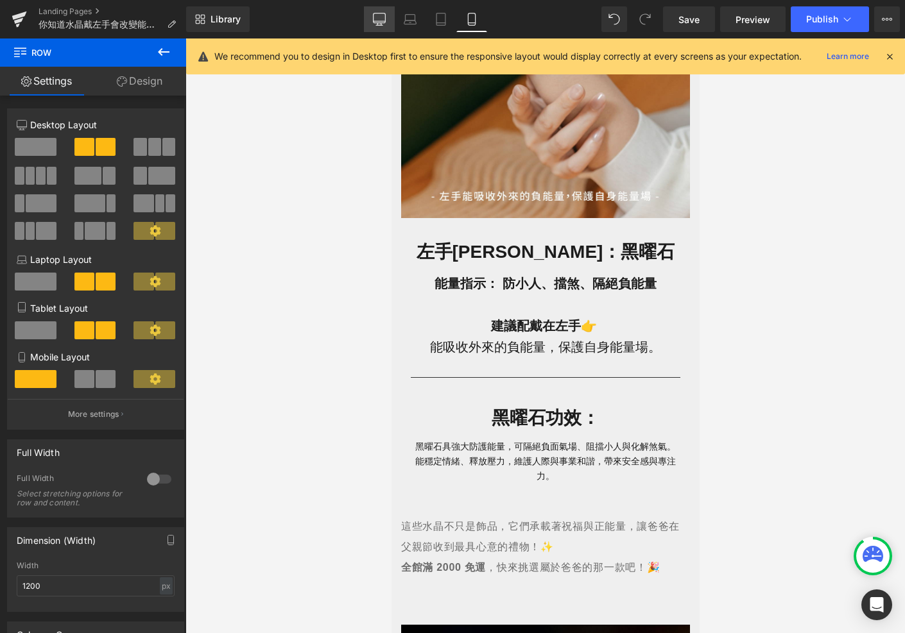
click at [382, 14] on icon at bounding box center [379, 19] width 13 height 13
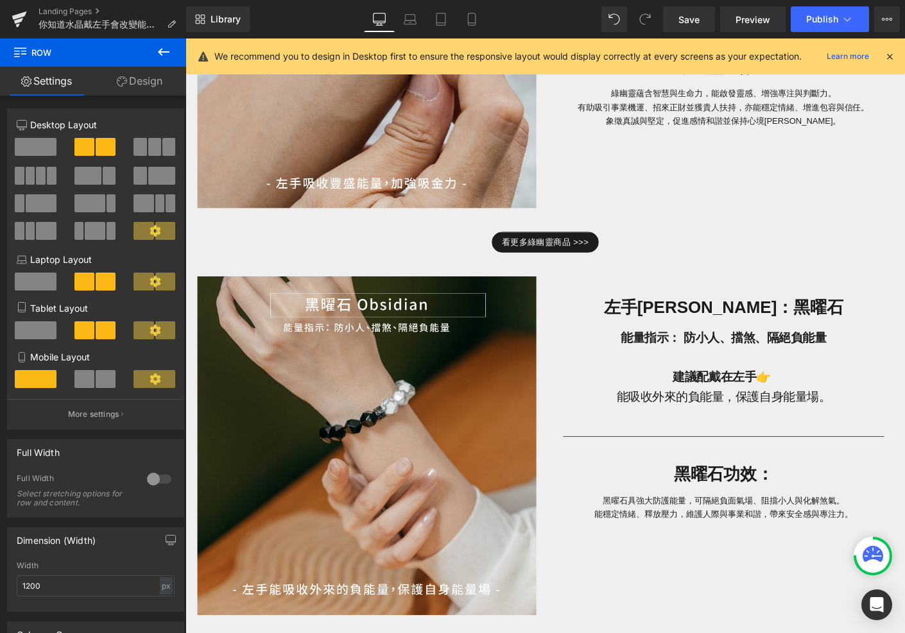
scroll to position [1427, 0]
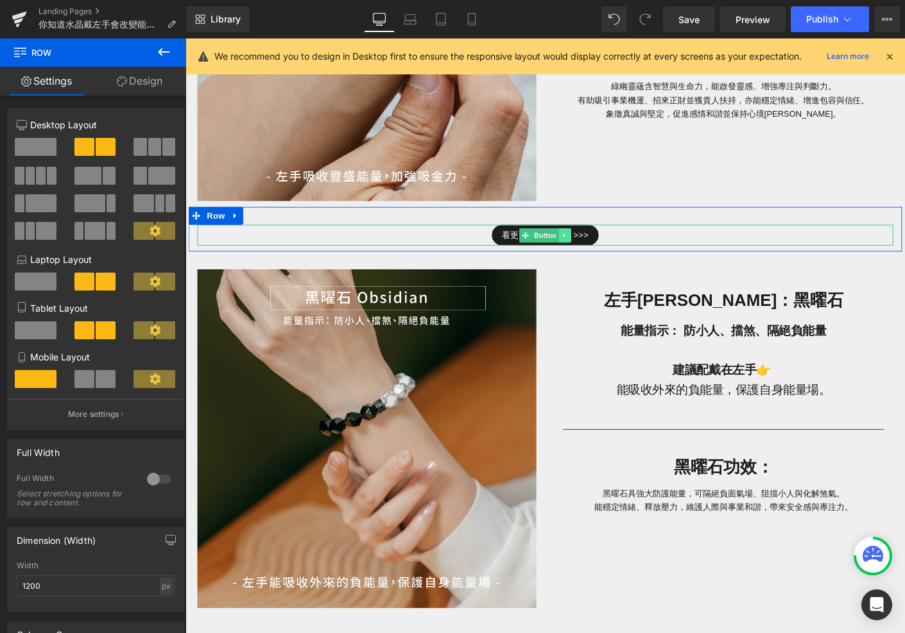
click at [599, 245] on link at bounding box center [594, 250] width 13 height 15
click at [243, 234] on icon at bounding box center [239, 230] width 9 height 10
click at [256, 228] on icon at bounding box center [256, 229] width 9 height 9
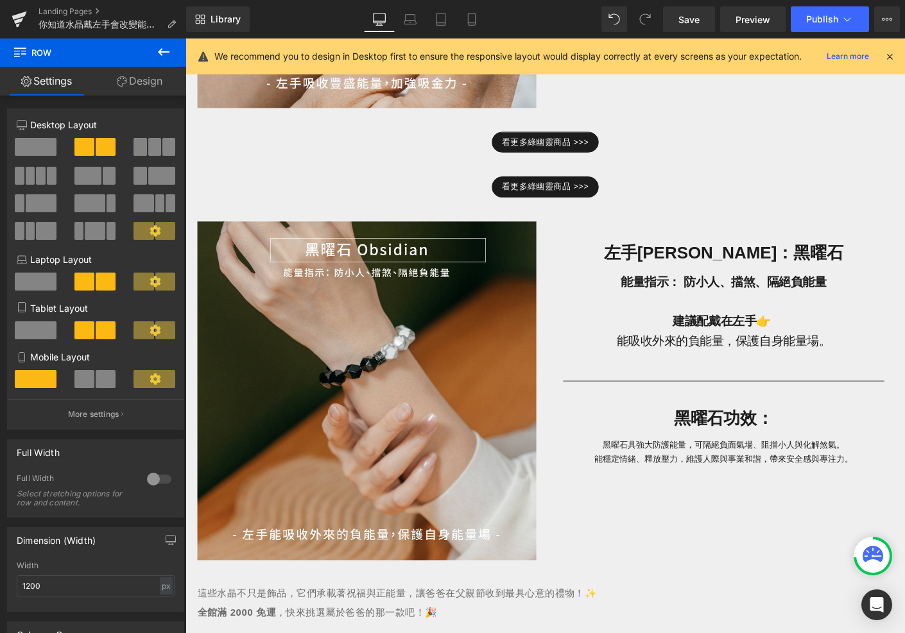
scroll to position [1566, 0]
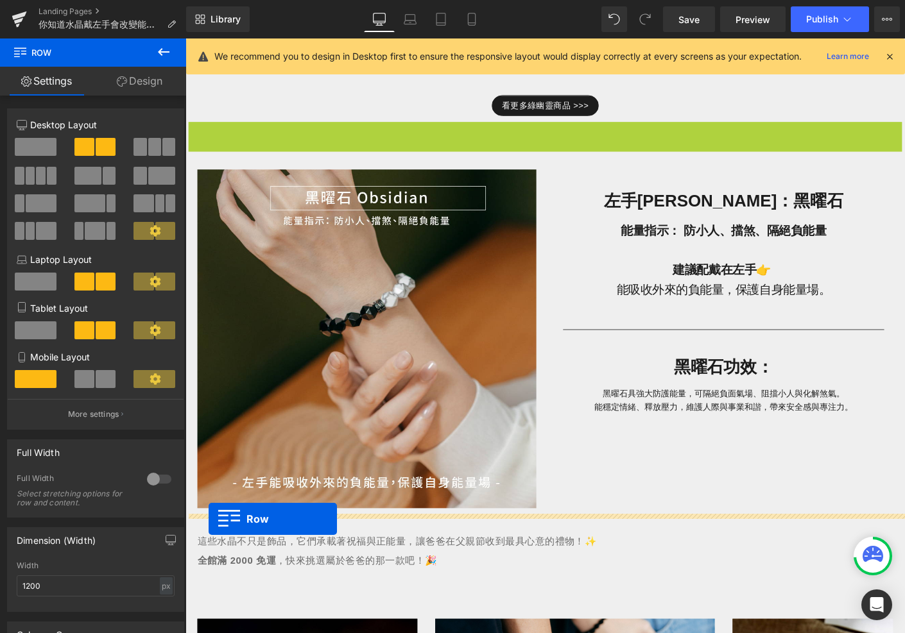
drag, startPoint x: 209, startPoint y: 135, endPoint x: 210, endPoint y: 558, distance: 422.9
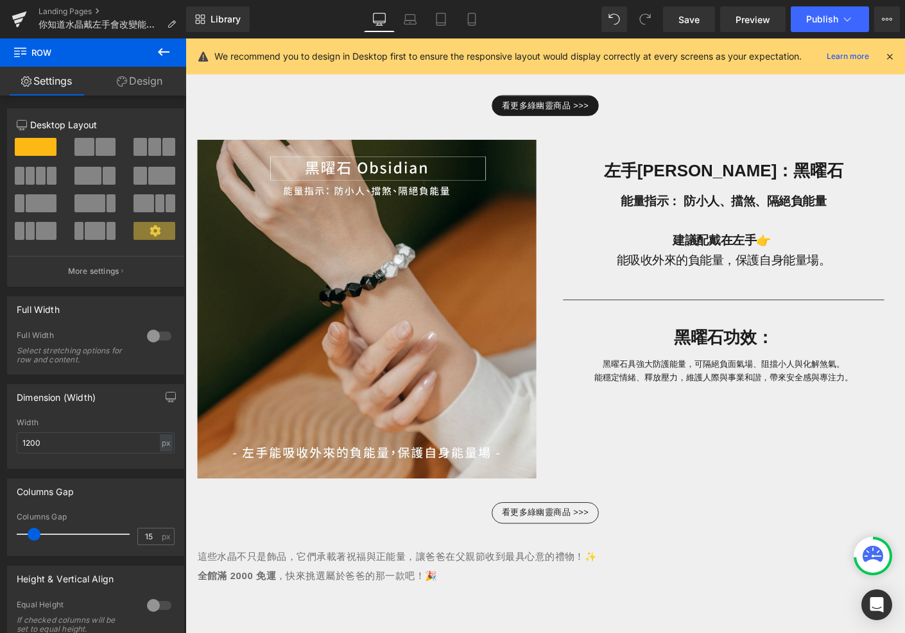
click at [536, 546] on span "看更多綠幽靈商品 >>>" at bounding box center [574, 551] width 94 height 15
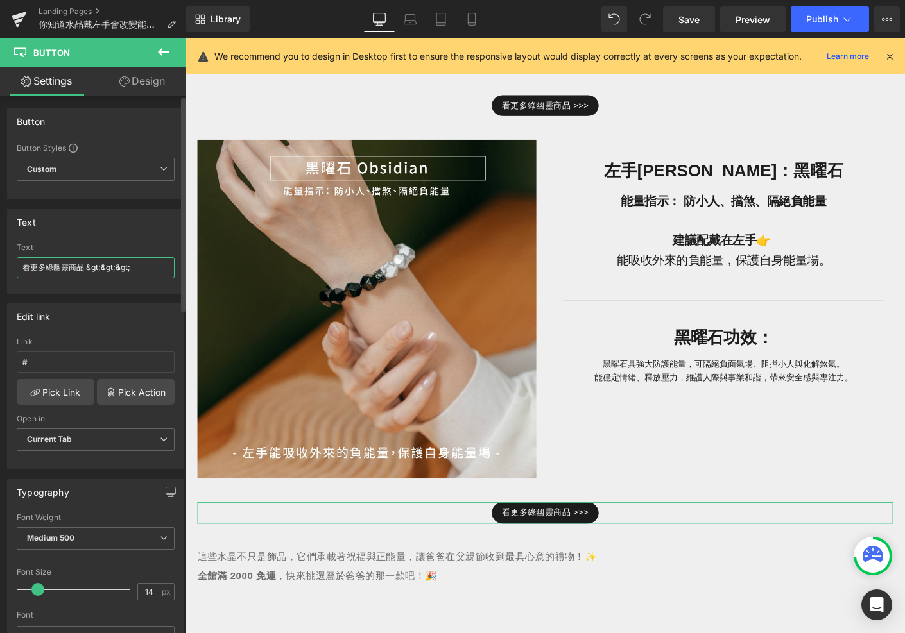
click at [67, 265] on input "看更多綠幽靈商品 &gt;&gt;&gt;" at bounding box center [96, 267] width 158 height 21
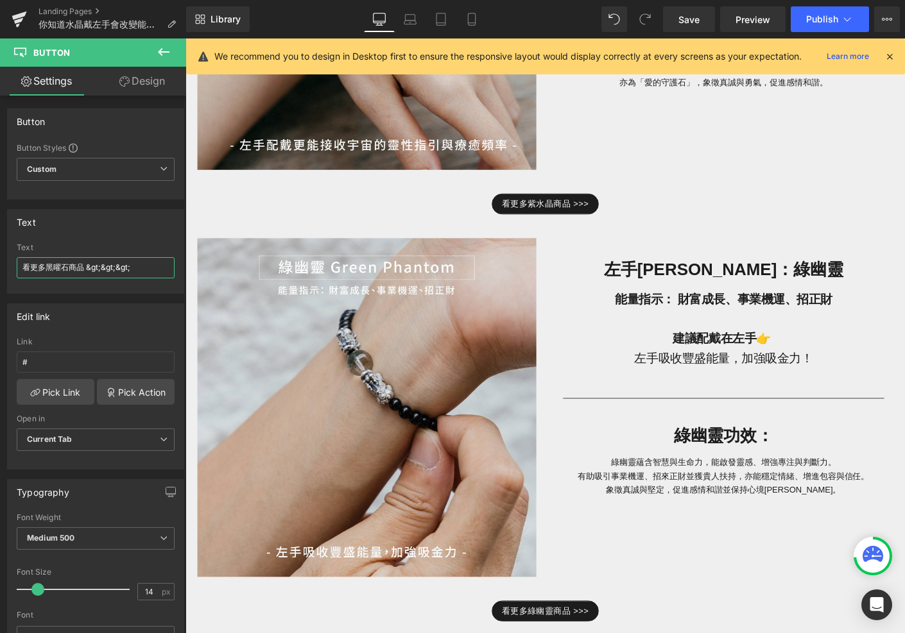
scroll to position [1001, 0]
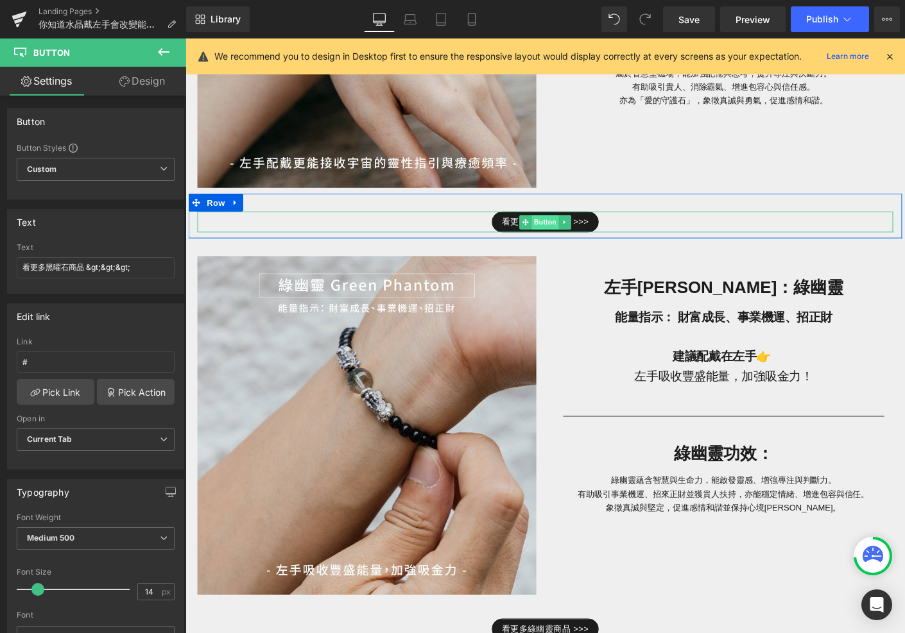
click at [573, 234] on span "Button" at bounding box center [574, 236] width 30 height 15
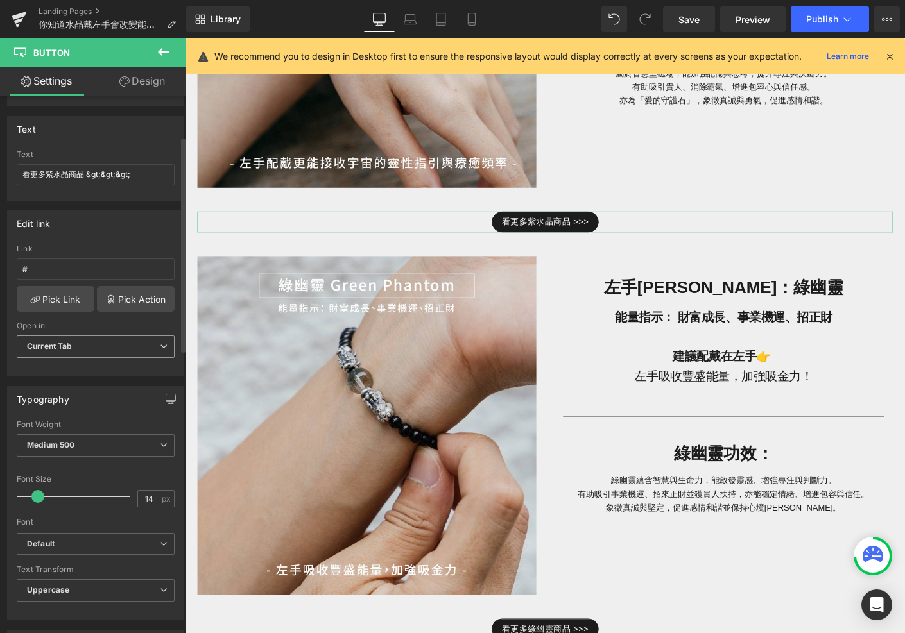
scroll to position [173, 0]
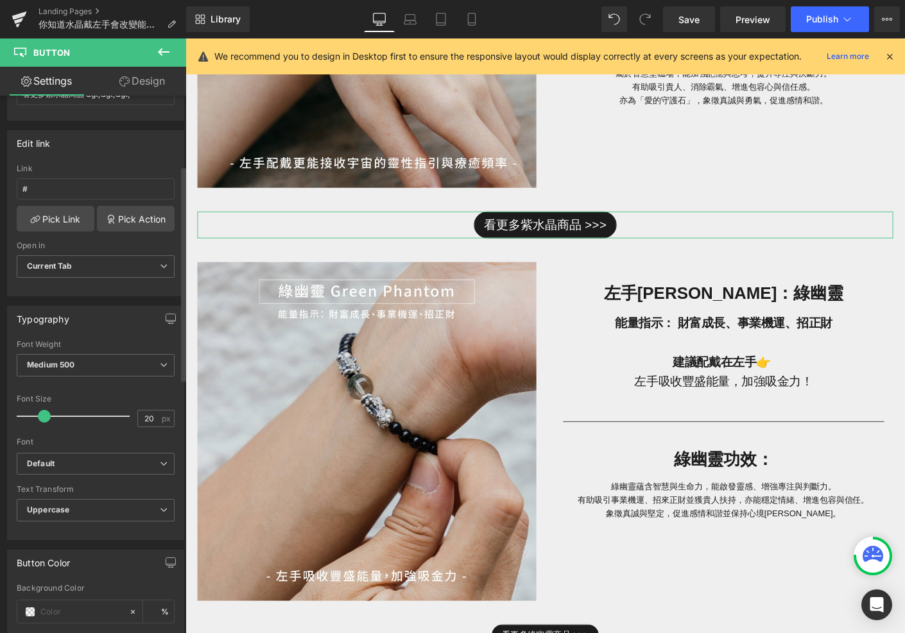
click at [44, 418] on span at bounding box center [44, 416] width 13 height 13
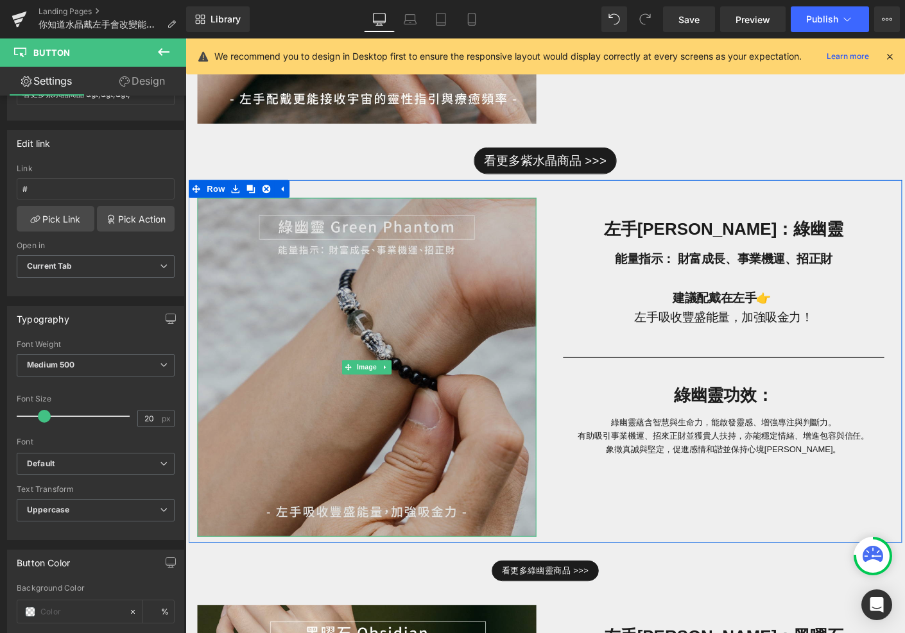
scroll to position [1136, 0]
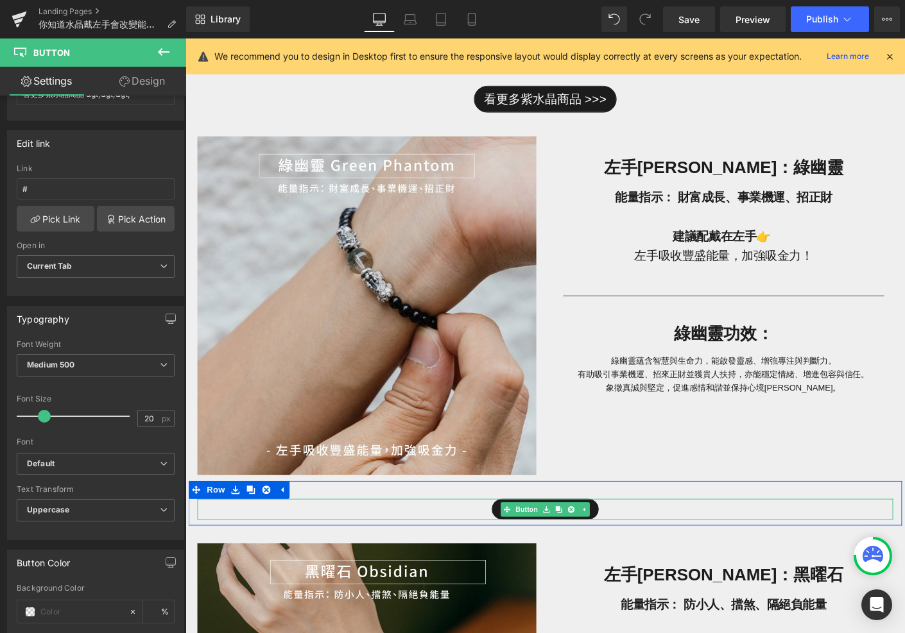
click at [511, 550] on div "看更多綠幽靈商品 >>>" at bounding box center [573, 547] width 751 height 22
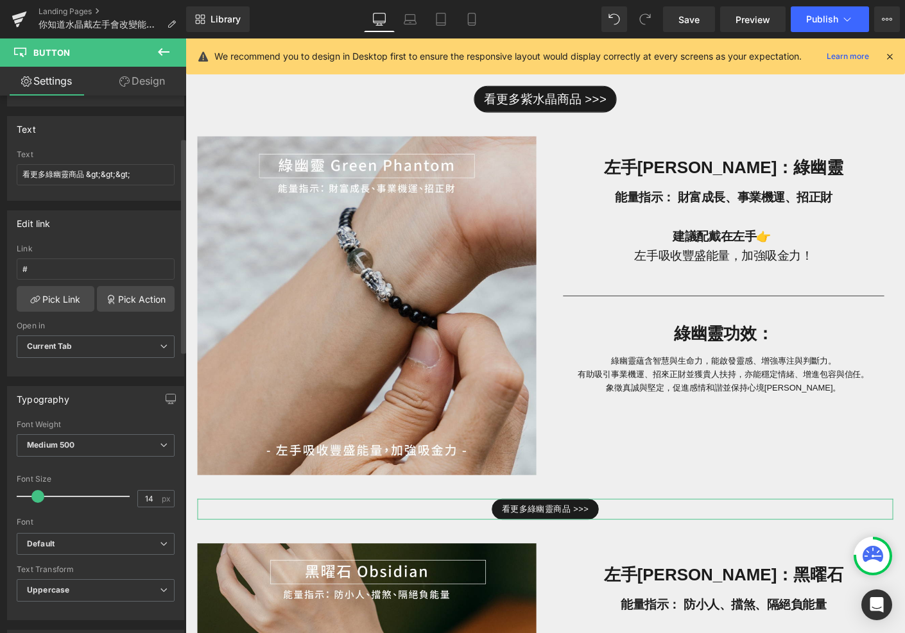
scroll to position [123, 0]
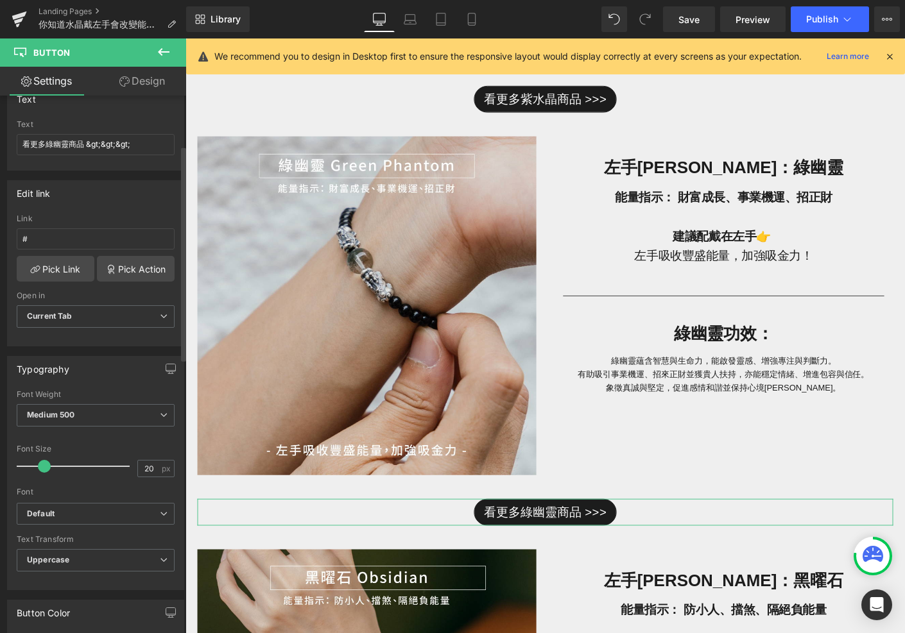
drag, startPoint x: 39, startPoint y: 462, endPoint x: 46, endPoint y: 465, distance: 6.9
click at [46, 465] on span at bounding box center [44, 466] width 13 height 13
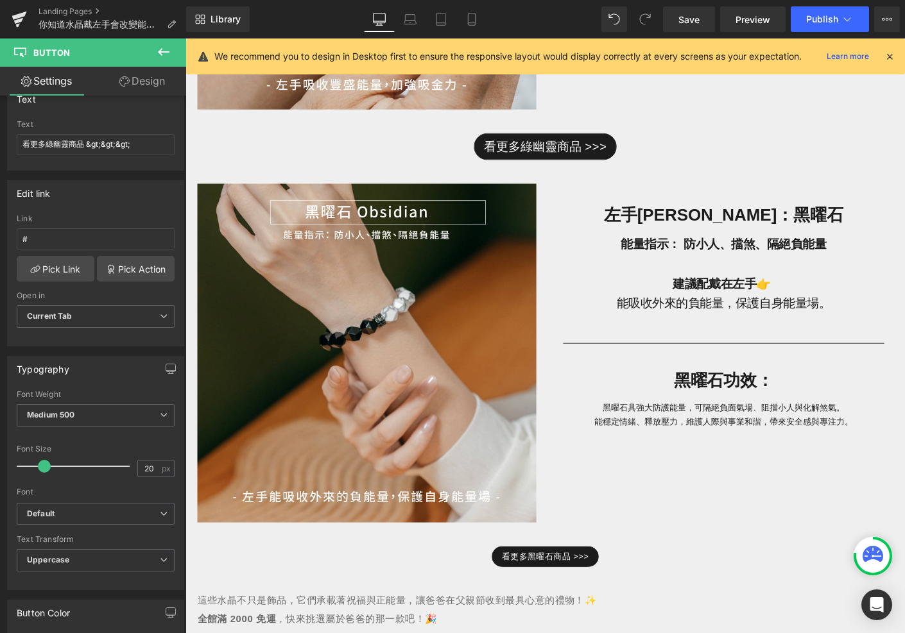
scroll to position [1532, 0]
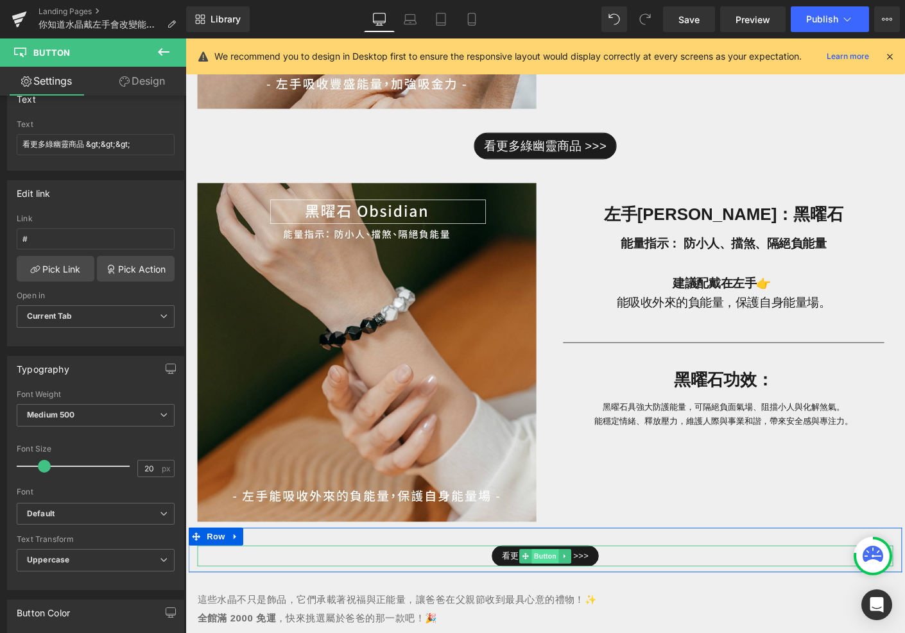
click at [567, 599] on span "Button" at bounding box center [574, 597] width 30 height 15
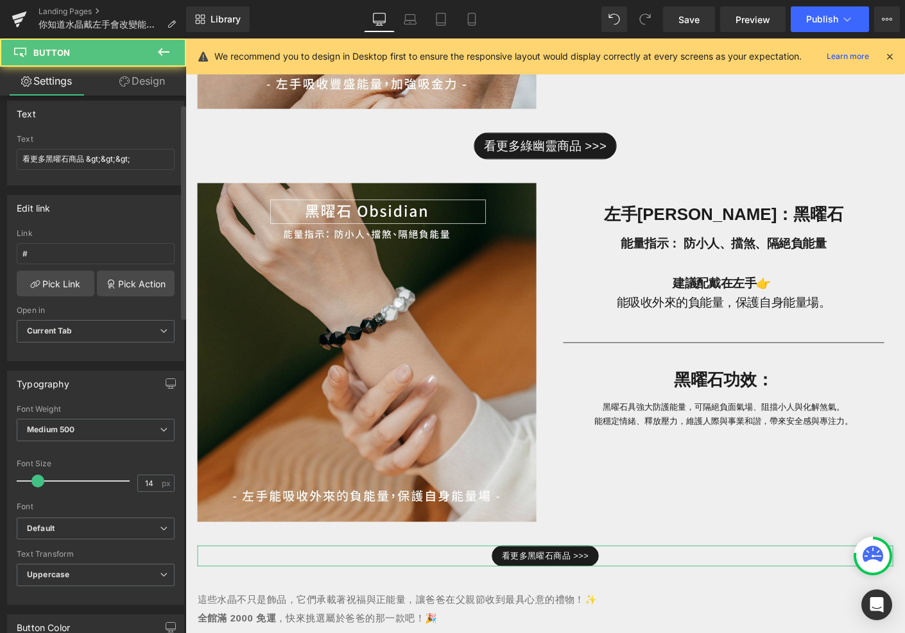
scroll to position [150, 0]
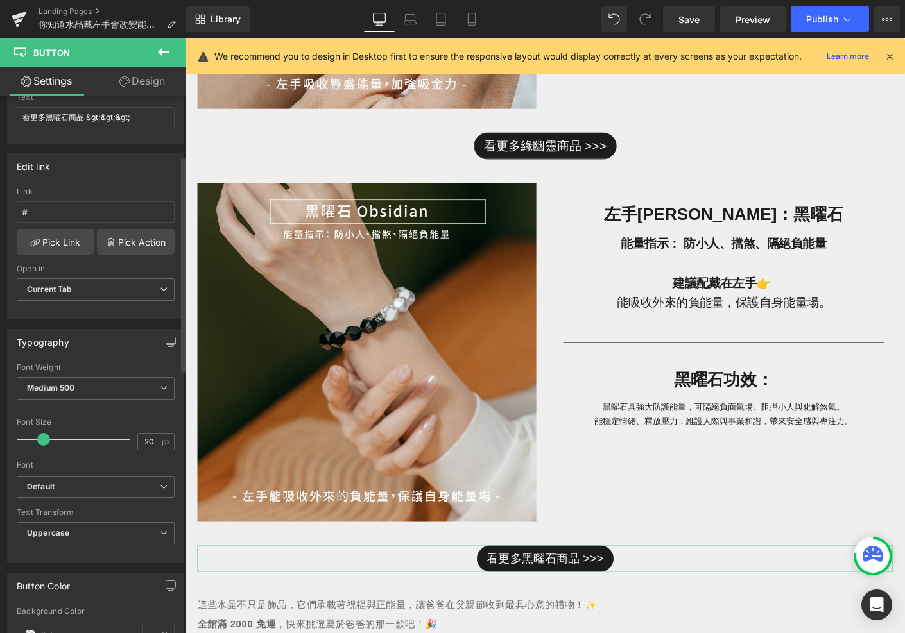
click at [46, 439] on span at bounding box center [43, 439] width 13 height 13
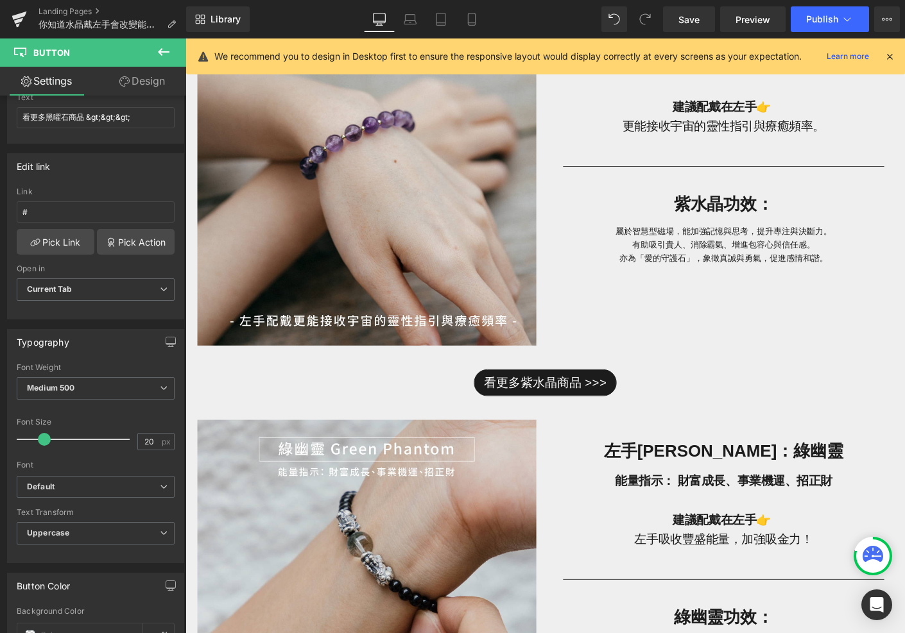
scroll to position [805, 0]
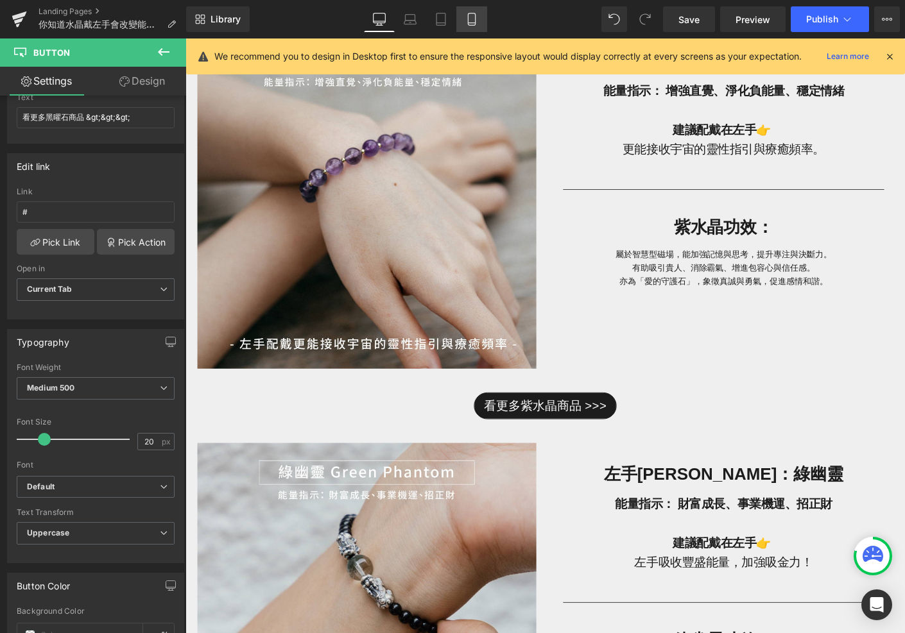
click at [468, 19] on icon at bounding box center [471, 19] width 13 height 13
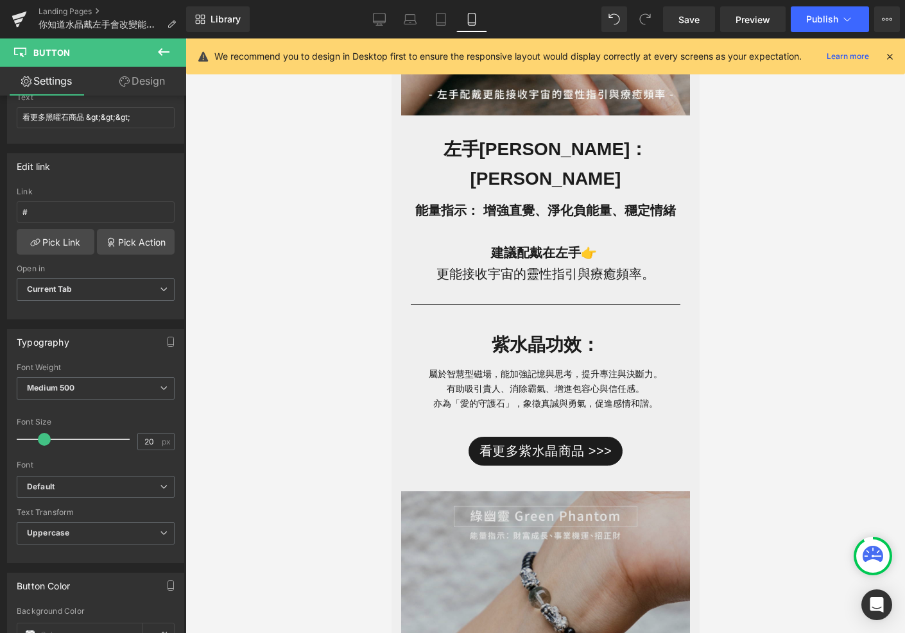
scroll to position [773, 0]
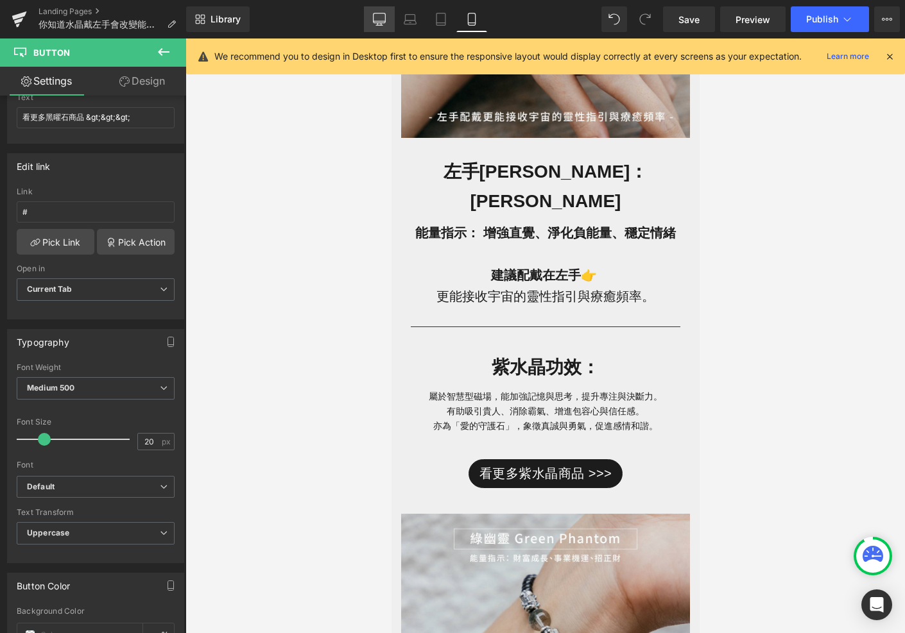
click at [379, 28] on link "Desktop" at bounding box center [379, 19] width 31 height 26
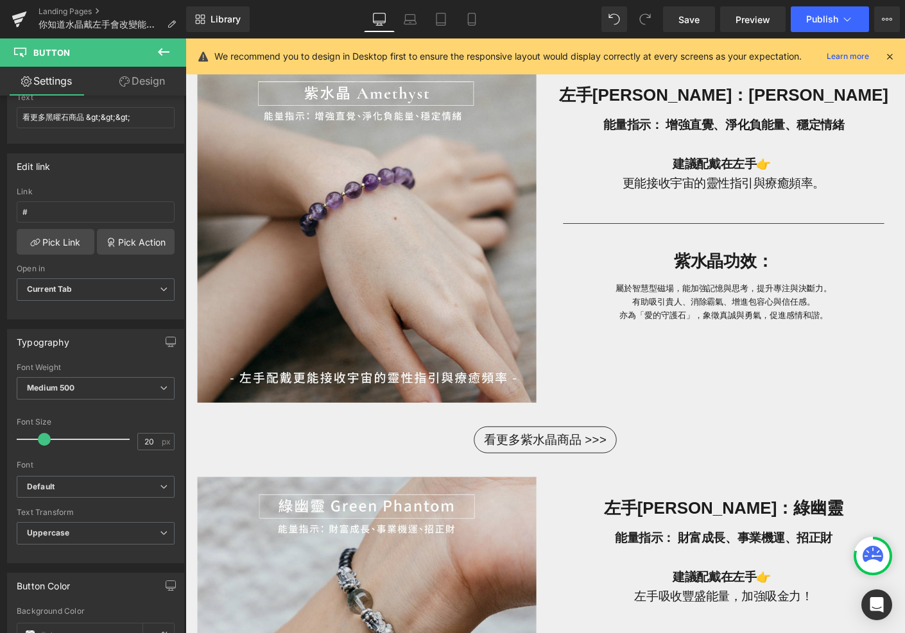
scroll to position [780, 0]
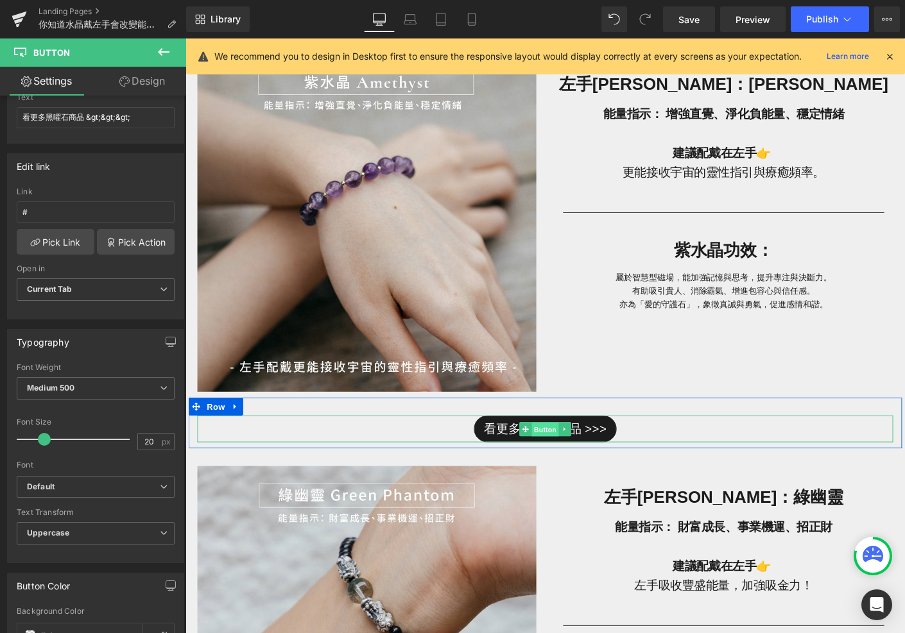
click at [562, 459] on span "Button" at bounding box center [574, 461] width 30 height 15
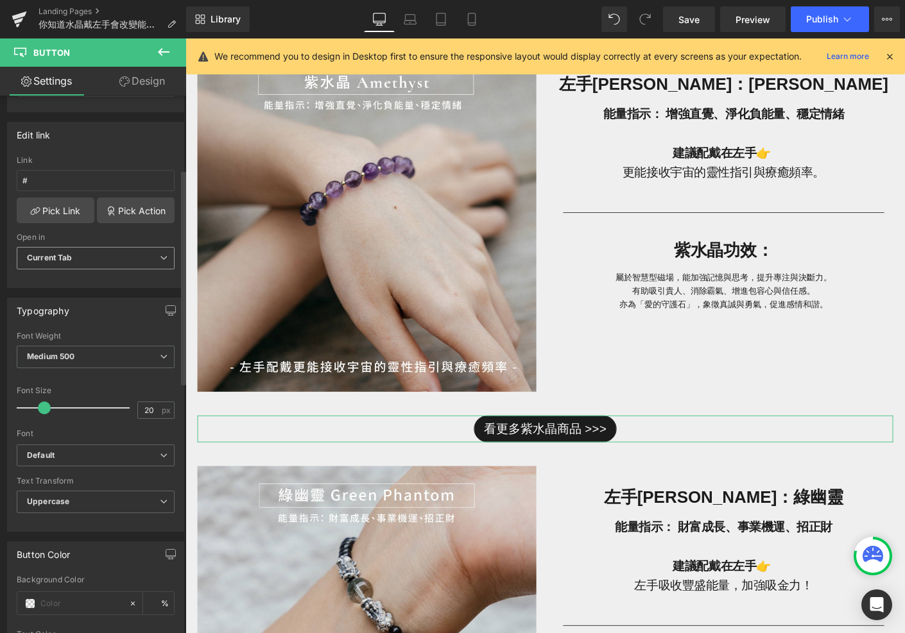
scroll to position [176, 0]
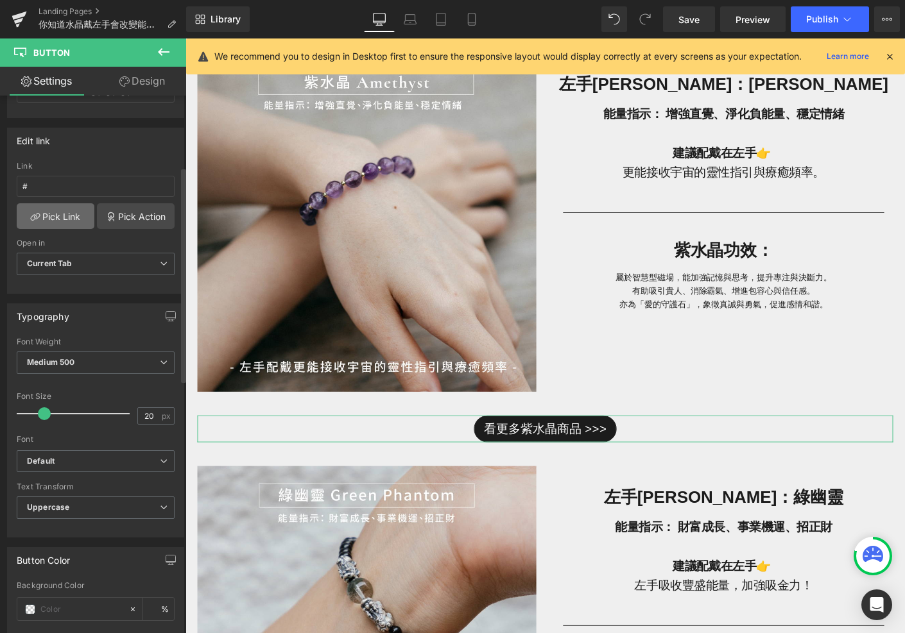
click at [60, 223] on link "Pick Link" at bounding box center [56, 216] width 78 height 26
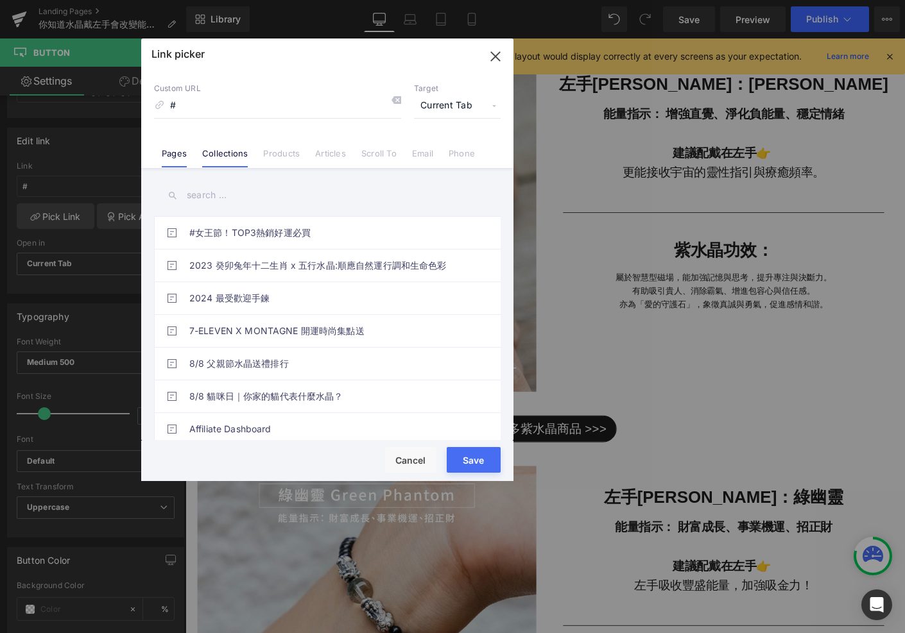
click at [237, 151] on link "Collections" at bounding box center [225, 157] width 46 height 19
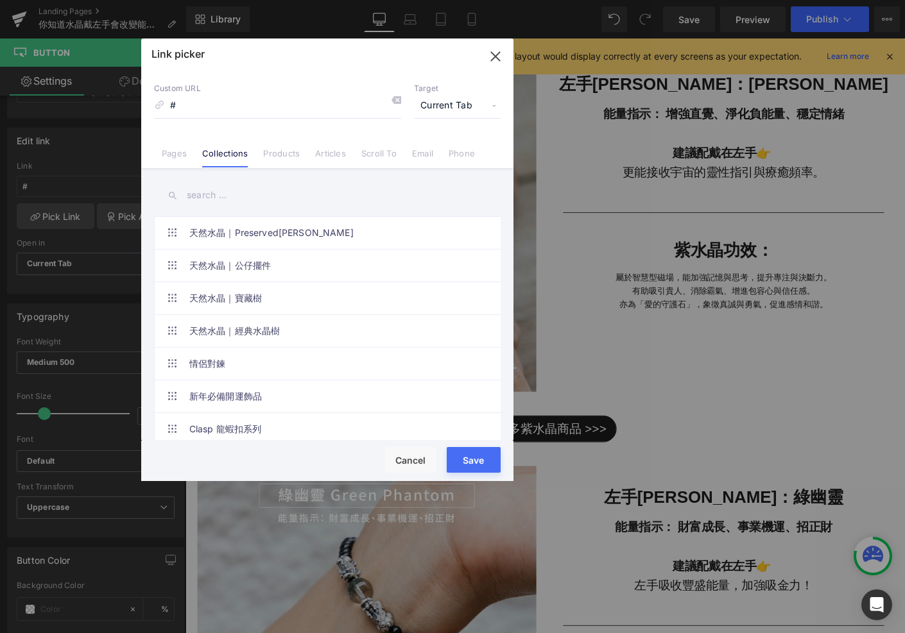
click at [206, 204] on input "text" at bounding box center [327, 195] width 347 height 29
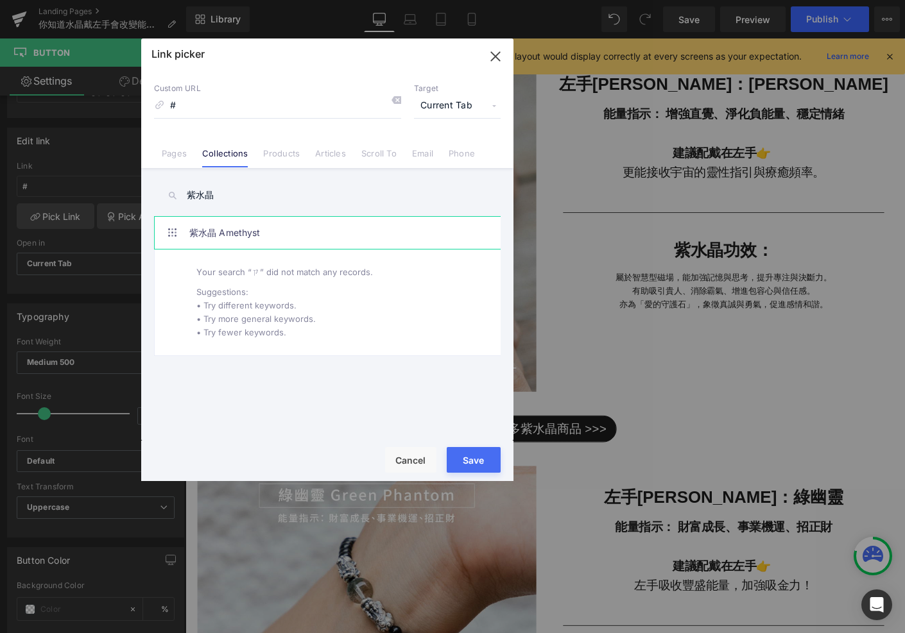
click at [235, 242] on link "紫水晶 Amethyst" at bounding box center [330, 233] width 282 height 32
click at [476, 452] on button "Save" at bounding box center [474, 460] width 54 height 26
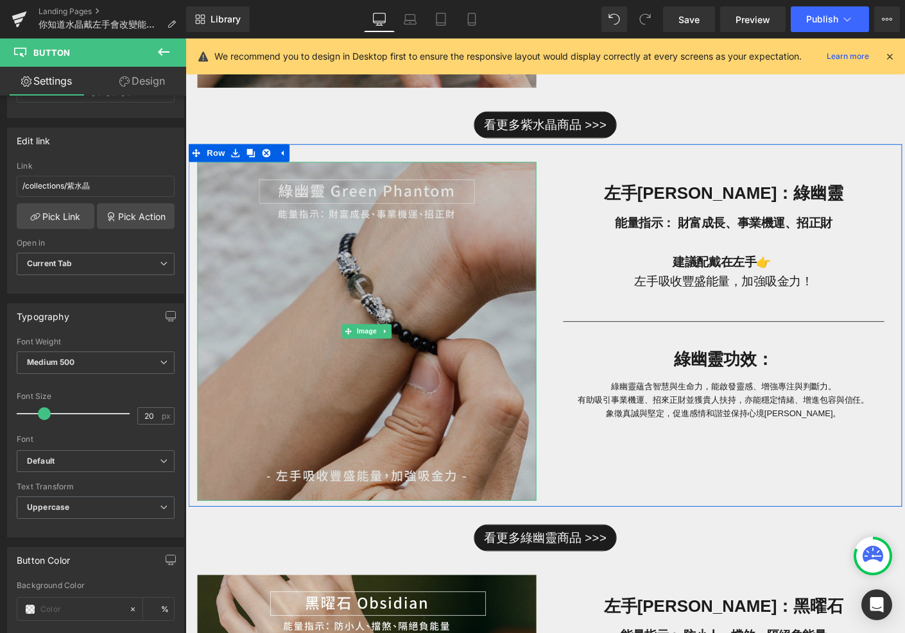
scroll to position [1273, 0]
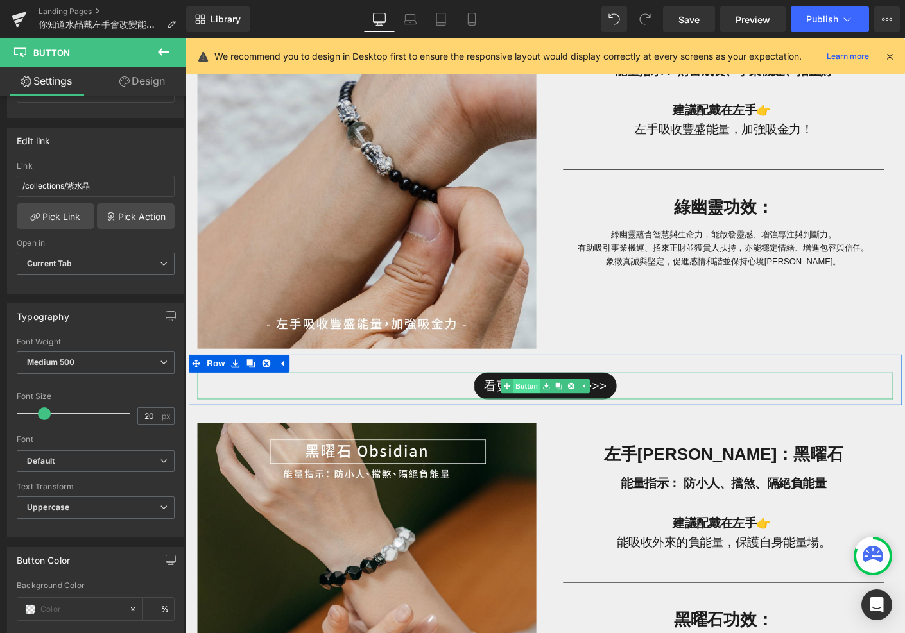
click at [565, 412] on span "Button" at bounding box center [554, 413] width 30 height 15
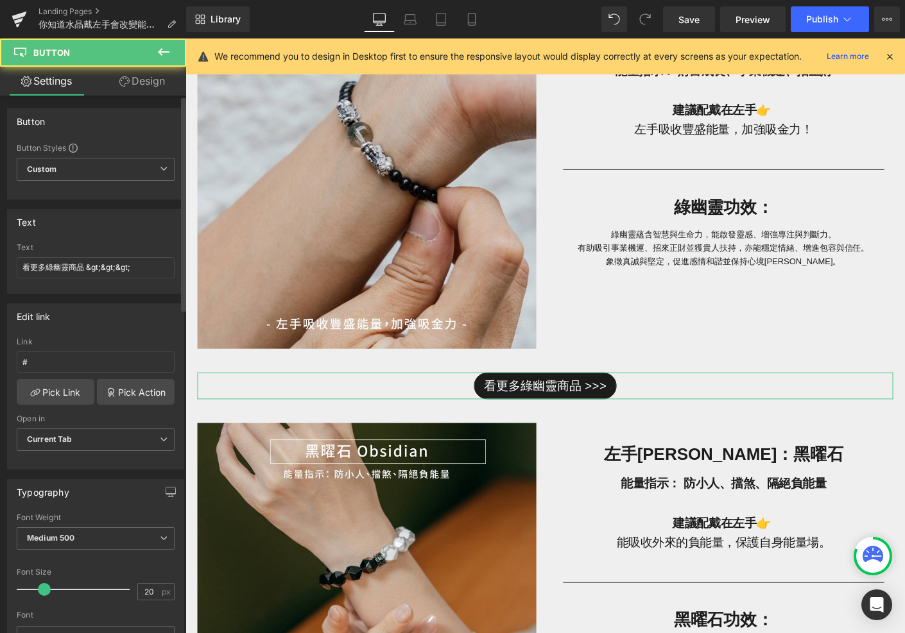
scroll to position [12, 0]
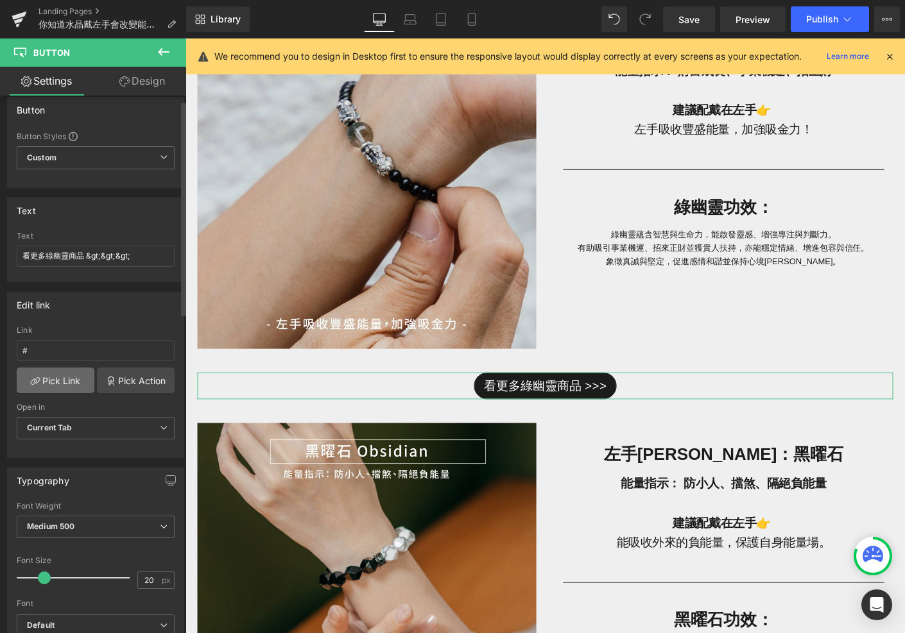
click at [70, 384] on link "Pick Link" at bounding box center [56, 381] width 78 height 26
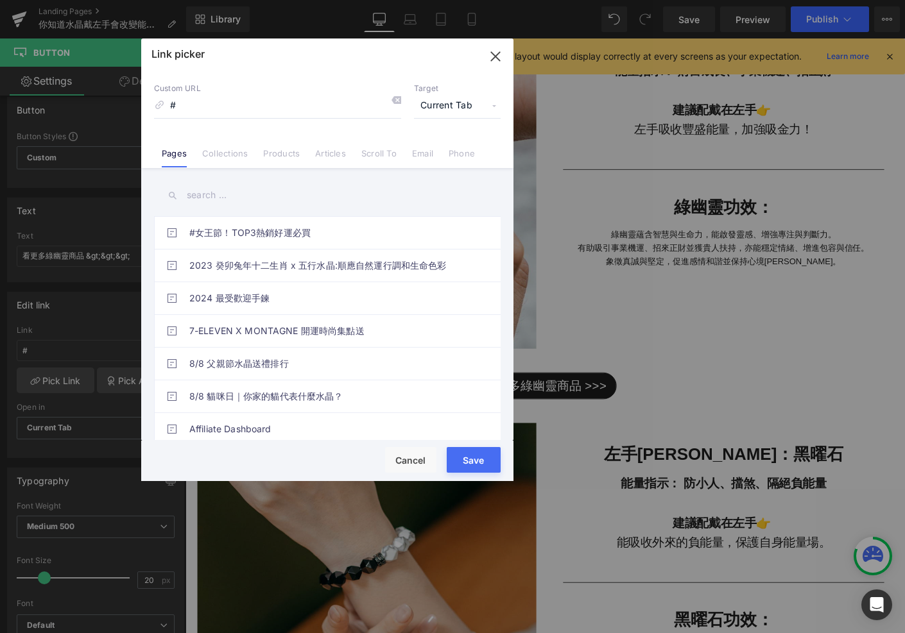
click at [227, 196] on input "text" at bounding box center [327, 195] width 347 height 29
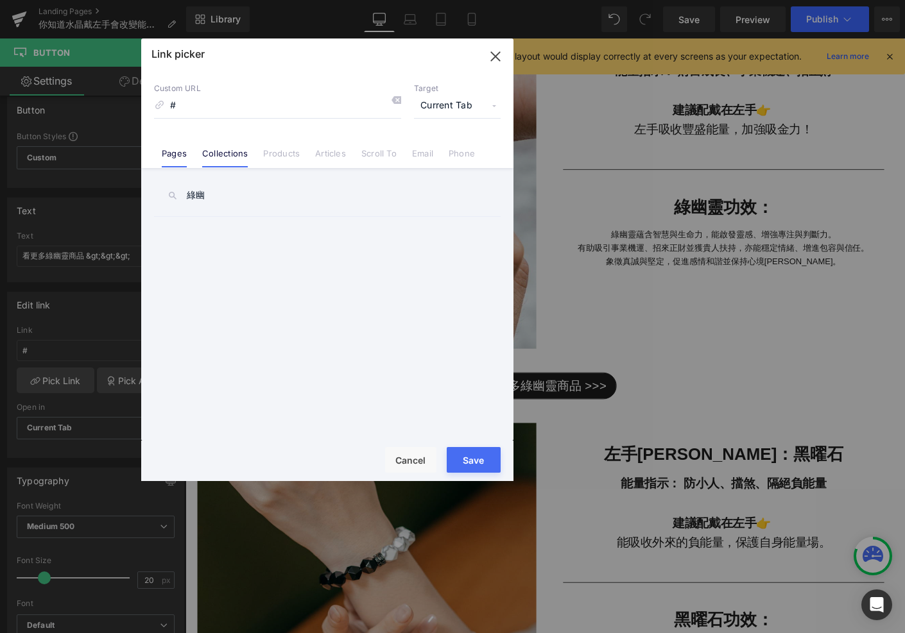
click at [246, 154] on link "Collections" at bounding box center [225, 157] width 46 height 19
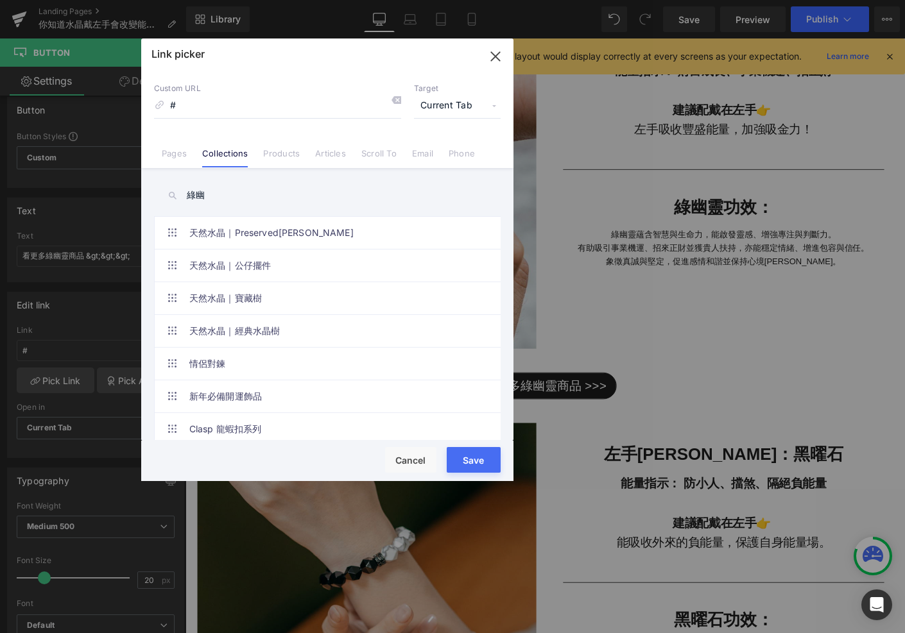
click at [268, 197] on input "綠幽" at bounding box center [327, 195] width 347 height 29
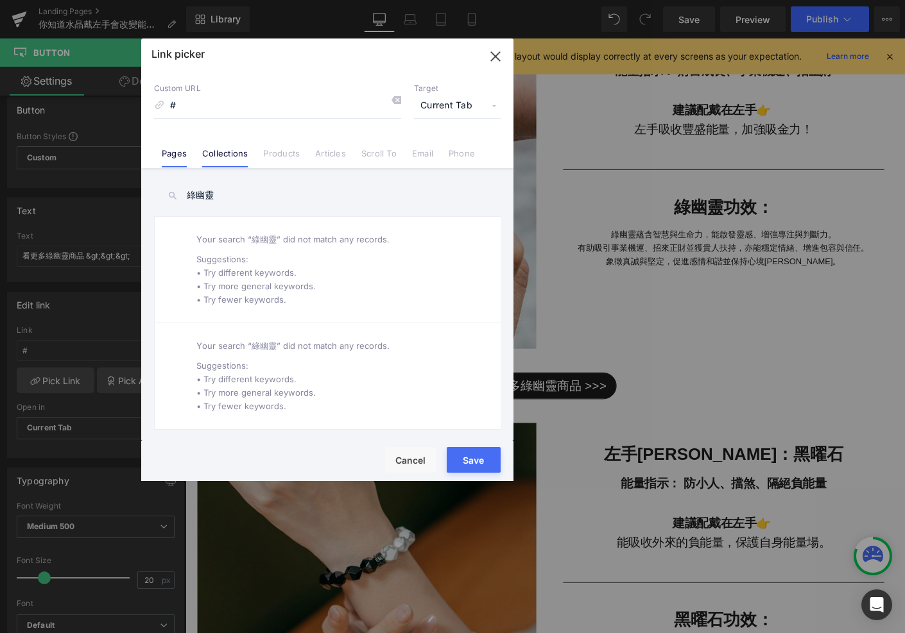
click at [189, 157] on li "Pages" at bounding box center [174, 148] width 40 height 22
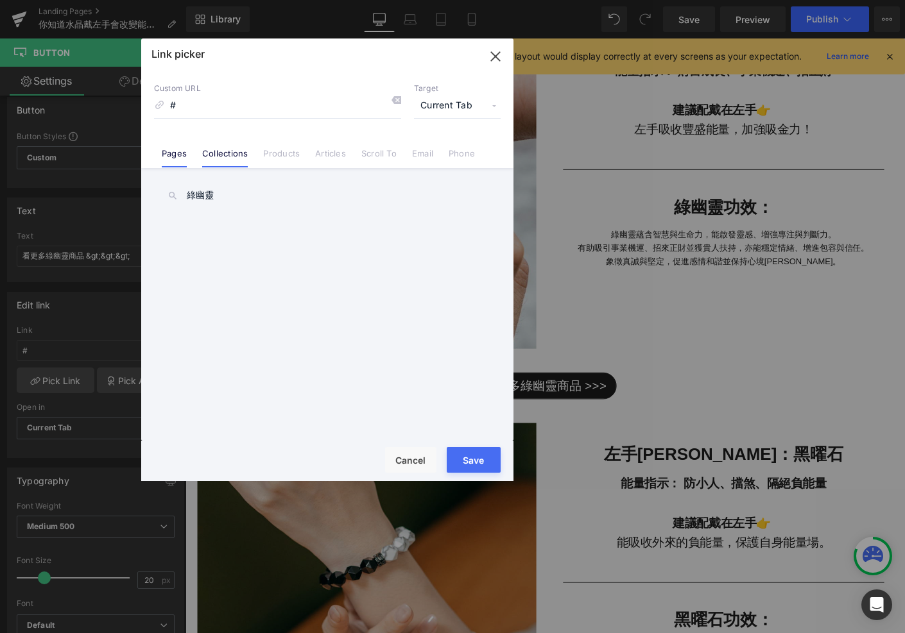
click at [220, 157] on link "Collections" at bounding box center [225, 157] width 46 height 19
click at [230, 191] on input "綠幽靈" at bounding box center [327, 195] width 347 height 29
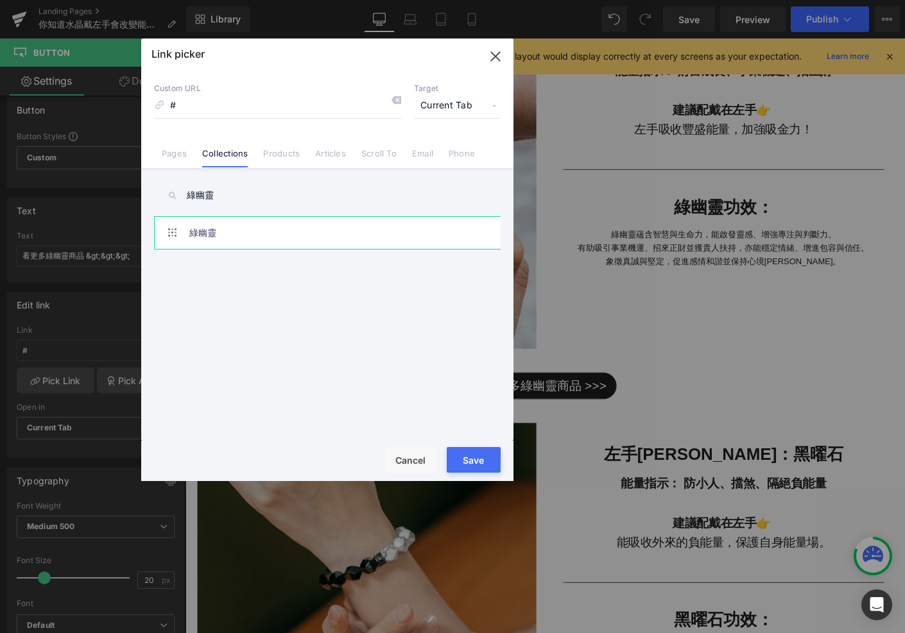
click at [251, 231] on link "綠幽靈" at bounding box center [330, 233] width 282 height 32
click at [482, 456] on button "Save" at bounding box center [474, 460] width 54 height 26
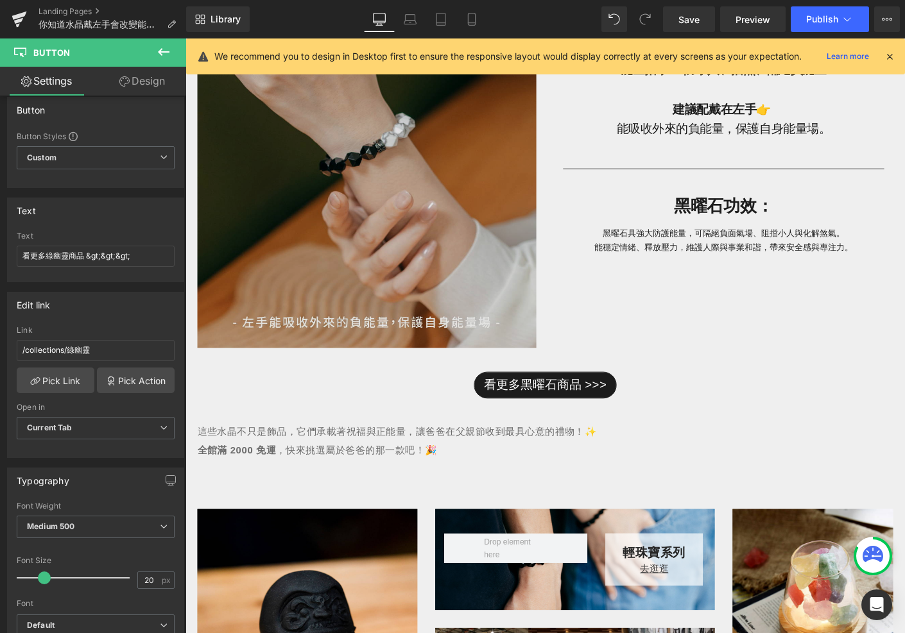
scroll to position [1767, 0]
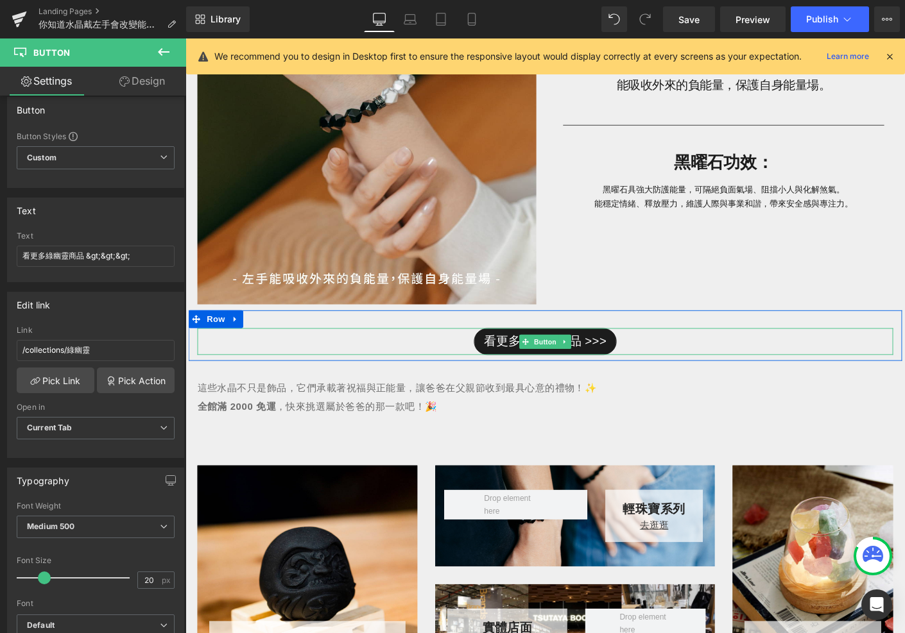
click at [569, 374] on span "看更多黑曜石商品 >>>" at bounding box center [574, 365] width 133 height 21
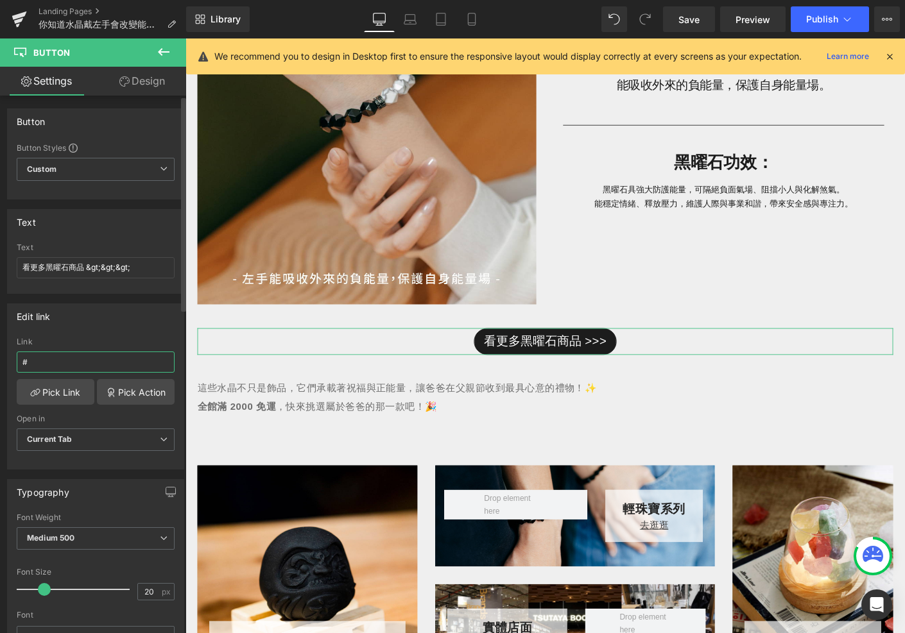
click at [107, 357] on input "#" at bounding box center [96, 362] width 158 height 21
click at [67, 398] on link "Pick Link" at bounding box center [56, 392] width 78 height 26
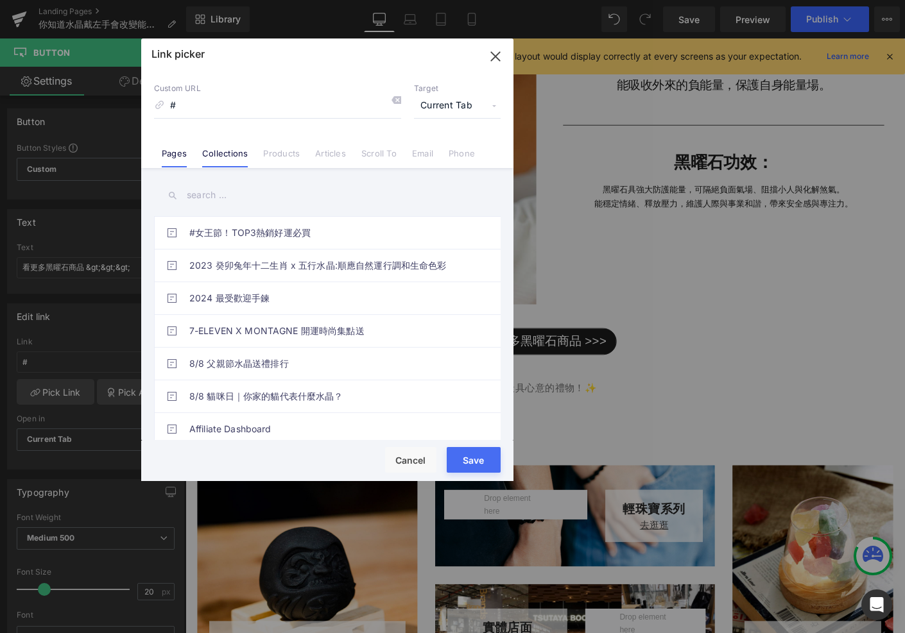
click at [218, 162] on link "Collections" at bounding box center [225, 157] width 46 height 19
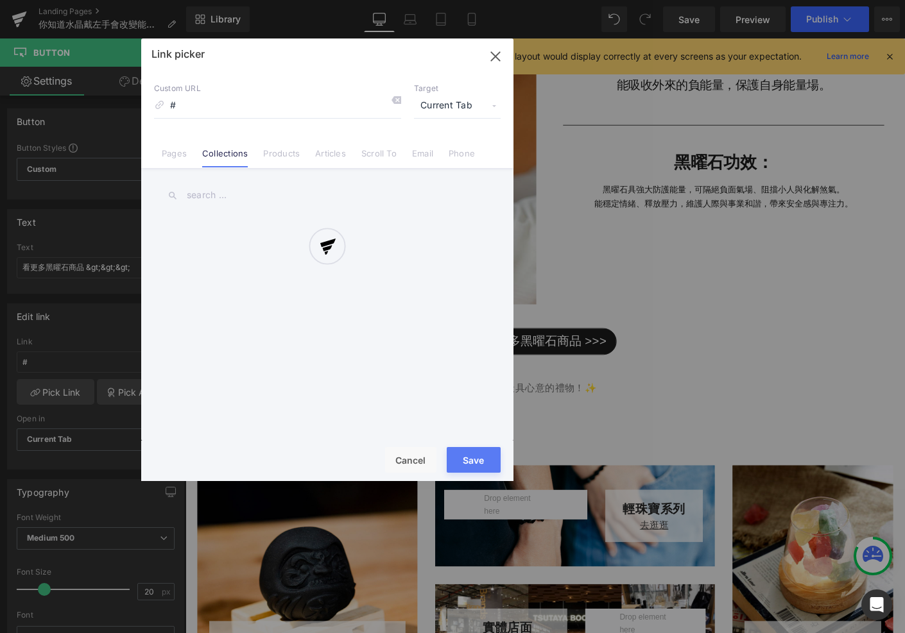
click at [218, 193] on div at bounding box center [327, 260] width 372 height 443
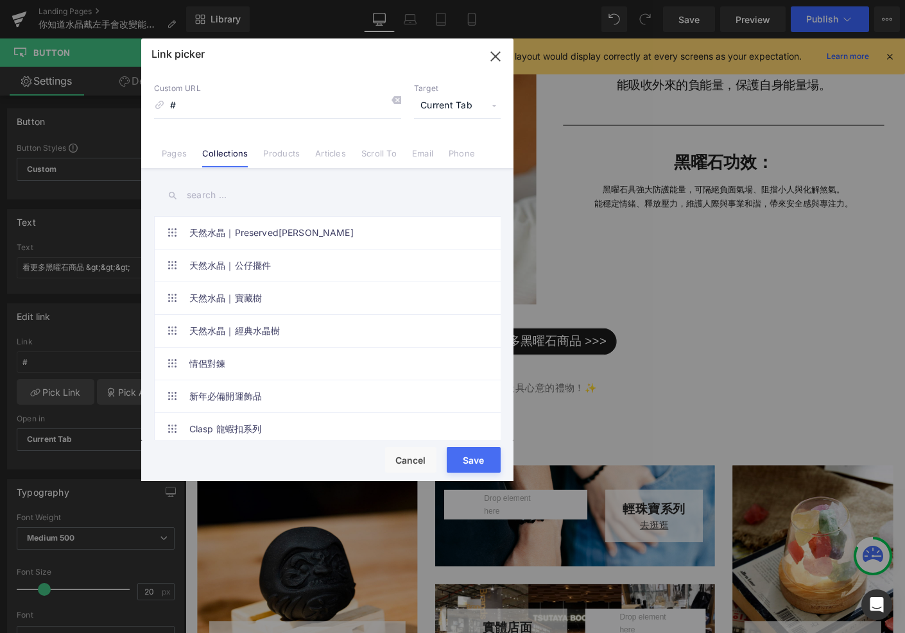
click at [203, 196] on input "text" at bounding box center [327, 195] width 347 height 29
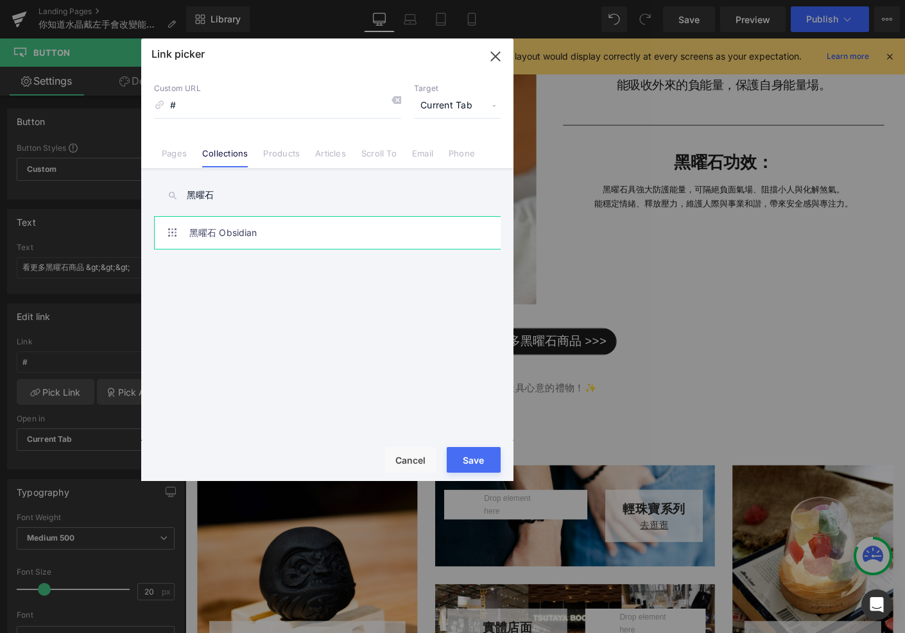
click at [226, 230] on link "黑曜石 Obsidian" at bounding box center [330, 233] width 282 height 32
click at [485, 456] on button "Save" at bounding box center [474, 460] width 54 height 26
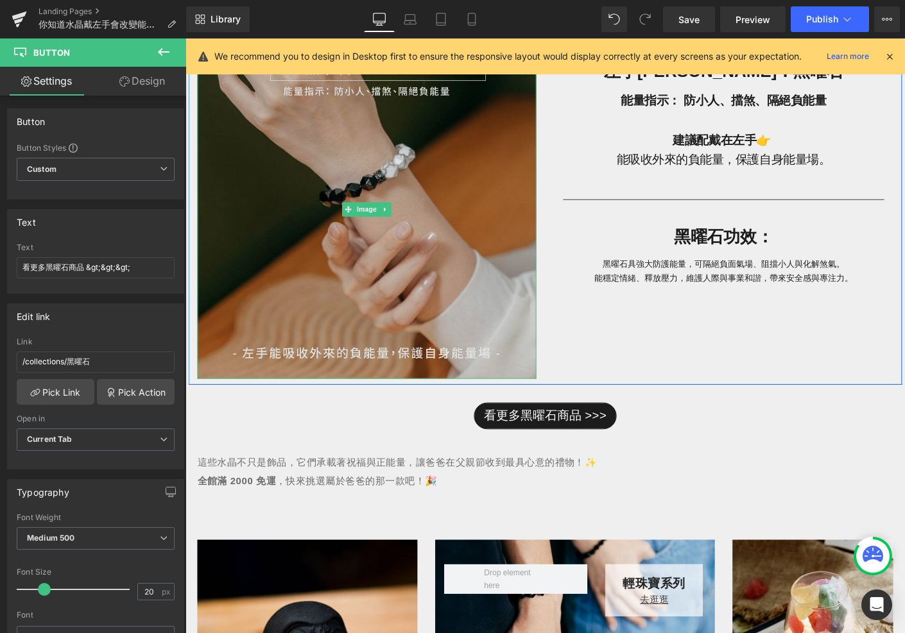
scroll to position [1679, 0]
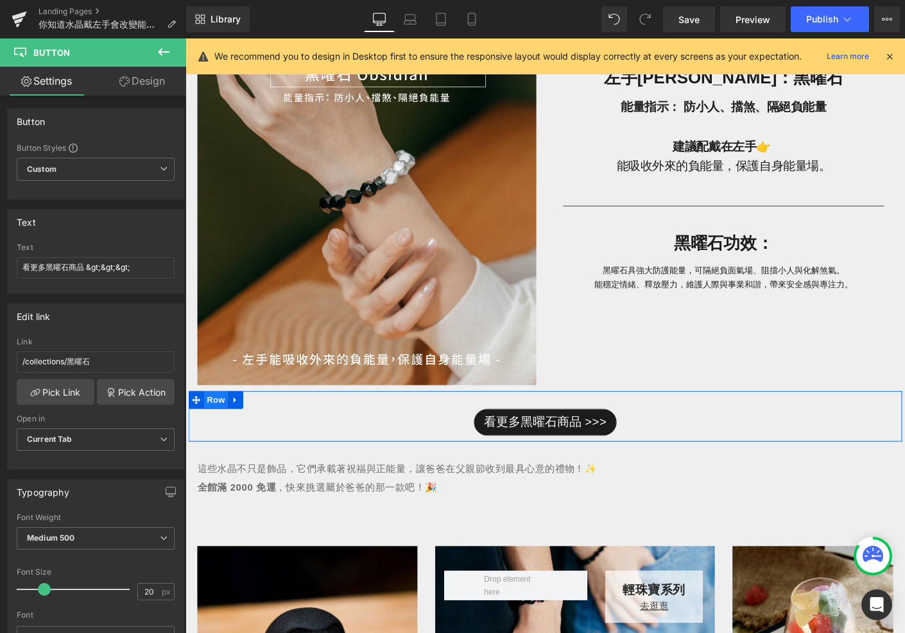
click at [219, 431] on span "Row" at bounding box center [218, 429] width 26 height 19
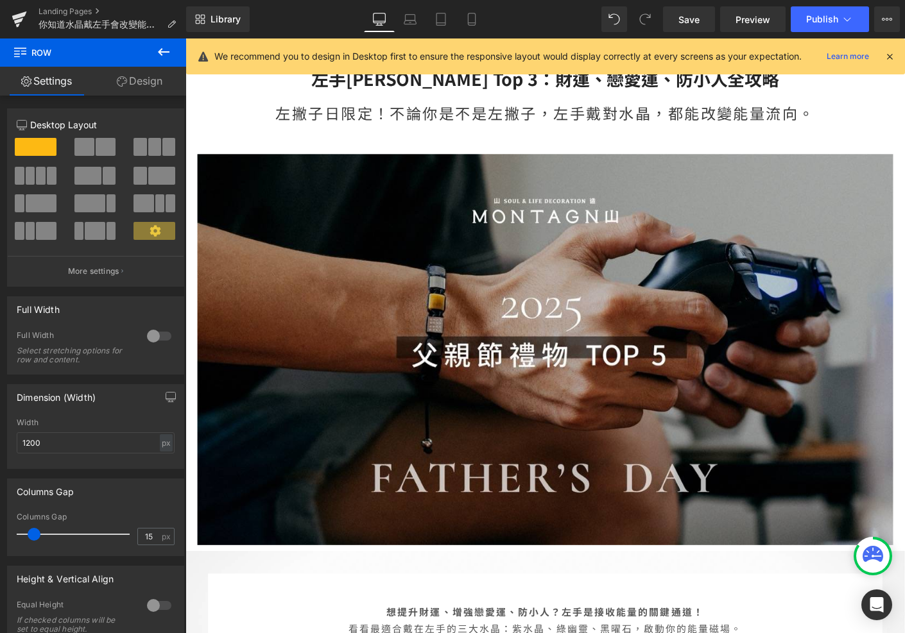
scroll to position [0, 0]
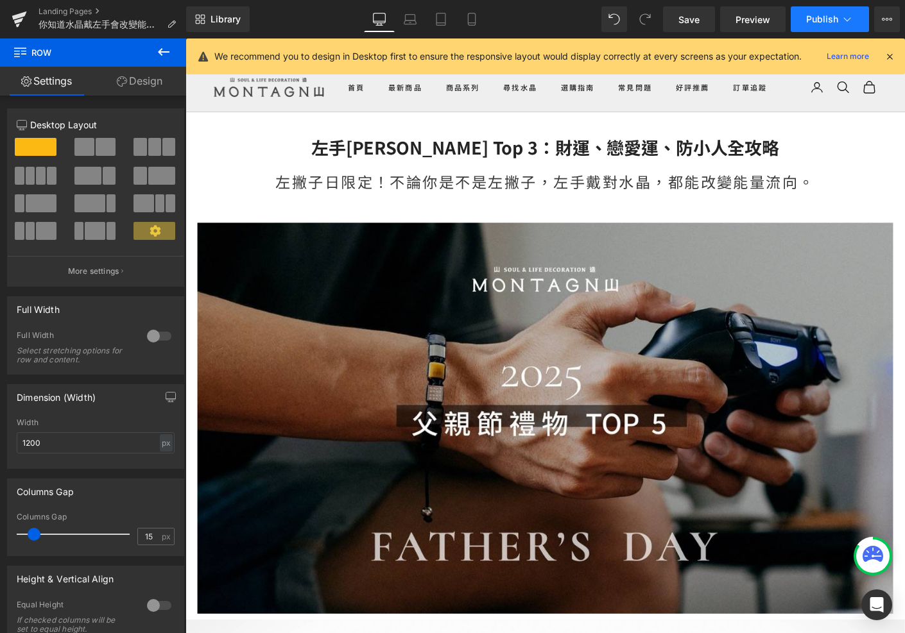
click at [848, 20] on icon at bounding box center [847, 19] width 13 height 13
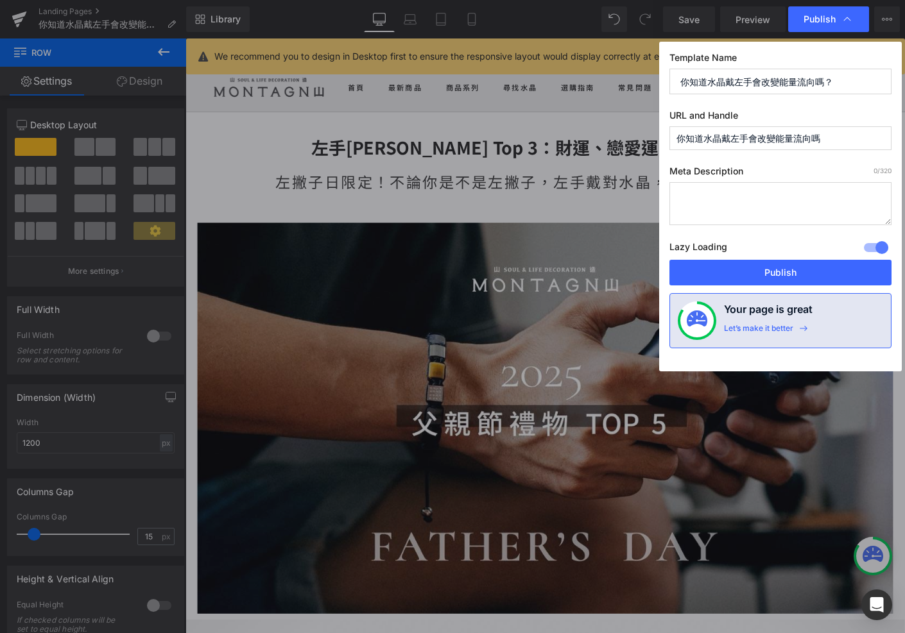
click at [759, 207] on textarea at bounding box center [780, 203] width 222 height 43
paste textarea "左撇子日限定分享！3 顆戴在左手就能放大能量的水晶：提升財運、招桃花、防小人。立即發現你的專屬能量水晶。"
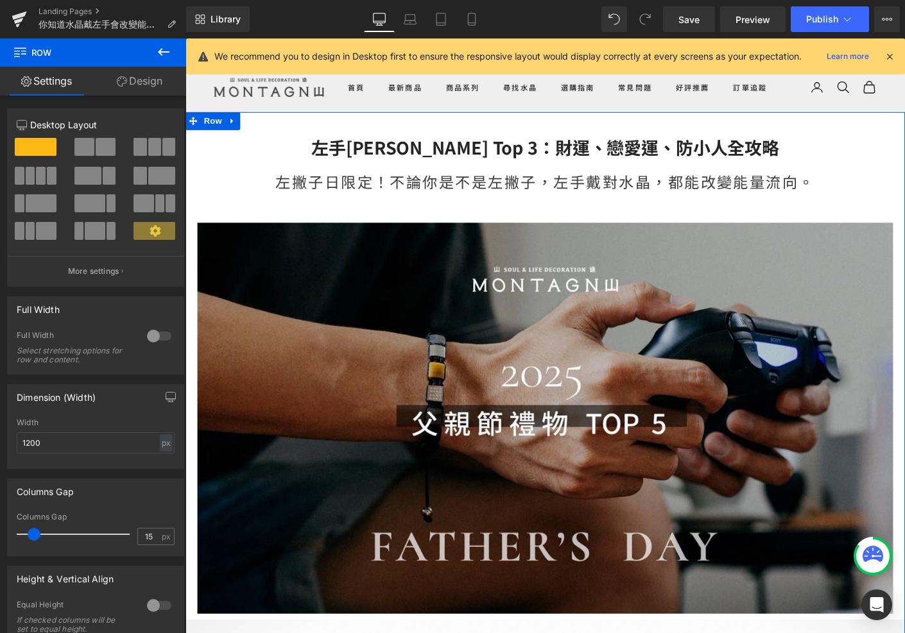
click at [583, 160] on h2 "左手[PERSON_NAME] Top 3：財運、戀愛運、防小人全攻略" at bounding box center [573, 156] width 776 height 24
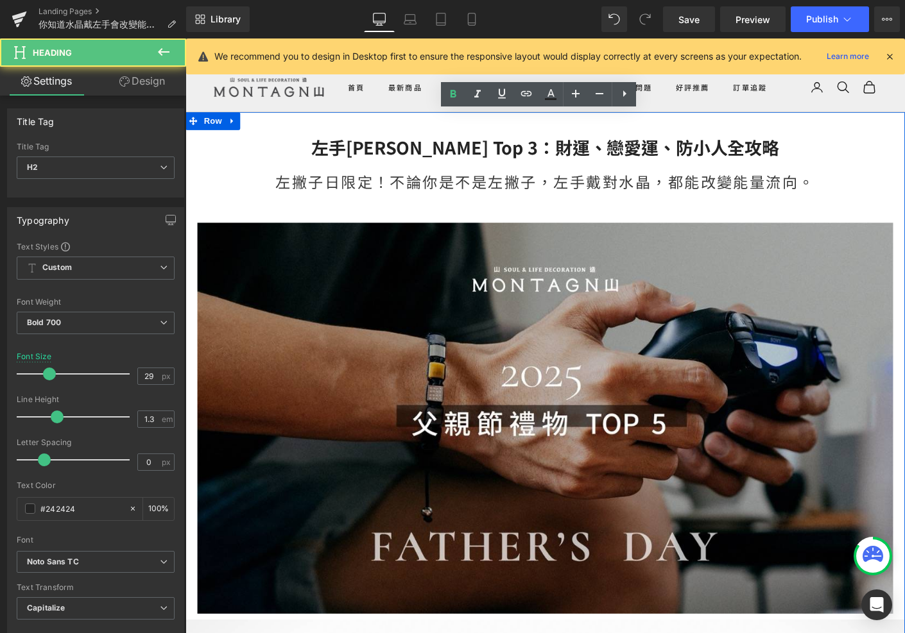
click at [727, 151] on h2 "左手[PERSON_NAME] Top 3：財運、戀愛運、防小人全攻略" at bounding box center [573, 156] width 776 height 24
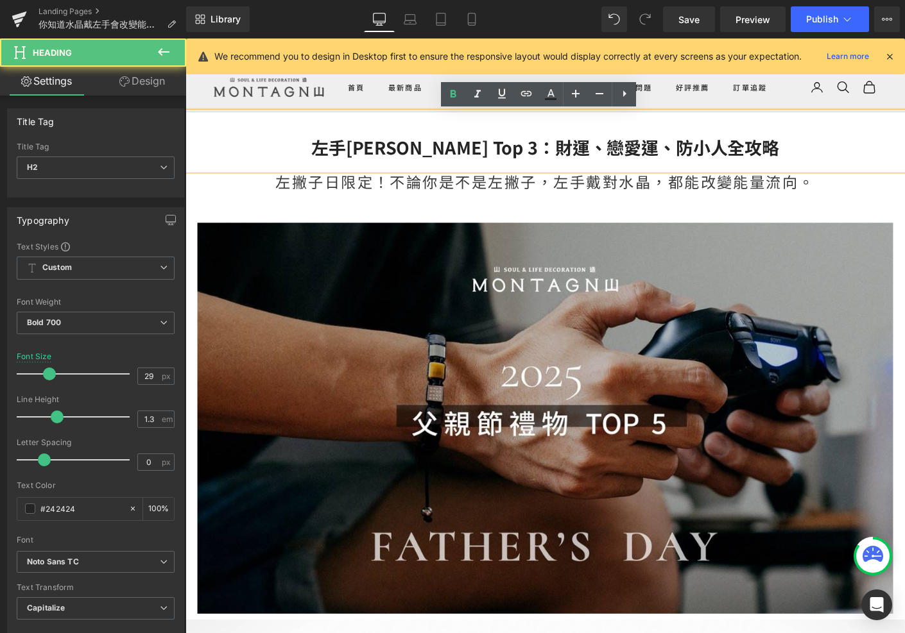
click at [746, 164] on h2 "左手[PERSON_NAME] Top 3：財運、戀愛運、防小人全攻略" at bounding box center [573, 156] width 776 height 24
click at [783, 161] on h2 "左手[PERSON_NAME] Top 3：財運、戀愛運、防小人全攻略" at bounding box center [573, 156] width 776 height 24
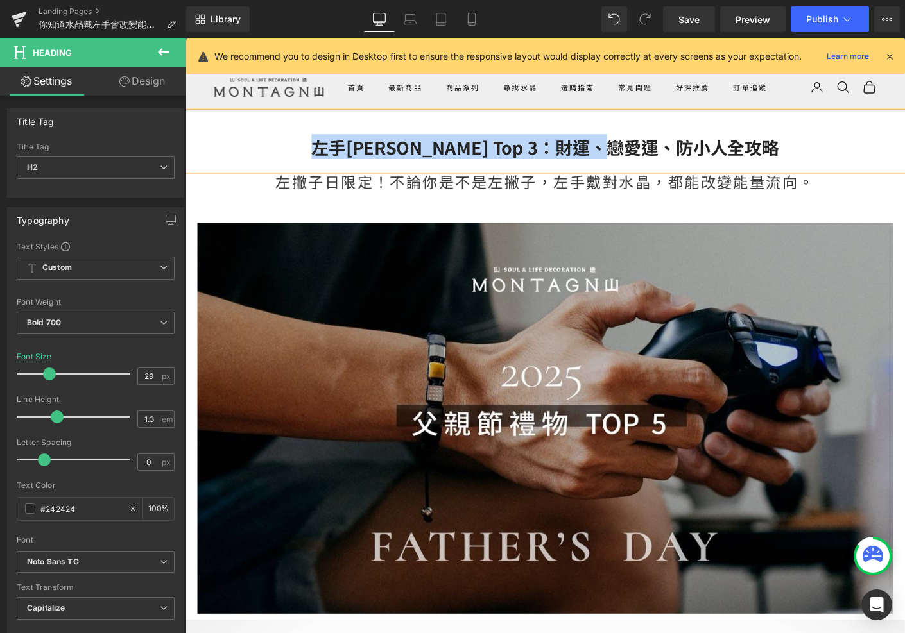
copy h2 "左手[PERSON_NAME] Top 3：財運、戀愛運、防小人全攻略"
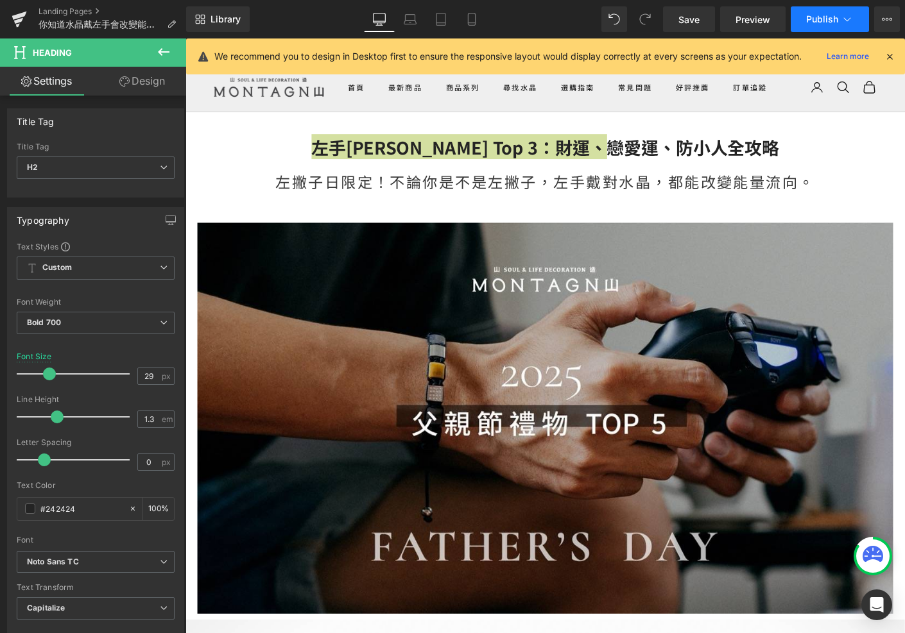
click at [849, 18] on icon at bounding box center [847, 19] width 7 height 4
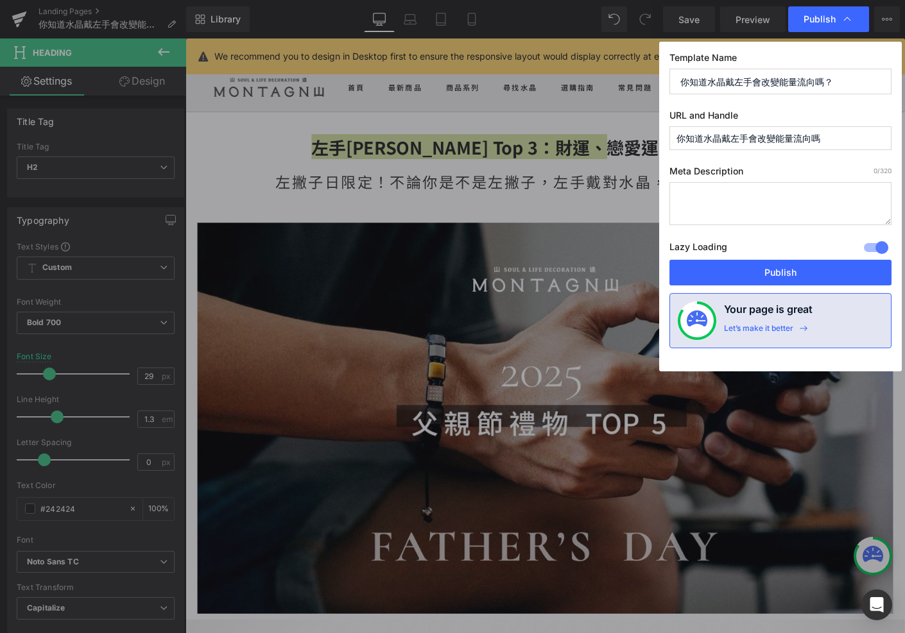
click at [785, 80] on input "你知道水晶戴左手會改變能量流向嗎？" at bounding box center [780, 82] width 222 height 26
paste input "左手[PERSON_NAME] Top 3：財運、戀愛運、防小人全攻略"
click at [719, 132] on input "你知道水晶戴左手會改變能量流向嗎" at bounding box center [780, 138] width 222 height 24
paste input "左手[PERSON_NAME] Top 3：財運、戀愛運、防小人全攻略"
click at [703, 187] on textarea at bounding box center [780, 203] width 222 height 43
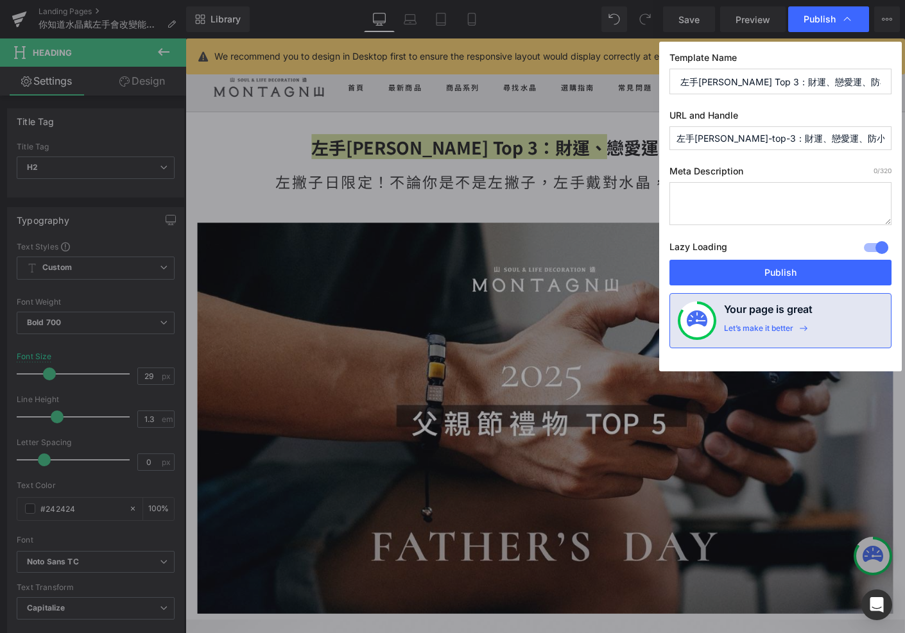
click at [703, 187] on textarea at bounding box center [780, 203] width 222 height 43
paste textarea "左撇子日限定分享！3 顆戴在左手就能放大能量的水晶：提升財運、招桃花、防小人。立即發現你的專屬能量水晶。"
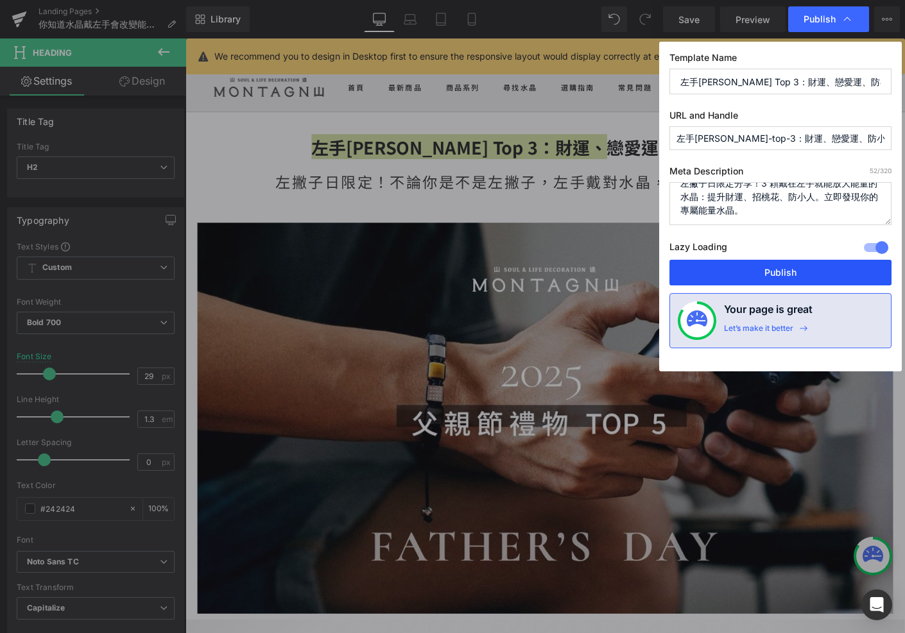
click at [737, 274] on button "Publish" at bounding box center [780, 273] width 222 height 26
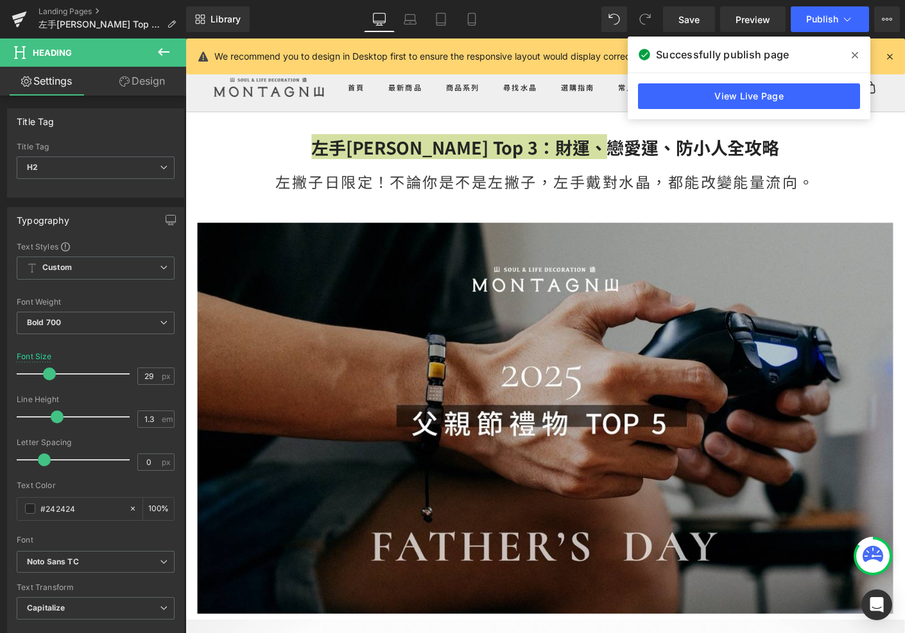
click at [857, 54] on icon at bounding box center [855, 55] width 6 height 10
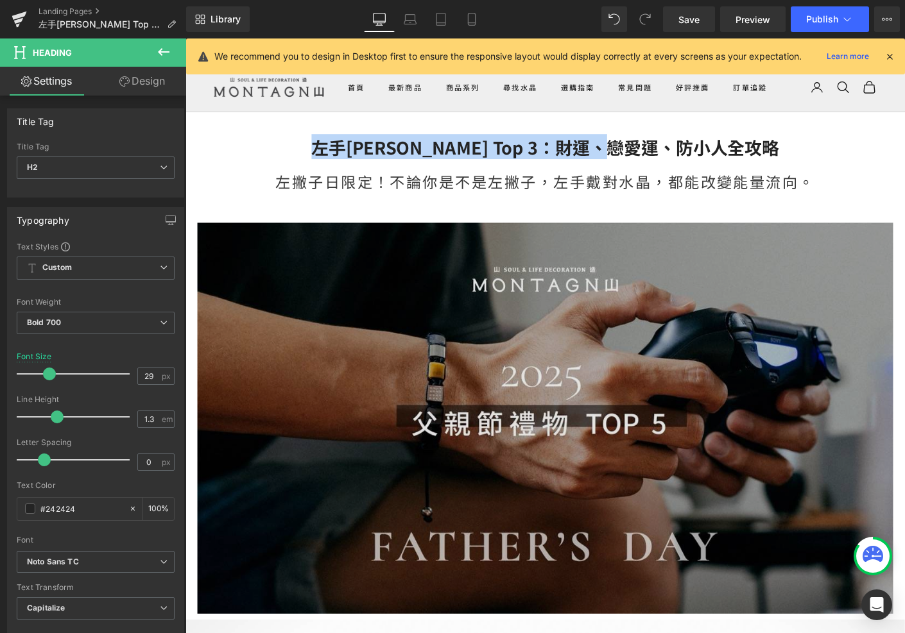
click at [669, 431] on img at bounding box center [573, 448] width 751 height 422
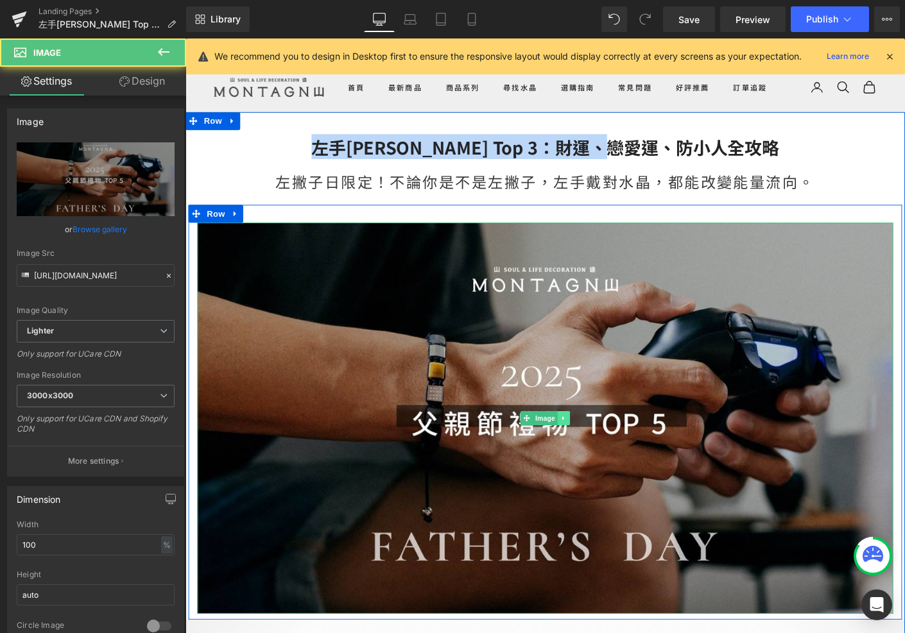
click at [597, 445] on icon at bounding box center [593, 449] width 7 height 8
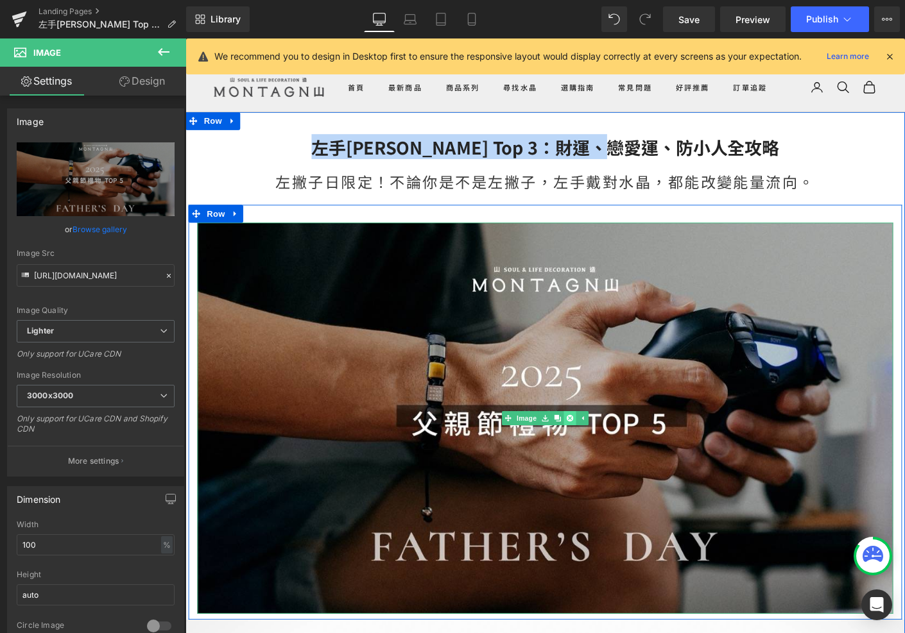
click at [600, 447] on icon at bounding box center [600, 449] width 7 height 8
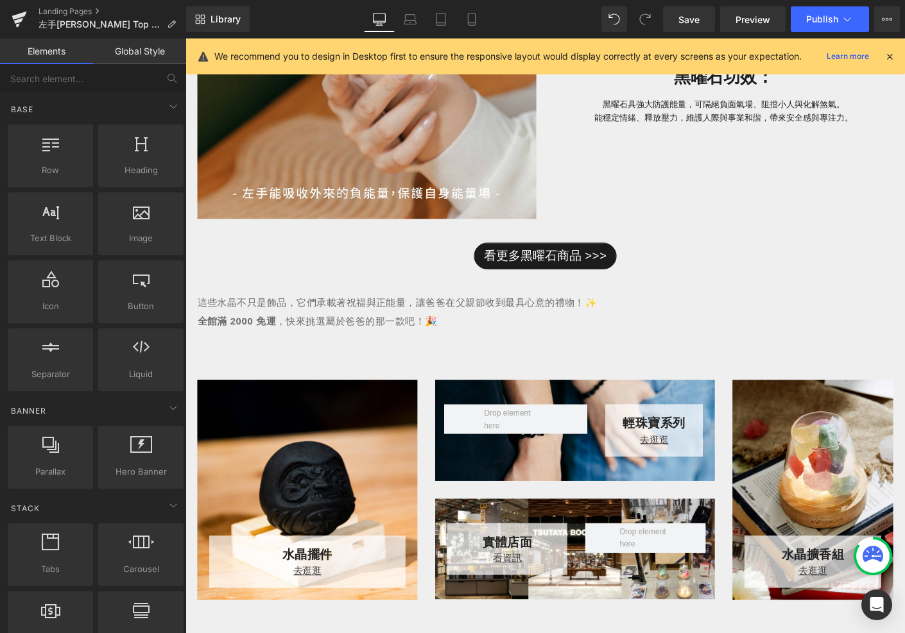
scroll to position [1479, 0]
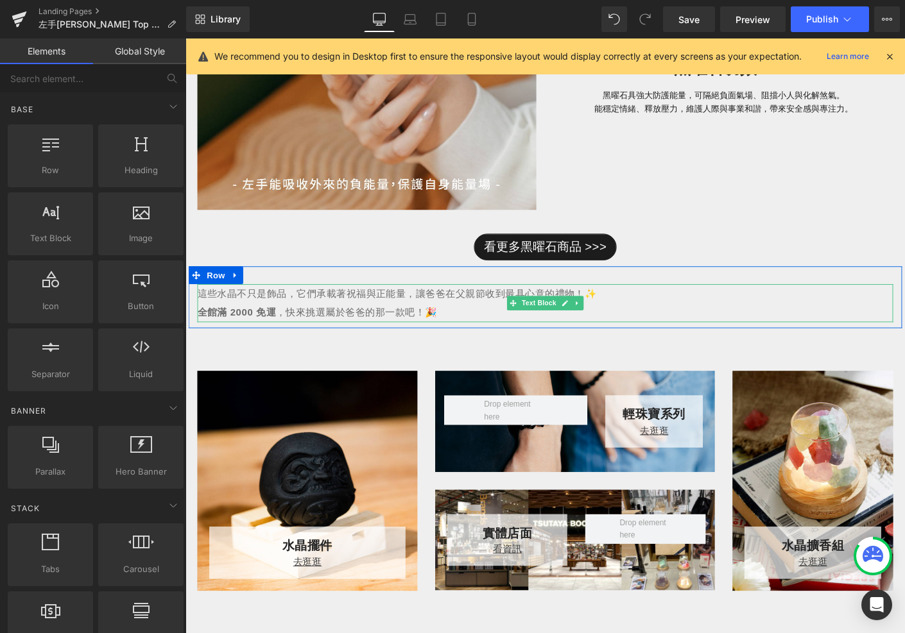
click at [566, 311] on p "這些水晶不只是飾品，它們承載著祝福與正能量，讓爸爸在父親節收到最具心意的禮物！✨" at bounding box center [573, 314] width 751 height 21
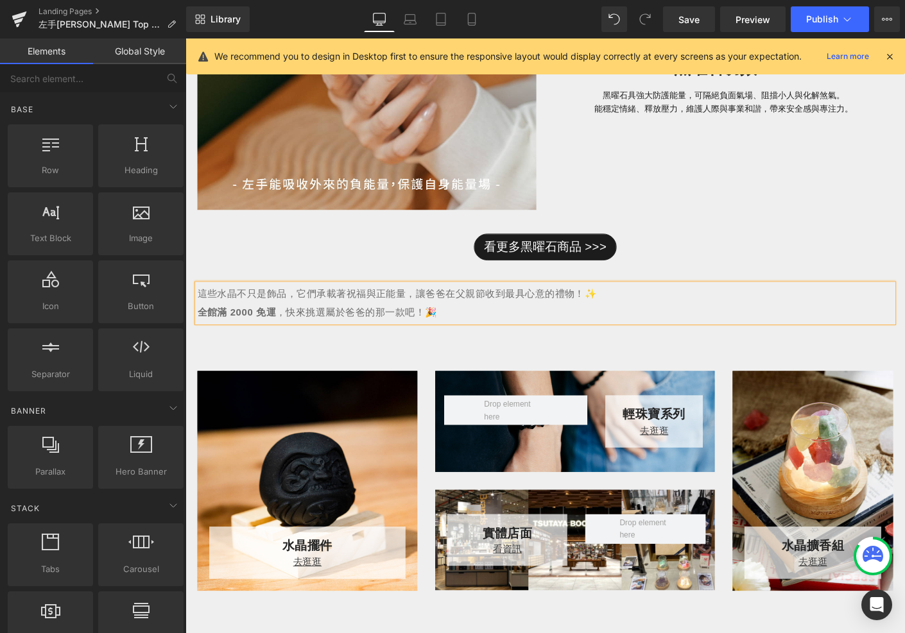
click at [487, 322] on p "這些水晶不只是飾品，它們承載著祝福與正能量，讓爸爸在父親節收到最具心意的禮物！✨" at bounding box center [573, 314] width 751 height 21
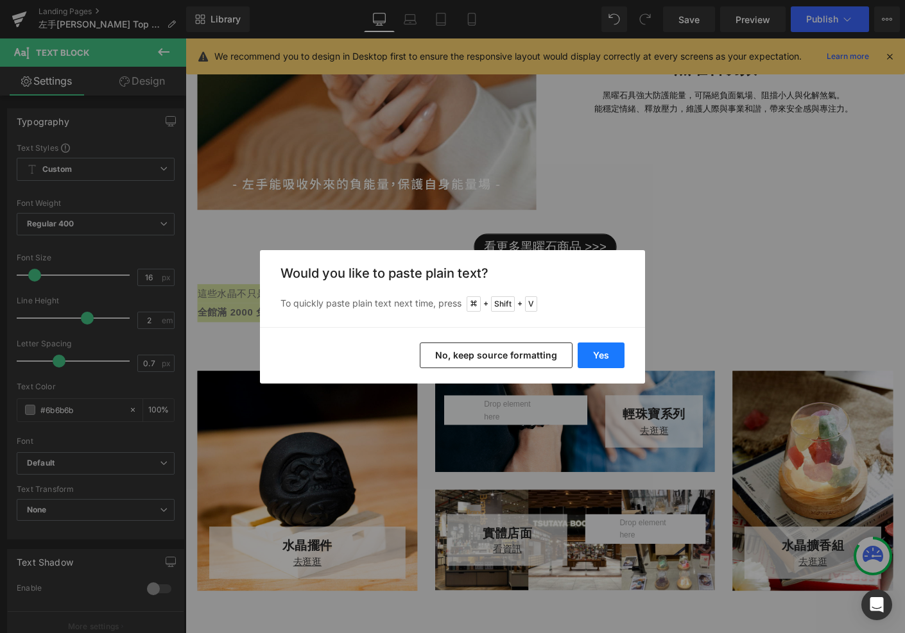
click at [590, 357] on button "Yes" at bounding box center [601, 356] width 47 height 26
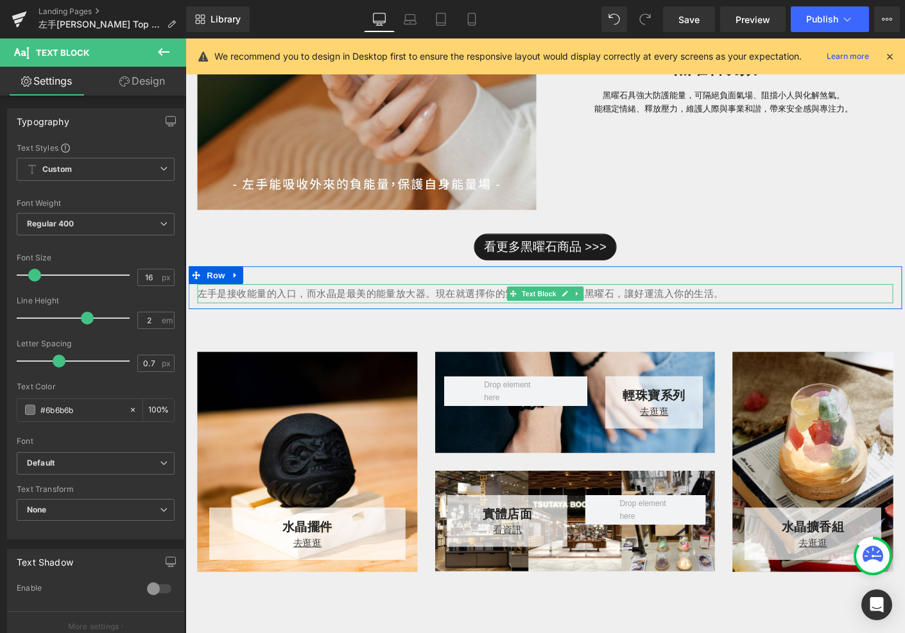
click at [517, 313] on p "左手是接收能量的入口，而水晶是最美的能量放大器。現在就選擇你的紫水晶、綠幽靈或黑曜石，讓好運流入你的生活。" at bounding box center [573, 314] width 751 height 21
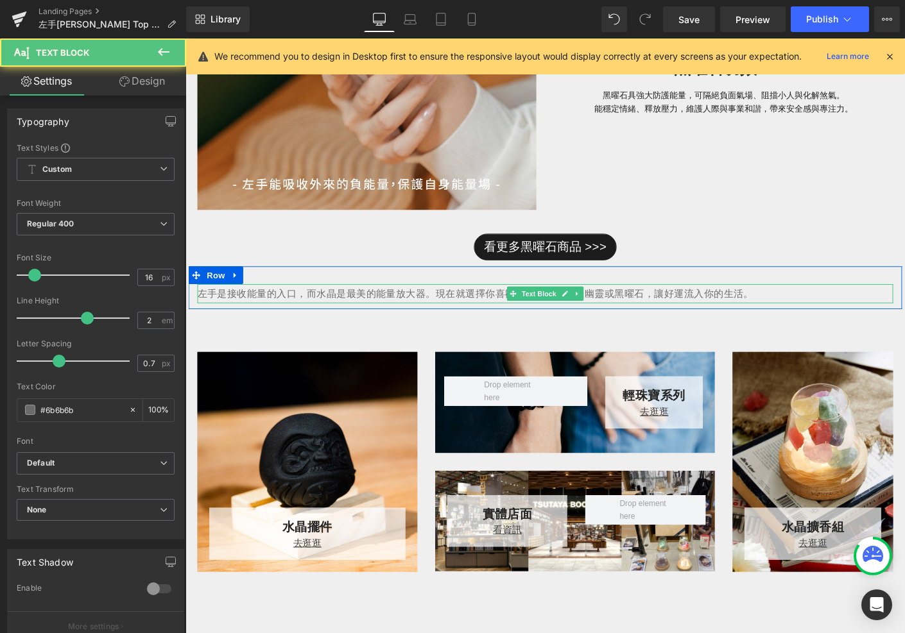
click at [800, 315] on p "左手是接收能量的入口，而水晶是最美的能量放大器。現在就選擇你喜歡的的紫水晶、綠幽靈或黑曜石，讓好運流入你的生活。" at bounding box center [573, 314] width 751 height 21
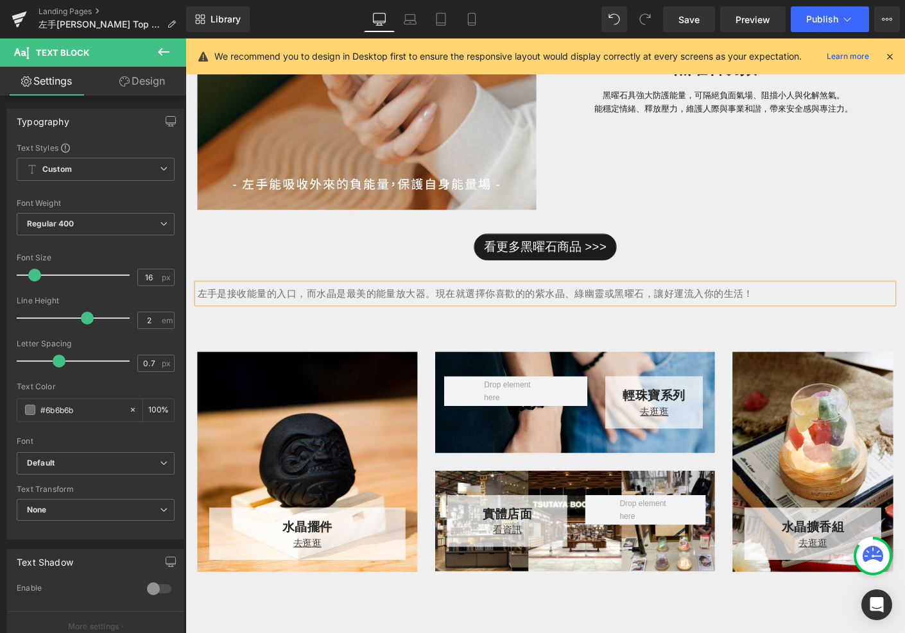
click at [459, 317] on p "左手是接收能量的入口，而水晶是最美的能量放大器。現在就選擇你喜歡的的紫水晶、綠幽靈或黑曜石，讓好運流入你的生活！" at bounding box center [573, 314] width 751 height 21
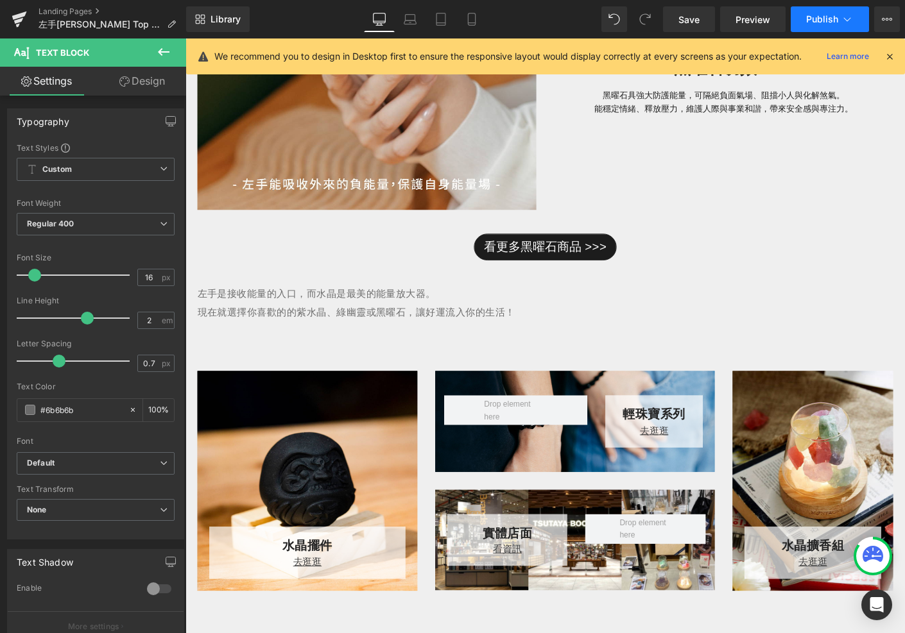
click at [805, 22] on button "Publish" at bounding box center [830, 19] width 78 height 26
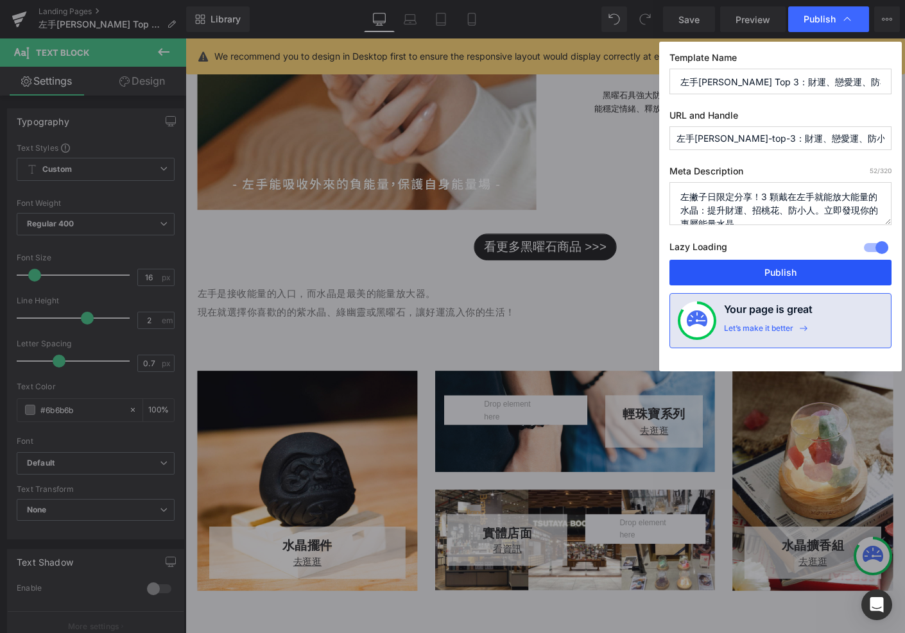
click at [750, 270] on button "Publish" at bounding box center [780, 273] width 222 height 26
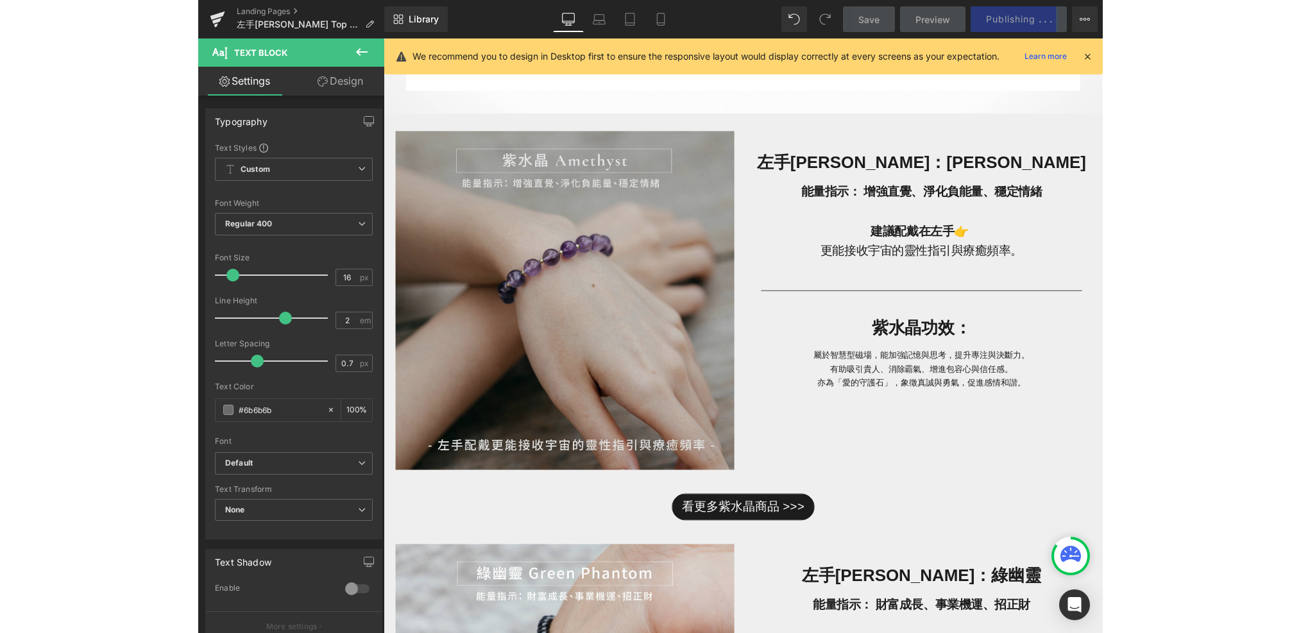
scroll to position [297, 0]
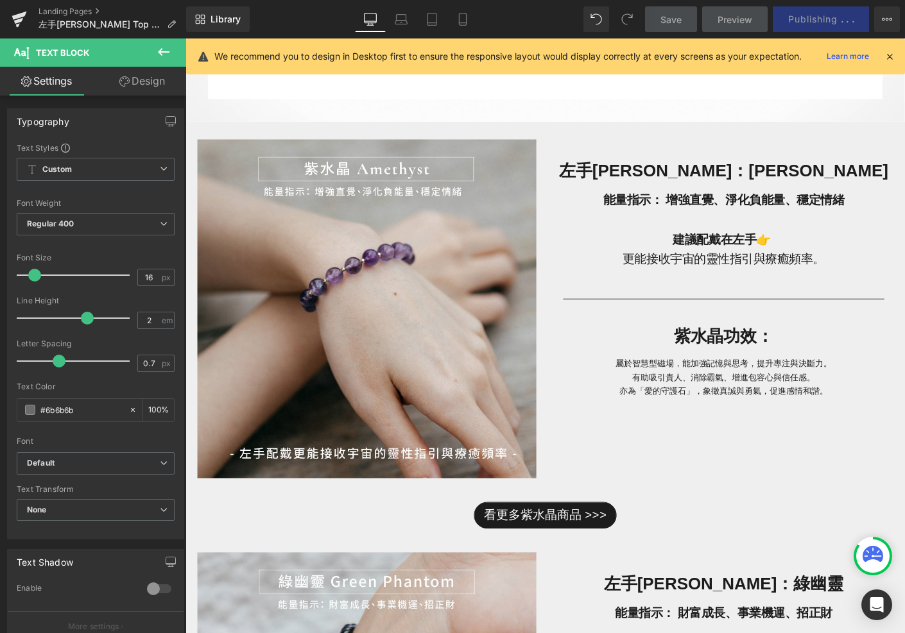
drag, startPoint x: 385, startPoint y: 302, endPoint x: 458, endPoint y: 137, distance: 180.4
click at [385, 302] on img at bounding box center [381, 331] width 366 height 366
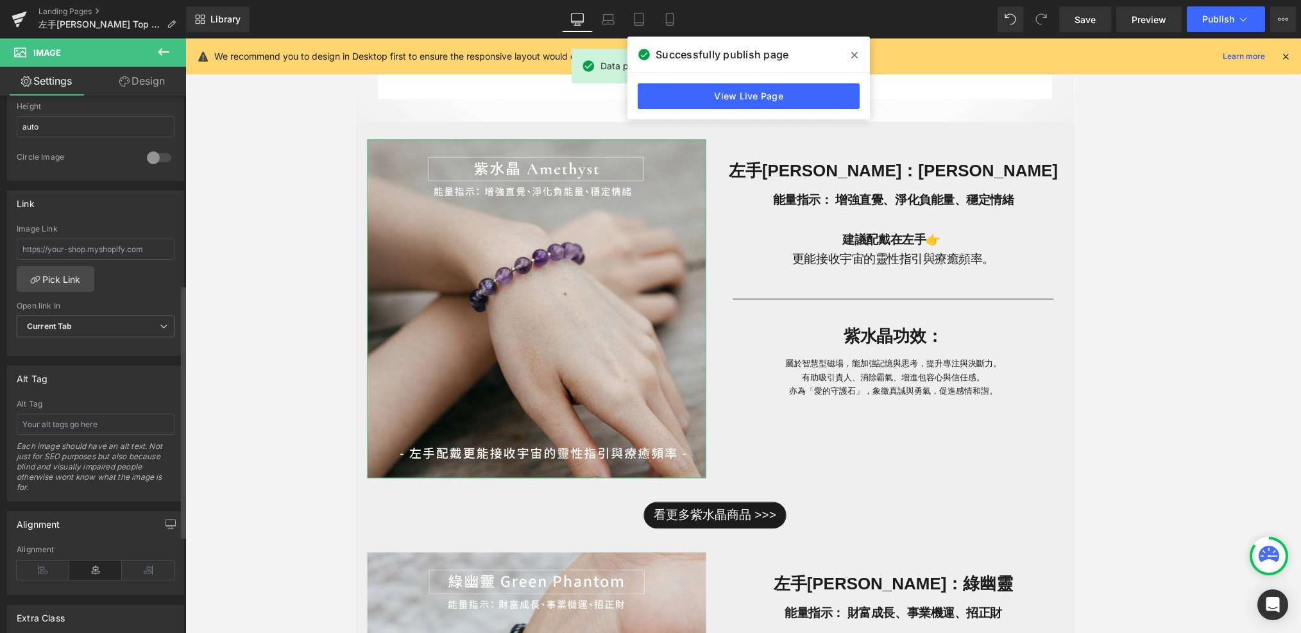
scroll to position [482, 0]
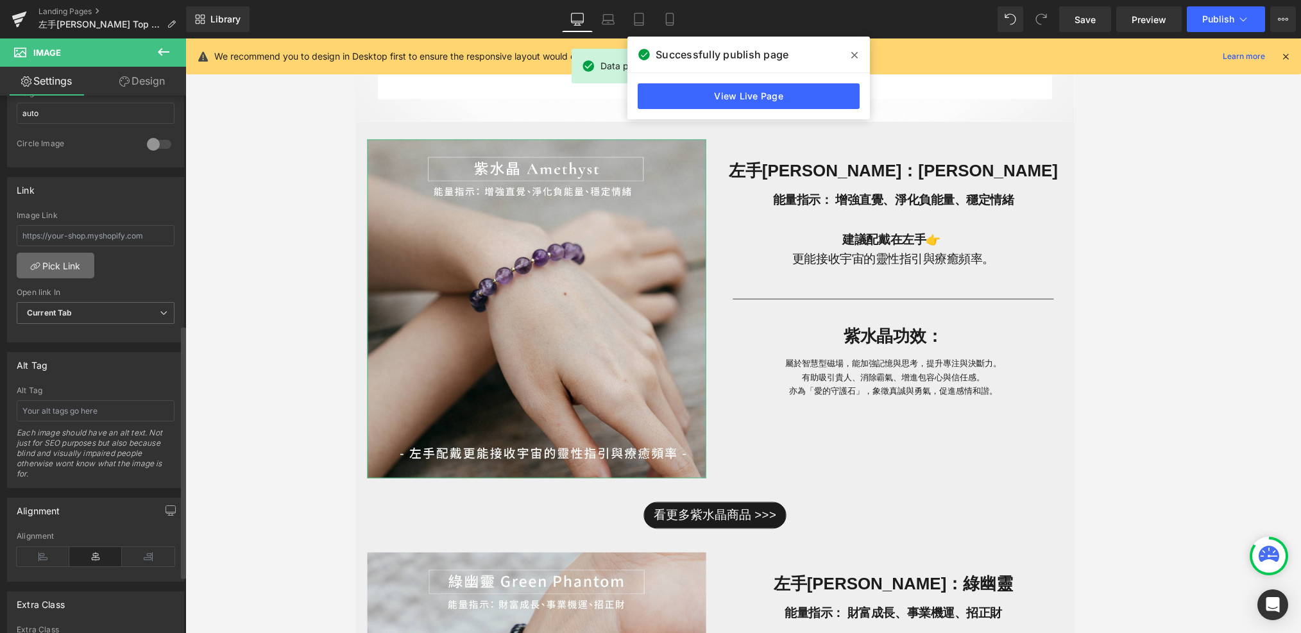
click at [60, 257] on link "Pick Link" at bounding box center [56, 266] width 78 height 26
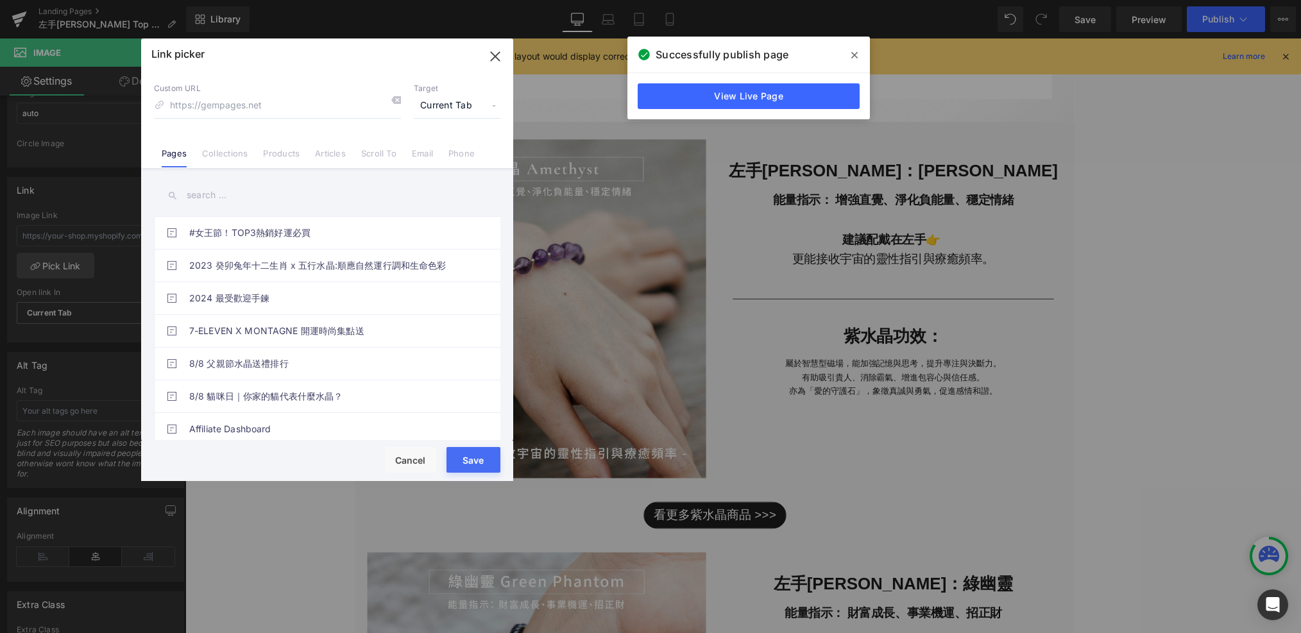
click at [231, 205] on input "text" at bounding box center [327, 195] width 347 height 29
click at [231, 150] on link "Collections" at bounding box center [225, 157] width 46 height 19
click at [220, 193] on input "text" at bounding box center [327, 195] width 347 height 29
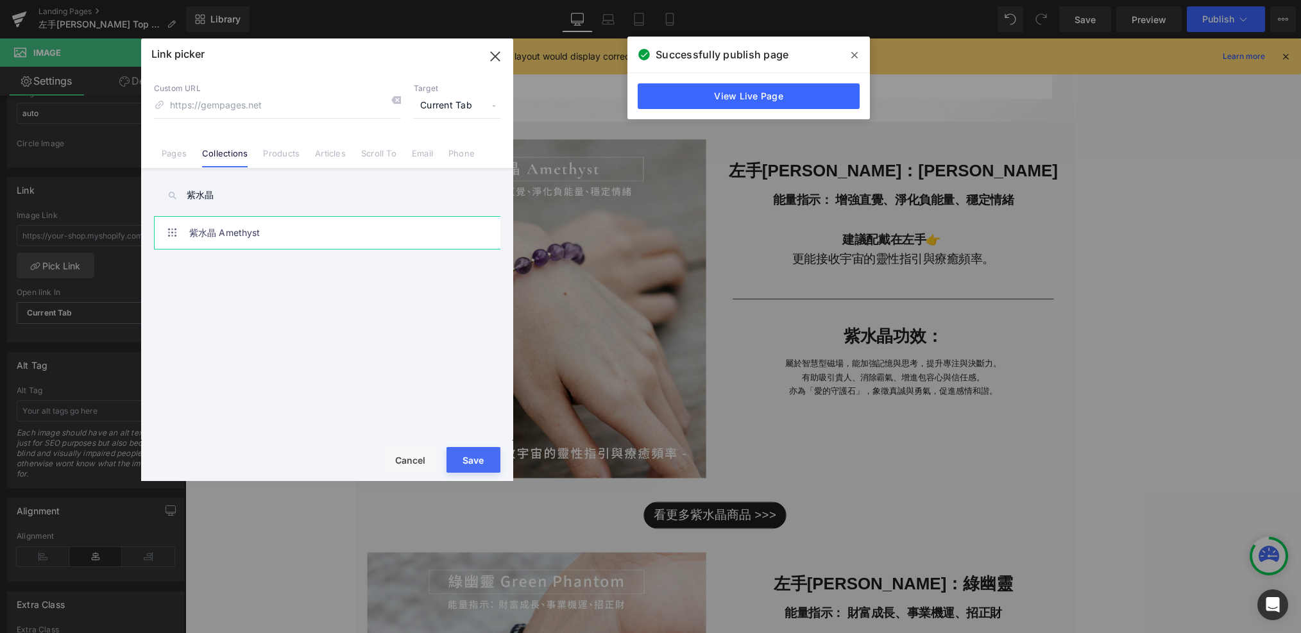
click at [225, 241] on link "紫水晶 Amethyst" at bounding box center [330, 233] width 282 height 32
click at [465, 449] on button "Save" at bounding box center [474, 460] width 54 height 26
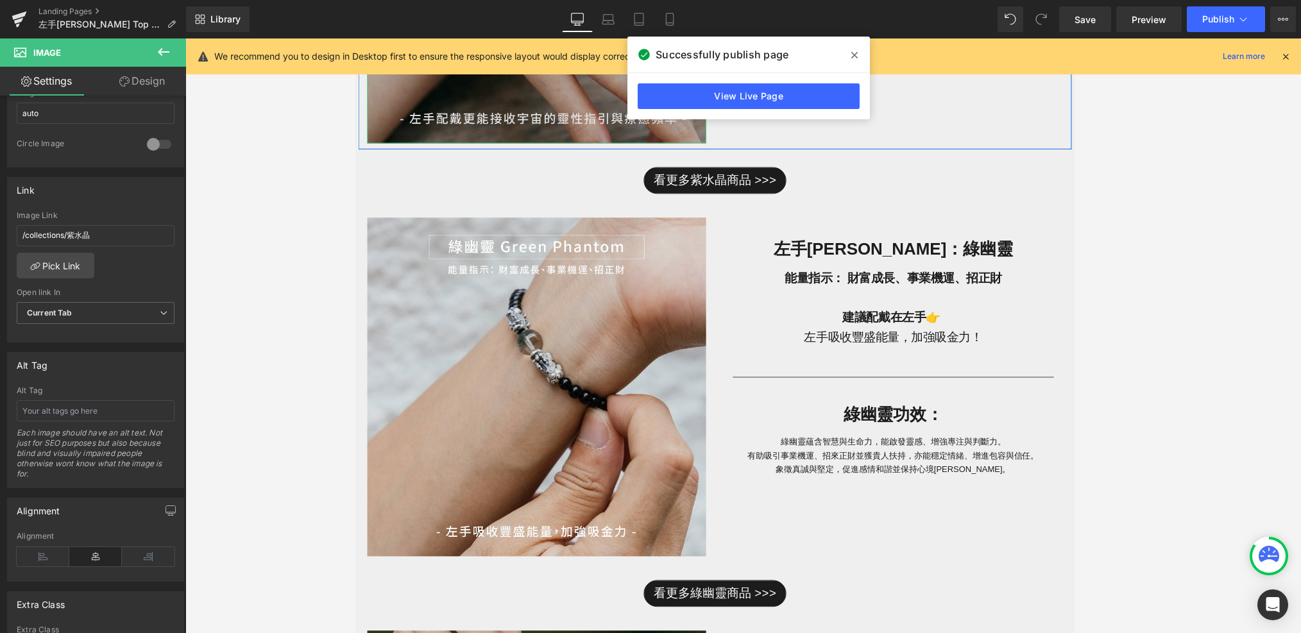
scroll to position [890, 0]
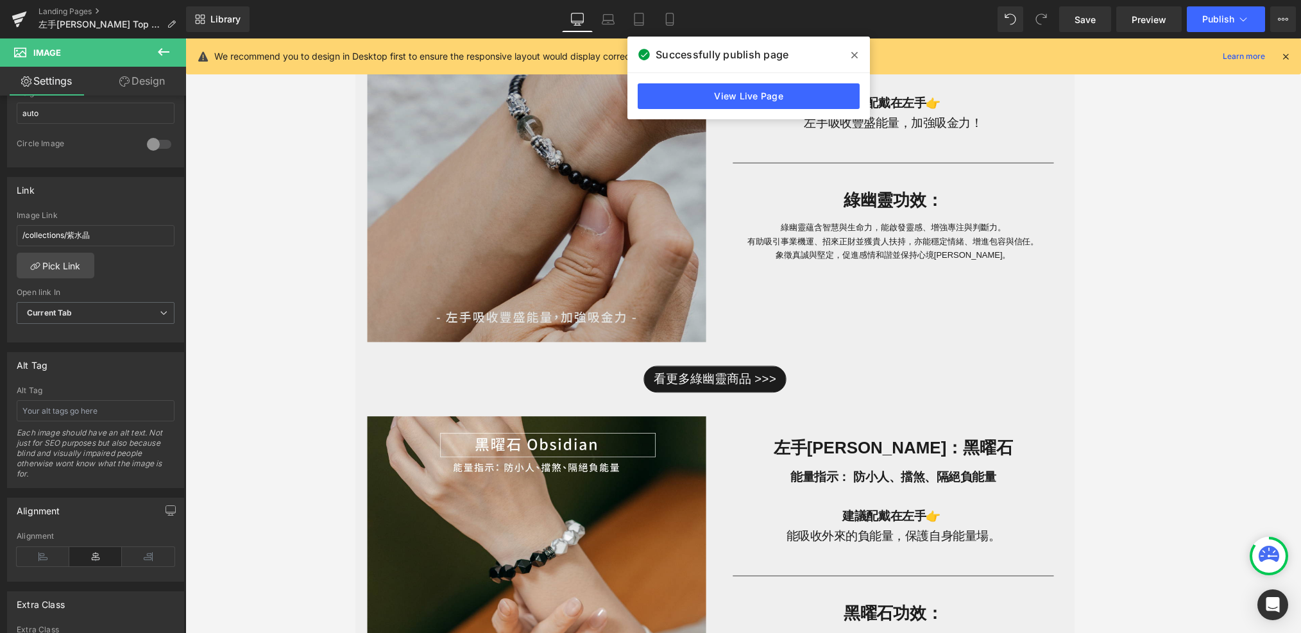
click at [537, 281] on img at bounding box center [551, 184] width 366 height 366
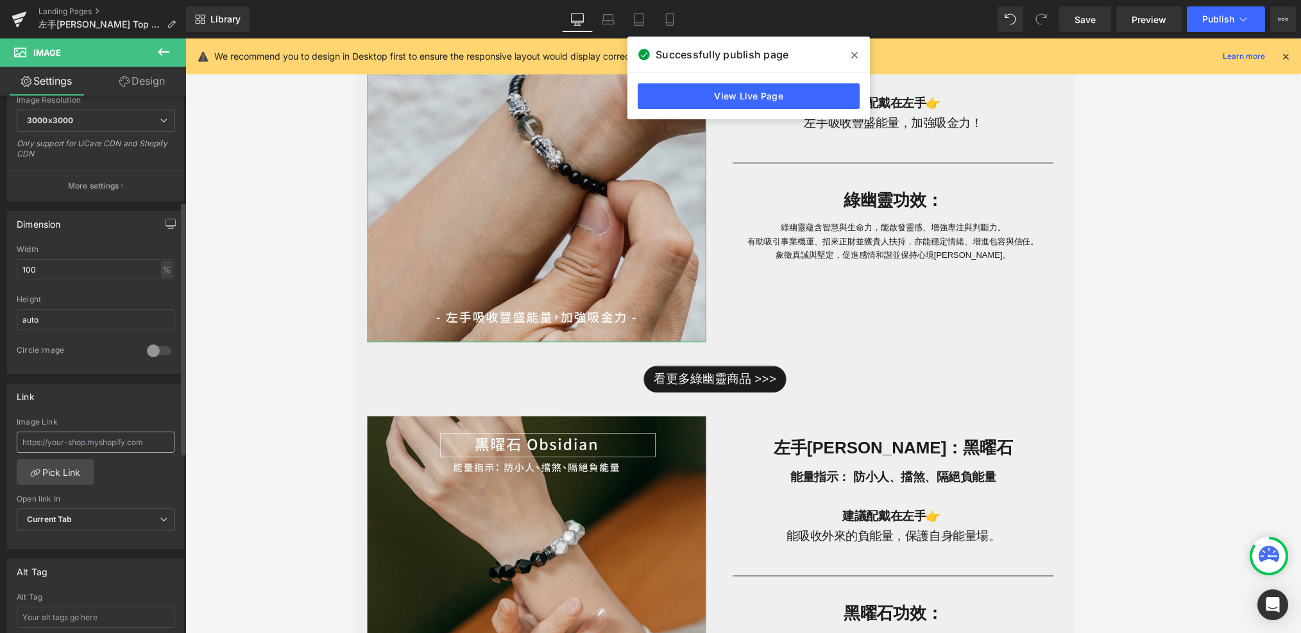
scroll to position [279, 0]
click at [59, 459] on link "Pick Link" at bounding box center [56, 469] width 78 height 26
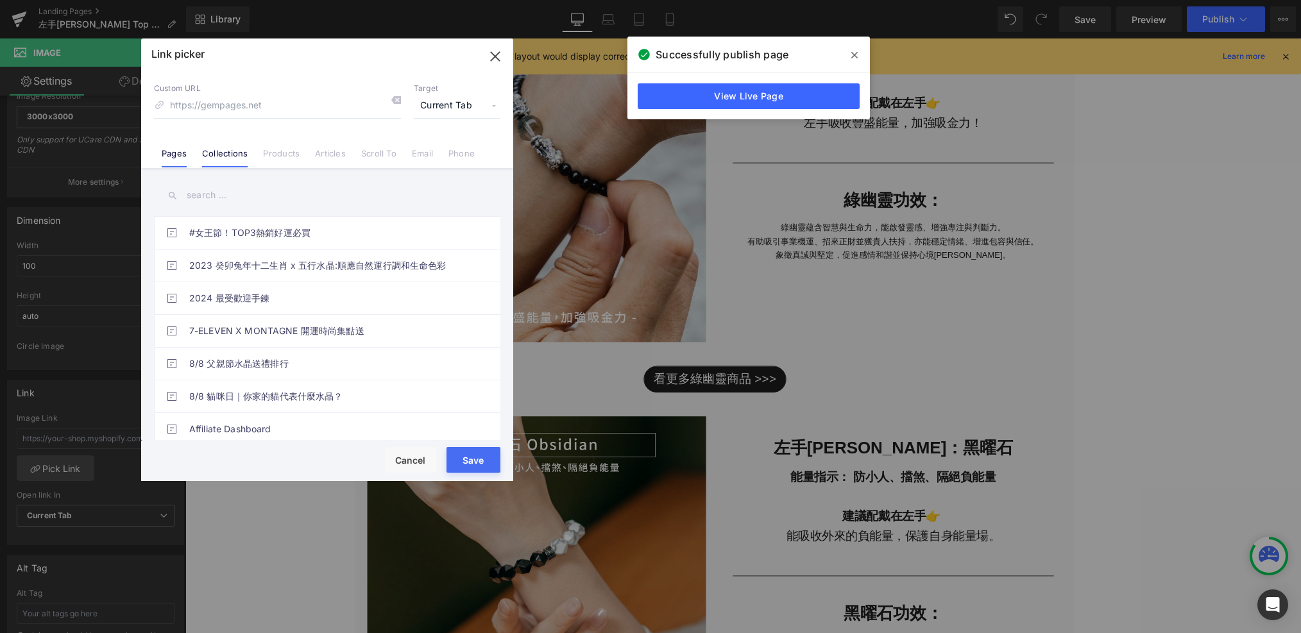
click at [239, 146] on li "Collections" at bounding box center [224, 148] width 61 height 22
click at [241, 187] on input "text" at bounding box center [327, 195] width 347 height 29
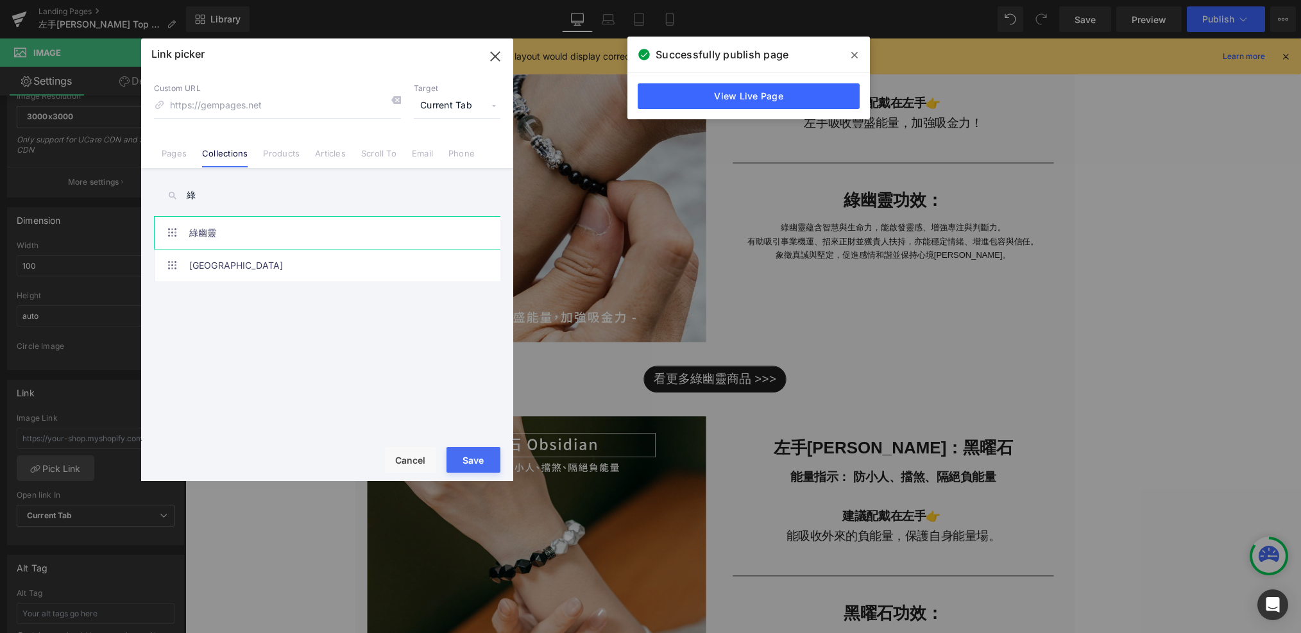
click at [250, 241] on link "綠幽靈" at bounding box center [330, 233] width 282 height 32
click at [478, 465] on button "Save" at bounding box center [474, 460] width 54 height 26
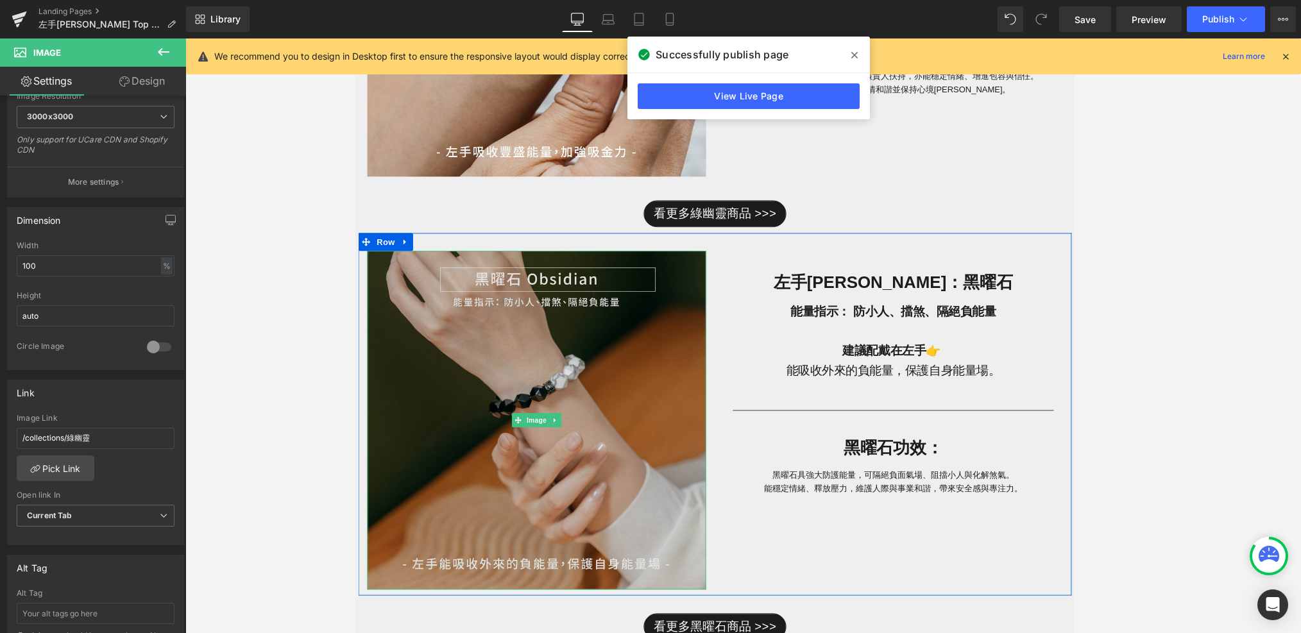
scroll to position [1077, 0]
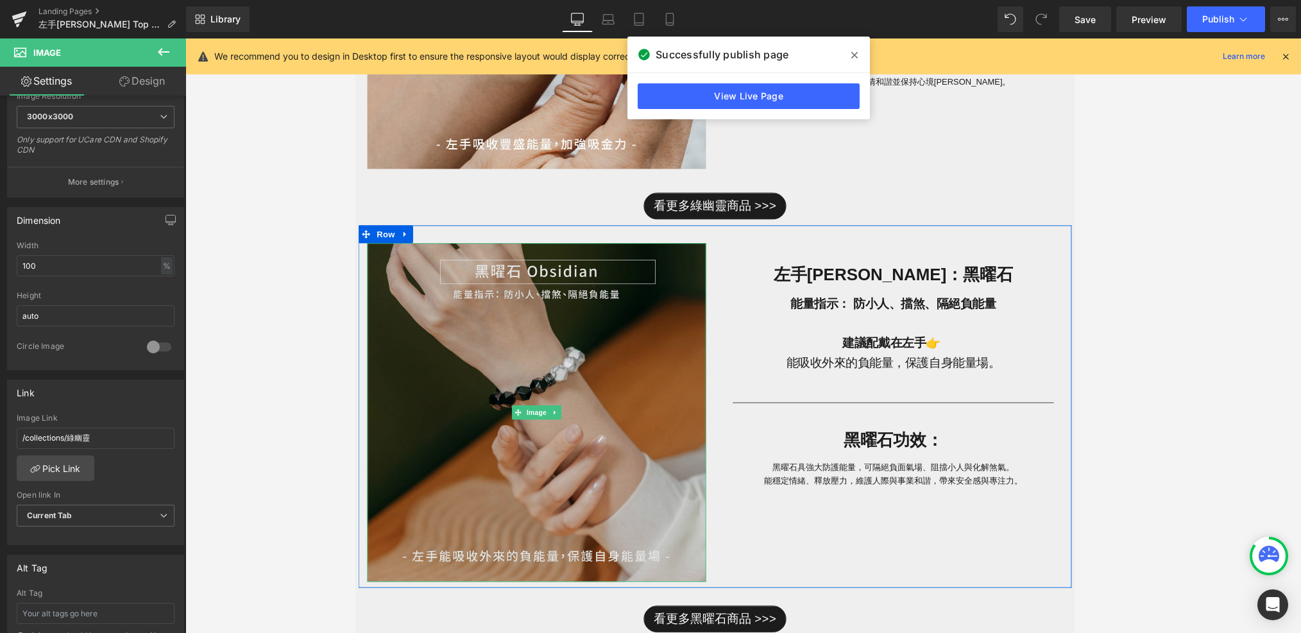
drag, startPoint x: 523, startPoint y: 381, endPoint x: 375, endPoint y: 385, distance: 148.3
click at [524, 381] on img at bounding box center [551, 443] width 366 height 366
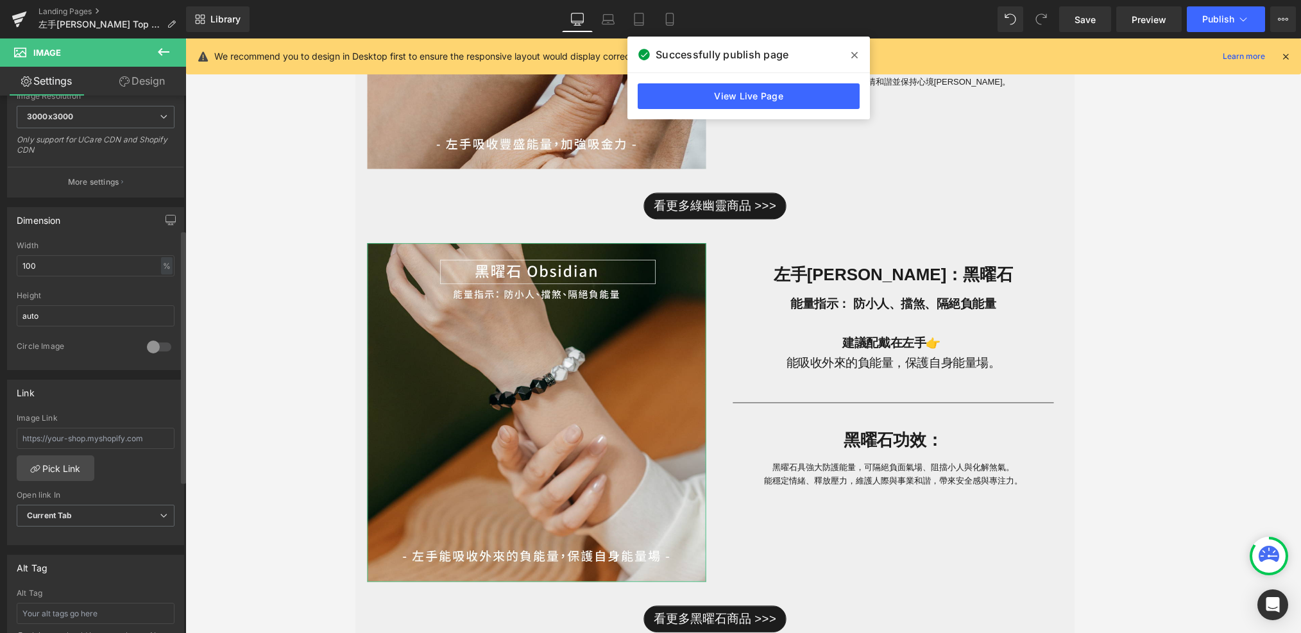
scroll to position [282, 0]
click at [43, 467] on link "Pick Link" at bounding box center [56, 466] width 78 height 26
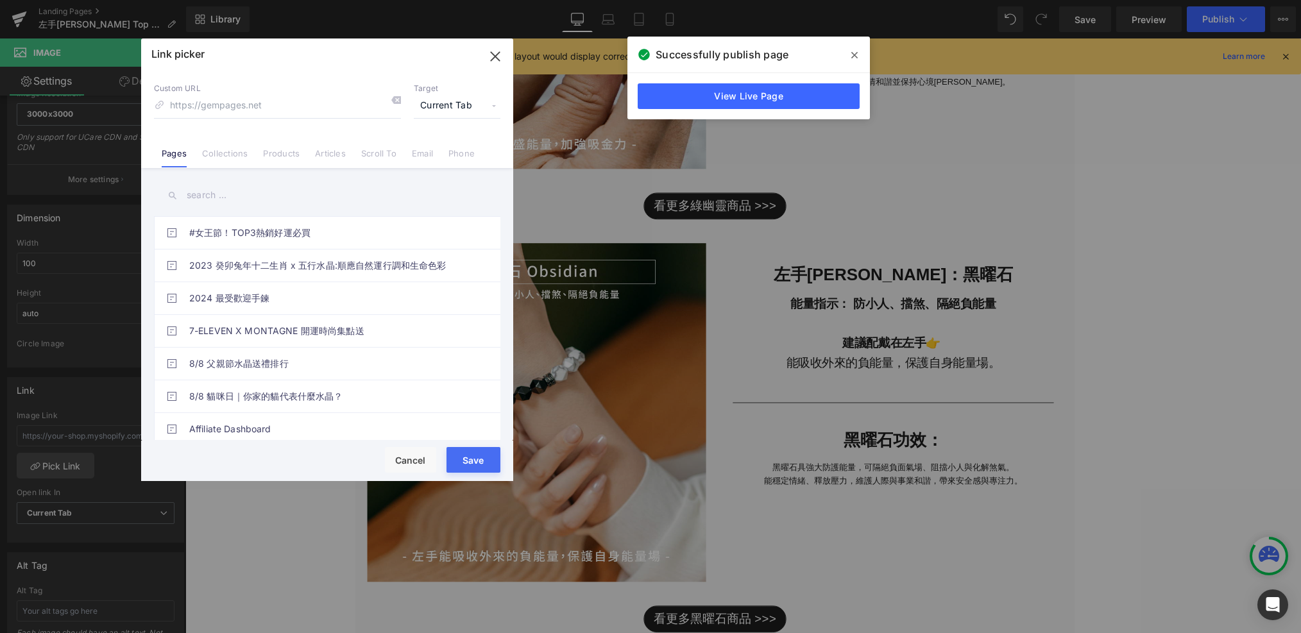
click at [216, 203] on input "text" at bounding box center [327, 195] width 347 height 29
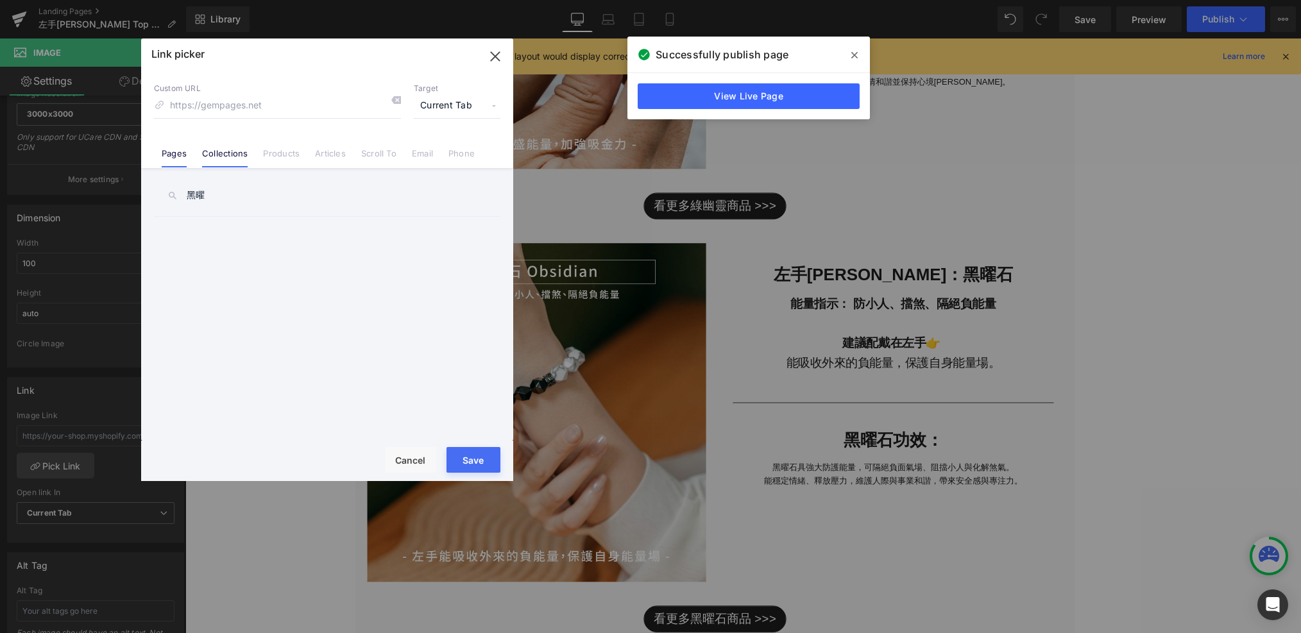
click at [224, 166] on link "Collections" at bounding box center [225, 157] width 46 height 19
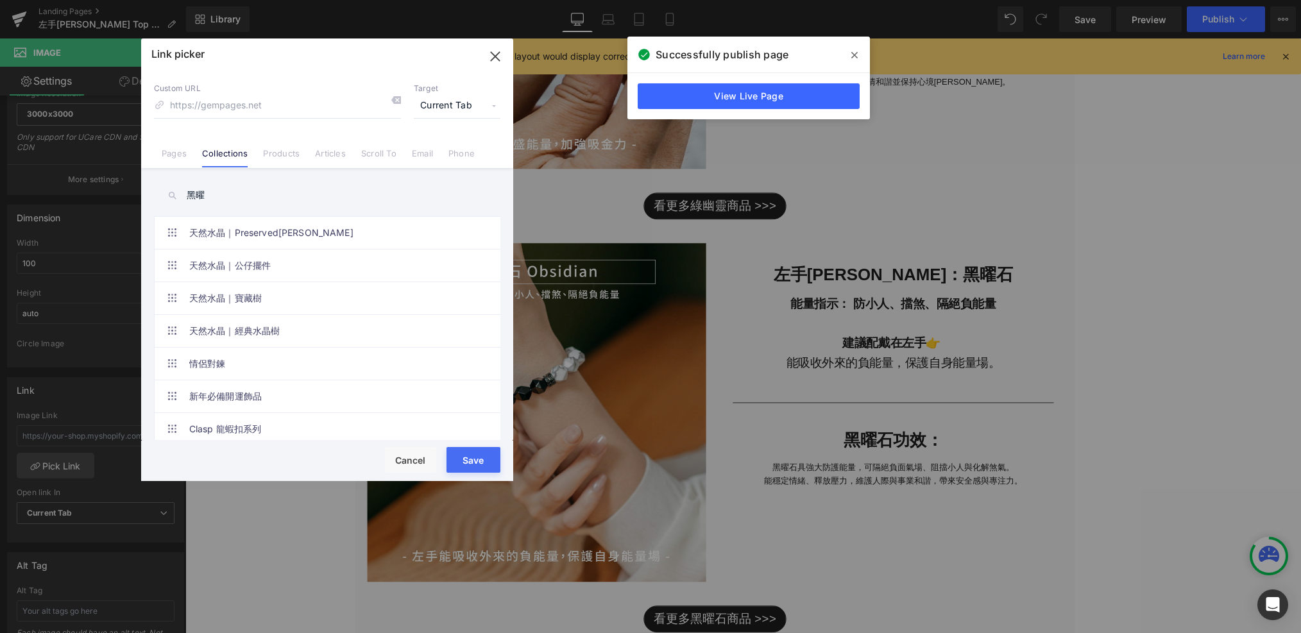
click at [231, 204] on input "黑曜" at bounding box center [327, 195] width 347 height 29
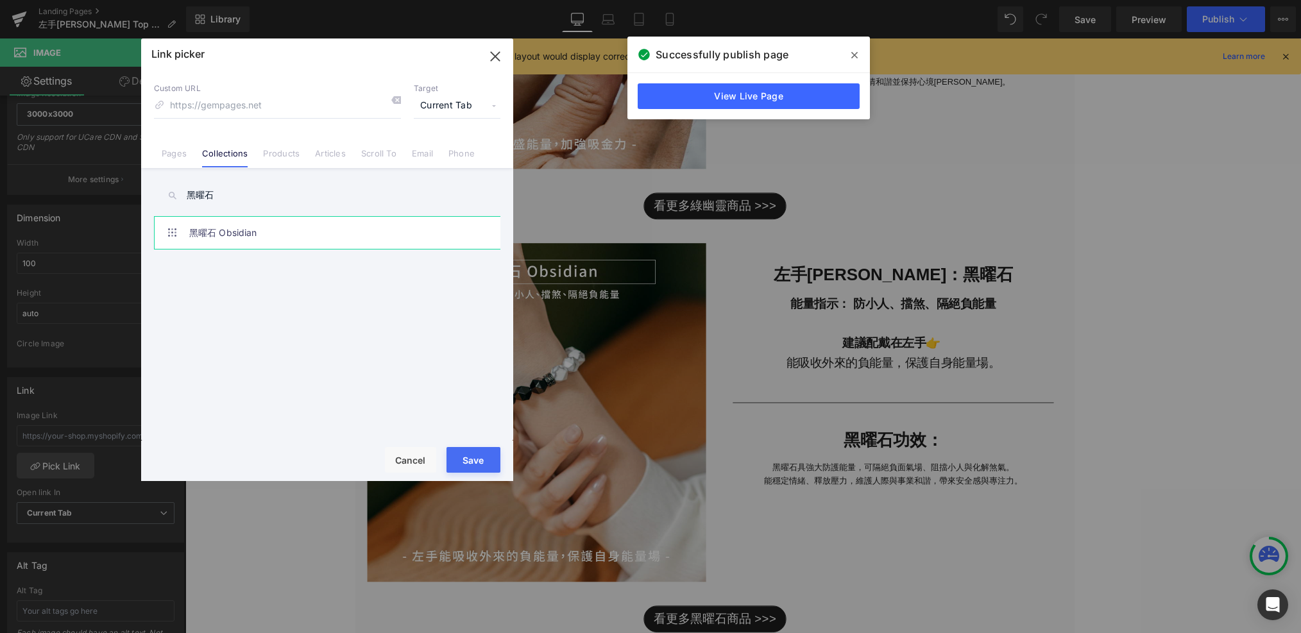
click at [265, 244] on link "黑曜石 Obsidian" at bounding box center [330, 233] width 282 height 32
click at [480, 458] on button "Save" at bounding box center [474, 460] width 54 height 26
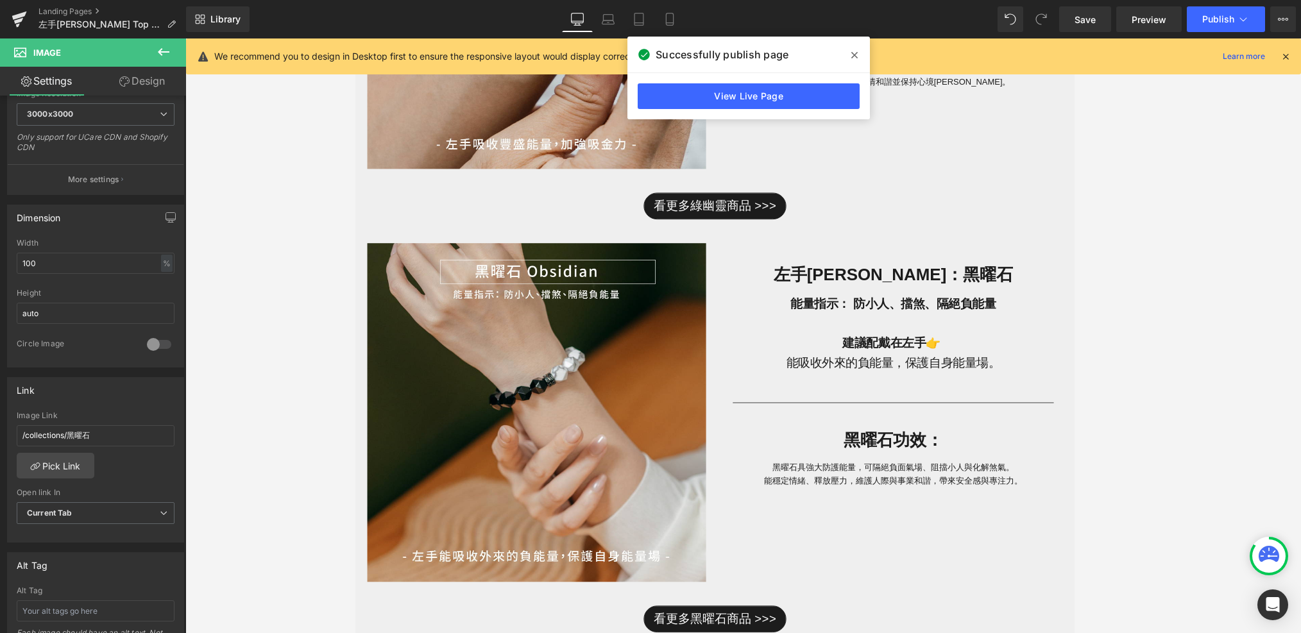
click at [853, 60] on icon at bounding box center [855, 55] width 6 height 10
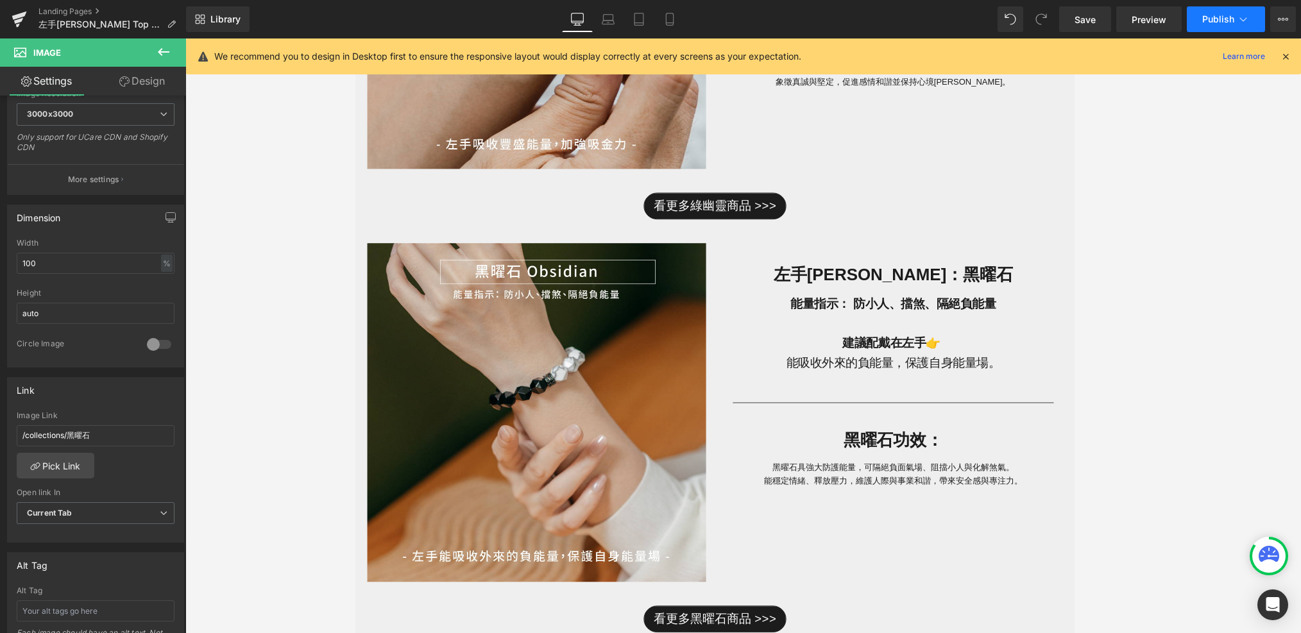
click at [1219, 16] on span "Publish" at bounding box center [1219, 19] width 32 height 10
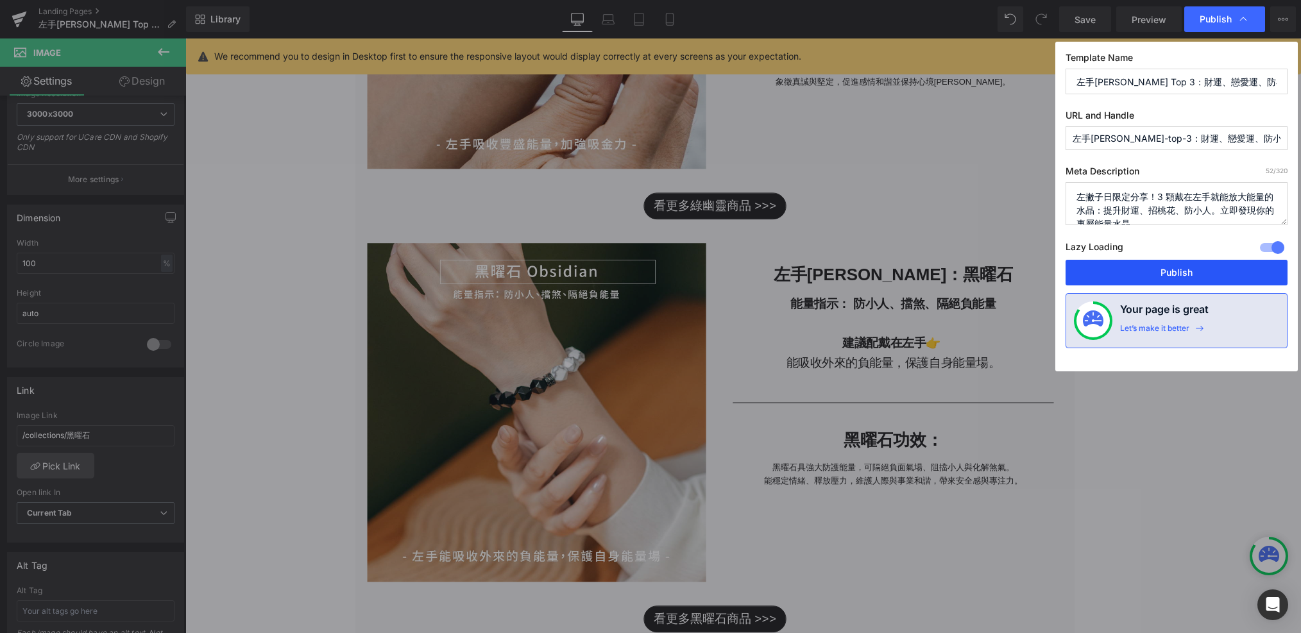
click at [1154, 278] on button "Publish" at bounding box center [1177, 273] width 222 height 26
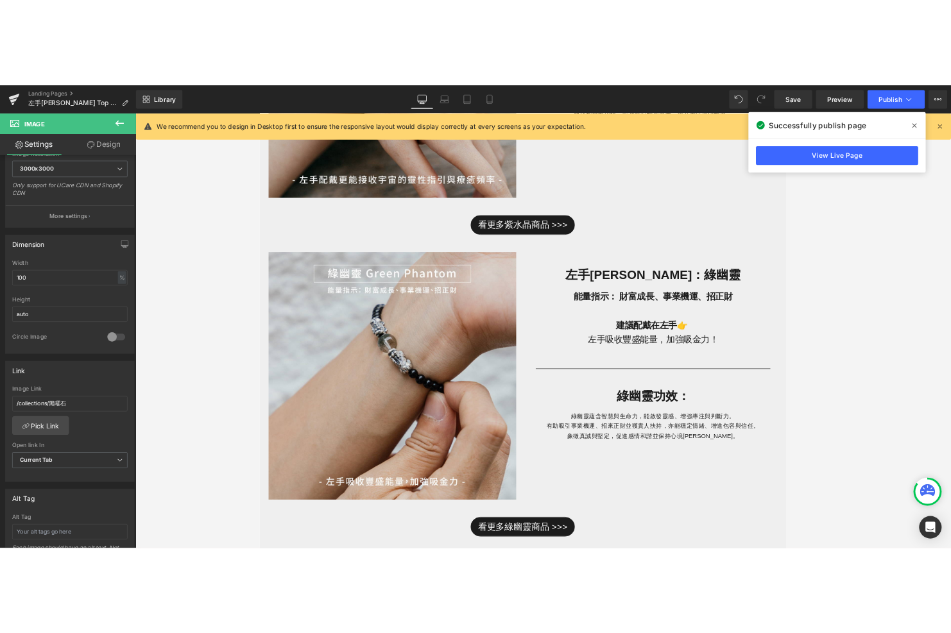
scroll to position [632, 0]
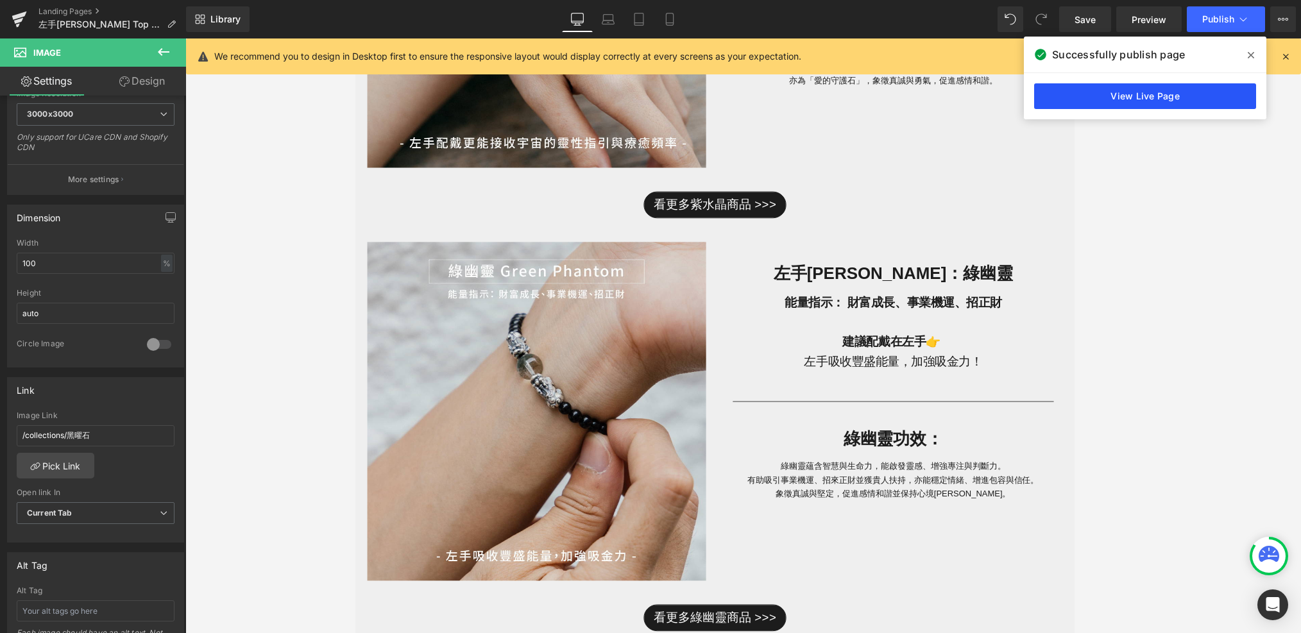
click at [1115, 98] on link "View Live Page" at bounding box center [1145, 96] width 222 height 26
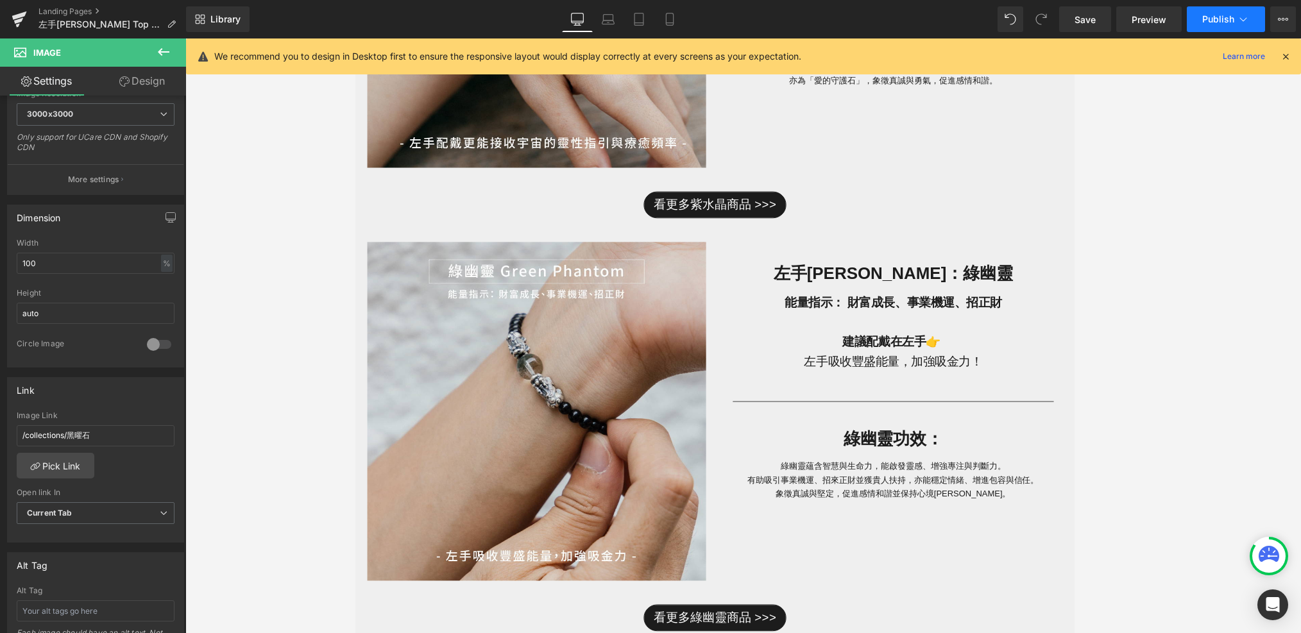
click at [1218, 14] on span "Publish" at bounding box center [1219, 19] width 32 height 10
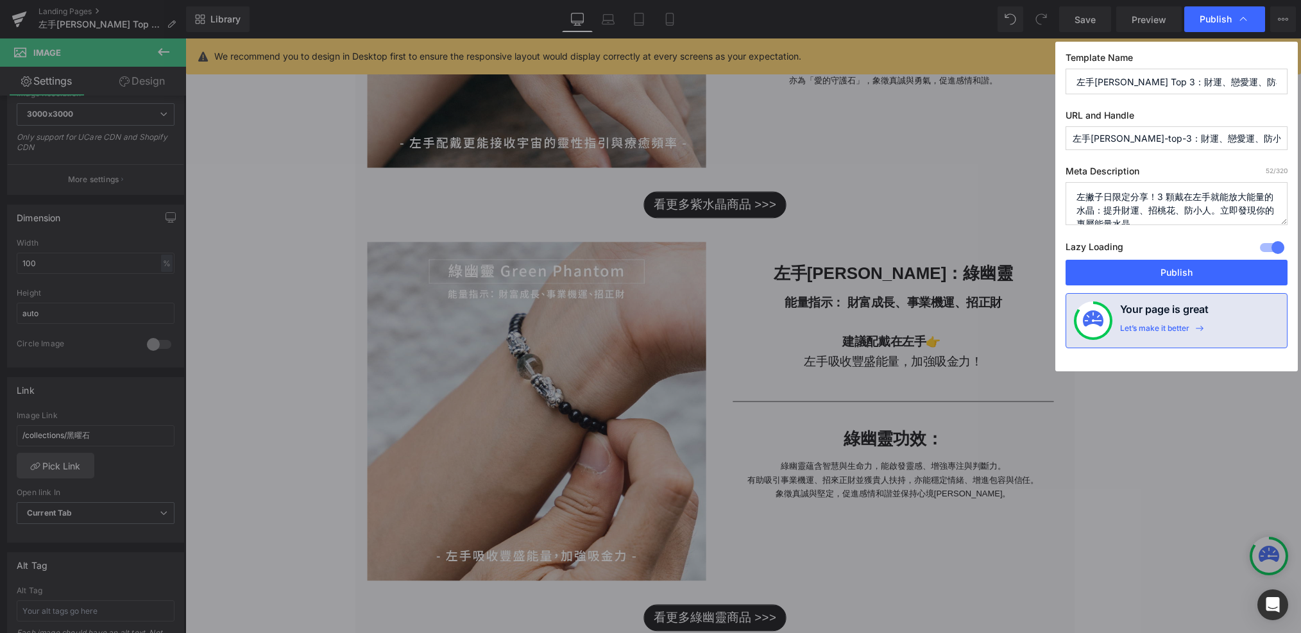
click at [1169, 258] on div "Lazy Loading Build Upgrade plan to unlock" at bounding box center [1177, 249] width 222 height 21
click at [1169, 267] on button "Publish" at bounding box center [1177, 273] width 222 height 26
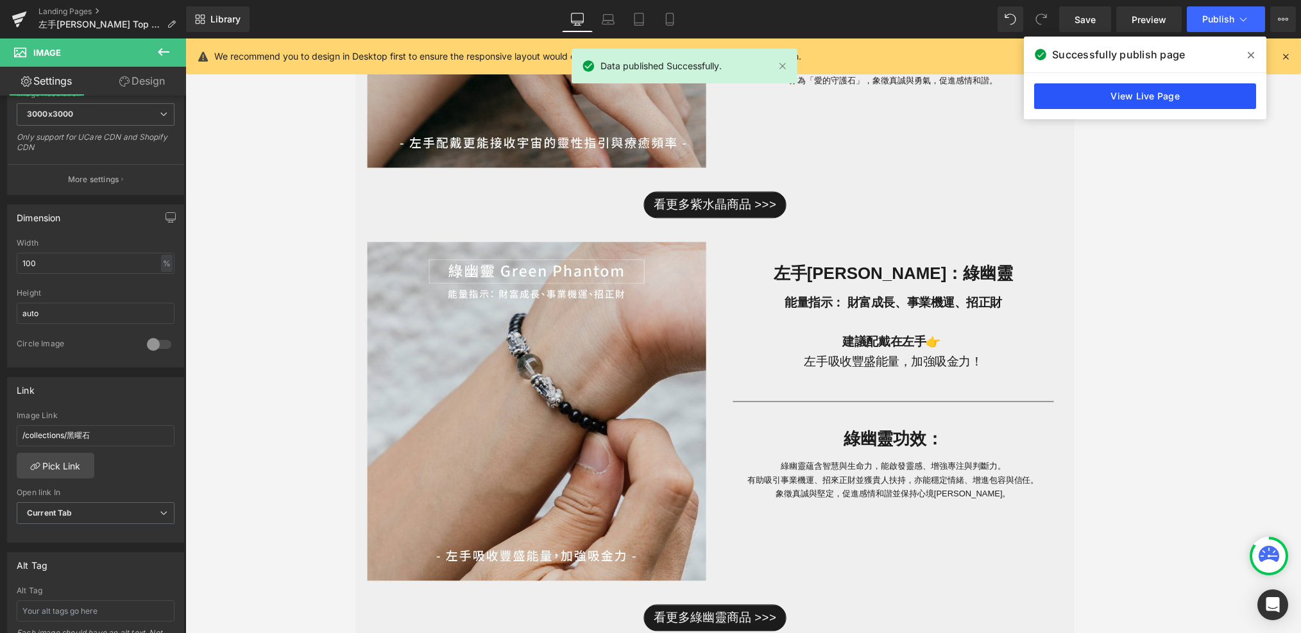
click at [1136, 100] on link "View Live Page" at bounding box center [1145, 96] width 222 height 26
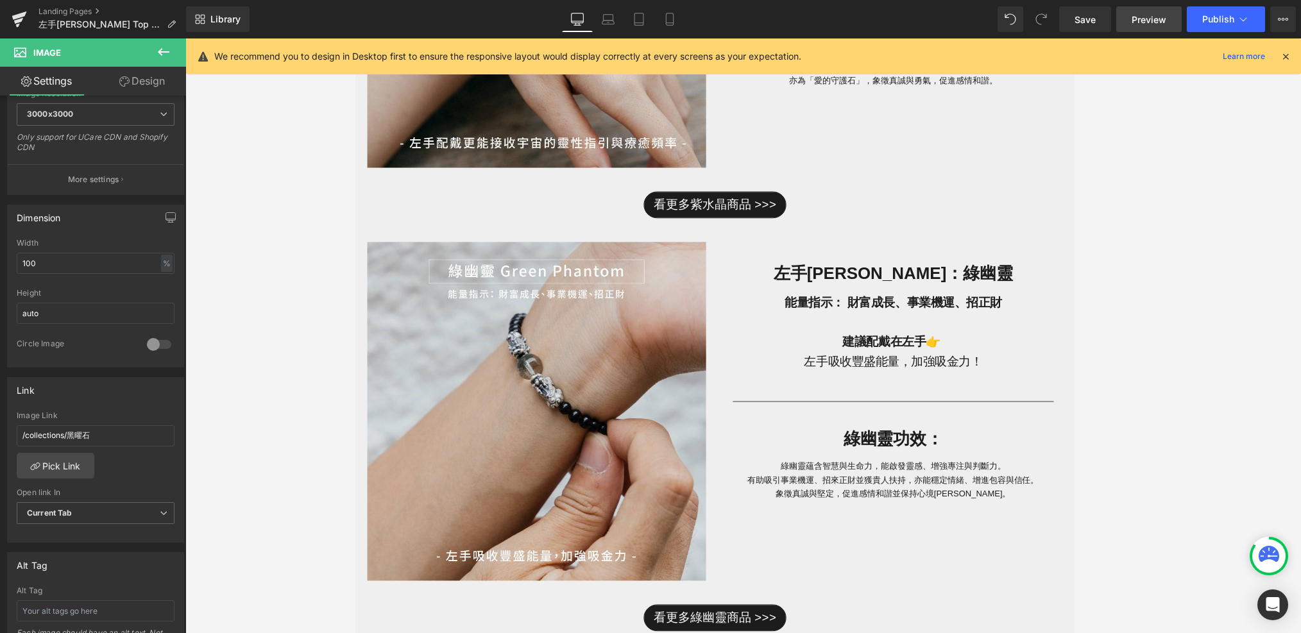
click at [1146, 20] on span "Preview" at bounding box center [1149, 19] width 35 height 13
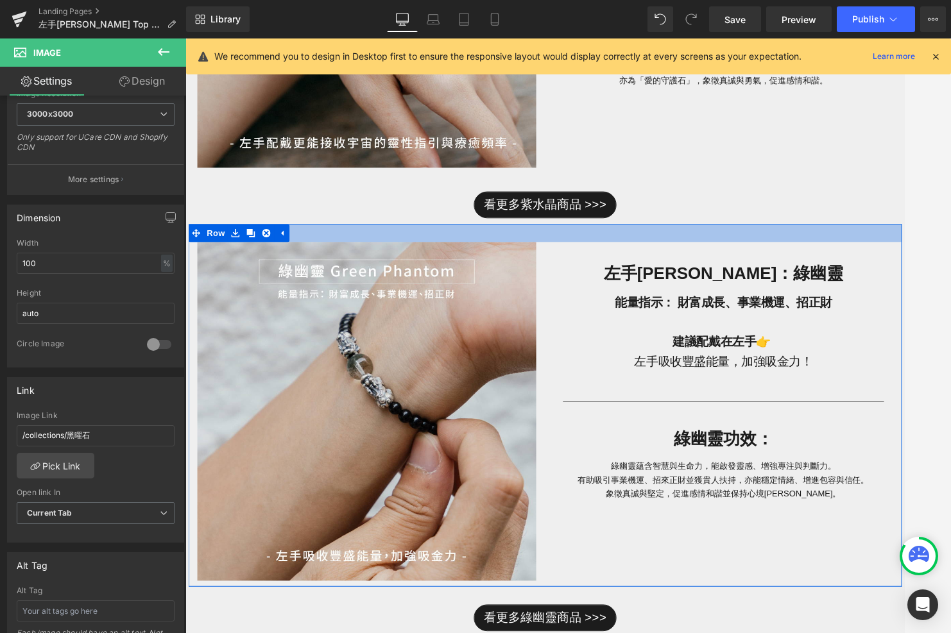
scroll to position [0, 0]
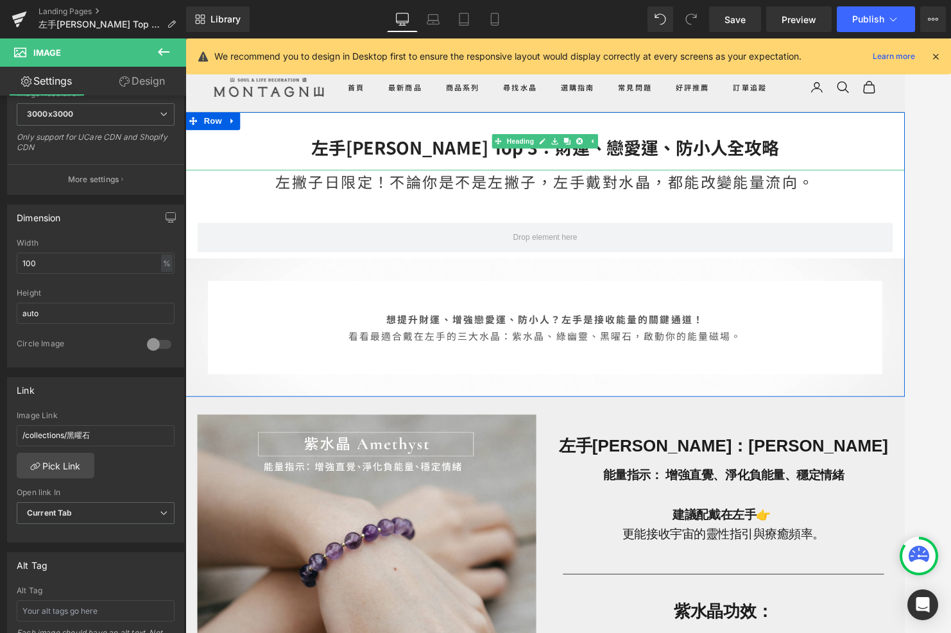
drag, startPoint x: 521, startPoint y: 151, endPoint x: 581, endPoint y: 161, distance: 61.1
click at [521, 152] on div "左手[PERSON_NAME] Top 3：財運、戀愛運、防小人全攻略 Heading" at bounding box center [573, 149] width 776 height 63
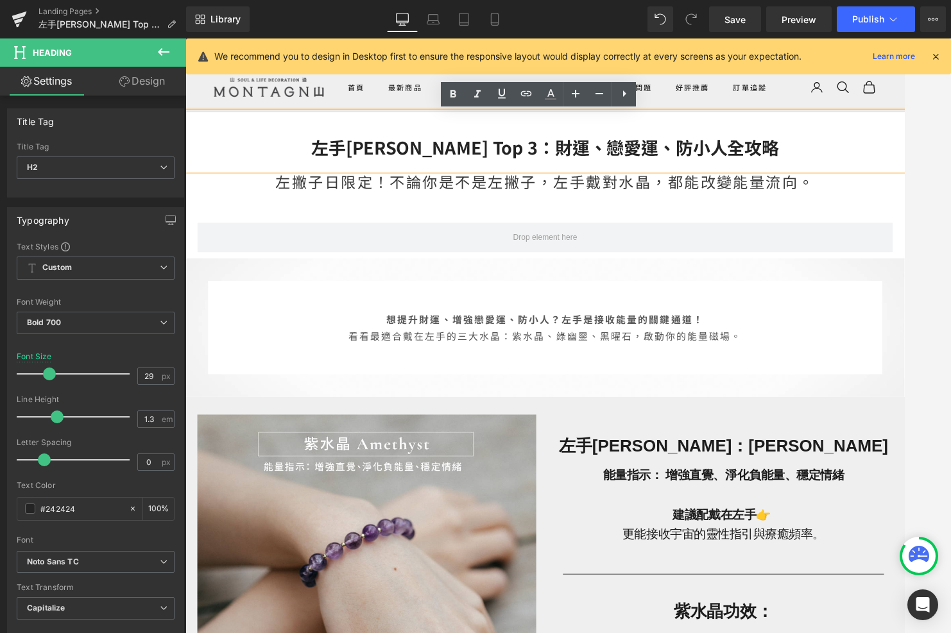
click at [685, 153] on h2 "左手[PERSON_NAME] Top 3：財運、戀愛運、防小人全攻略" at bounding box center [573, 156] width 776 height 24
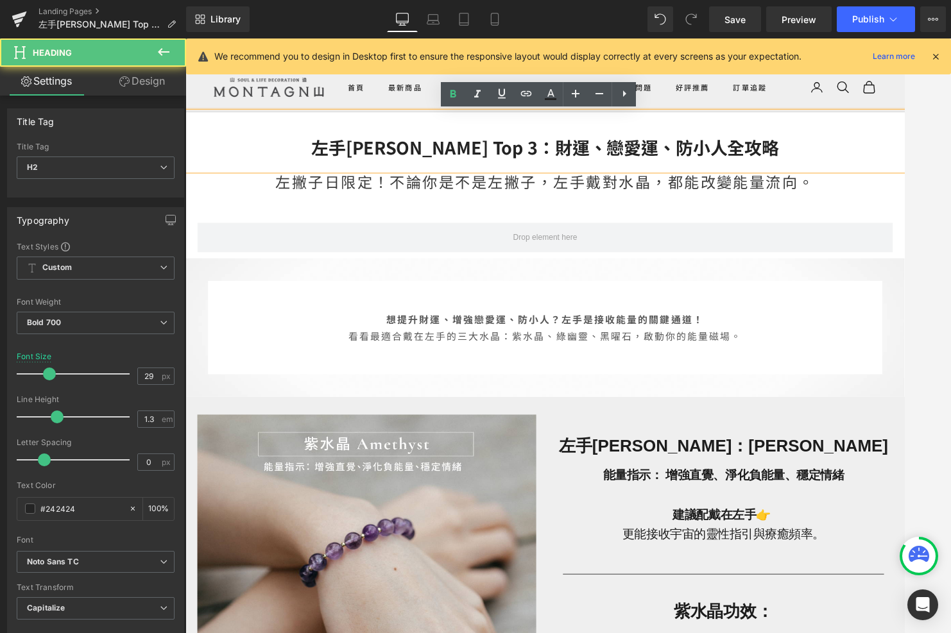
click at [529, 206] on div "左撇子日限定！不論你是不是左撇子，左手戴對水晶，都能改變能量流向。" at bounding box center [573, 199] width 776 height 37
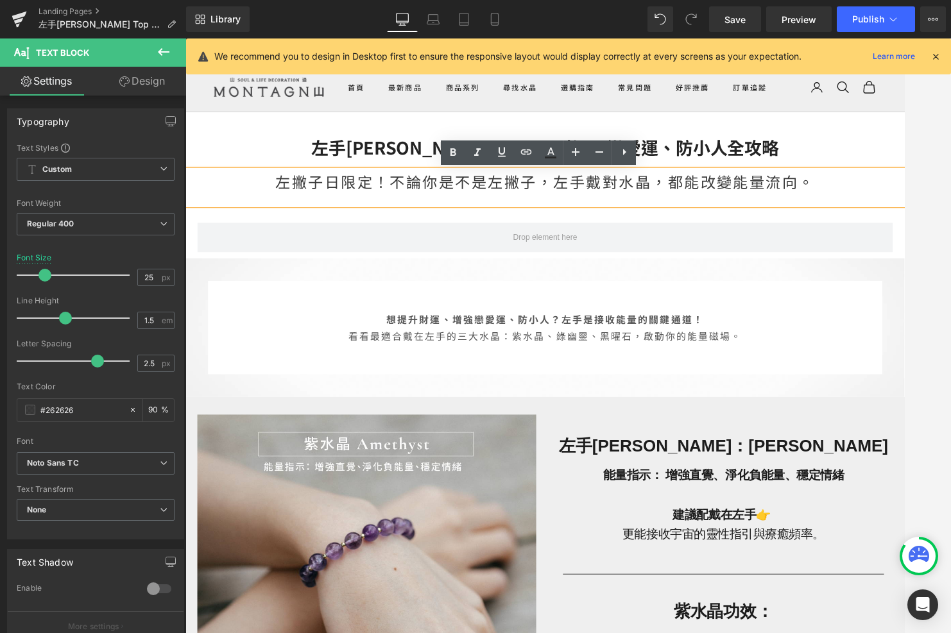
click at [425, 147] on h2 "左手[PERSON_NAME] Top 3：財運、戀愛運、防小人全攻略" at bounding box center [573, 156] width 776 height 24
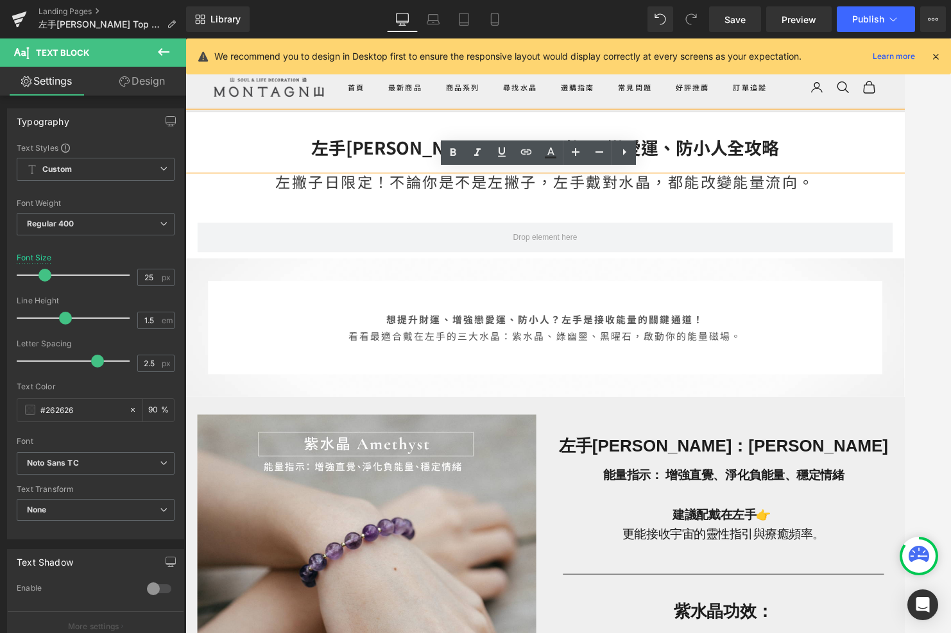
click at [308, 134] on div "左手[PERSON_NAME] Top 3：財運、戀愛運、防小人全攻略" at bounding box center [573, 149] width 776 height 63
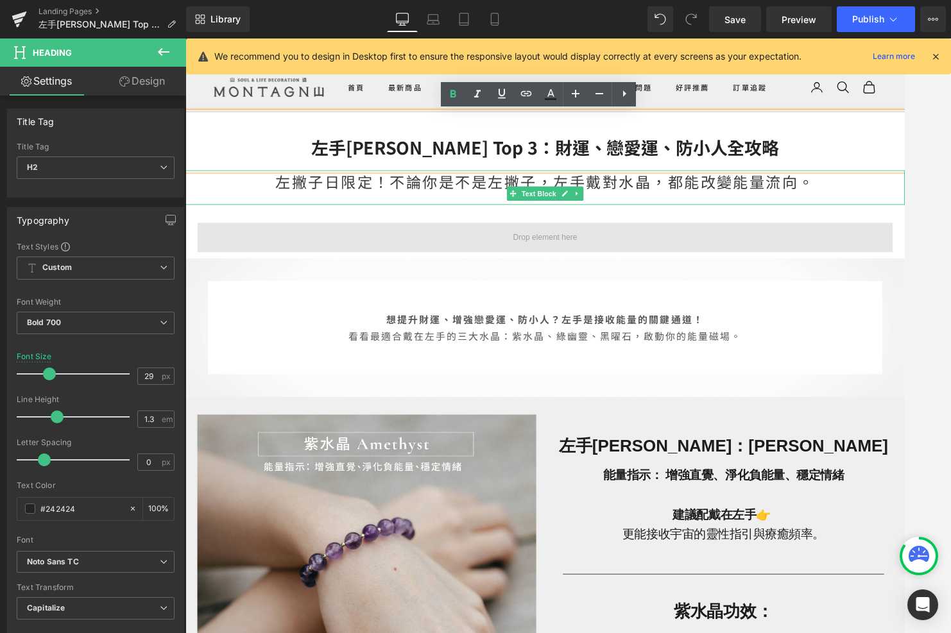
click at [250, 205] on div "左撇子日限定！不論你是不是左撇子，左手戴對水晶，都能改變能量流向。" at bounding box center [573, 199] width 776 height 37
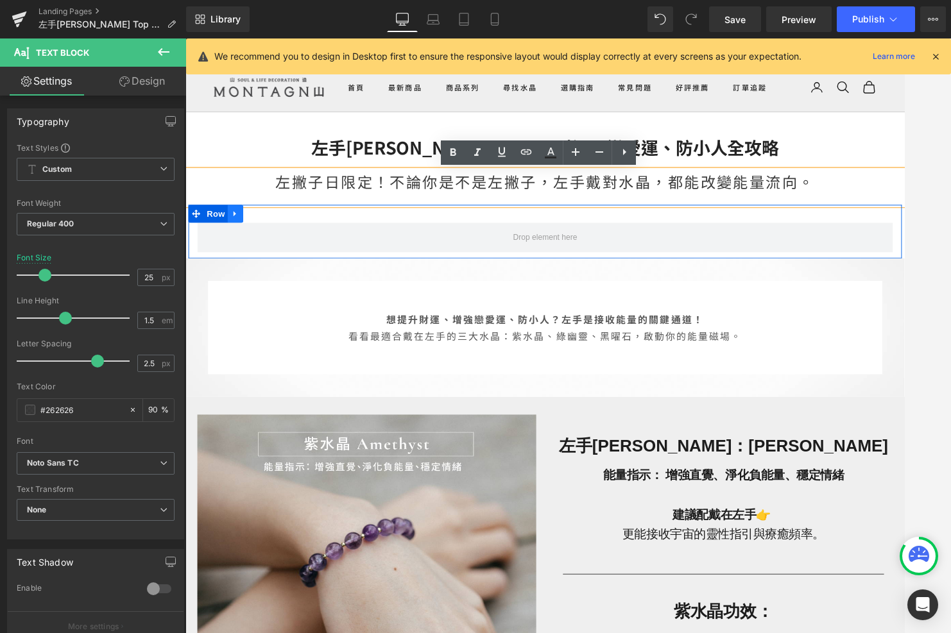
click at [243, 231] on icon at bounding box center [239, 228] width 9 height 10
click at [271, 232] on icon at bounding box center [272, 228] width 9 height 10
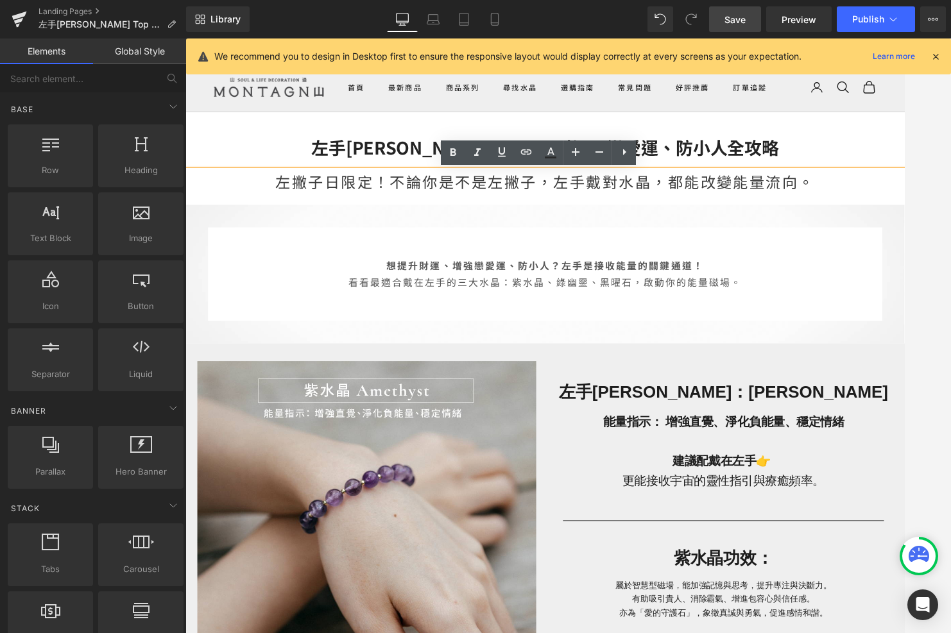
click at [741, 22] on span "Save" at bounding box center [735, 19] width 21 height 13
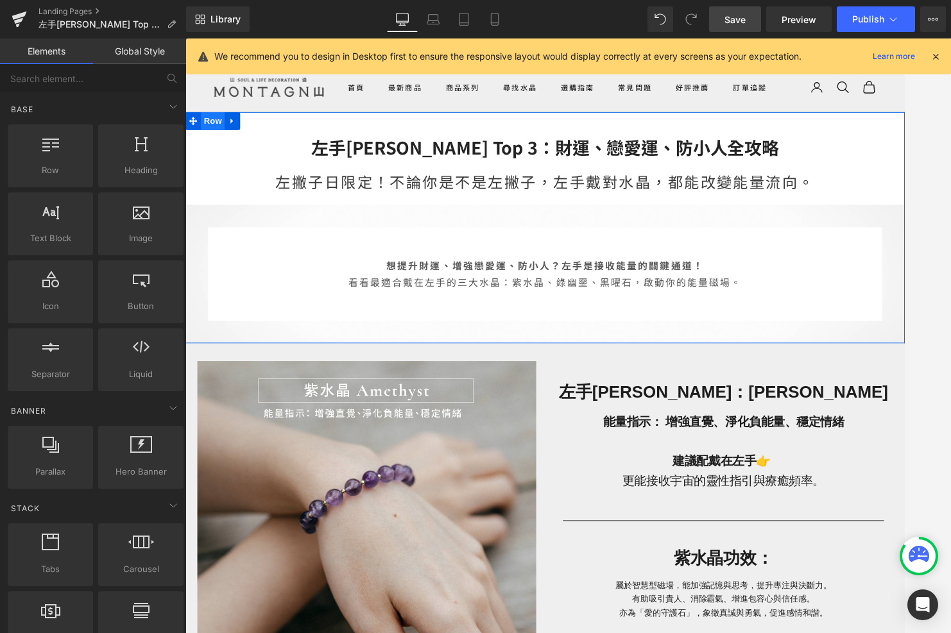
click at [212, 133] on span "Row" at bounding box center [215, 127] width 26 height 19
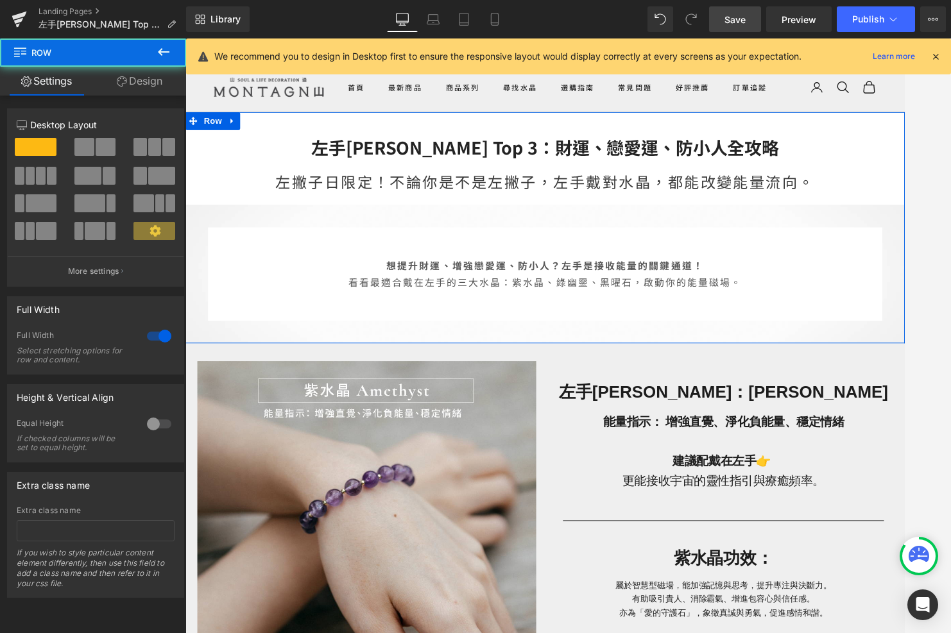
click at [153, 81] on link "Design" at bounding box center [139, 81] width 93 height 29
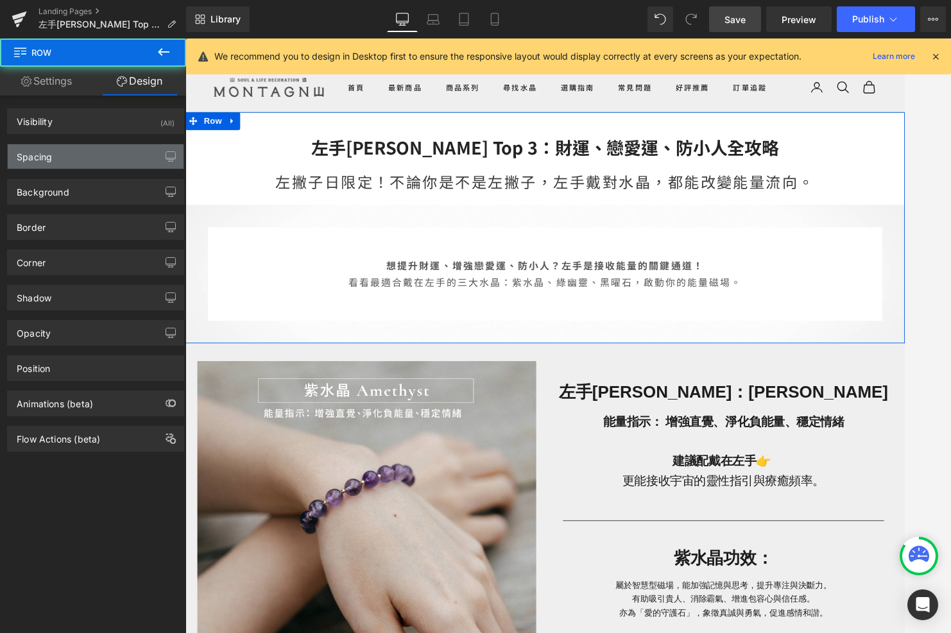
click at [119, 149] on div "Spacing" at bounding box center [96, 156] width 176 height 24
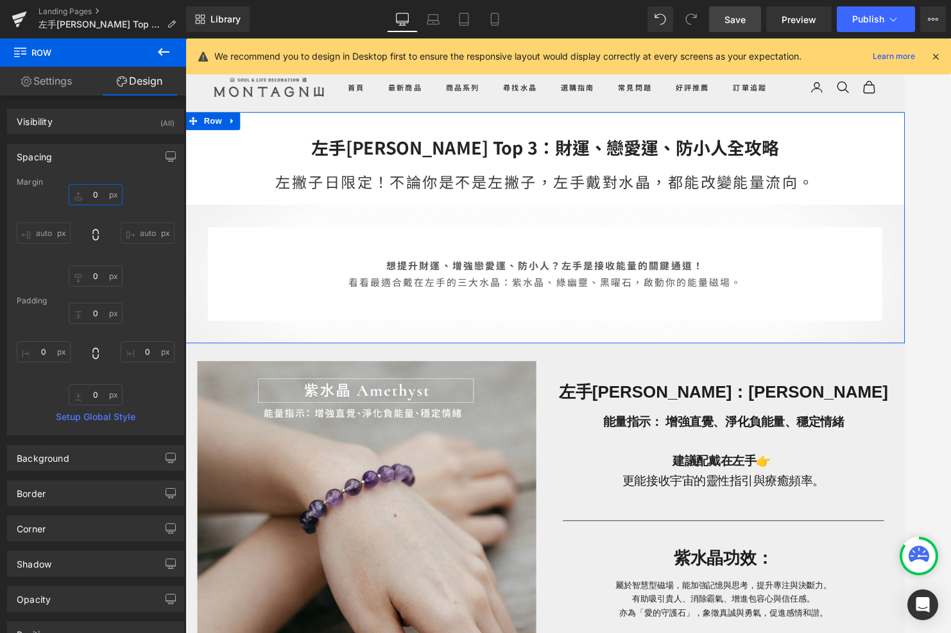
click at [99, 198] on input "0" at bounding box center [96, 194] width 54 height 21
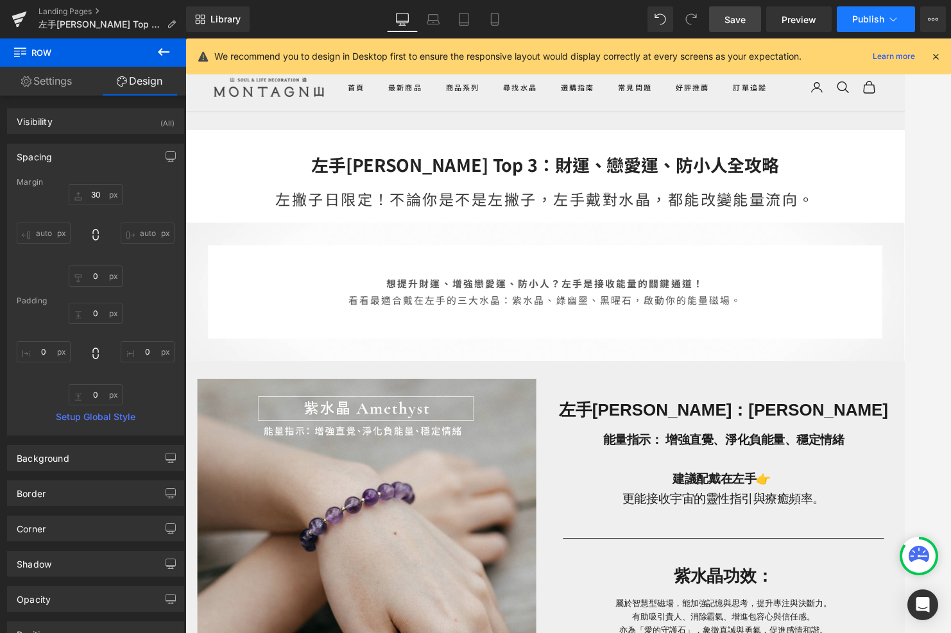
click at [866, 22] on span "Publish" at bounding box center [868, 19] width 32 height 10
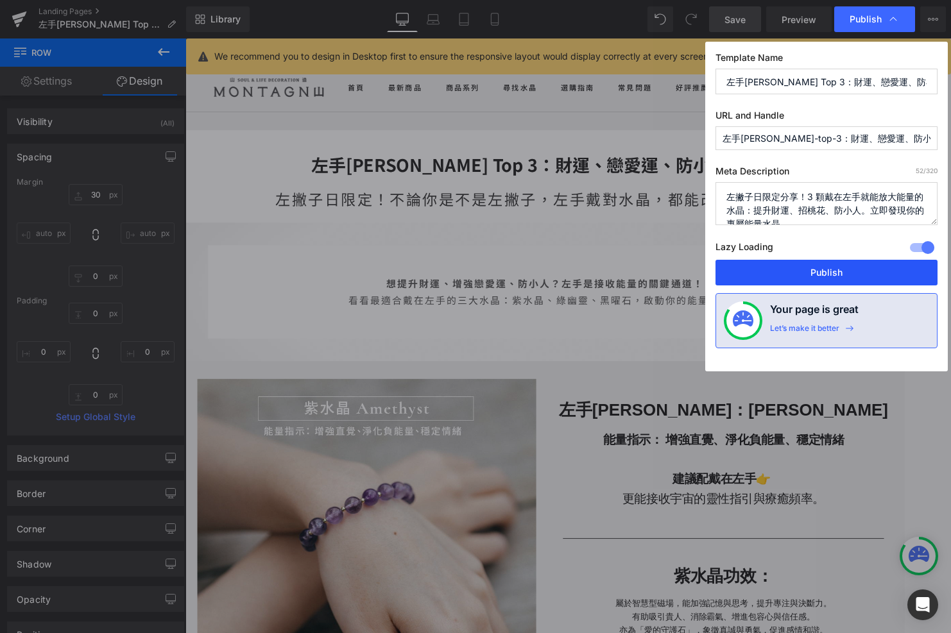
click at [797, 264] on button "Publish" at bounding box center [827, 273] width 222 height 26
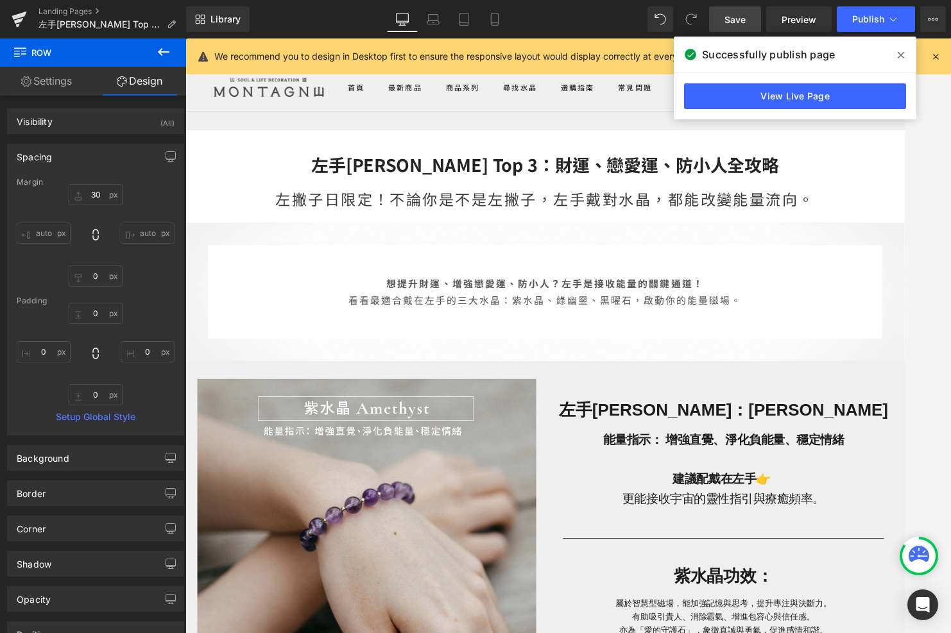
click at [902, 56] on icon at bounding box center [901, 55] width 6 height 10
